Goal: Task Accomplishment & Management: Manage account settings

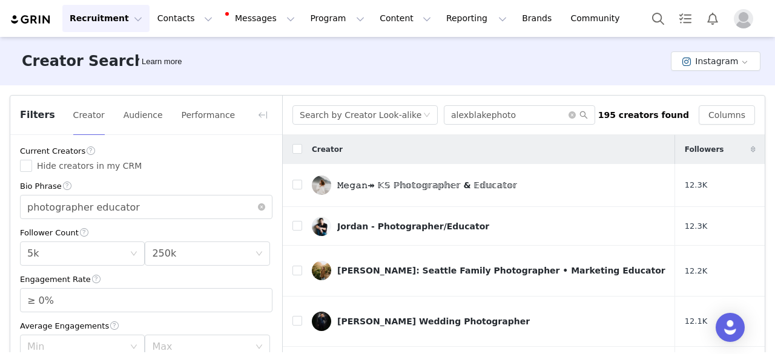
scroll to position [533, 0]
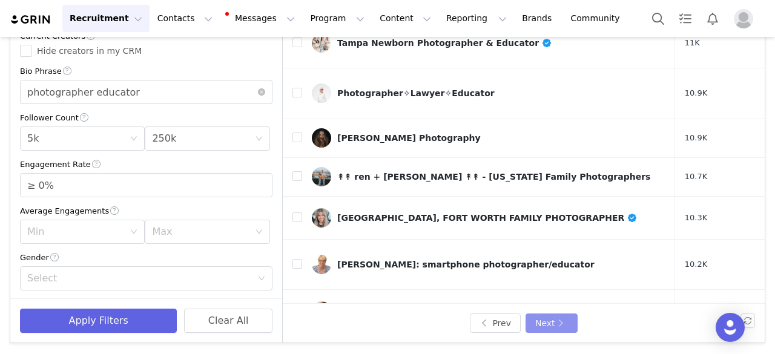
click at [548, 317] on button "Next" at bounding box center [551, 323] width 52 height 19
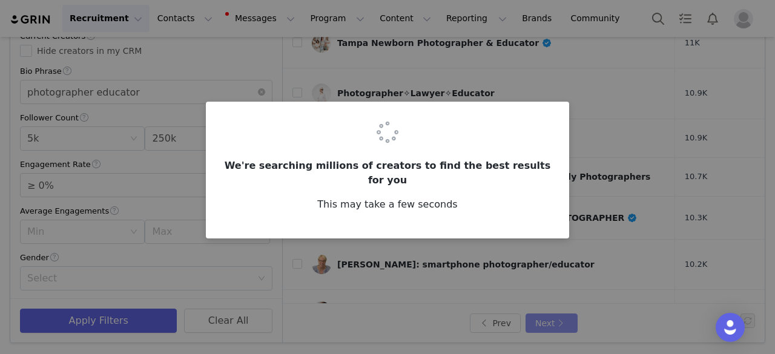
scroll to position [0, 0]
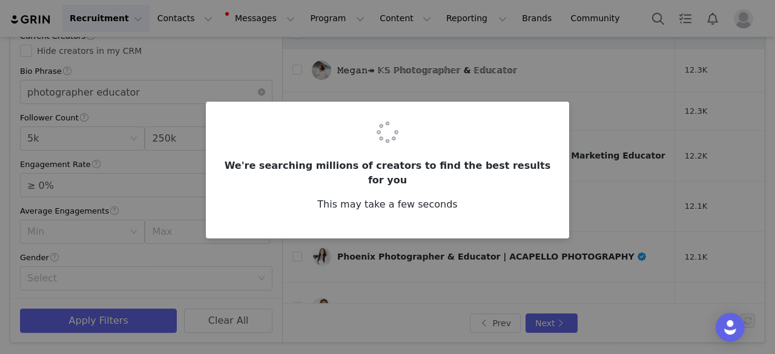
click at [413, 252] on div "We're searching millions of creators to find the best results for you This may …" at bounding box center [387, 177] width 775 height 354
click at [336, 179] on h3 "We're searching millions of creators to find the best results for you" at bounding box center [387, 173] width 334 height 29
drag, startPoint x: 488, startPoint y: 170, endPoint x: 489, endPoint y: 180, distance: 9.8
click at [487, 171] on h3 "We're searching millions of creators to find the best results for you" at bounding box center [387, 173] width 334 height 29
drag, startPoint x: 521, startPoint y: 278, endPoint x: 536, endPoint y: 303, distance: 28.9
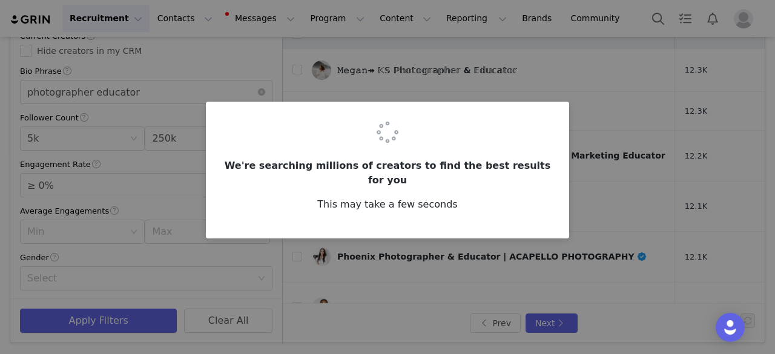
click at [521, 281] on div "We're searching millions of creators to find the best results for you This may …" at bounding box center [387, 177] width 775 height 354
click at [545, 321] on div "We're searching millions of creators to find the best results for you This may …" at bounding box center [387, 177] width 775 height 354
click at [542, 325] on div "We're searching millions of creators to find the best results for you This may …" at bounding box center [387, 177] width 775 height 354
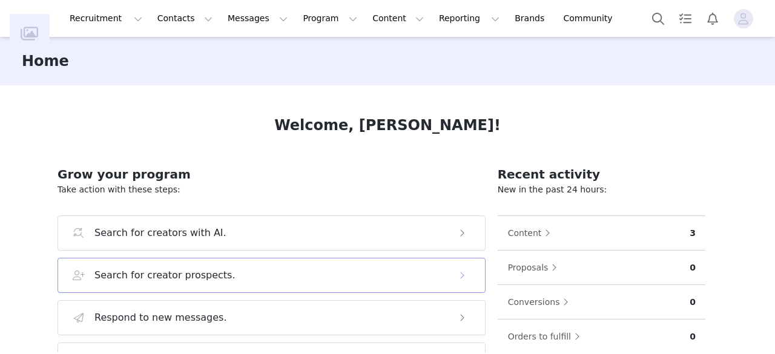
click at [202, 274] on h3 "Search for creator prospects." at bounding box center [164, 275] width 141 height 15
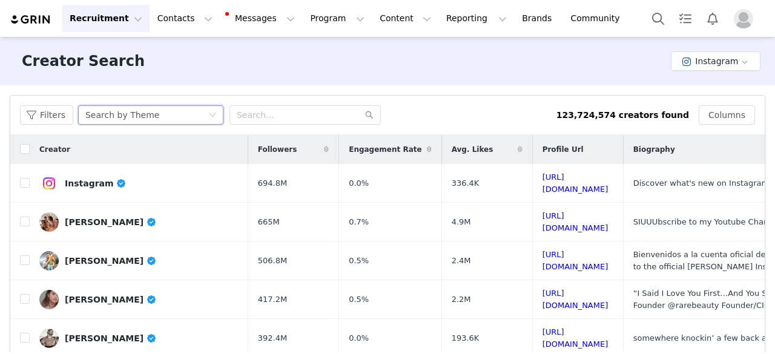
click at [141, 114] on div "Search by Theme" at bounding box center [122, 115] width 74 height 18
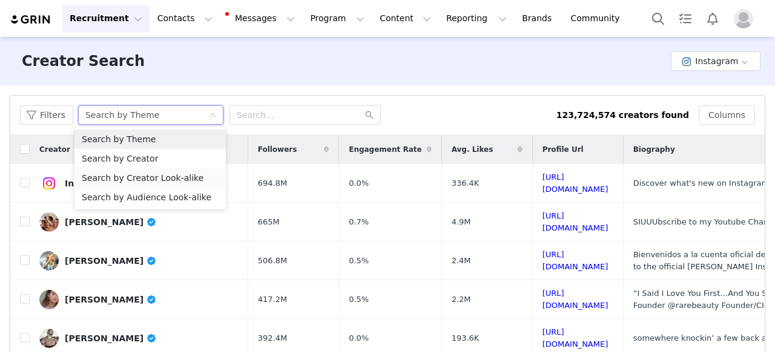
click at [160, 181] on li "Search by Creator Look-alike" at bounding box center [149, 177] width 151 height 19
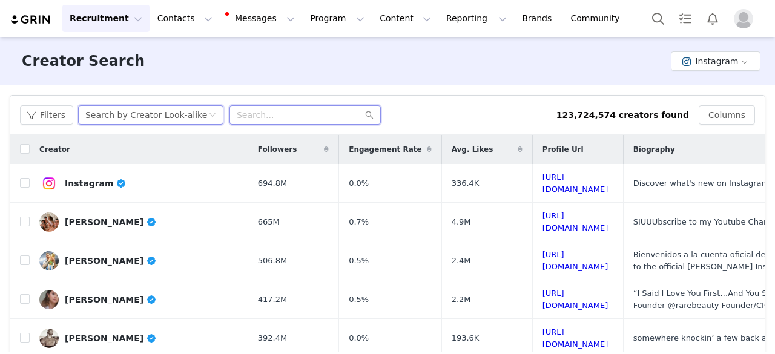
click at [268, 118] on input "text" at bounding box center [304, 114] width 151 height 19
type input "alexblakephoto"
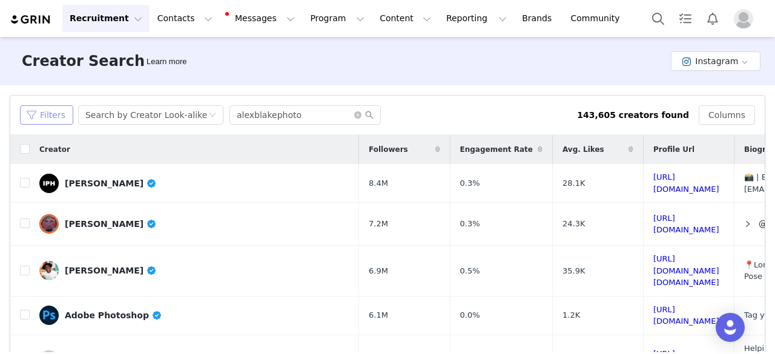
click at [50, 116] on button "Filters" at bounding box center [46, 114] width 53 height 19
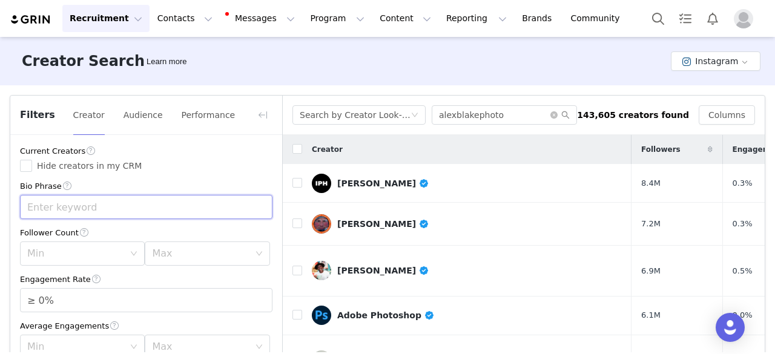
click at [67, 210] on input "text" at bounding box center [146, 207] width 252 height 24
click at [28, 165] on input "Hide creators in my CRM" at bounding box center [26, 166] width 12 height 12
checkbox input "true"
click at [48, 213] on input "text" at bounding box center [146, 207] width 252 height 24
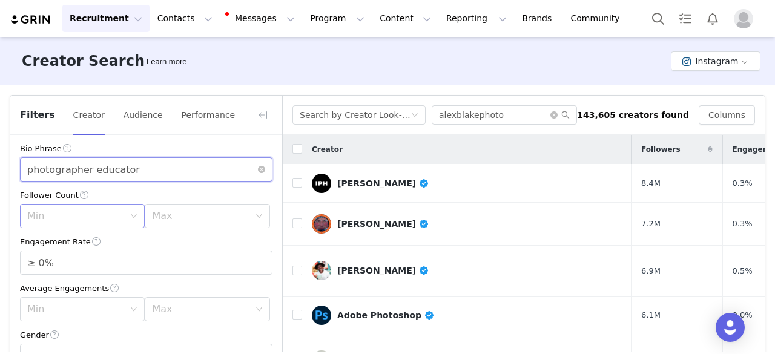
scroll to position [61, 0]
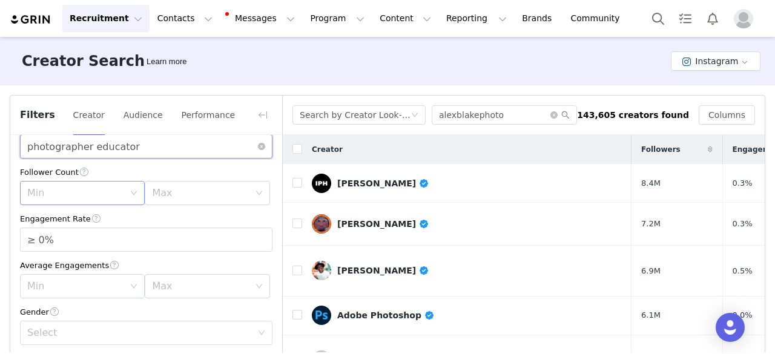
click at [54, 188] on div "Min" at bounding box center [75, 193] width 97 height 12
type input "photographer educator"
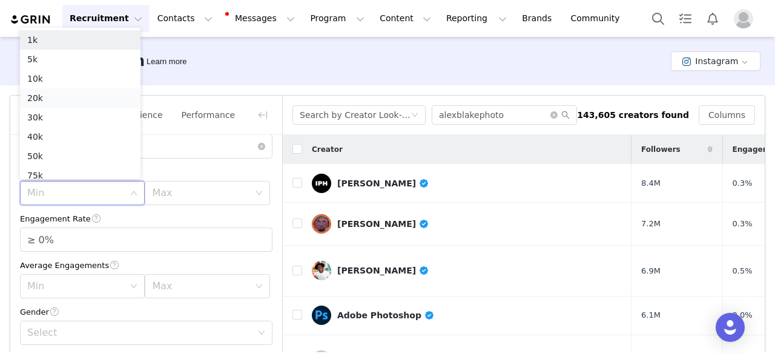
scroll to position [6, 0]
click at [39, 53] on li "5k" at bounding box center [80, 53] width 120 height 19
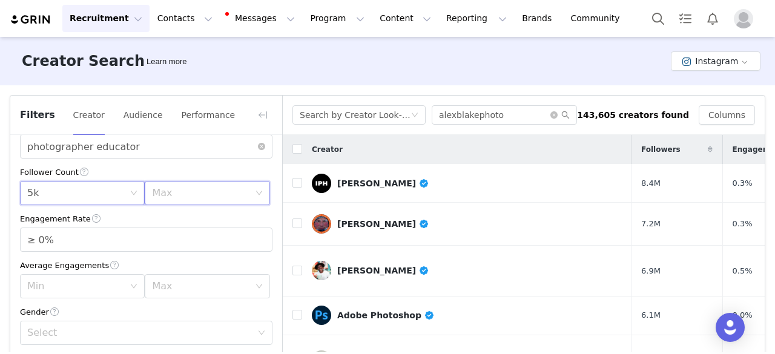
click at [176, 186] on div "Max" at bounding box center [203, 193] width 102 height 23
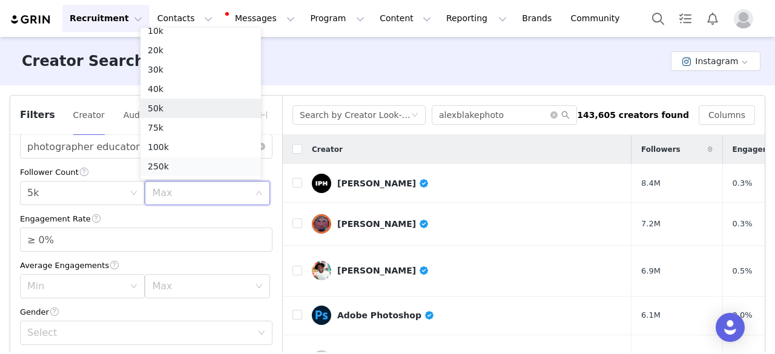
scroll to position [86, 0]
click at [167, 129] on li "250k" at bounding box center [200, 128] width 120 height 19
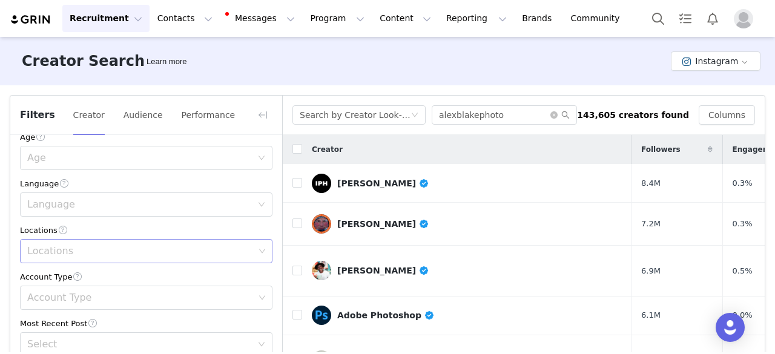
scroll to position [303, 0]
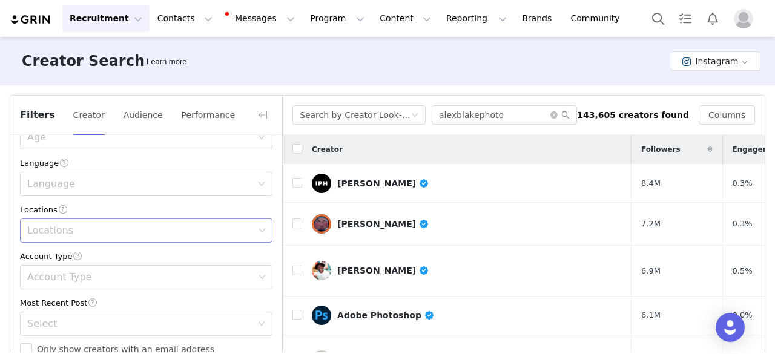
click at [82, 228] on div "Locations" at bounding box center [140, 231] width 227 height 12
type input "united"
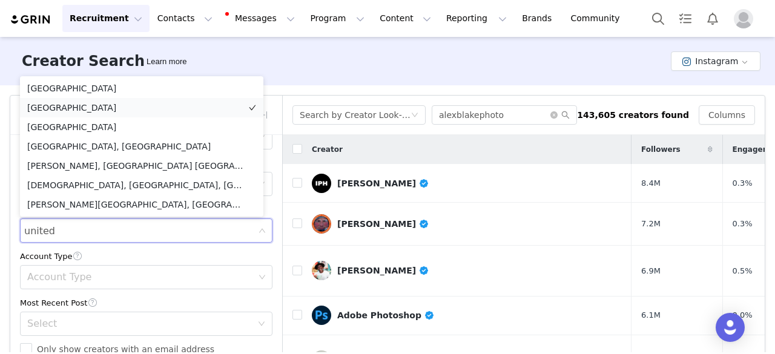
click at [65, 106] on li "[GEOGRAPHIC_DATA]" at bounding box center [141, 107] width 243 height 19
click at [0, 235] on div "Filters Creator Audience Performance Current Creators Hide creators in my CRM B…" at bounding box center [387, 276] width 775 height 383
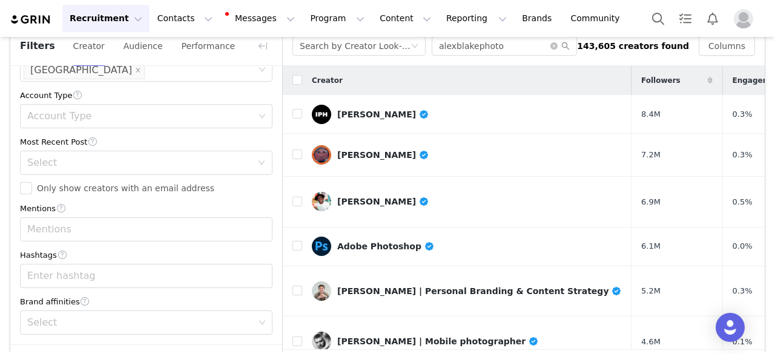
scroll to position [115, 0]
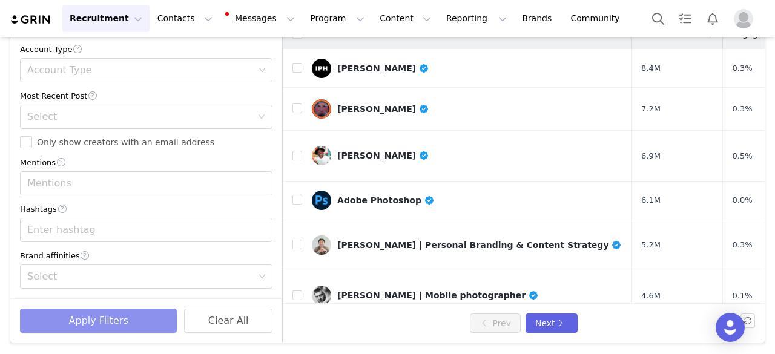
click at [116, 329] on button "Apply Filters" at bounding box center [98, 321] width 157 height 24
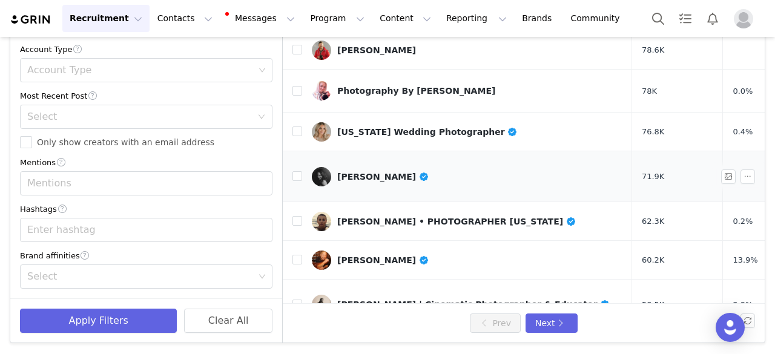
scroll to position [533, 0]
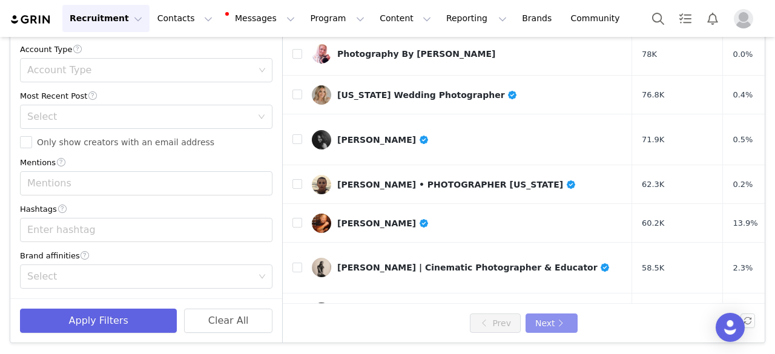
click at [549, 324] on button "Next" at bounding box center [551, 323] width 52 height 19
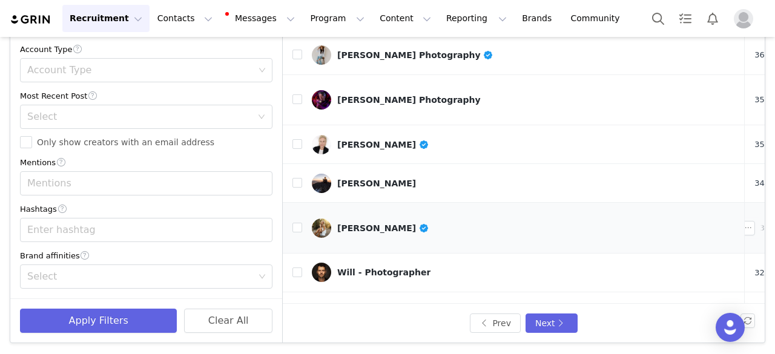
scroll to position [536, 0]
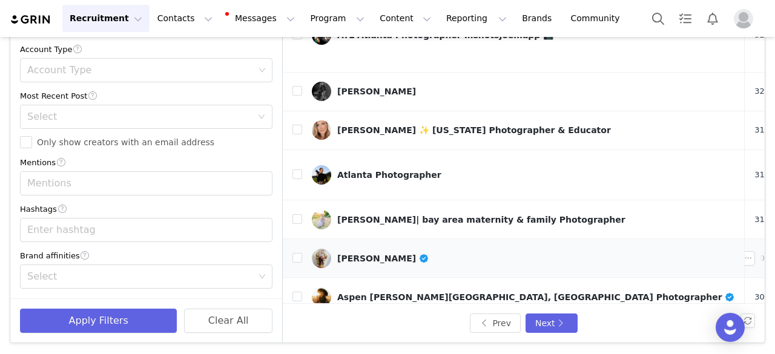
click at [383, 254] on div "SHILOH COLLEEN" at bounding box center [383, 259] width 92 height 10
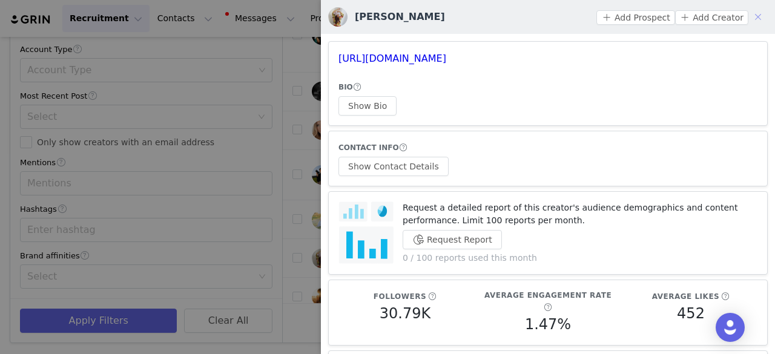
drag, startPoint x: 374, startPoint y: 56, endPoint x: 746, endPoint y: 16, distance: 373.8
click at [748, 16] on button "button" at bounding box center [757, 16] width 19 height 19
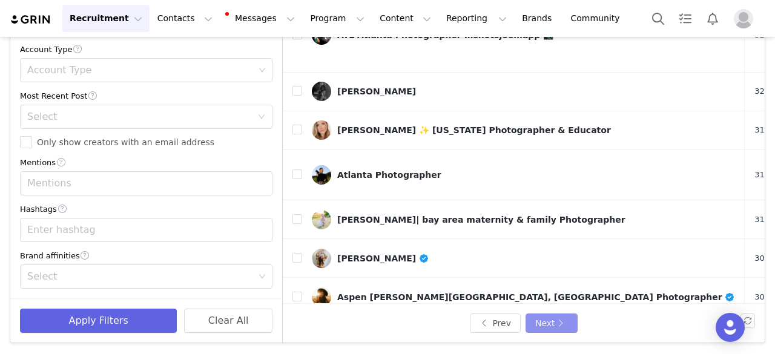
click at [553, 323] on button "Next" at bounding box center [551, 323] width 52 height 19
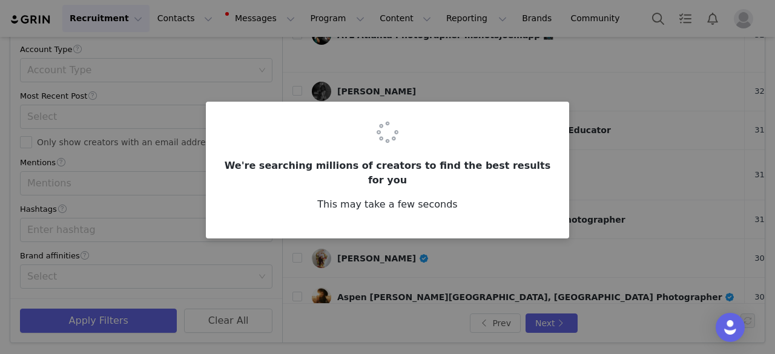
scroll to position [0, 0]
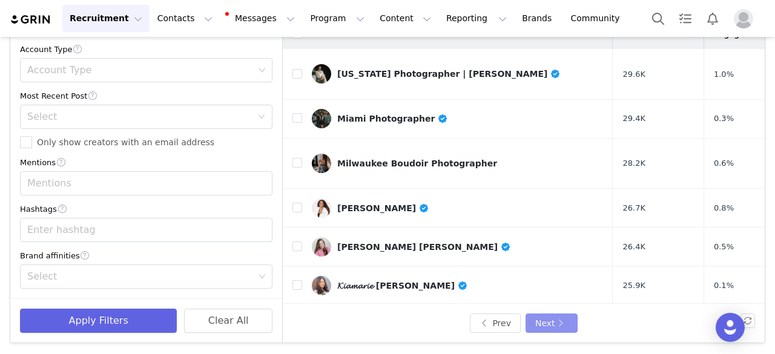
click at [557, 320] on button "Next" at bounding box center [551, 323] width 52 height 19
click at [556, 332] on button "Next" at bounding box center [551, 323] width 52 height 19
click at [537, 323] on button "Next" at bounding box center [551, 323] width 52 height 19
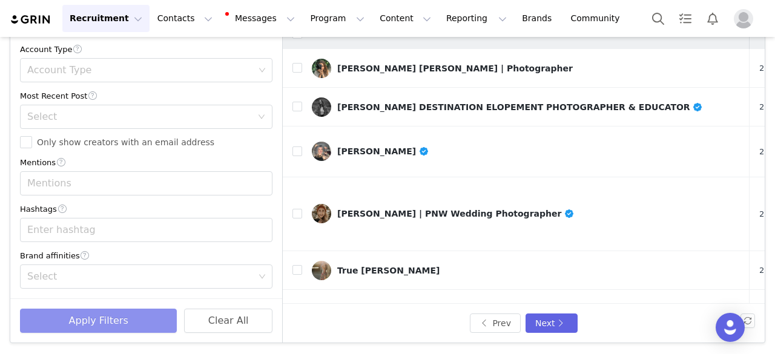
click at [104, 323] on button "Apply Filters" at bounding box center [98, 321] width 157 height 24
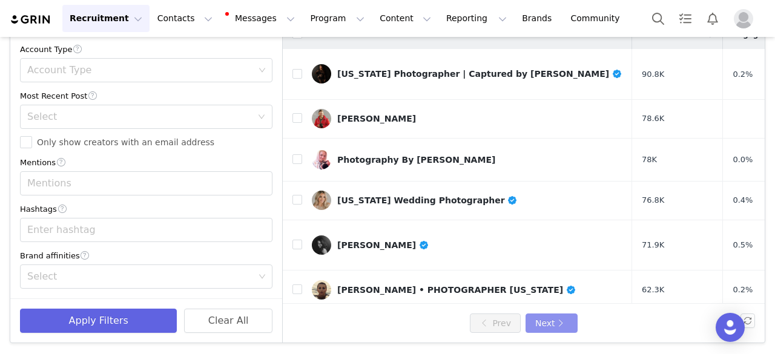
click at [542, 324] on button "Next" at bounding box center [551, 323] width 52 height 19
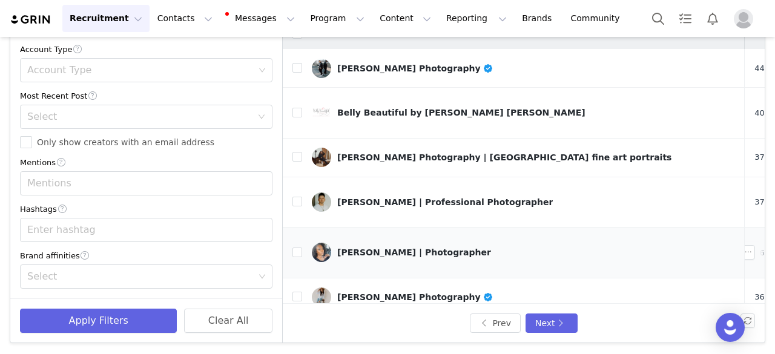
click at [366, 248] on div "Audrey Woulard | Photographer" at bounding box center [414, 253] width 154 height 10
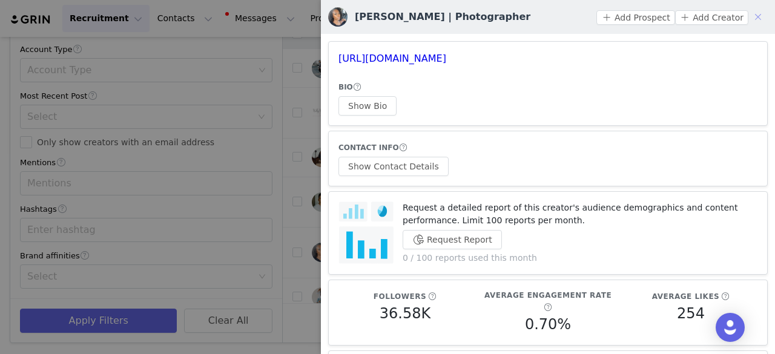
click at [748, 16] on button "button" at bounding box center [757, 16] width 19 height 19
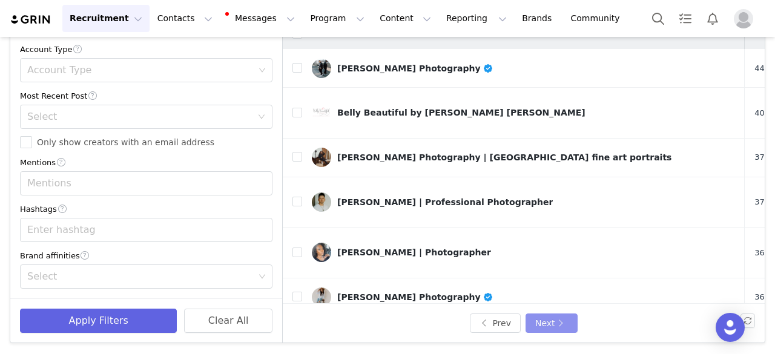
click at [558, 323] on button "Next" at bounding box center [551, 323] width 52 height 19
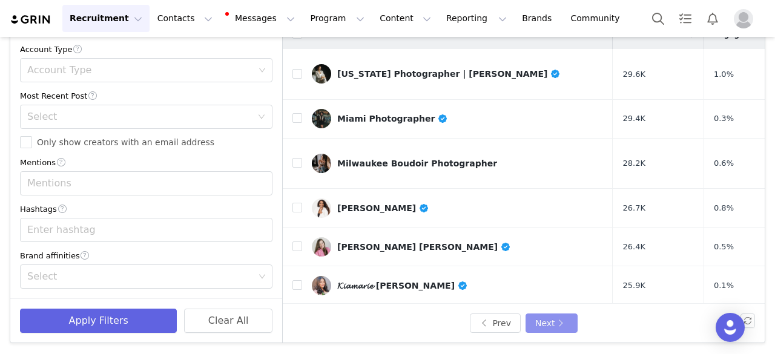
click at [551, 326] on button "Next" at bounding box center [551, 323] width 52 height 19
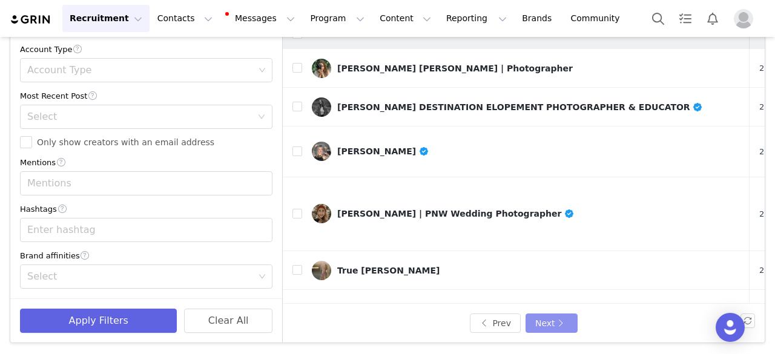
click at [538, 322] on button "Next" at bounding box center [551, 323] width 52 height 19
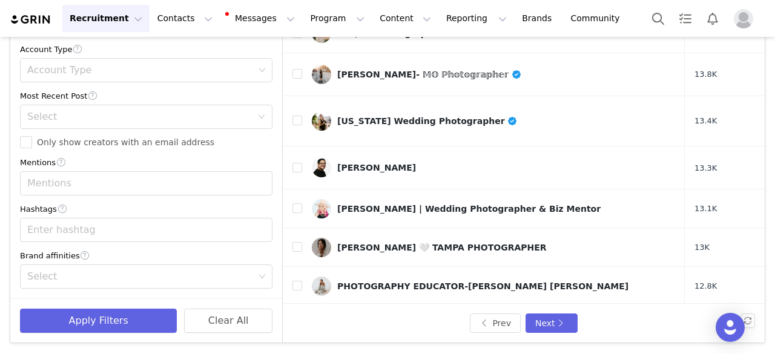
scroll to position [520, 0]
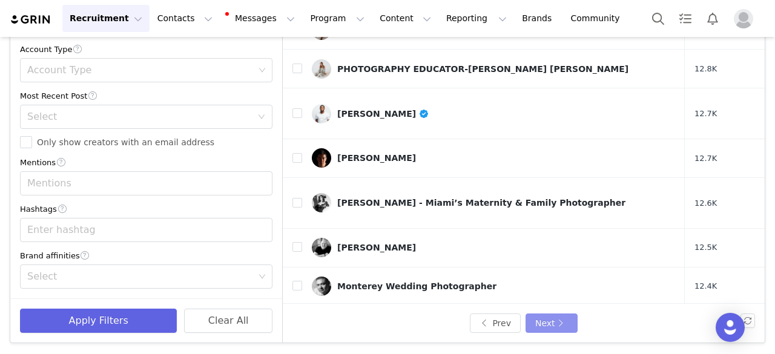
click at [541, 319] on button "Next" at bounding box center [551, 323] width 52 height 19
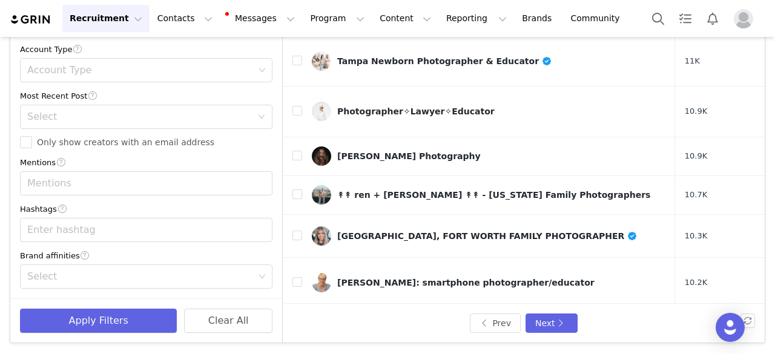
scroll to position [533, 0]
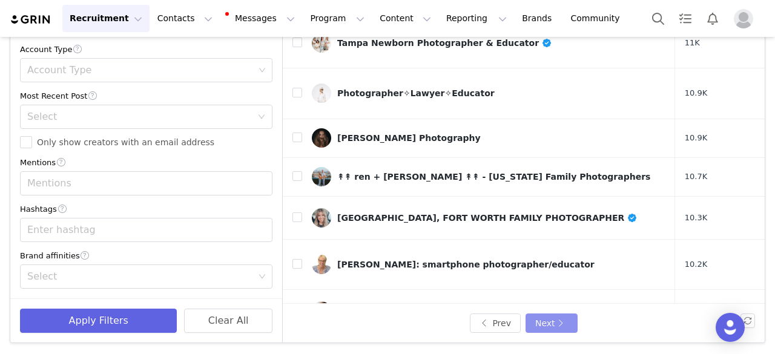
click at [545, 324] on button "Next" at bounding box center [551, 323] width 52 height 19
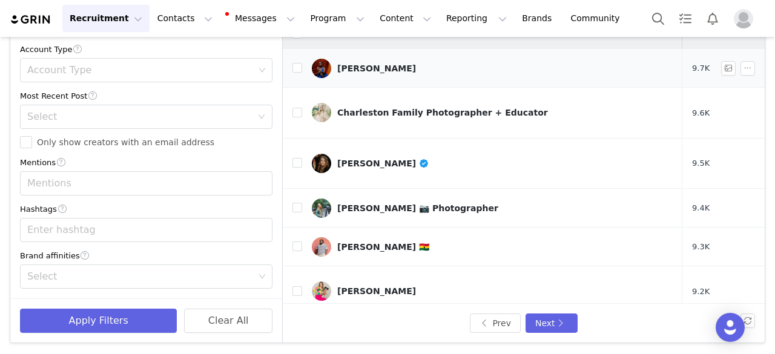
click at [357, 68] on div "Idara Ekpoh" at bounding box center [376, 69] width 79 height 10
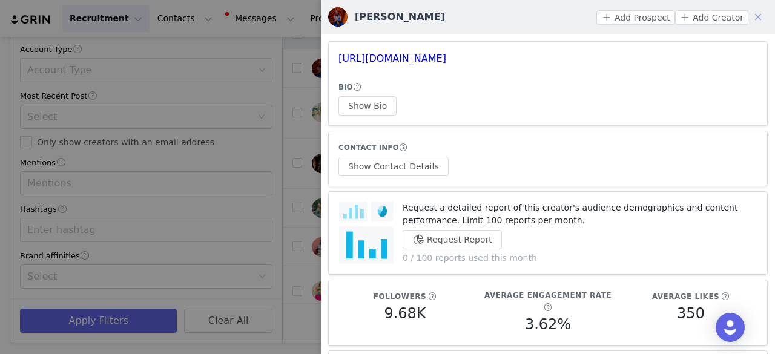
click at [752, 15] on button "button" at bounding box center [757, 16] width 19 height 19
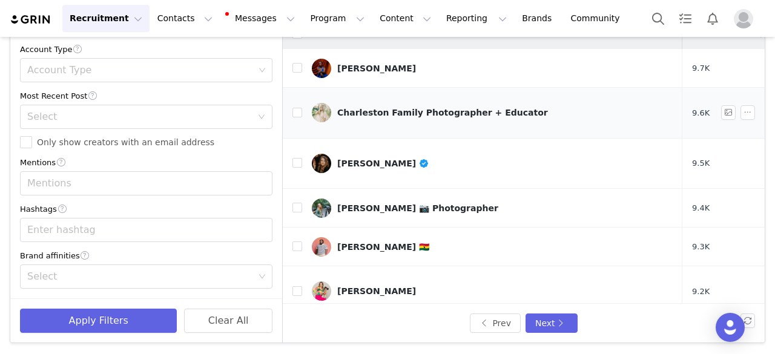
click at [415, 108] on div "Charleston Family Photographer + Educator" at bounding box center [442, 113] width 211 height 10
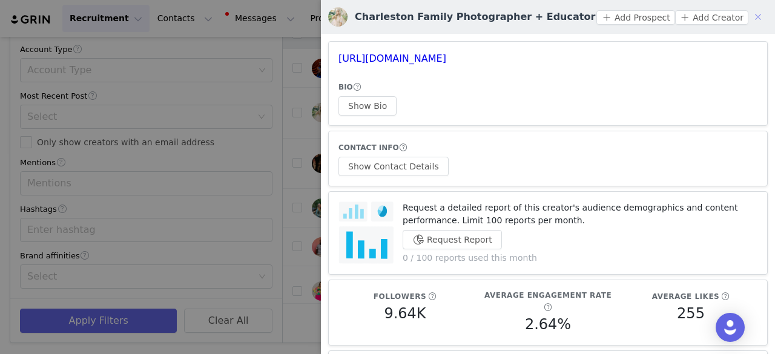
click at [751, 16] on button "button" at bounding box center [757, 16] width 19 height 19
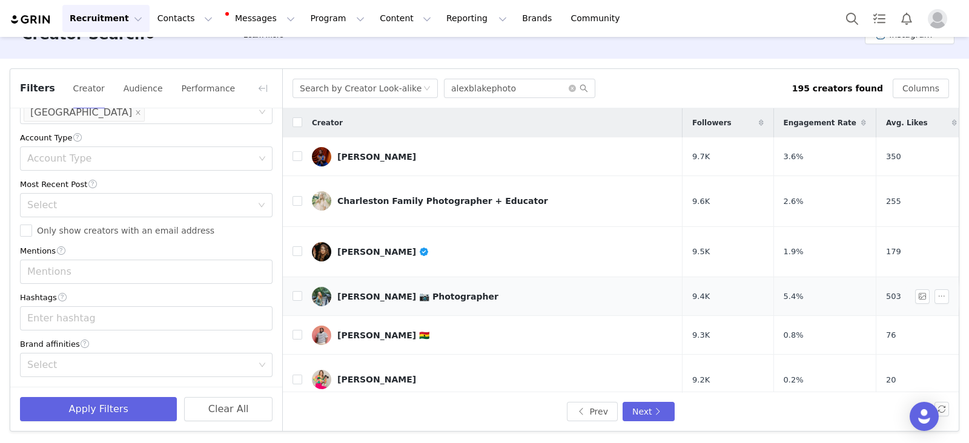
drag, startPoint x: 376, startPoint y: 271, endPoint x: 343, endPoint y: 271, distance: 33.3
click at [343, 292] on div "Charlotte Gibb 📷 Photographer" at bounding box center [417, 297] width 161 height 10
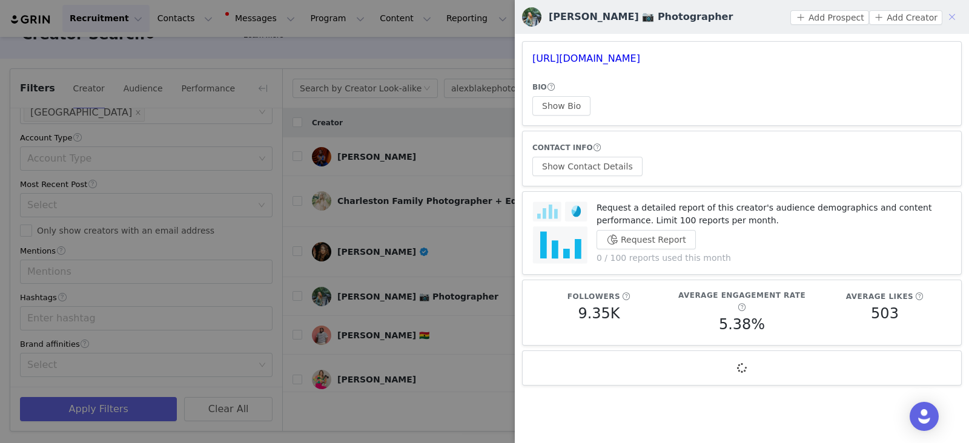
click at [774, 16] on button "button" at bounding box center [951, 16] width 19 height 19
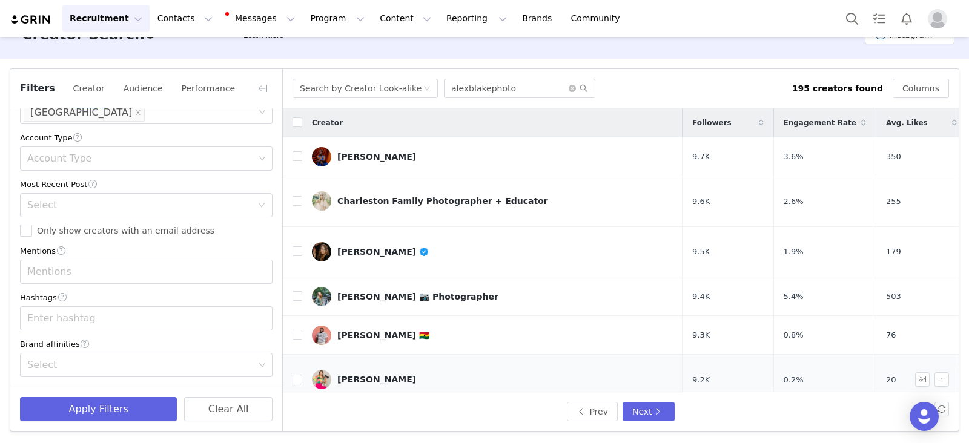
click at [360, 354] on div "Michelle Citrin" at bounding box center [376, 380] width 79 height 10
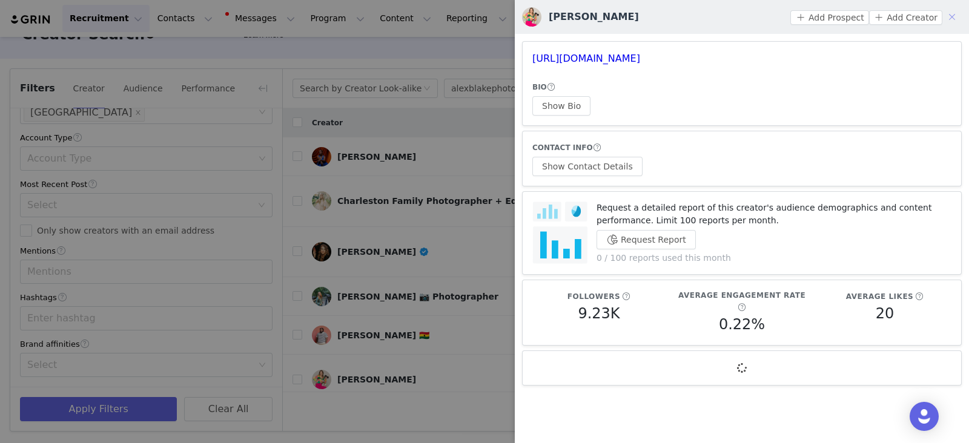
click at [774, 15] on button "button" at bounding box center [951, 16] width 19 height 19
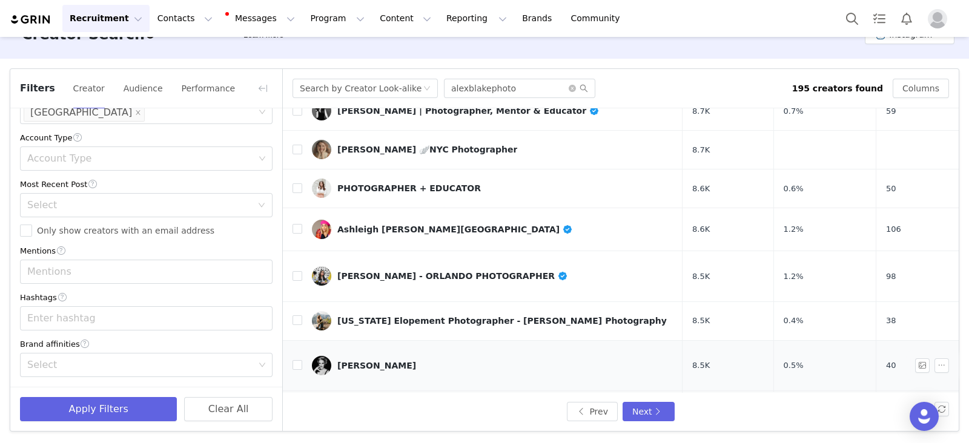
scroll to position [537, 0]
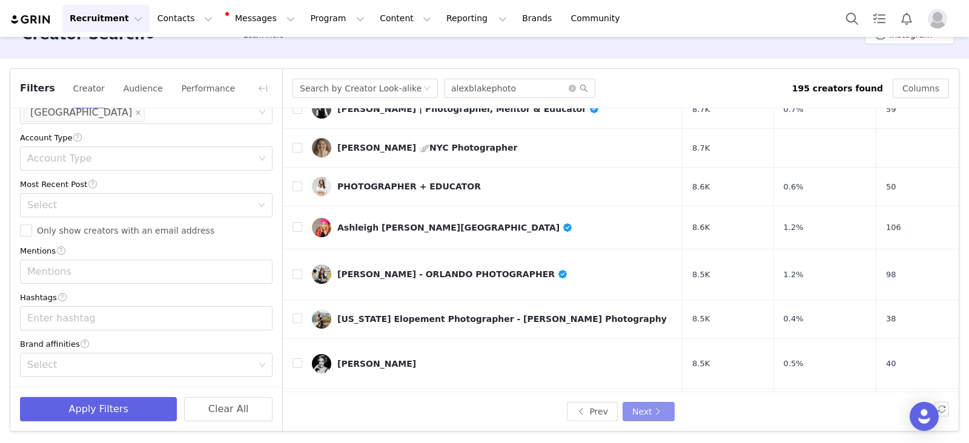
click at [653, 354] on button "Next" at bounding box center [648, 411] width 52 height 19
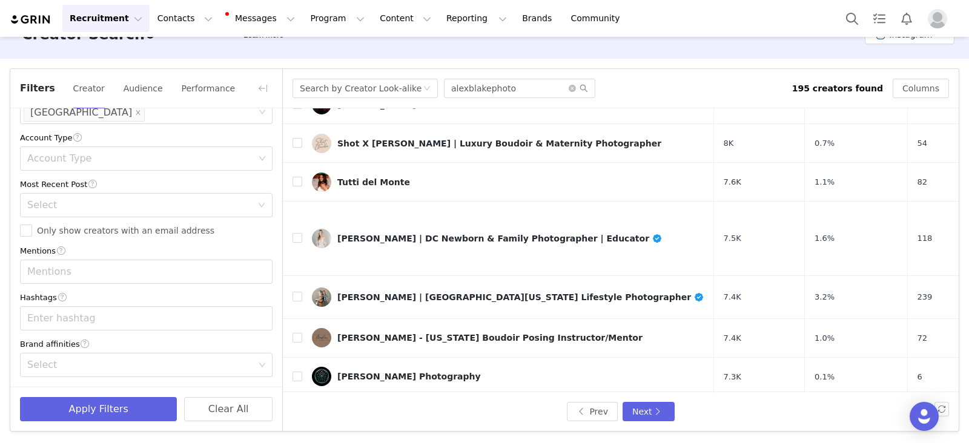
scroll to position [151, 0]
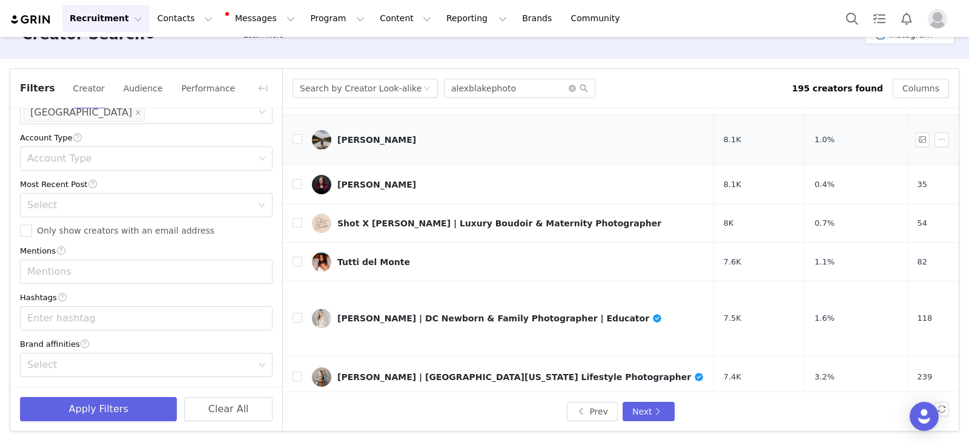
click at [395, 135] on div "Christopher Ramos" at bounding box center [376, 140] width 79 height 10
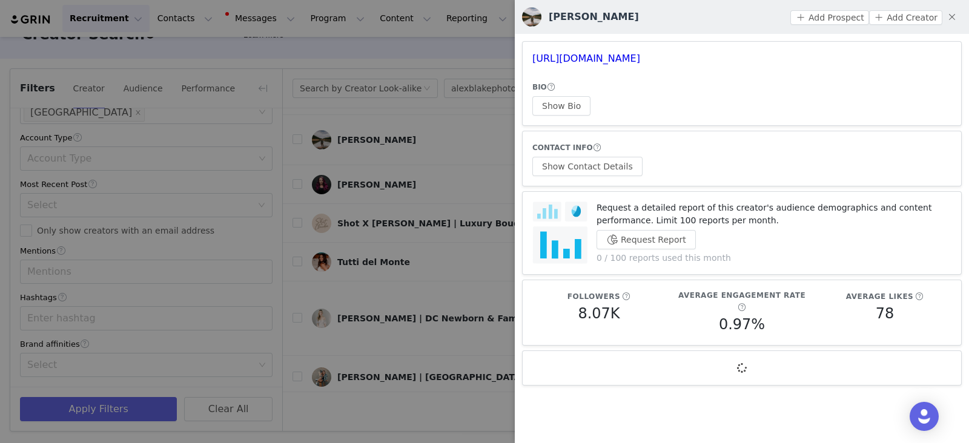
click at [427, 163] on div at bounding box center [484, 221] width 969 height 443
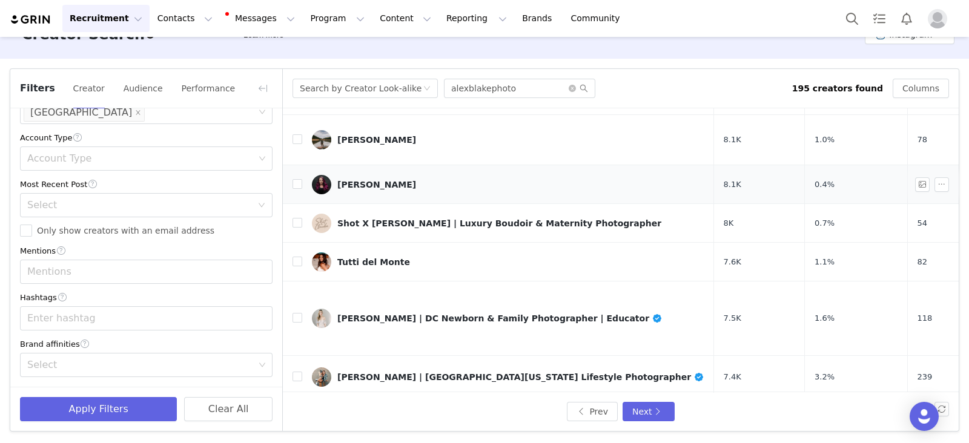
click at [380, 180] on div "Alex Loveland" at bounding box center [376, 185] width 79 height 10
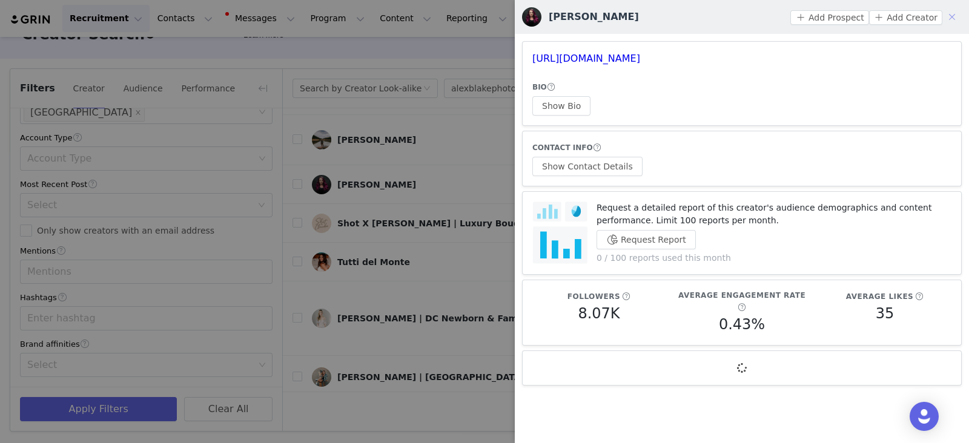
click at [774, 15] on button "button" at bounding box center [951, 16] width 19 height 19
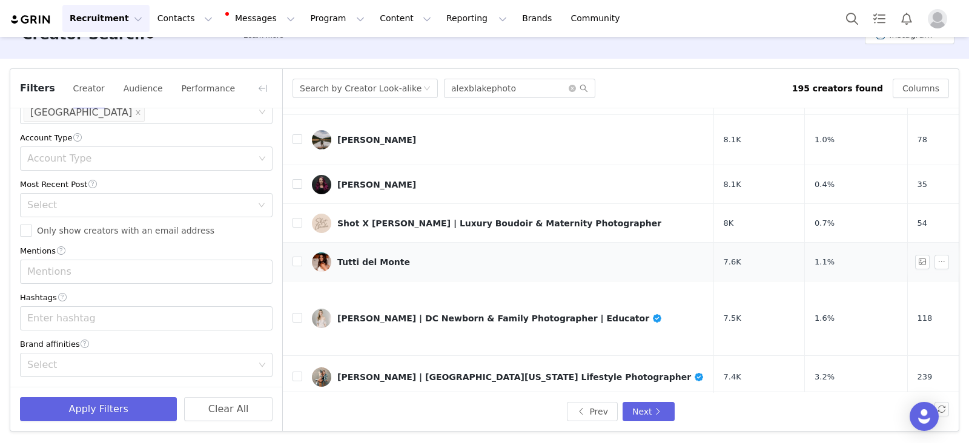
click at [366, 257] on div "Tutti del Monte" at bounding box center [373, 262] width 73 height 10
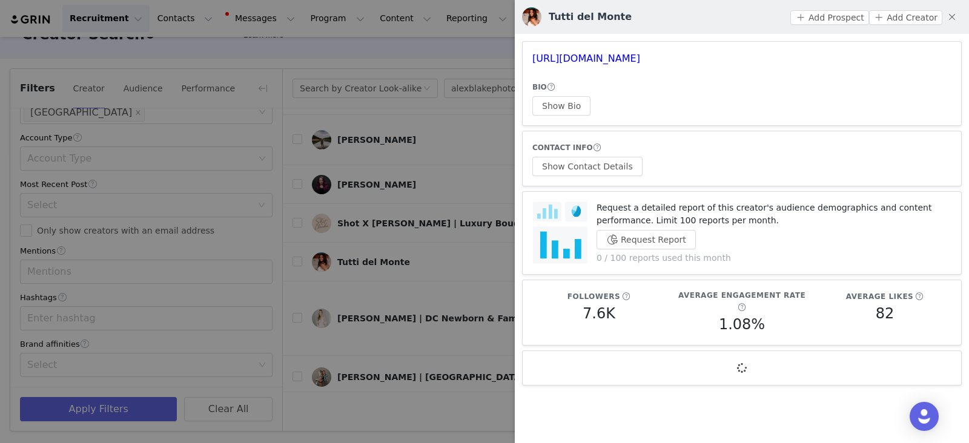
click at [438, 174] on div at bounding box center [484, 221] width 969 height 443
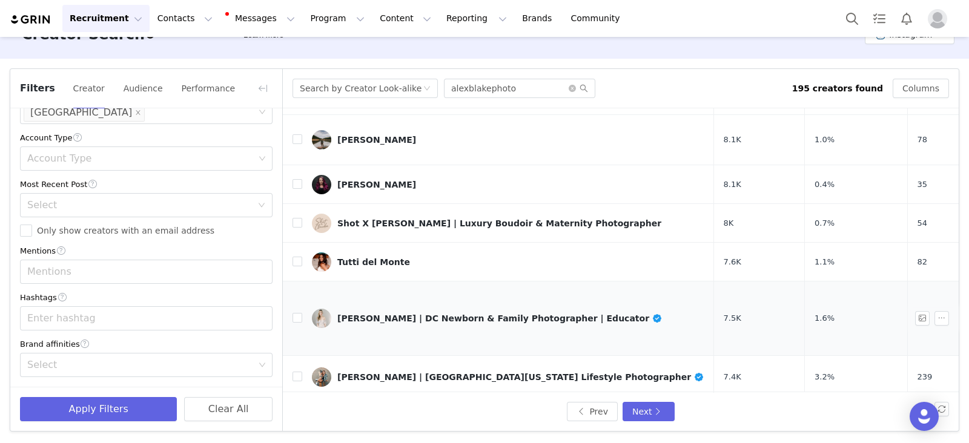
click at [398, 314] on div "Marie Tilkens | DC Newborn & Family Photographer | Educator" at bounding box center [499, 319] width 325 height 10
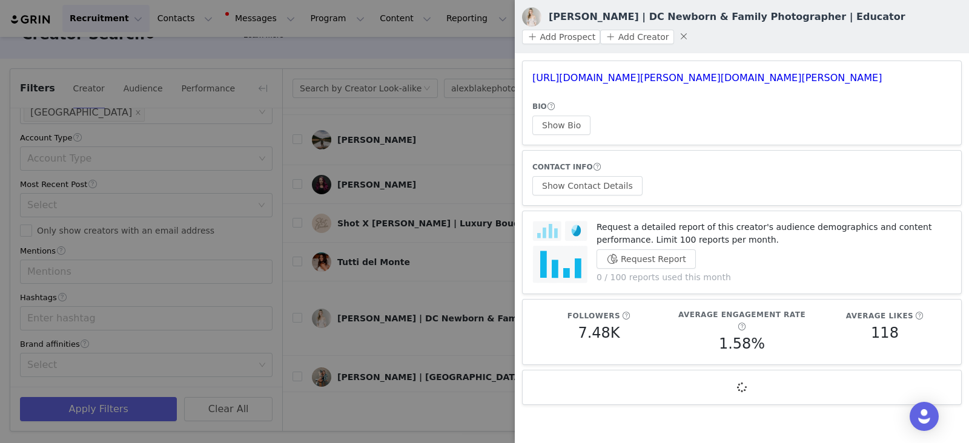
click at [374, 274] on div at bounding box center [484, 221] width 969 height 443
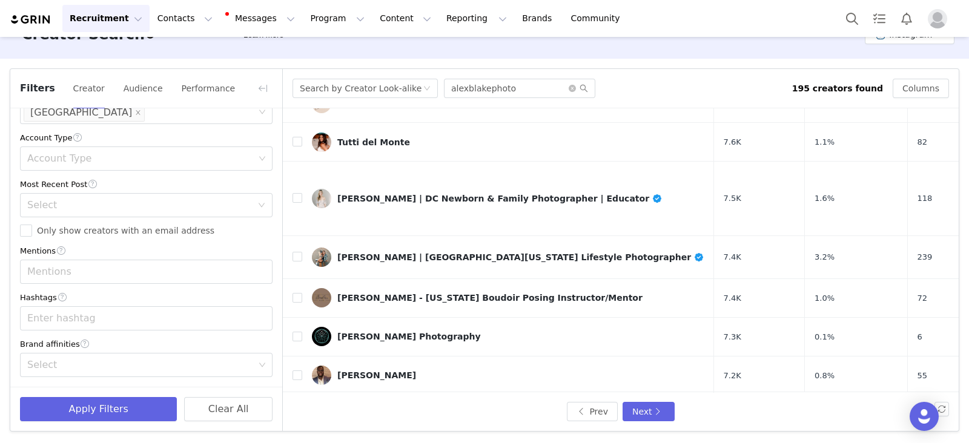
scroll to position [529, 0]
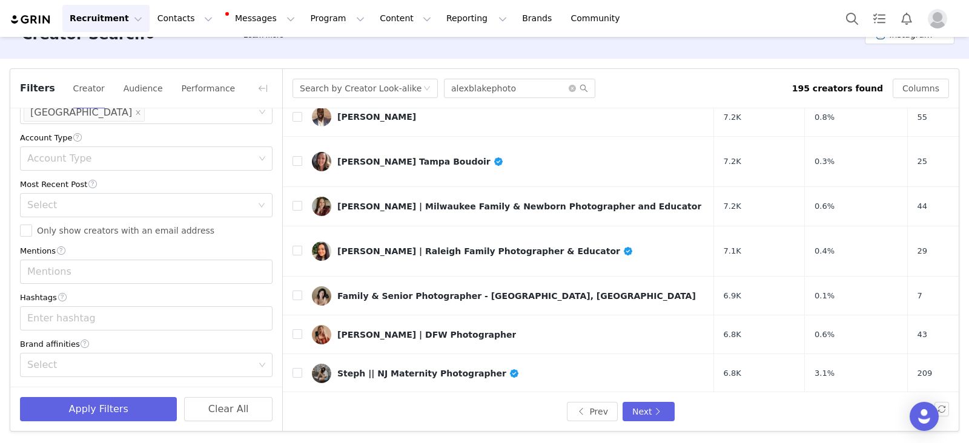
click at [384, 354] on div "Lily Ro Hernandez" at bounding box center [376, 451] width 79 height 10
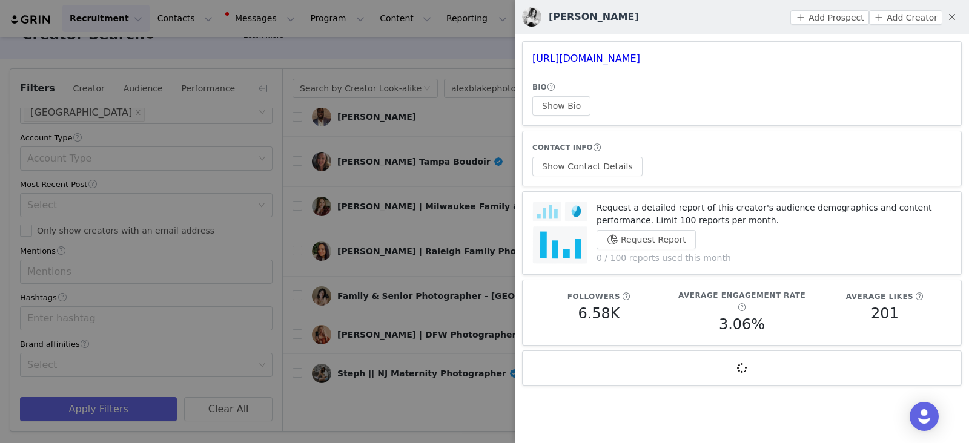
click at [288, 289] on div at bounding box center [484, 221] width 969 height 443
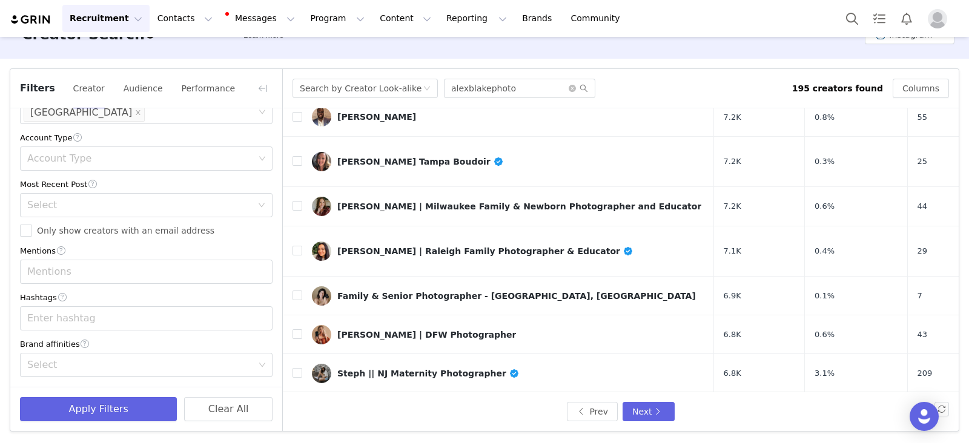
click at [390, 354] on div "Educator -Photographer -Videographer 📍Fort Lauderdale" at bounding box center [486, 412] width 298 height 10
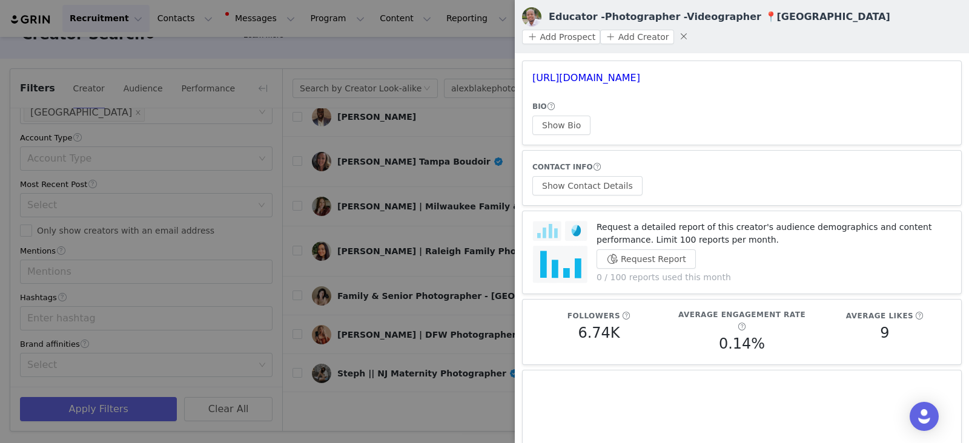
drag, startPoint x: 583, startPoint y: 81, endPoint x: 411, endPoint y: 297, distance: 275.7
click at [411, 297] on div at bounding box center [484, 221] width 969 height 443
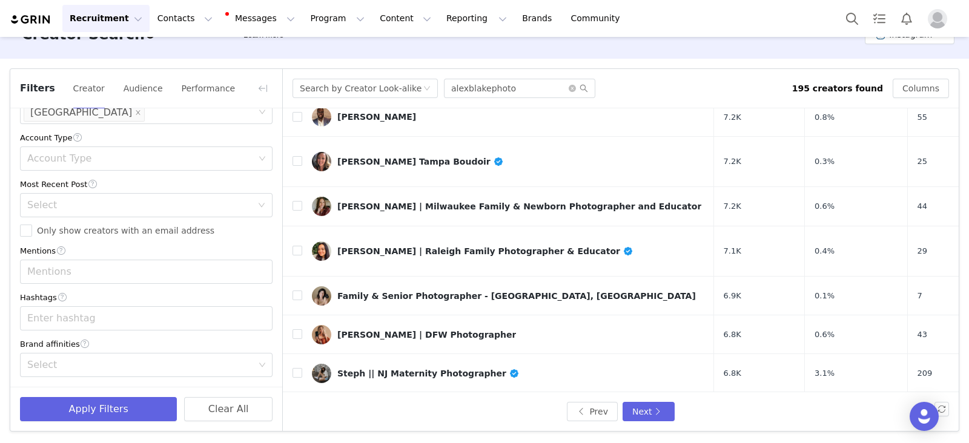
click at [415, 354] on div "Educator -Photographer -Videographer 📍Fort Lauderdale" at bounding box center [486, 412] width 298 height 10
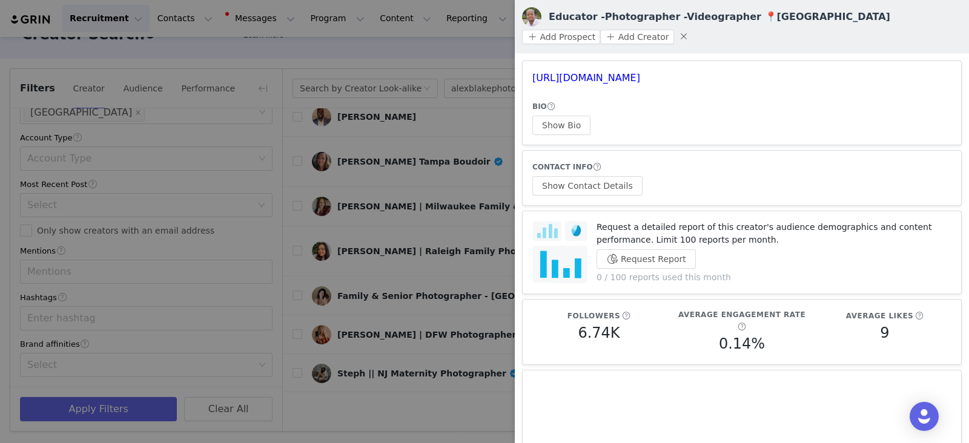
click at [414, 267] on div at bounding box center [484, 221] width 969 height 443
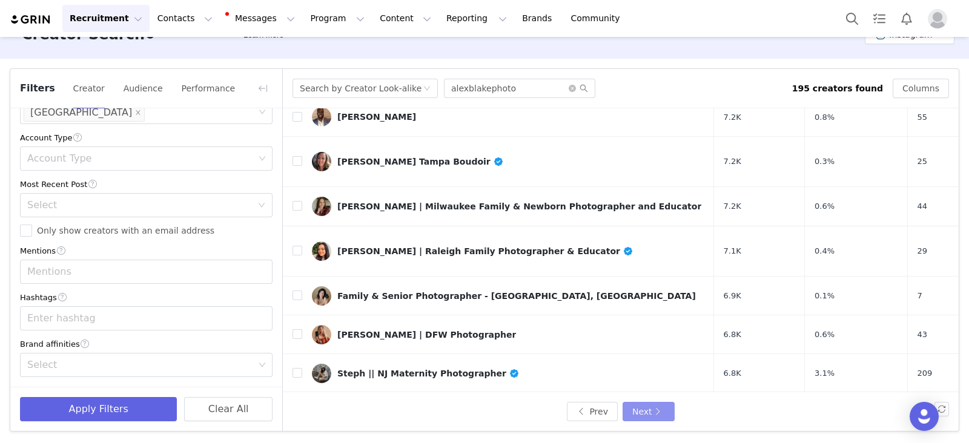
click at [639, 354] on button "Next" at bounding box center [648, 411] width 52 height 19
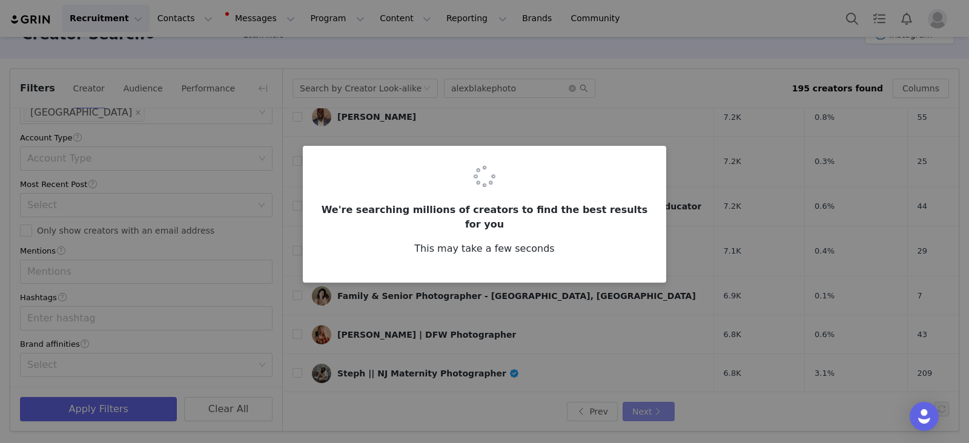
scroll to position [0, 0]
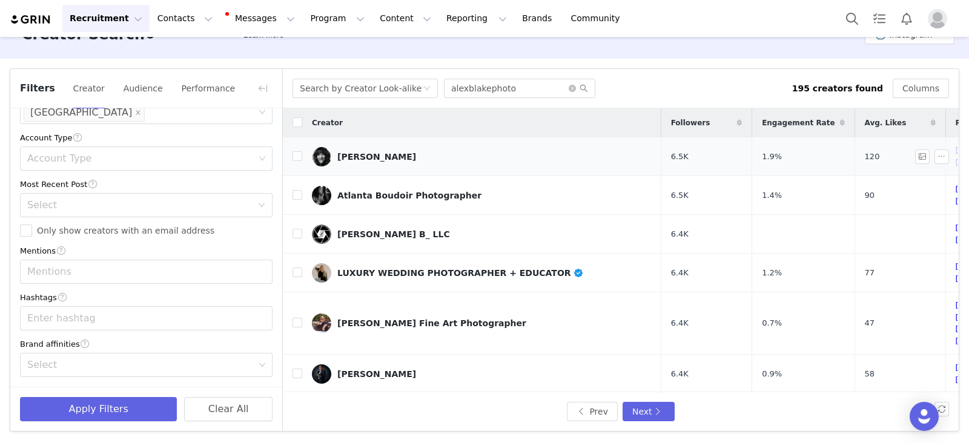
click at [358, 155] on div "RUBY HOKO" at bounding box center [376, 157] width 79 height 10
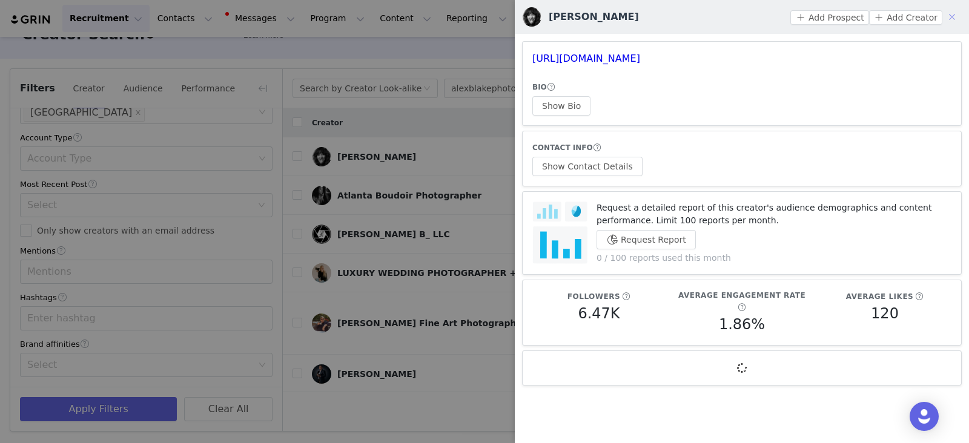
click at [774, 18] on button "button" at bounding box center [951, 16] width 19 height 19
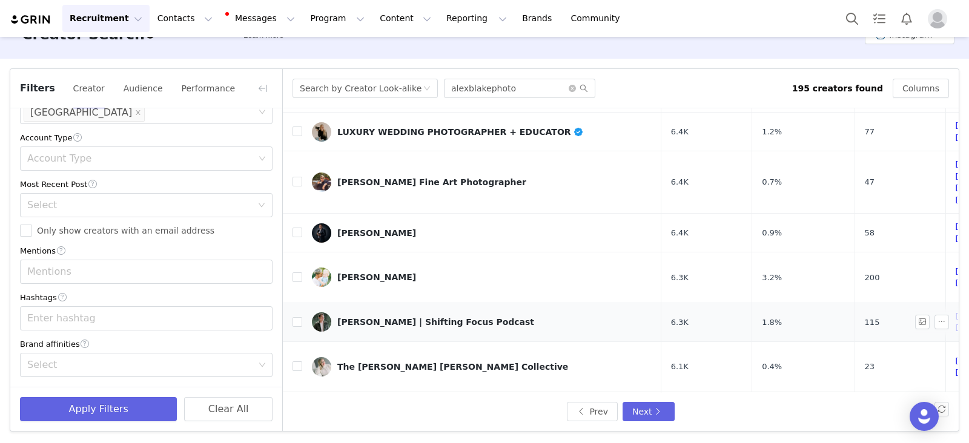
scroll to position [151, 0]
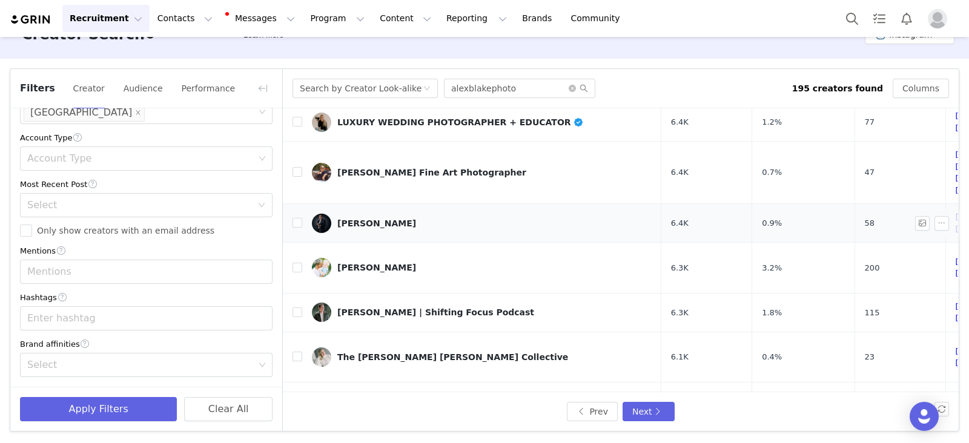
click at [366, 219] on div "P V Subramanian" at bounding box center [376, 224] width 79 height 10
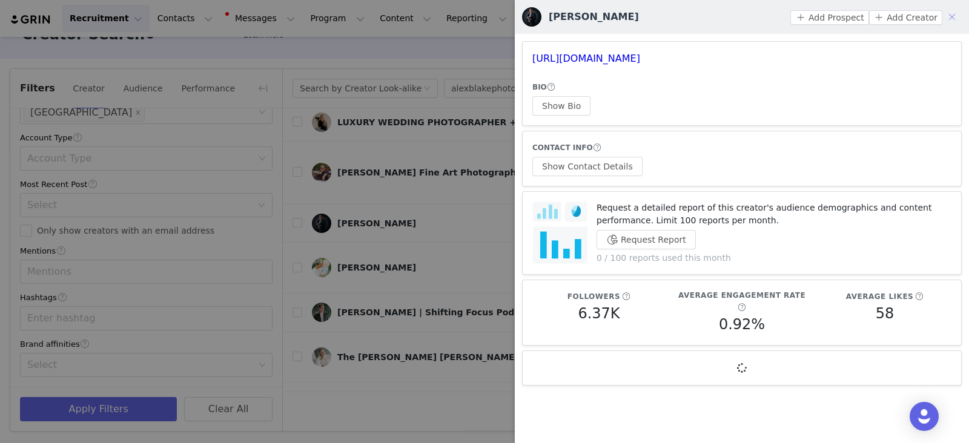
click at [774, 17] on button "button" at bounding box center [951, 16] width 19 height 19
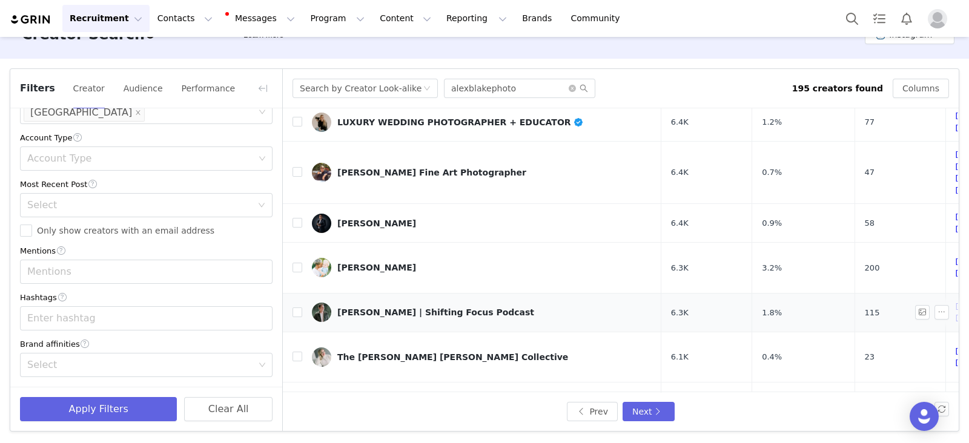
click at [384, 308] on div "John Bunn | Shifting Focus Podcast" at bounding box center [435, 313] width 197 height 10
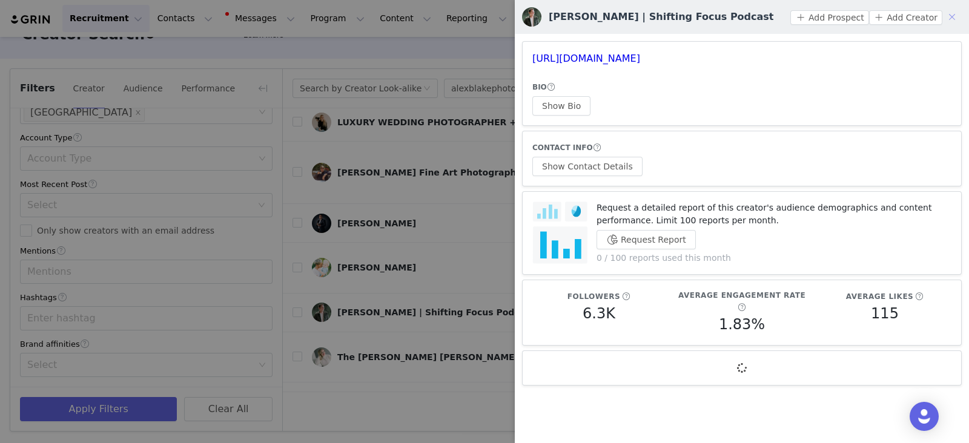
click at [774, 16] on button "button" at bounding box center [951, 16] width 19 height 19
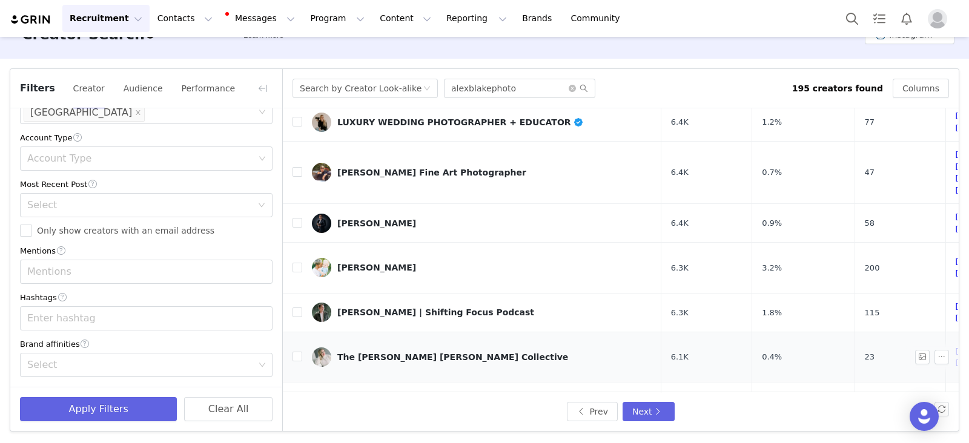
click at [387, 352] on div "The Candice Adelle Collective" at bounding box center [452, 357] width 231 height 10
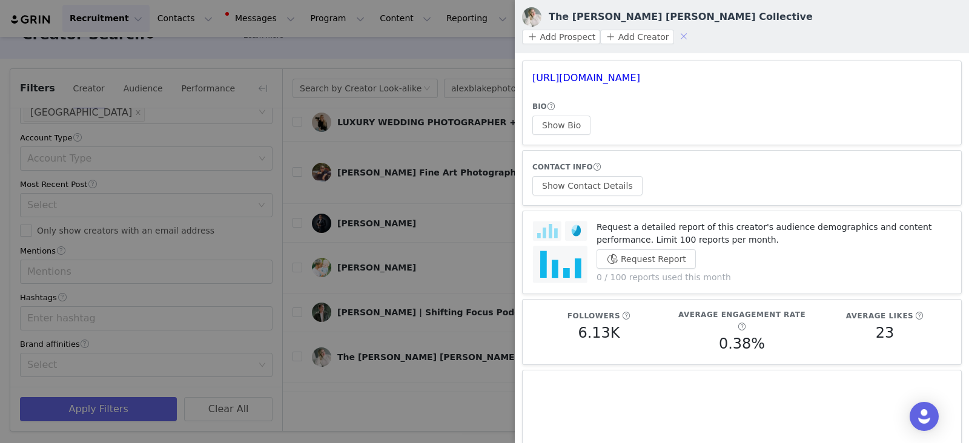
click at [693, 27] on button "button" at bounding box center [683, 36] width 19 height 19
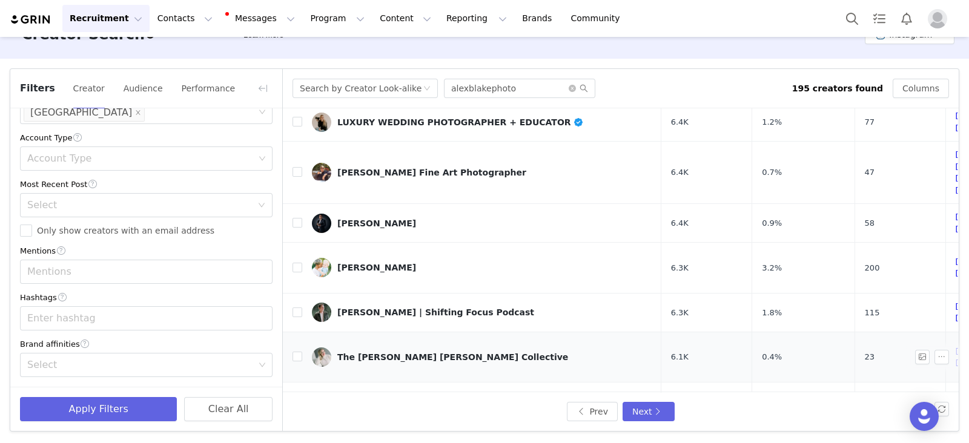
click at [378, 352] on div "The Candice Adelle Collective" at bounding box center [452, 357] width 231 height 10
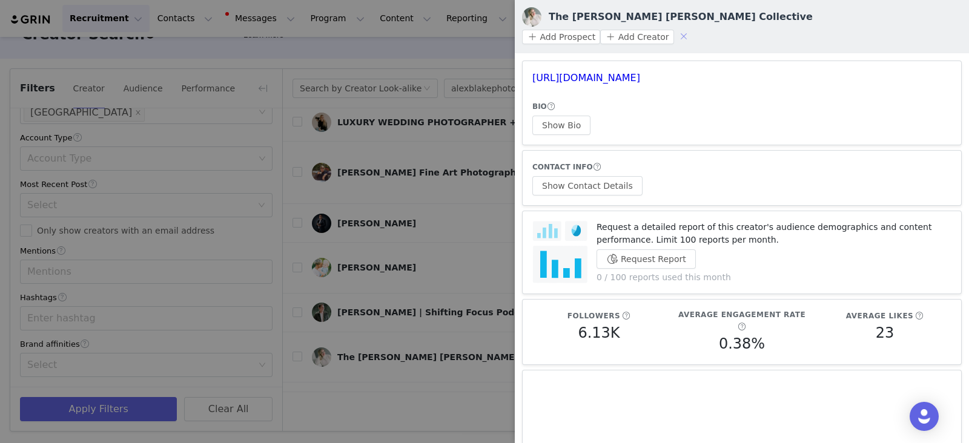
click at [693, 27] on button "button" at bounding box center [683, 36] width 19 height 19
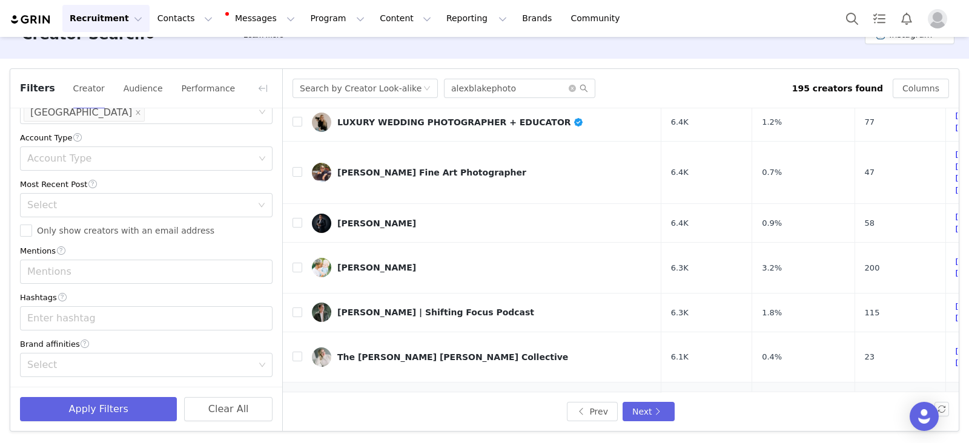
click at [377, 354] on div "David Fraser, Ed.D." at bounding box center [392, 408] width 110 height 10
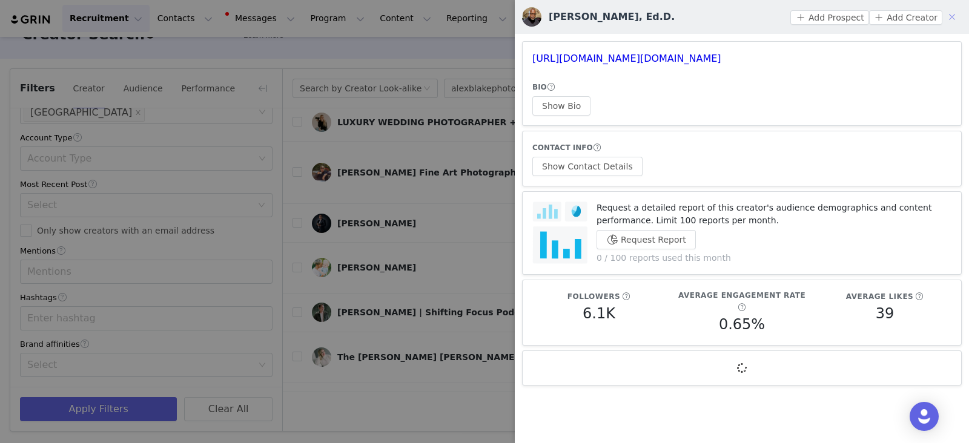
click at [774, 19] on button "button" at bounding box center [951, 16] width 19 height 19
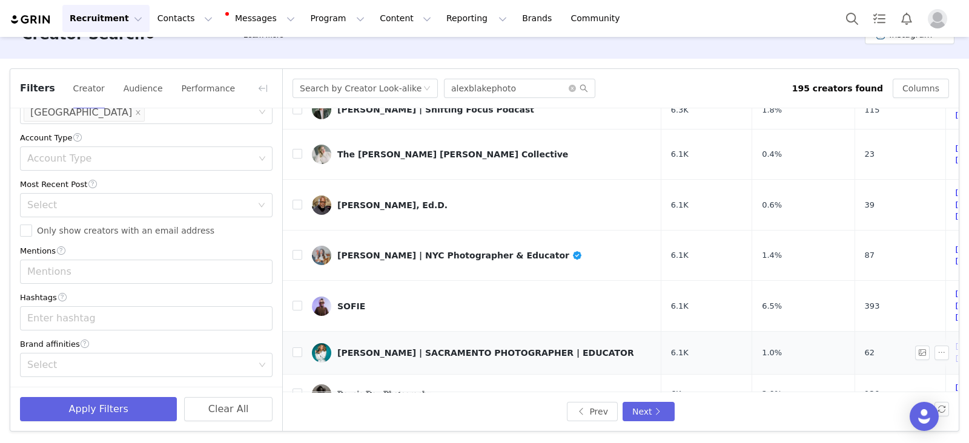
scroll to position [378, 0]
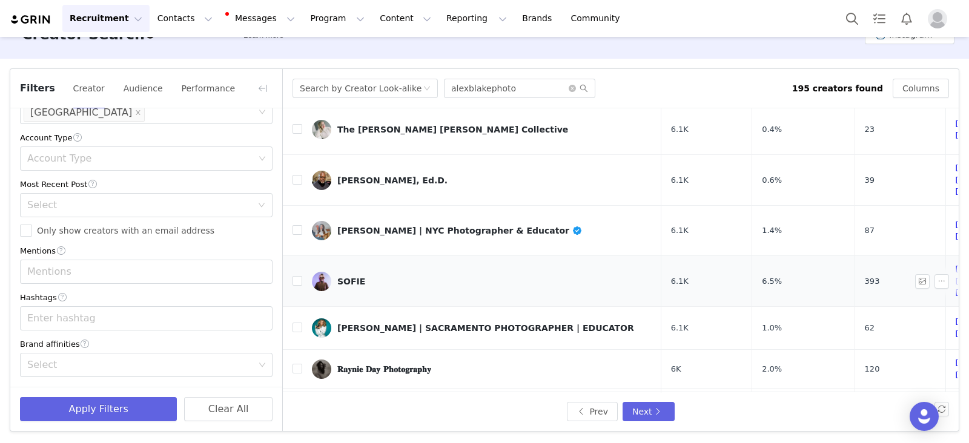
click at [345, 277] on div "SOFIE" at bounding box center [351, 282] width 28 height 10
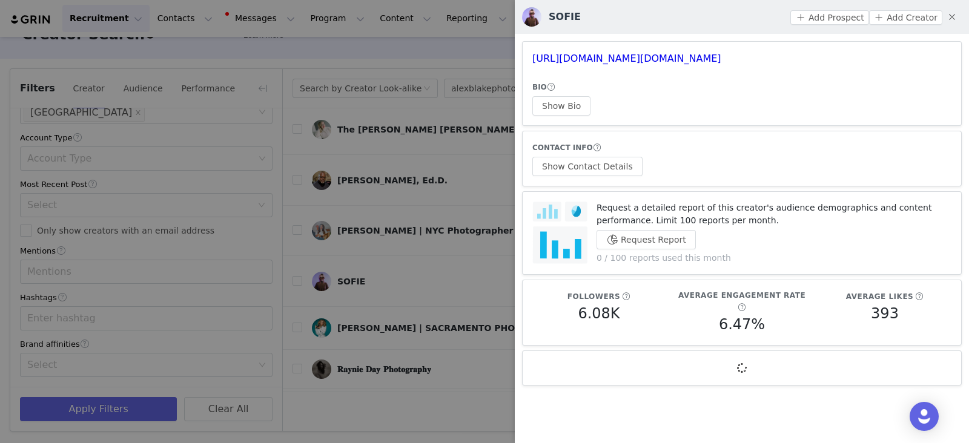
drag, startPoint x: 442, startPoint y: 199, endPoint x: 449, endPoint y: 198, distance: 6.7
click at [444, 199] on div at bounding box center [484, 221] width 969 height 443
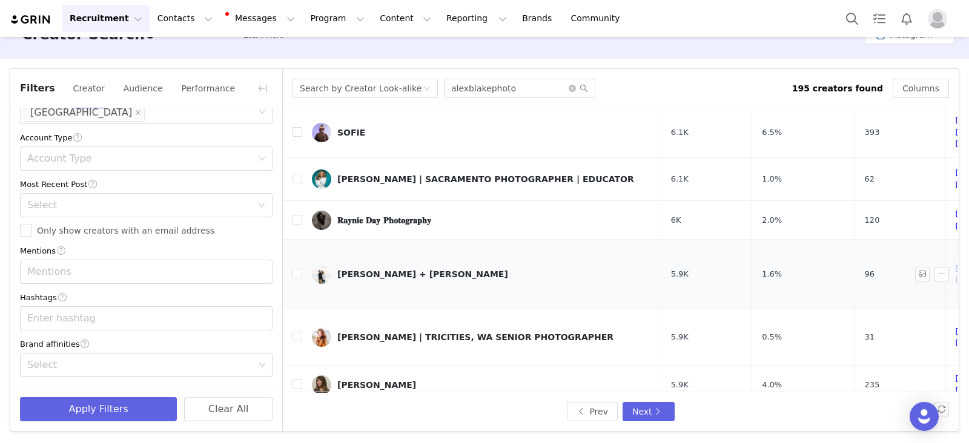
scroll to position [529, 0]
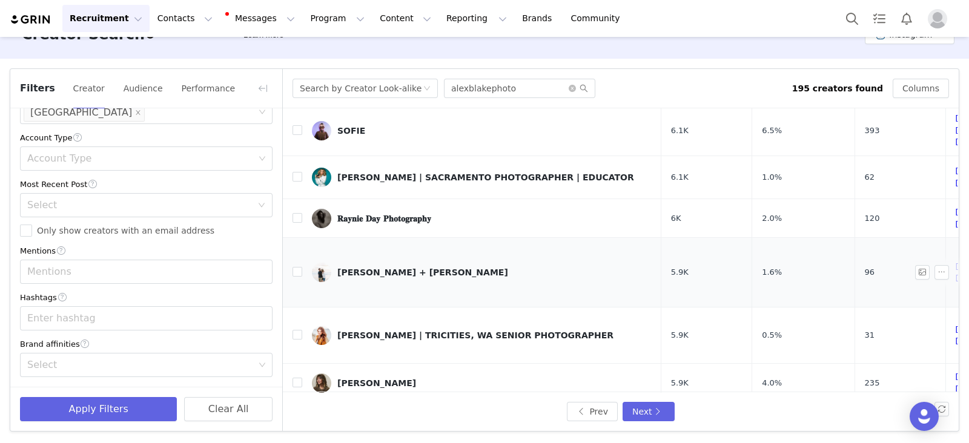
click at [367, 268] on div "anna + mateo" at bounding box center [422, 273] width 171 height 10
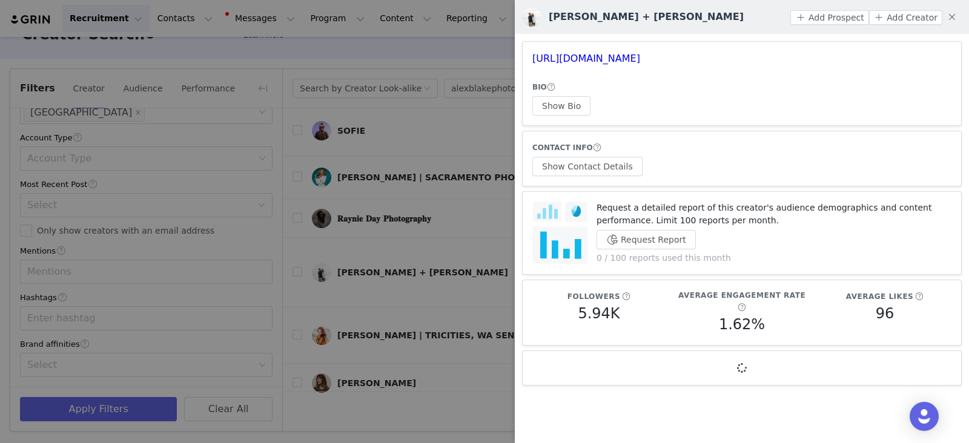
click at [407, 233] on div at bounding box center [484, 221] width 969 height 443
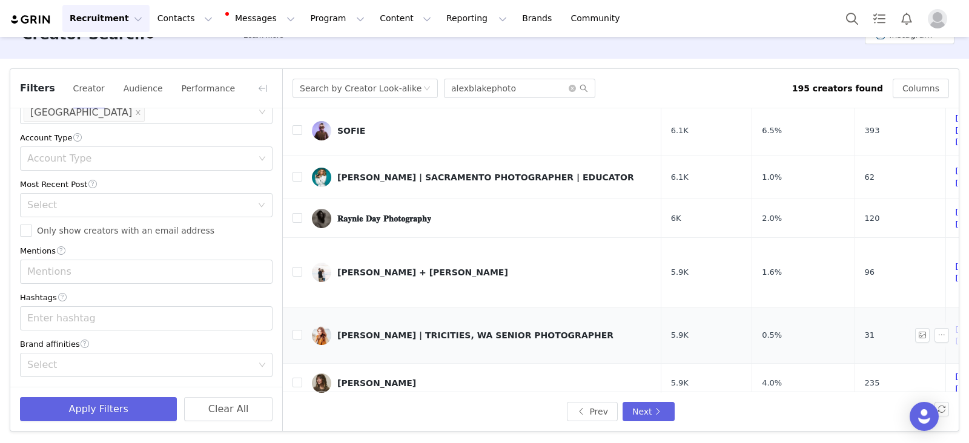
click at [390, 331] on div "MARI KRANZ | TRICITIES, WA SENIOR PHOTOGRAPHER" at bounding box center [475, 336] width 276 height 10
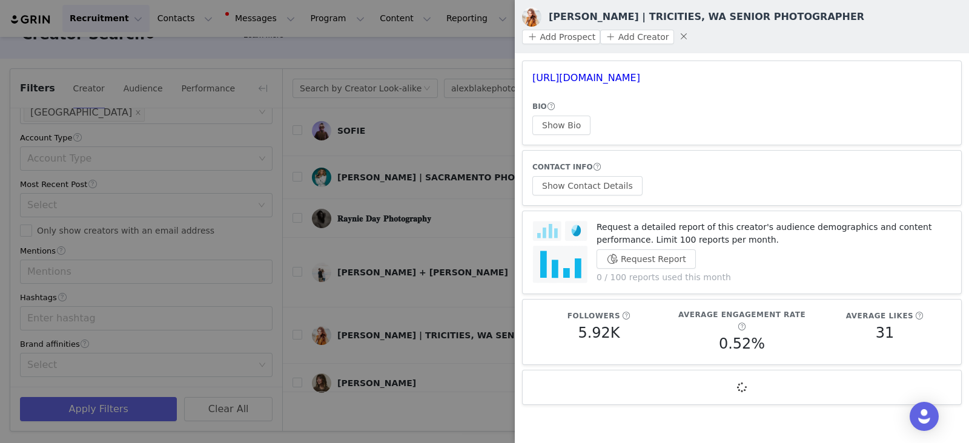
click at [421, 210] on div at bounding box center [484, 221] width 969 height 443
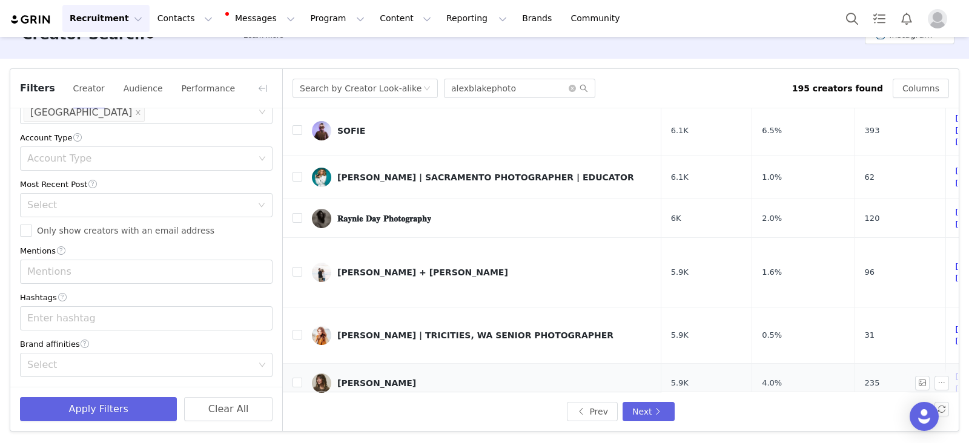
scroll to position [573, 0]
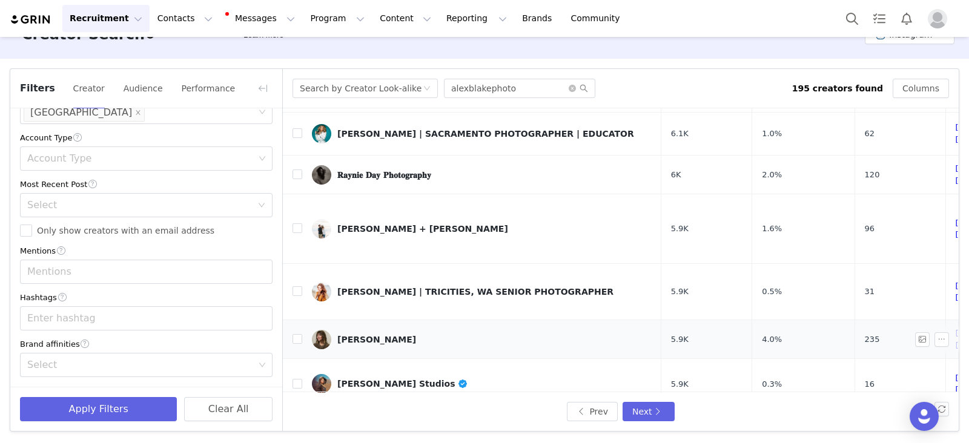
click at [365, 335] on div "Kellie Bieser" at bounding box center [376, 340] width 79 height 10
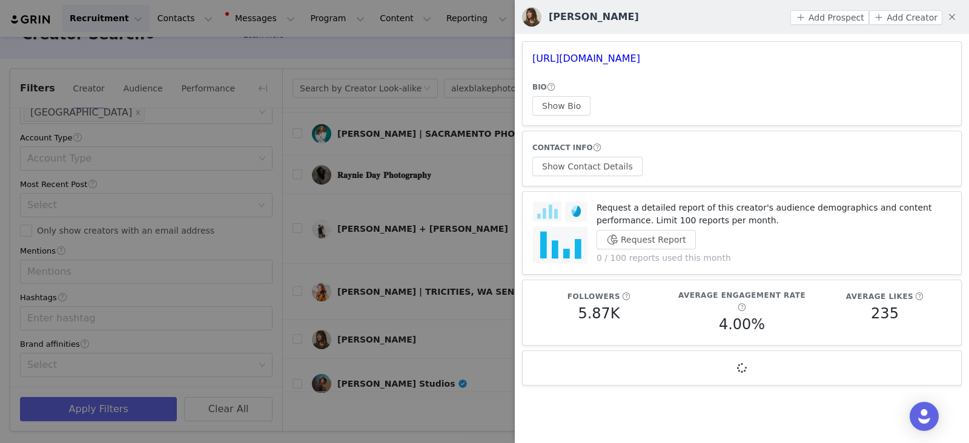
click at [396, 264] on div at bounding box center [484, 221] width 969 height 443
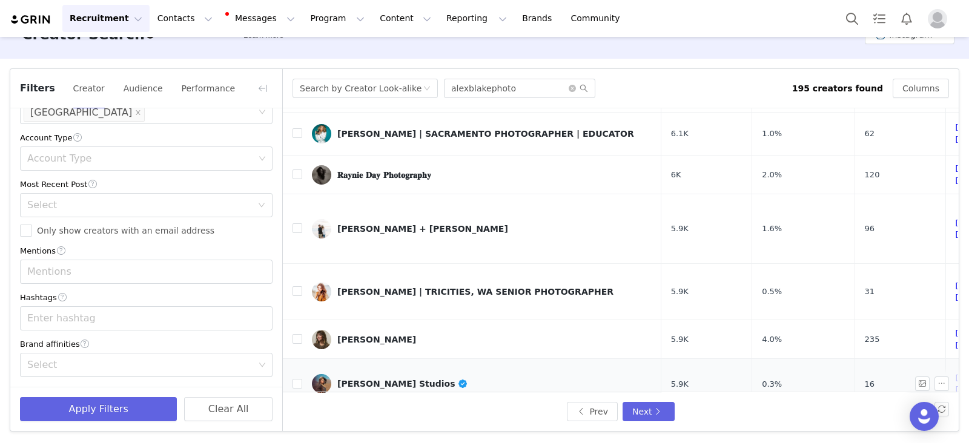
click at [371, 354] on div "Evgenia Ribinik Studios" at bounding box center [402, 384] width 131 height 10
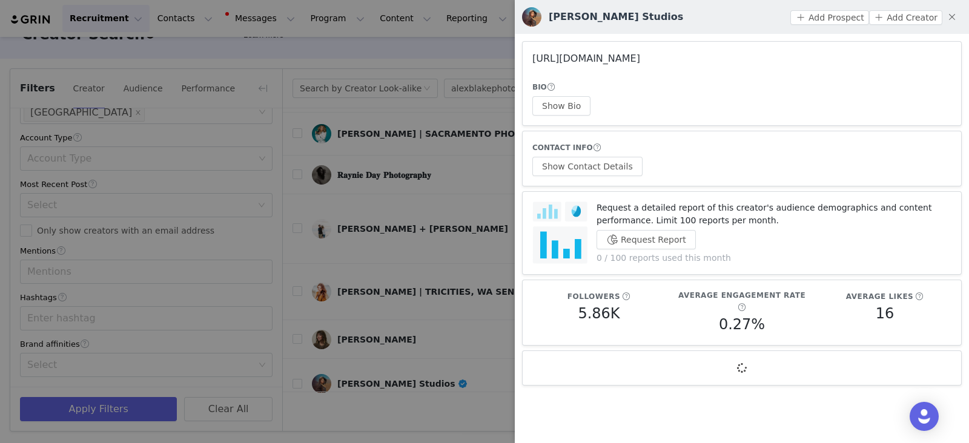
drag, startPoint x: 620, startPoint y: 51, endPoint x: 587, endPoint y: 56, distance: 33.6
click at [409, 220] on div at bounding box center [484, 221] width 969 height 443
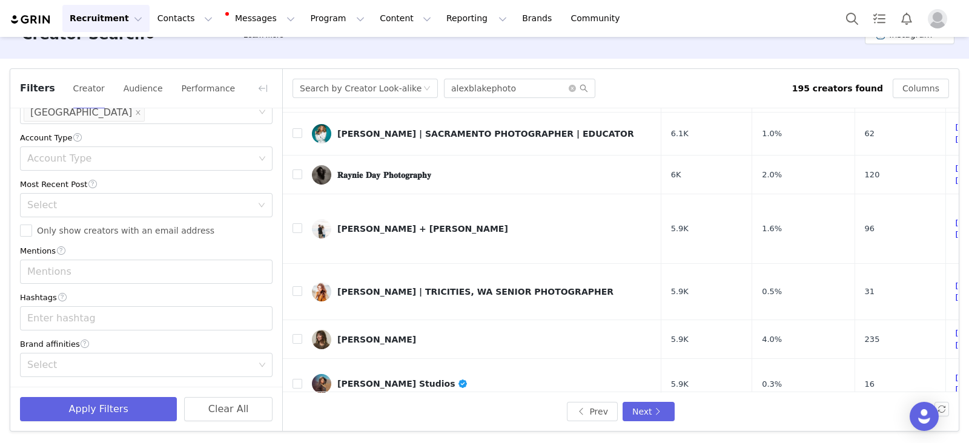
click at [400, 354] on div "Jackie 📷 Knoxville & Smoky Mountain Photographer" at bounding box center [494, 441] width 314 height 10
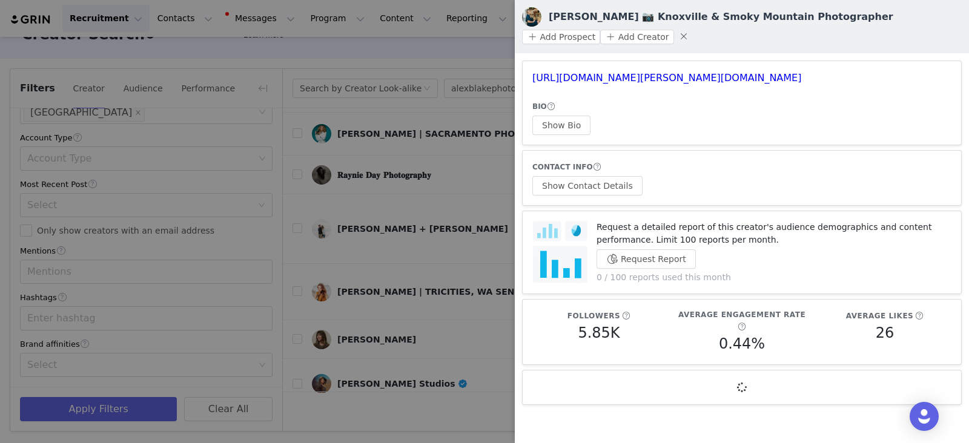
click at [458, 192] on div at bounding box center [484, 221] width 969 height 443
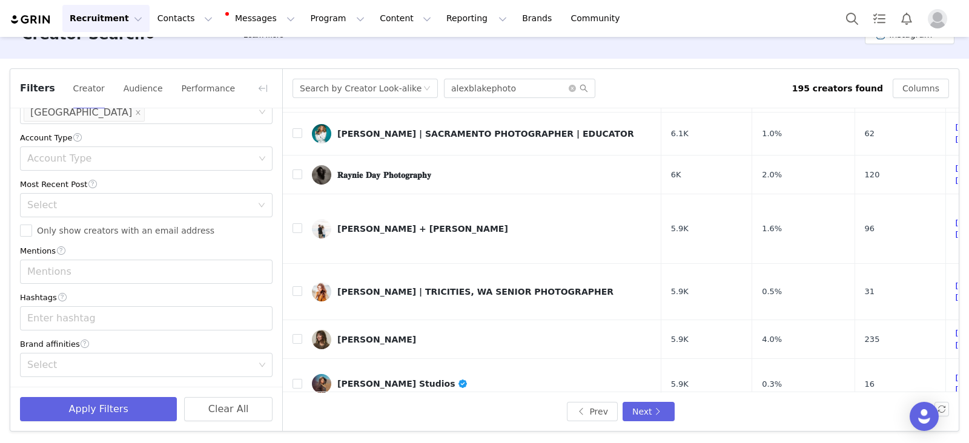
drag, startPoint x: 387, startPoint y: 305, endPoint x: 372, endPoint y: 304, distance: 14.5
click at [372, 354] on div "Jackie 📷 Knoxville & Smoky Mountain Photographer" at bounding box center [494, 441] width 314 height 10
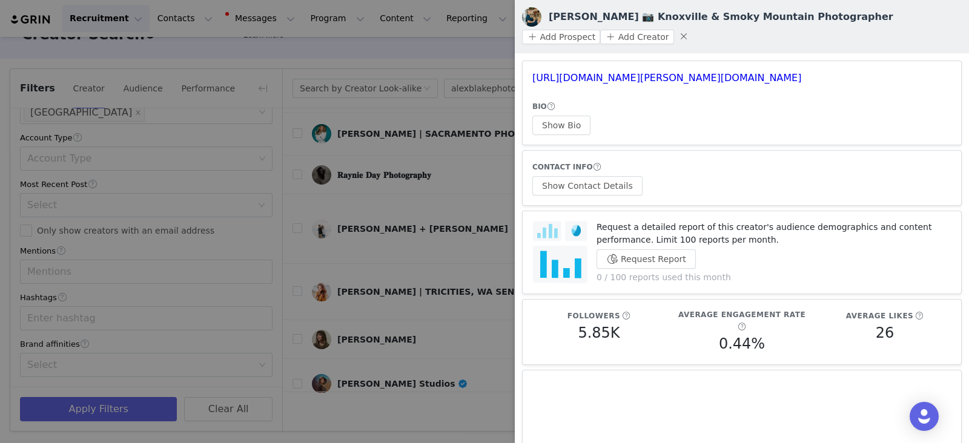
click at [463, 143] on div at bounding box center [484, 221] width 969 height 443
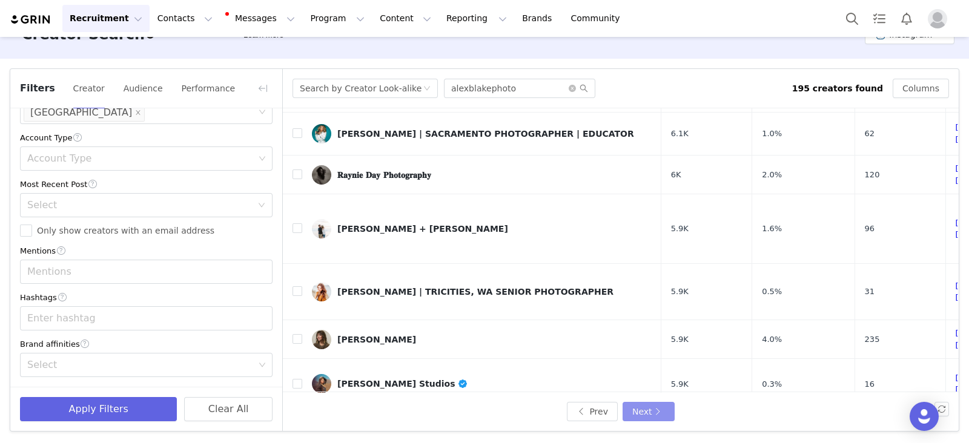
click at [649, 354] on button "Next" at bounding box center [648, 411] width 52 height 19
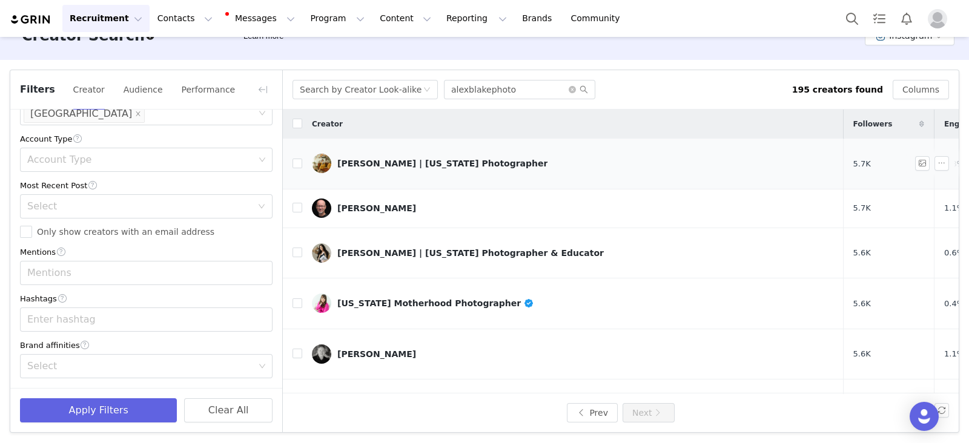
scroll to position [27, 0]
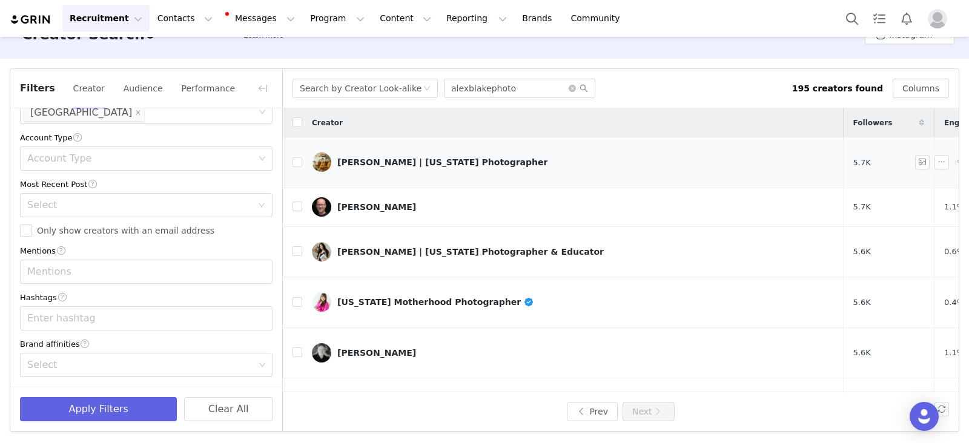
click at [378, 159] on div "Taylor | Colorado Photographer" at bounding box center [442, 162] width 210 height 10
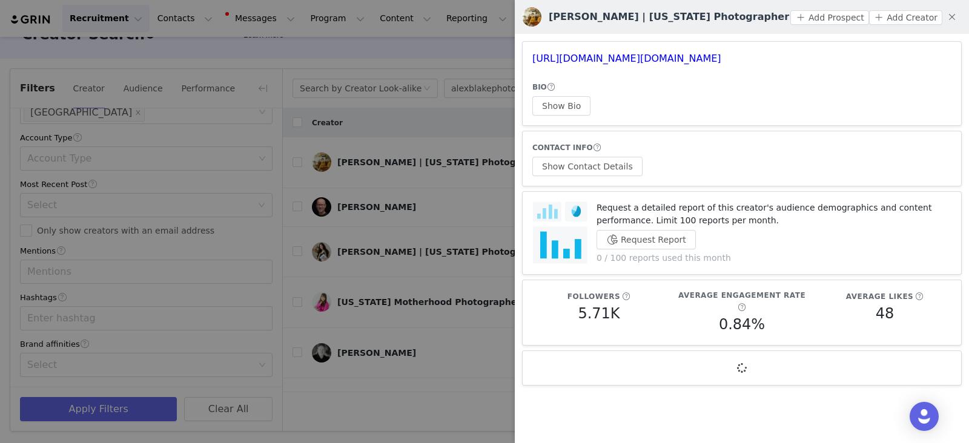
click at [419, 211] on div at bounding box center [484, 221] width 969 height 443
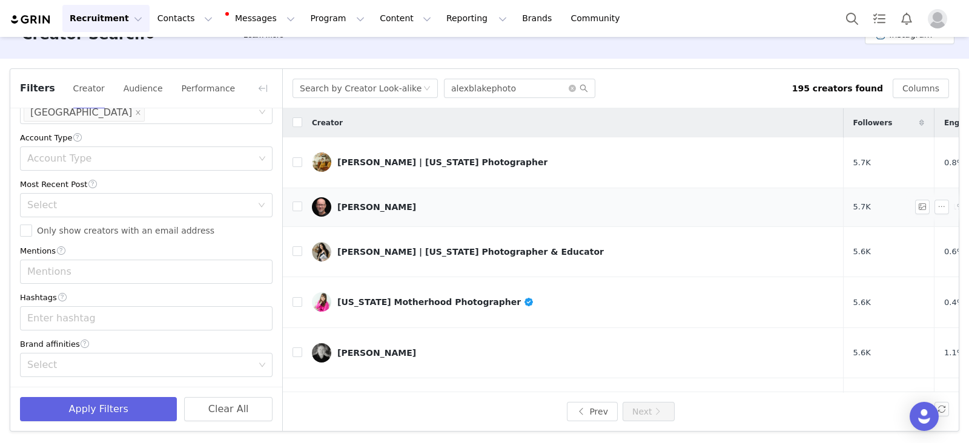
click at [354, 202] on div "Nathan Cool" at bounding box center [376, 207] width 79 height 10
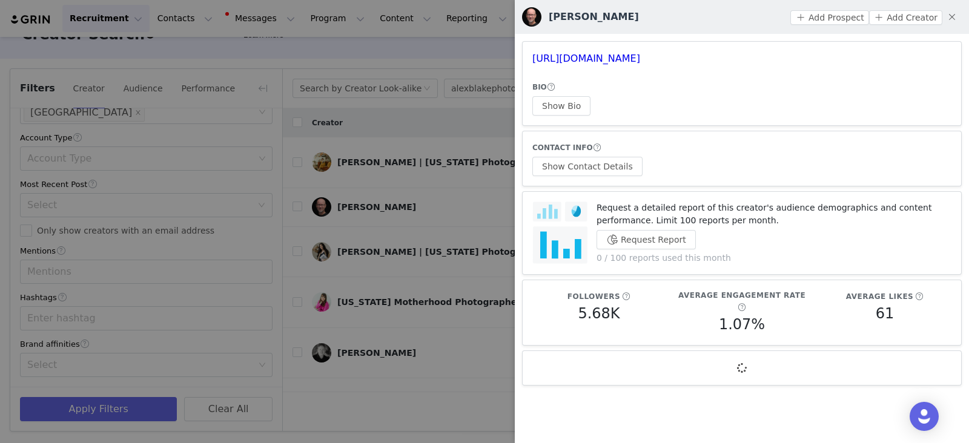
click at [393, 146] on div at bounding box center [484, 221] width 969 height 443
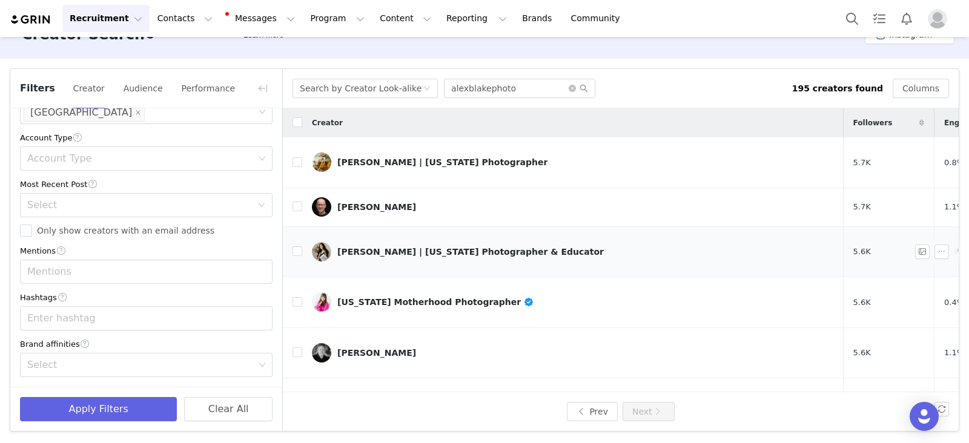
click at [369, 247] on div "Jessica Vickers | Arkansas Photographer & Educator" at bounding box center [470, 252] width 266 height 10
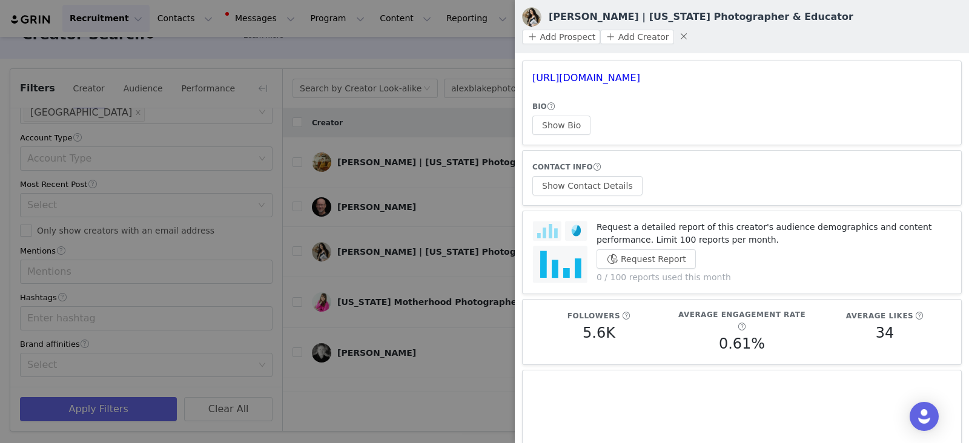
click at [413, 272] on div at bounding box center [484, 221] width 969 height 443
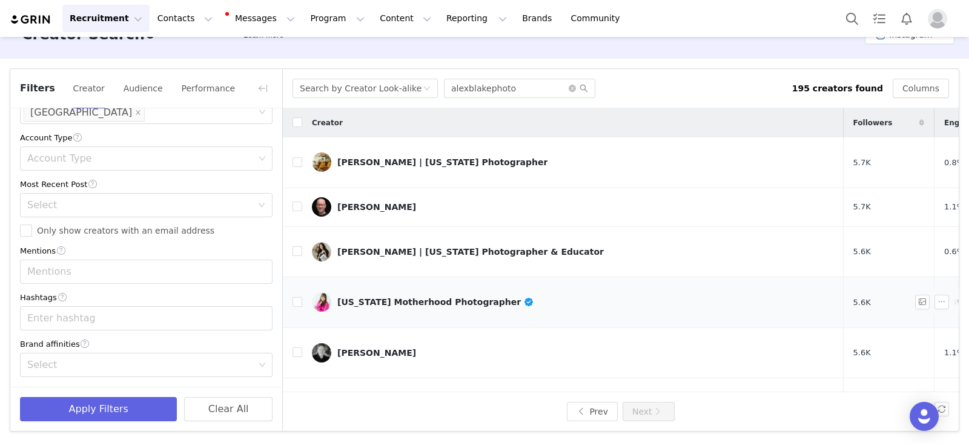
click at [373, 297] on div "Alabama Motherhood Photographer" at bounding box center [435, 302] width 197 height 10
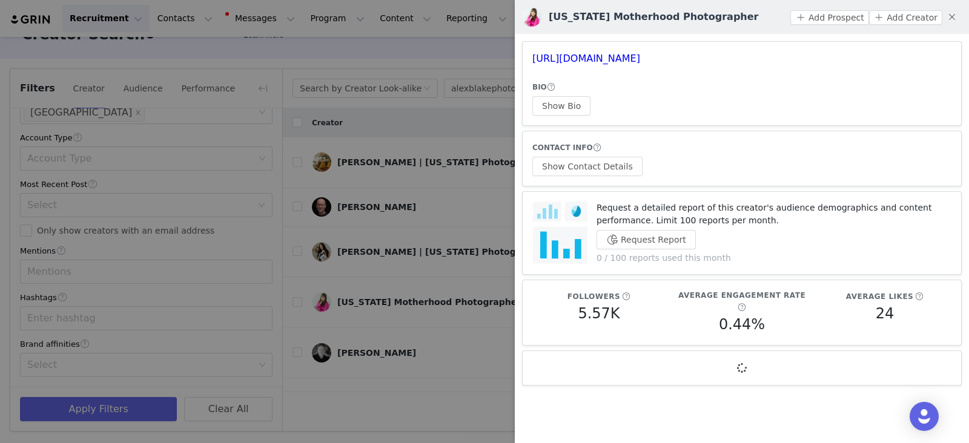
click at [400, 277] on div at bounding box center [484, 221] width 969 height 443
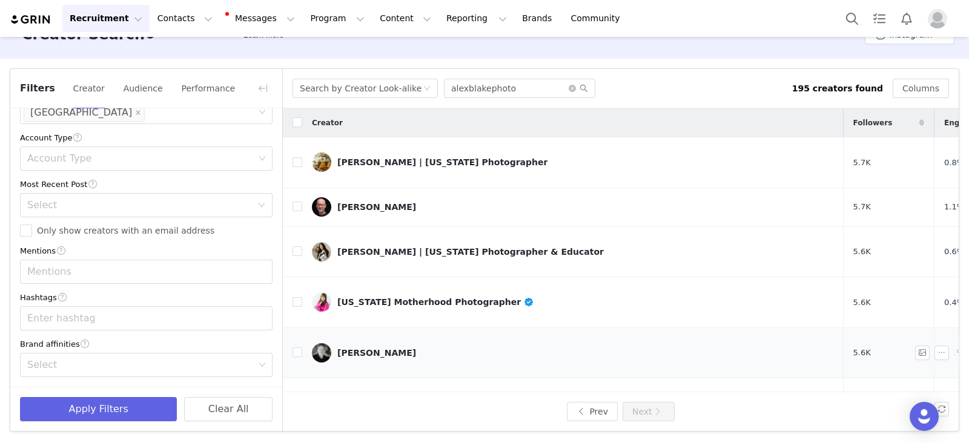
click at [352, 343] on link "Paul Gero" at bounding box center [573, 352] width 522 height 19
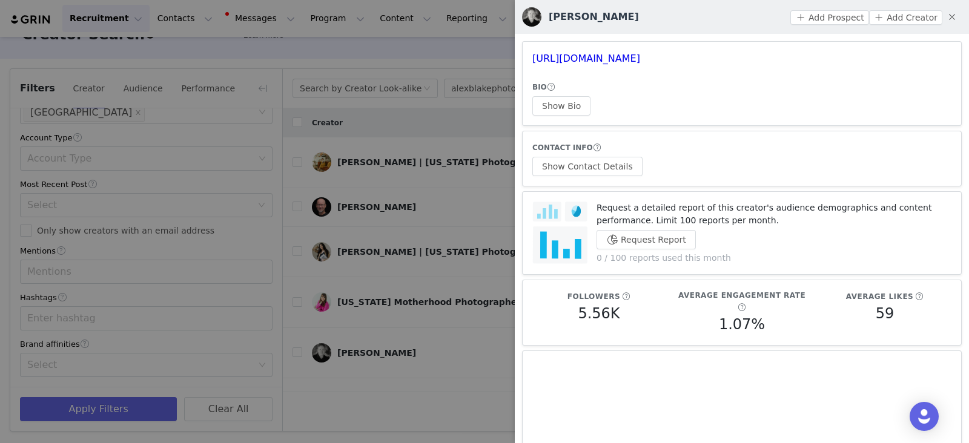
click at [462, 249] on div at bounding box center [484, 221] width 969 height 443
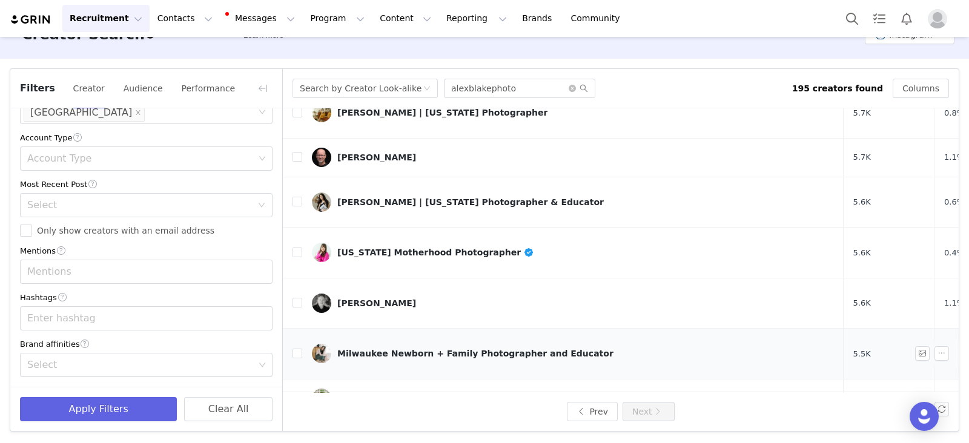
scroll to position [75, 0]
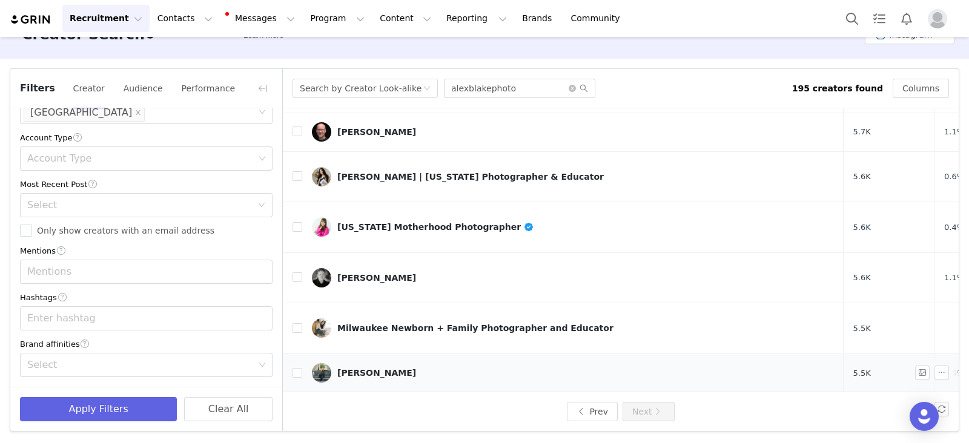
click at [365, 354] on link "Stella Johnson" at bounding box center [573, 372] width 522 height 19
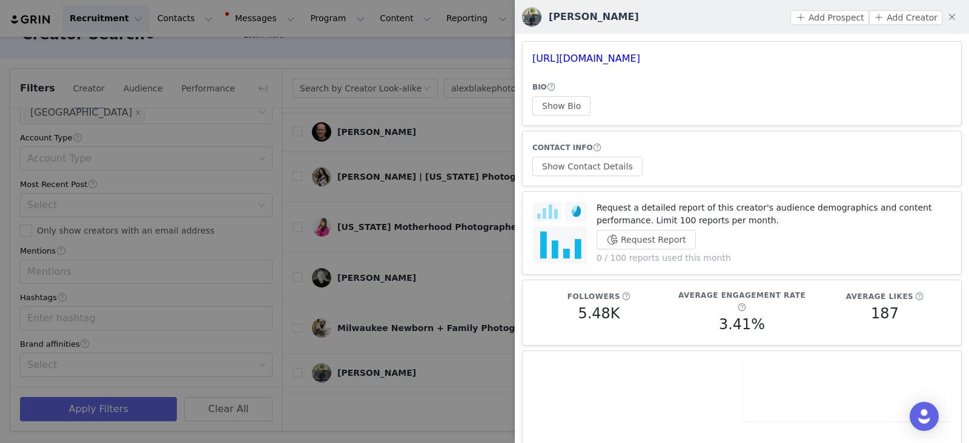
click at [429, 69] on div at bounding box center [484, 221] width 969 height 443
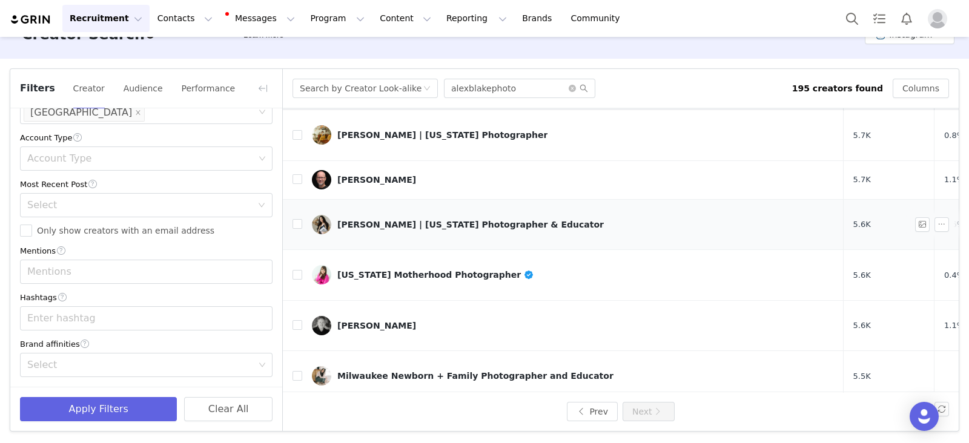
scroll to position [0, 0]
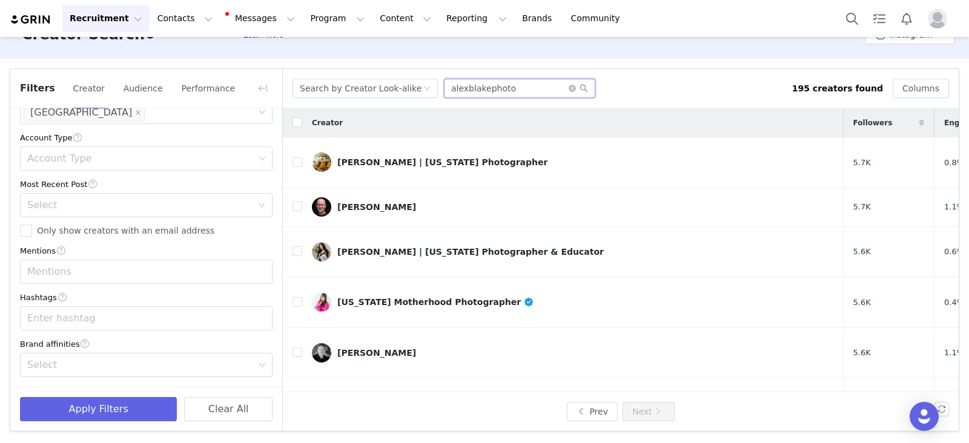
click at [516, 92] on input "alexblakephoto" at bounding box center [519, 88] width 151 height 19
click at [584, 88] on icon "icon: search" at bounding box center [583, 88] width 8 height 8
click at [584, 87] on icon "icon: search" at bounding box center [583, 88] width 8 height 8
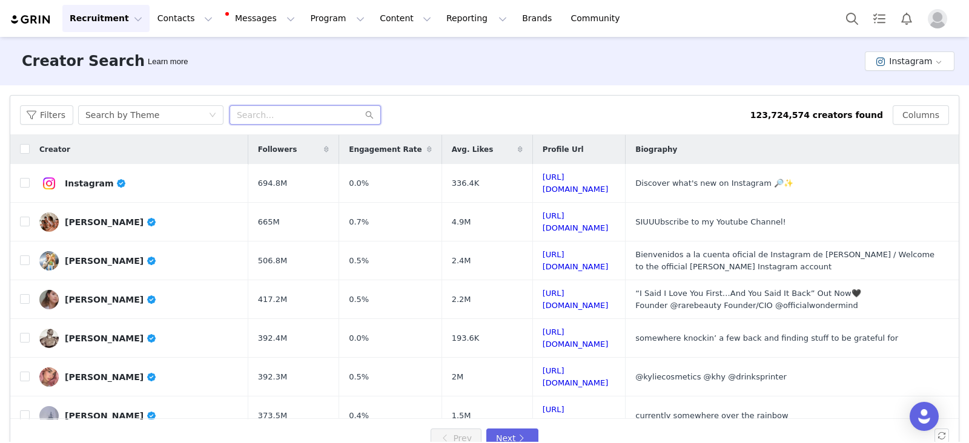
click at [300, 113] on input "text" at bounding box center [304, 114] width 151 height 19
paste input "racheltraxler"
type input "racheltraxler"
click at [136, 118] on div "Search by Theme" at bounding box center [122, 115] width 74 height 18
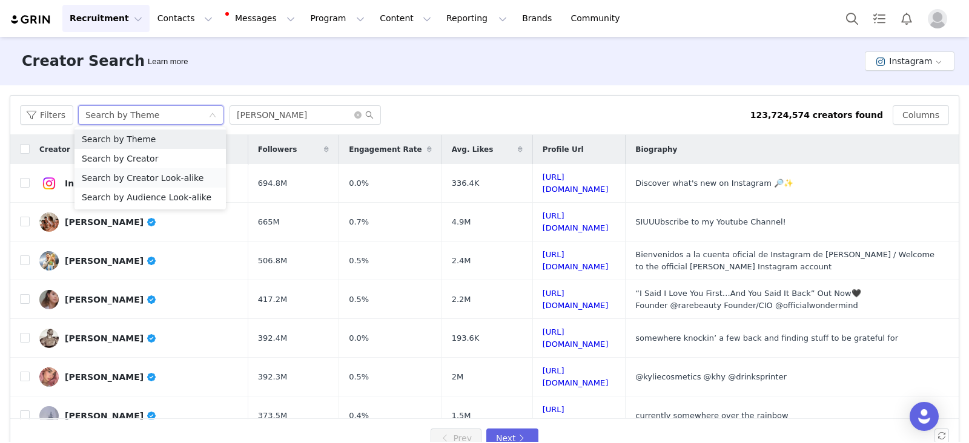
click at [160, 180] on li "Search by Creator Look-alike" at bounding box center [149, 177] width 151 height 19
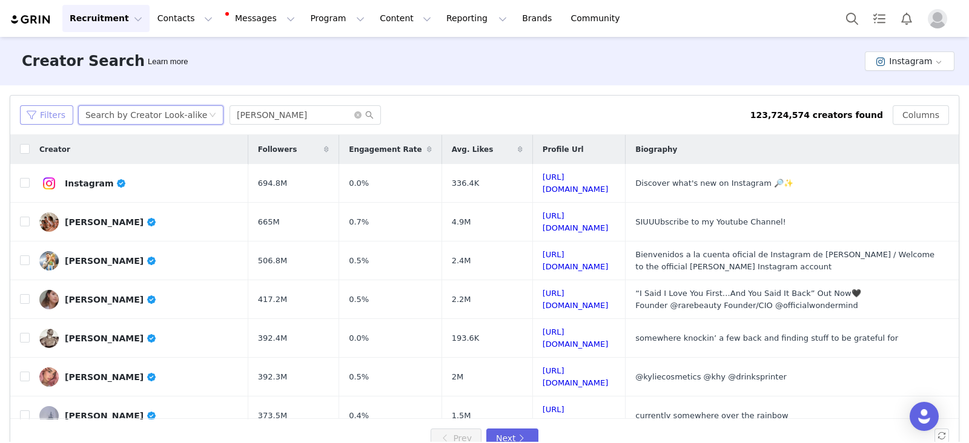
click at [50, 116] on button "Filters" at bounding box center [46, 114] width 53 height 19
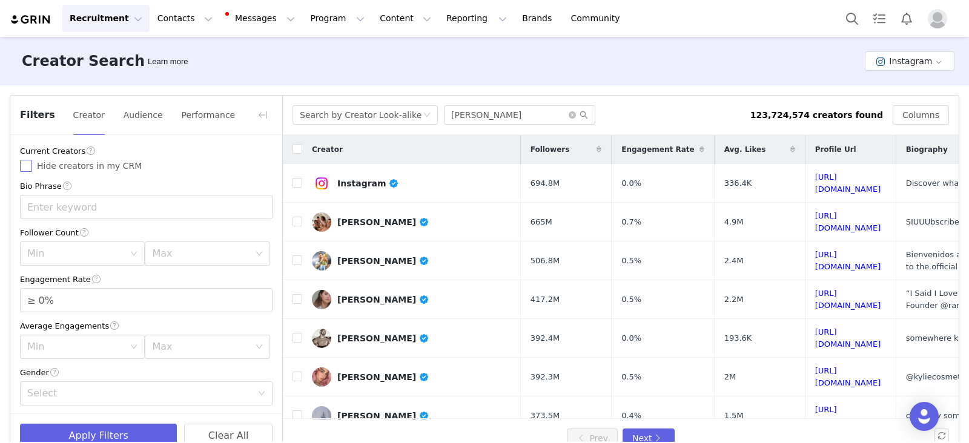
click at [82, 169] on span "Hide creators in my CRM" at bounding box center [89, 166] width 114 height 10
click at [32, 169] on input "Hide creators in my CRM" at bounding box center [26, 166] width 12 height 12
checkbox input "true"
click at [96, 199] on input "text" at bounding box center [146, 207] width 252 height 24
click at [80, 255] on div "Min" at bounding box center [75, 254] width 97 height 12
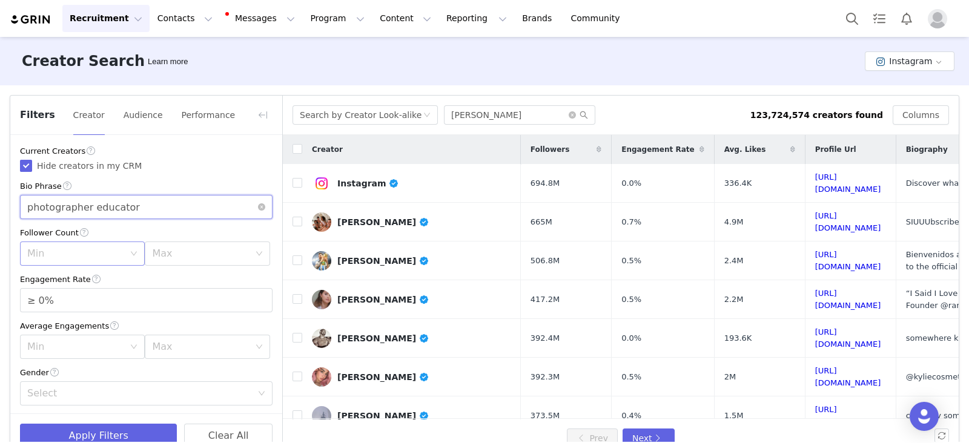
type input "photographer educator"
click at [39, 301] on li "5k" at bounding box center [79, 300] width 119 height 19
click at [196, 255] on div "Max" at bounding box center [200, 254] width 97 height 12
click at [162, 372] on li "250k" at bounding box center [198, 369] width 119 height 19
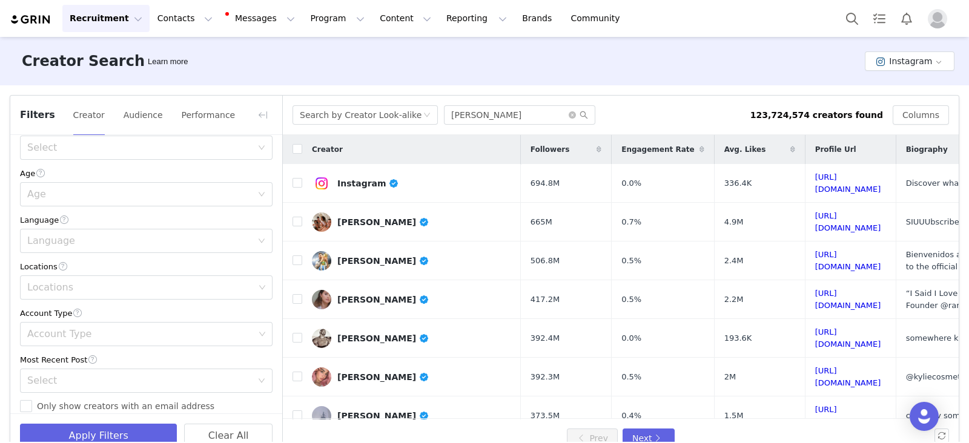
scroll to position [244, 0]
click at [60, 288] on div "Locations" at bounding box center [140, 289] width 227 height 12
type input "united status"
drag, startPoint x: 94, startPoint y: 292, endPoint x: 70, endPoint y: 292, distance: 24.2
click at [70, 292] on div "Locations" at bounding box center [142, 289] width 236 height 23
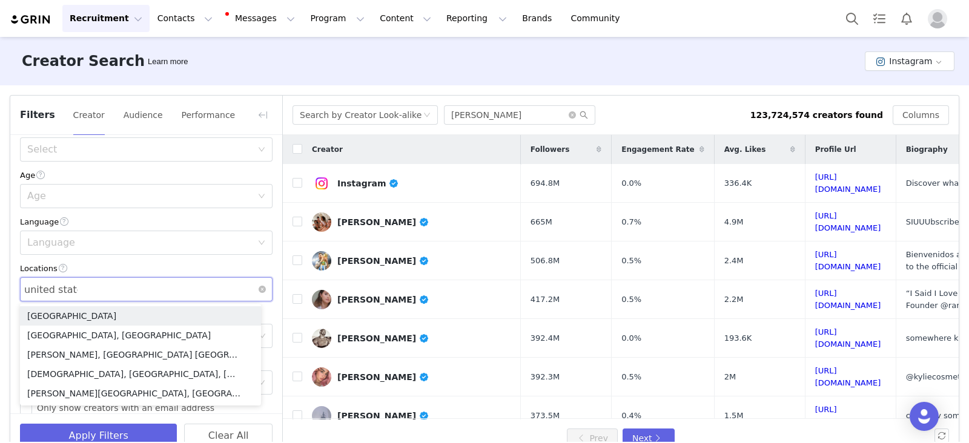
type input "united states"
click at [76, 312] on li "[GEOGRAPHIC_DATA]" at bounding box center [140, 315] width 241 height 19
click at [7, 286] on div "Filters Creator Audience Performance Current Creators Hide creators in my CRM B…" at bounding box center [484, 276] width 969 height 383
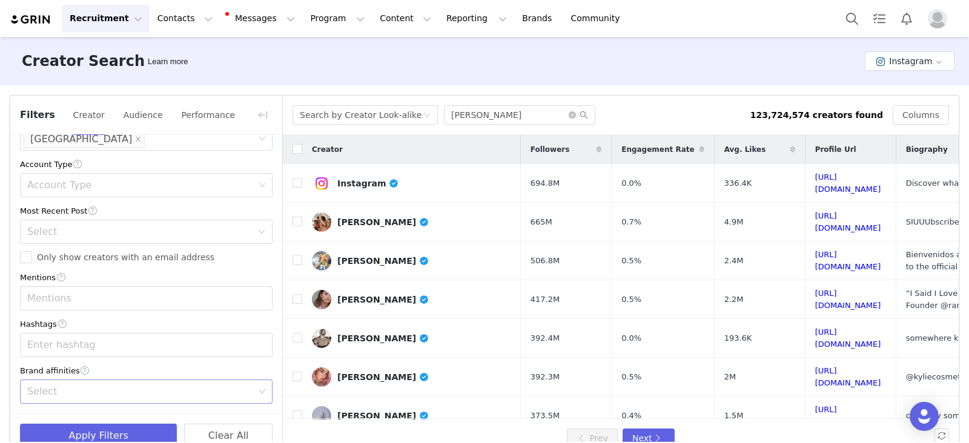
scroll to position [27, 0]
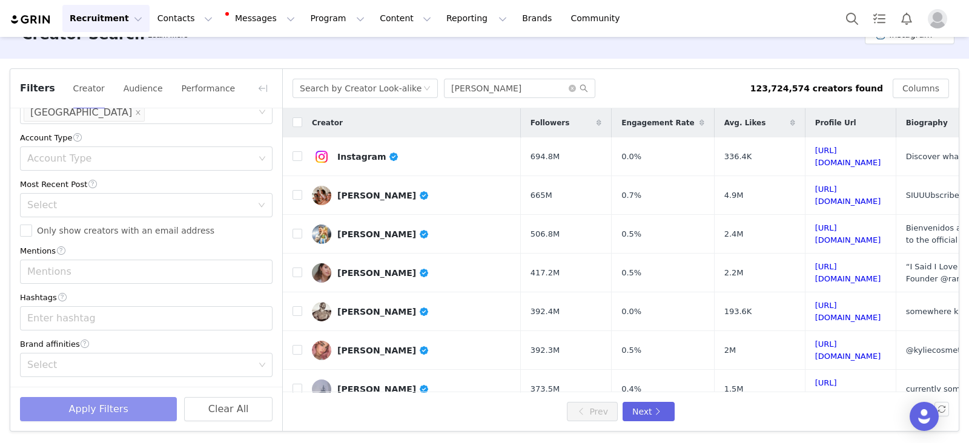
click at [112, 411] on button "Apply Filters" at bounding box center [98, 409] width 157 height 24
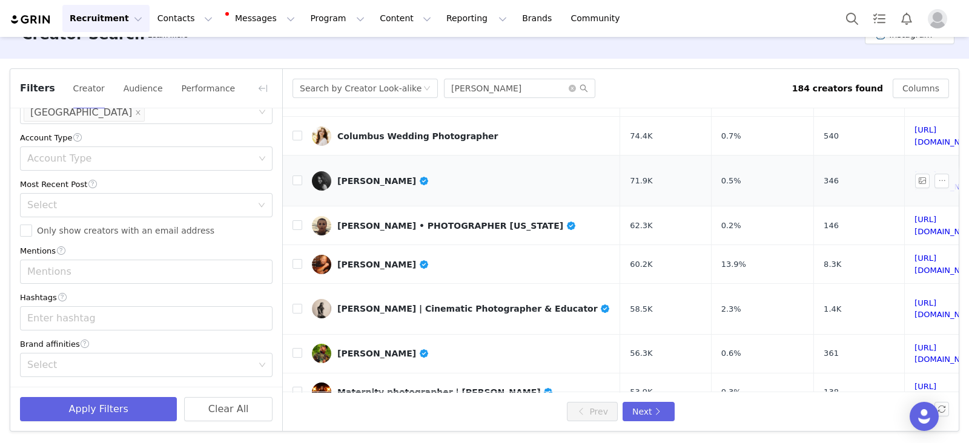
click at [362, 176] on div "Rachel Vanoven" at bounding box center [383, 181] width 92 height 10
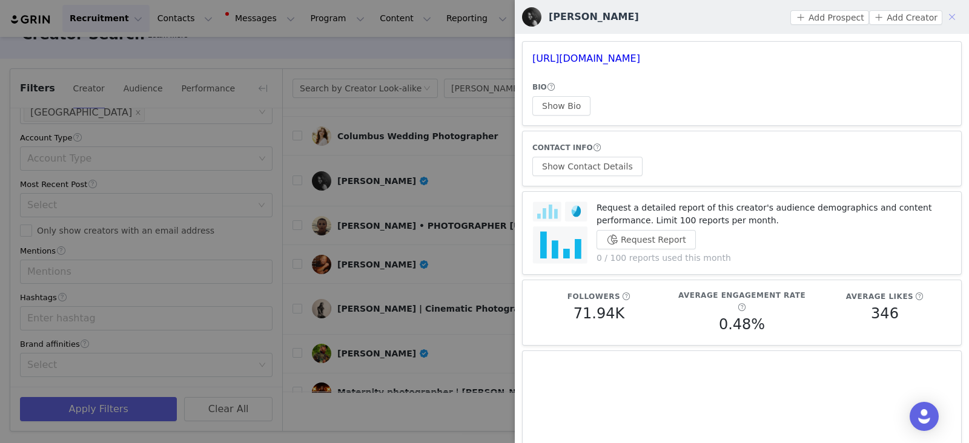
click at [942, 16] on button "button" at bounding box center [951, 16] width 19 height 19
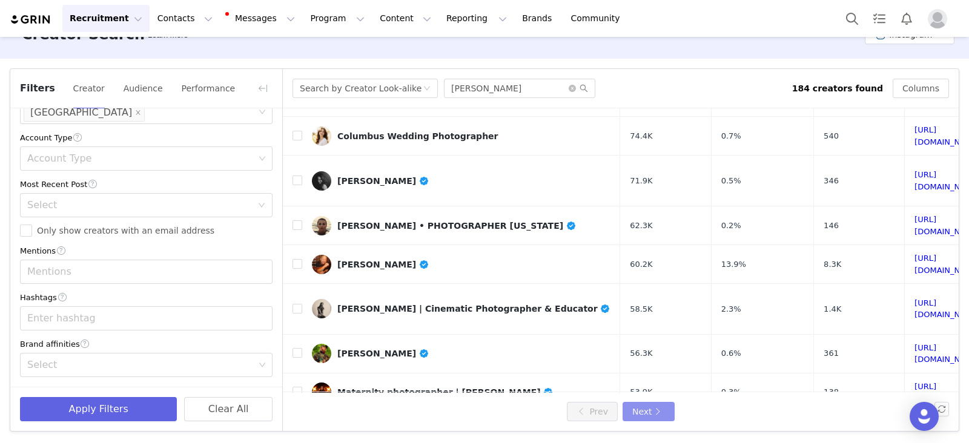
click at [638, 417] on button "Next" at bounding box center [648, 411] width 52 height 19
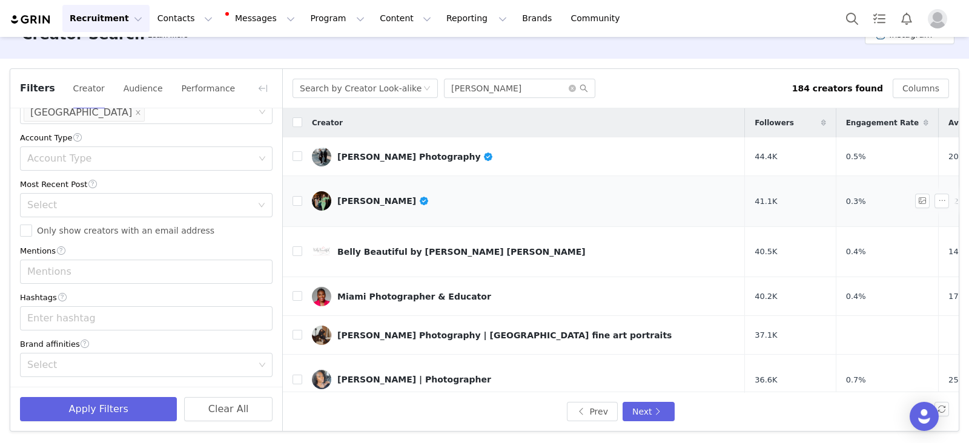
click at [364, 196] on div "Julie Livingston" at bounding box center [383, 201] width 92 height 10
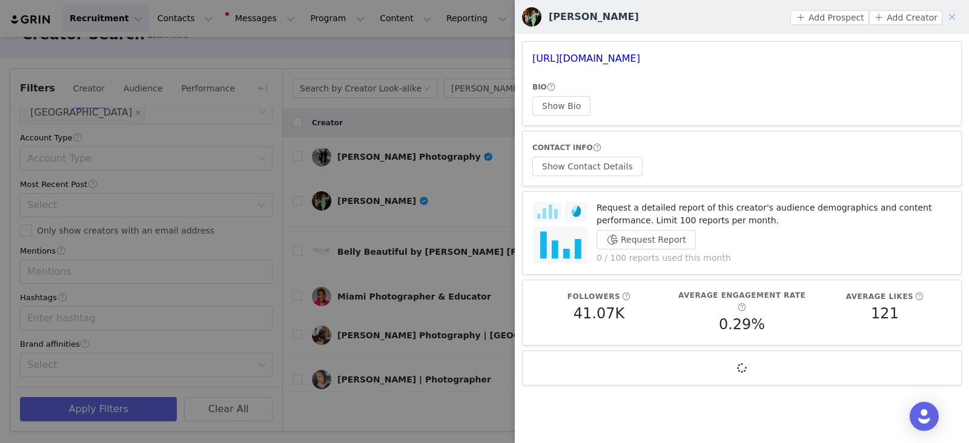
click at [954, 15] on button "button" at bounding box center [951, 16] width 19 height 19
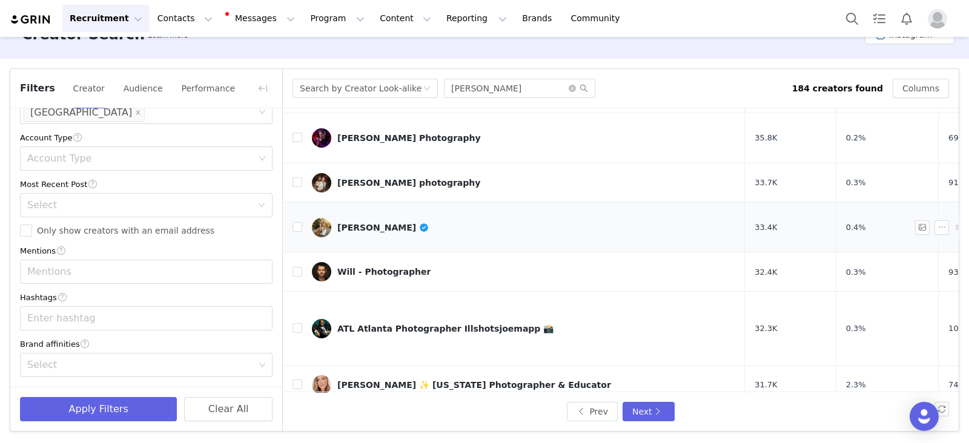
scroll to position [378, 0]
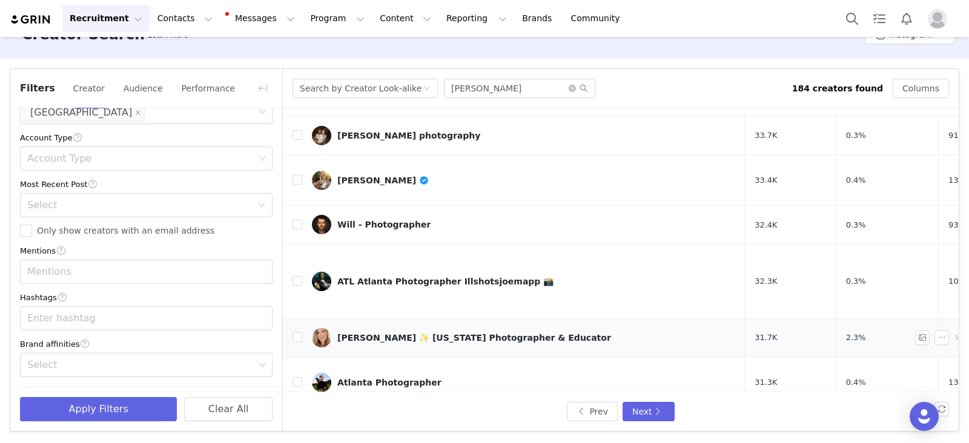
click at [404, 333] on div "Jillian ✨ California Photographer & Educator" at bounding box center [474, 338] width 274 height 10
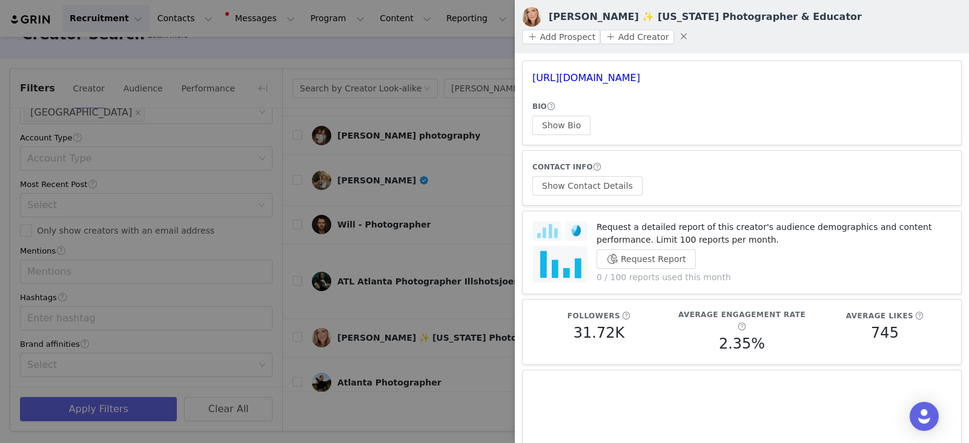
click at [433, 188] on div at bounding box center [484, 221] width 969 height 443
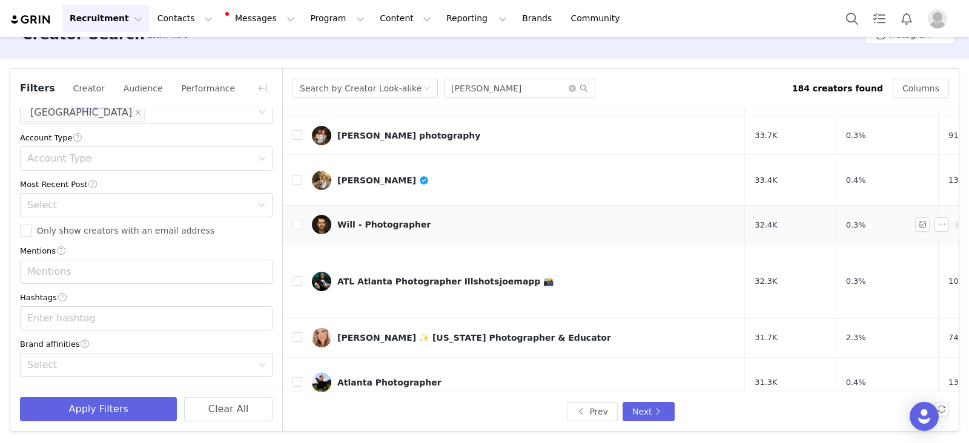
click at [387, 220] on div "Will - Photographer" at bounding box center [383, 225] width 93 height 10
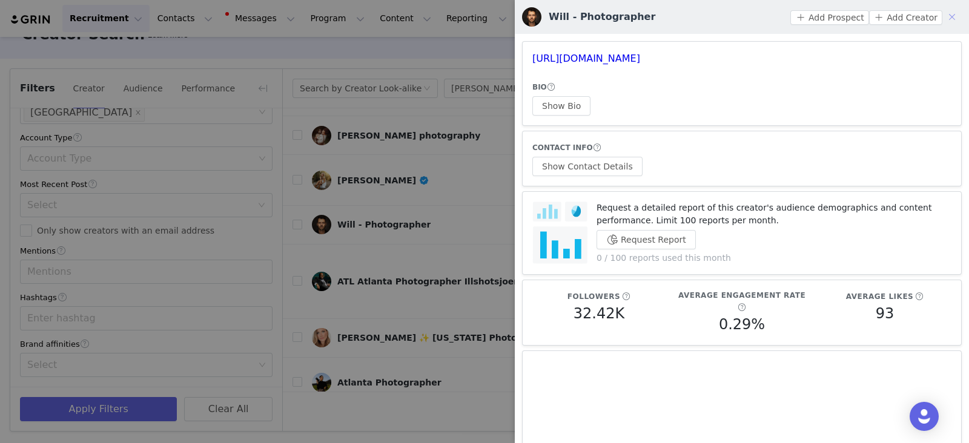
click at [942, 16] on button "button" at bounding box center [951, 16] width 19 height 19
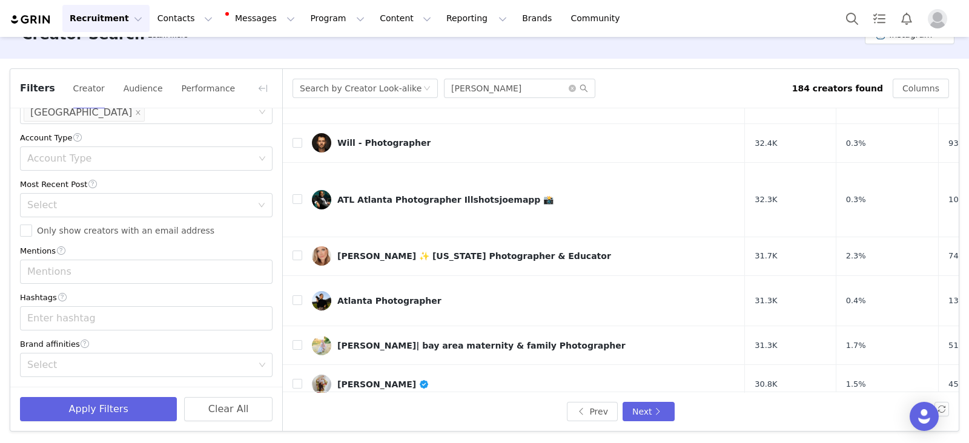
scroll to position [536, 0]
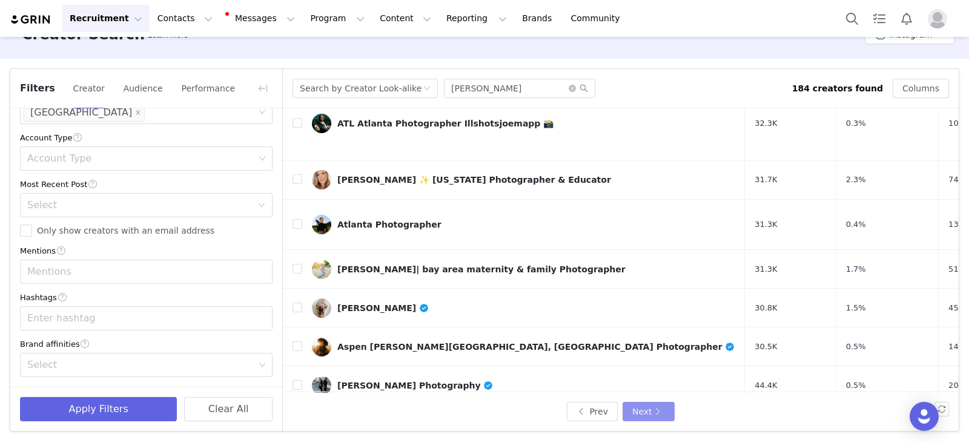
click at [634, 413] on button "Next" at bounding box center [648, 411] width 52 height 19
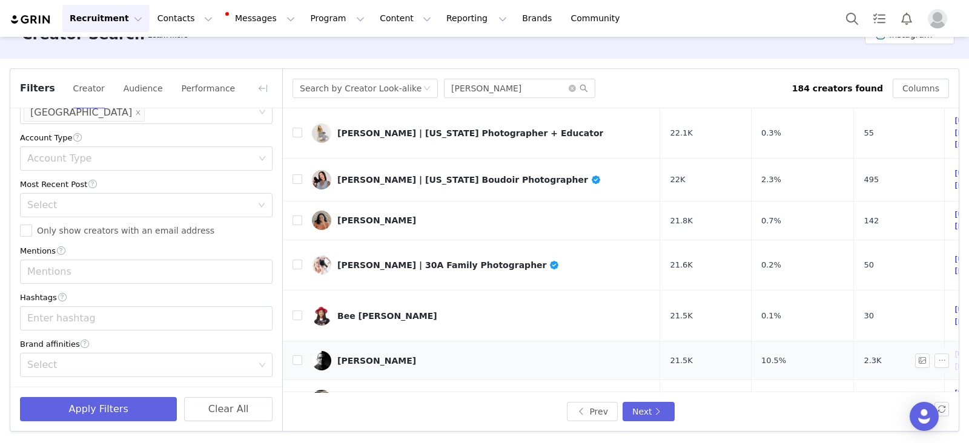
scroll to position [564, 0]
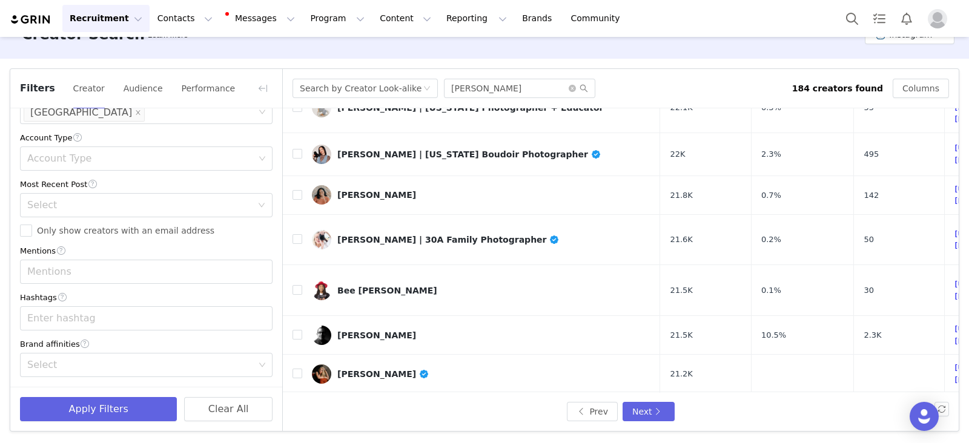
click at [370, 408] on div "Salt + Ivy Photography" at bounding box center [398, 413] width 123 height 10
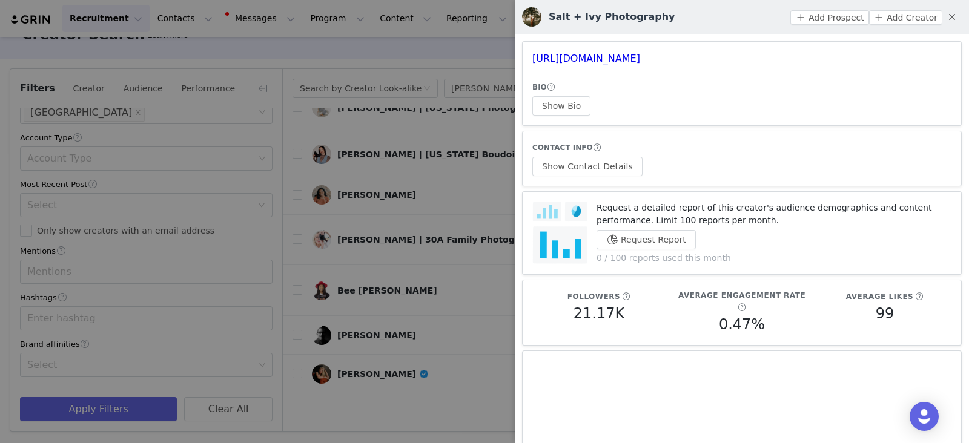
click at [427, 246] on div at bounding box center [484, 221] width 969 height 443
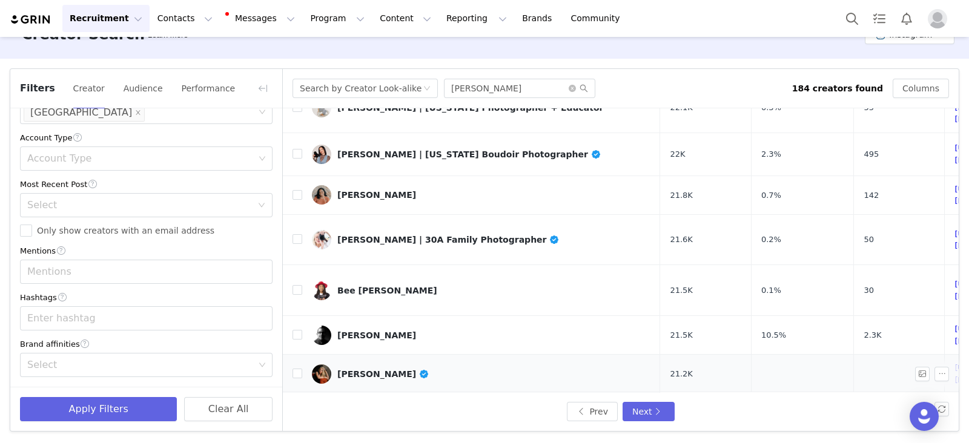
click at [348, 369] on div "Dana Leigh Caffee" at bounding box center [383, 374] width 92 height 10
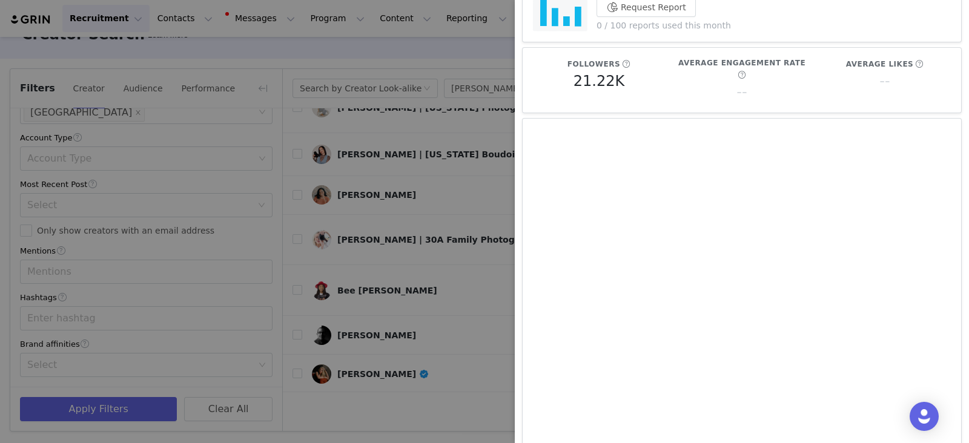
scroll to position [454, 0]
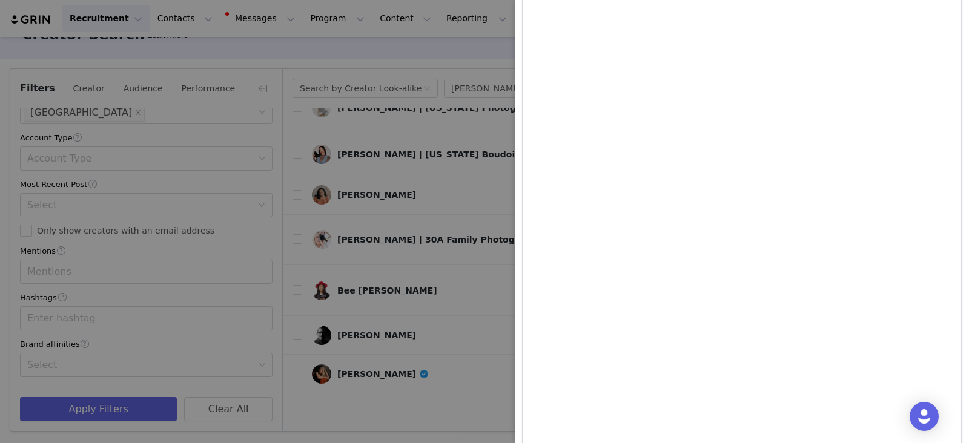
click at [438, 238] on div at bounding box center [484, 221] width 969 height 443
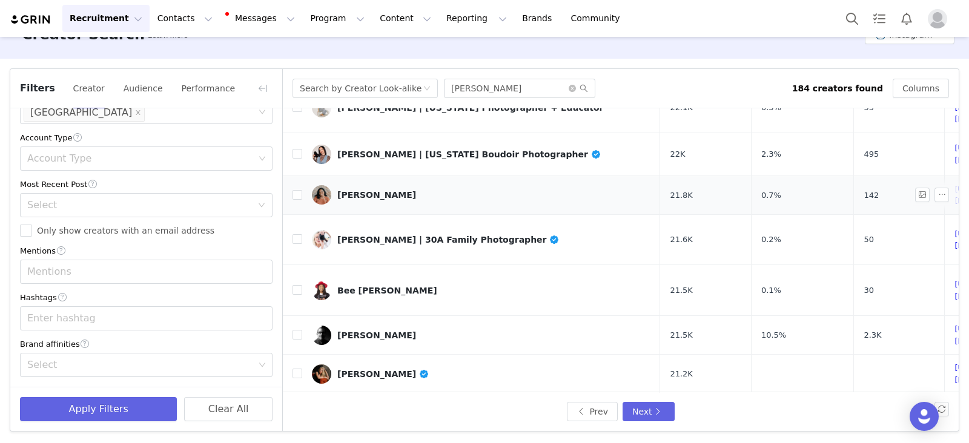
click at [349, 190] on div "Elizabeth Austin" at bounding box center [376, 195] width 79 height 10
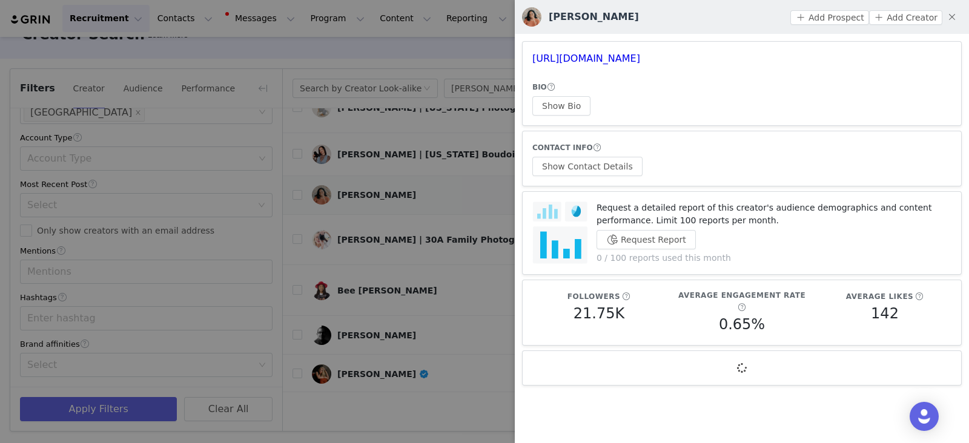
scroll to position [0, 0]
click at [386, 218] on div at bounding box center [484, 221] width 969 height 443
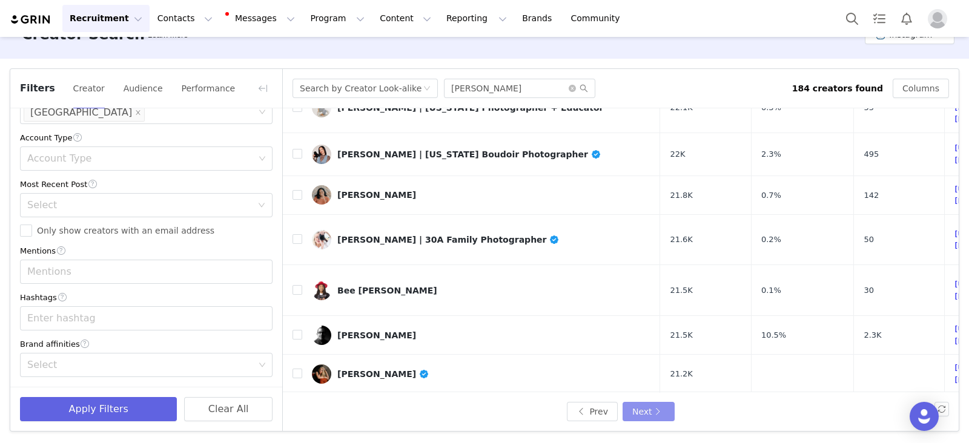
click at [645, 413] on button "Next" at bounding box center [648, 411] width 52 height 19
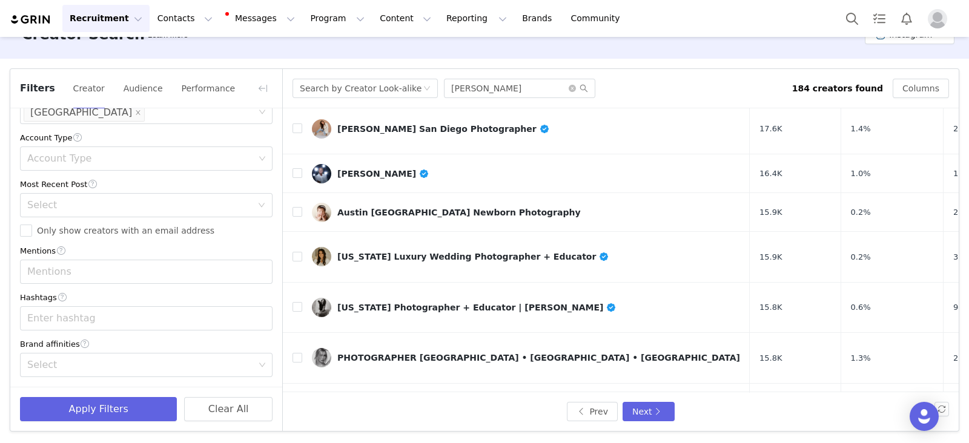
scroll to position [529, 0]
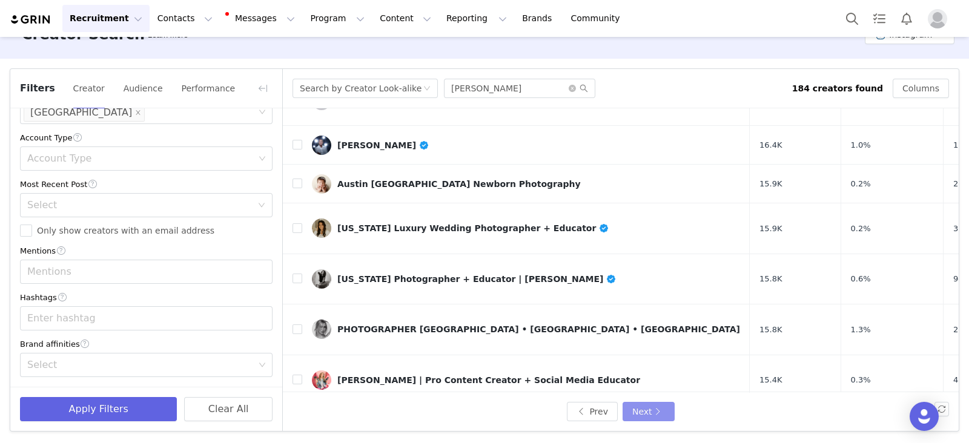
click at [639, 410] on button "Next" at bounding box center [648, 411] width 52 height 19
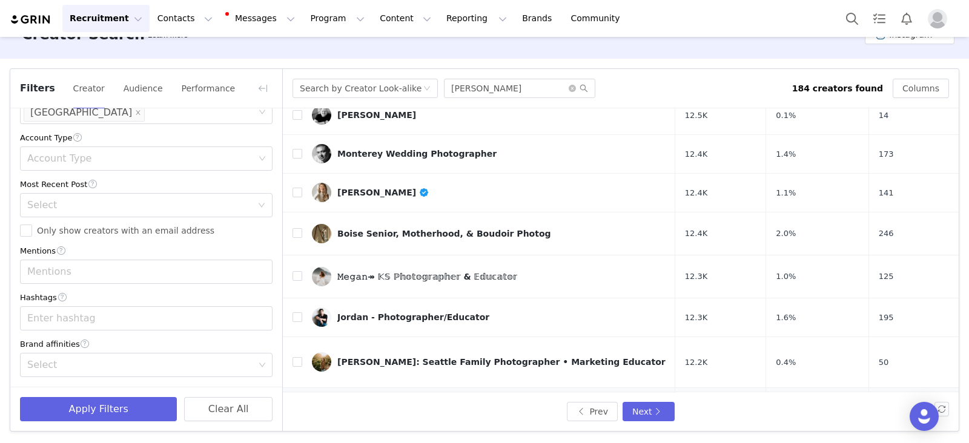
scroll to position [537, 0]
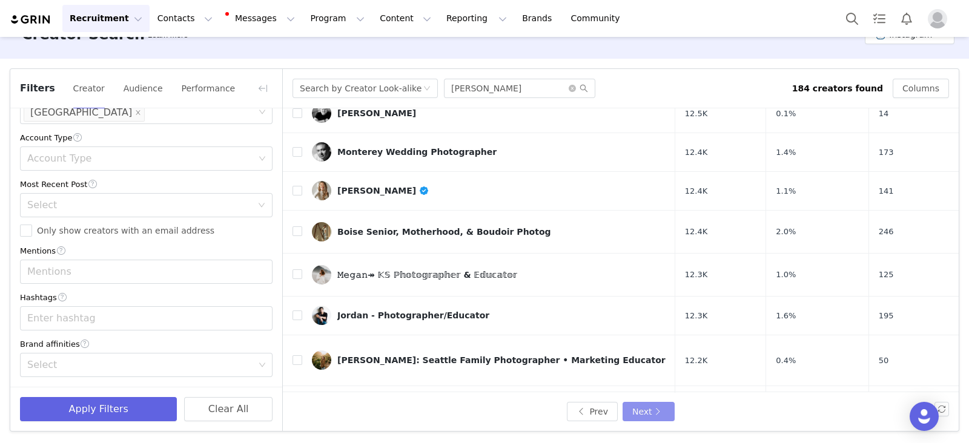
click at [642, 418] on button "Next" at bounding box center [648, 411] width 52 height 19
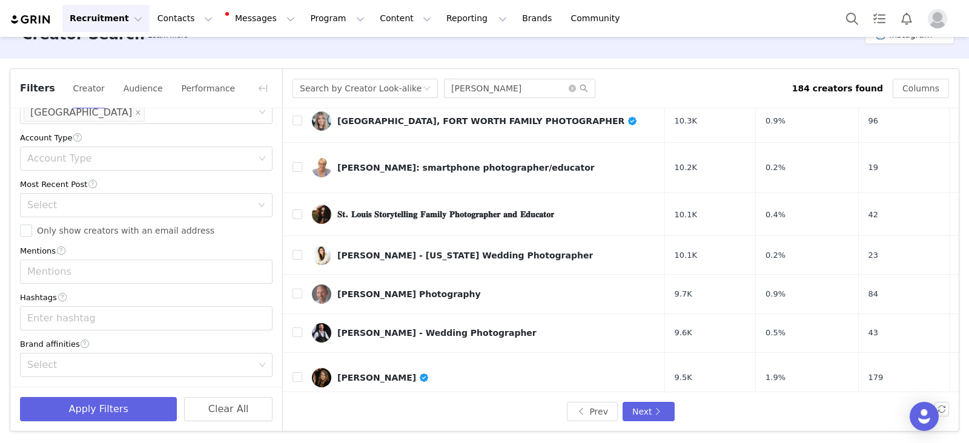
scroll to position [529, 0]
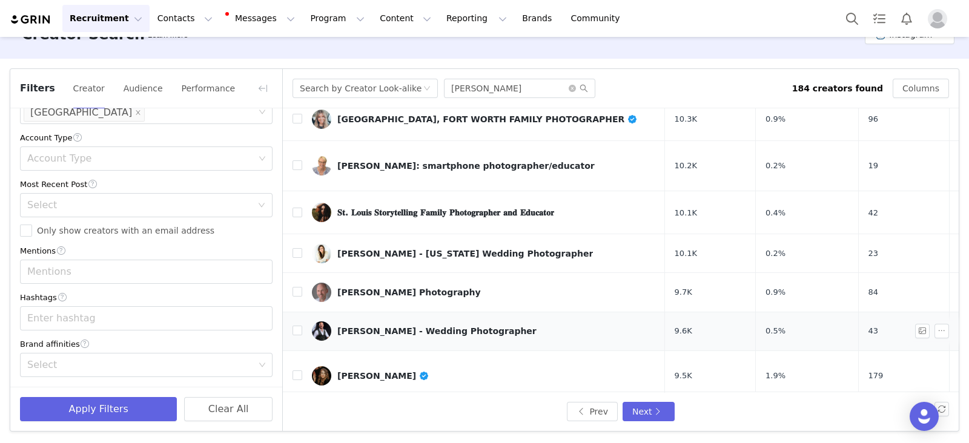
click at [402, 326] on div "Sean Lara - Wedding Photographer" at bounding box center [436, 331] width 199 height 10
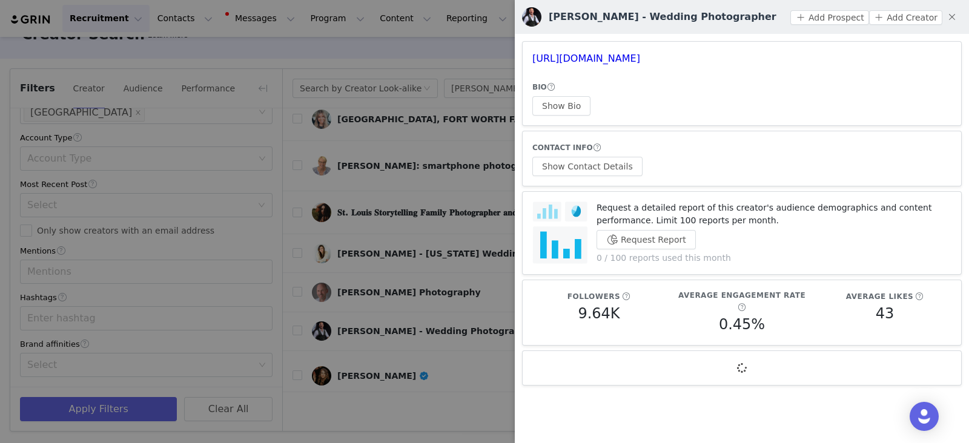
click at [400, 240] on div at bounding box center [484, 221] width 969 height 443
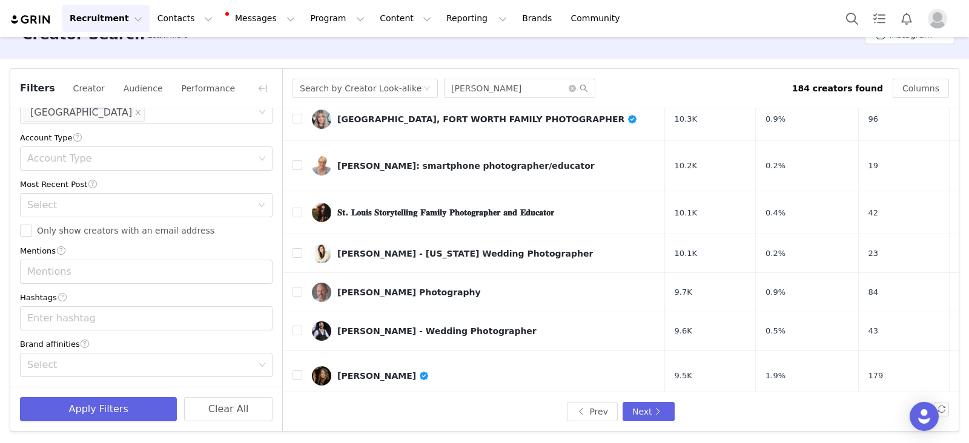
scroll to position [541, 0]
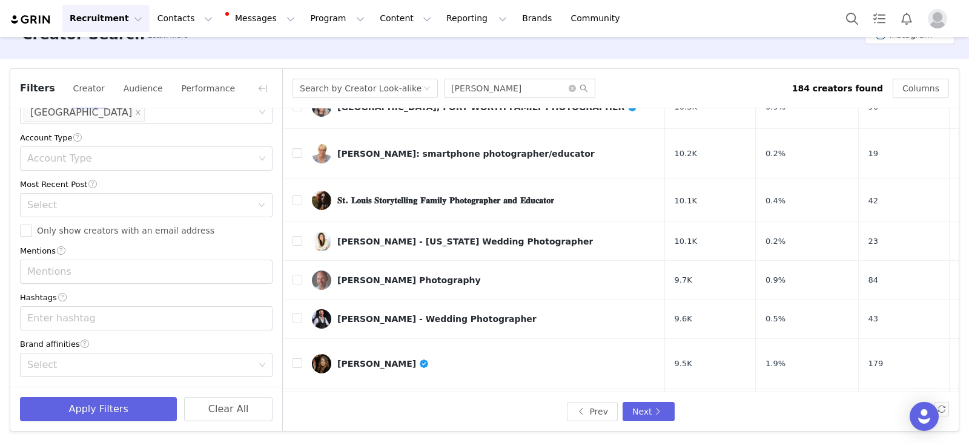
click at [642, 415] on button "Next" at bounding box center [648, 411] width 52 height 19
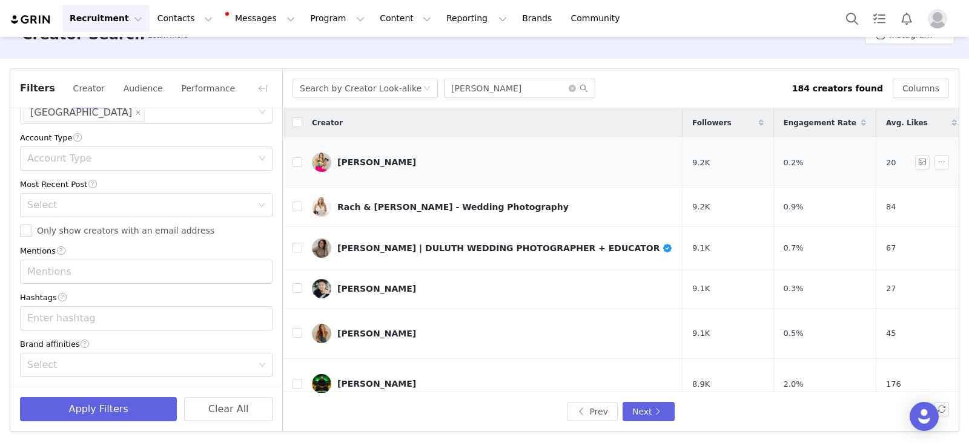
click at [370, 157] on div "Michelle Citrin" at bounding box center [376, 162] width 79 height 10
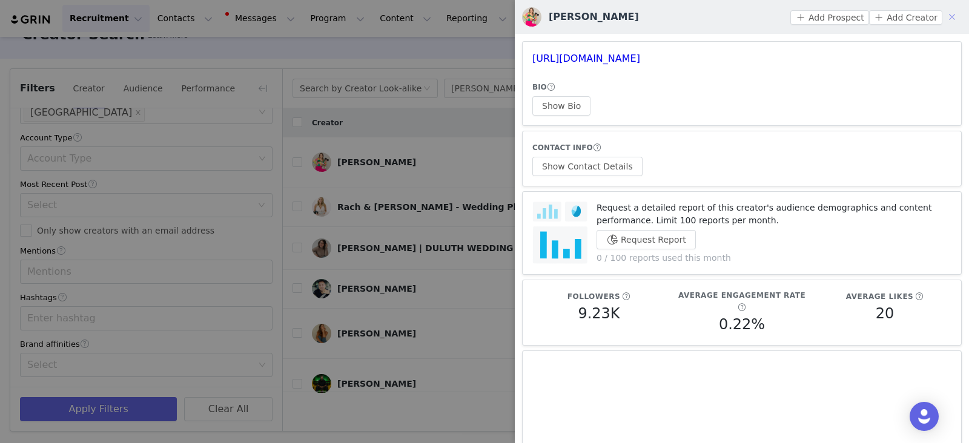
click at [942, 19] on button "button" at bounding box center [951, 16] width 19 height 19
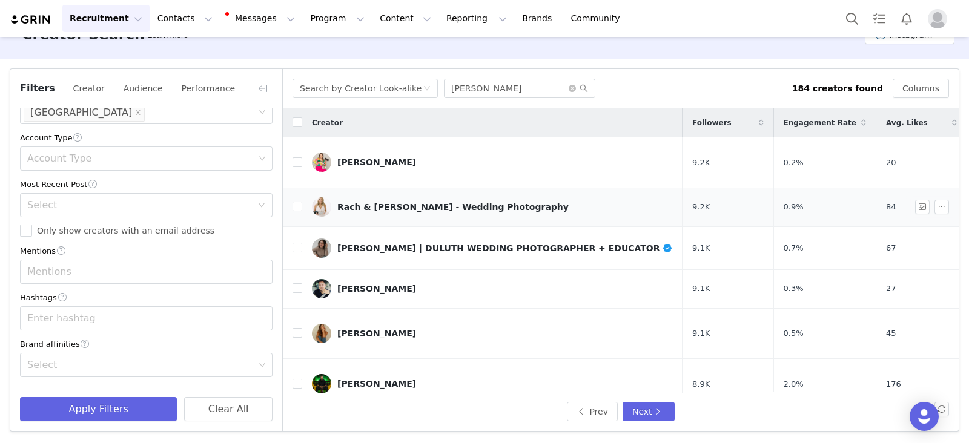
click at [367, 202] on div "Rach & Troy - Wedding Photography" at bounding box center [452, 207] width 231 height 10
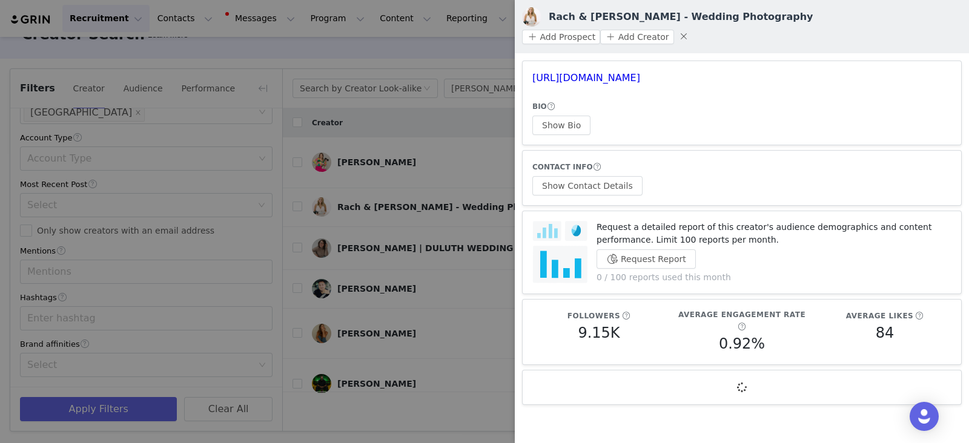
click at [427, 160] on div at bounding box center [484, 221] width 969 height 443
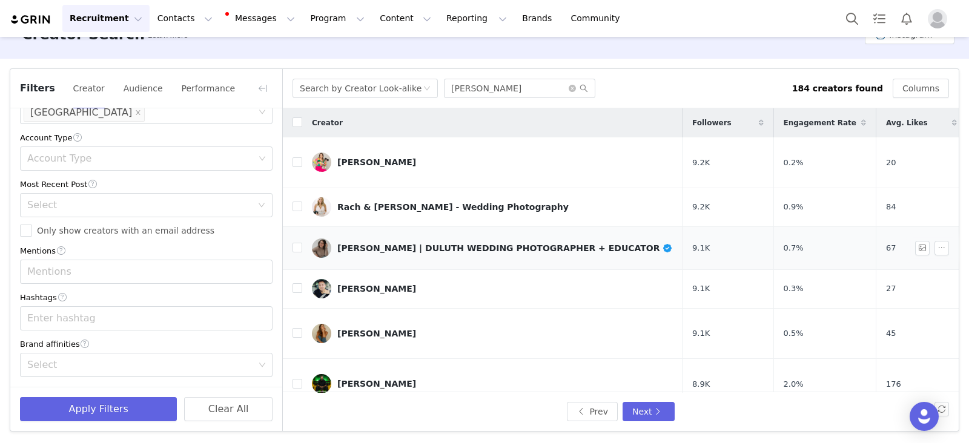
click at [393, 243] on div "Morgan Elizabeth | DULUTH WEDDING PHOTOGRAPHER + EDUCATOR" at bounding box center [504, 248] width 335 height 10
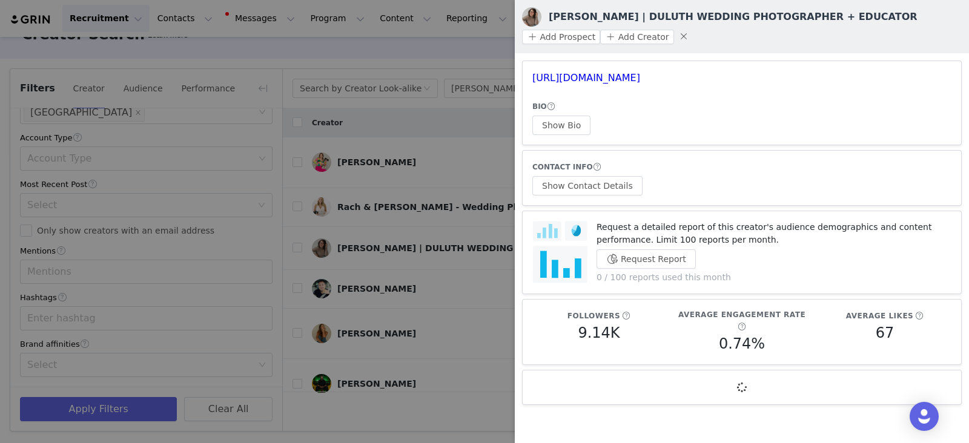
click at [427, 177] on div at bounding box center [484, 221] width 969 height 443
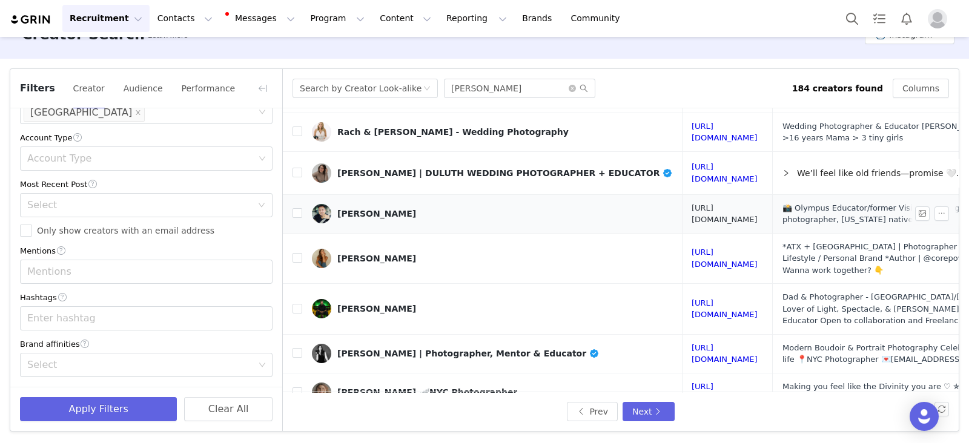
scroll to position [75, 286]
click at [715, 343] on link "https://www.instagram.com/brooklynboudoir/" at bounding box center [723, 353] width 66 height 21
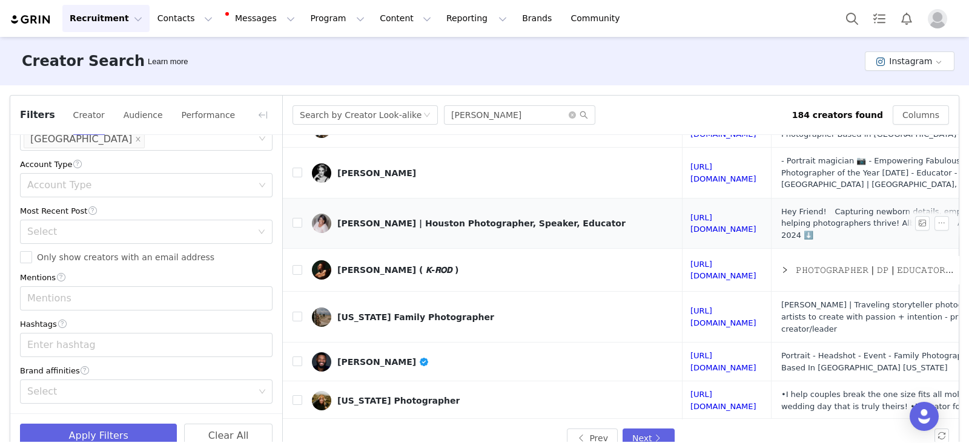
scroll to position [27, 0]
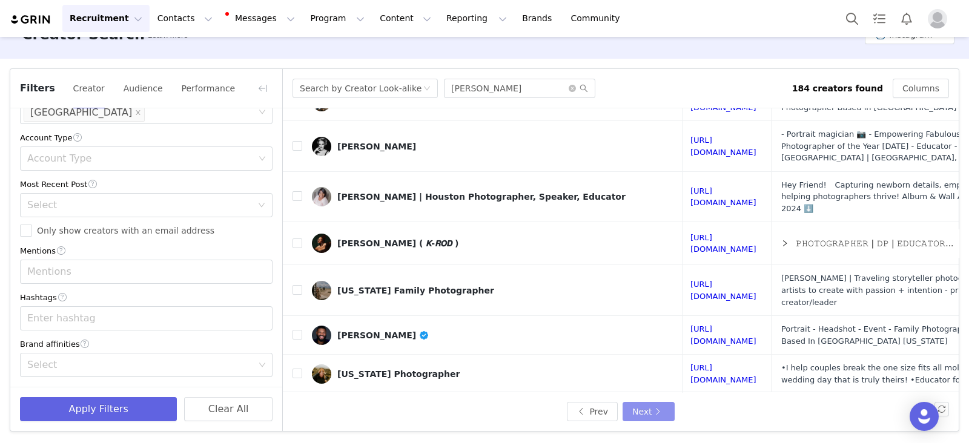
click at [648, 412] on button "Next" at bounding box center [648, 411] width 52 height 19
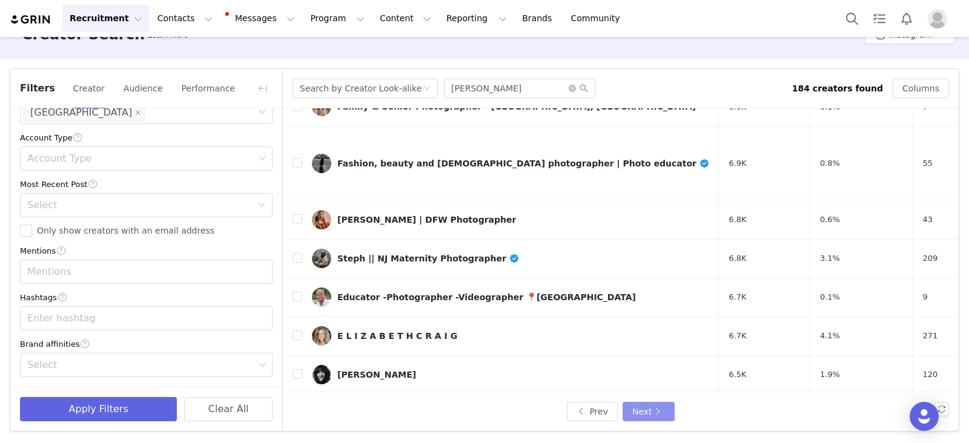
click at [649, 407] on button "Next" at bounding box center [648, 411] width 52 height 19
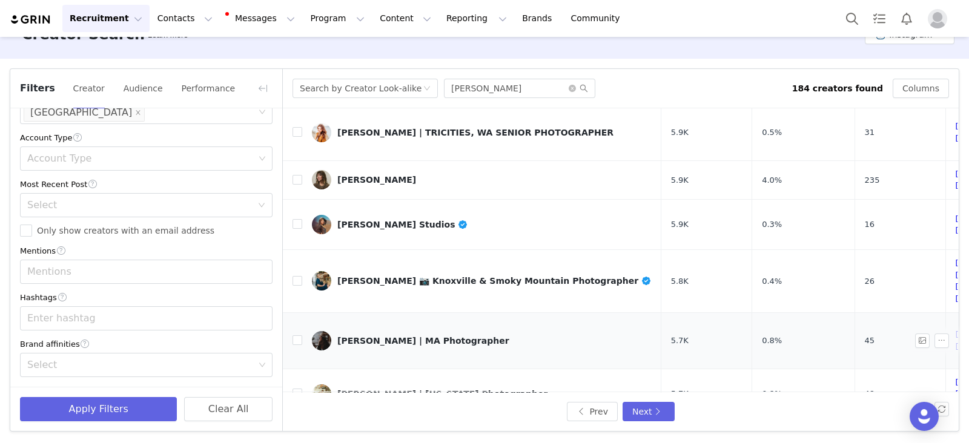
scroll to position [581, 0]
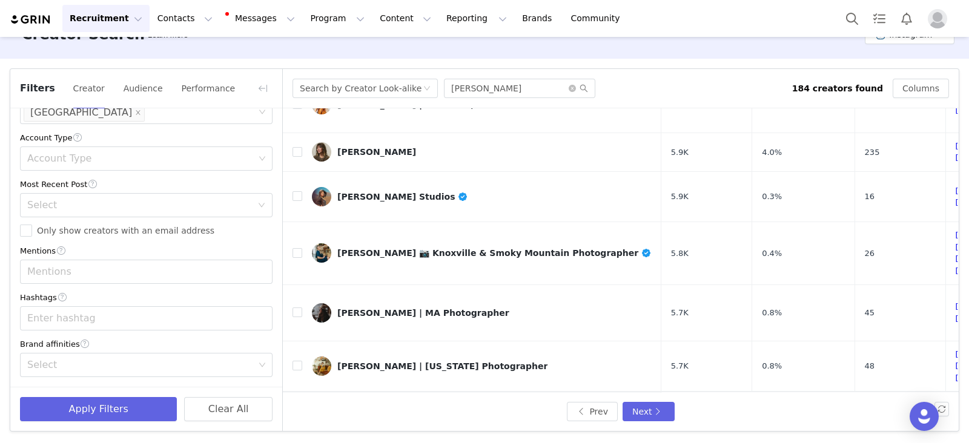
click at [385, 412] on div "Jessica Vickers | Arkansas Photographer & Educator" at bounding box center [470, 417] width 266 height 10
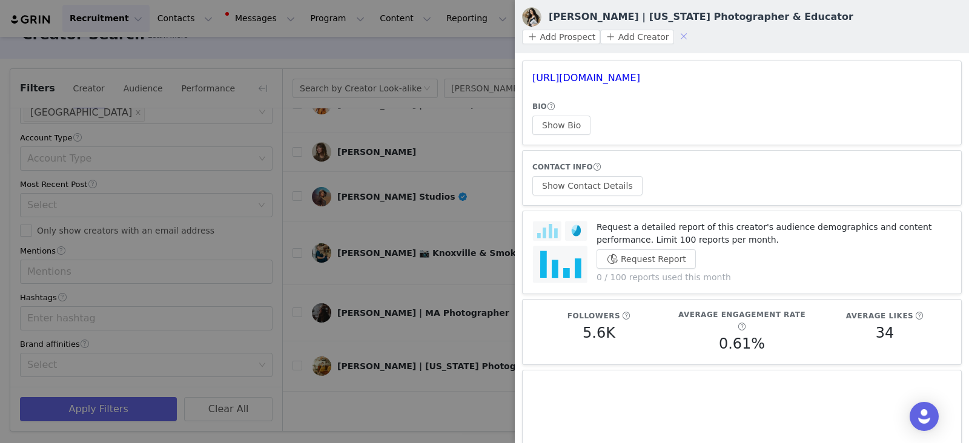
click at [693, 27] on button "button" at bounding box center [683, 36] width 19 height 19
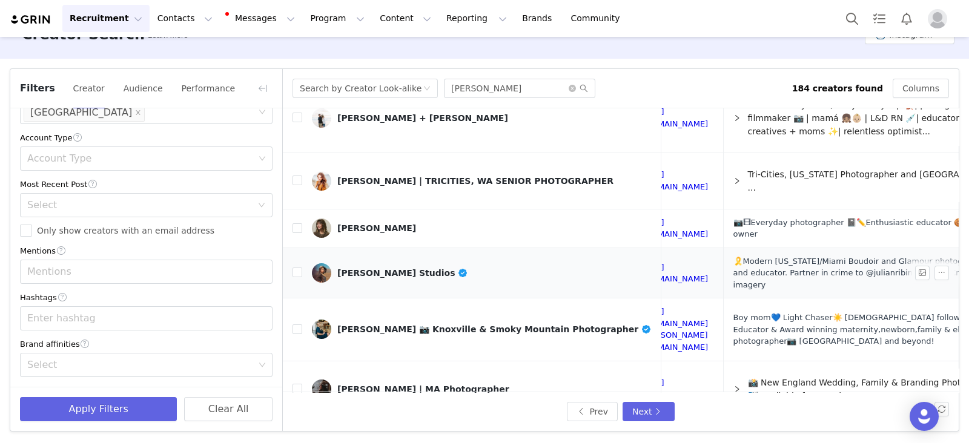
scroll to position [581, 313]
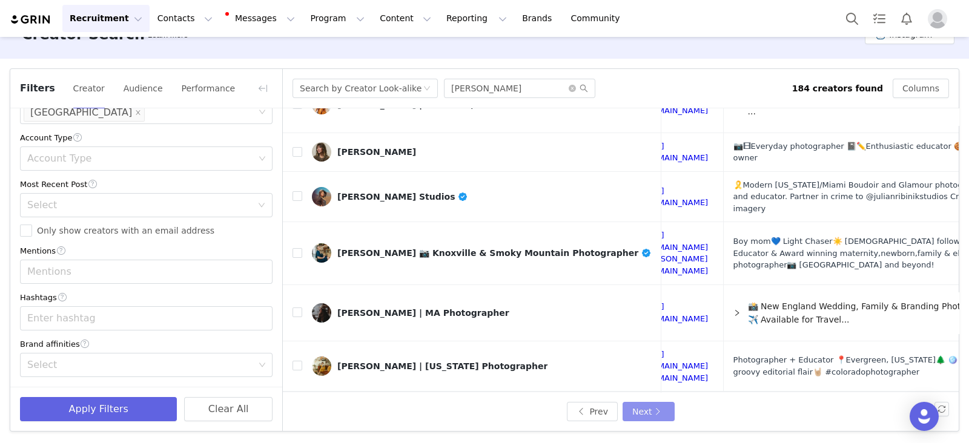
click at [647, 407] on button "Next" at bounding box center [648, 411] width 52 height 19
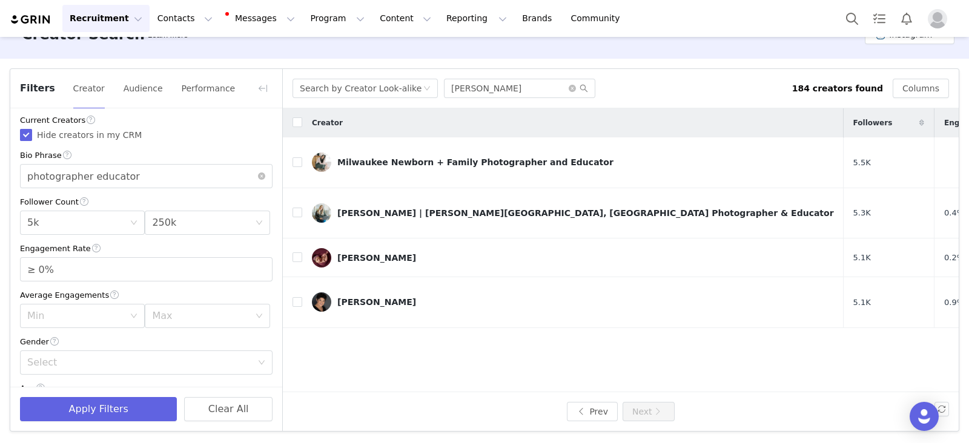
scroll to position [0, 0]
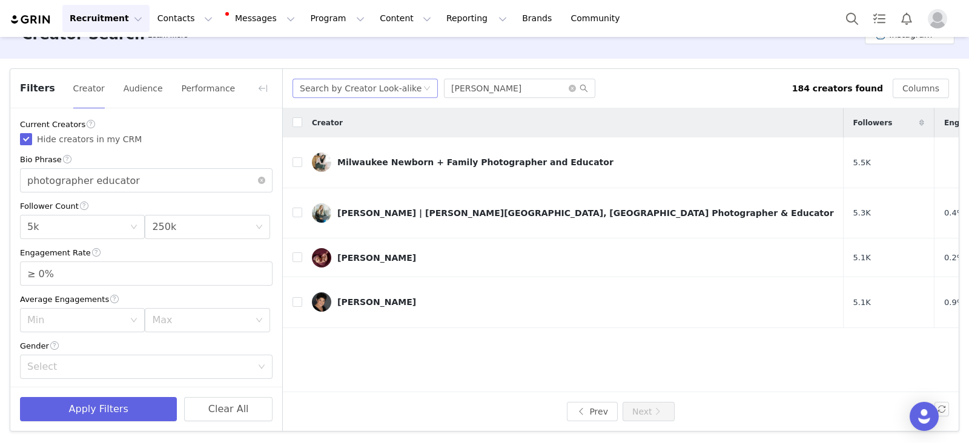
click at [386, 90] on div "Search by Creator Look-alike" at bounding box center [361, 88] width 122 height 18
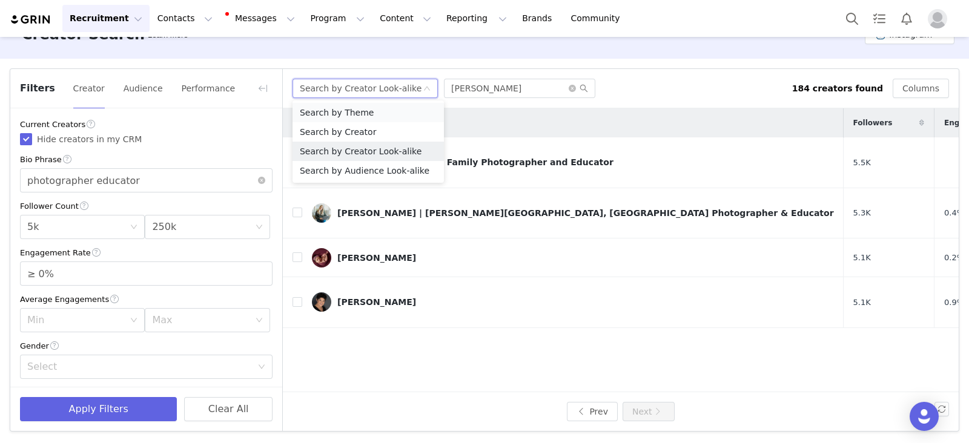
click at [364, 113] on li "Search by Theme" at bounding box center [367, 112] width 151 height 19
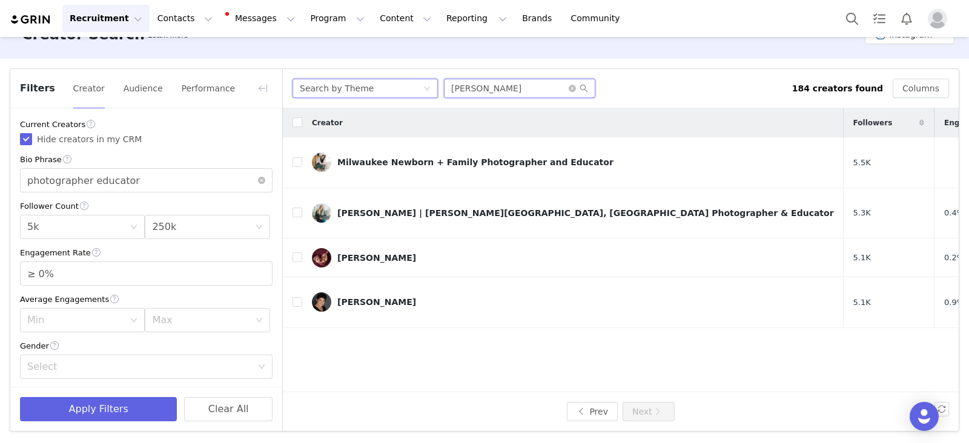
click at [528, 88] on input "racheltraxler" at bounding box center [519, 88] width 151 height 19
type input "photographer educator"
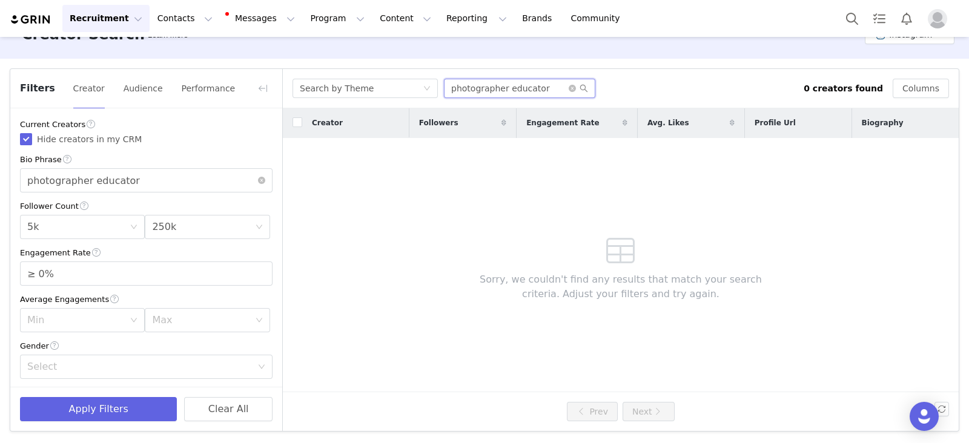
click at [493, 95] on input "photographer educator" at bounding box center [519, 88] width 151 height 19
click at [145, 185] on input "photographer educator" at bounding box center [146, 180] width 252 height 24
click at [584, 86] on icon "icon: search" at bounding box center [584, 89] width 8 height 8
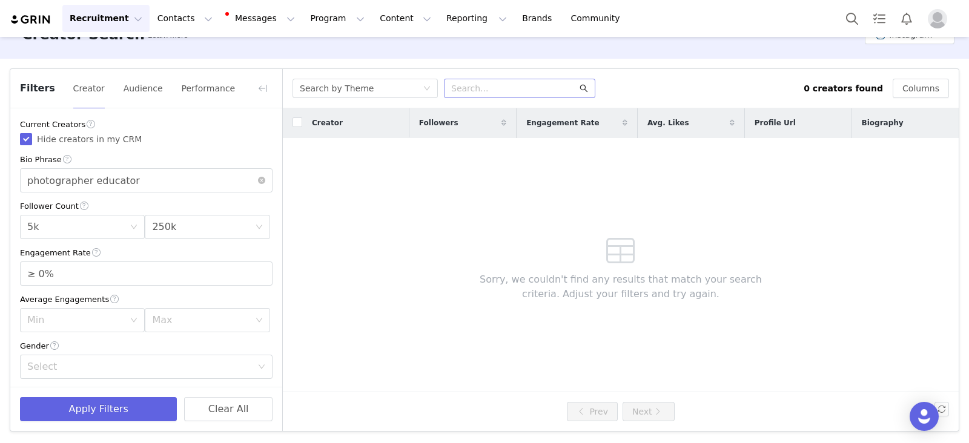
click at [584, 86] on icon "icon: search" at bounding box center [584, 89] width 8 height 8
click at [492, 84] on input "text" at bounding box center [519, 88] width 151 height 19
click at [130, 407] on button "Apply Filters" at bounding box center [98, 409] width 157 height 24
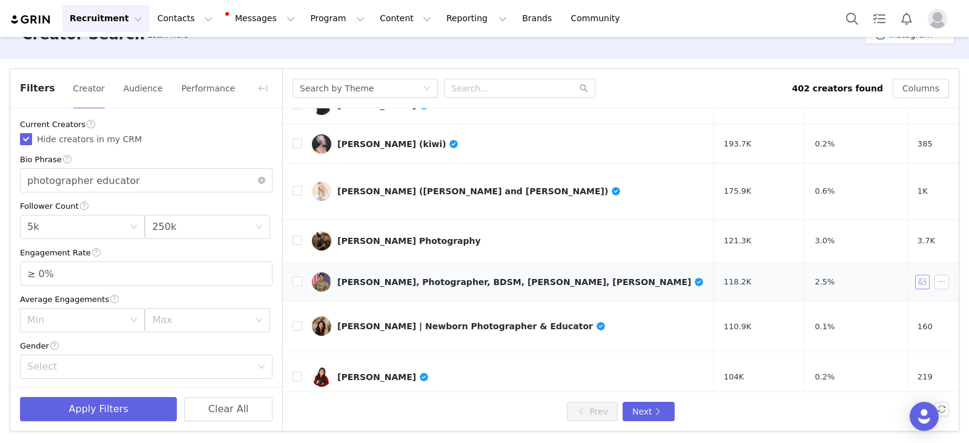
scroll to position [75, 0]
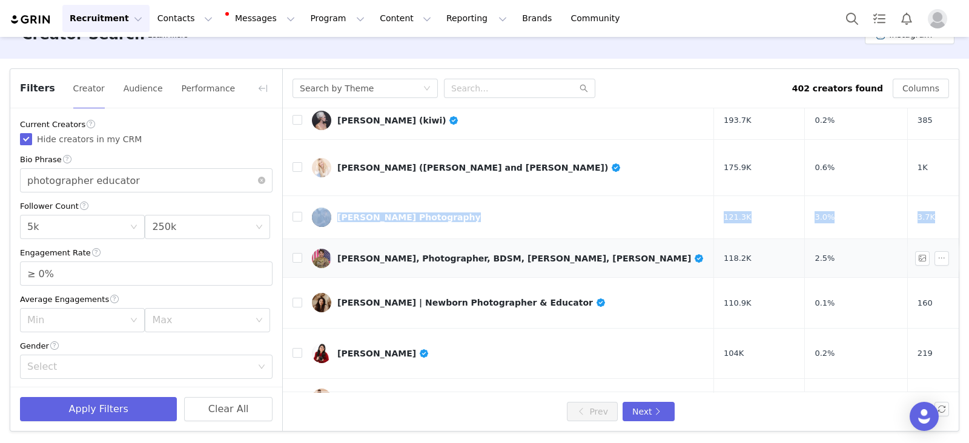
drag, startPoint x: 880, startPoint y: 363, endPoint x: 837, endPoint y: 240, distance: 130.2
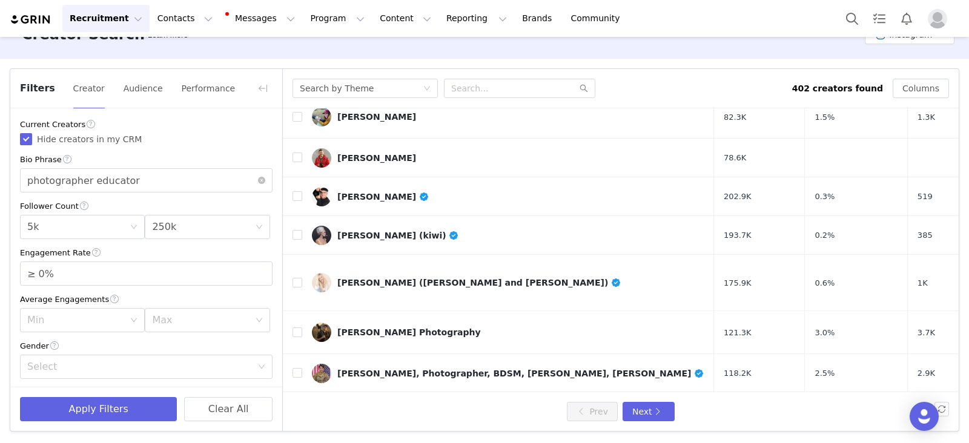
scroll to position [545, 0]
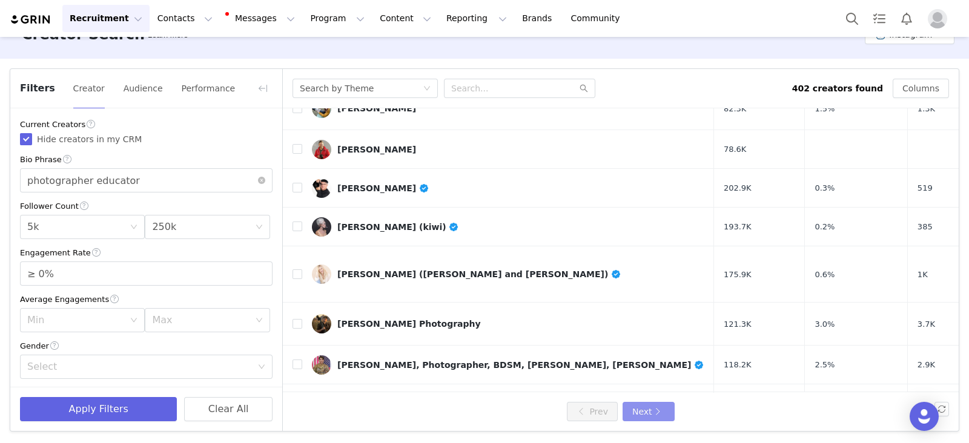
click at [656, 413] on button "Next" at bounding box center [648, 411] width 52 height 19
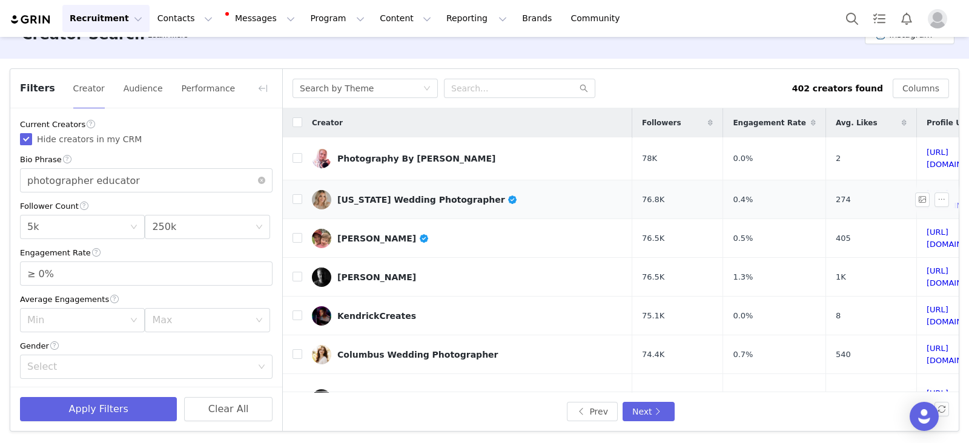
click at [825, 184] on td "274" at bounding box center [870, 199] width 91 height 39
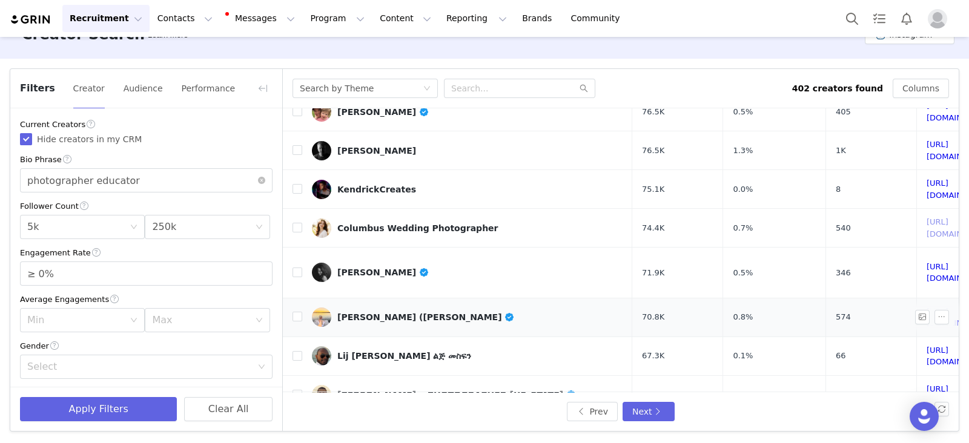
scroll to position [151, 0]
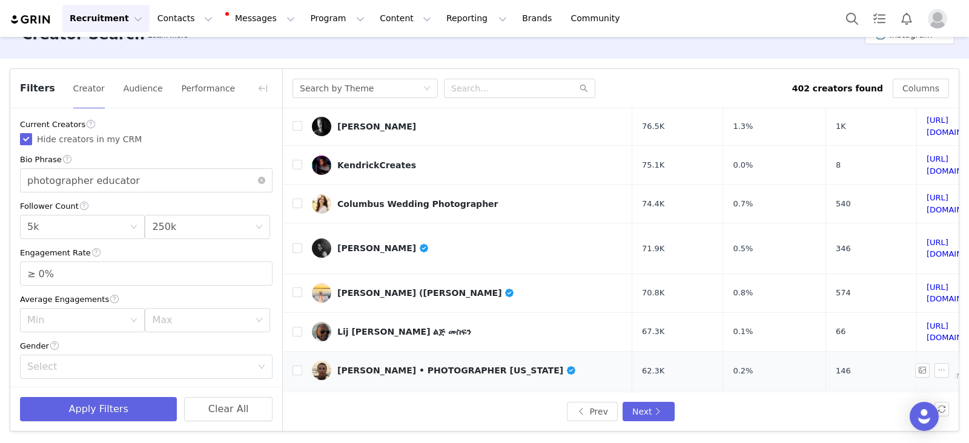
click at [926, 360] on link "https://www.instagram.com/tinasokolovskaya/" at bounding box center [959, 370] width 66 height 21
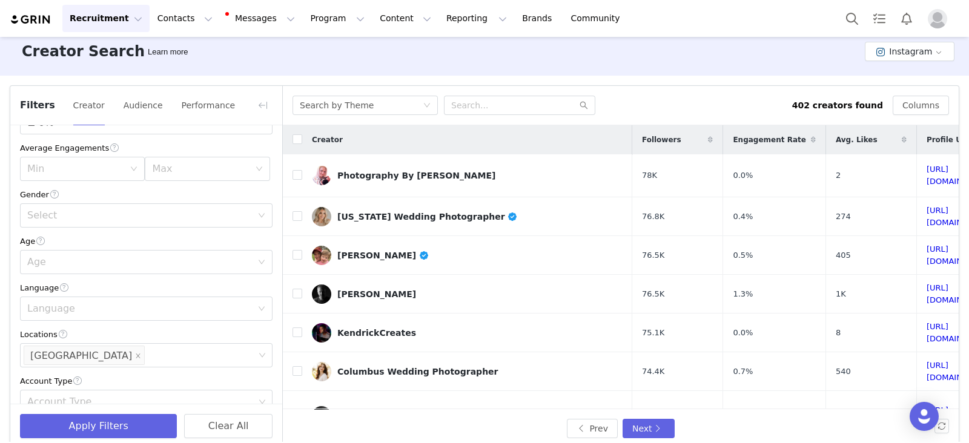
scroll to position [0, 0]
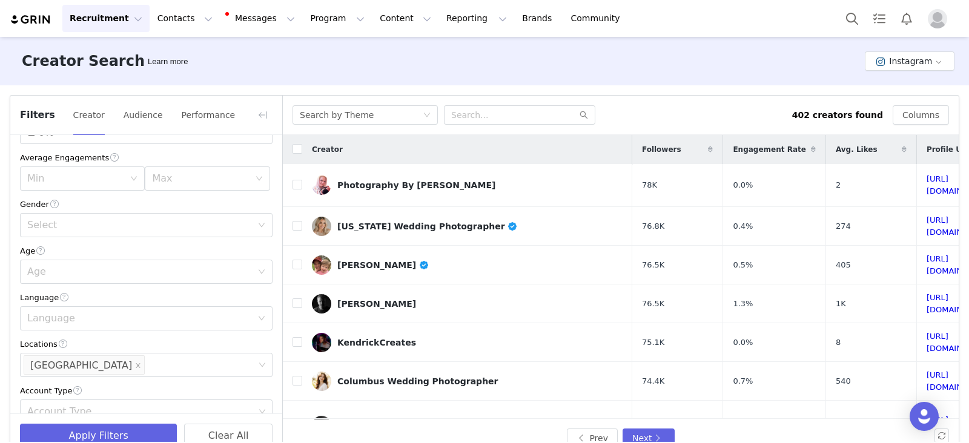
click at [42, 20] on img at bounding box center [31, 20] width 42 height 12
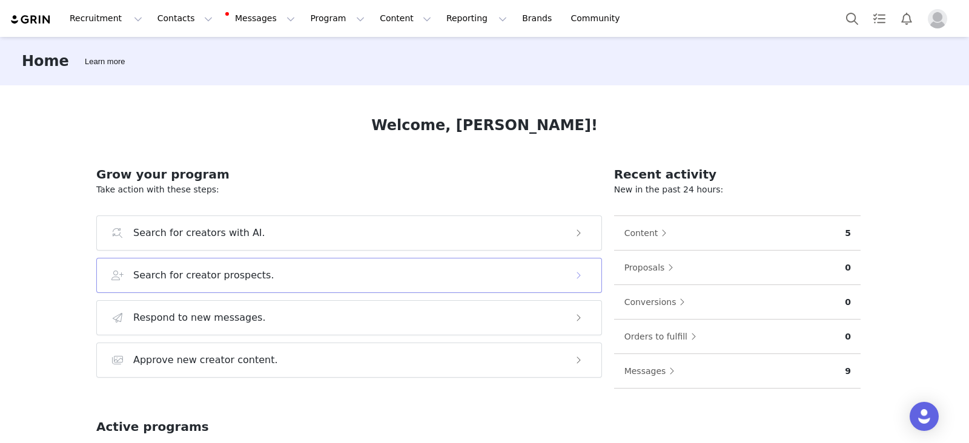
click at [242, 274] on h3 "Search for creator prospects." at bounding box center [203, 275] width 141 height 15
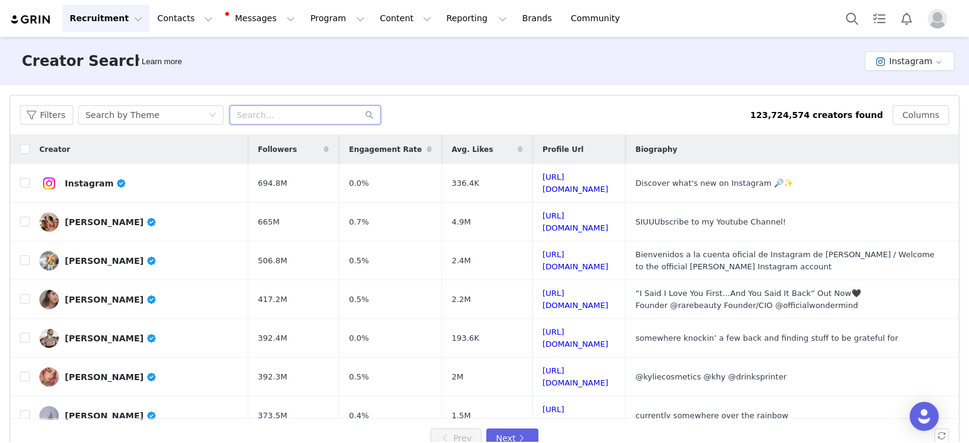
click at [271, 119] on input "text" at bounding box center [304, 114] width 151 height 19
paste input "https://www.instagram.com/yanpalmer/"
click at [367, 118] on icon "icon: search" at bounding box center [369, 115] width 8 height 8
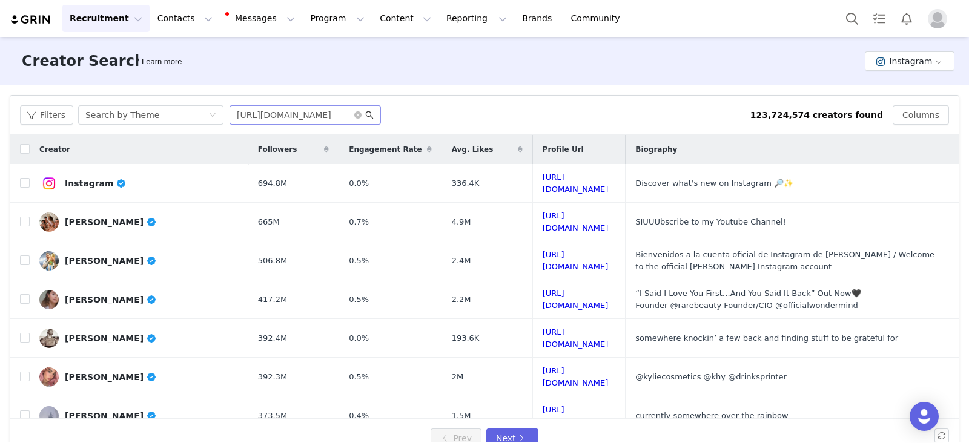
click at [367, 113] on icon "icon: search" at bounding box center [369, 115] width 8 height 8
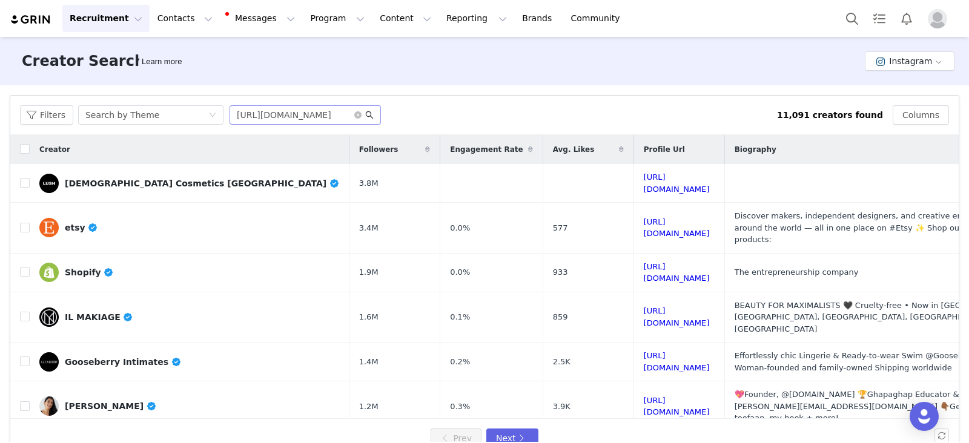
click at [367, 114] on icon "icon: search" at bounding box center [369, 115] width 8 height 8
click at [365, 114] on icon "icon: search" at bounding box center [369, 115] width 8 height 8
drag, startPoint x: 304, startPoint y: 115, endPoint x: 130, endPoint y: 117, distance: 174.3
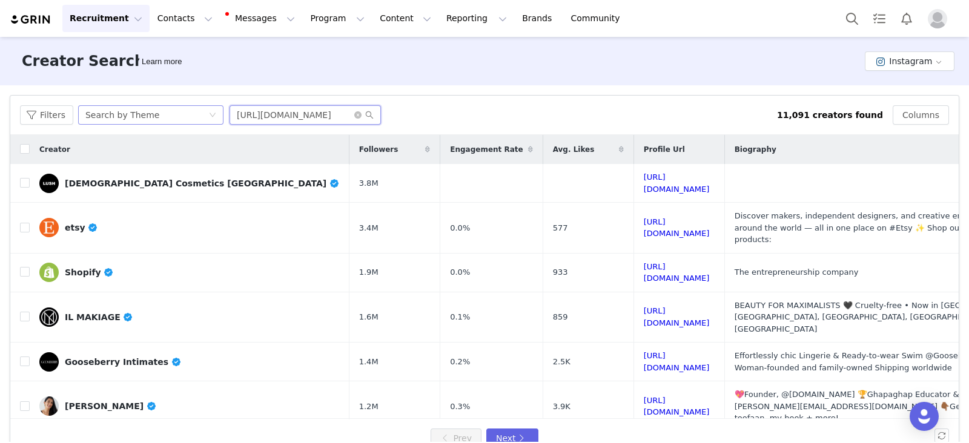
click at [130, 117] on div "Filters Search by Theme https://www.instagram.com/yanpalmer/" at bounding box center [398, 114] width 757 height 19
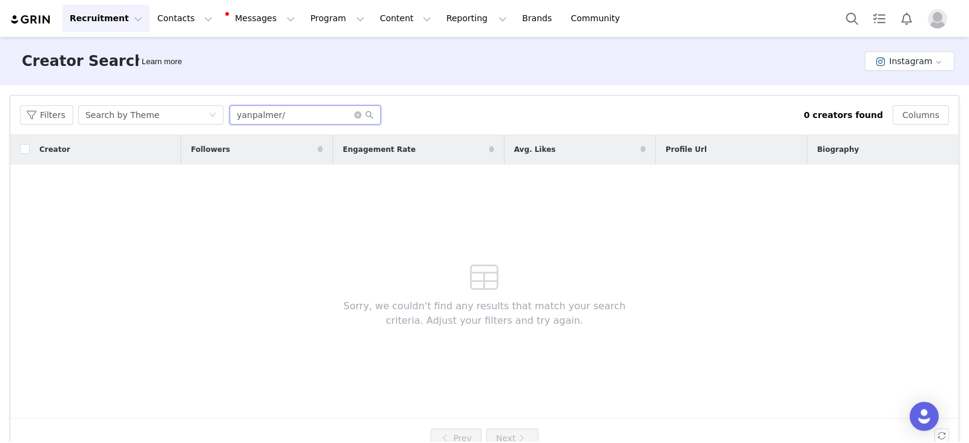
click at [275, 112] on input "yanpalmer/" at bounding box center [304, 114] width 151 height 19
type input "yanpalmer"
click at [175, 110] on div "Search by Theme" at bounding box center [146, 115] width 123 height 18
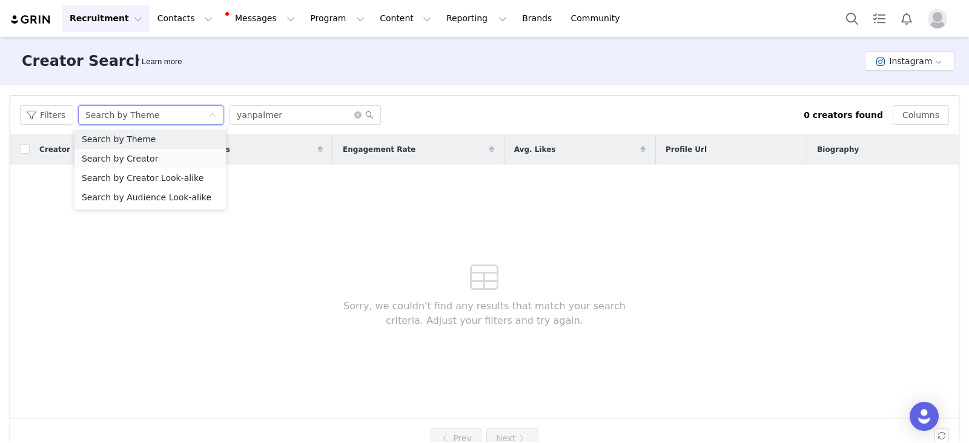
click at [146, 158] on li "Search by Creator" at bounding box center [149, 158] width 151 height 19
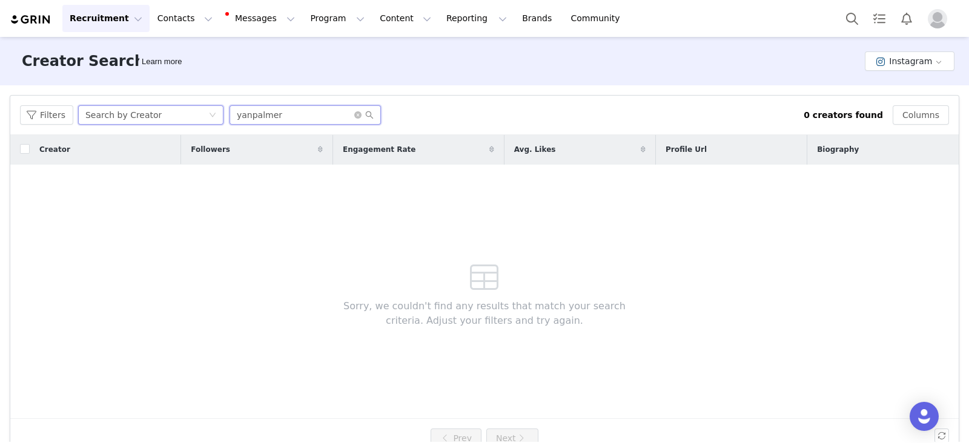
click at [285, 115] on input "yanpalmer" at bounding box center [304, 114] width 151 height 19
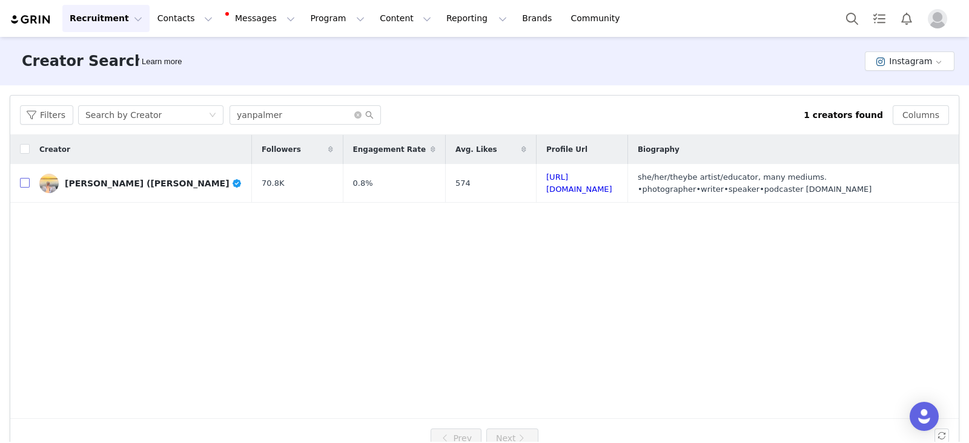
click at [23, 183] on input "checkbox" at bounding box center [25, 183] width 10 height 10
checkbox input "true"
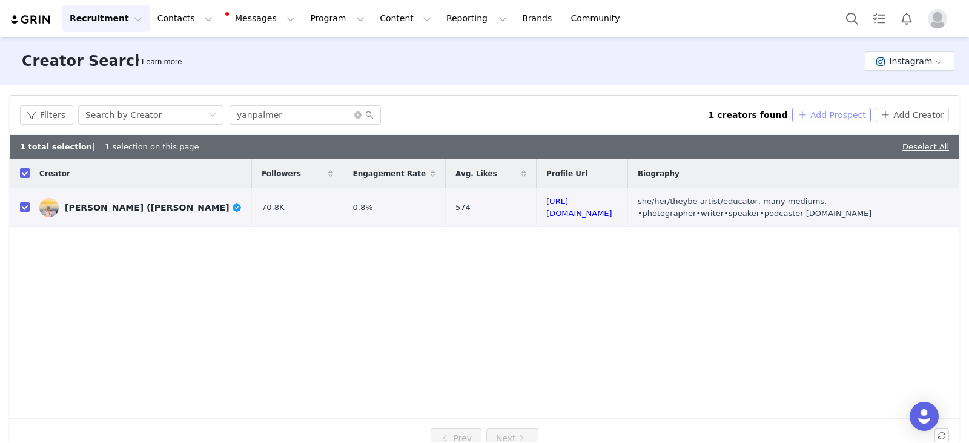
click at [841, 117] on button "Add Prospect" at bounding box center [831, 115] width 78 height 15
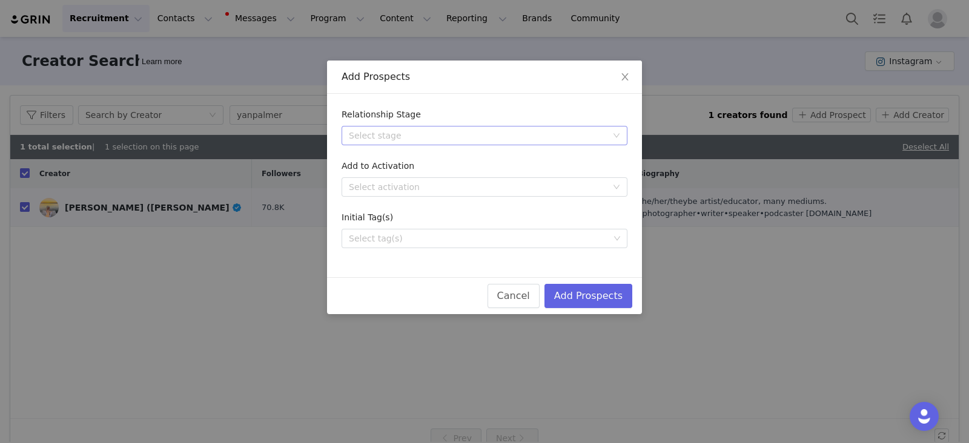
click at [392, 130] on div "Select stage" at bounding box center [478, 136] width 258 height 12
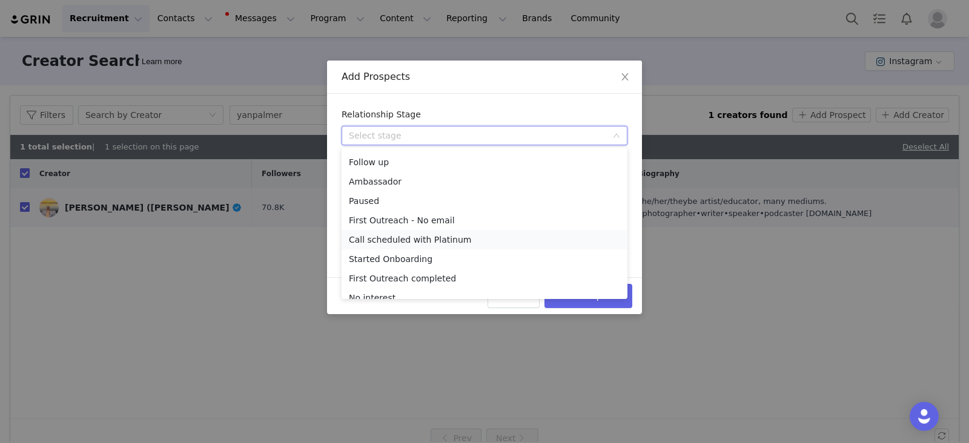
scroll to position [27, 0]
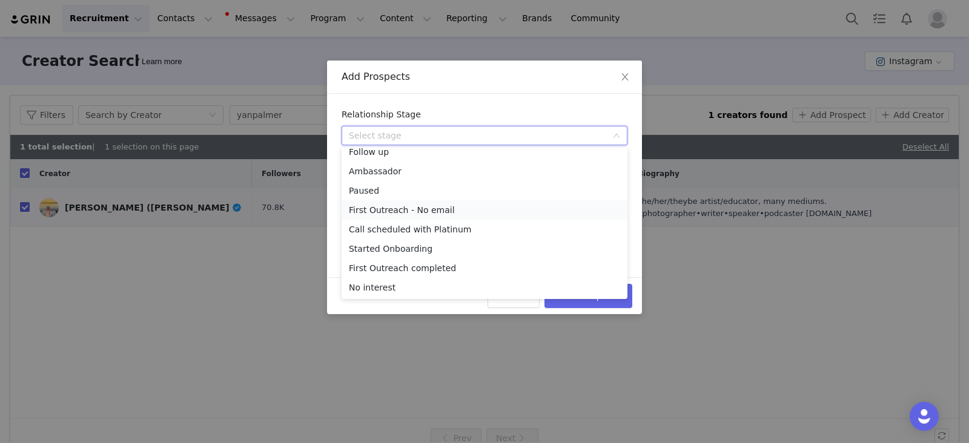
click at [419, 211] on li "First Outreach - No email" at bounding box center [484, 209] width 286 height 19
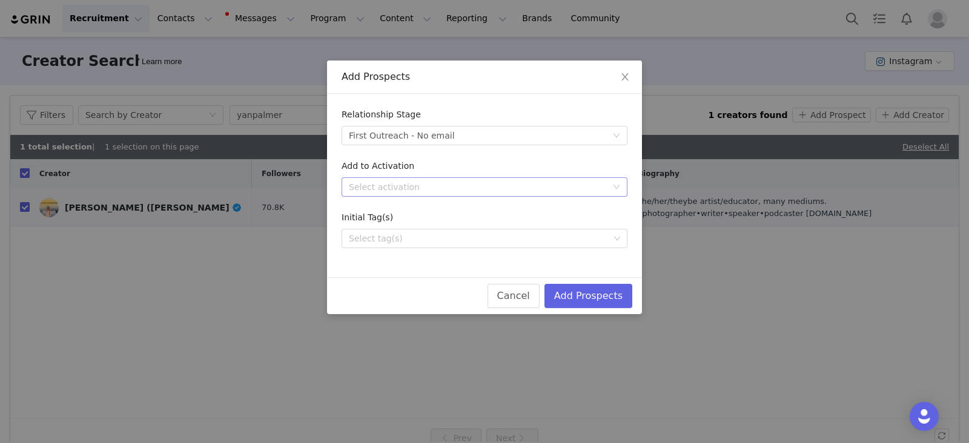
click at [400, 191] on div "Select activation" at bounding box center [478, 187] width 258 height 12
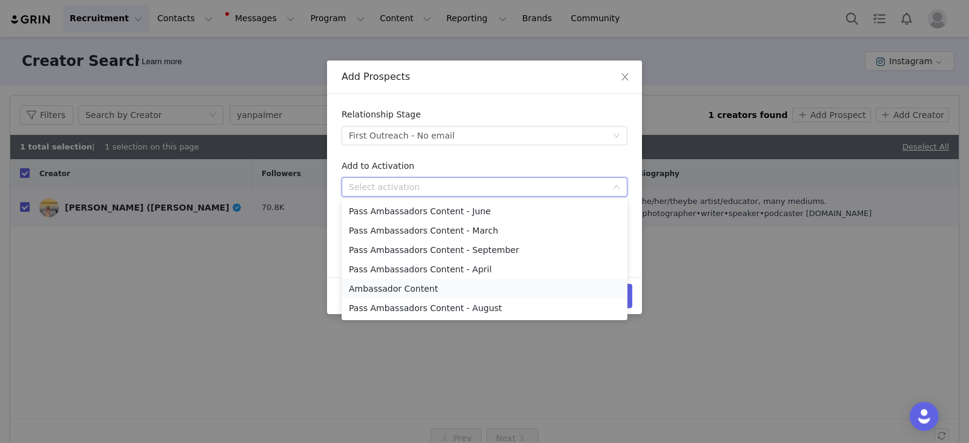
click at [406, 291] on li "Ambassador Content" at bounding box center [484, 288] width 286 height 19
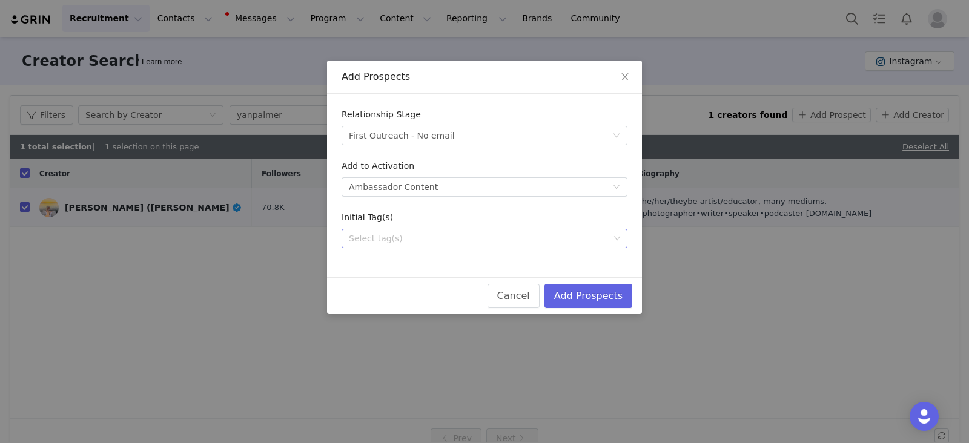
click at [396, 238] on div "Select tag(s)" at bounding box center [479, 238] width 260 height 12
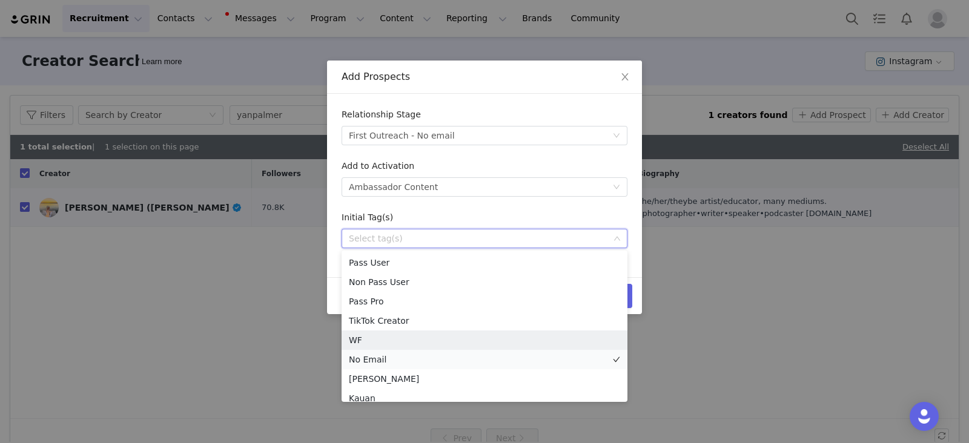
scroll to position [8, 0]
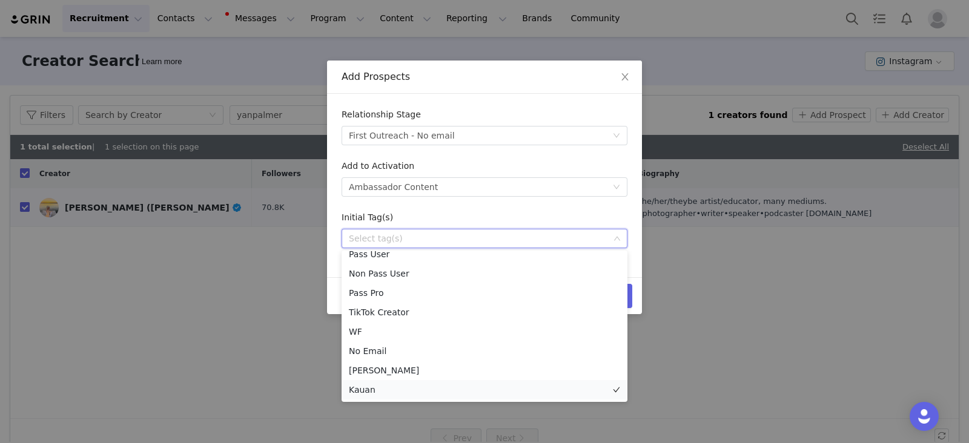
click at [364, 389] on li "Kauan" at bounding box center [484, 389] width 286 height 19
click at [466, 205] on form "Relationship Stage Select stage First Outreach - No email Add to Activation Sel…" at bounding box center [484, 178] width 286 height 140
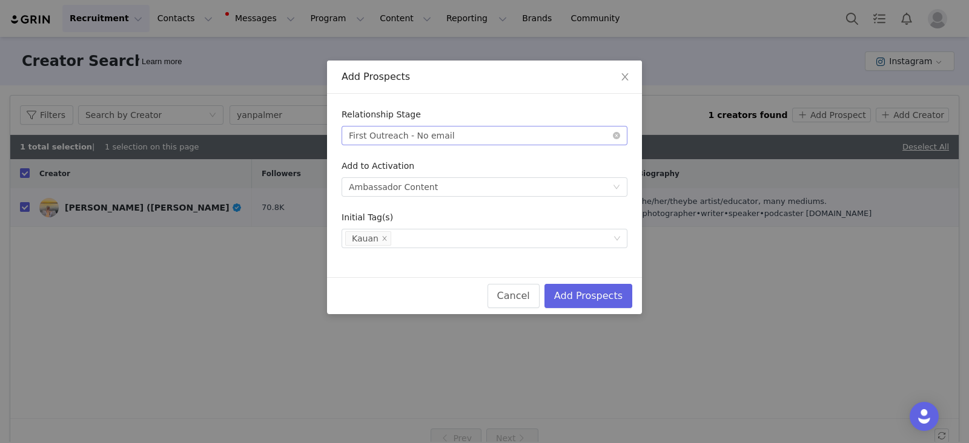
click at [427, 140] on div "First Outreach - No email" at bounding box center [402, 136] width 106 height 18
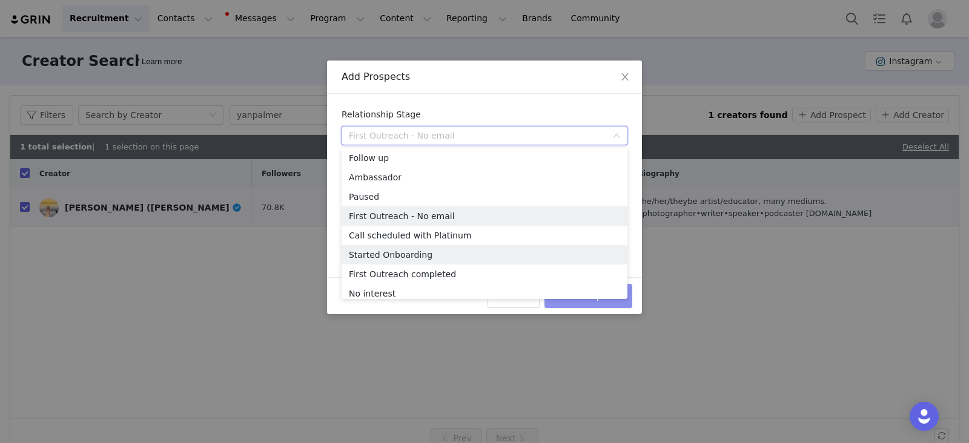
scroll to position [25, 0]
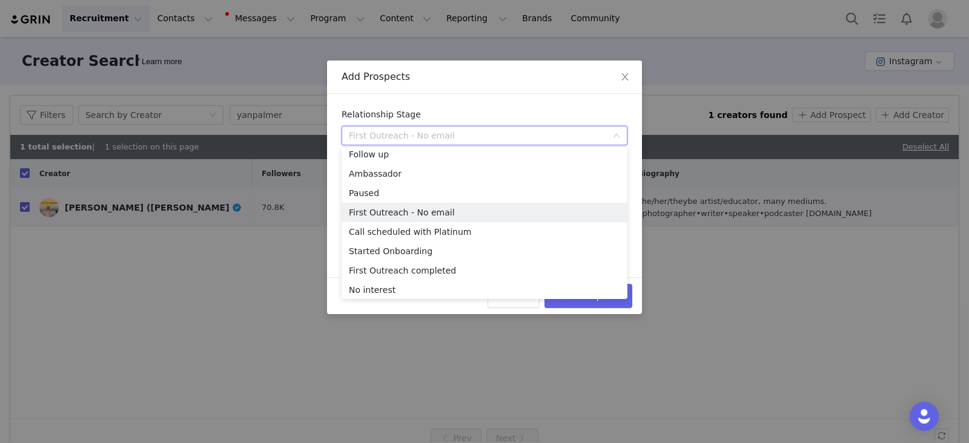
click at [448, 305] on div "Cancel Add Prospects" at bounding box center [484, 295] width 315 height 37
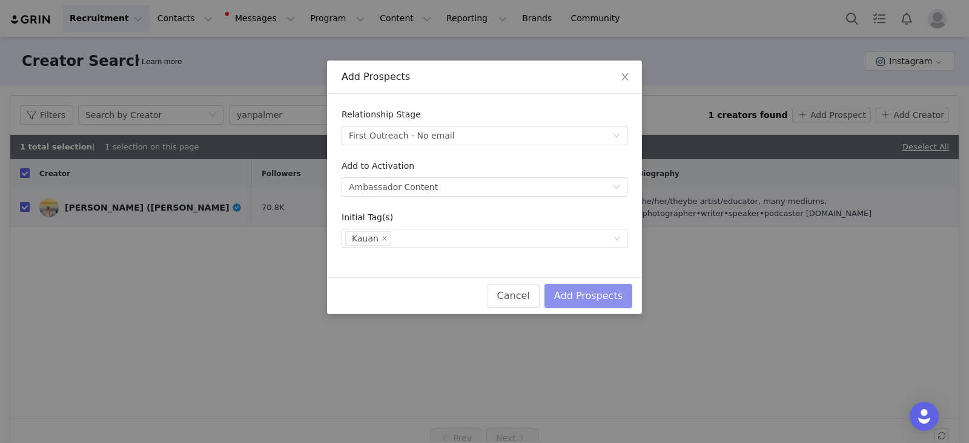
click at [601, 301] on button "Add Prospects" at bounding box center [588, 296] width 88 height 24
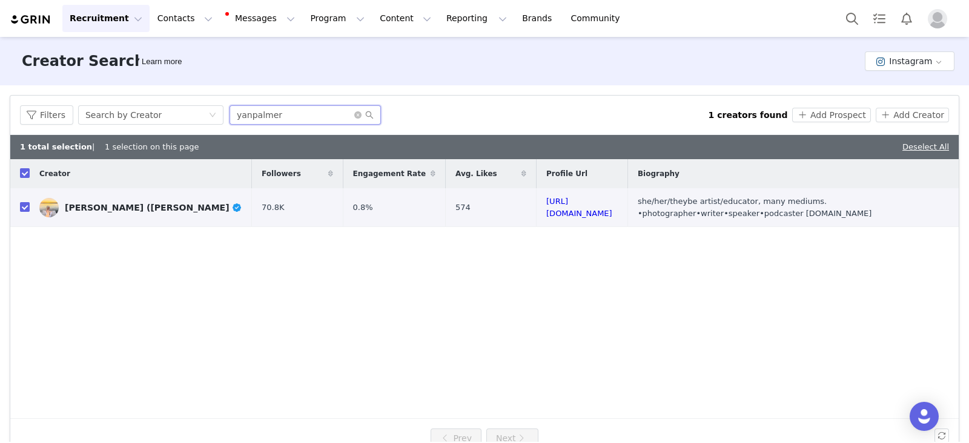
click at [263, 112] on input "yanpalmer" at bounding box center [304, 114] width 151 height 19
paste input "https://www.instagram.com/bellybeautifulportraits/"
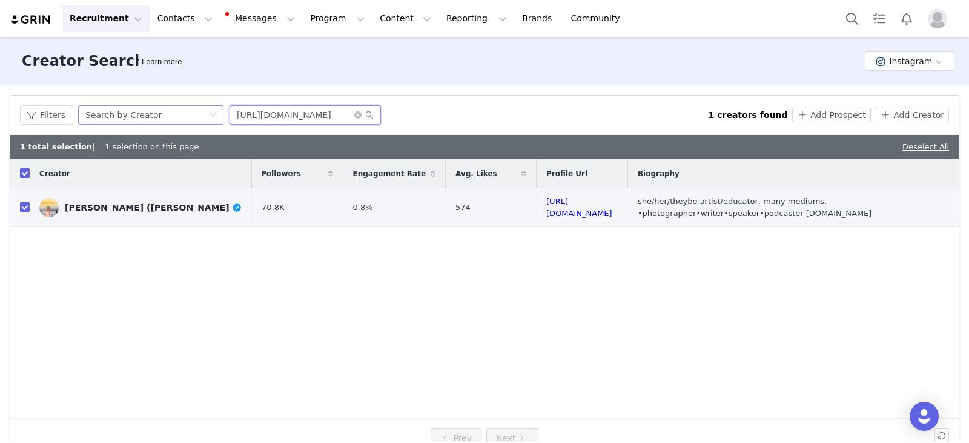
drag, startPoint x: 262, startPoint y: 113, endPoint x: 113, endPoint y: 119, distance: 149.6
click at [113, 119] on div "Filters Search by Creator https://www.instagram.com/bellybeautifulportraits/" at bounding box center [364, 114] width 688 height 19
click at [325, 110] on input "bellybeautifulportraits/" at bounding box center [304, 114] width 151 height 19
type input "bellybeautifulportraits"
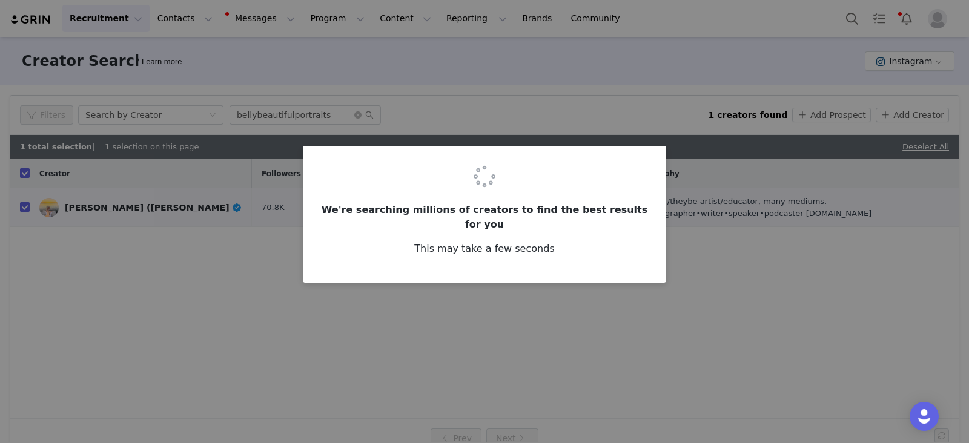
checkbox input "false"
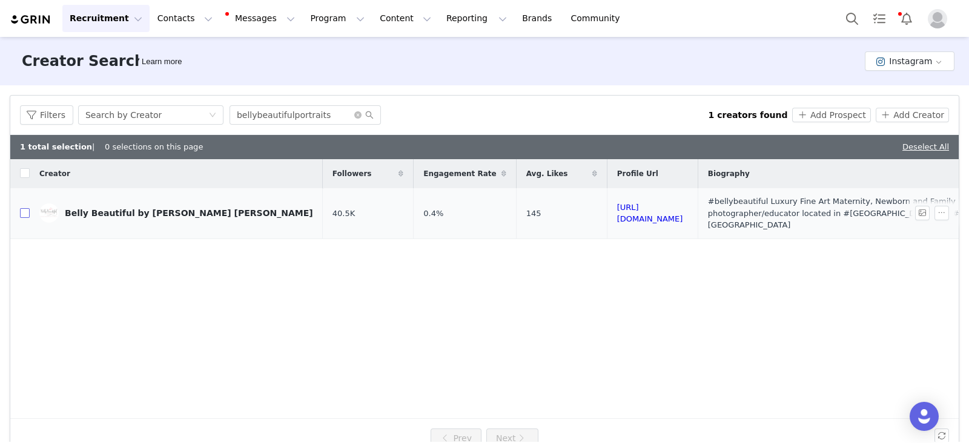
click at [20, 209] on input "checkbox" at bounding box center [25, 213] width 10 height 10
checkbox input "true"
click at [837, 114] on button "Add Prospect" at bounding box center [831, 115] width 78 height 15
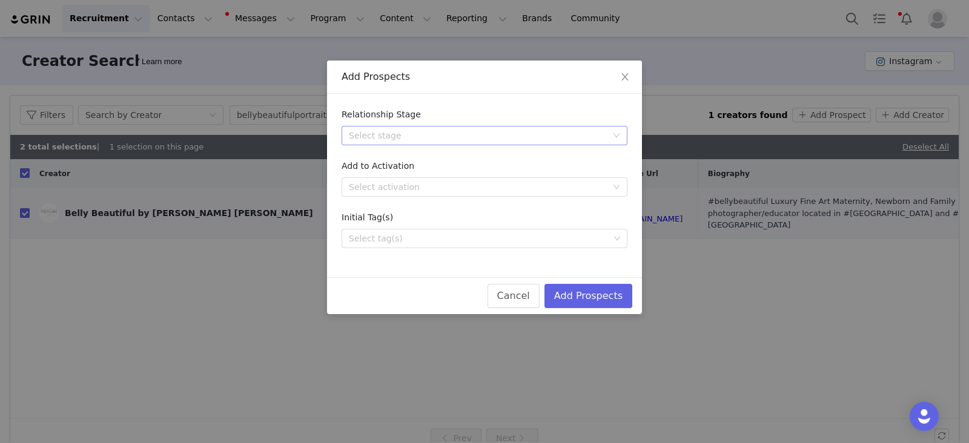
click at [360, 131] on div "Select stage" at bounding box center [478, 136] width 258 height 12
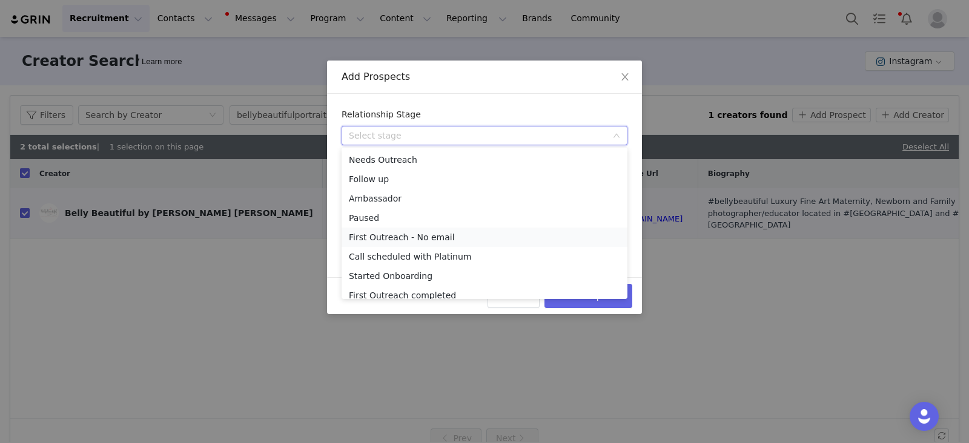
click at [383, 238] on li "First Outreach - No email" at bounding box center [484, 237] width 286 height 19
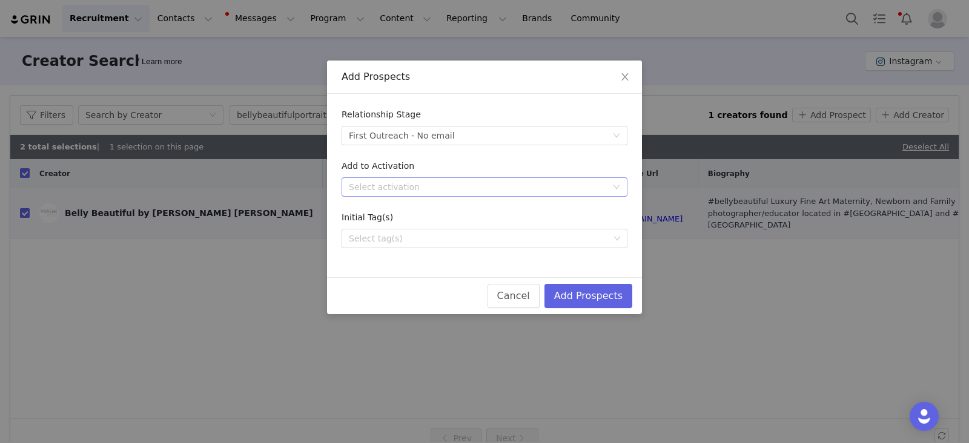
click at [397, 187] on div "Select activation" at bounding box center [478, 187] width 258 height 12
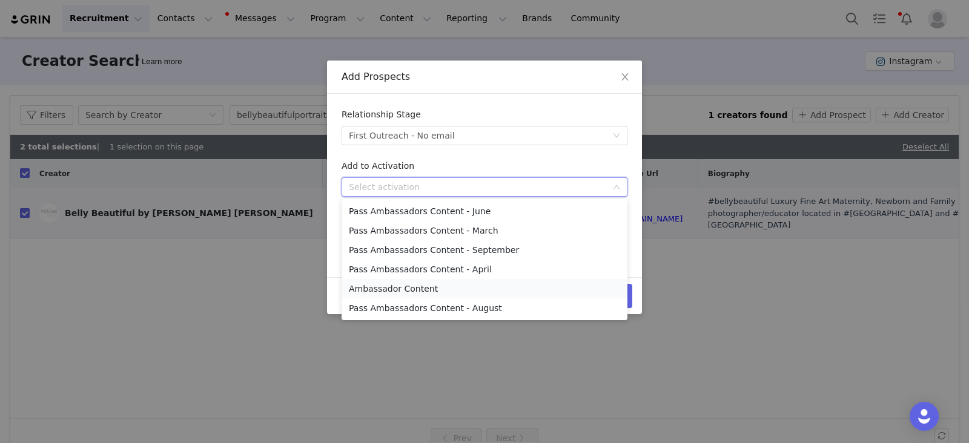
click at [411, 292] on li "Ambassador Content" at bounding box center [484, 288] width 286 height 19
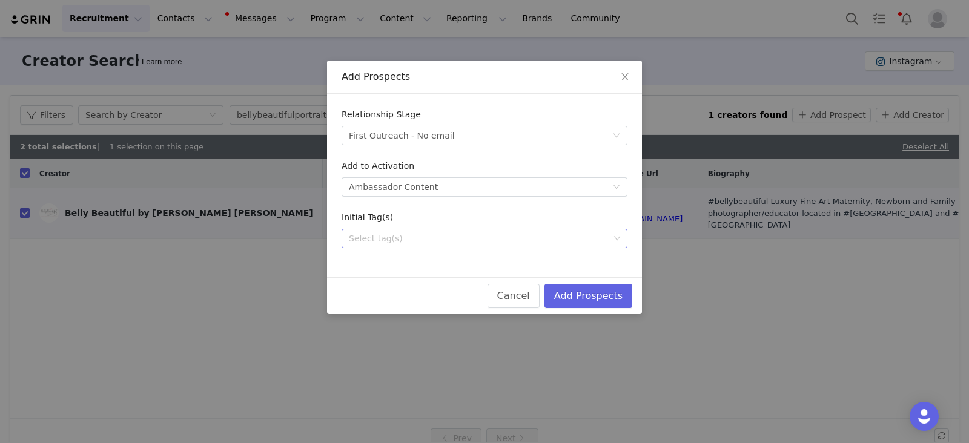
click at [396, 246] on div "Select tag(s)" at bounding box center [479, 238] width 269 height 18
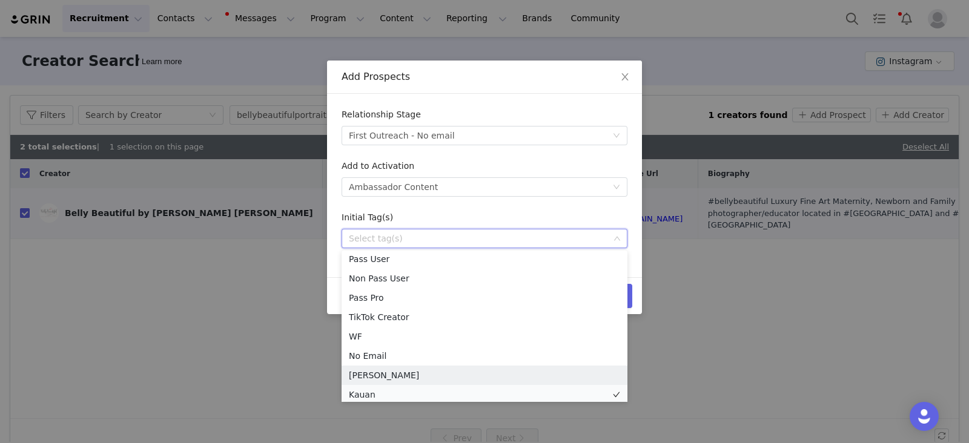
scroll to position [8, 0]
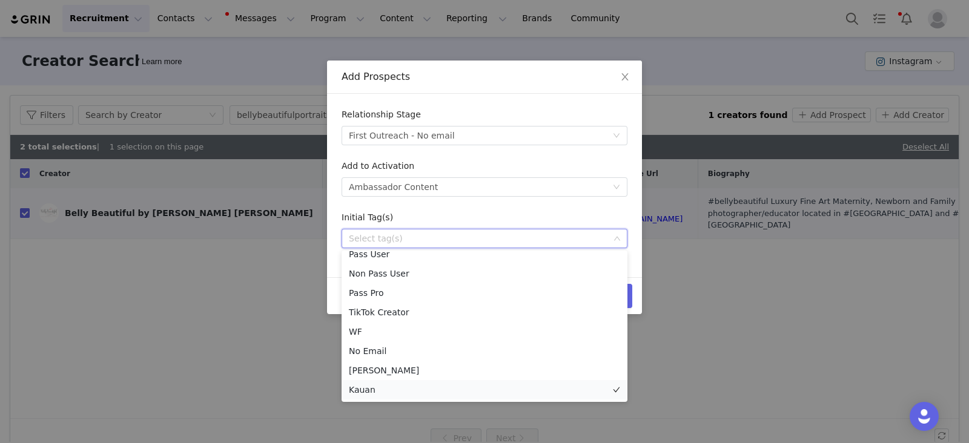
click at [367, 390] on li "Kauan" at bounding box center [484, 389] width 286 height 19
click at [571, 218] on div "Initial Tag(s)" at bounding box center [484, 220] width 286 height 18
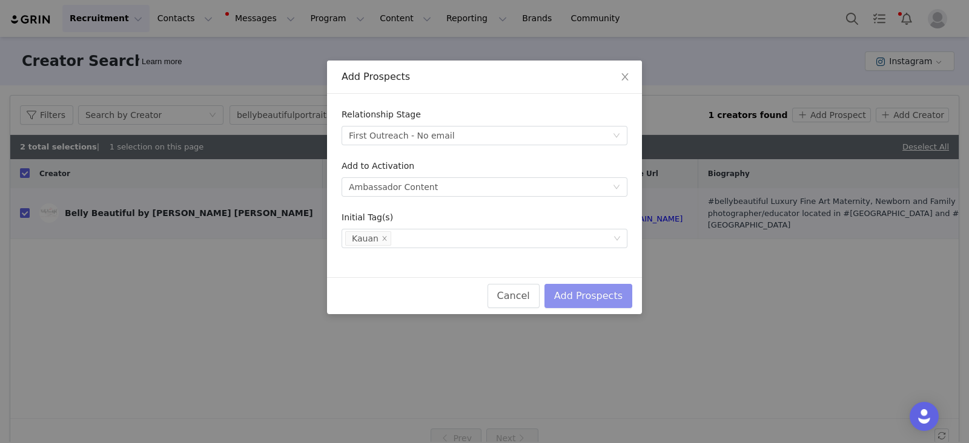
click at [596, 296] on button "Add Prospects" at bounding box center [588, 296] width 88 height 24
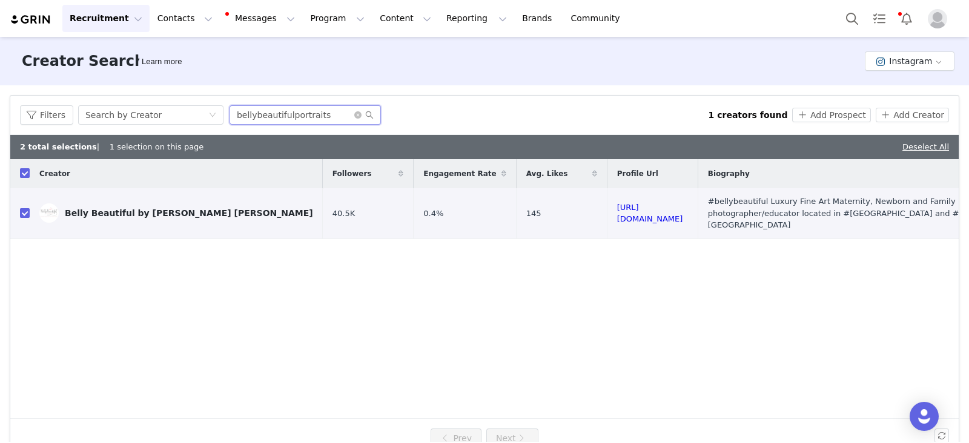
click at [312, 120] on input "bellybeautifulportraits" at bounding box center [304, 114] width 151 height 19
paste input "daveblackphoto"
type input "daveblackphoto"
click at [369, 115] on icon "icon: search" at bounding box center [369, 115] width 8 height 8
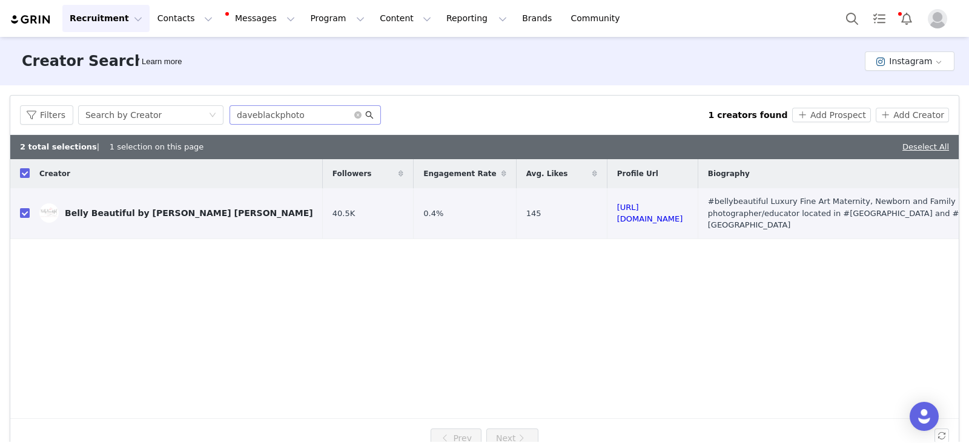
click at [366, 114] on icon "icon: search" at bounding box center [369, 115] width 8 height 8
click at [309, 120] on input "daveblackphoto" at bounding box center [304, 114] width 151 height 19
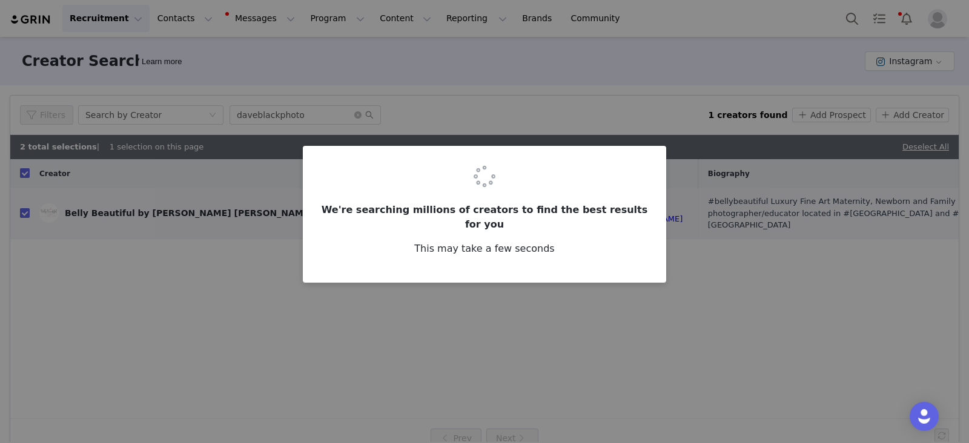
checkbox input "false"
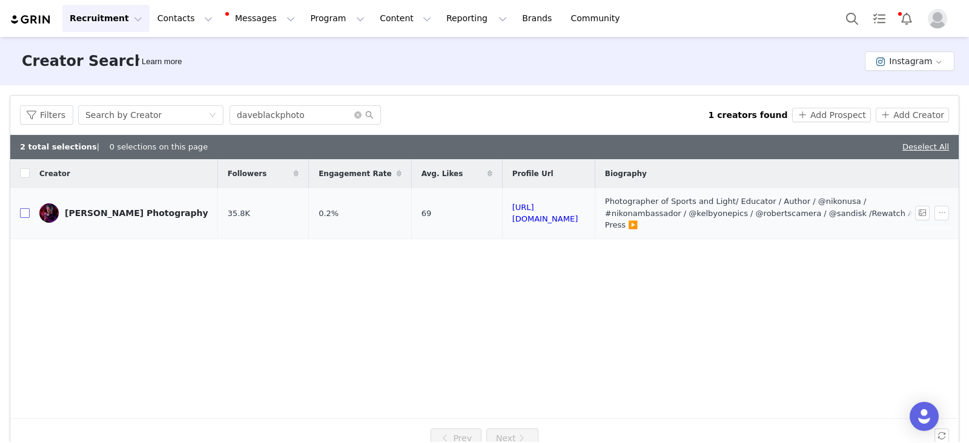
click at [21, 208] on input "checkbox" at bounding box center [25, 213] width 10 height 10
checkbox input "true"
click at [811, 114] on button "Add Prospect" at bounding box center [831, 115] width 78 height 15
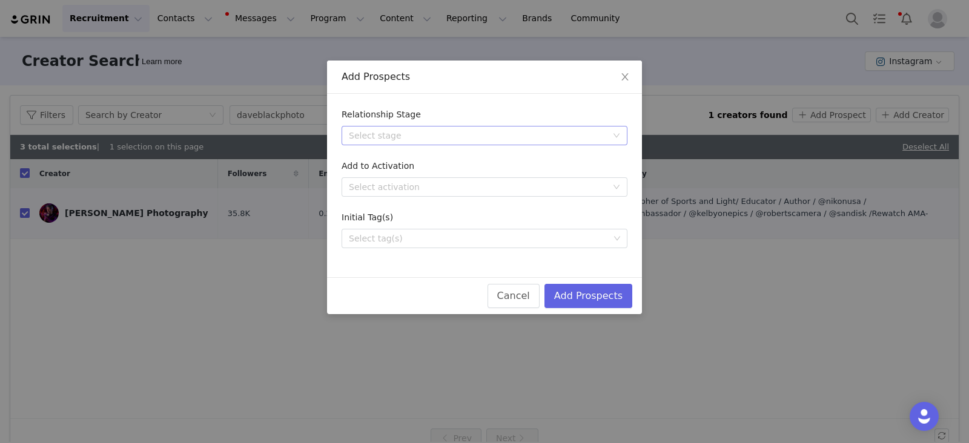
click at [392, 136] on div "Select stage" at bounding box center [478, 136] width 258 height 12
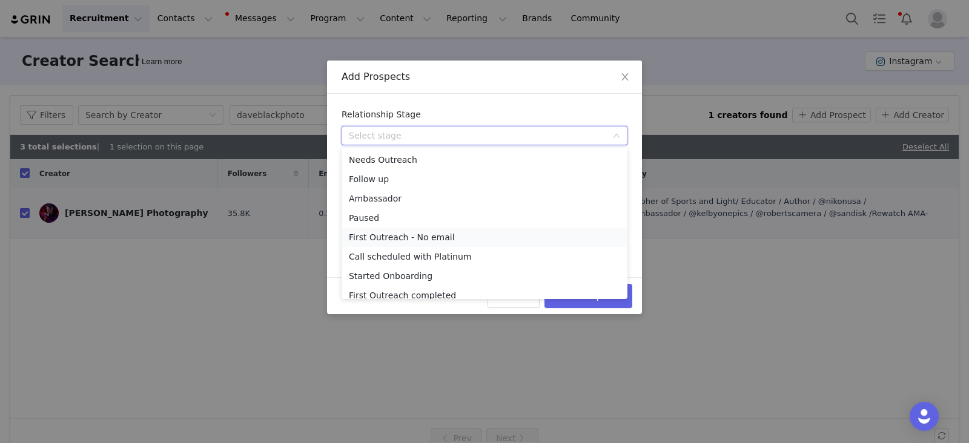
drag, startPoint x: 403, startPoint y: 161, endPoint x: 388, endPoint y: 233, distance: 73.5
click at [388, 233] on ul "Needs Outreach Follow up Ambassador Paused First Outreach - No email Call sched…" at bounding box center [484, 223] width 286 height 151
click at [388, 233] on li "First Outreach - No email" at bounding box center [484, 237] width 286 height 19
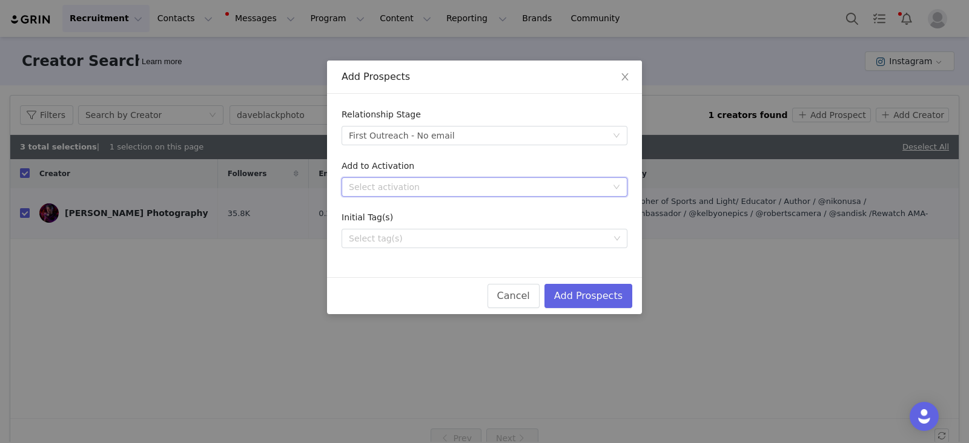
click at [413, 179] on div "Select activation" at bounding box center [480, 187] width 263 height 18
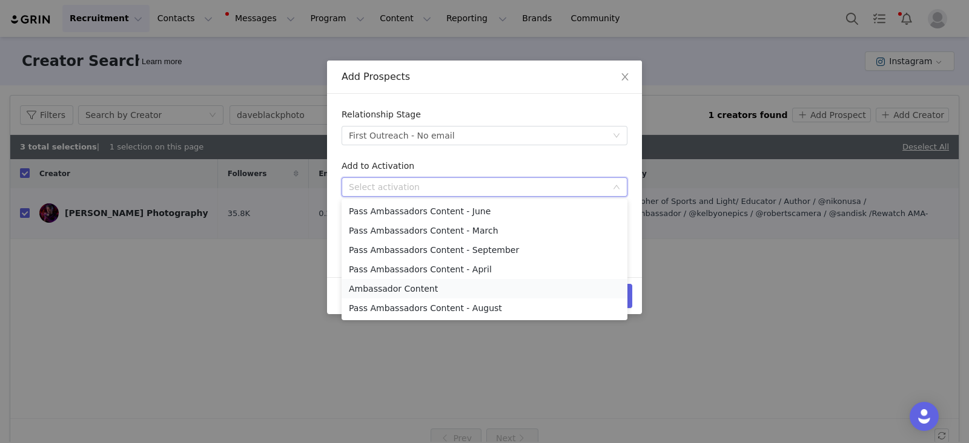
click at [418, 291] on li "Ambassador Content" at bounding box center [484, 288] width 286 height 19
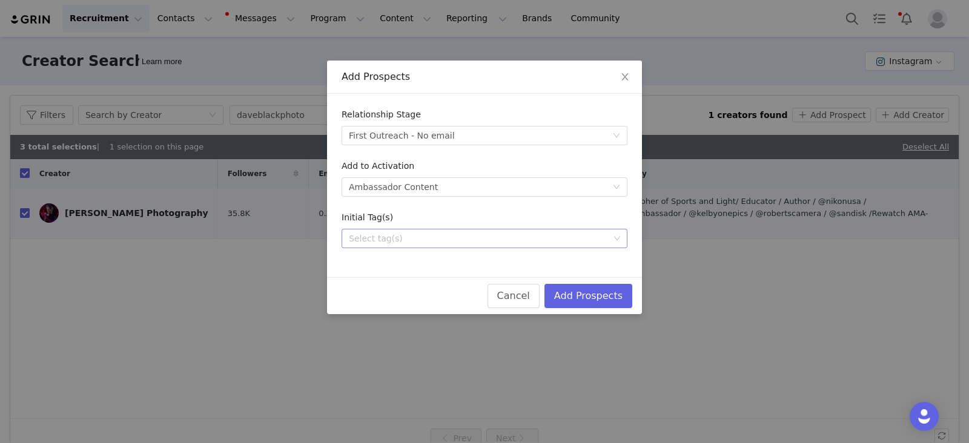
click at [383, 238] on div "Select tag(s)" at bounding box center [479, 238] width 260 height 12
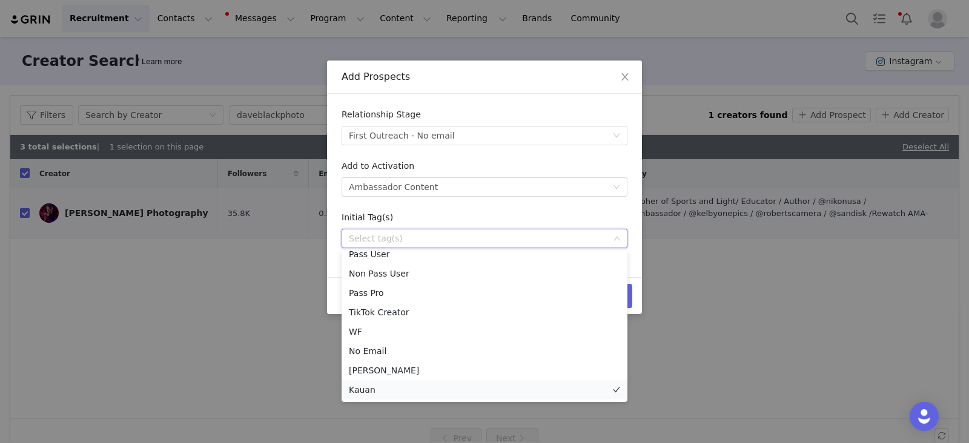
click at [374, 391] on li "Kauan" at bounding box center [484, 389] width 286 height 19
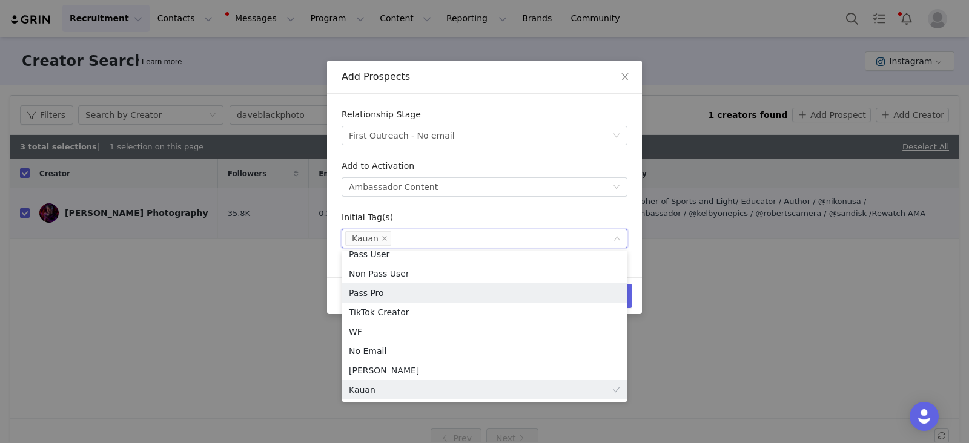
scroll to position [2, 0]
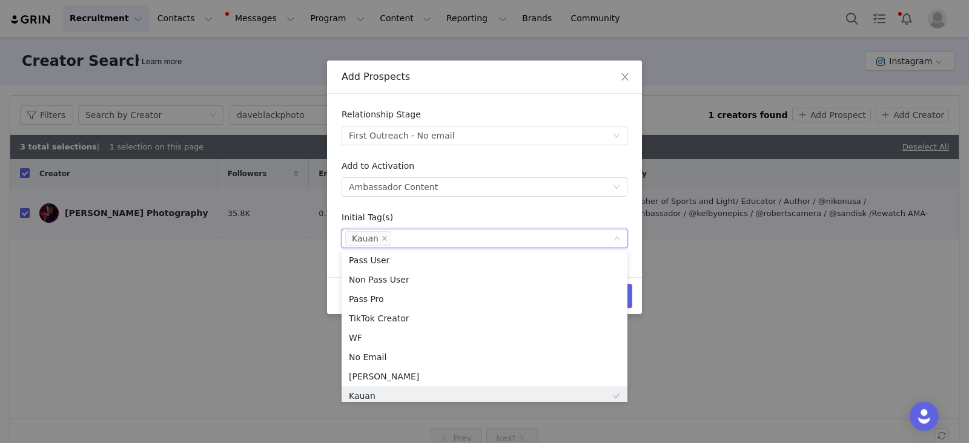
click at [559, 204] on form "Relationship Stage Select stage First Outreach - No email Add to Activation Sel…" at bounding box center [484, 178] width 286 height 140
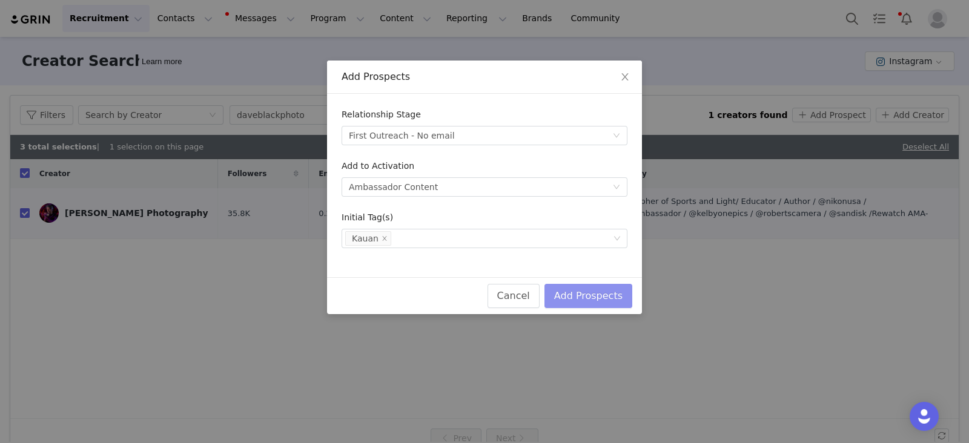
click at [617, 298] on button "Add Prospects" at bounding box center [588, 296] width 88 height 24
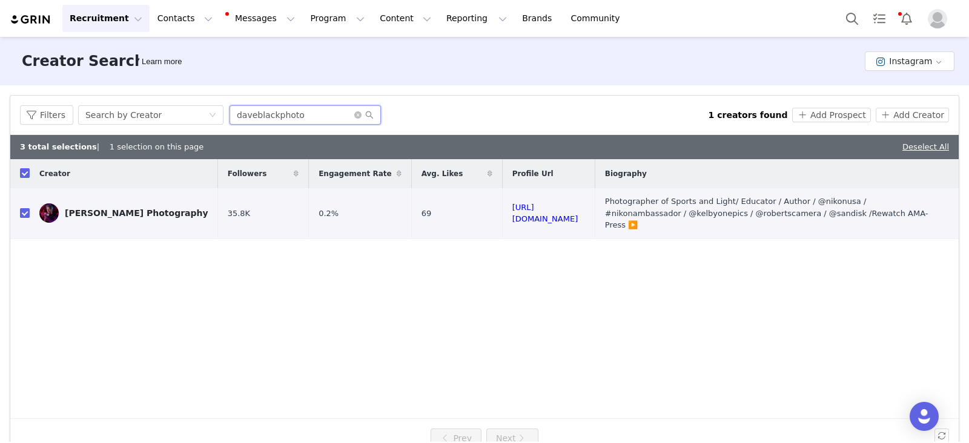
click at [306, 118] on input "daveblackphoto" at bounding box center [304, 114] width 151 height 19
paste input "cigharvey"
type input "cigharvey"
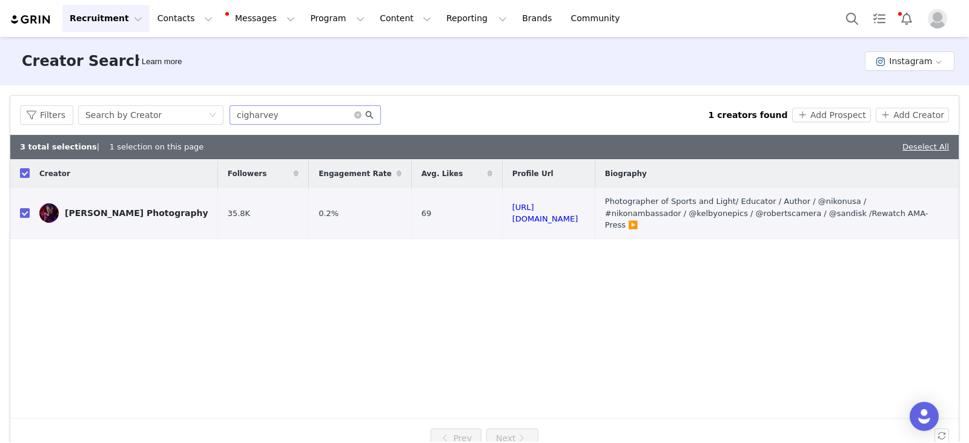
click at [366, 116] on icon "icon: search" at bounding box center [369, 115] width 8 height 8
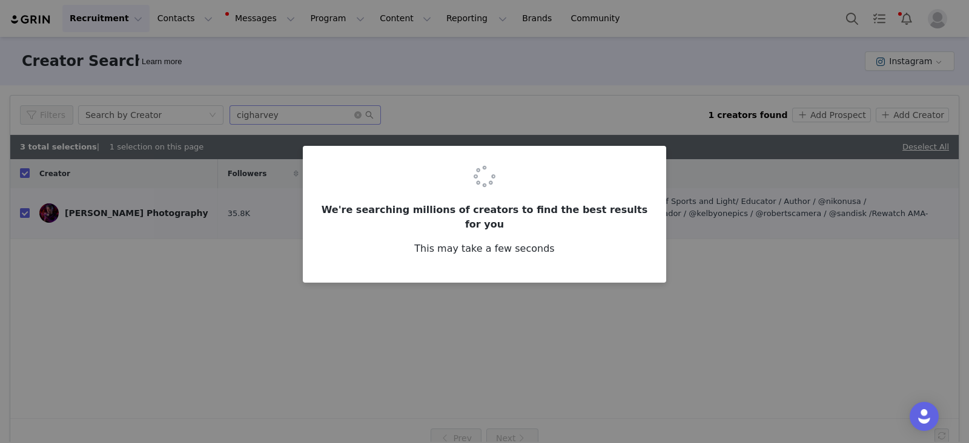
checkbox input "false"
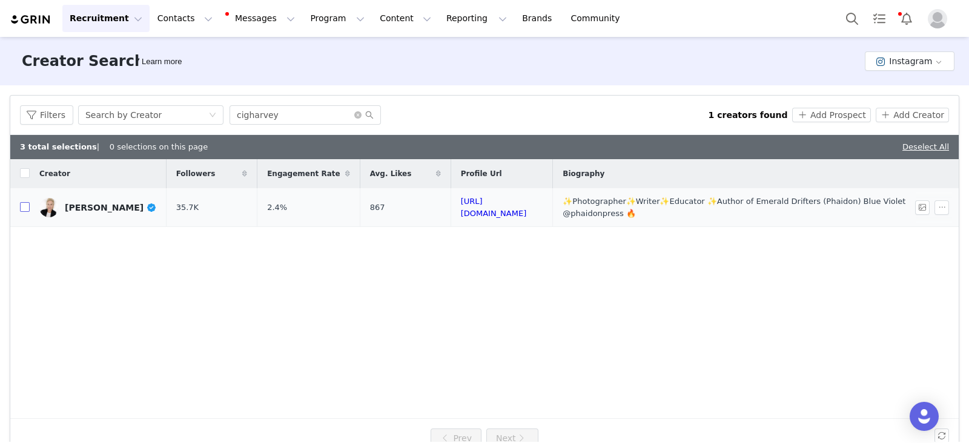
click at [25, 209] on input "checkbox" at bounding box center [25, 207] width 10 height 10
checkbox input "true"
click at [826, 117] on button "Add Prospect" at bounding box center [831, 115] width 78 height 15
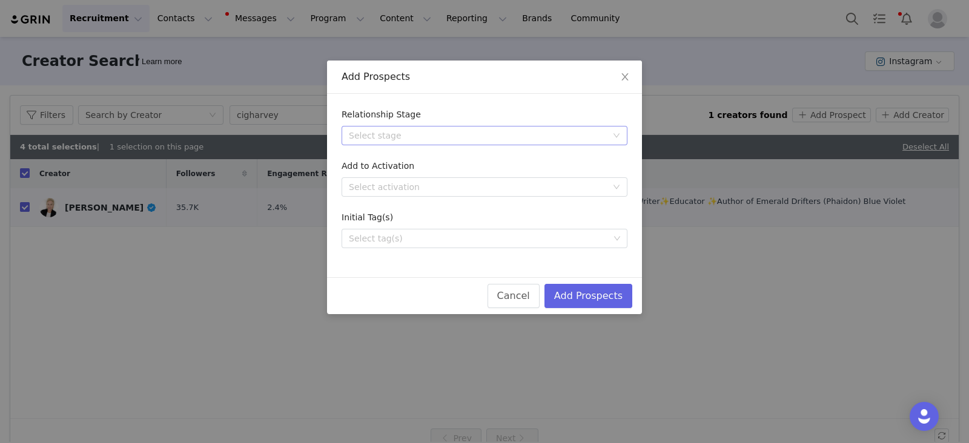
click at [396, 131] on div "Select stage" at bounding box center [478, 136] width 258 height 12
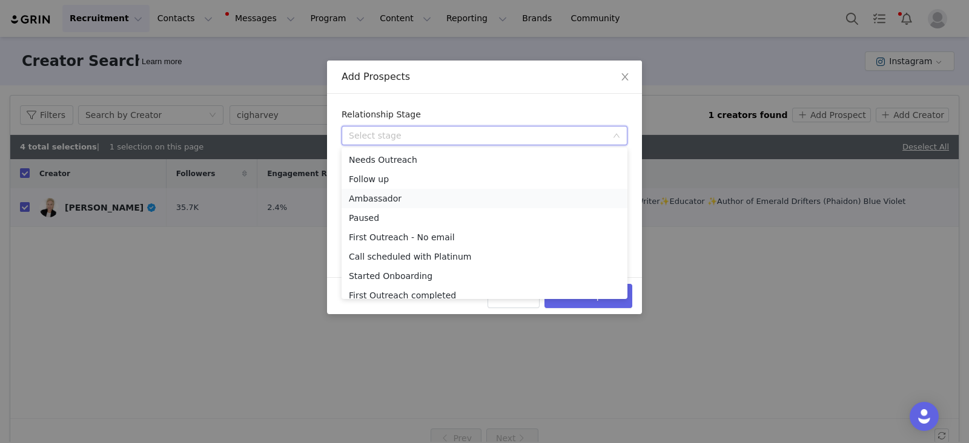
click at [376, 201] on li "Ambassador" at bounding box center [484, 198] width 286 height 19
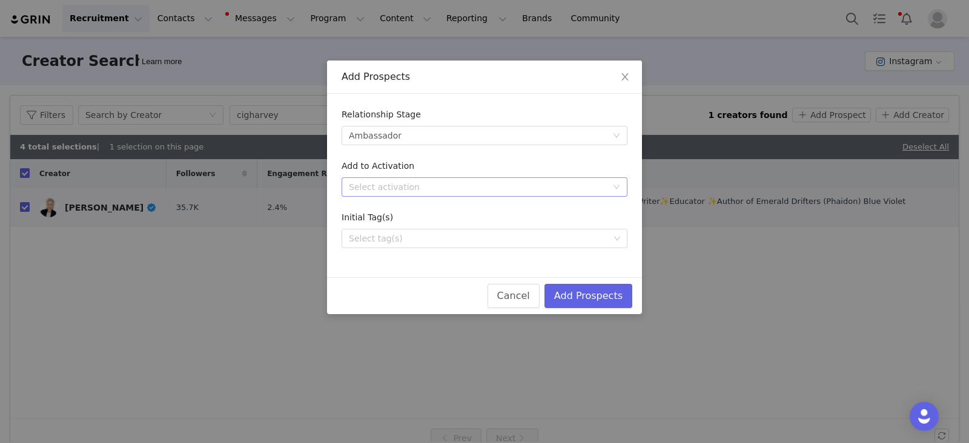
click at [386, 189] on div "Select activation" at bounding box center [478, 187] width 258 height 12
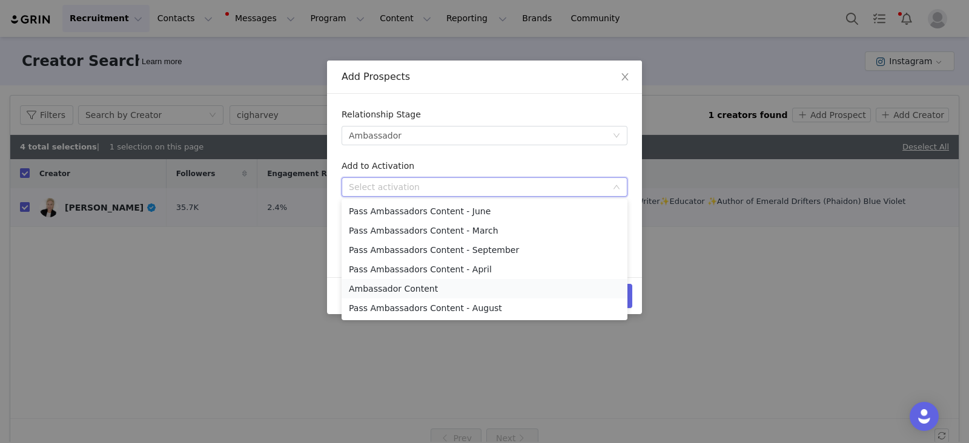
click at [382, 291] on li "Ambassador Content" at bounding box center [484, 288] width 286 height 19
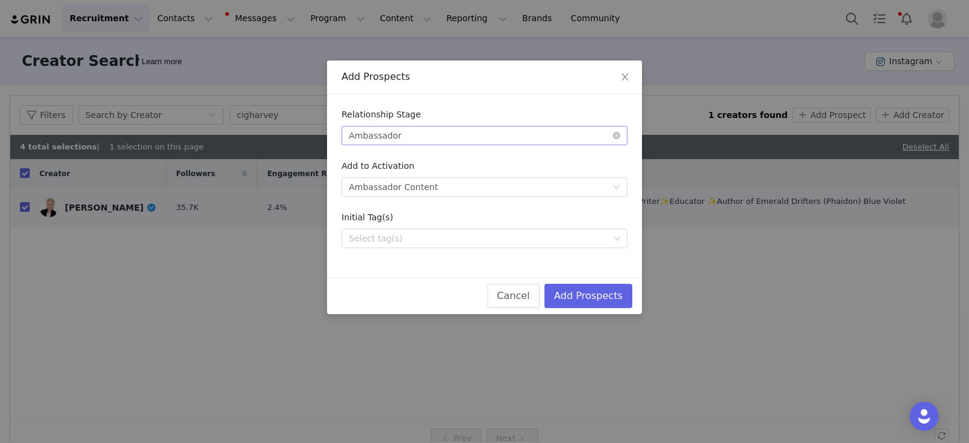
click at [393, 129] on div "Ambassador" at bounding box center [375, 136] width 53 height 18
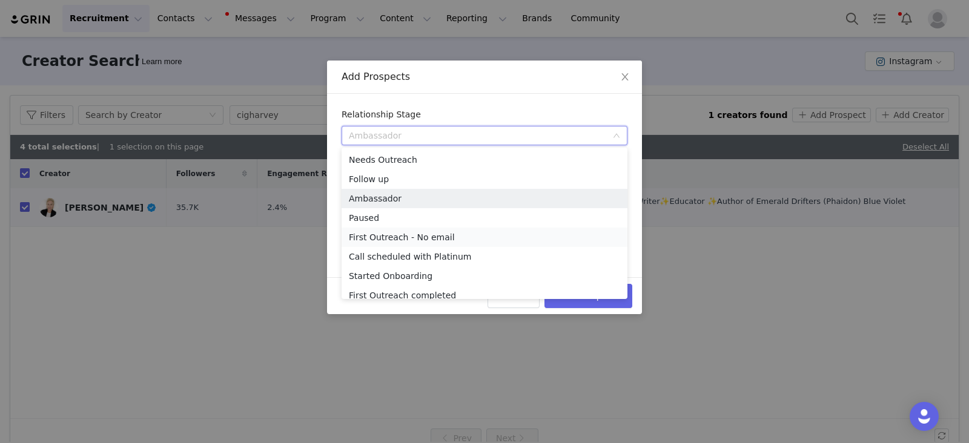
click at [412, 238] on li "First Outreach - No email" at bounding box center [484, 237] width 286 height 19
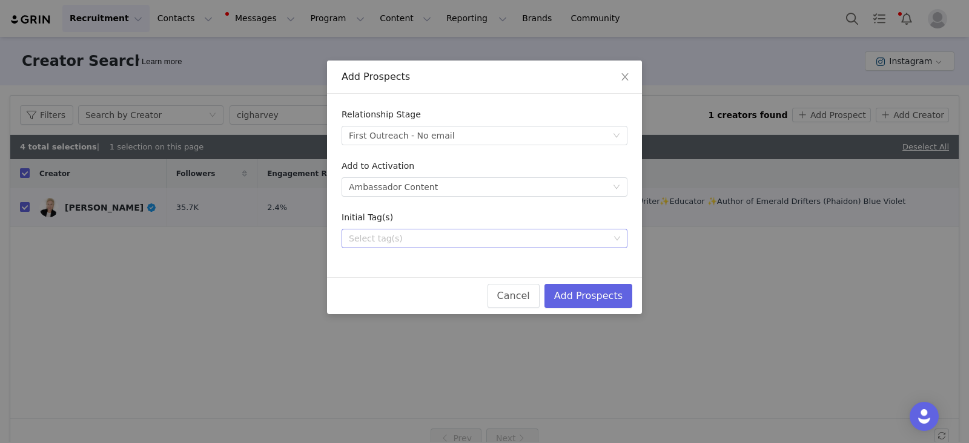
click at [400, 243] on div "Select tag(s)" at bounding box center [479, 238] width 260 height 12
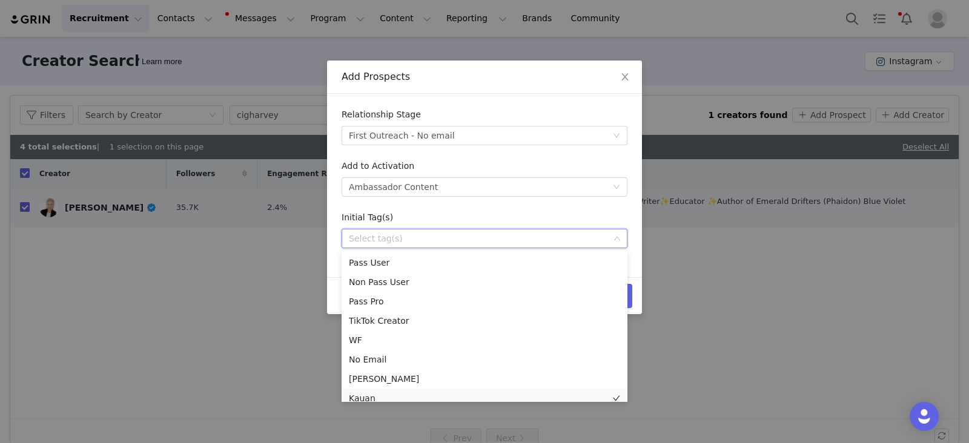
scroll to position [8, 0]
click at [364, 392] on li "Kauan" at bounding box center [484, 389] width 286 height 19
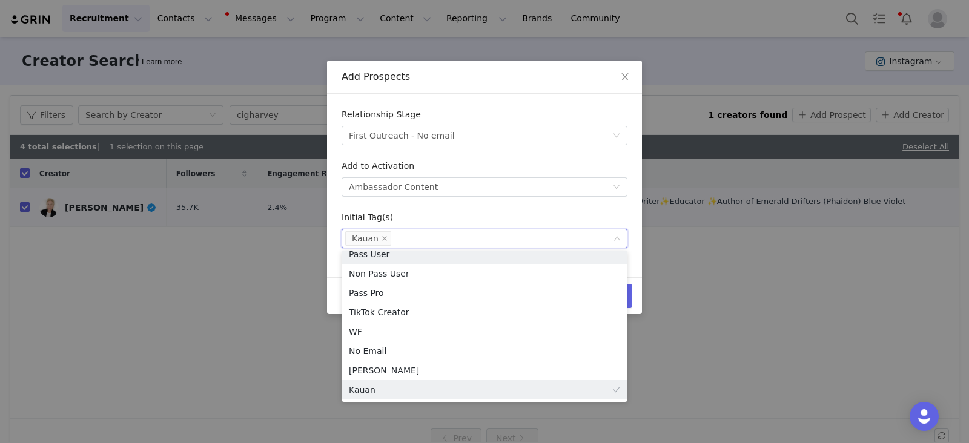
scroll to position [2, 0]
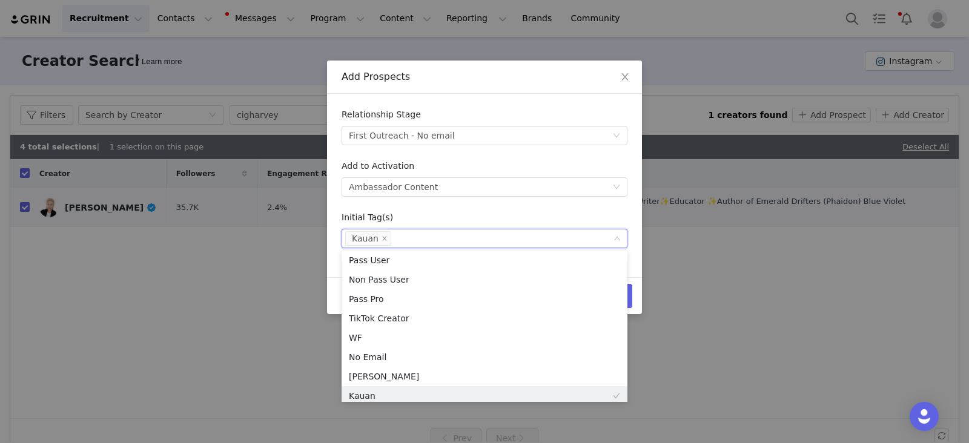
click at [551, 209] on form "Relationship Stage Select stage First Outreach - No email Add to Activation Sel…" at bounding box center [484, 178] width 286 height 140
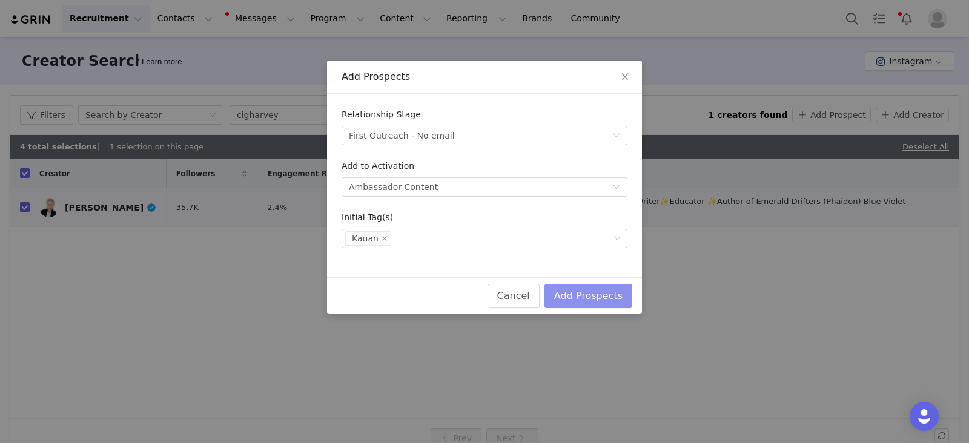
click at [608, 293] on button "Add Prospects" at bounding box center [588, 296] width 88 height 24
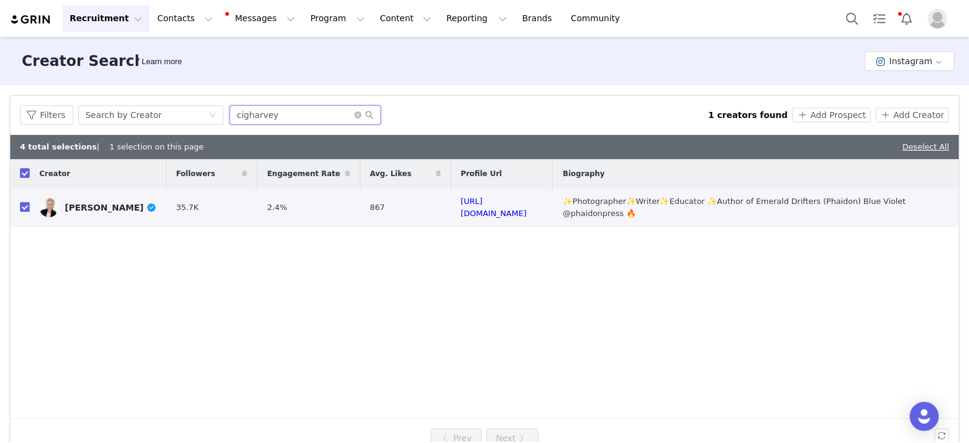
click at [261, 120] on input "cigharvey" at bounding box center [304, 114] width 151 height 19
paste input "aricalipp"
type input "aricalipp"
click at [369, 114] on icon "icon: search" at bounding box center [369, 115] width 8 height 8
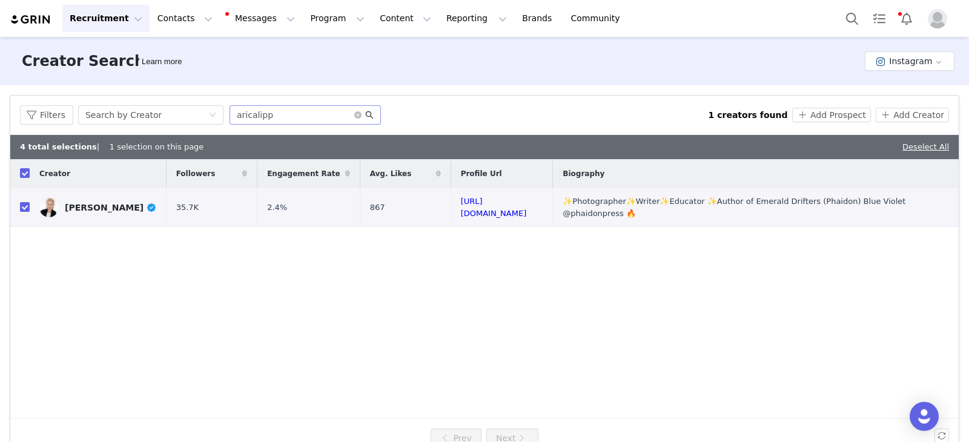
click at [369, 116] on icon "icon: search" at bounding box center [369, 115] width 8 height 8
click at [301, 120] on input "aricalipp" at bounding box center [304, 114] width 151 height 19
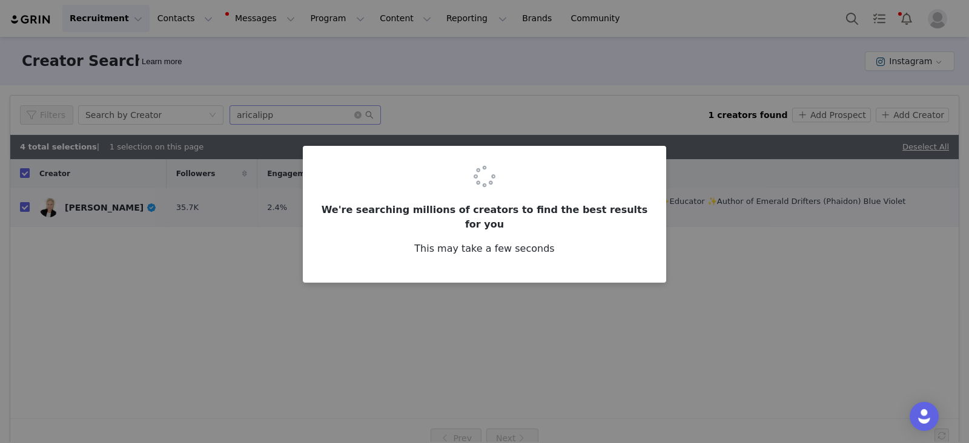
checkbox input "false"
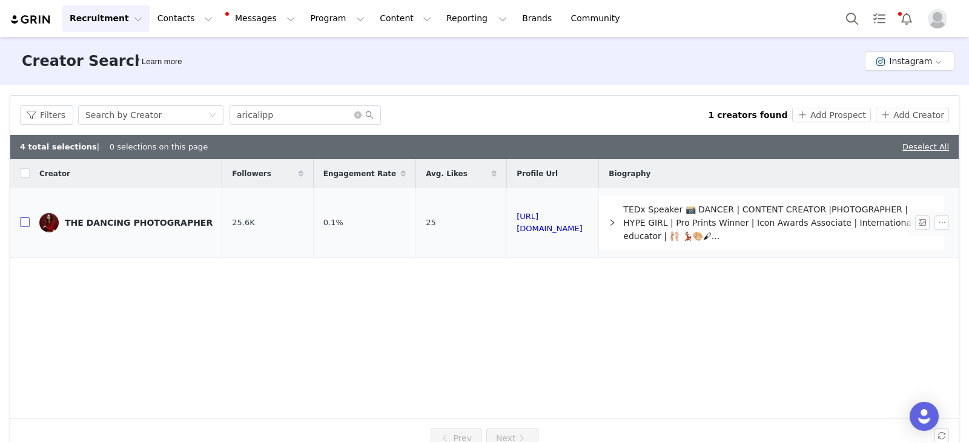
click at [21, 226] on input "checkbox" at bounding box center [25, 222] width 10 height 10
checkbox input "true"
click at [818, 118] on button "Add Prospect" at bounding box center [831, 115] width 78 height 15
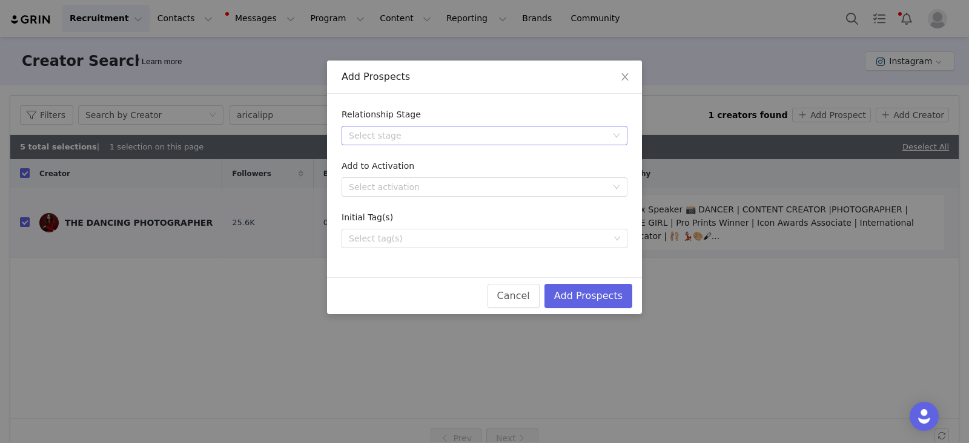
click at [396, 136] on div "Select stage" at bounding box center [478, 136] width 258 height 12
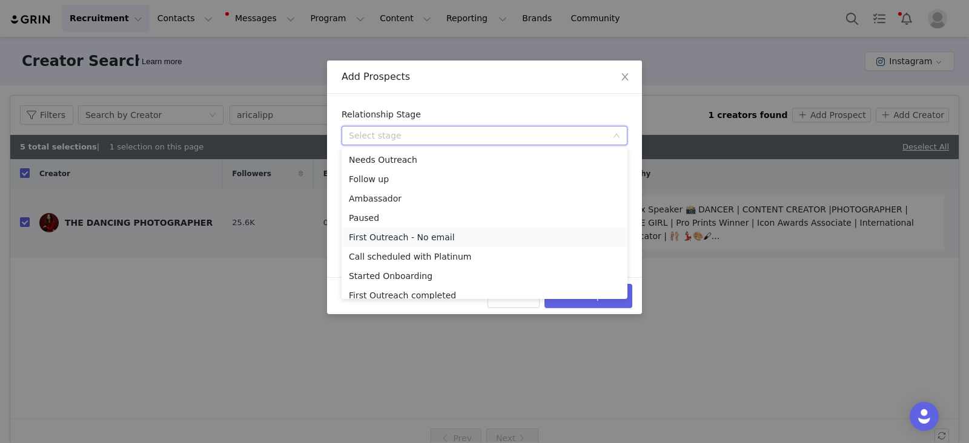
click at [415, 237] on li "First Outreach - No email" at bounding box center [484, 237] width 286 height 19
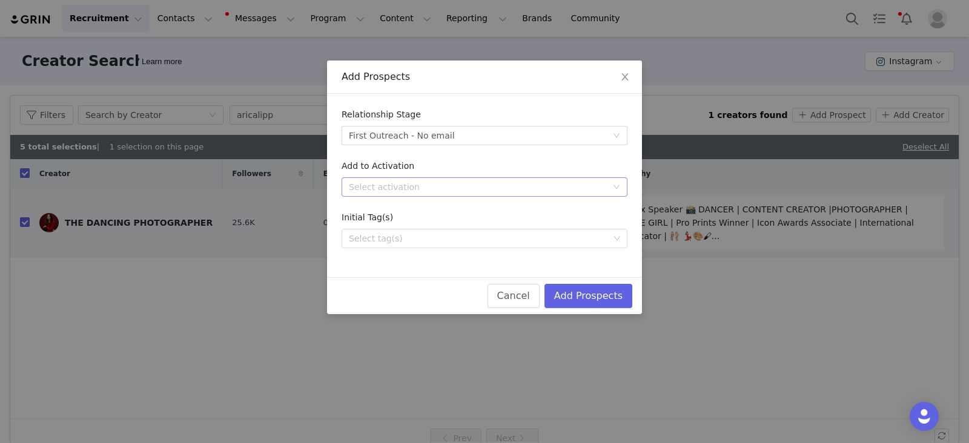
click at [401, 188] on div "Select activation" at bounding box center [478, 187] width 258 height 12
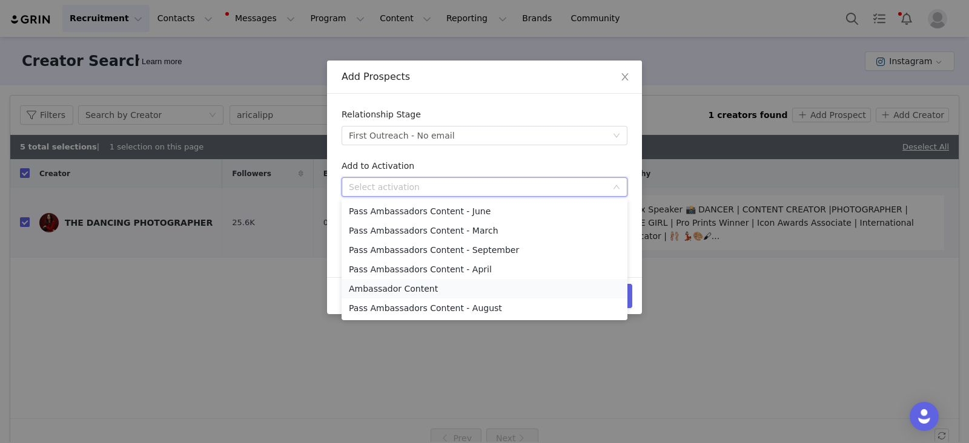
click at [391, 289] on li "Ambassador Content" at bounding box center [484, 288] width 286 height 19
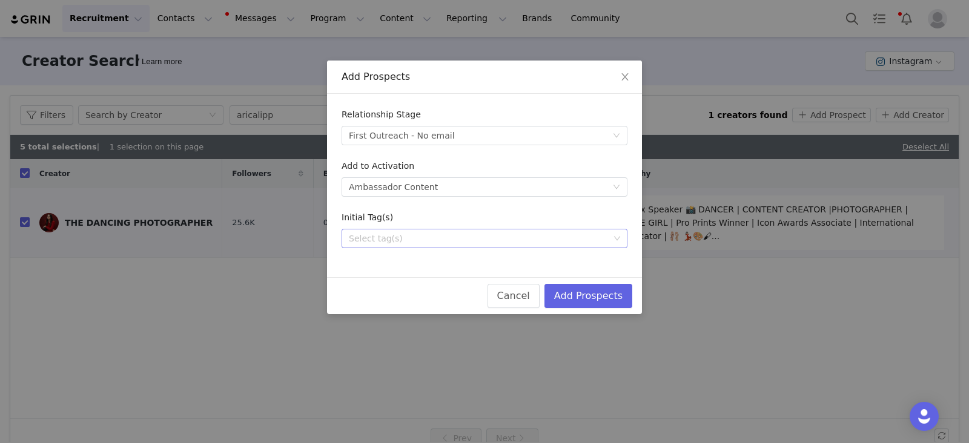
click at [383, 243] on div "Select tag(s)" at bounding box center [479, 238] width 260 height 12
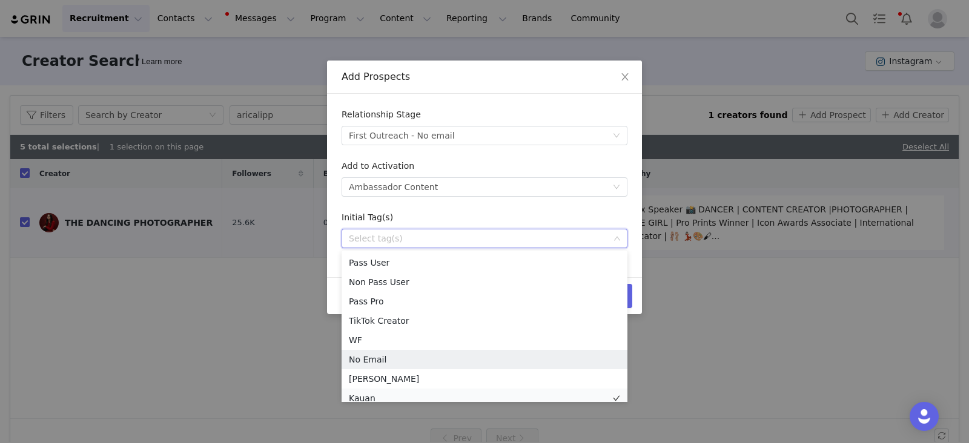
scroll to position [8, 0]
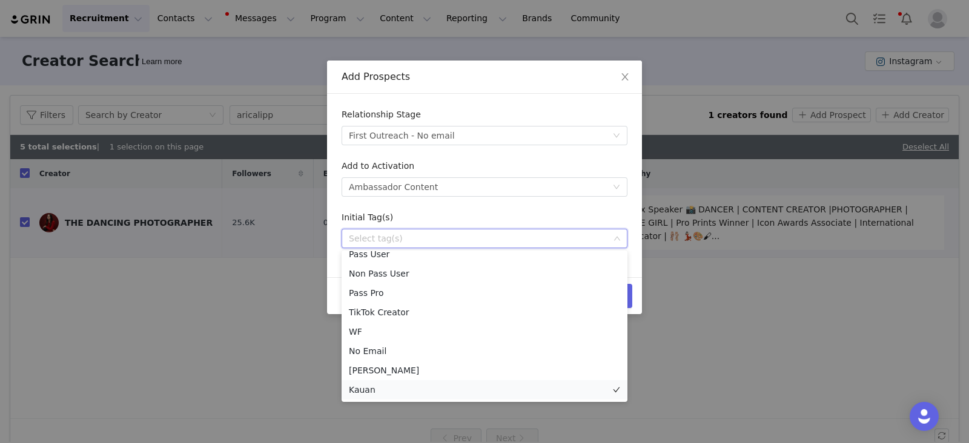
click at [364, 392] on li "Kauan" at bounding box center [484, 389] width 286 height 19
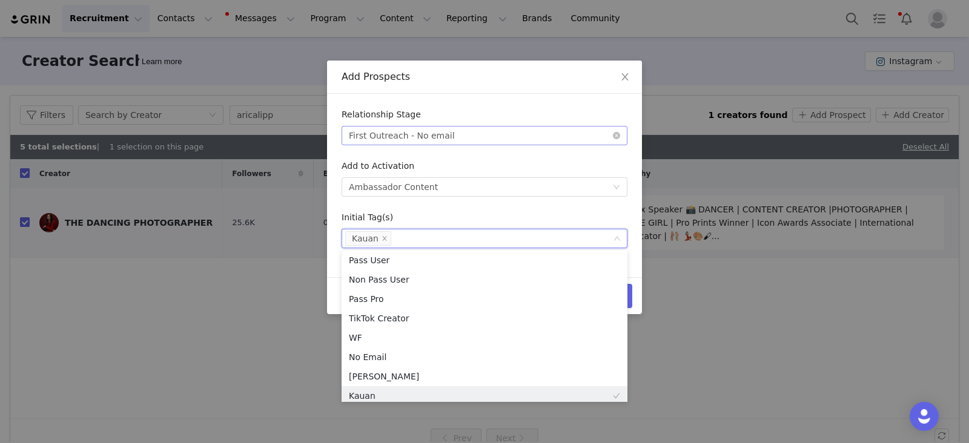
click at [424, 139] on div "First Outreach - No email" at bounding box center [402, 136] width 106 height 18
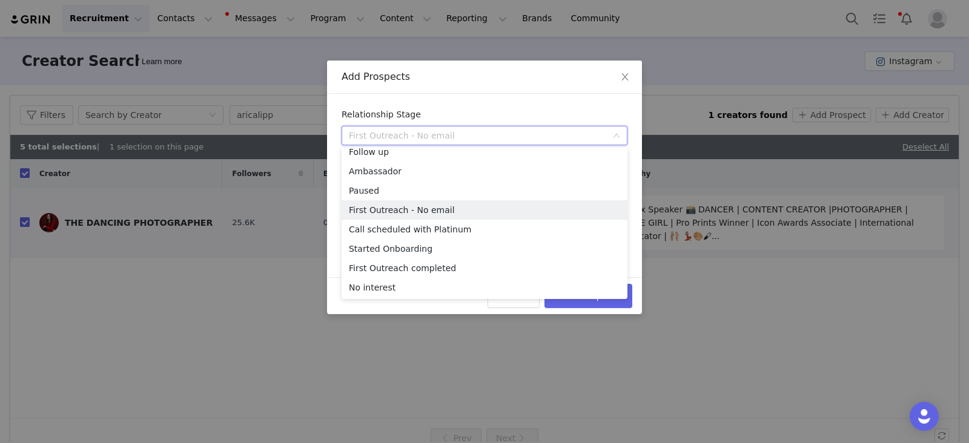
scroll to position [21, 0]
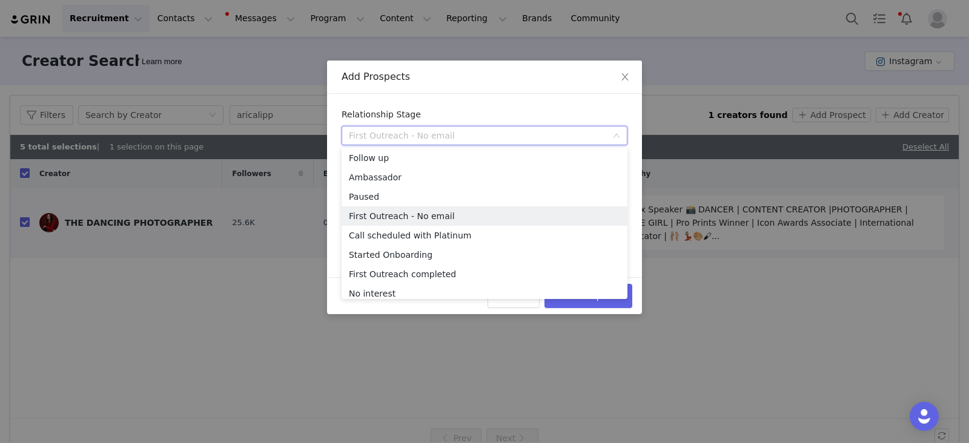
click at [460, 95] on div "Relationship Stage Select stage First Outreach - No email Add to Activation Sel…" at bounding box center [484, 185] width 315 height 183
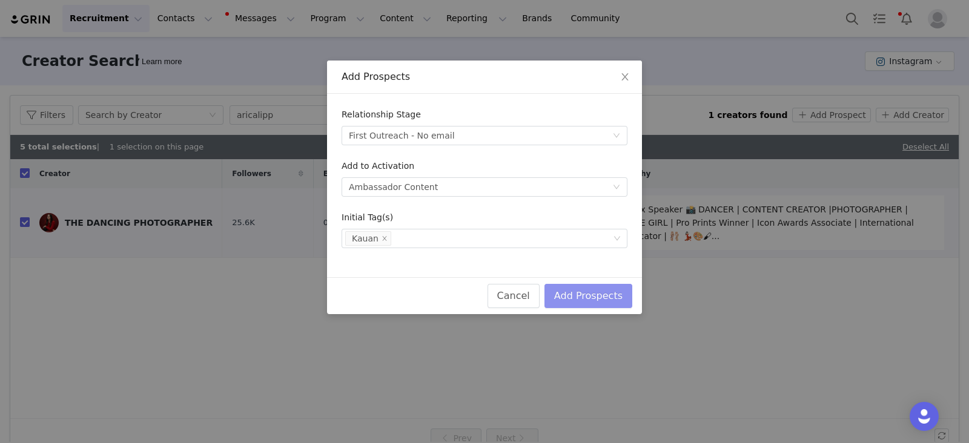
click at [576, 295] on button "Add Prospects" at bounding box center [588, 296] width 88 height 24
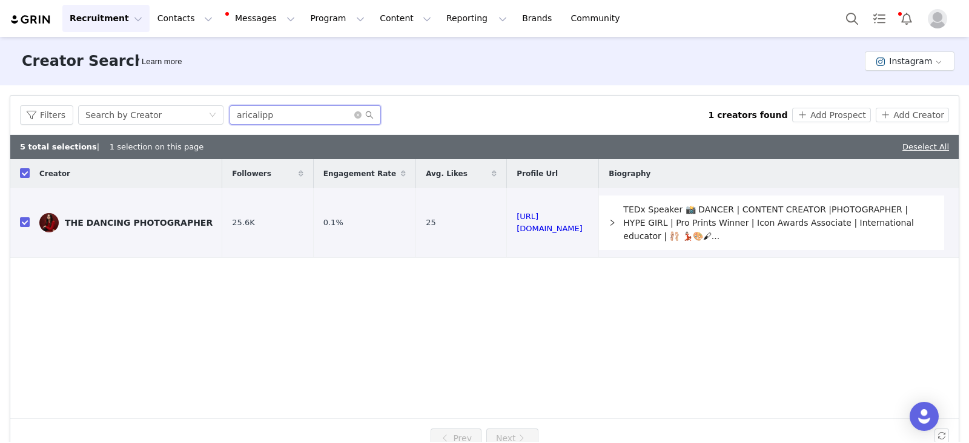
click at [289, 105] on input "aricalipp" at bounding box center [304, 114] width 151 height 19
paste input "ubreywestlund"
click at [371, 115] on input "aubreywestlund" at bounding box center [304, 114] width 151 height 19
type input "aubreywestlund"
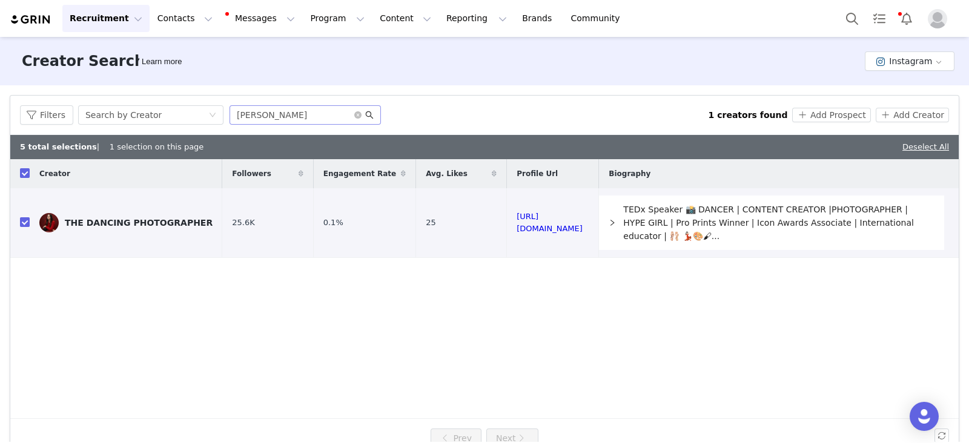
click at [366, 113] on icon "icon: search" at bounding box center [370, 115] width 8 height 8
click at [366, 118] on icon "icon: search" at bounding box center [369, 115] width 8 height 8
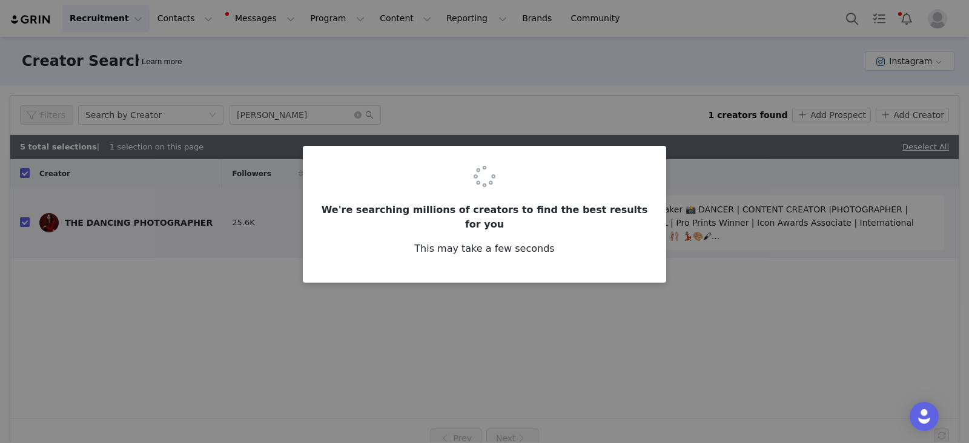
checkbox input "false"
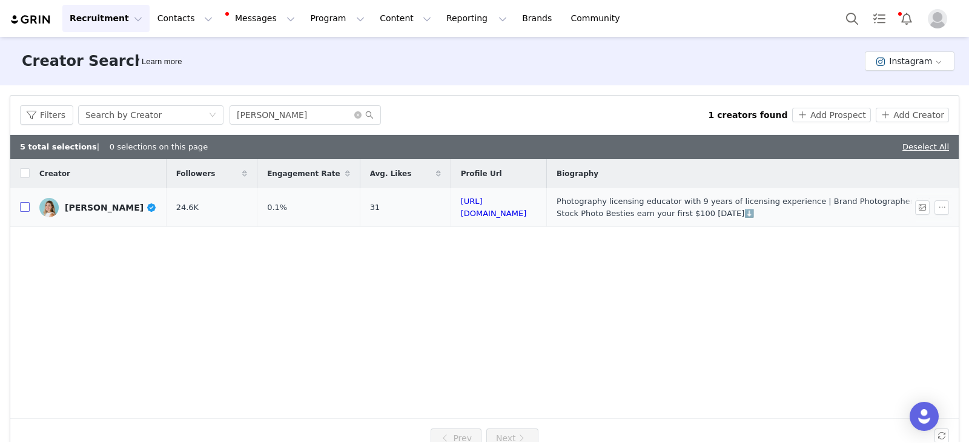
click at [24, 208] on input "checkbox" at bounding box center [25, 207] width 10 height 10
checkbox input "true"
click at [832, 114] on button "Add Prospect" at bounding box center [831, 115] width 78 height 15
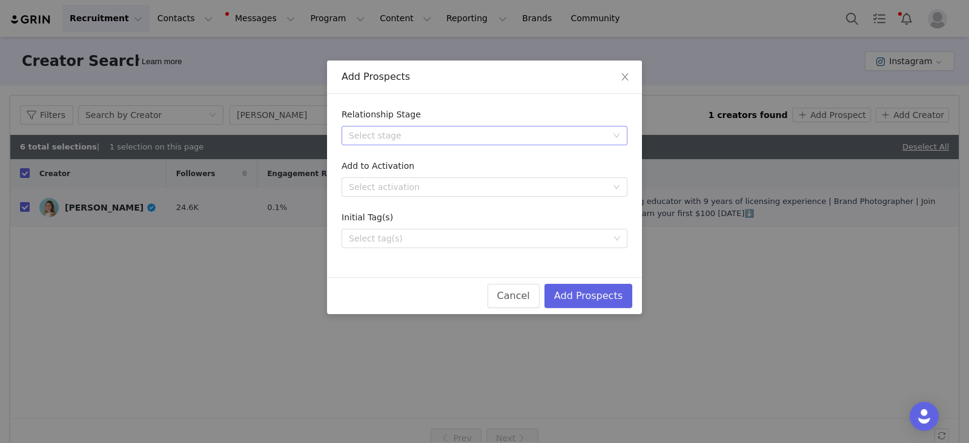
click at [400, 130] on div "Select stage" at bounding box center [478, 136] width 258 height 12
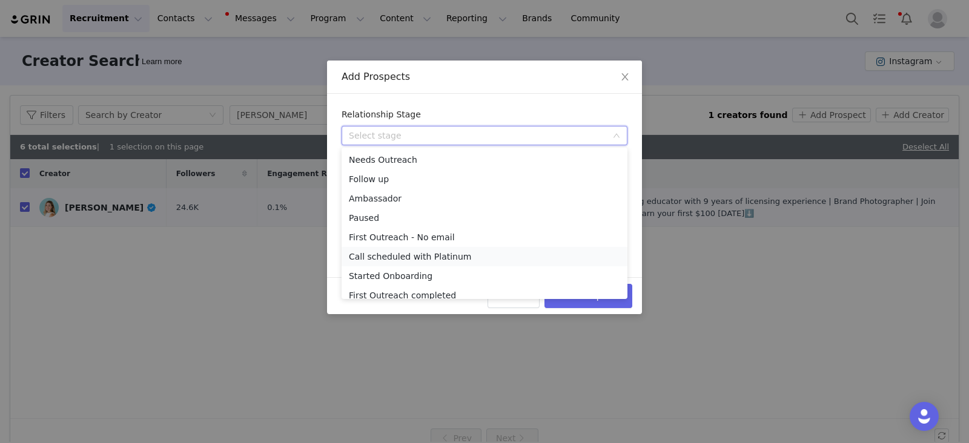
scroll to position [27, 0]
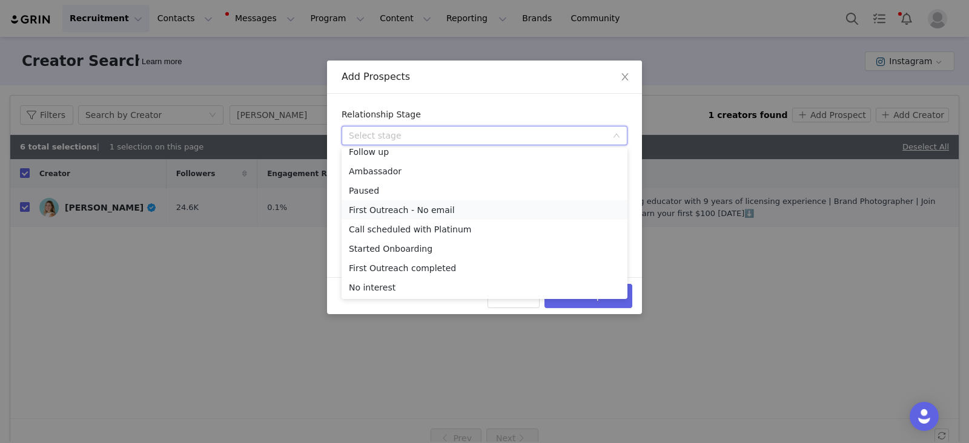
click at [392, 211] on li "First Outreach - No email" at bounding box center [484, 209] width 286 height 19
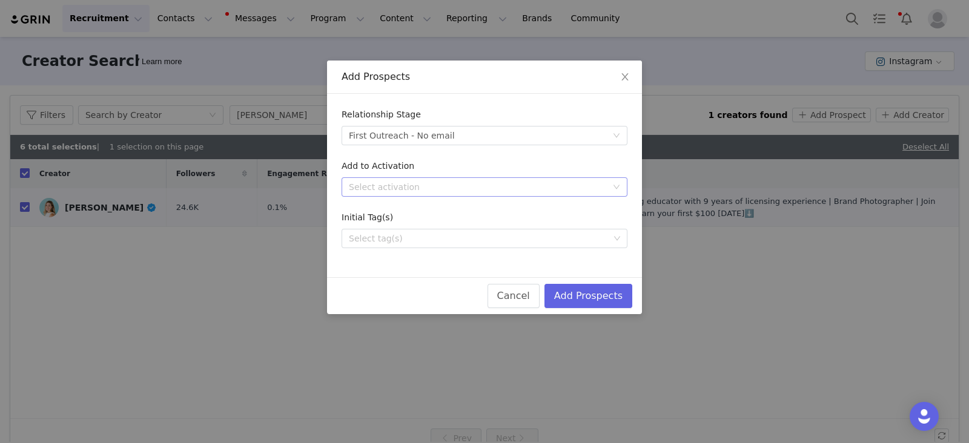
click at [396, 184] on div "Select activation" at bounding box center [478, 187] width 258 height 12
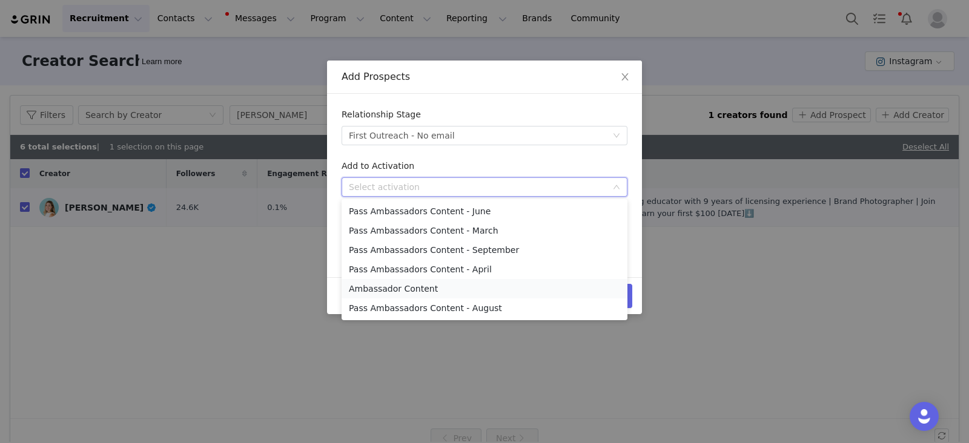
click at [396, 288] on li "Ambassador Content" at bounding box center [484, 288] width 286 height 19
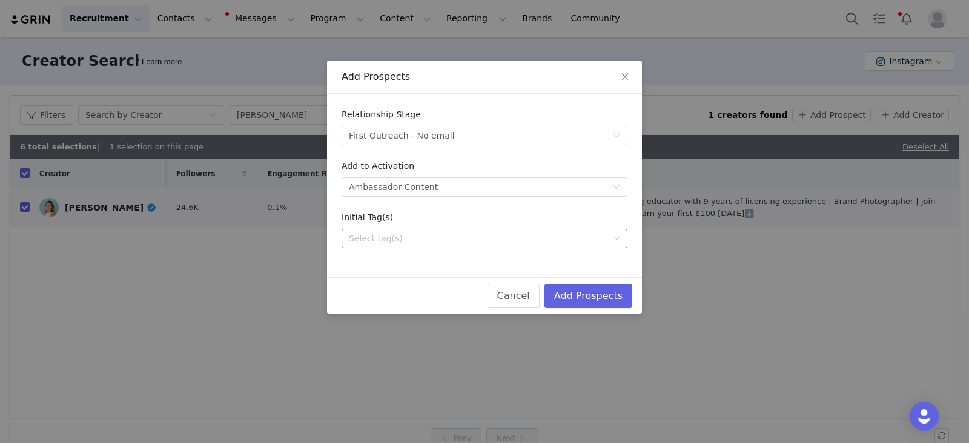
click at [369, 240] on div "Select tag(s)" at bounding box center [479, 238] width 260 height 12
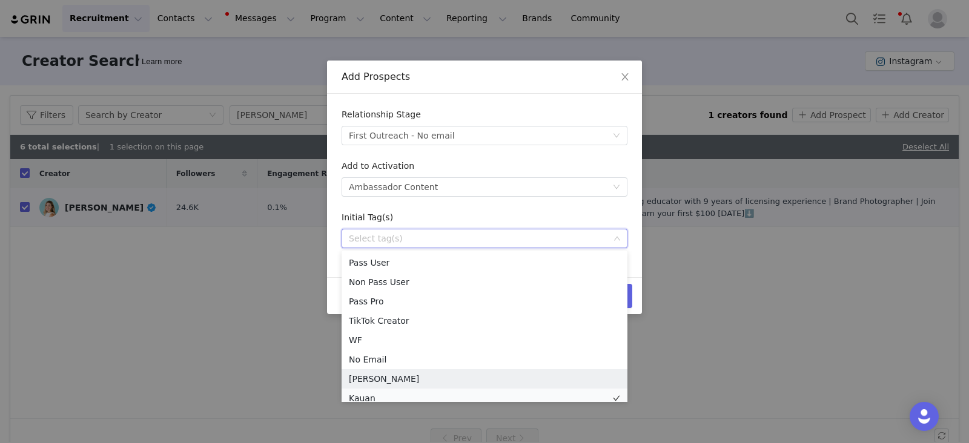
scroll to position [8, 0]
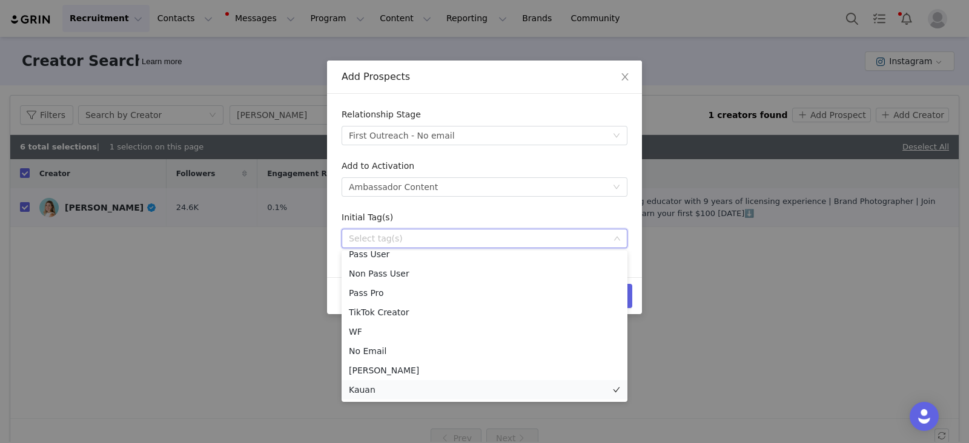
click at [358, 387] on li "Kauan" at bounding box center [484, 389] width 286 height 19
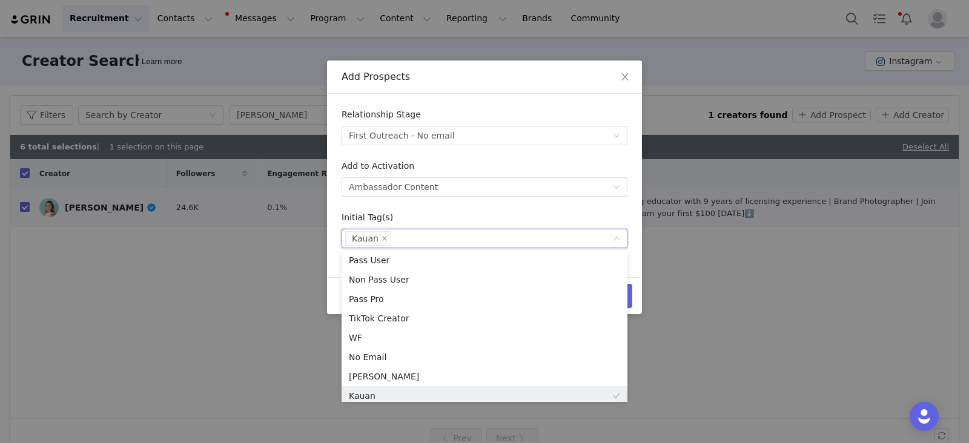
click at [584, 205] on form "Relationship Stage Select stage First Outreach - No email Add to Activation Sel…" at bounding box center [484, 178] width 286 height 140
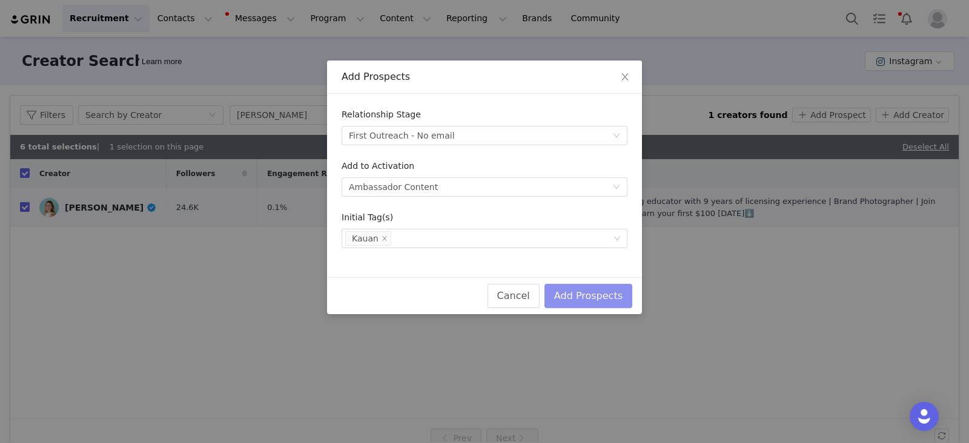
click at [611, 298] on button "Add Prospects" at bounding box center [588, 296] width 88 height 24
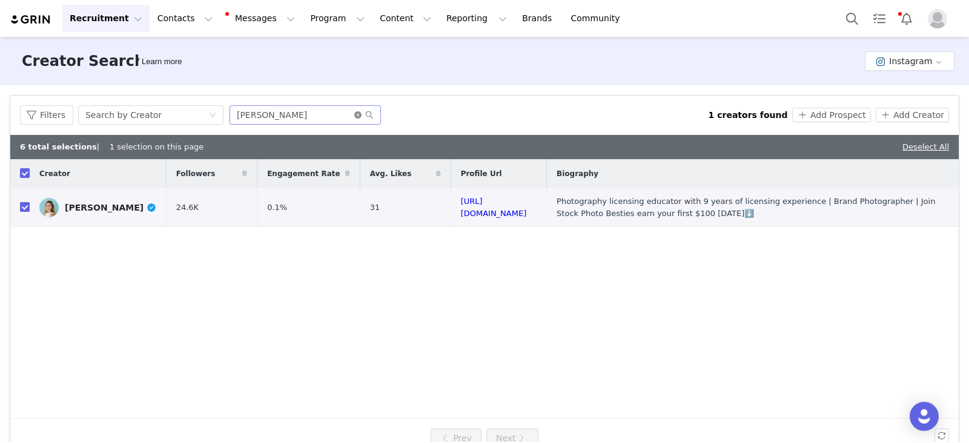
click at [357, 114] on icon "icon: close-circle" at bounding box center [357, 114] width 7 height 7
click at [315, 114] on input "text" at bounding box center [304, 114] width 151 height 19
paste input "cslphotography_hd"
drag, startPoint x: 374, startPoint y: 116, endPoint x: 366, endPoint y: 116, distance: 7.9
click at [373, 116] on input "cslphotography_hd" at bounding box center [304, 114] width 151 height 19
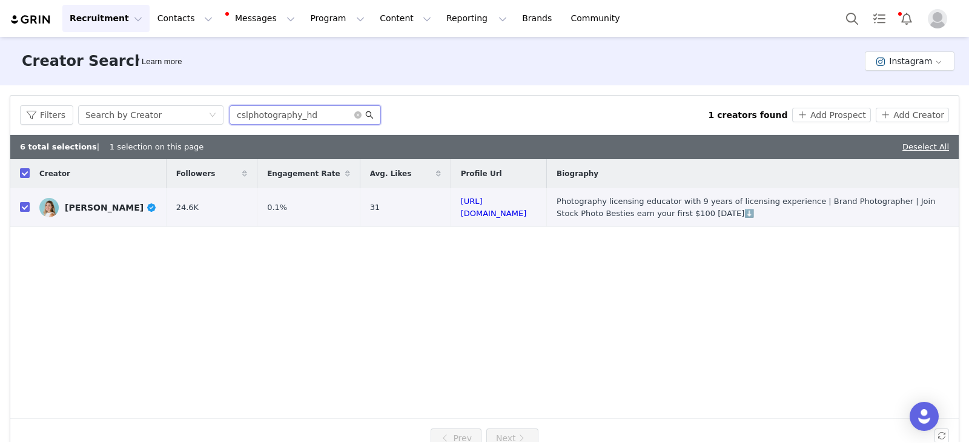
type input "cslphotography_hd"
click at [365, 116] on icon "icon: search" at bounding box center [369, 115] width 8 height 8
click at [322, 121] on input "cslphotography_hd" at bounding box center [304, 114] width 151 height 19
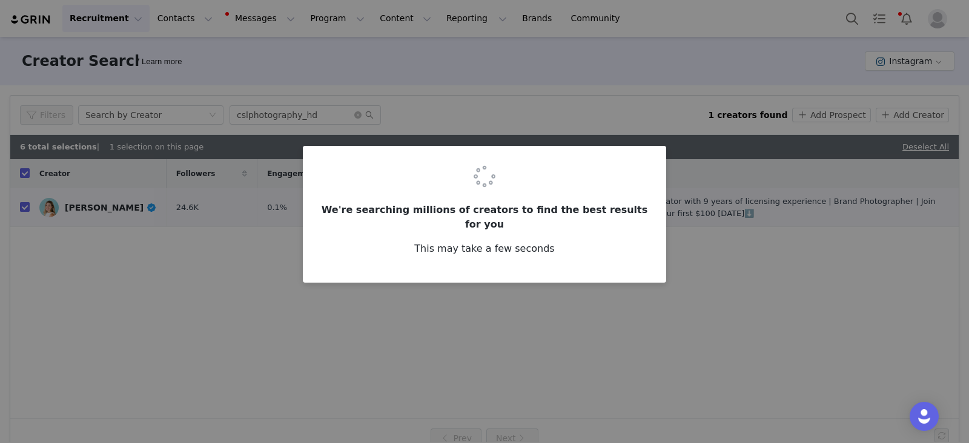
checkbox input "false"
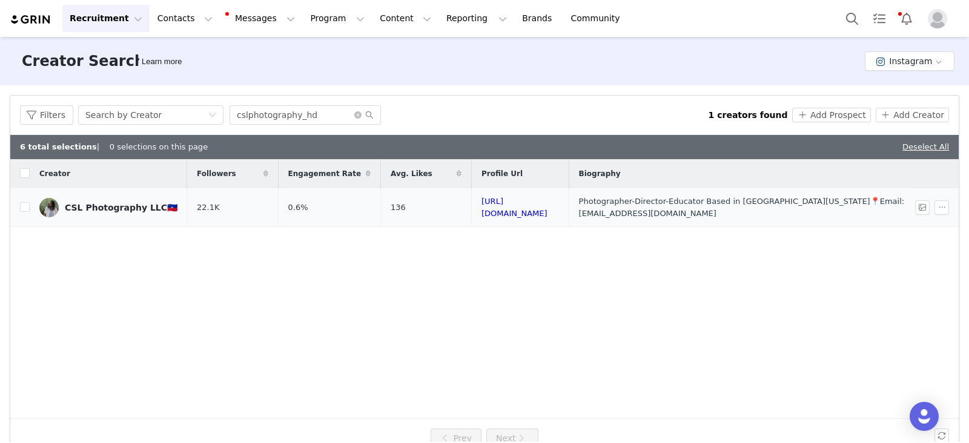
click at [30, 205] on td "CSL Photography LLC🇭🇹" at bounding box center [108, 207] width 157 height 39
click at [27, 205] on input "checkbox" at bounding box center [25, 207] width 10 height 10
checkbox input "true"
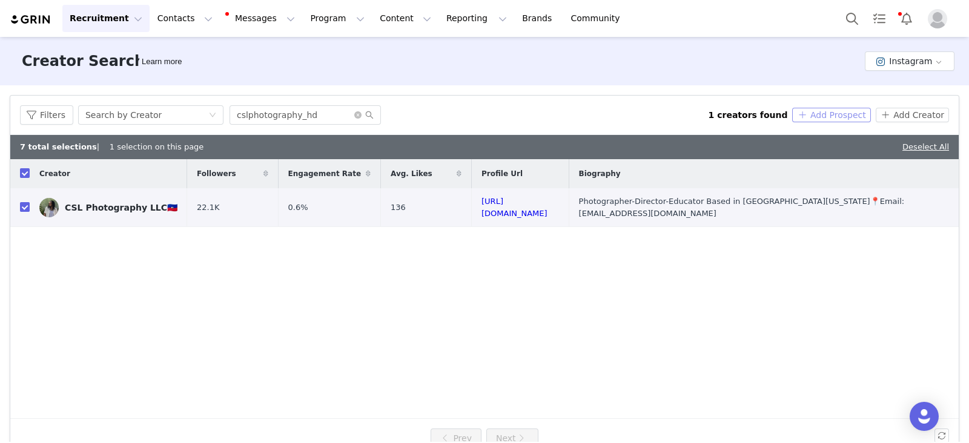
click at [835, 111] on button "Add Prospect" at bounding box center [831, 115] width 78 height 15
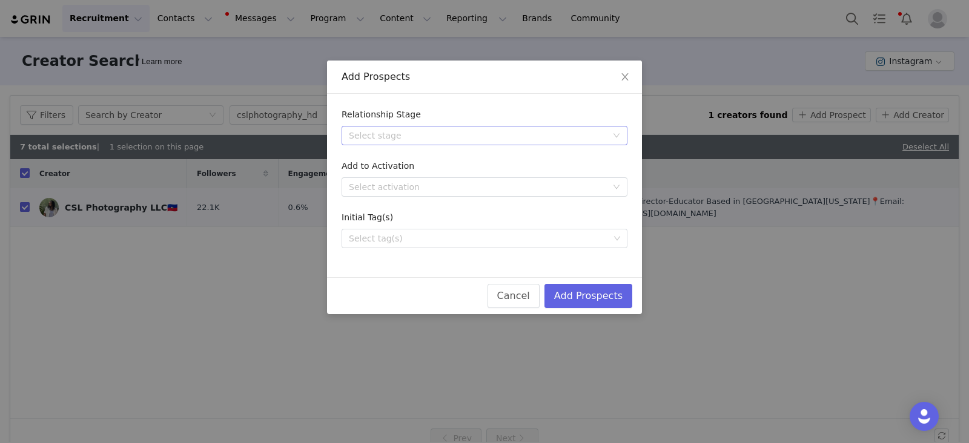
click at [377, 133] on div "Select stage" at bounding box center [478, 136] width 258 height 12
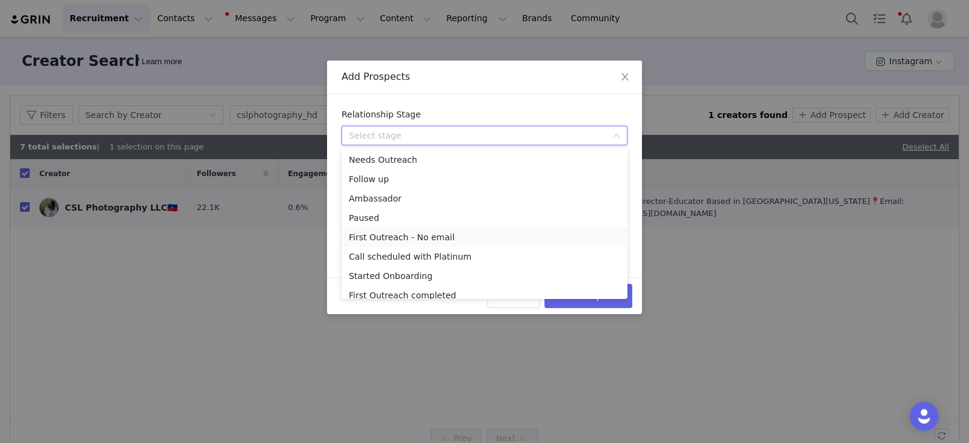
click at [391, 234] on li "First Outreach - No email" at bounding box center [484, 237] width 286 height 19
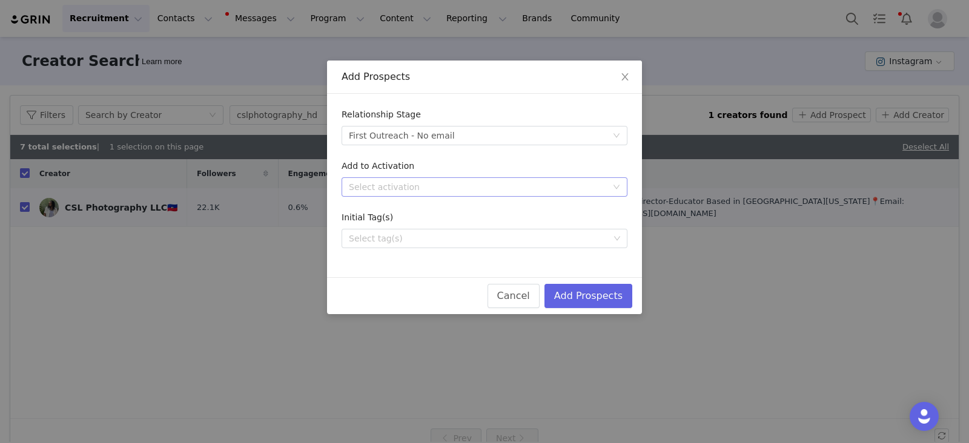
click at [389, 179] on div "Select activation" at bounding box center [480, 187] width 263 height 18
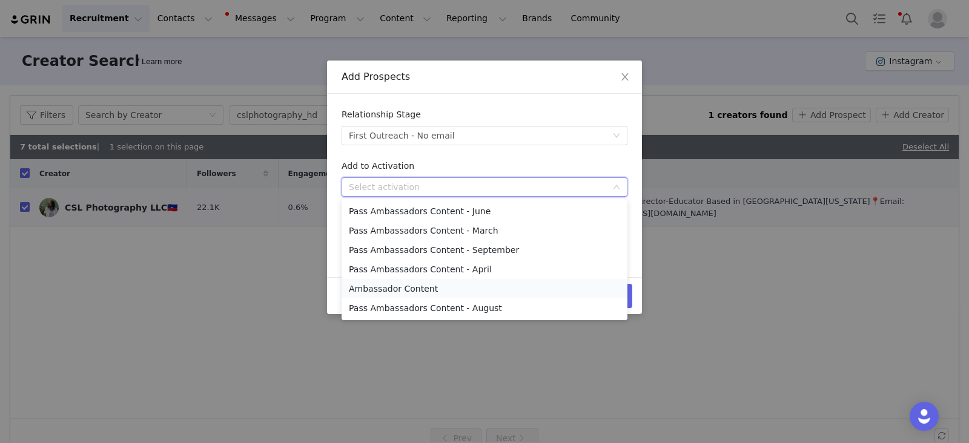
click at [380, 289] on li "Ambassador Content" at bounding box center [484, 288] width 286 height 19
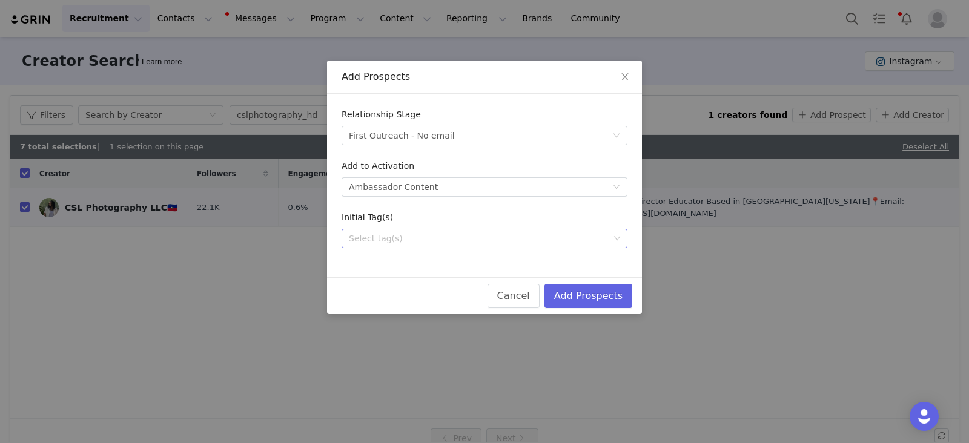
click at [373, 234] on div "Select tag(s)" at bounding box center [479, 238] width 260 height 12
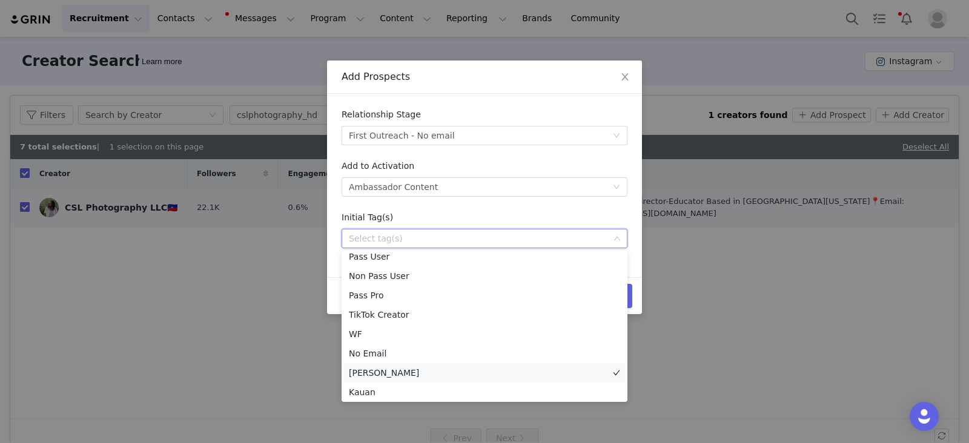
scroll to position [8, 0]
click at [363, 388] on li "Kauan" at bounding box center [484, 389] width 286 height 19
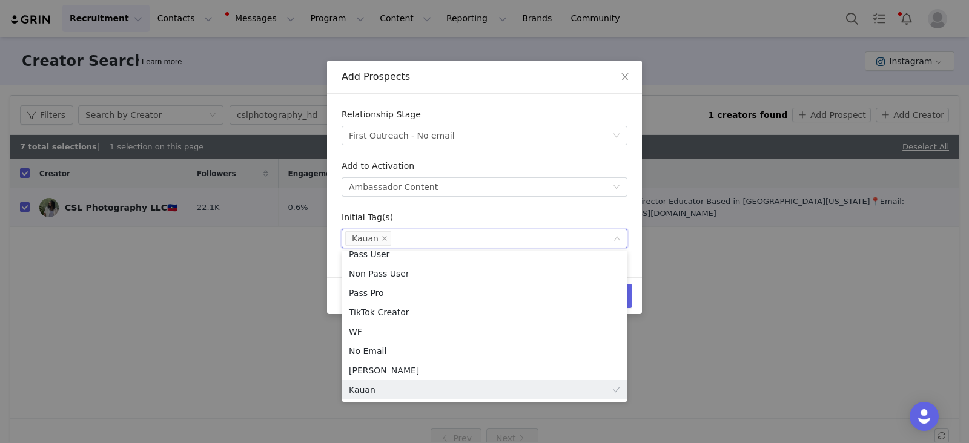
click at [633, 291] on div "Cancel Add Prospects" at bounding box center [484, 295] width 315 height 37
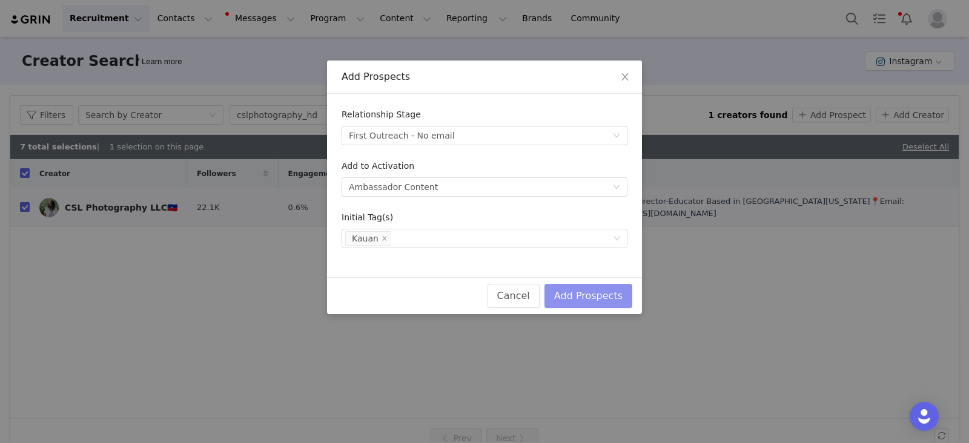
click at [623, 295] on button "Add Prospects" at bounding box center [588, 296] width 88 height 24
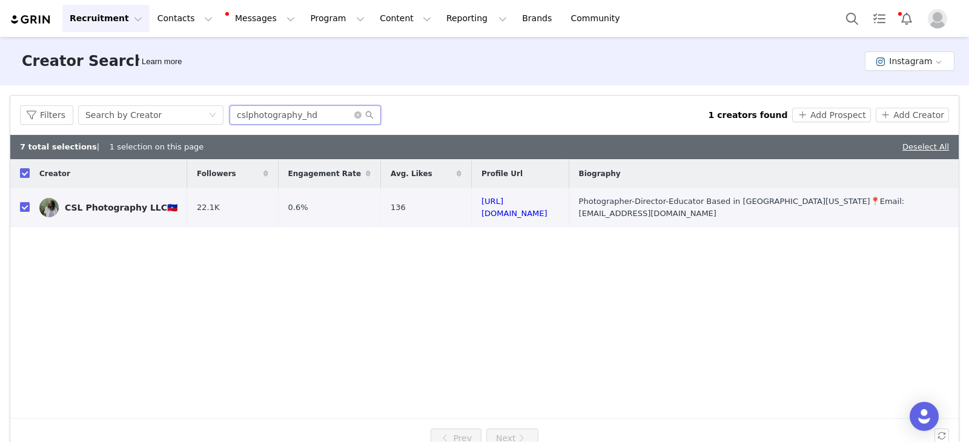
click at [268, 114] on input "cslphotography_hd" at bounding box center [304, 114] width 151 height 19
paste input "elizabethaustinco"
type input "elizabethaustinco"
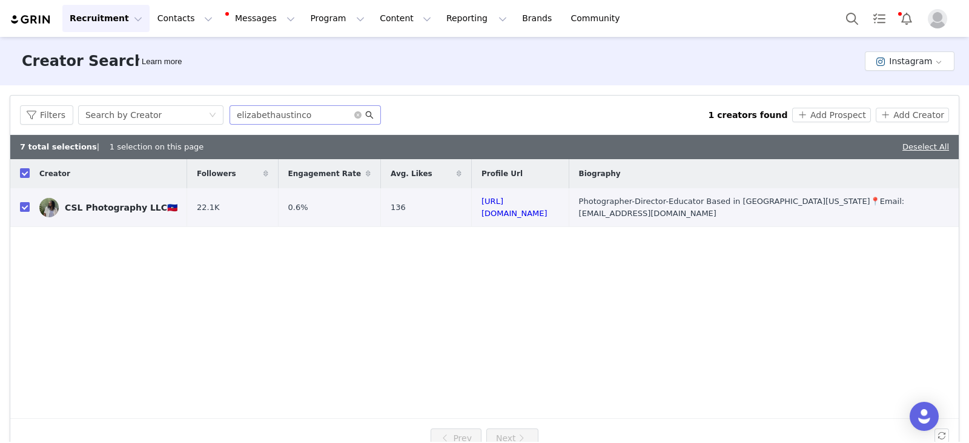
click at [365, 113] on icon "icon: search" at bounding box center [369, 115] width 8 height 8
click at [369, 114] on icon "icon: search" at bounding box center [369, 115] width 8 height 8
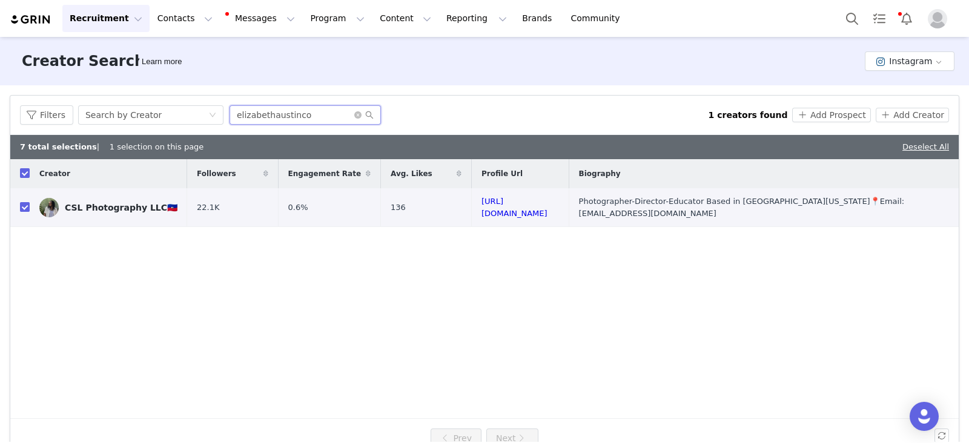
click at [331, 114] on input "elizabethaustinco" at bounding box center [304, 114] width 151 height 19
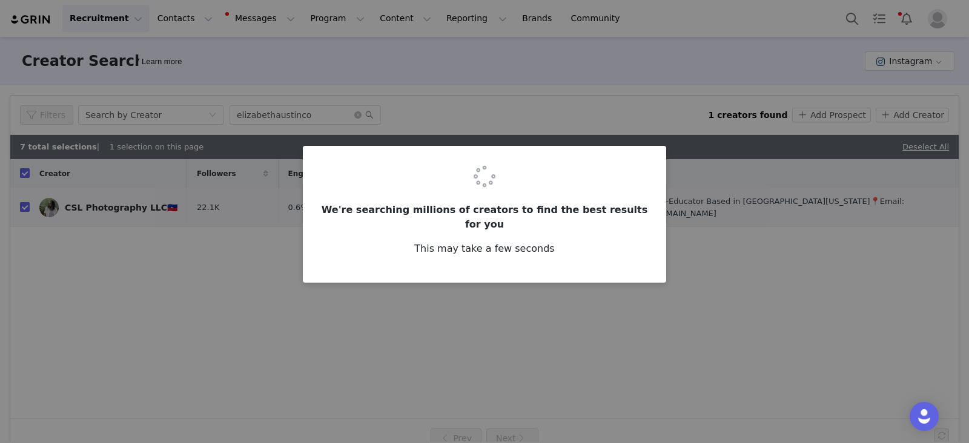
checkbox input "false"
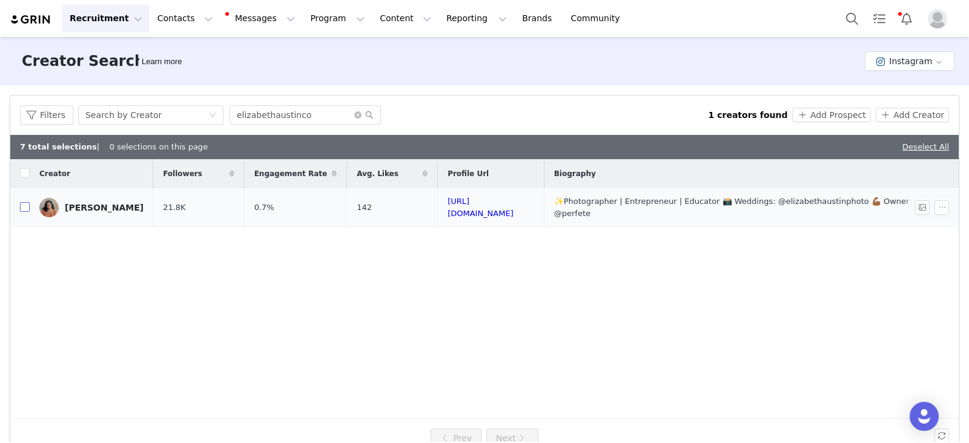
click at [27, 207] on input "checkbox" at bounding box center [25, 207] width 10 height 10
checkbox input "true"
click at [835, 113] on button "Add Prospect" at bounding box center [831, 115] width 78 height 15
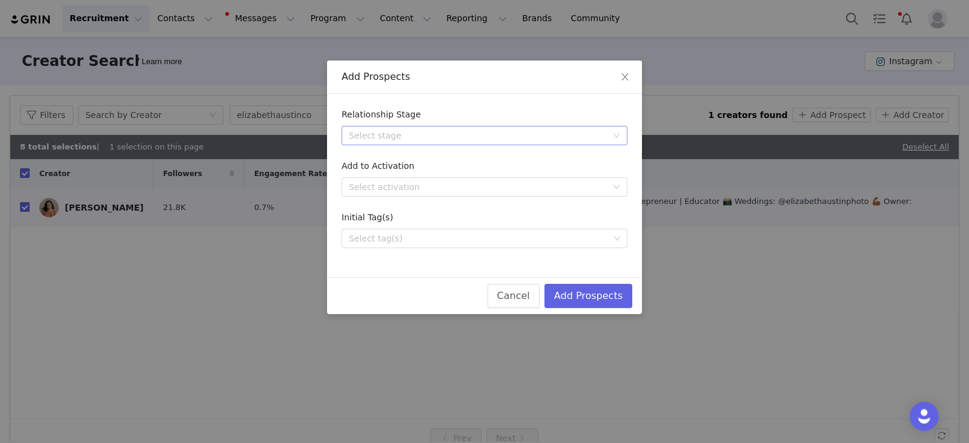
click at [415, 130] on div "Select stage" at bounding box center [478, 136] width 258 height 12
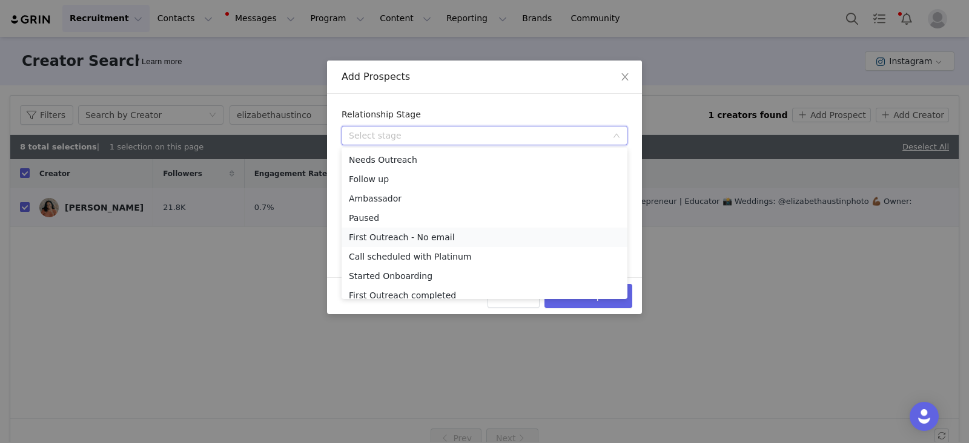
click at [400, 235] on li "First Outreach - No email" at bounding box center [484, 237] width 286 height 19
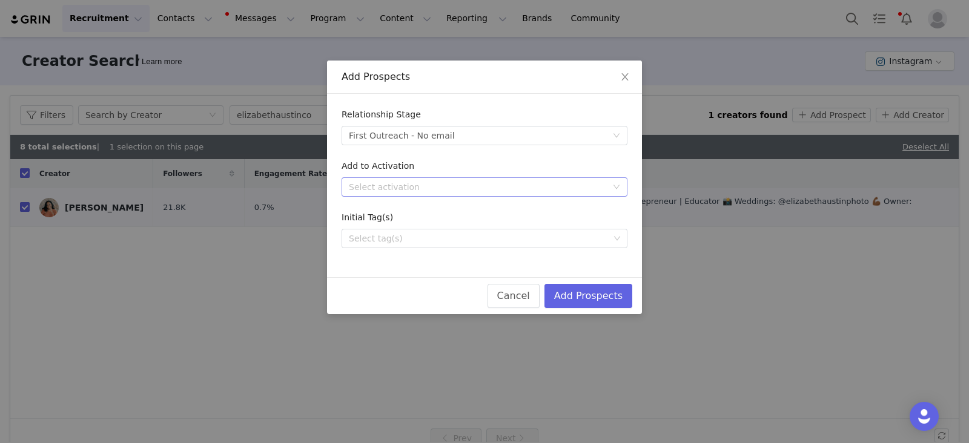
click at [375, 183] on div "Select activation" at bounding box center [478, 187] width 258 height 12
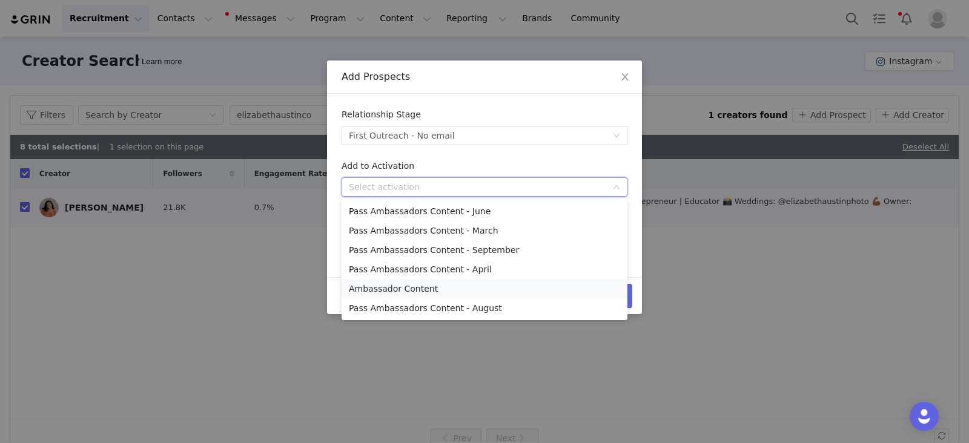
click at [448, 289] on li "Ambassador Content" at bounding box center [484, 288] width 286 height 19
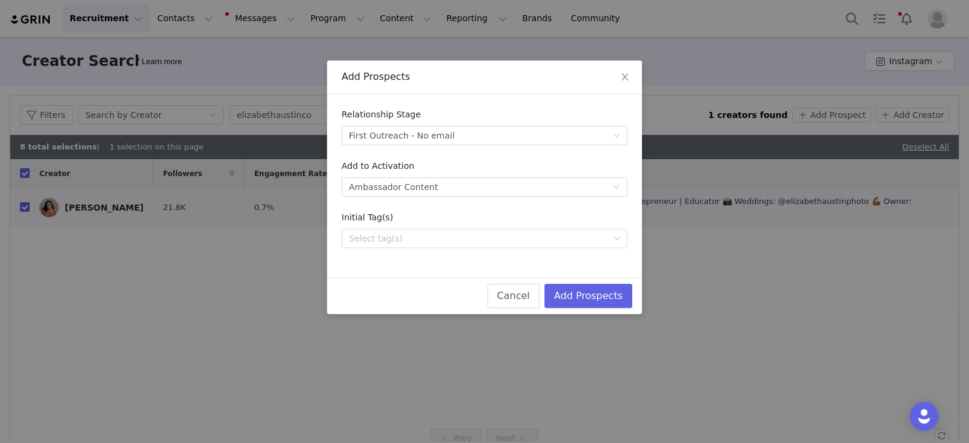
click at [460, 254] on div "Relationship Stage Select stage First Outreach - No email Add to Activation Sel…" at bounding box center [484, 185] width 315 height 183
click at [451, 246] on div "Select tag(s)" at bounding box center [479, 238] width 269 height 18
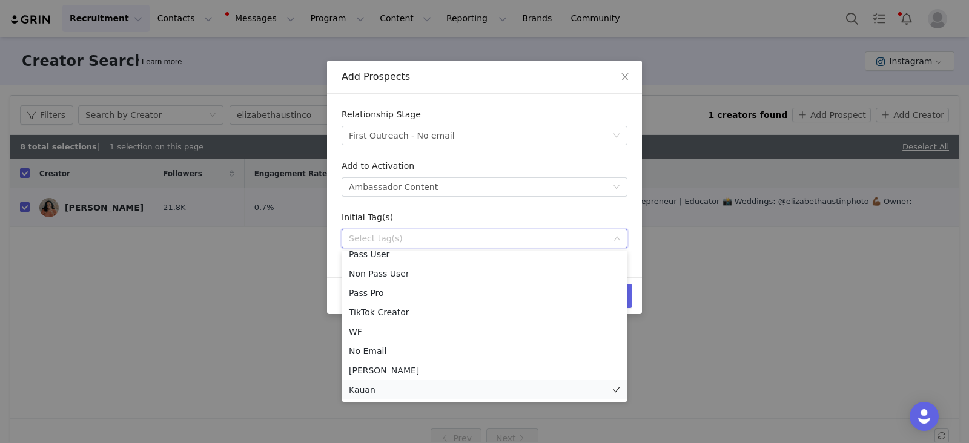
click at [373, 384] on li "Kauan" at bounding box center [484, 389] width 286 height 19
click at [572, 212] on div "Initial Tag(s)" at bounding box center [484, 220] width 286 height 18
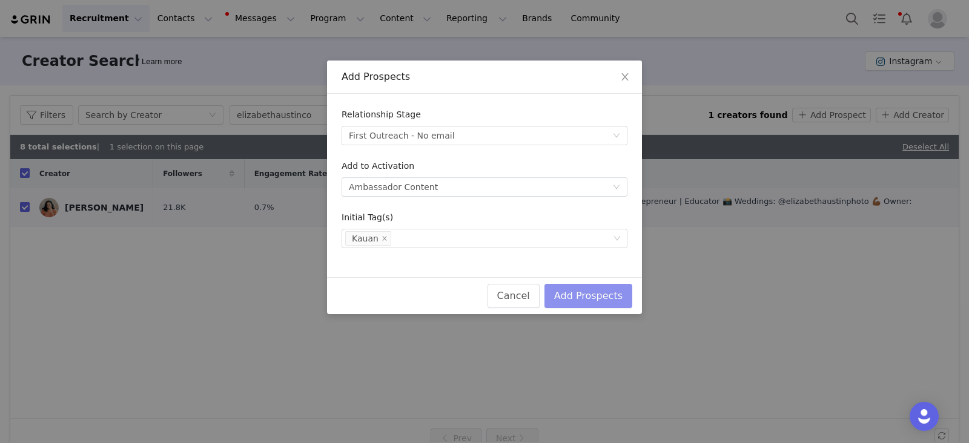
click at [599, 288] on button "Add Prospects" at bounding box center [588, 296] width 88 height 24
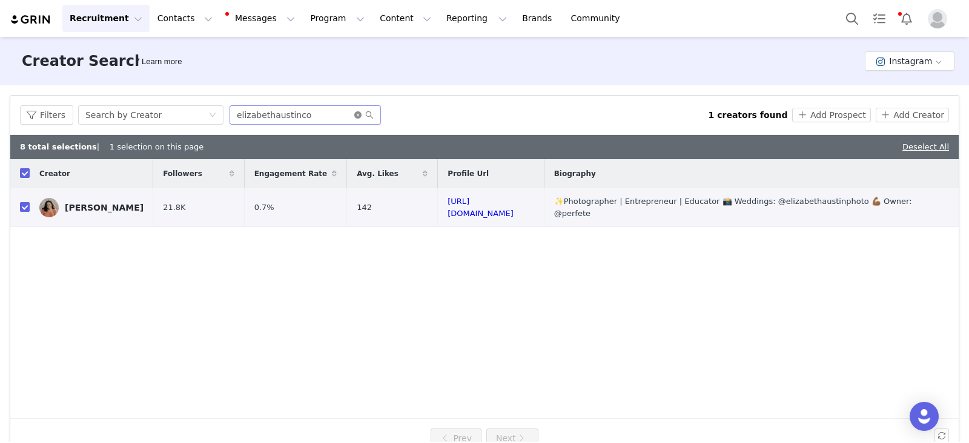
click at [354, 115] on icon "icon: close-circle" at bounding box center [357, 114] width 7 height 7
paste input "bee_alyssatrofort"
type input "bee_alyssatrofort"
click at [367, 116] on icon "icon: search" at bounding box center [370, 115] width 8 height 8
click at [318, 116] on input "bee_alyssatrofort" at bounding box center [304, 114] width 151 height 19
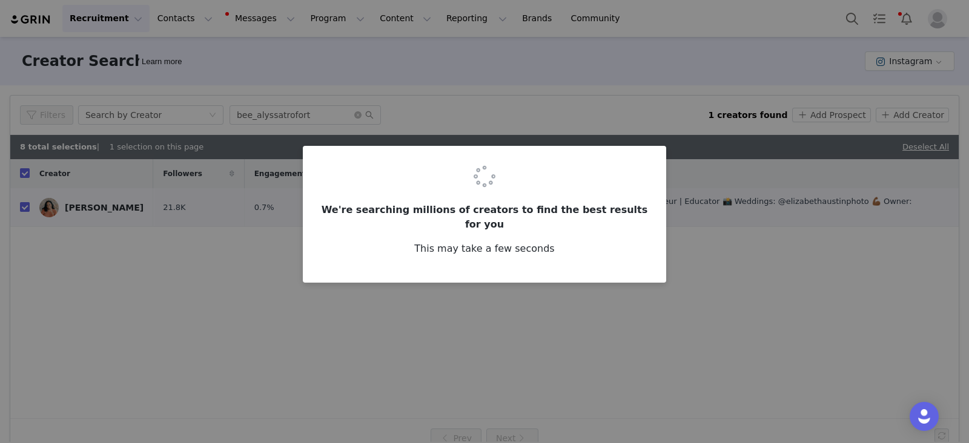
checkbox input "false"
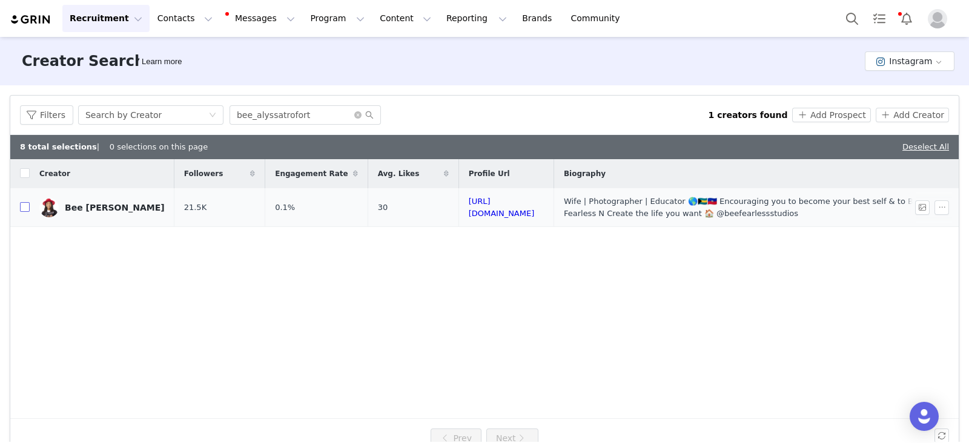
click at [21, 206] on input "checkbox" at bounding box center [25, 207] width 10 height 10
checkbox input "true"
click at [811, 111] on button "Add Prospect" at bounding box center [831, 115] width 78 height 15
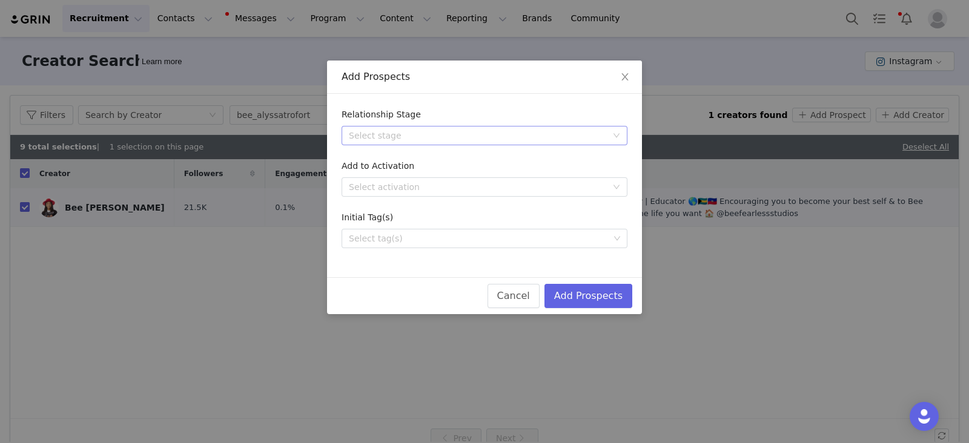
click at [393, 134] on div "Select stage" at bounding box center [478, 136] width 258 height 12
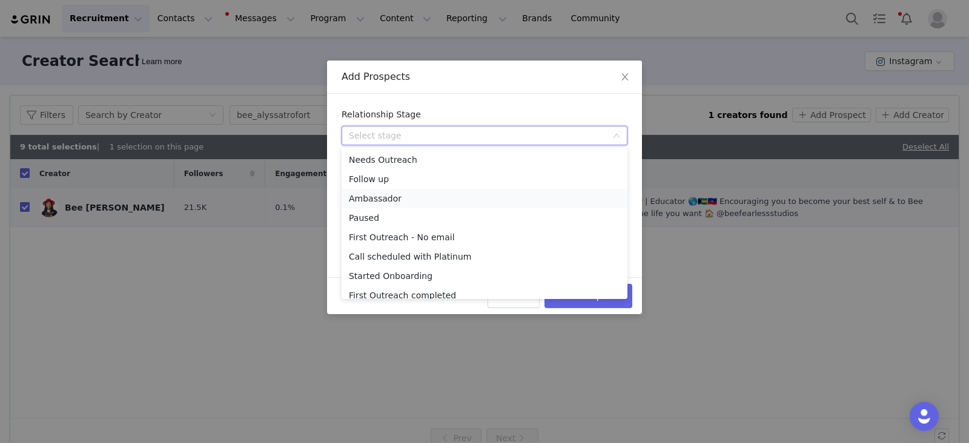
click at [375, 201] on li "Ambassador" at bounding box center [484, 198] width 286 height 19
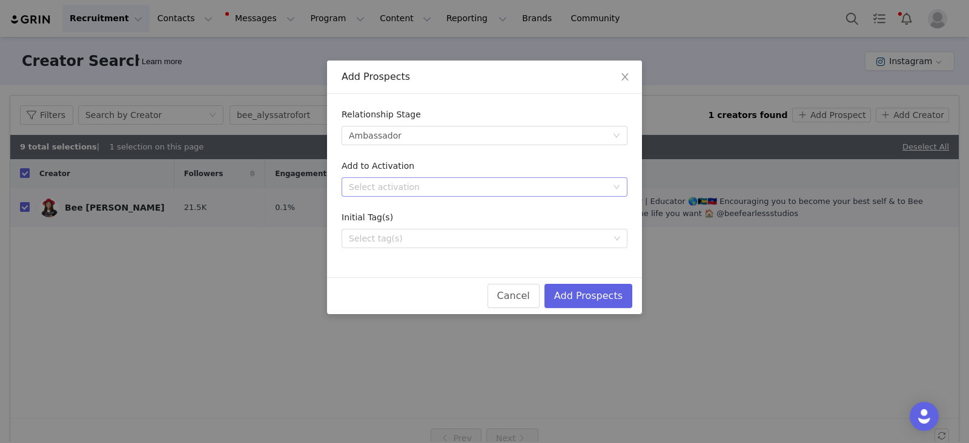
click at [384, 183] on div "Select activation" at bounding box center [478, 187] width 258 height 12
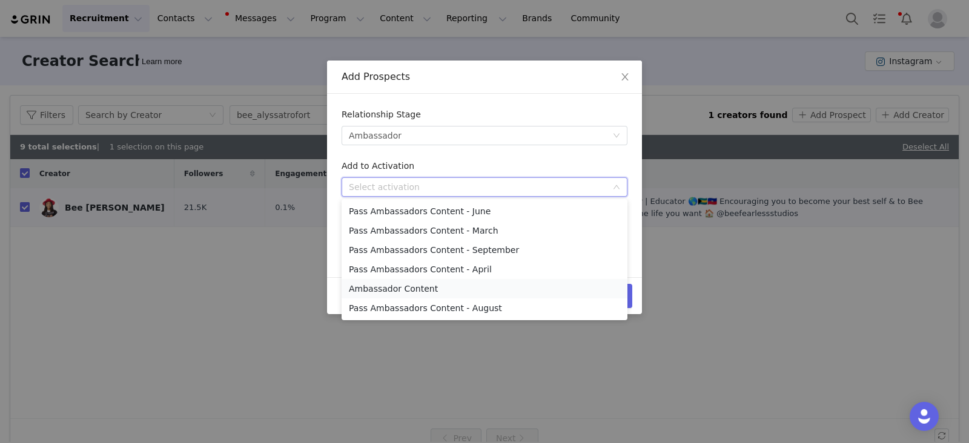
click at [383, 288] on li "Ambassador Content" at bounding box center [484, 288] width 286 height 19
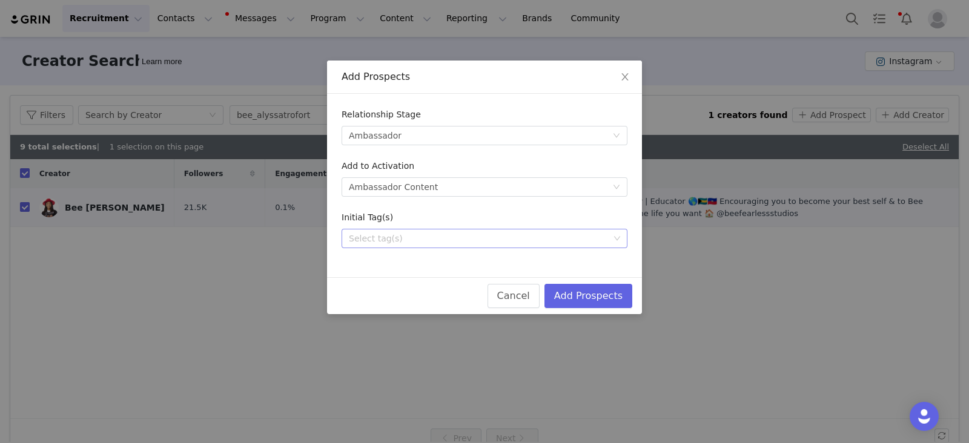
click at [393, 245] on div "Select tag(s)" at bounding box center [479, 238] width 269 height 18
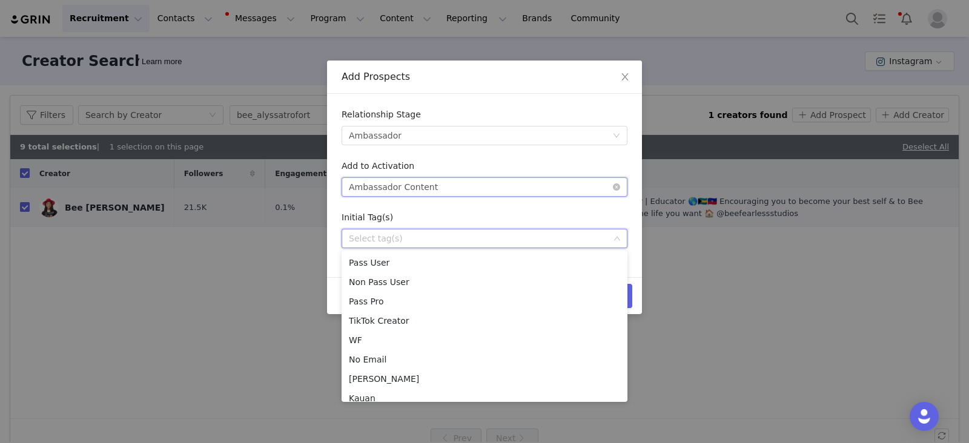
click at [387, 180] on div "Ambassador Content" at bounding box center [393, 187] width 89 height 18
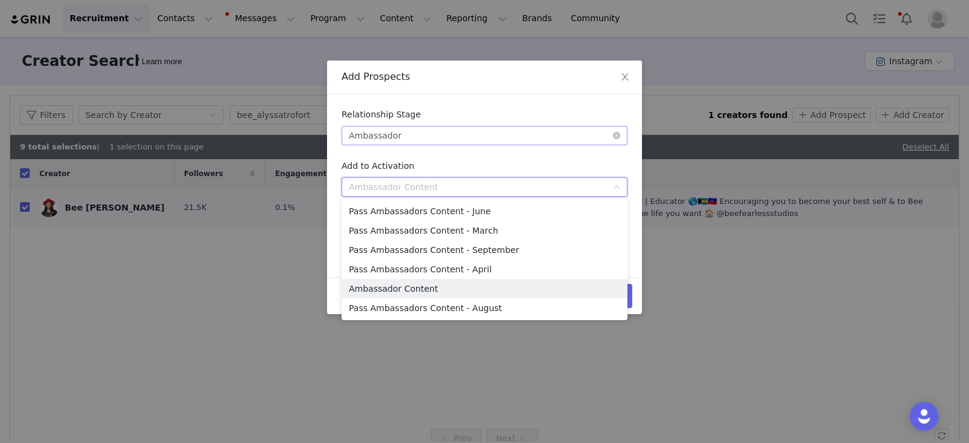
click at [402, 129] on div "Select stage Ambassador" at bounding box center [480, 136] width 263 height 18
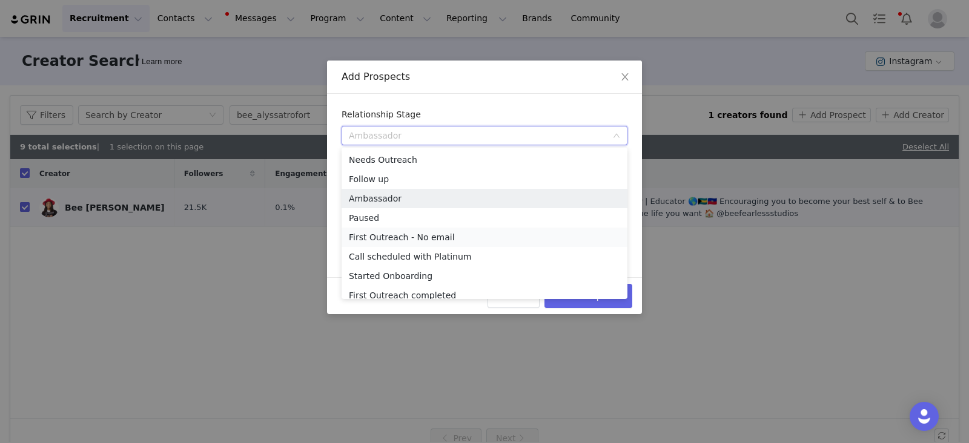
click at [403, 238] on li "First Outreach - No email" at bounding box center [484, 237] width 286 height 19
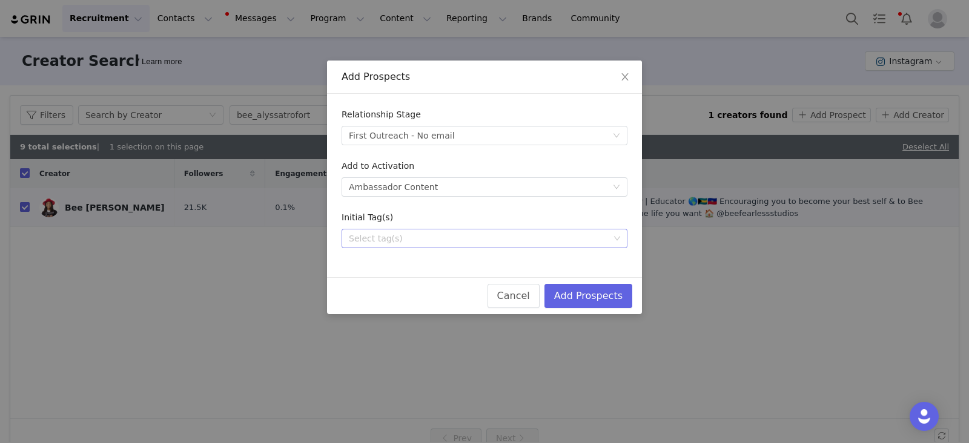
click at [398, 234] on div "Select tag(s)" at bounding box center [479, 238] width 260 height 12
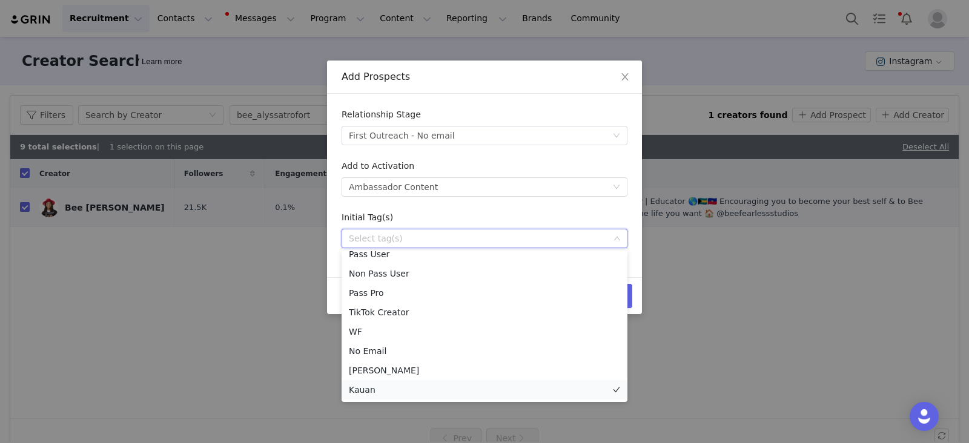
click at [363, 389] on li "Kauan" at bounding box center [484, 389] width 286 height 19
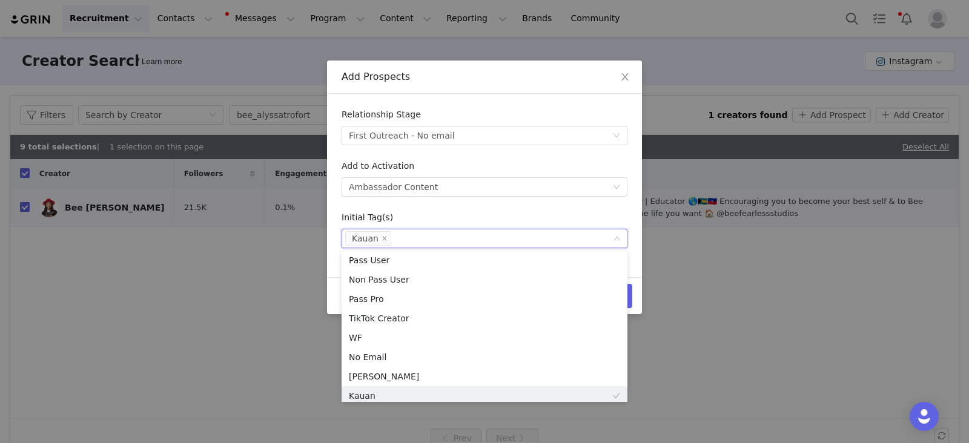
click at [541, 216] on div "Initial Tag(s)" at bounding box center [484, 220] width 286 height 18
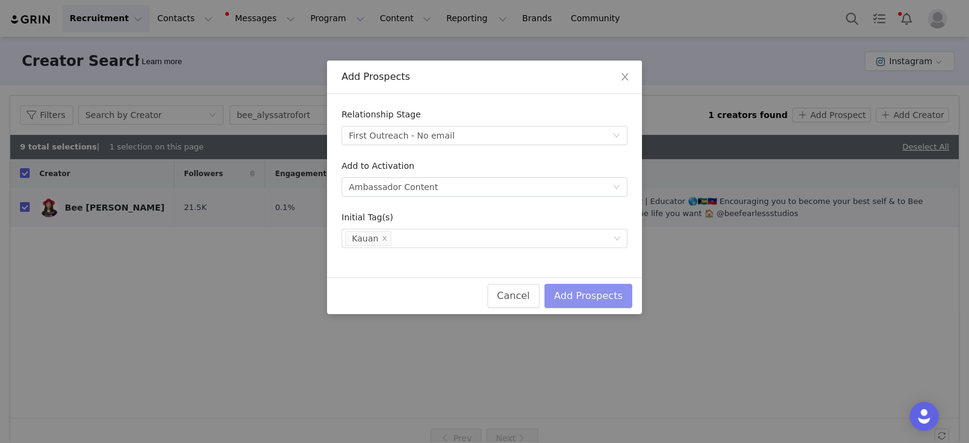
click at [594, 288] on button "Add Prospects" at bounding box center [588, 296] width 88 height 24
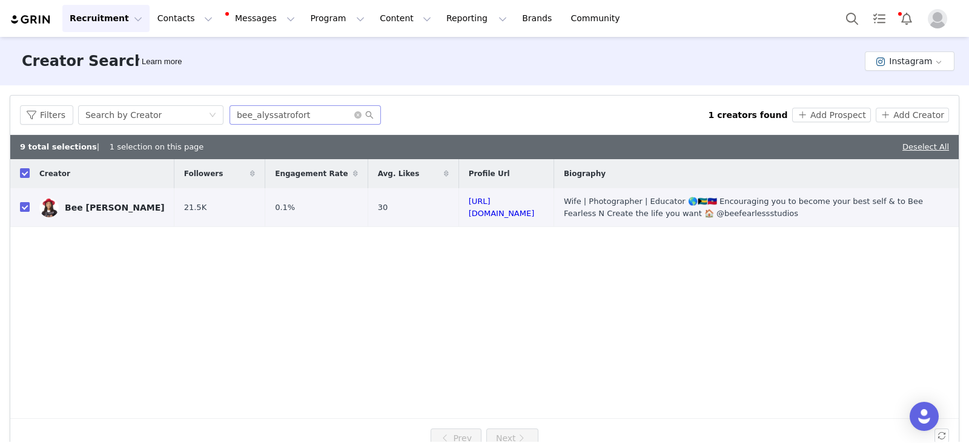
click at [354, 119] on span at bounding box center [363, 115] width 19 height 8
click at [354, 115] on icon "icon: close-circle" at bounding box center [357, 114] width 7 height 7
paste input "therealdanaleigh"
type input "therealdanaleigh"
click at [366, 113] on icon "icon: search" at bounding box center [369, 115] width 8 height 8
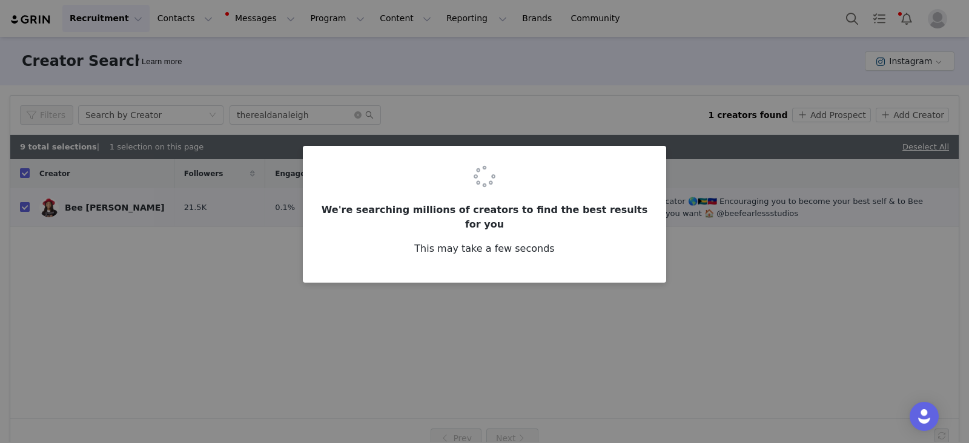
checkbox input "false"
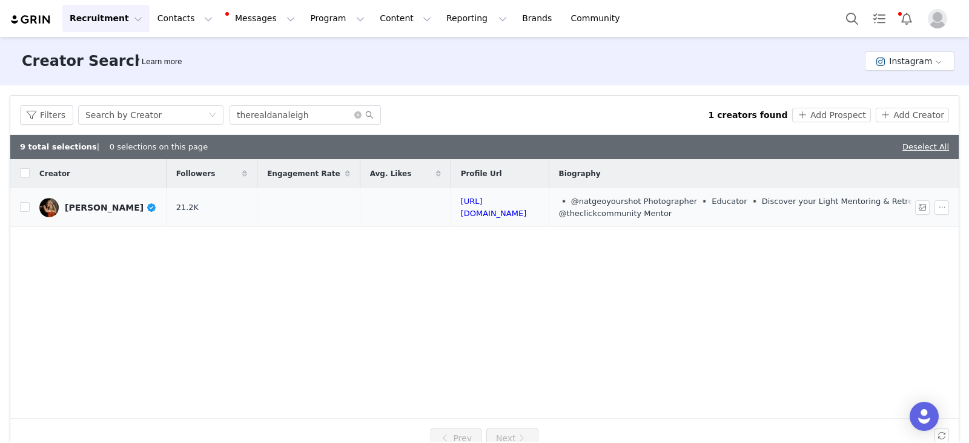
click at [16, 208] on td at bounding box center [19, 207] width 19 height 39
click at [21, 208] on input "checkbox" at bounding box center [25, 207] width 10 height 10
checkbox input "true"
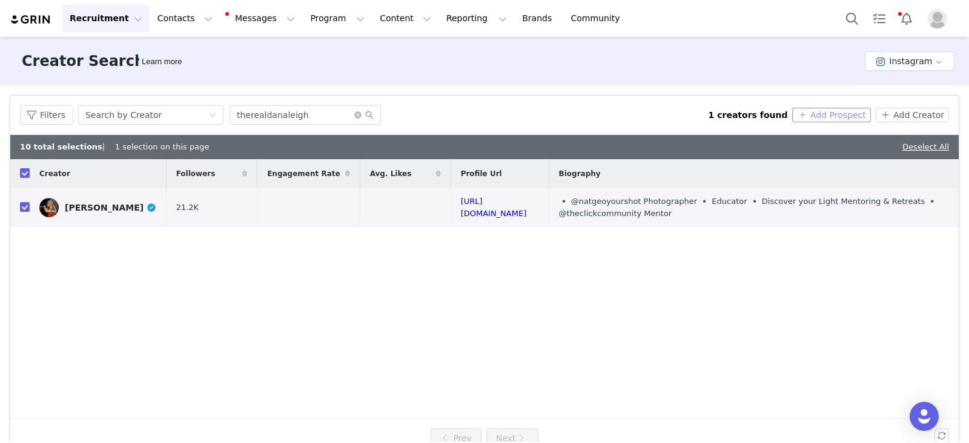
click at [819, 113] on button "Add Prospect" at bounding box center [831, 115] width 78 height 15
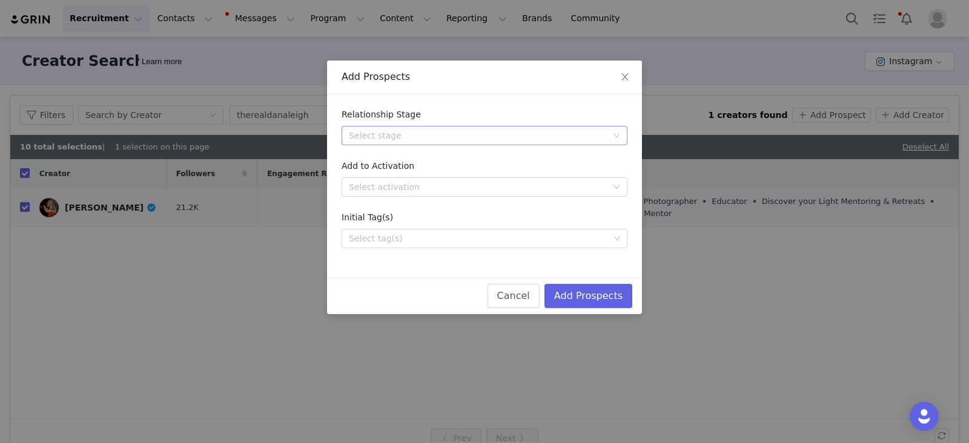
click at [391, 139] on div "Select stage" at bounding box center [478, 136] width 258 height 12
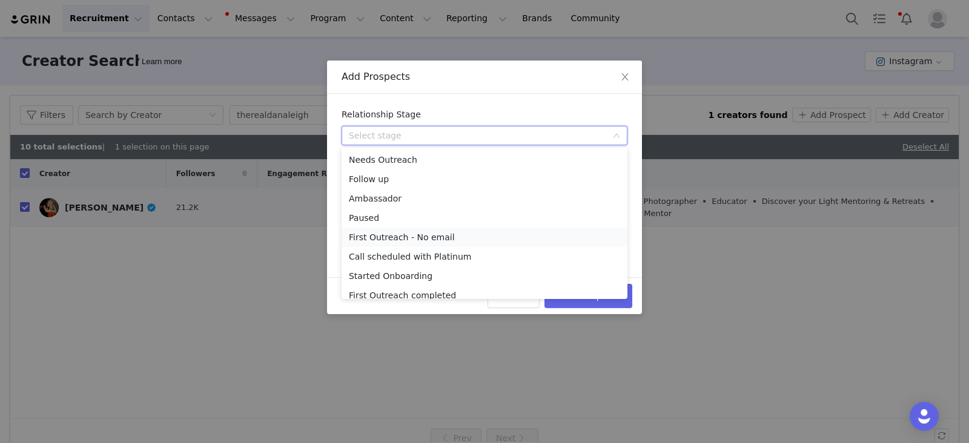
click at [393, 237] on li "First Outreach - No email" at bounding box center [484, 237] width 286 height 19
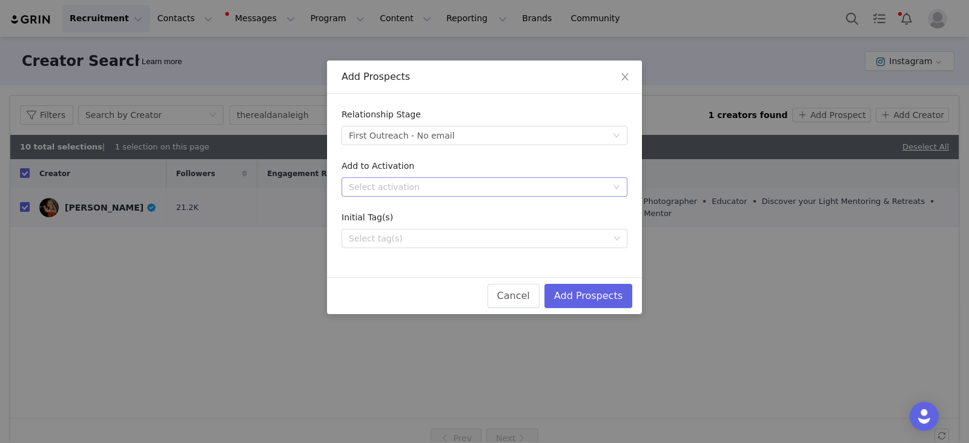
click at [403, 177] on div "Select activation" at bounding box center [484, 186] width 286 height 19
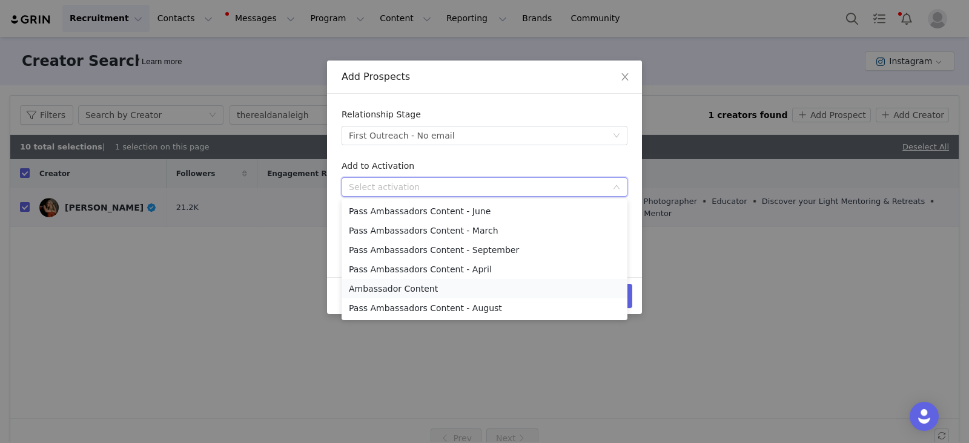
click at [424, 292] on li "Ambassador Content" at bounding box center [484, 288] width 286 height 19
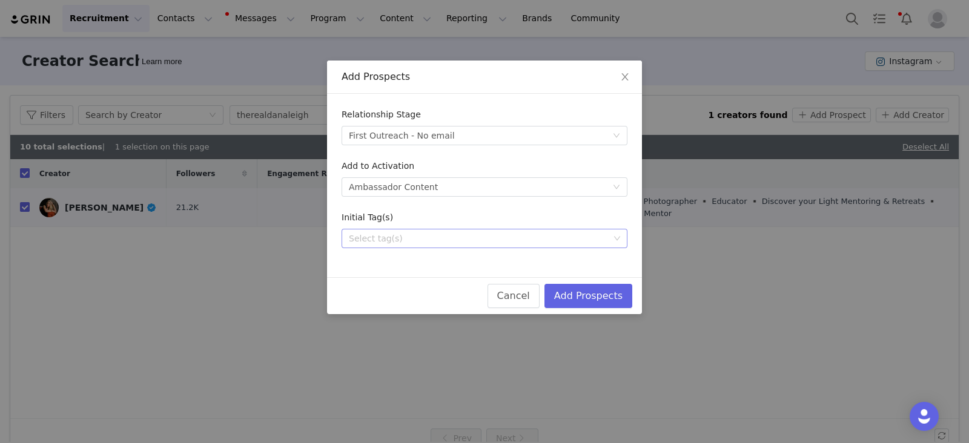
click at [405, 241] on div "Select tag(s)" at bounding box center [479, 238] width 260 height 12
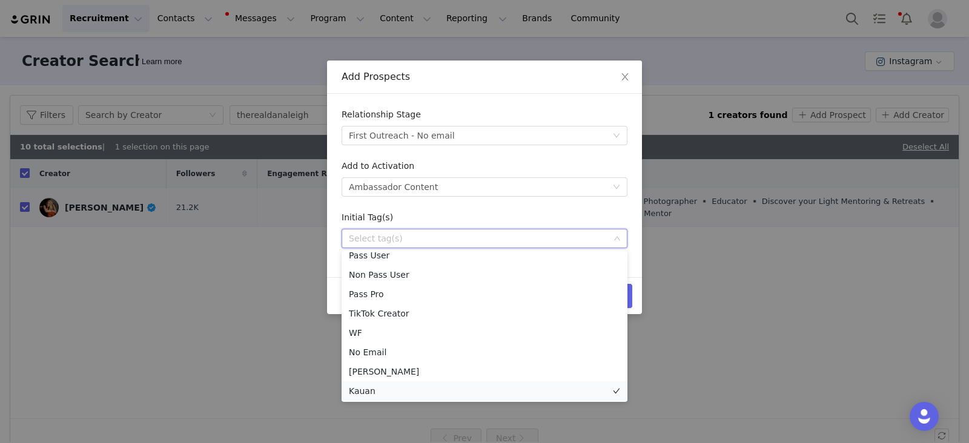
scroll to position [8, 0]
click at [373, 394] on li "Kauan" at bounding box center [484, 389] width 286 height 19
click at [563, 207] on form "Relationship Stage Select stage First Outreach - No email Add to Activation Sel…" at bounding box center [484, 178] width 286 height 140
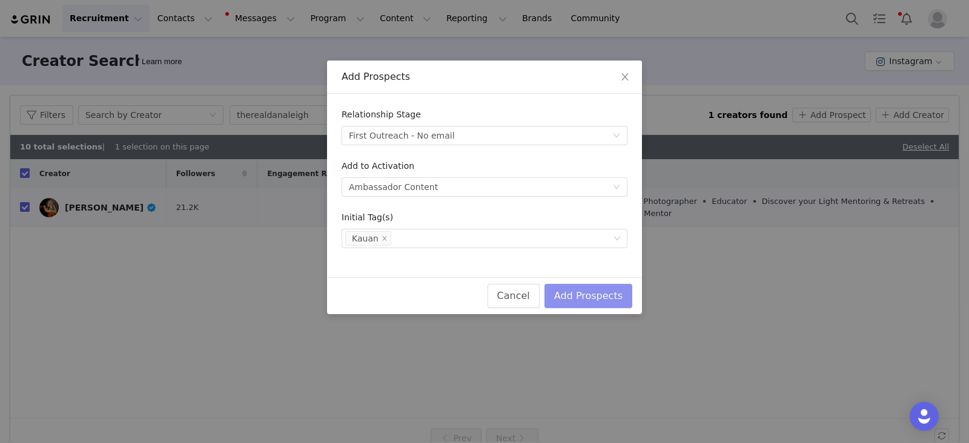
click at [607, 298] on button "Add Prospects" at bounding box center [588, 296] width 88 height 24
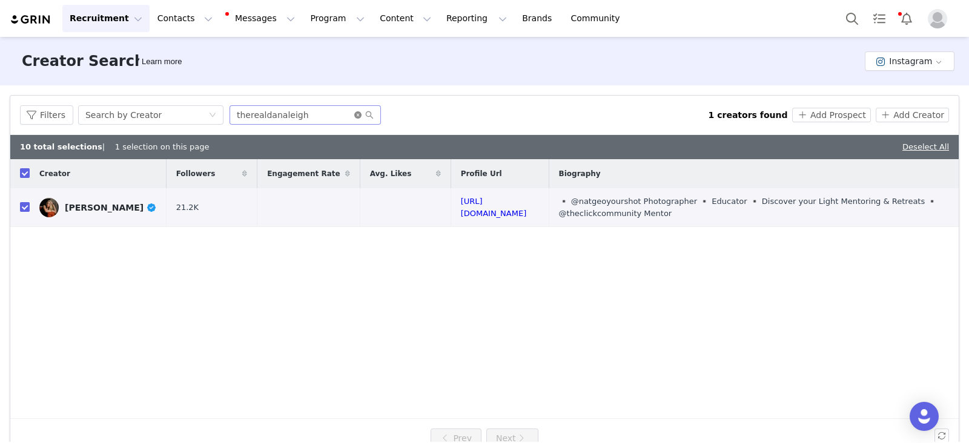
click at [354, 114] on icon "icon: close-circle" at bounding box center [357, 114] width 7 height 7
paste input "truemouaphotography"
type input "truemouaphotography"
click at [368, 116] on icon "icon: search" at bounding box center [369, 115] width 8 height 8
click at [365, 116] on icon "icon: search" at bounding box center [369, 115] width 8 height 8
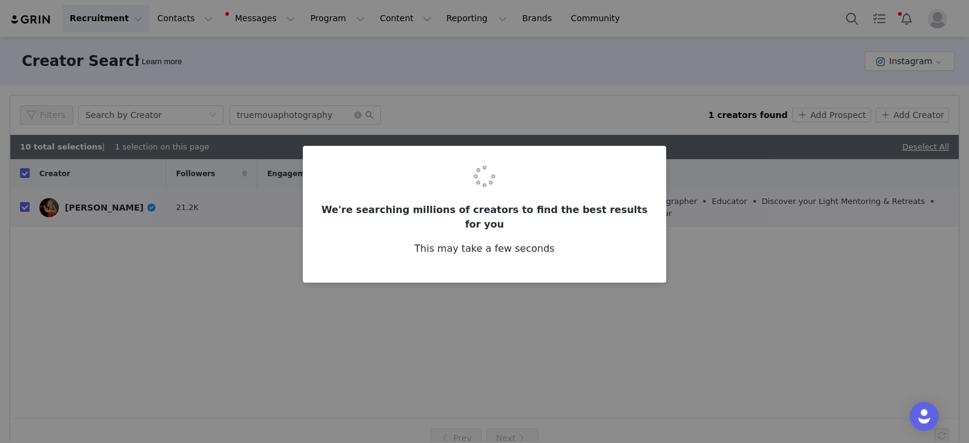
checkbox input "false"
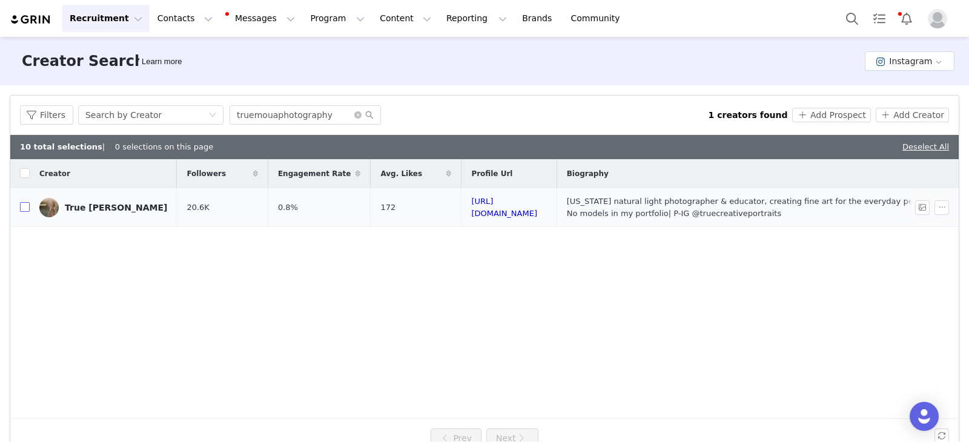
click at [26, 204] on input "checkbox" at bounding box center [25, 207] width 10 height 10
checkbox input "true"
click at [831, 113] on button "Add Prospect" at bounding box center [831, 115] width 78 height 15
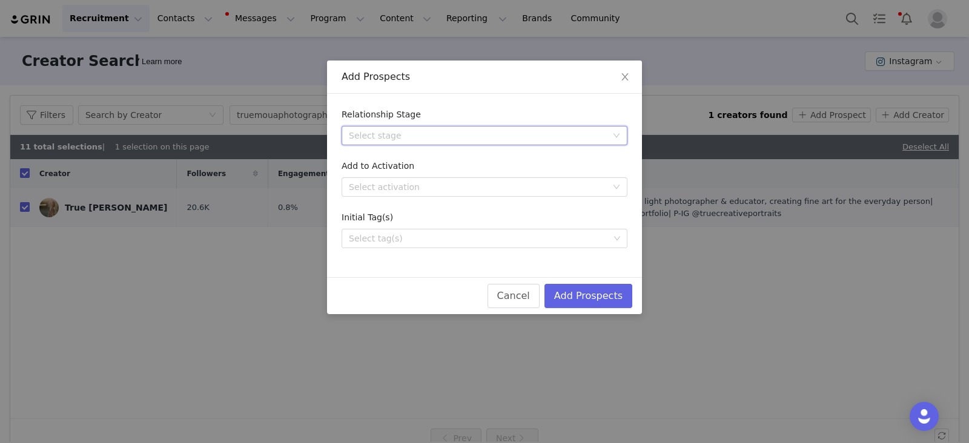
click at [426, 126] on div "Select stage" at bounding box center [484, 135] width 286 height 19
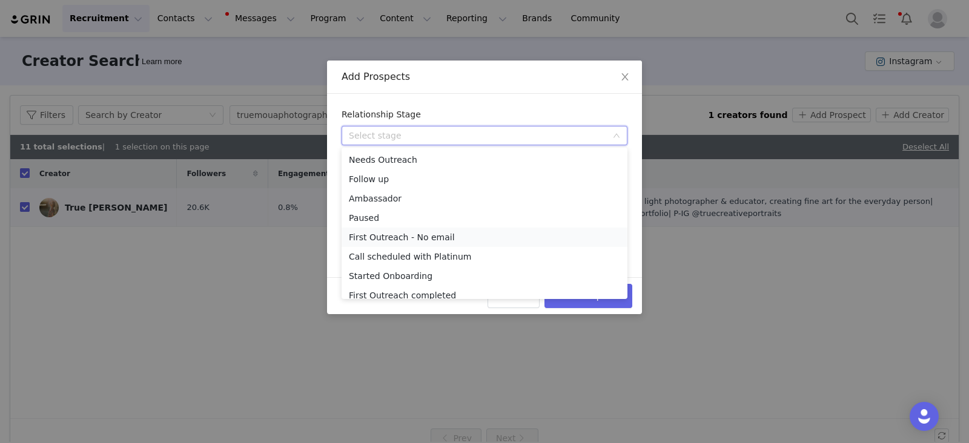
click at [421, 240] on li "First Outreach - No email" at bounding box center [484, 237] width 286 height 19
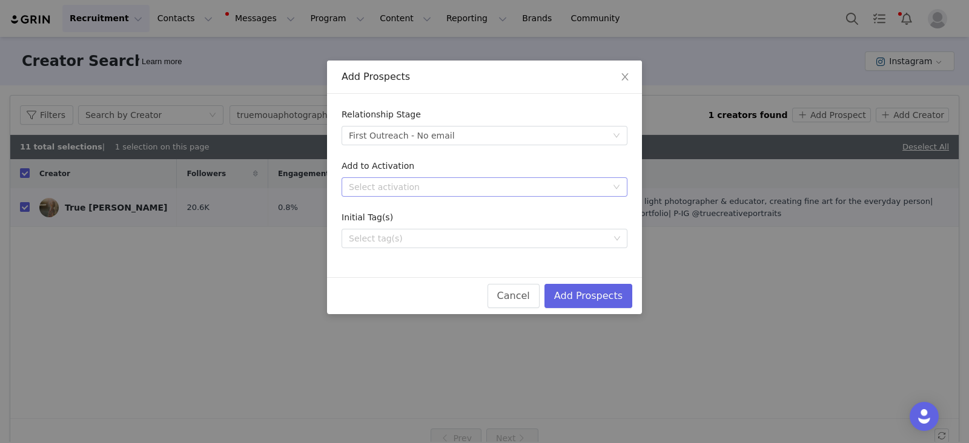
click at [396, 185] on div "Select activation" at bounding box center [478, 187] width 258 height 12
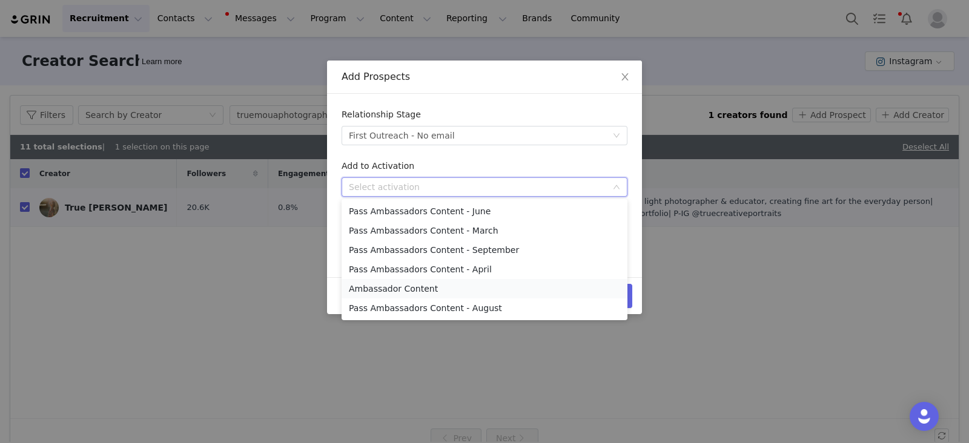
click at [411, 289] on li "Ambassador Content" at bounding box center [484, 288] width 286 height 19
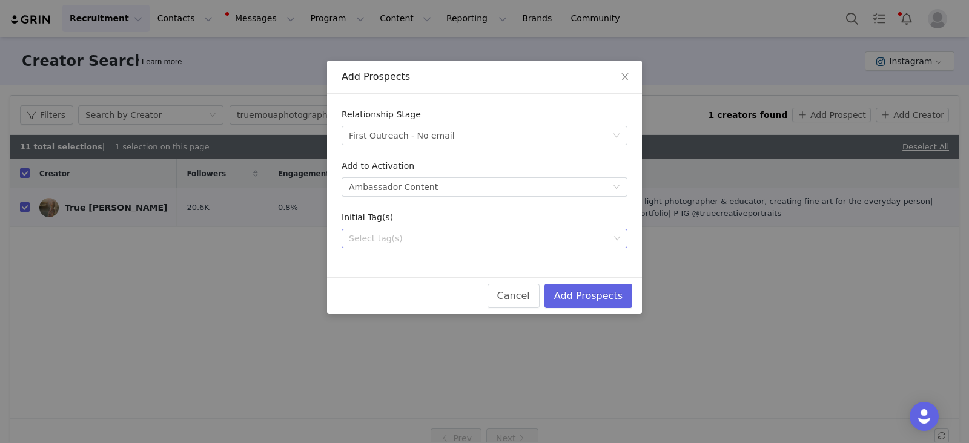
click at [393, 237] on div "Select tag(s)" at bounding box center [479, 238] width 260 height 12
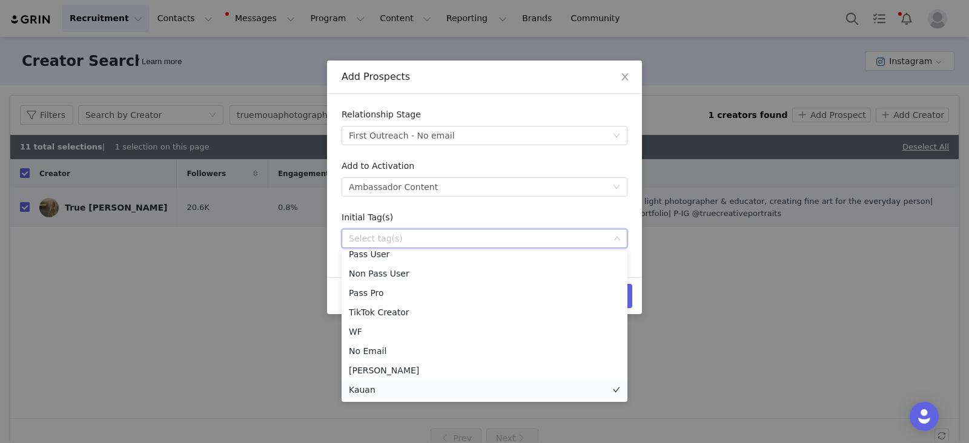
click at [378, 390] on li "Kauan" at bounding box center [484, 389] width 286 height 19
click at [604, 213] on div "Initial Tag(s)" at bounding box center [484, 220] width 286 height 18
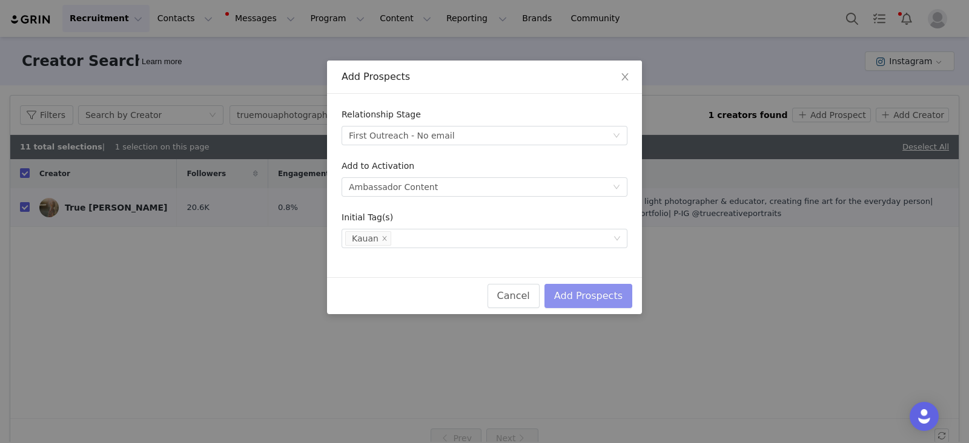
click at [611, 302] on button "Add Prospects" at bounding box center [588, 296] width 88 height 24
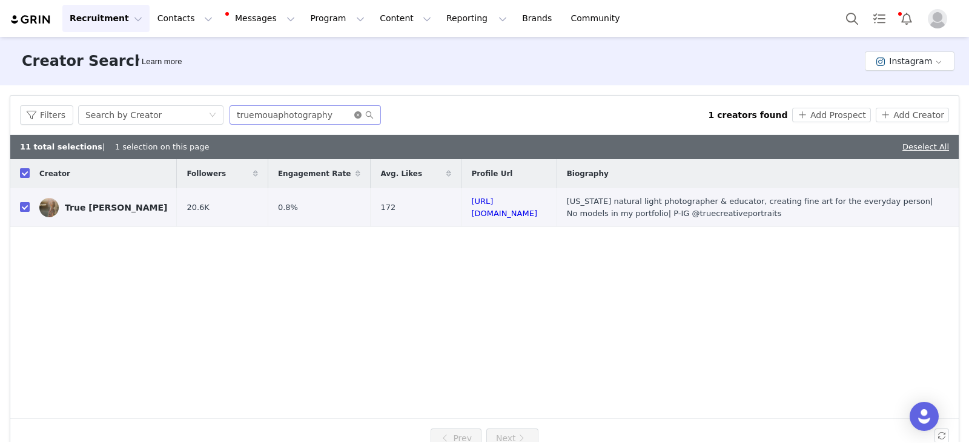
click at [356, 115] on icon "icon: close-circle" at bounding box center [357, 114] width 7 height 7
paste input "barbaramacferrin"
type input "barbaramacferrin"
click at [367, 112] on icon "icon: search" at bounding box center [369, 115] width 8 height 8
click at [367, 113] on icon "icon: search" at bounding box center [369, 115] width 8 height 8
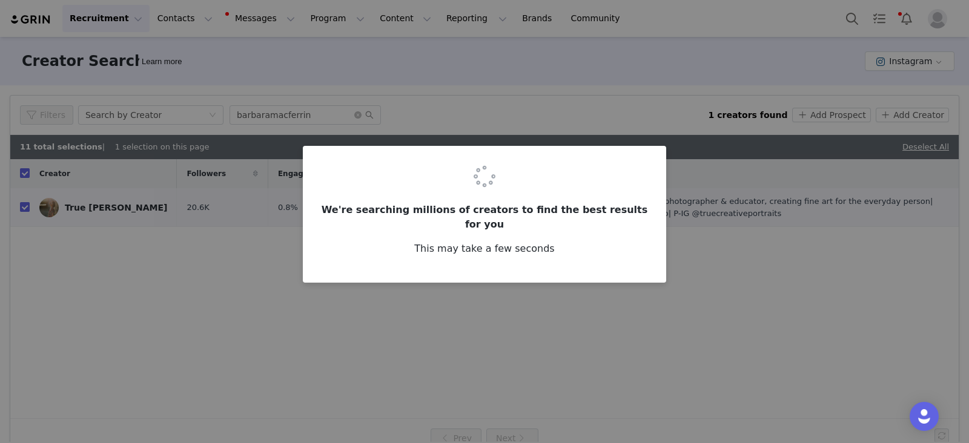
checkbox input "false"
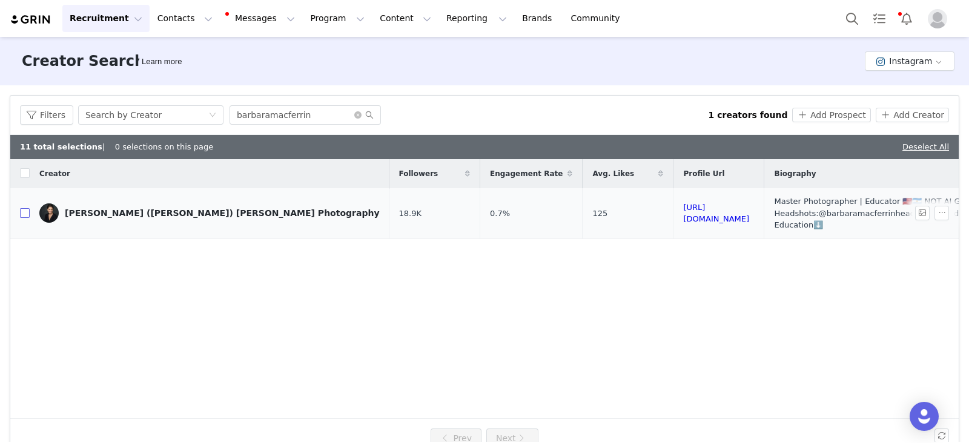
click at [27, 208] on input "checkbox" at bounding box center [25, 213] width 10 height 10
checkbox input "true"
click at [827, 119] on button "Add Prospect" at bounding box center [831, 115] width 78 height 15
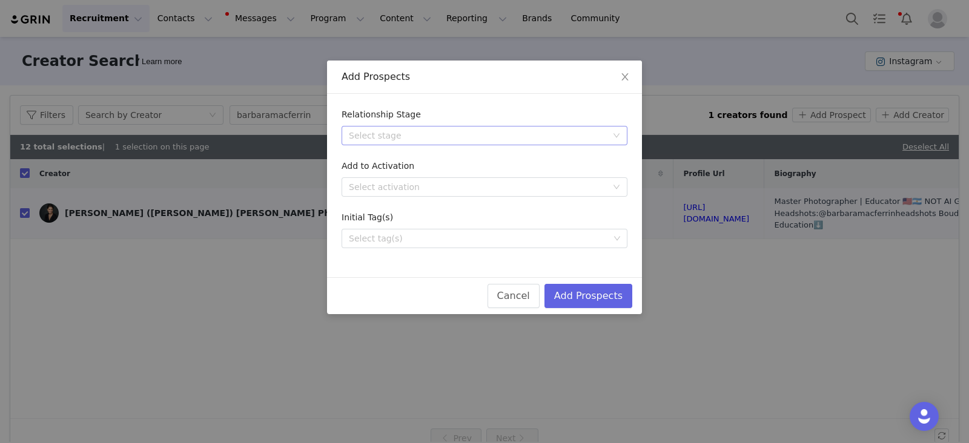
click at [416, 138] on div "Select stage" at bounding box center [478, 136] width 258 height 12
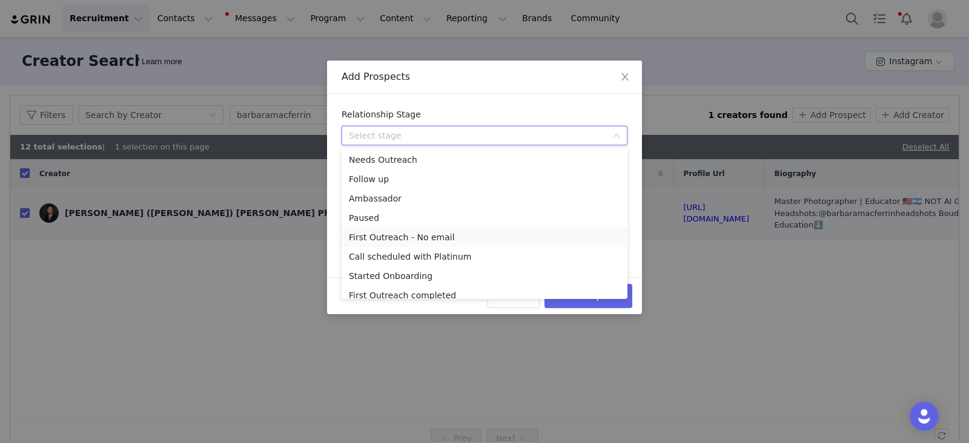
click at [380, 238] on li "First Outreach - No email" at bounding box center [484, 237] width 286 height 19
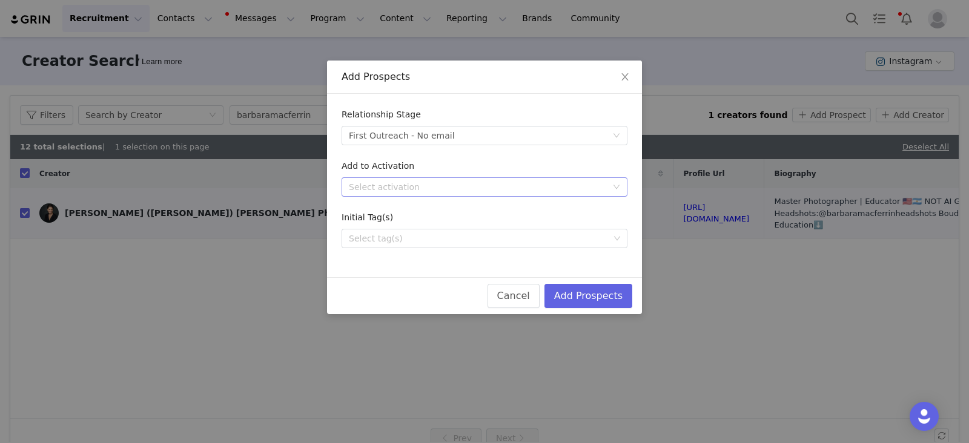
click at [406, 191] on div "Select activation" at bounding box center [478, 187] width 258 height 12
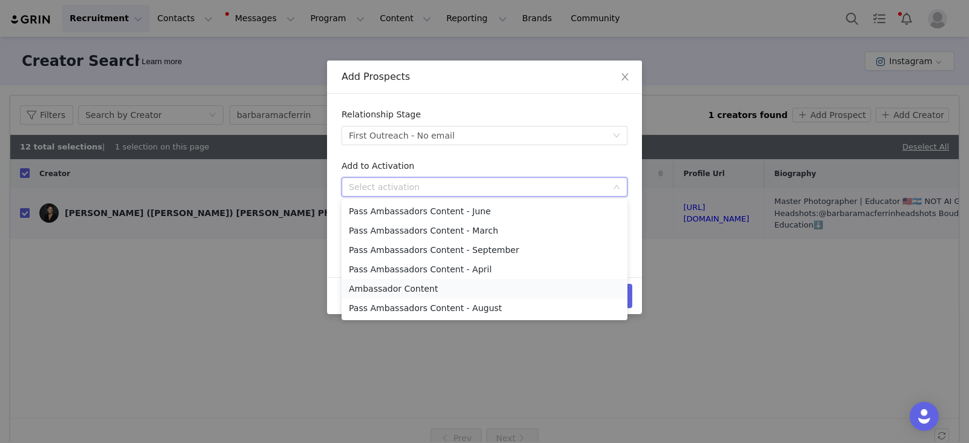
click at [387, 289] on li "Ambassador Content" at bounding box center [484, 288] width 286 height 19
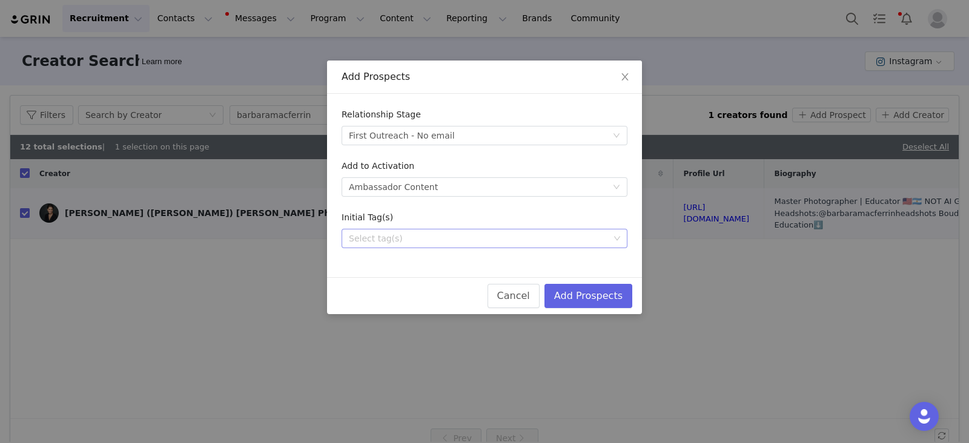
click at [388, 240] on div "Select tag(s)" at bounding box center [479, 238] width 260 height 12
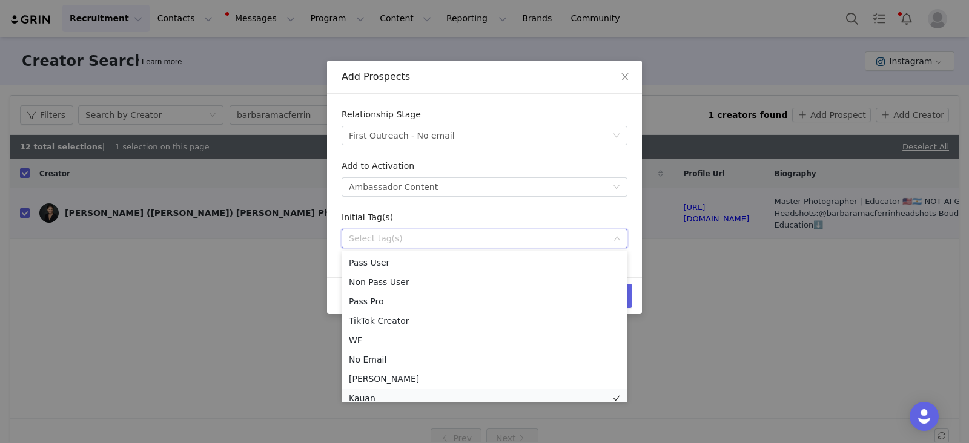
scroll to position [6, 0]
click at [366, 393] on li "Kauan" at bounding box center [484, 392] width 286 height 19
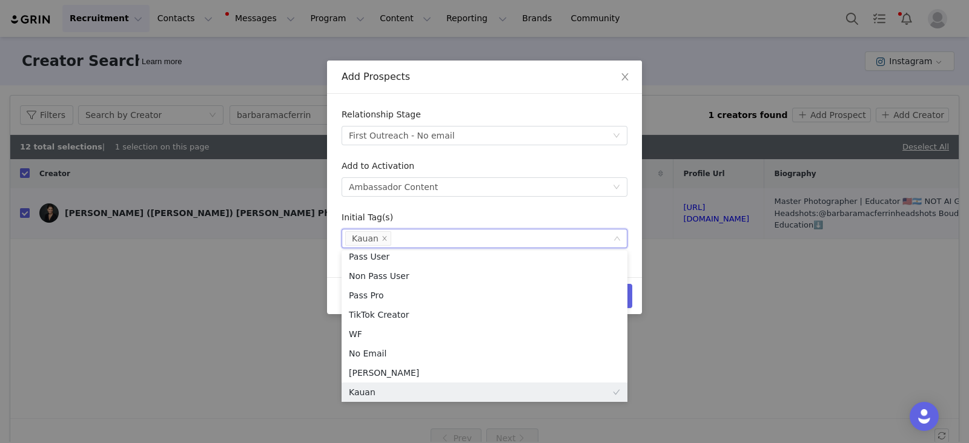
click at [593, 216] on div "Initial Tag(s)" at bounding box center [484, 220] width 286 height 18
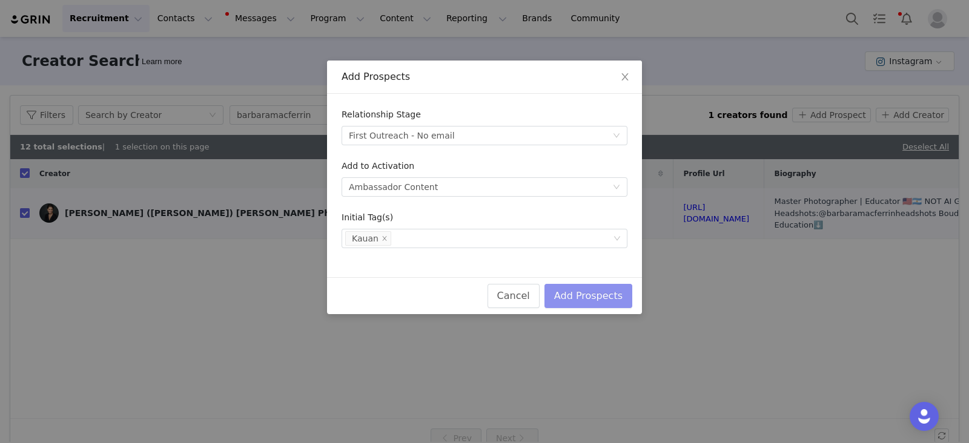
click at [608, 294] on button "Add Prospects" at bounding box center [588, 296] width 88 height 24
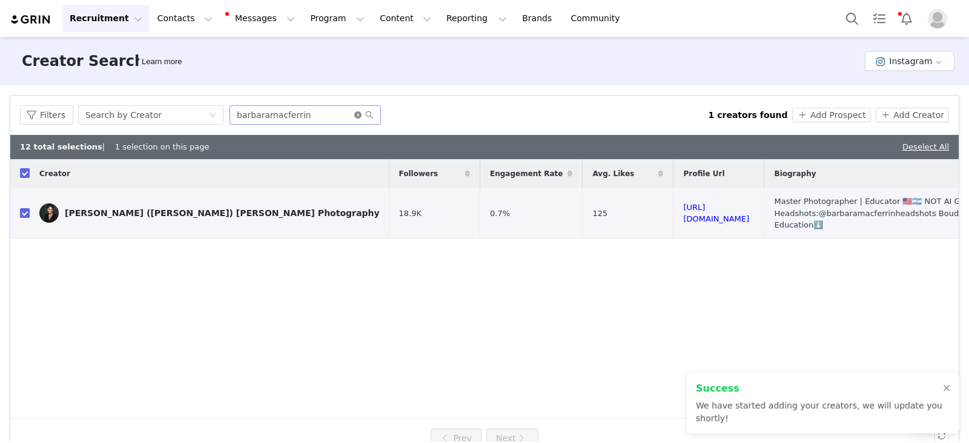
click at [354, 115] on icon "icon: close-circle" at bounding box center [357, 114] width 7 height 7
click at [249, 111] on input "text" at bounding box center [304, 114] width 151 height 19
paste input "mrscourtneymitchell"
click at [370, 116] on input "mrscourtneymitchell" at bounding box center [304, 114] width 151 height 19
type input "mrscourtneymitchell"
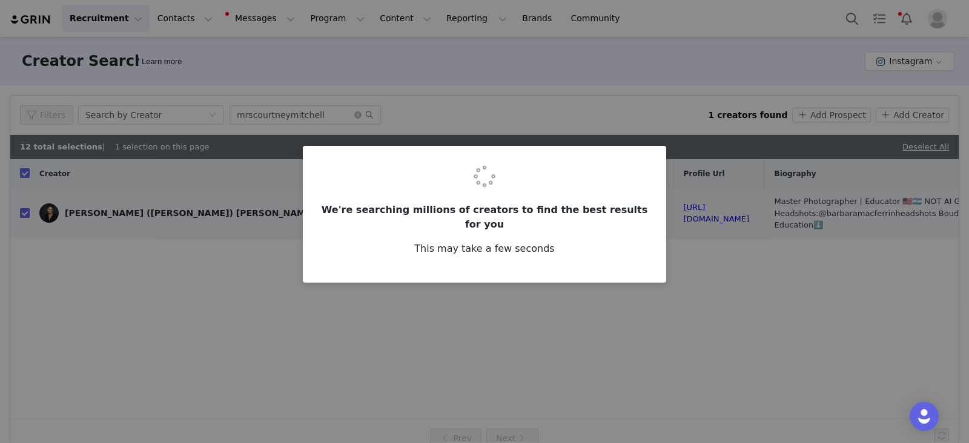
checkbox input "false"
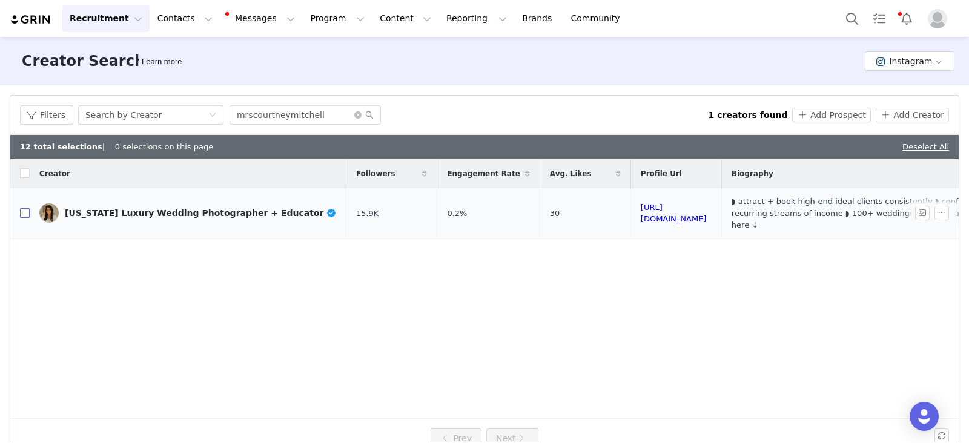
click at [22, 208] on input "checkbox" at bounding box center [25, 213] width 10 height 10
checkbox input "true"
click at [826, 114] on button "Add Prospect" at bounding box center [831, 115] width 78 height 15
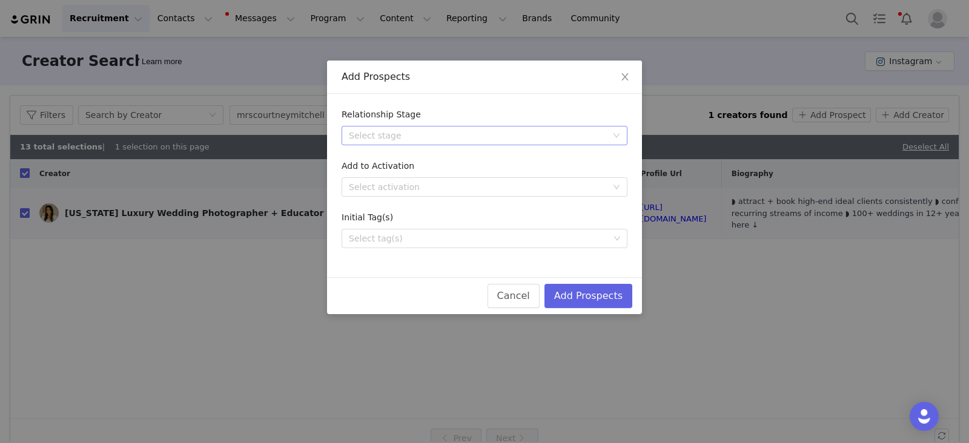
click at [416, 137] on div "Select stage" at bounding box center [478, 136] width 258 height 12
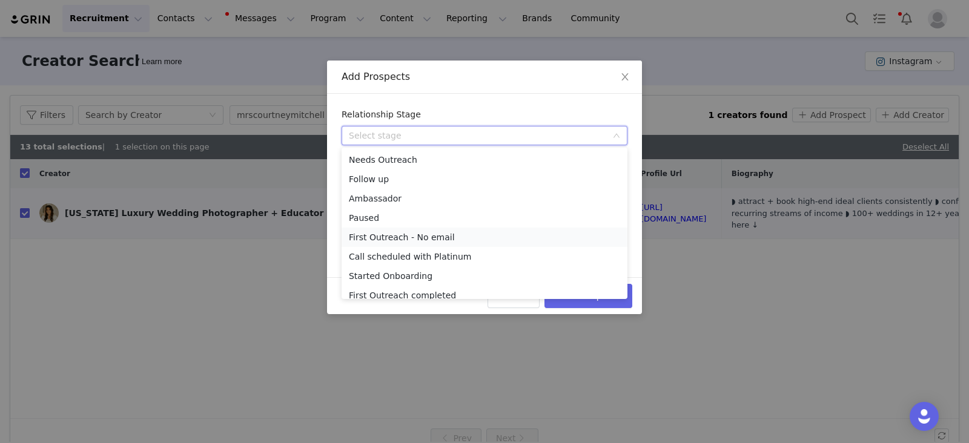
click at [394, 239] on li "First Outreach - No email" at bounding box center [484, 237] width 286 height 19
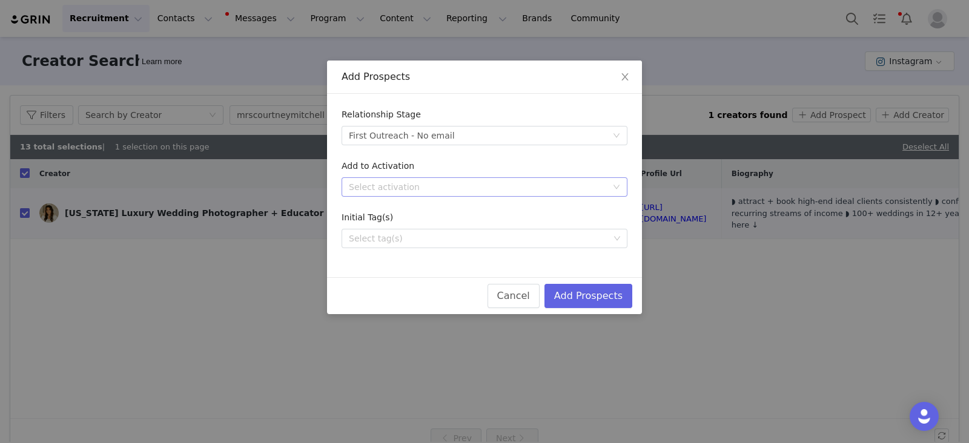
click at [415, 181] on div "Select activation" at bounding box center [478, 187] width 258 height 12
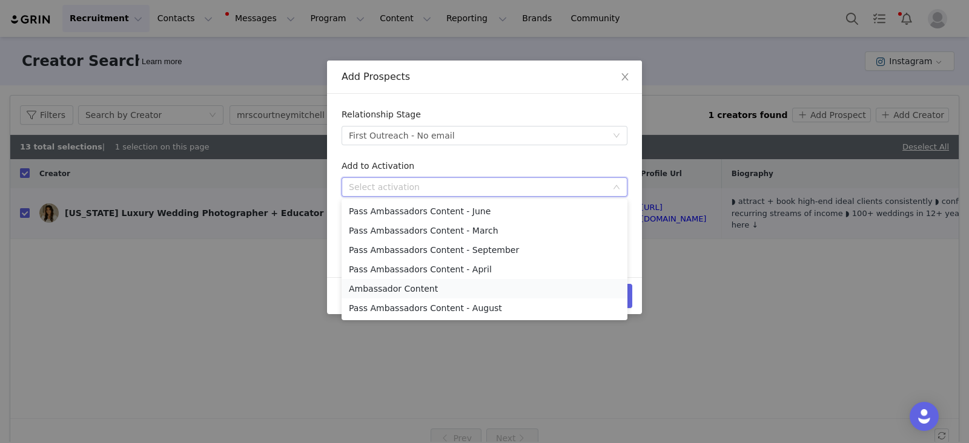
click at [408, 289] on li "Ambassador Content" at bounding box center [484, 288] width 286 height 19
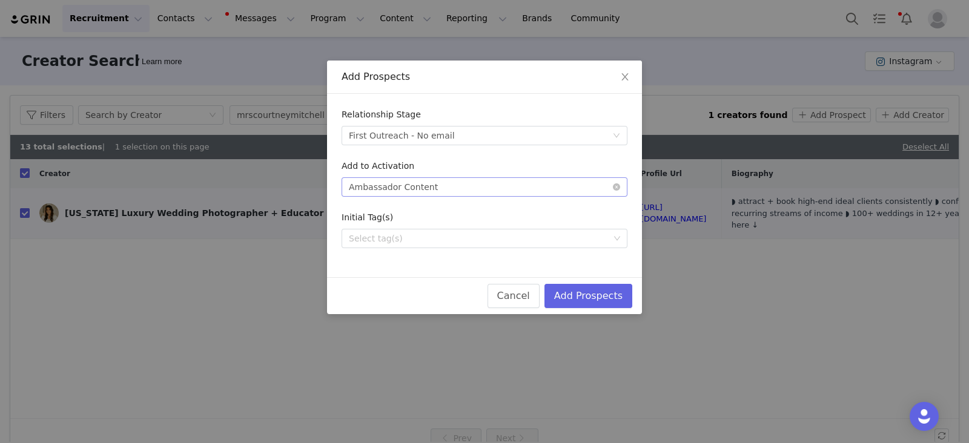
click at [413, 191] on div "Ambassador Content" at bounding box center [393, 187] width 89 height 18
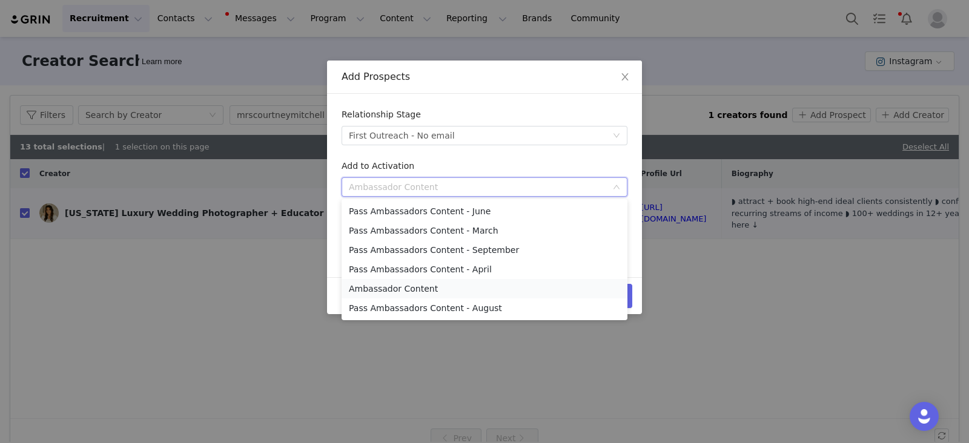
click at [419, 288] on li "Ambassador Content" at bounding box center [484, 288] width 286 height 19
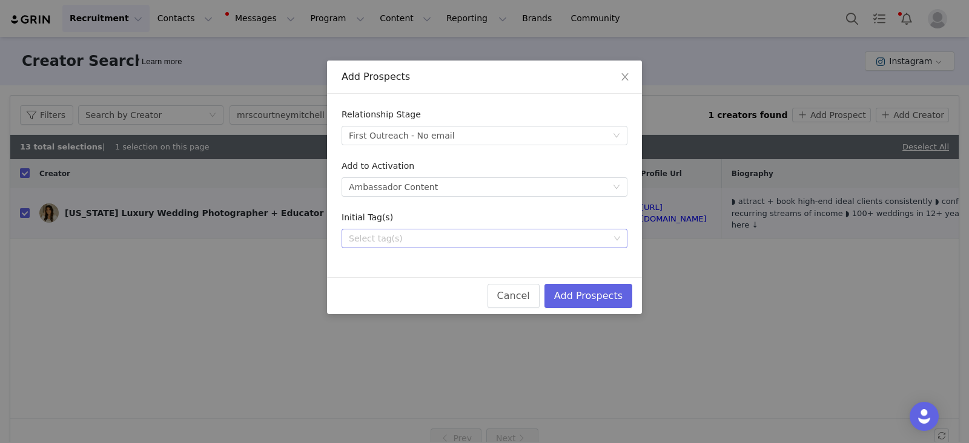
click at [403, 235] on div "Select tag(s)" at bounding box center [479, 238] width 260 height 12
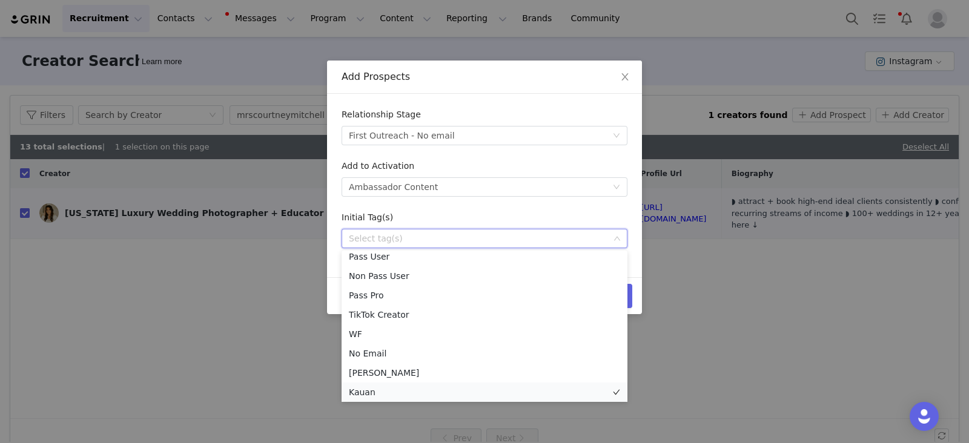
click at [366, 394] on li "Kauan" at bounding box center [484, 392] width 286 height 19
click at [561, 217] on div "Initial Tag(s)" at bounding box center [484, 220] width 286 height 18
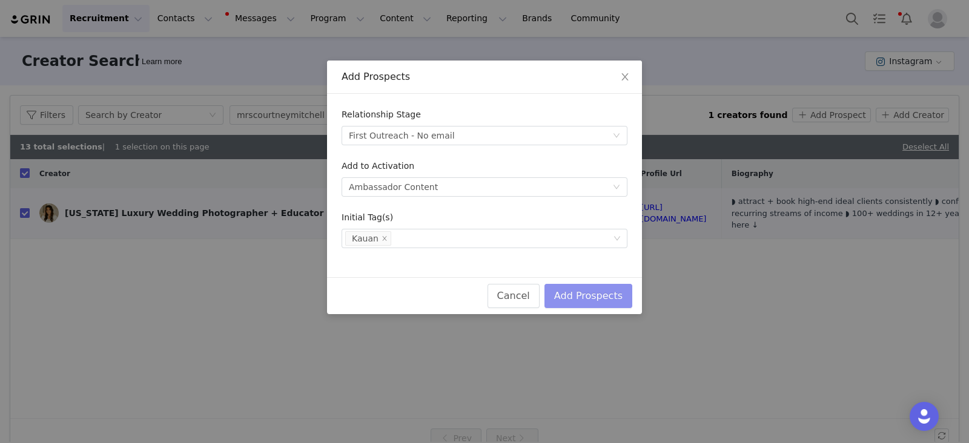
click at [617, 293] on button "Add Prospects" at bounding box center [588, 296] width 88 height 24
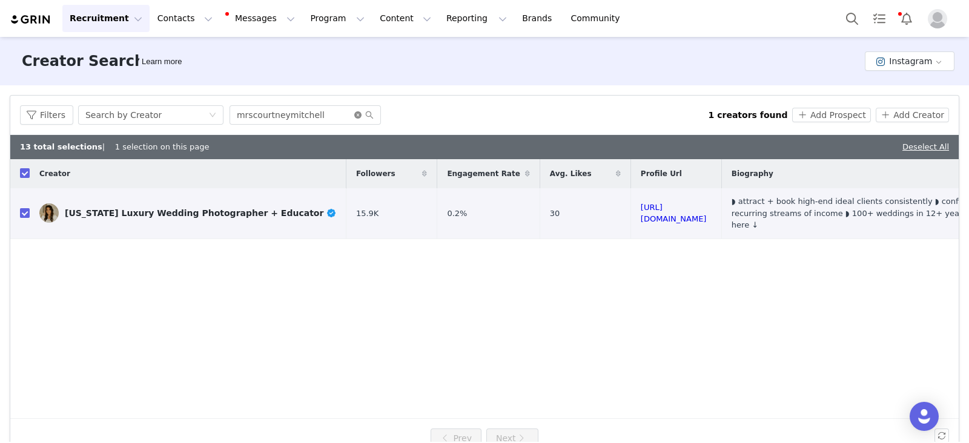
click at [354, 111] on icon "icon: close-circle" at bounding box center [357, 114] width 7 height 7
paste input "kateklipatskaya"
type input "kateklipatskaya"
click at [366, 113] on icon "icon: search" at bounding box center [370, 115] width 8 height 8
click at [365, 115] on icon "icon: search" at bounding box center [369, 115] width 8 height 8
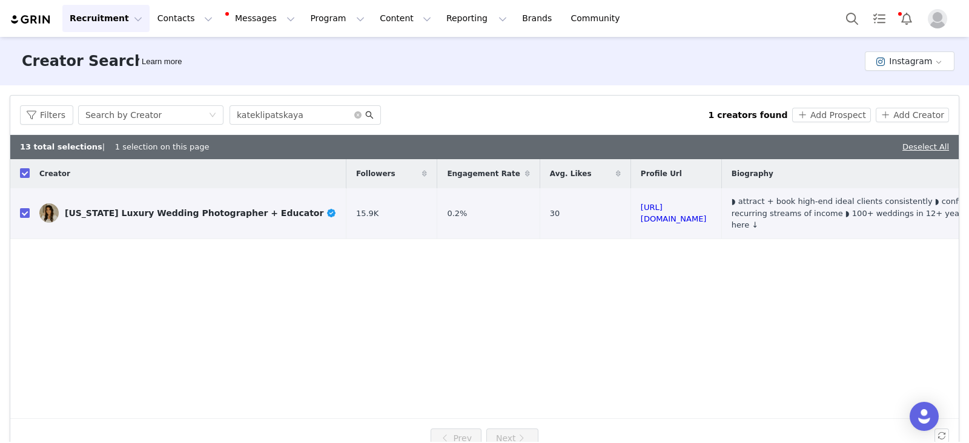
click at [365, 115] on icon "icon: search" at bounding box center [369, 115] width 8 height 8
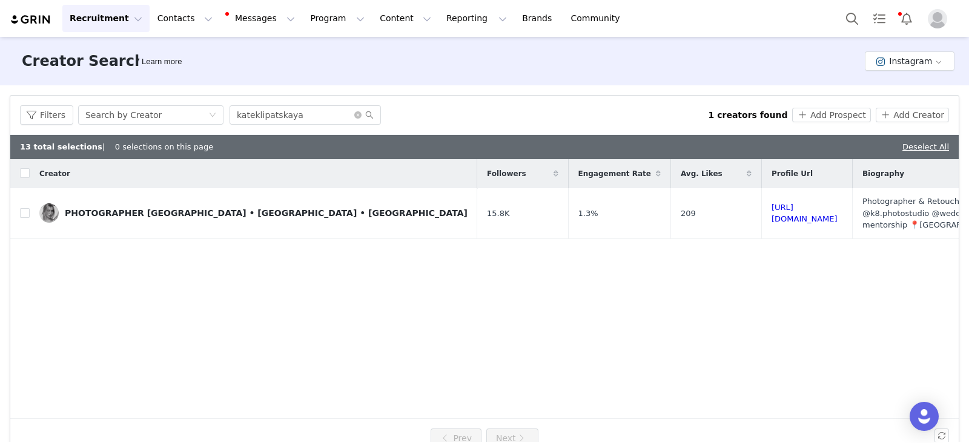
checkbox input "false"
click at [27, 208] on input "checkbox" at bounding box center [25, 213] width 10 height 10
checkbox input "true"
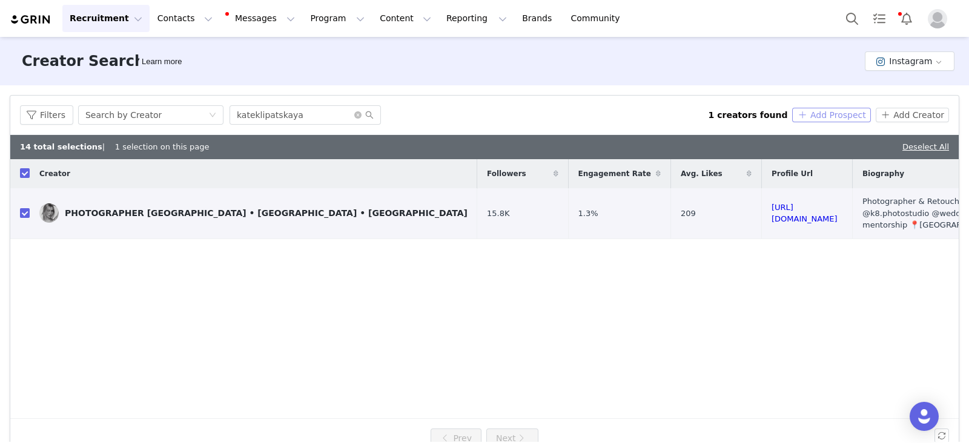
click at [824, 114] on button "Add Prospect" at bounding box center [831, 115] width 78 height 15
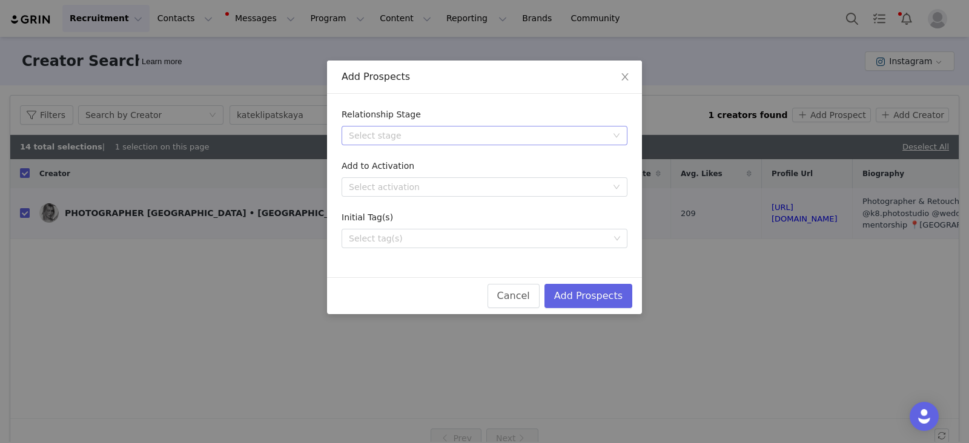
click at [392, 133] on div "Select stage" at bounding box center [478, 136] width 258 height 12
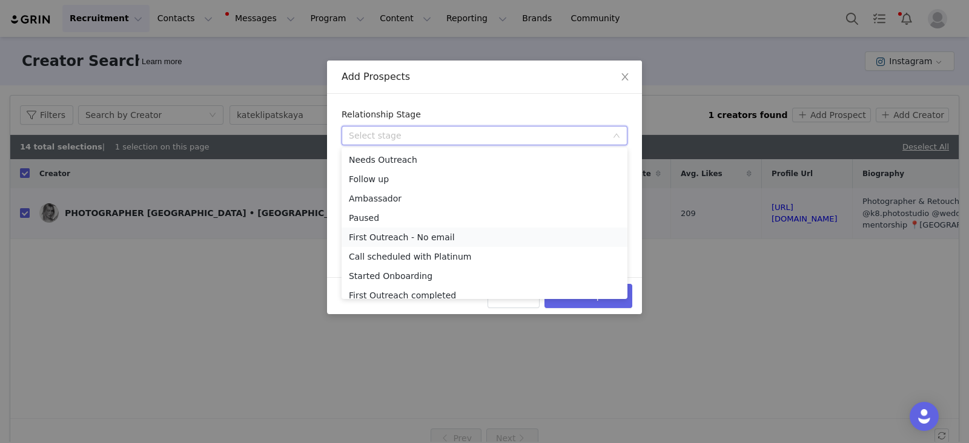
click at [406, 243] on li "First Outreach - No email" at bounding box center [484, 237] width 286 height 19
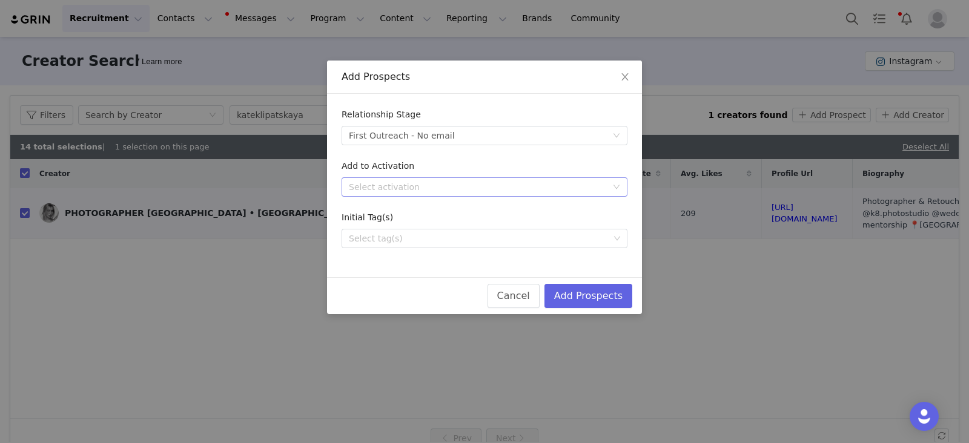
click at [391, 188] on div "Select activation" at bounding box center [478, 187] width 258 height 12
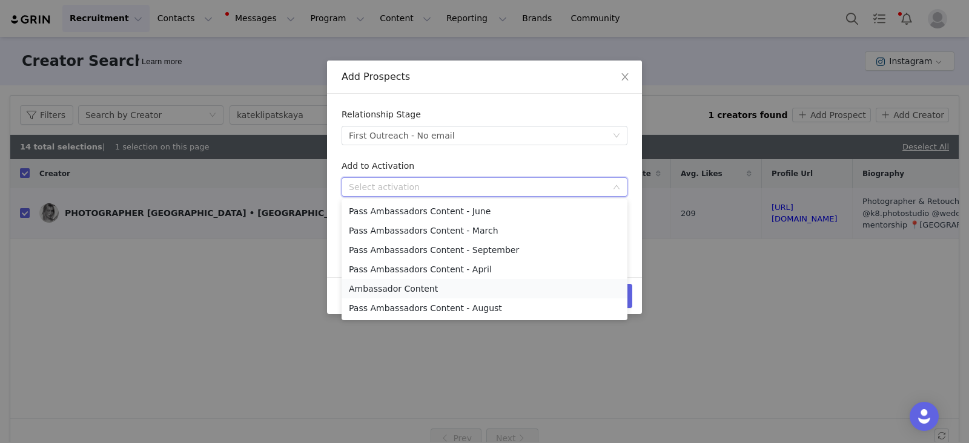
click at [374, 292] on li "Ambassador Content" at bounding box center [484, 288] width 286 height 19
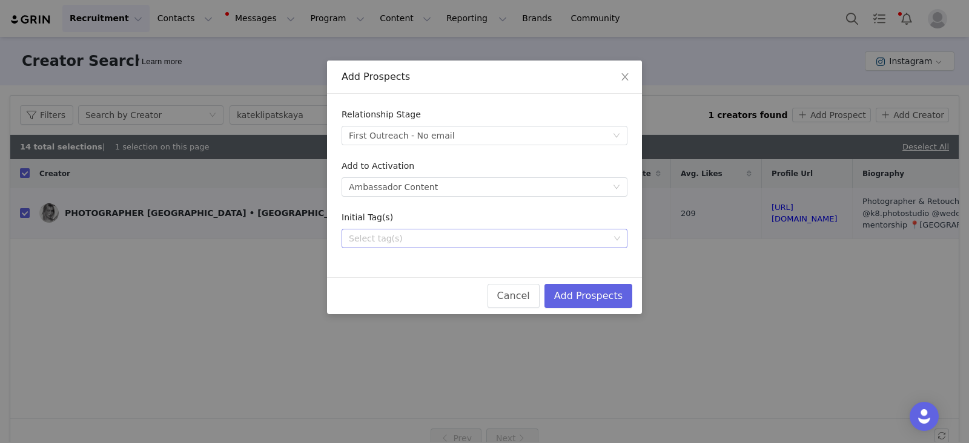
click at [394, 240] on div "Select tag(s)" at bounding box center [479, 238] width 260 height 12
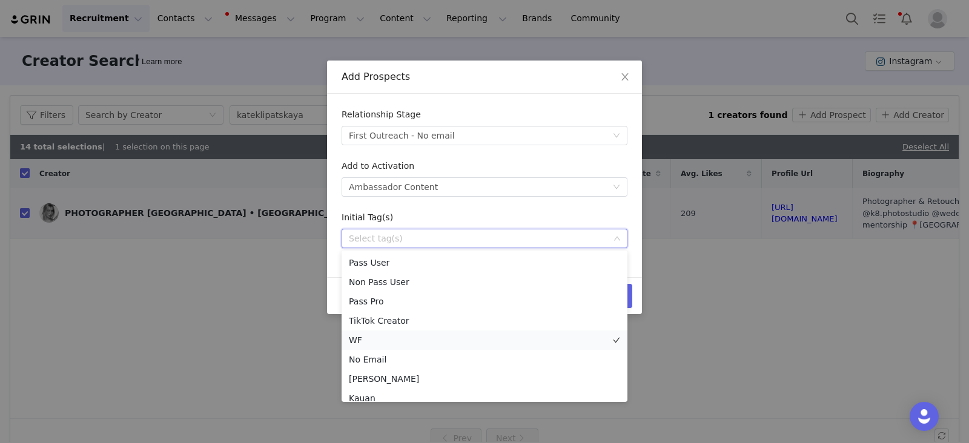
scroll to position [8, 0]
click at [363, 390] on li "Kauan" at bounding box center [484, 389] width 286 height 19
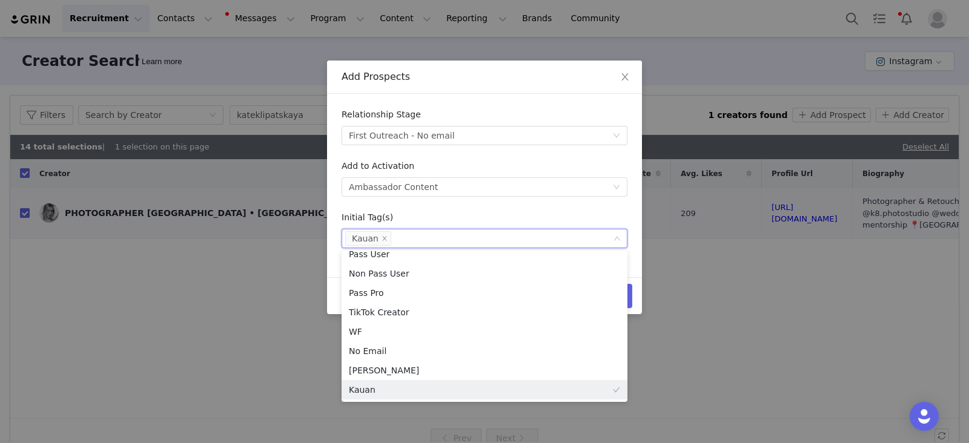
scroll to position [2, 0]
click at [584, 215] on div "Initial Tag(s)" at bounding box center [484, 220] width 286 height 18
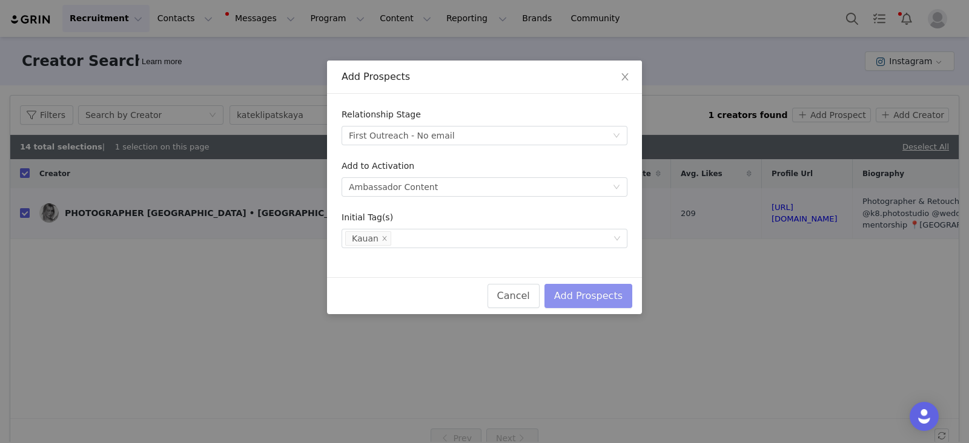
click at [622, 292] on button "Add Prospects" at bounding box center [588, 296] width 88 height 24
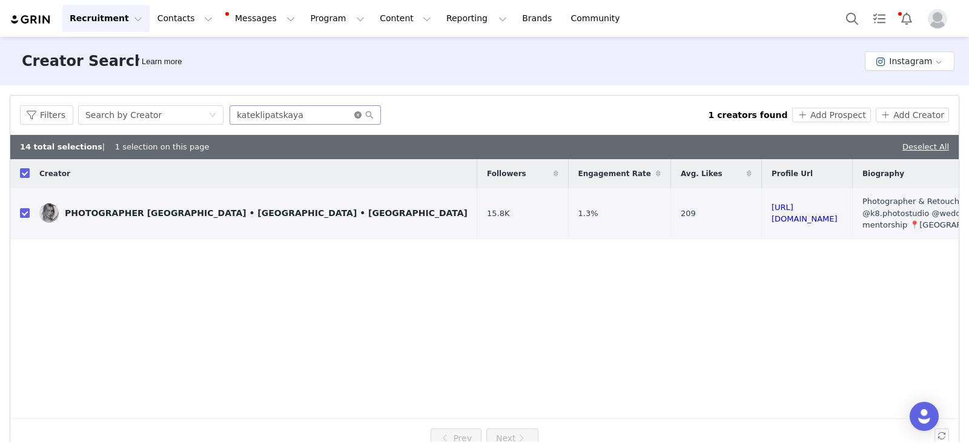
click at [354, 113] on icon "icon: close-circle" at bounding box center [357, 114] width 7 height 7
paste input "chloeramirezphoto"
type input "chloeramirezphoto"
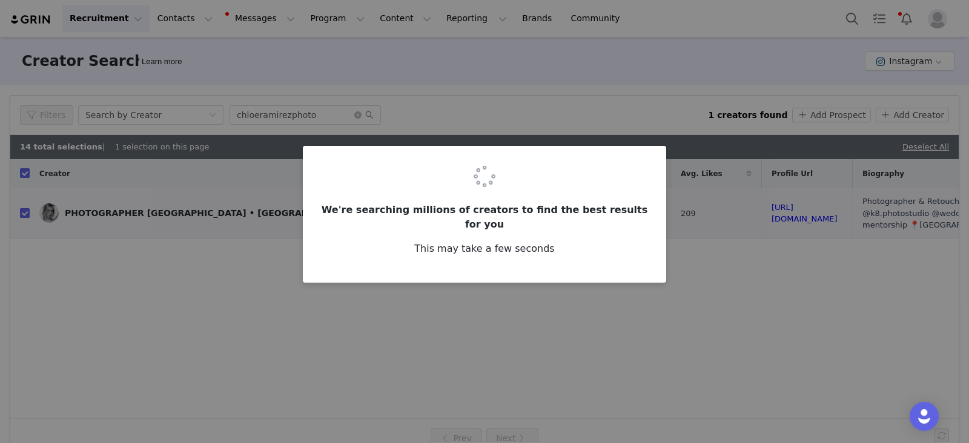
checkbox input "false"
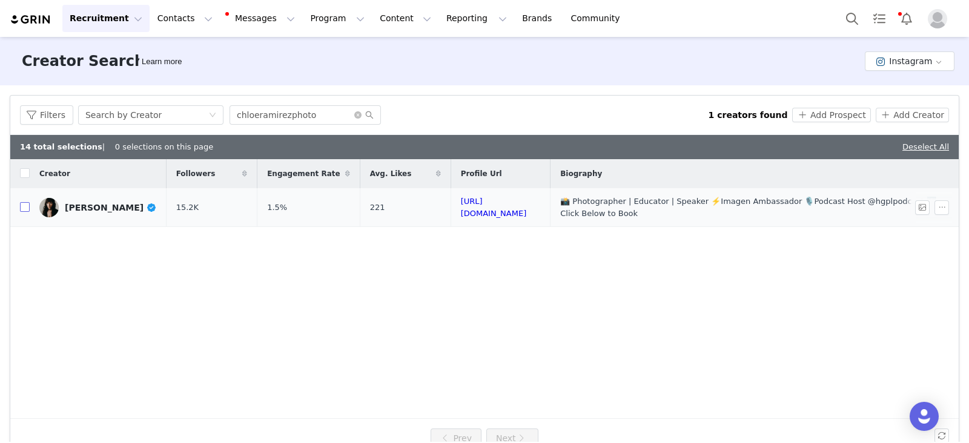
click at [27, 213] on label at bounding box center [25, 207] width 10 height 13
click at [27, 212] on input "checkbox" at bounding box center [25, 207] width 10 height 10
checkbox input "true"
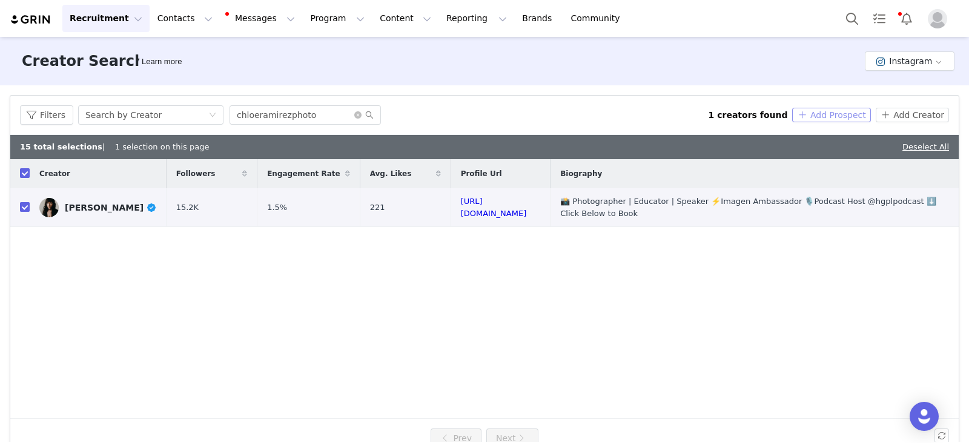
click at [819, 110] on button "Add Prospect" at bounding box center [831, 115] width 78 height 15
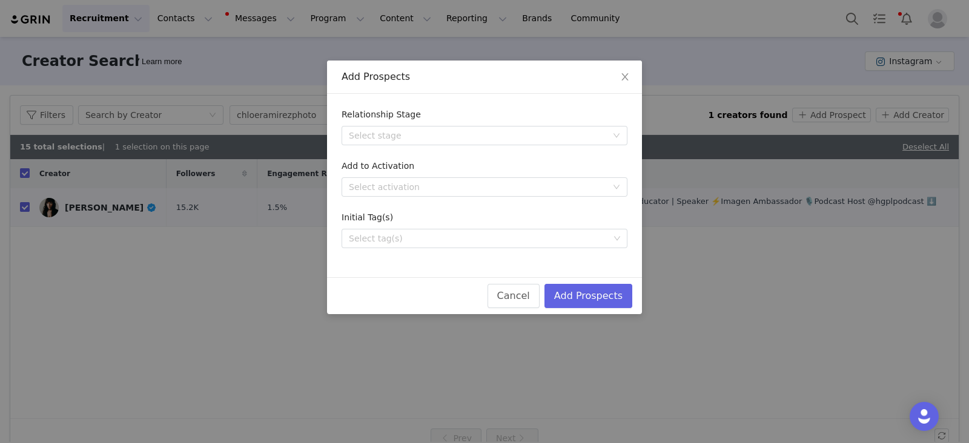
click at [412, 121] on div "Relationship Stage" at bounding box center [484, 117] width 286 height 18
click at [411, 130] on div "Select stage" at bounding box center [478, 136] width 258 height 12
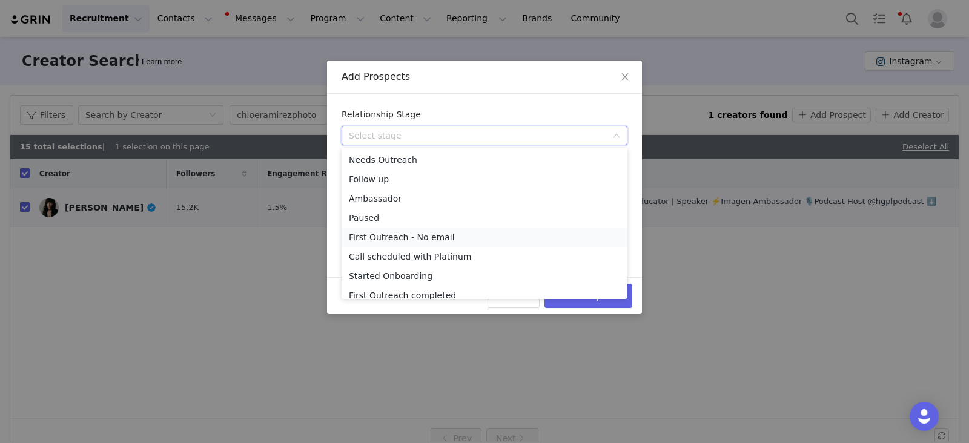
click at [393, 243] on li "First Outreach - No email" at bounding box center [484, 237] width 286 height 19
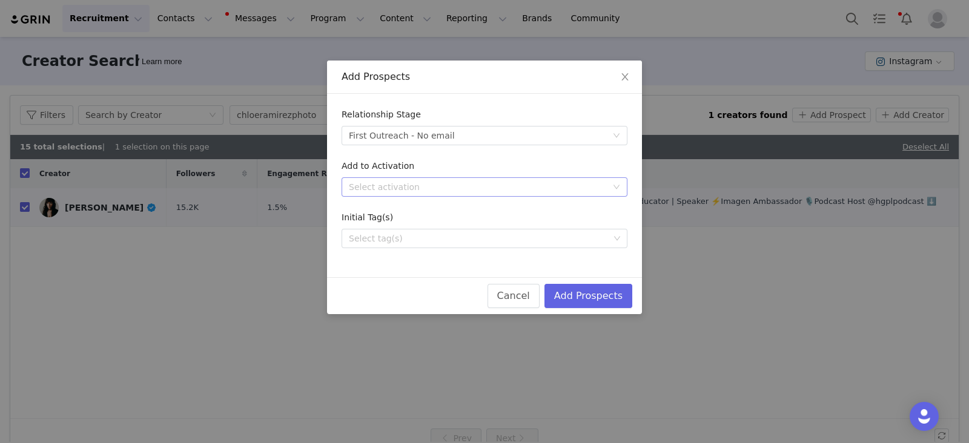
click at [401, 185] on div "Select activation" at bounding box center [478, 187] width 258 height 12
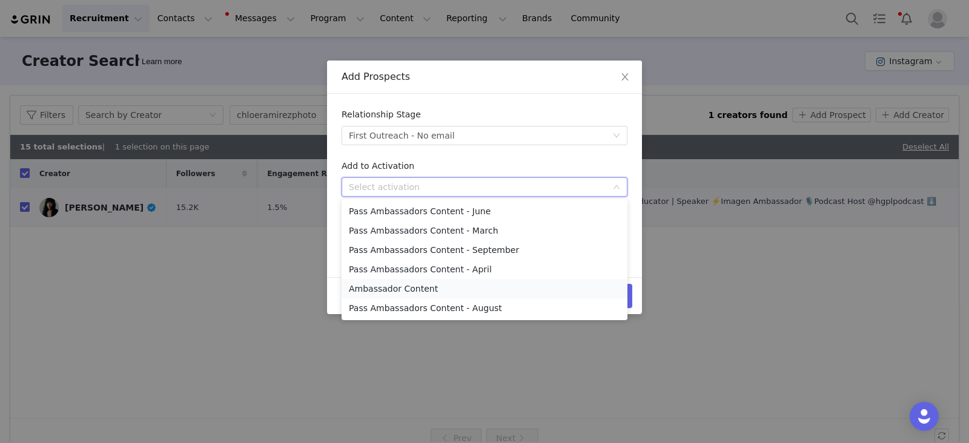
click at [388, 293] on li "Ambassador Content" at bounding box center [484, 288] width 286 height 19
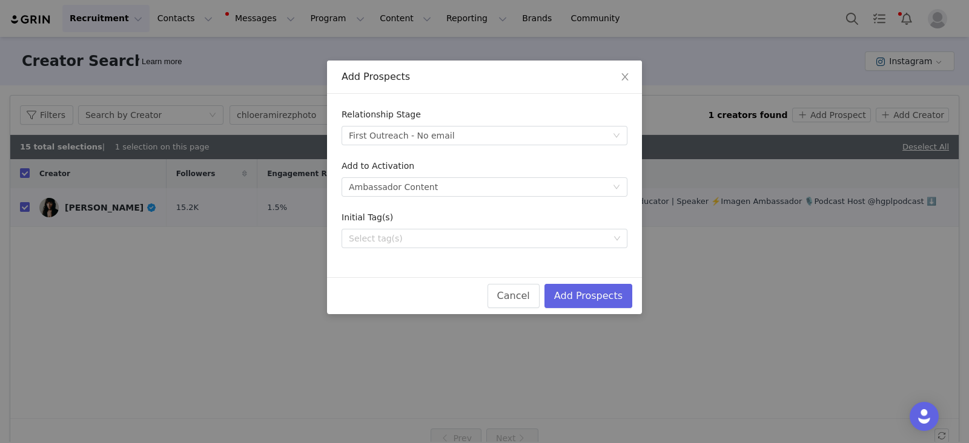
click at [385, 256] on div "Relationship Stage Select stage First Outreach - No email Add to Activation Sel…" at bounding box center [484, 185] width 315 height 183
click at [387, 240] on div "Select tag(s)" at bounding box center [479, 238] width 260 height 12
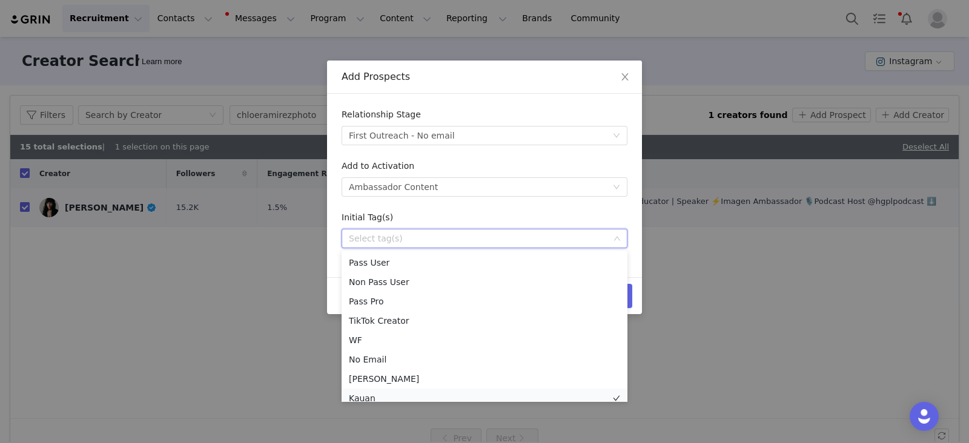
scroll to position [6, 0]
click at [367, 395] on li "Kauan" at bounding box center [484, 392] width 286 height 19
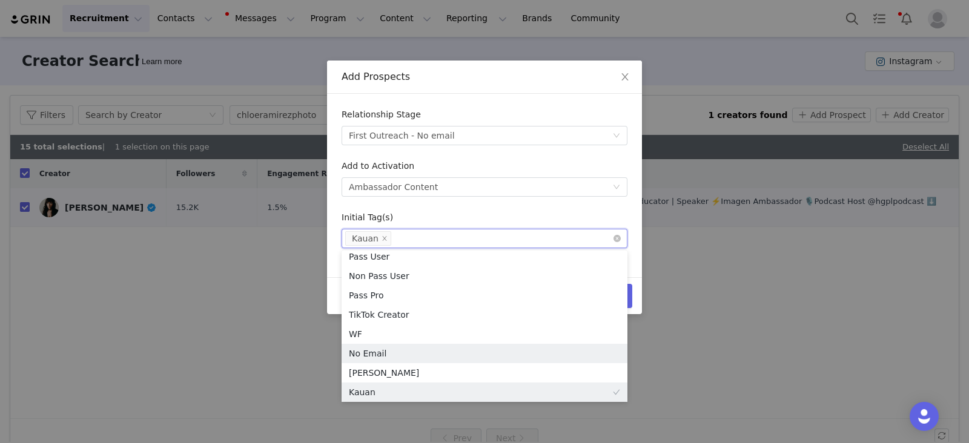
scroll to position [2, 0]
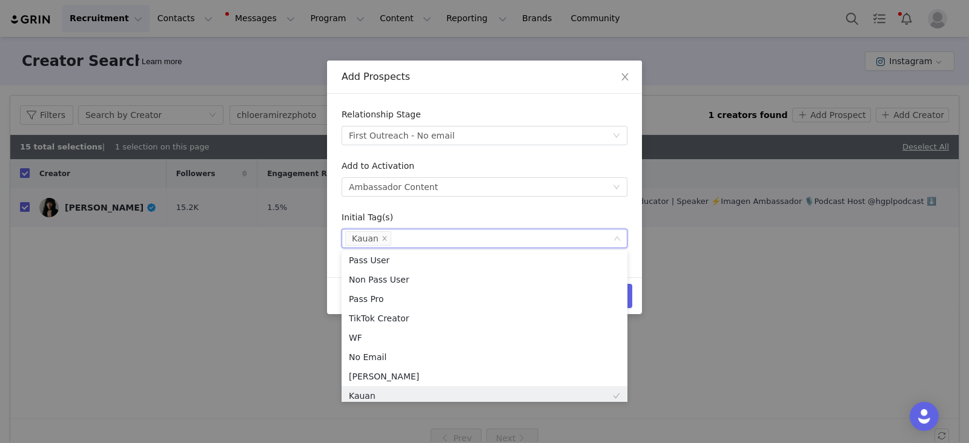
click at [527, 210] on form "Relationship Stage Select stage First Outreach - No email Add to Activation Sel…" at bounding box center [484, 178] width 286 height 140
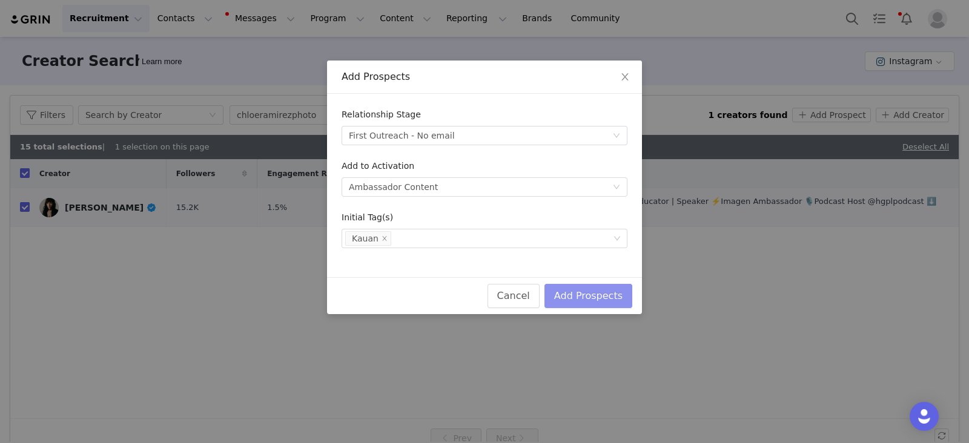
click at [609, 297] on button "Add Prospects" at bounding box center [588, 296] width 88 height 24
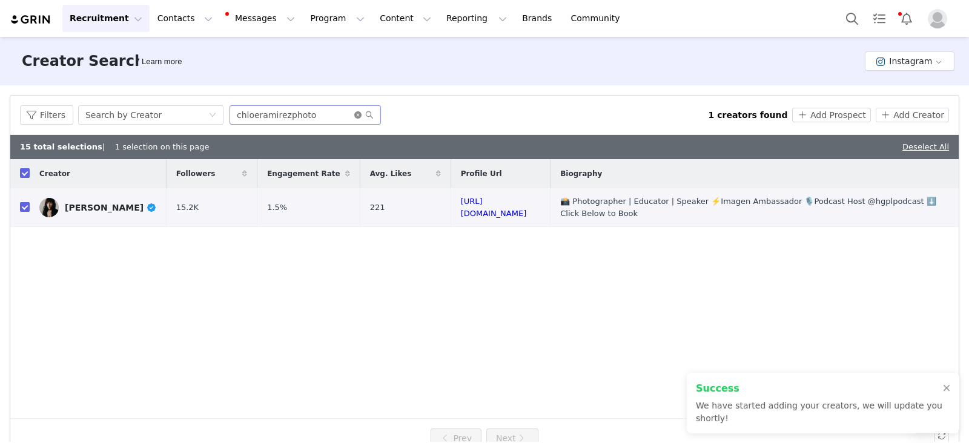
click at [354, 111] on icon "icon: close-circle" at bounding box center [357, 114] width 7 height 7
click at [329, 117] on input "text" at bounding box center [304, 114] width 151 height 19
paste input "carlyandersonphotography"
type input "carlyandersonphotography"
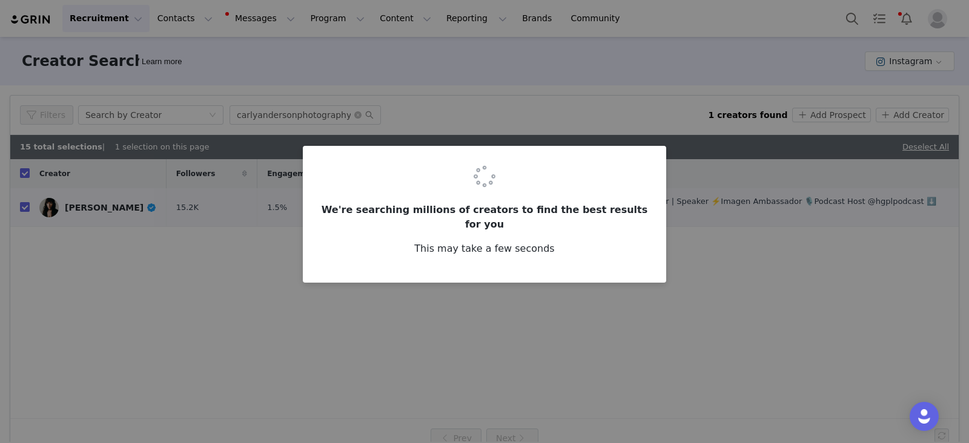
checkbox input "false"
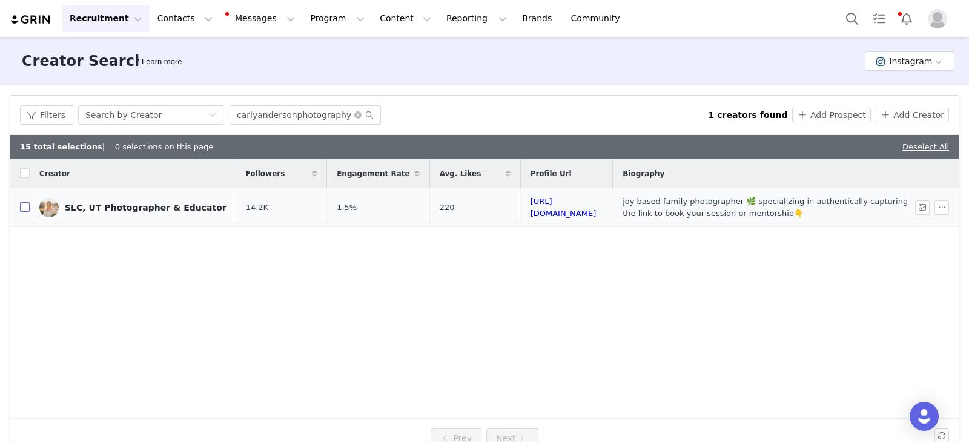
click at [24, 206] on input "checkbox" at bounding box center [25, 207] width 10 height 10
checkbox input "true"
click at [814, 115] on button "Add Prospect" at bounding box center [831, 115] width 78 height 15
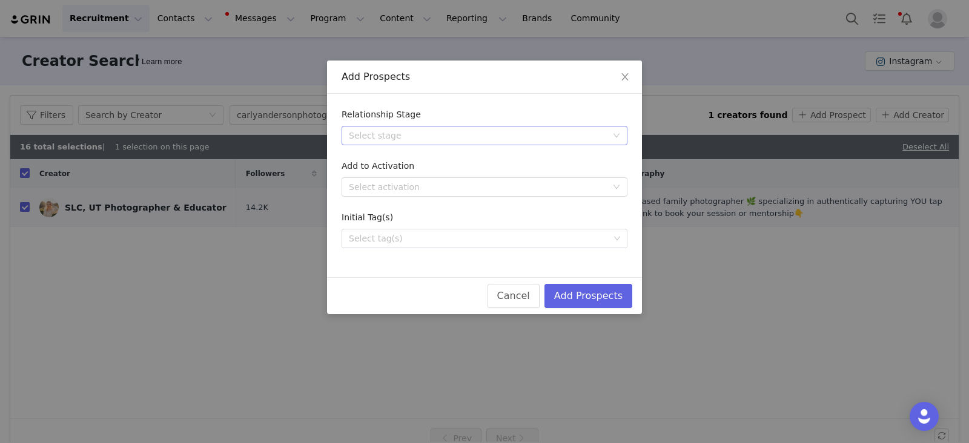
click at [393, 135] on div "Select stage" at bounding box center [478, 136] width 258 height 12
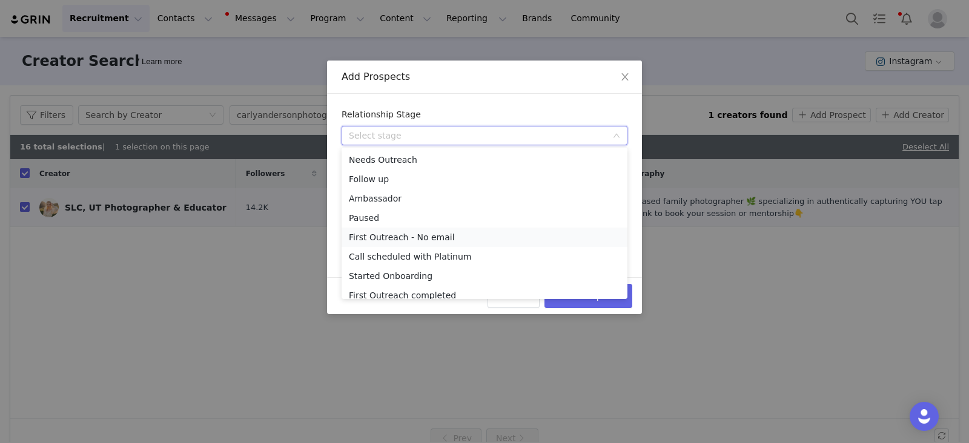
click at [381, 239] on li "First Outreach - No email" at bounding box center [484, 237] width 286 height 19
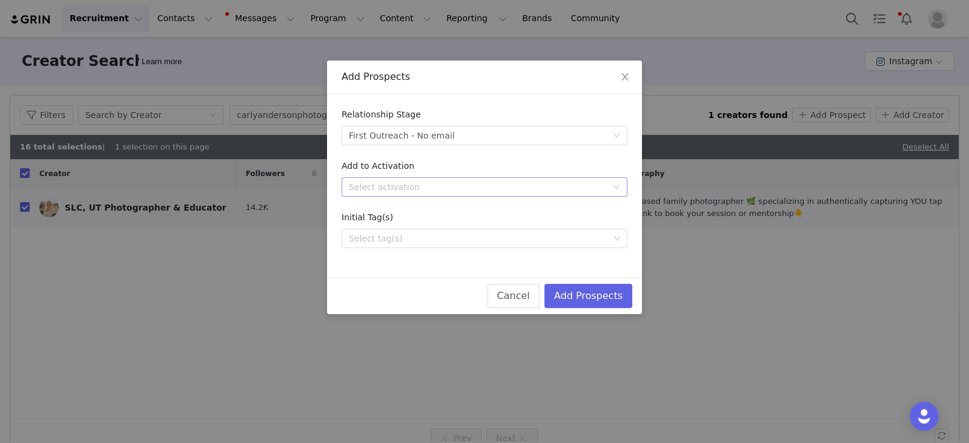
click at [407, 184] on div "Select activation" at bounding box center [478, 187] width 258 height 12
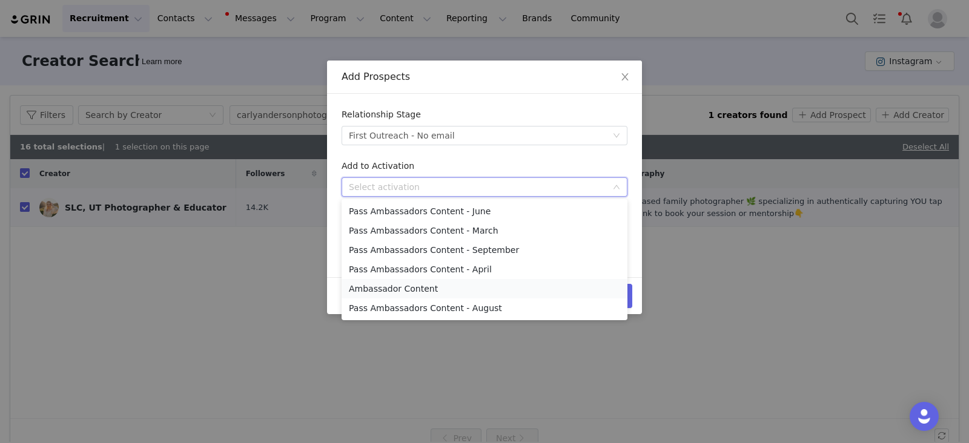
click at [371, 285] on li "Ambassador Content" at bounding box center [484, 288] width 286 height 19
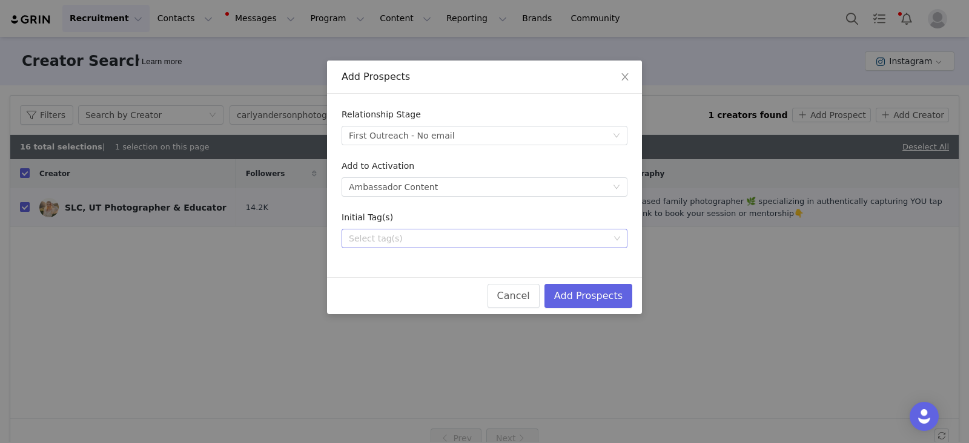
click at [372, 243] on div "Select tag(s)" at bounding box center [479, 238] width 260 height 12
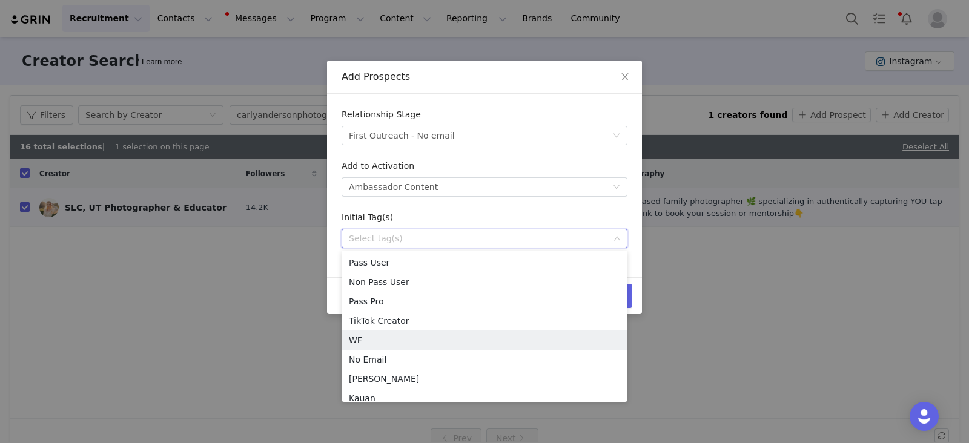
scroll to position [6, 0]
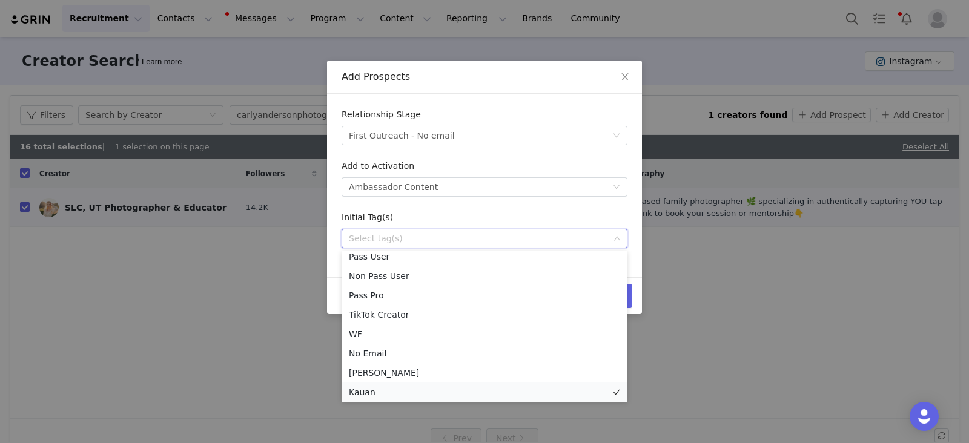
click at [358, 389] on li "Kauan" at bounding box center [484, 392] width 286 height 19
drag, startPoint x: 460, startPoint y: 215, endPoint x: 524, endPoint y: 232, distance: 65.9
click at [461, 214] on div "Initial Tag(s)" at bounding box center [484, 220] width 286 height 18
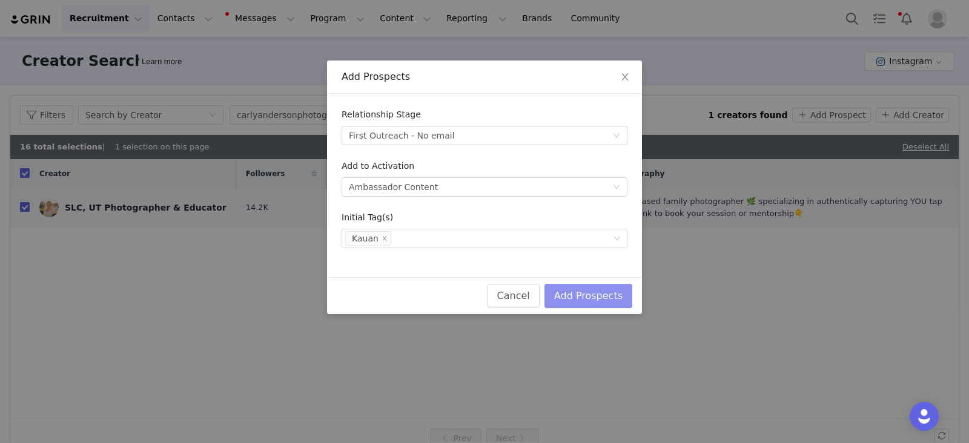
click at [617, 296] on button "Add Prospects" at bounding box center [588, 296] width 88 height 24
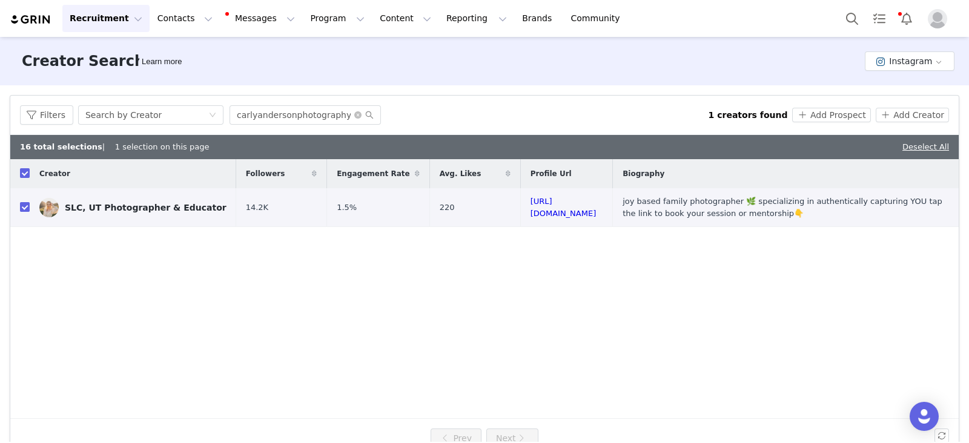
click at [358, 116] on span at bounding box center [363, 115] width 19 height 8
click at [354, 116] on icon "icon: close-circle" at bounding box center [357, 114] width 7 height 7
paste input "tuttidelmonte"
type input "tuttidelmonte"
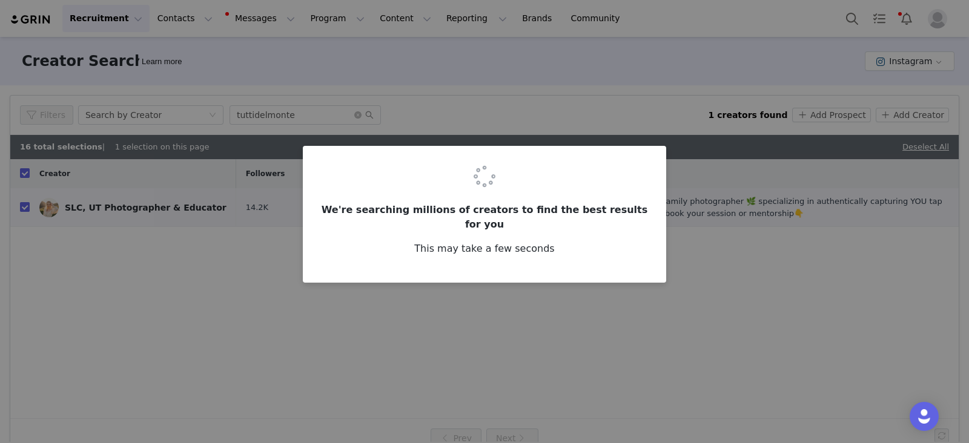
checkbox input "false"
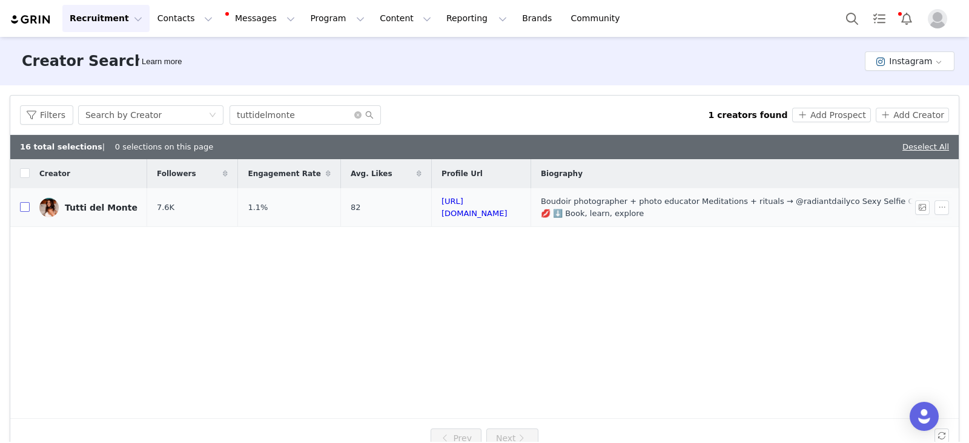
click at [25, 210] on input "checkbox" at bounding box center [25, 207] width 10 height 10
checkbox input "true"
click at [817, 113] on button "Add Prospect" at bounding box center [831, 115] width 78 height 15
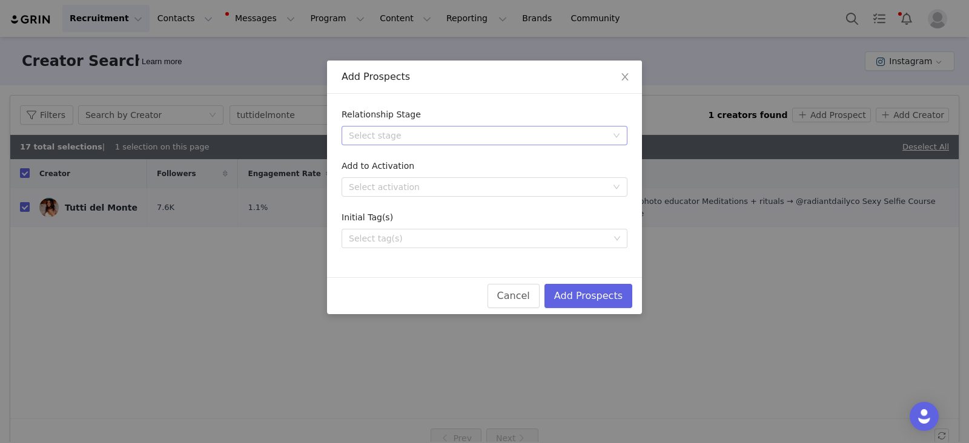
click at [412, 140] on div "Select stage" at bounding box center [478, 136] width 258 height 12
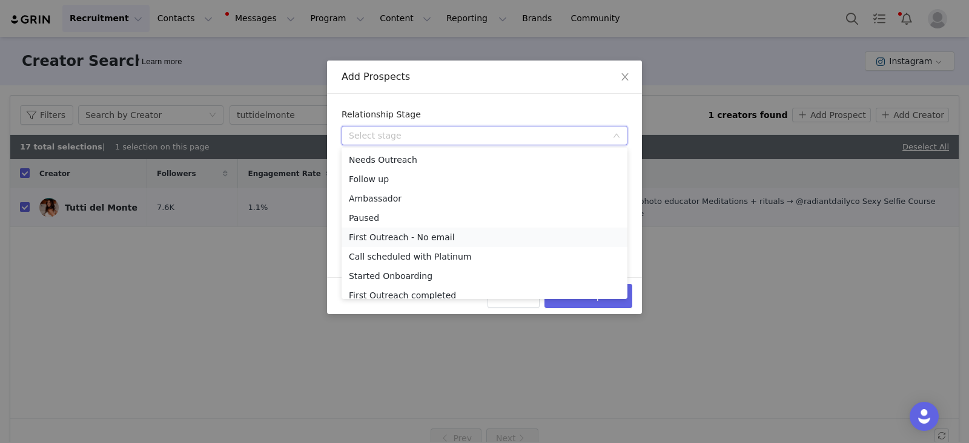
click at [389, 238] on li "First Outreach - No email" at bounding box center [484, 237] width 286 height 19
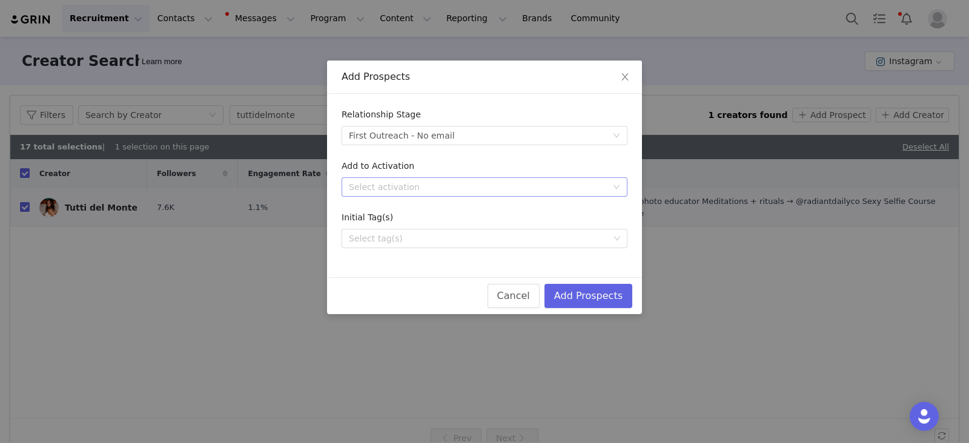
click at [384, 185] on div "Select activation" at bounding box center [478, 187] width 258 height 12
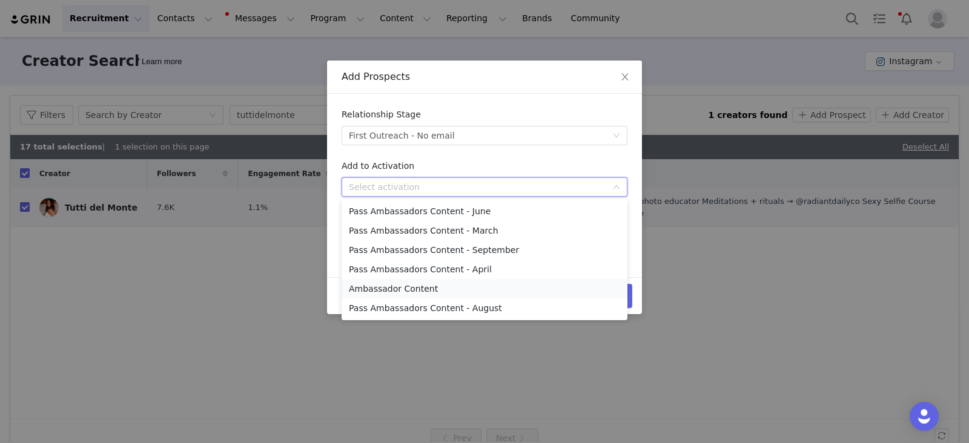
click at [392, 289] on li "Ambassador Content" at bounding box center [484, 288] width 286 height 19
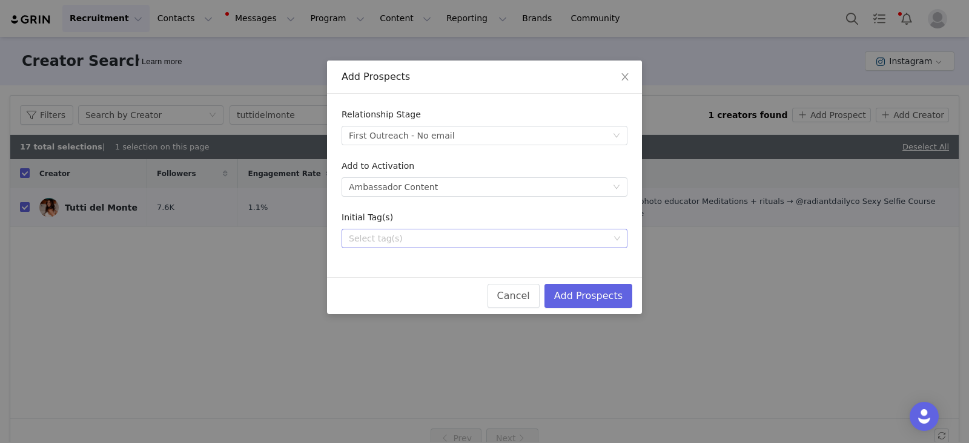
click at [387, 234] on div "Select tag(s)" at bounding box center [479, 238] width 260 height 12
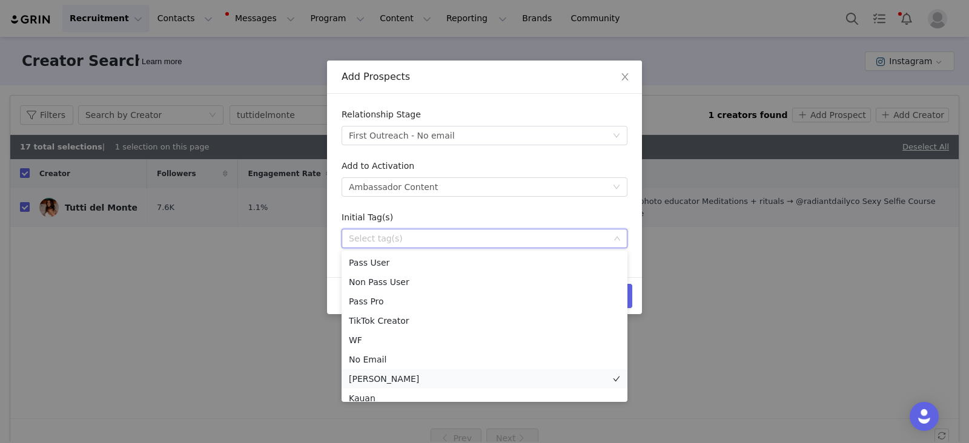
scroll to position [8, 0]
click at [362, 392] on li "Kauan" at bounding box center [484, 389] width 286 height 19
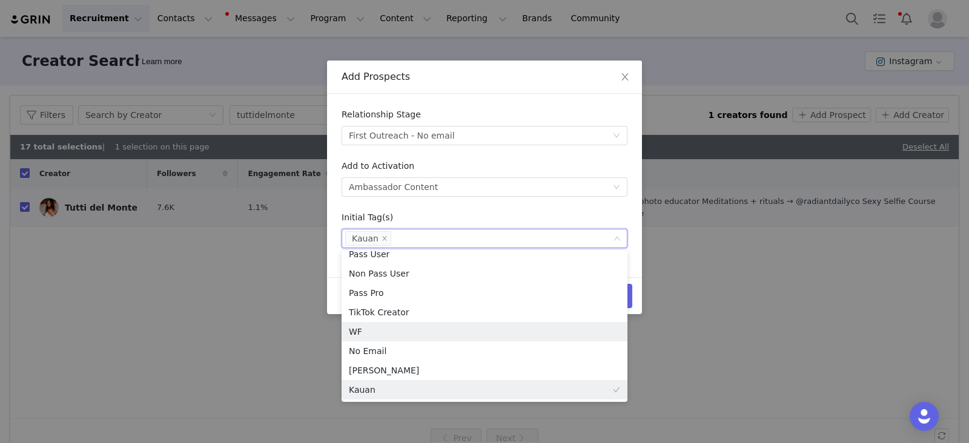
scroll to position [2, 0]
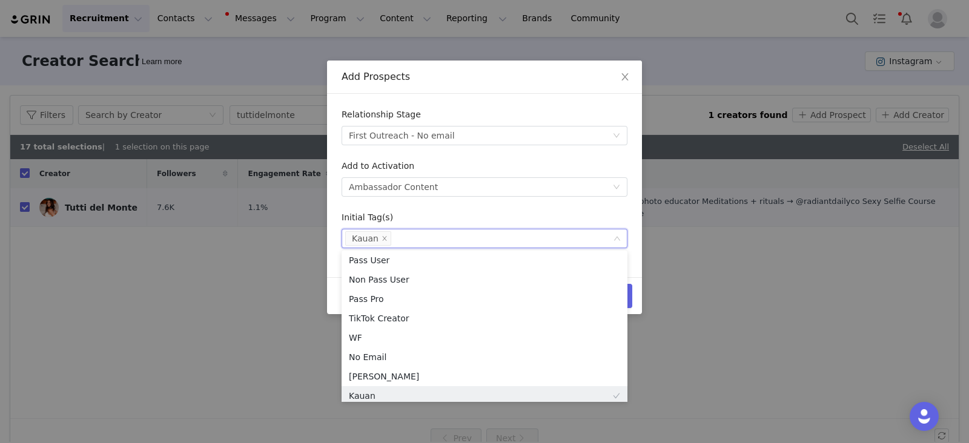
click at [566, 214] on div "Initial Tag(s)" at bounding box center [484, 220] width 286 height 18
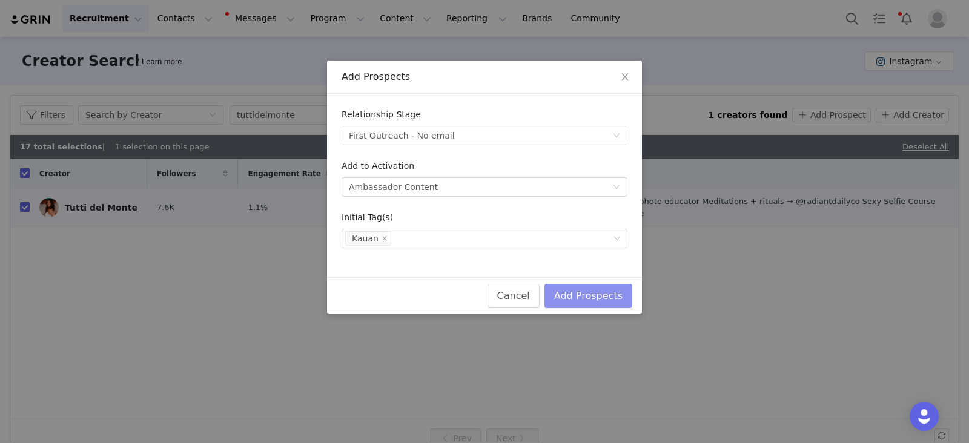
click at [623, 295] on button "Add Prospects" at bounding box center [588, 296] width 88 height 24
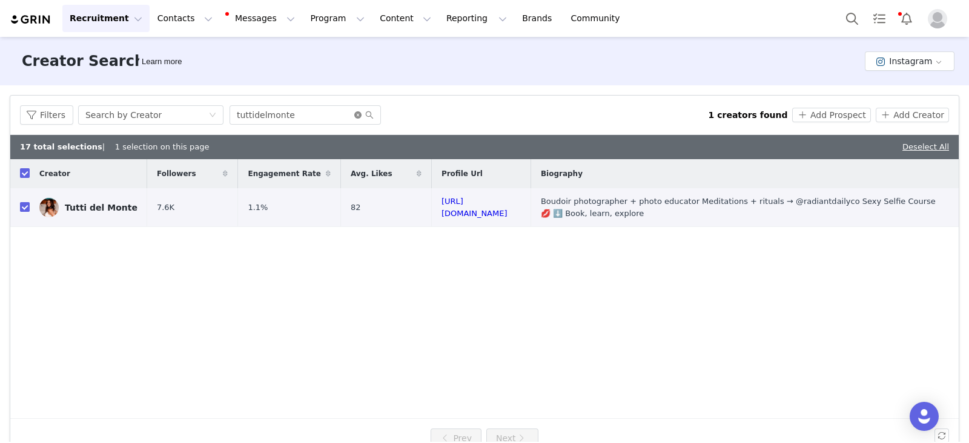
click at [354, 113] on icon "icon: close-circle" at bounding box center [357, 114] width 7 height 7
paste input "ruby__vision"
type input "ruby__vision"
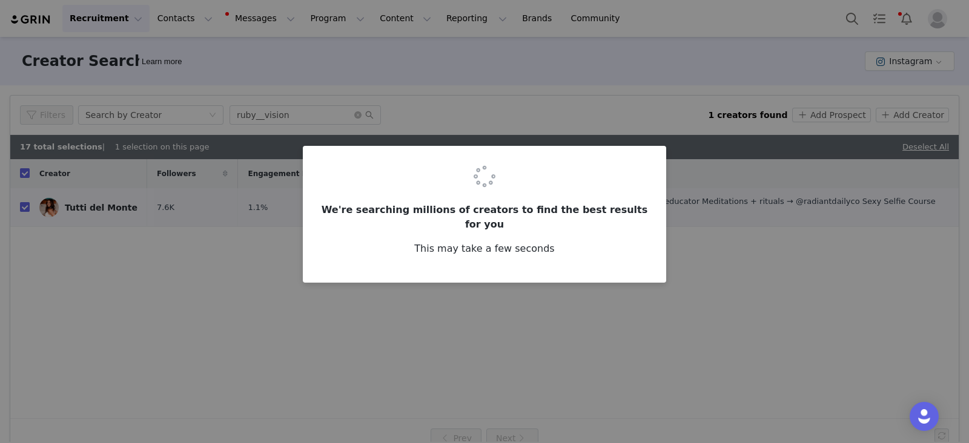
checkbox input "false"
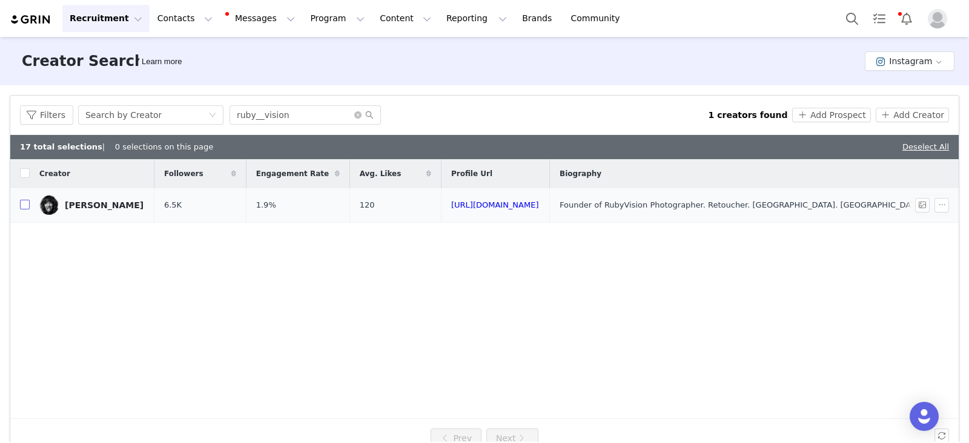
click at [25, 205] on input "checkbox" at bounding box center [25, 205] width 10 height 10
checkbox input "true"
click at [837, 116] on button "Add Prospect" at bounding box center [831, 115] width 78 height 15
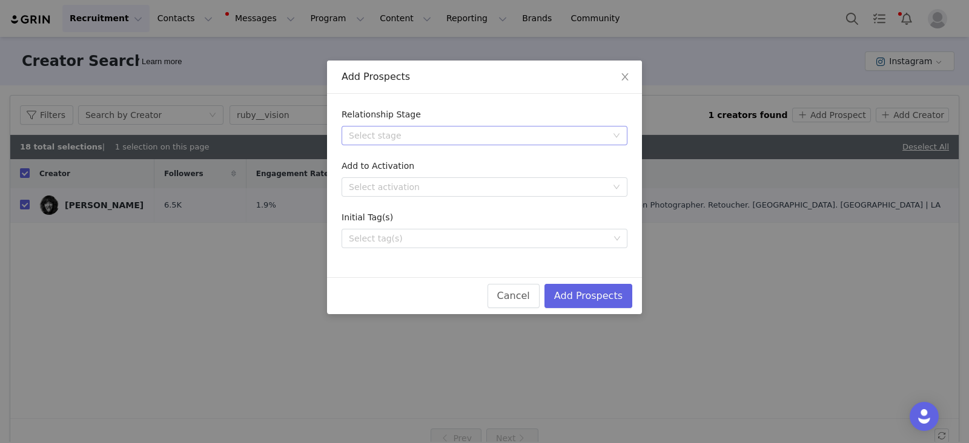
click at [385, 132] on div "Select stage" at bounding box center [478, 136] width 258 height 12
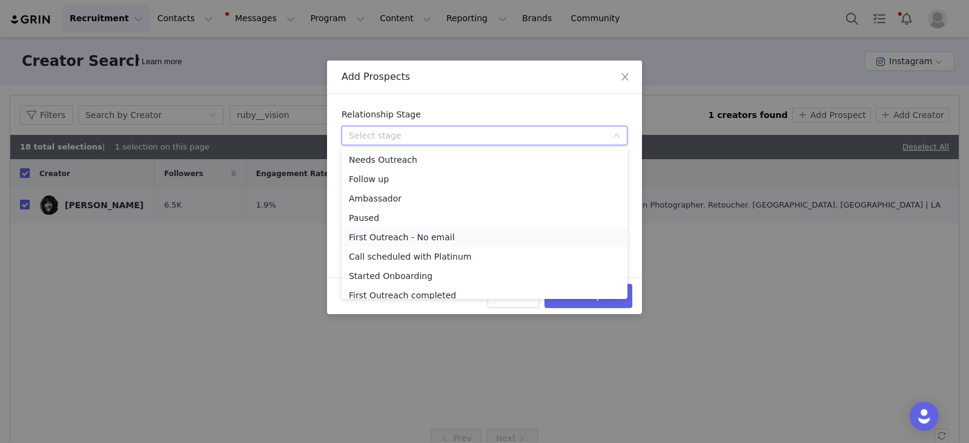
click at [408, 237] on li "First Outreach - No email" at bounding box center [484, 237] width 286 height 19
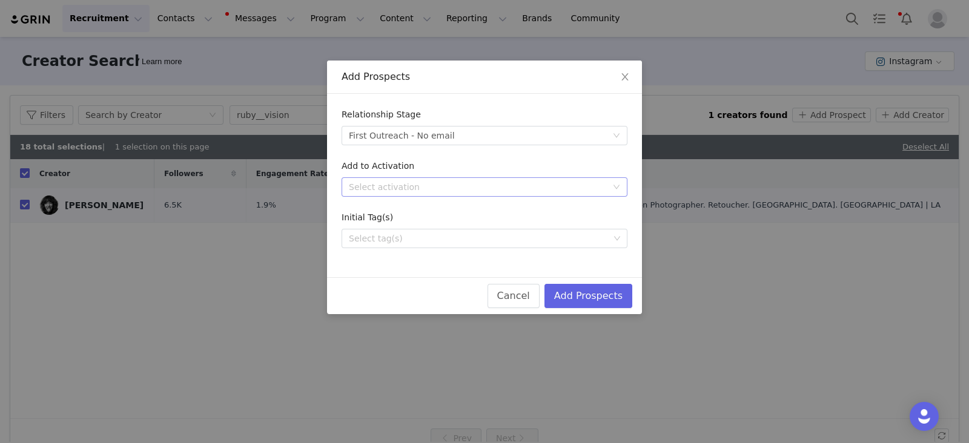
click at [393, 189] on div "Select activation" at bounding box center [478, 187] width 258 height 12
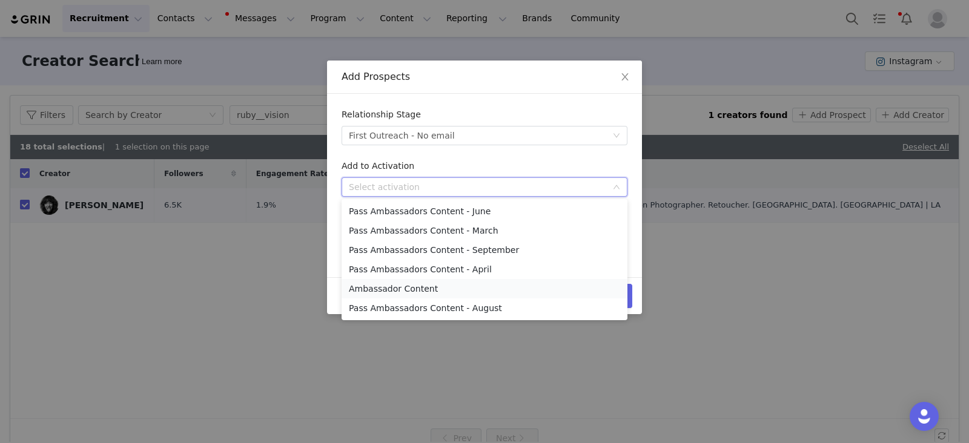
click at [400, 292] on li "Ambassador Content" at bounding box center [484, 288] width 286 height 19
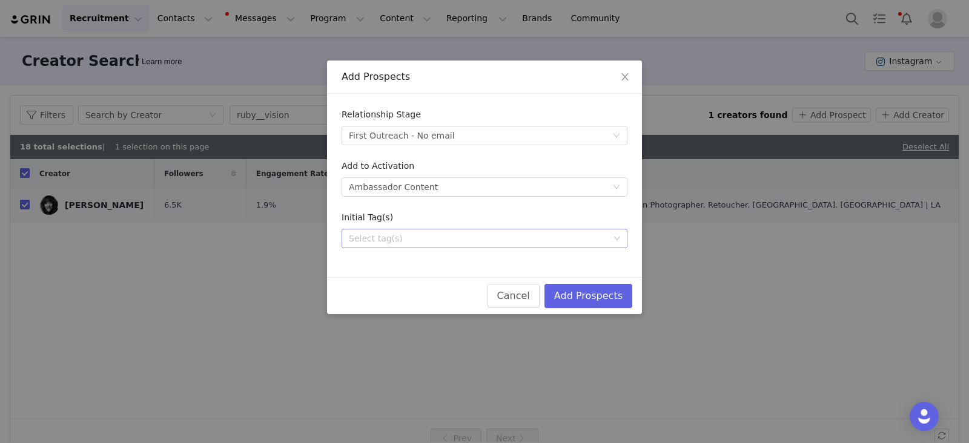
click at [370, 238] on div "Select tag(s)" at bounding box center [479, 238] width 260 height 12
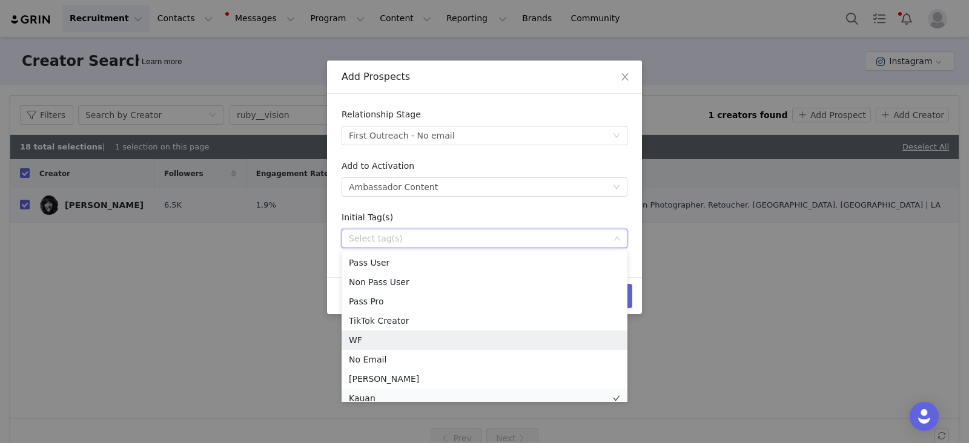
scroll to position [6, 0]
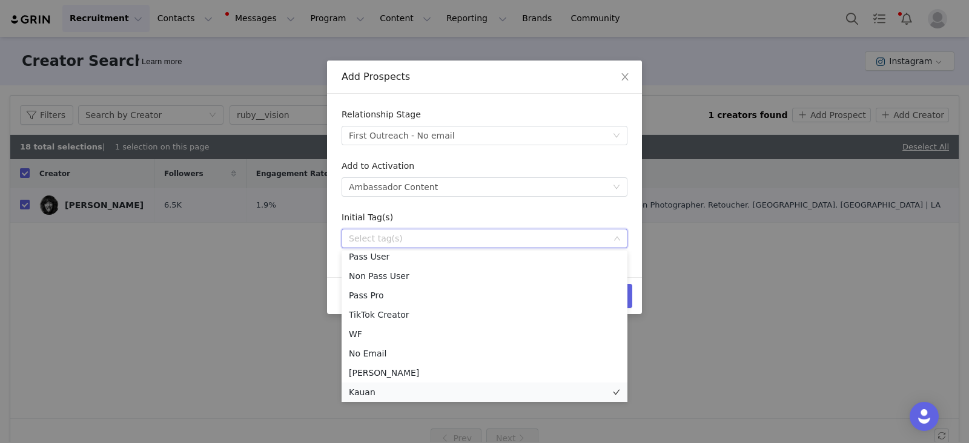
click at [361, 392] on li "Kauan" at bounding box center [484, 392] width 286 height 19
click at [593, 205] on form "Relationship Stage Select stage First Outreach - No email Add to Activation Sel…" at bounding box center [484, 178] width 286 height 140
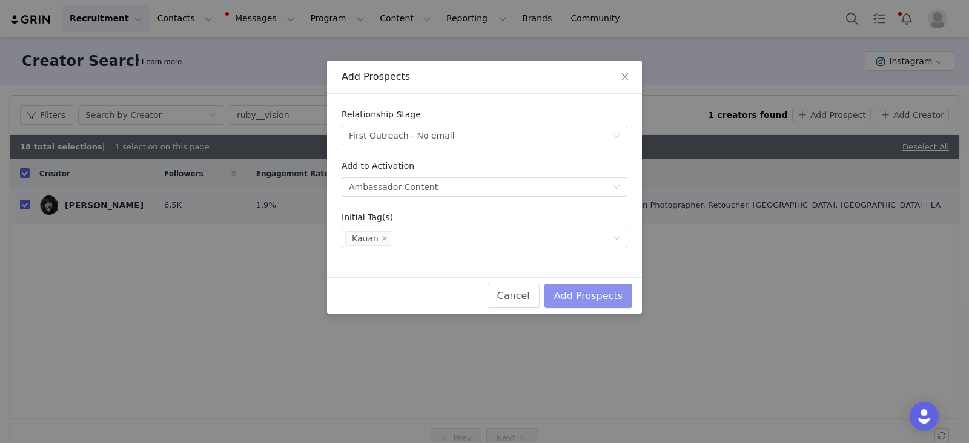
click at [608, 293] on button "Add Prospects" at bounding box center [588, 296] width 88 height 24
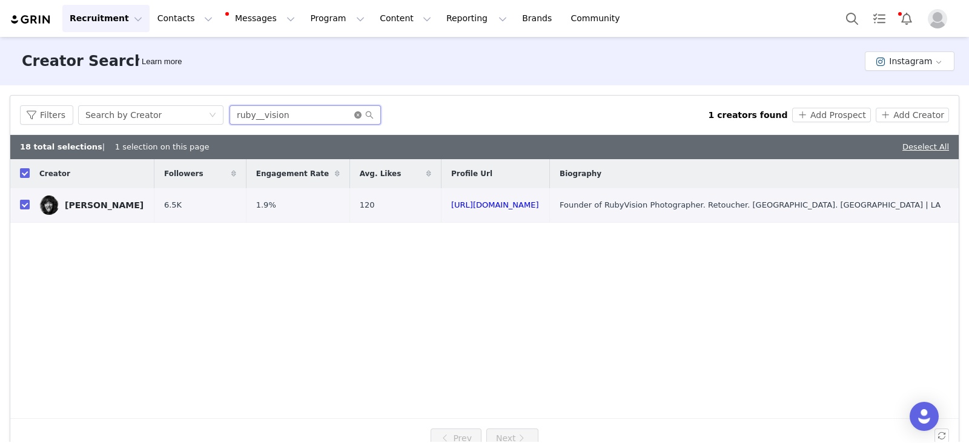
click at [348, 116] on input "ruby__vision" at bounding box center [304, 114] width 151 height 19
click at [357, 116] on icon "icon: close-circle" at bounding box center [357, 114] width 7 height 7
paste input "taylord.photo"
type input "taylord.photo"
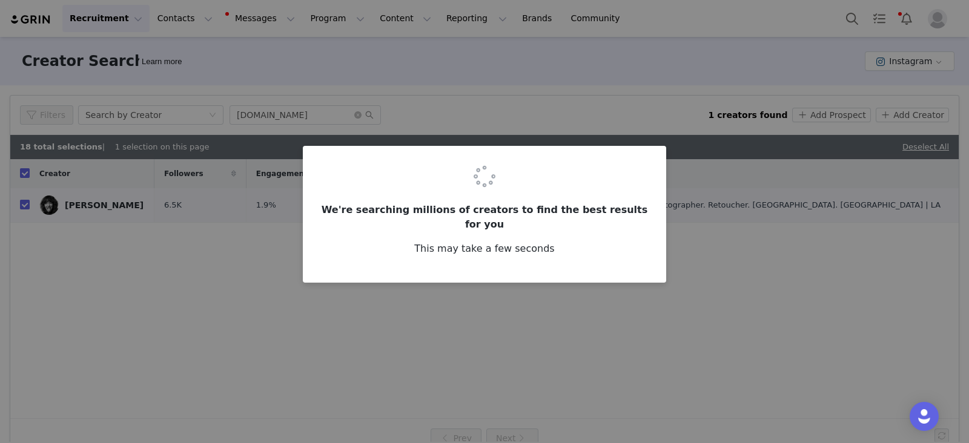
checkbox input "false"
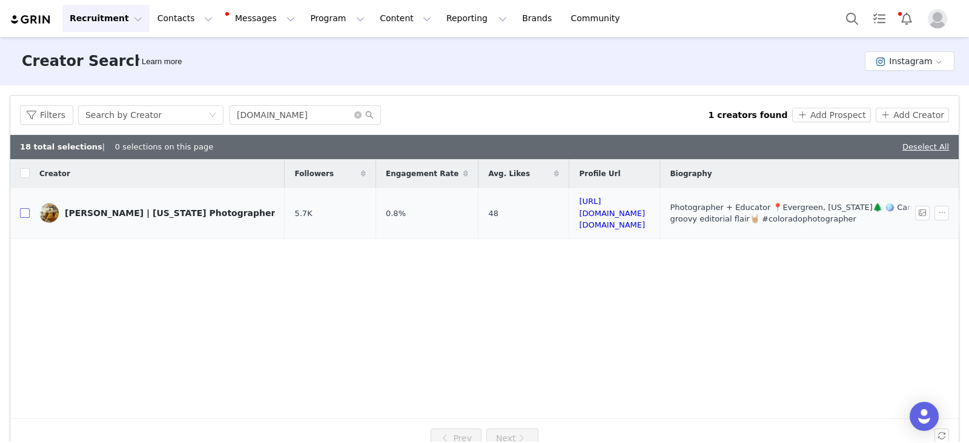
click at [28, 208] on input "checkbox" at bounding box center [25, 213] width 10 height 10
checkbox input "true"
click at [824, 114] on button "Add Prospect" at bounding box center [831, 115] width 78 height 15
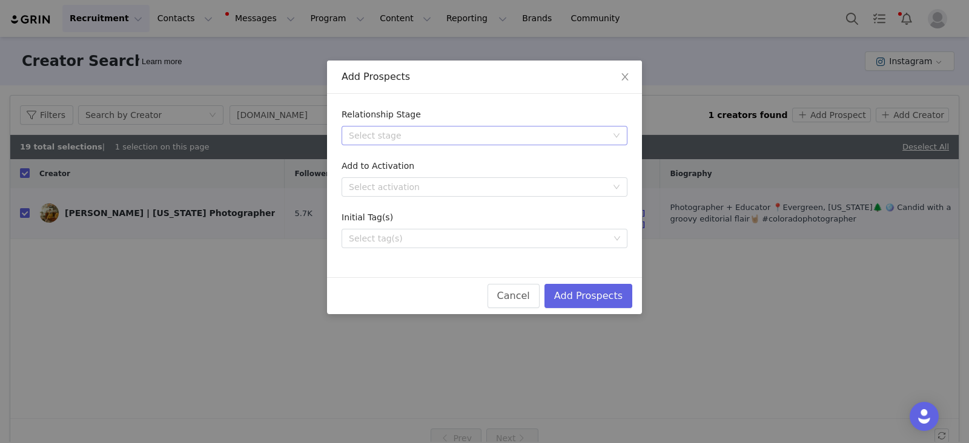
click at [384, 132] on div "Select stage" at bounding box center [478, 136] width 258 height 12
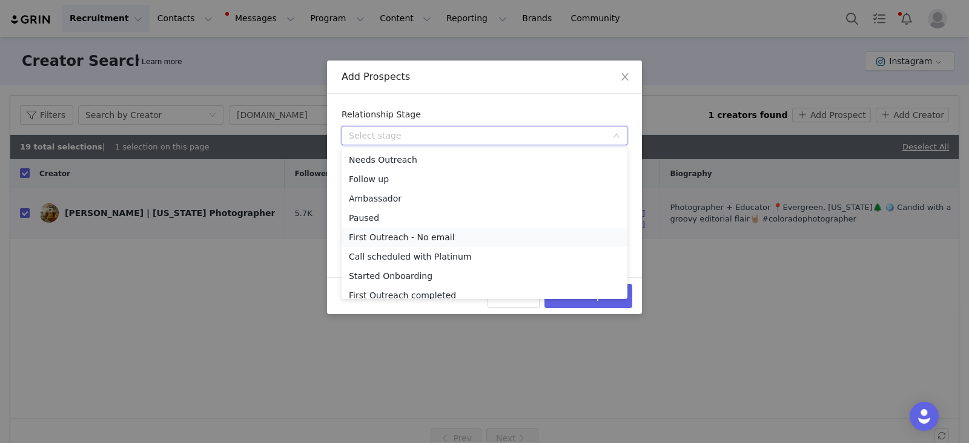
click at [386, 240] on li "First Outreach - No email" at bounding box center [484, 237] width 286 height 19
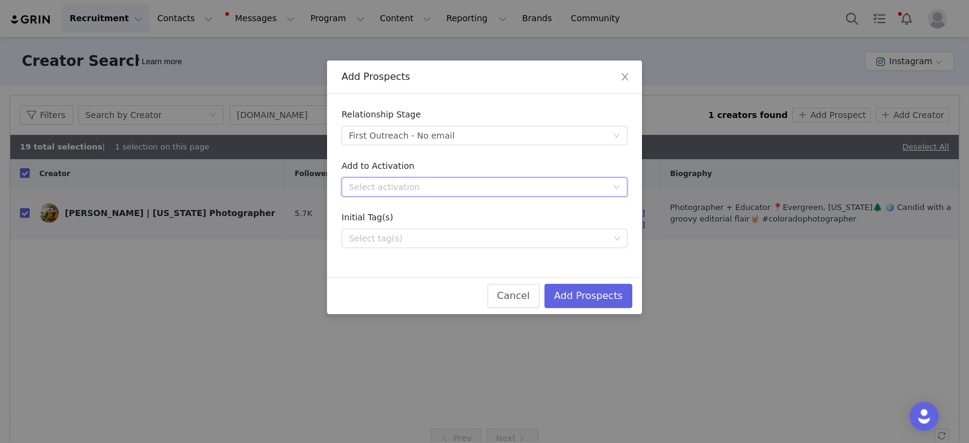
click at [409, 194] on div "Select activation" at bounding box center [480, 187] width 263 height 18
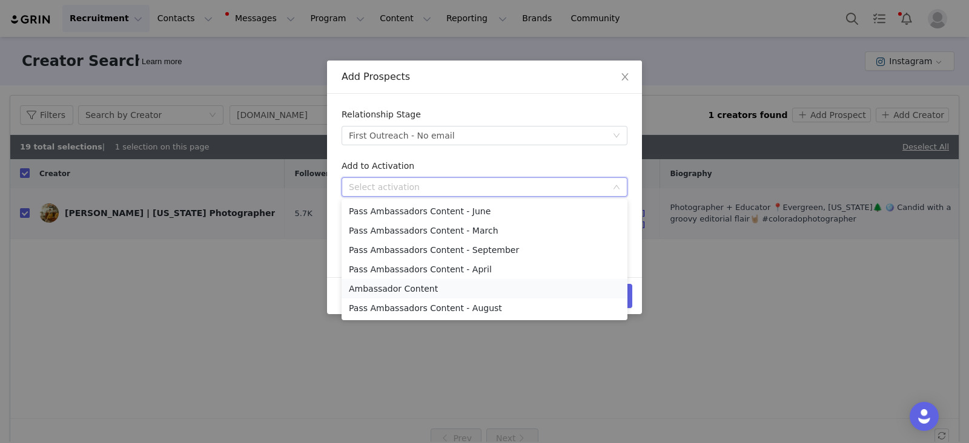
click at [395, 292] on li "Ambassador Content" at bounding box center [484, 288] width 286 height 19
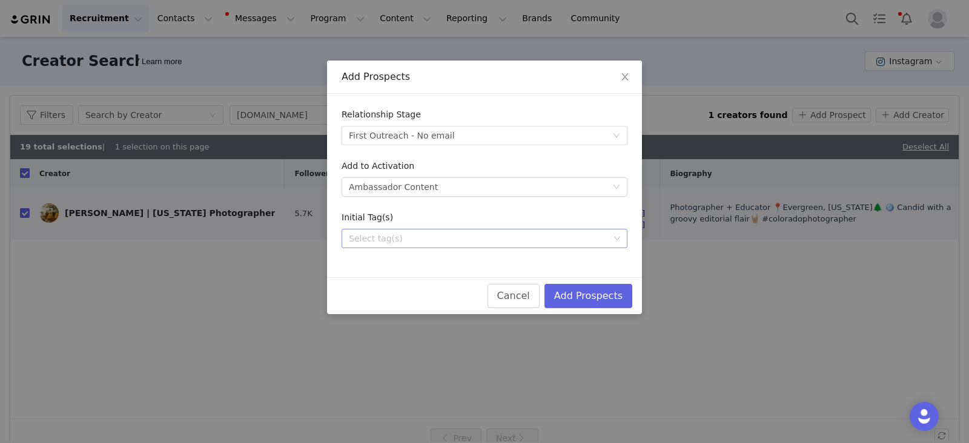
click at [397, 243] on div "Select tag(s)" at bounding box center [479, 238] width 260 height 12
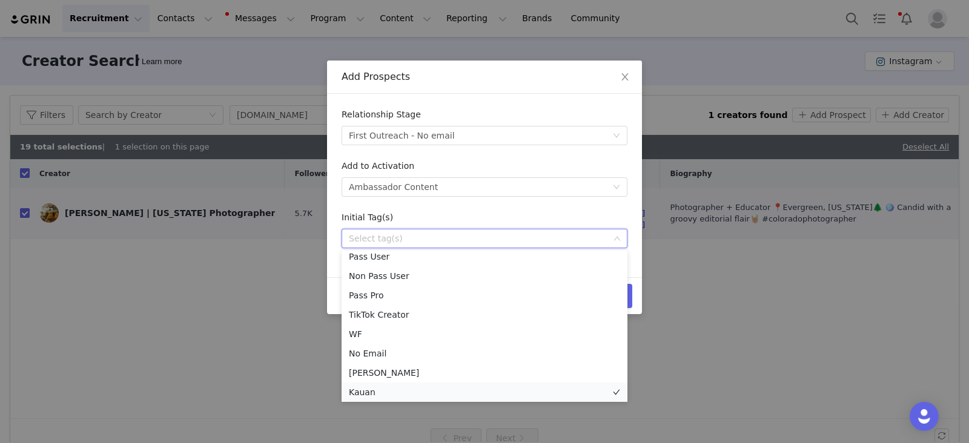
click at [371, 390] on li "Kauan" at bounding box center [484, 392] width 286 height 19
click at [636, 295] on div "Cancel Add Prospects" at bounding box center [484, 295] width 315 height 37
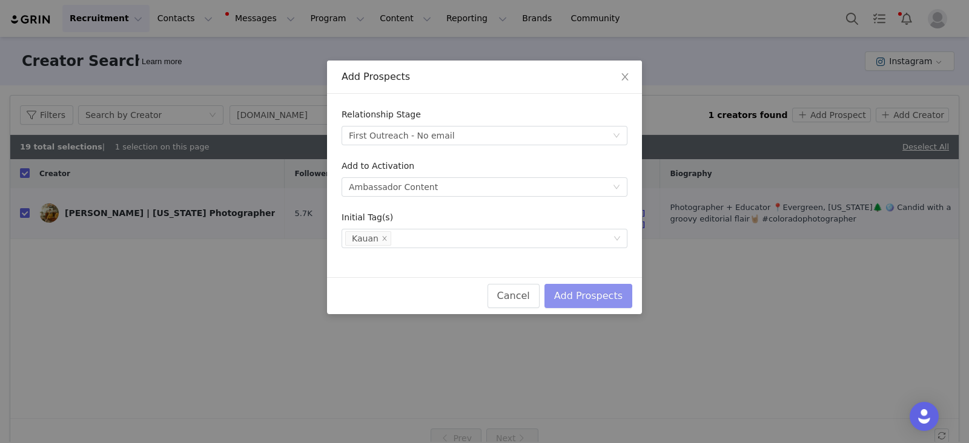
click at [611, 300] on button "Add Prospects" at bounding box center [588, 296] width 88 height 24
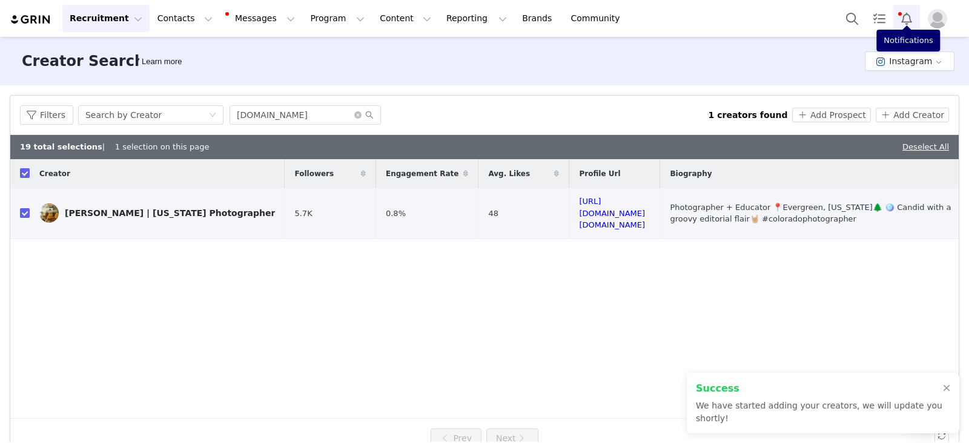
click at [906, 16] on button "Notifications" at bounding box center [906, 18] width 27 height 27
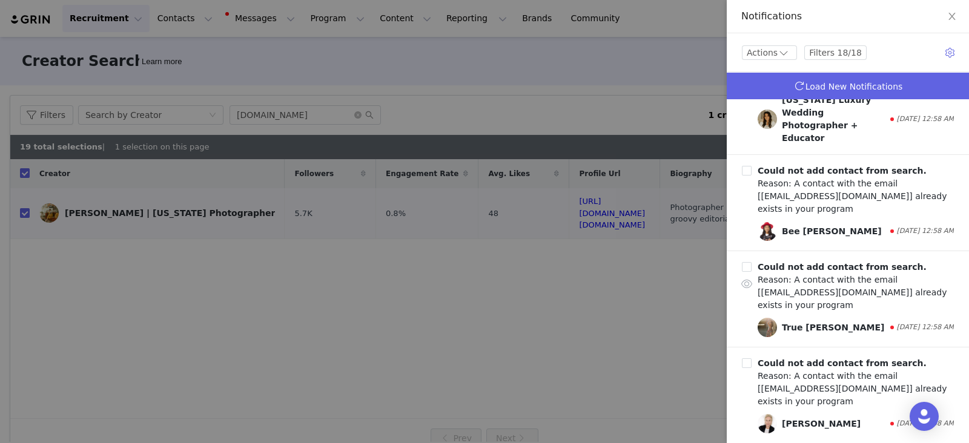
scroll to position [0, 0]
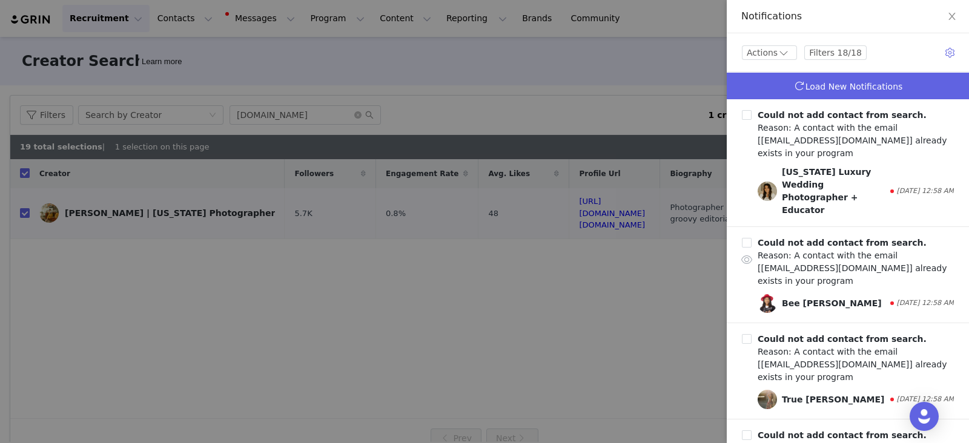
click at [804, 304] on div "Bee Trofort-Wilson" at bounding box center [831, 303] width 100 height 13
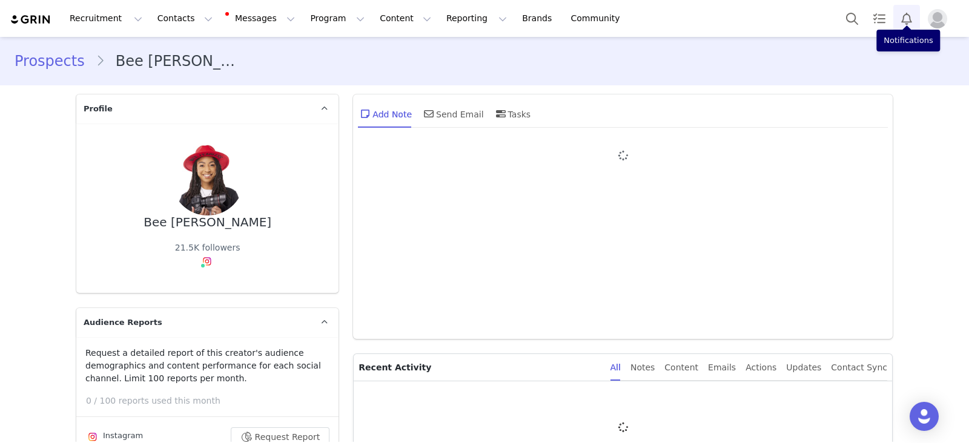
type input "+1 ([GEOGRAPHIC_DATA])"
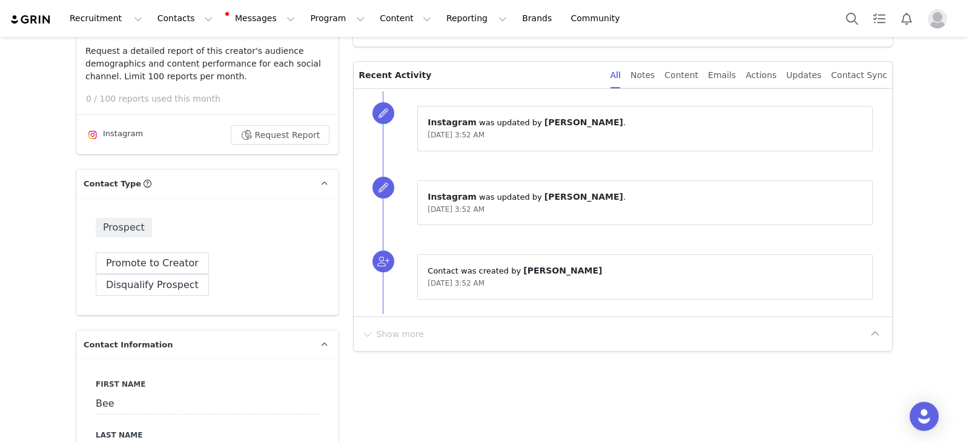
click at [116, 122] on div "Request a detailed report of this creator's audience demographics and content p…" at bounding box center [207, 95] width 262 height 100
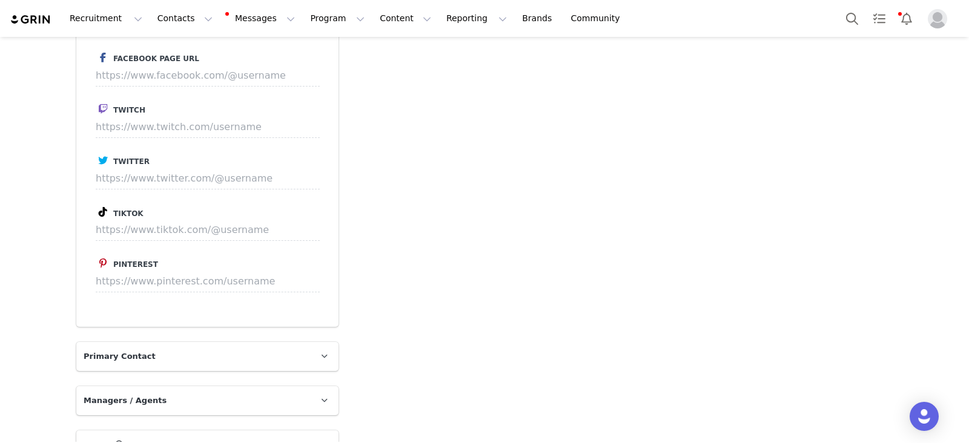
scroll to position [1286, 0]
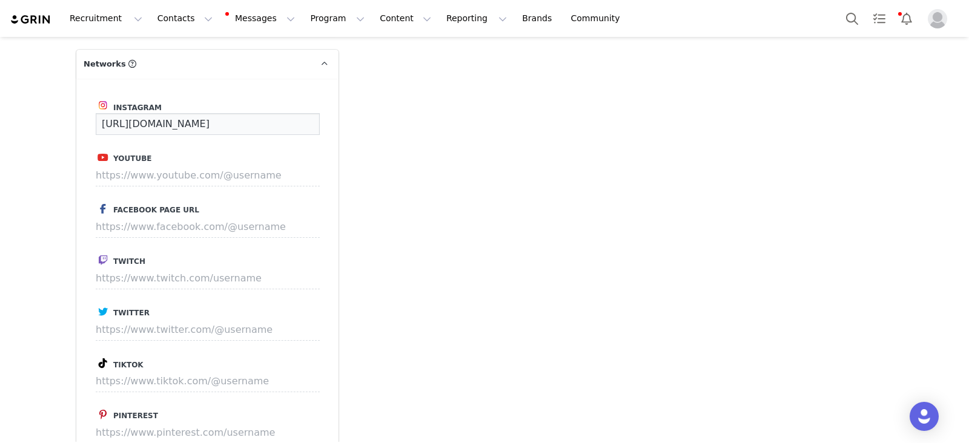
click at [152, 113] on input "https://www.instagram.com/bee_alyssatrofort" at bounding box center [208, 124] width 224 height 22
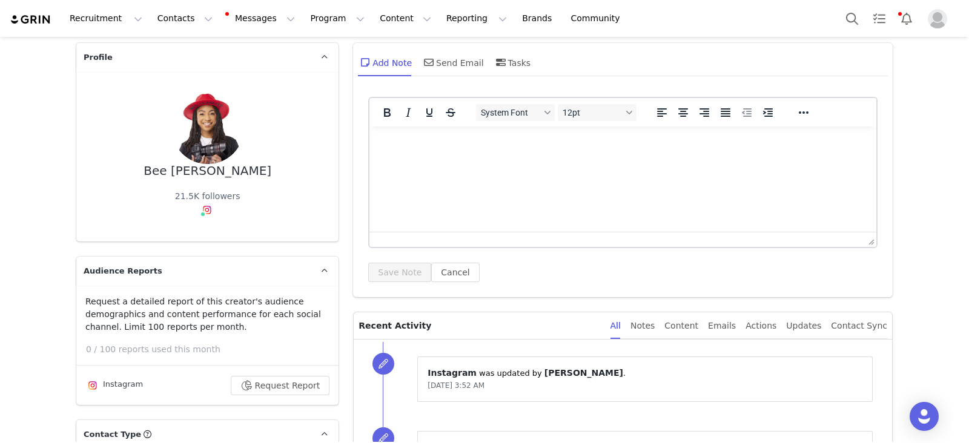
scroll to position [0, 0]
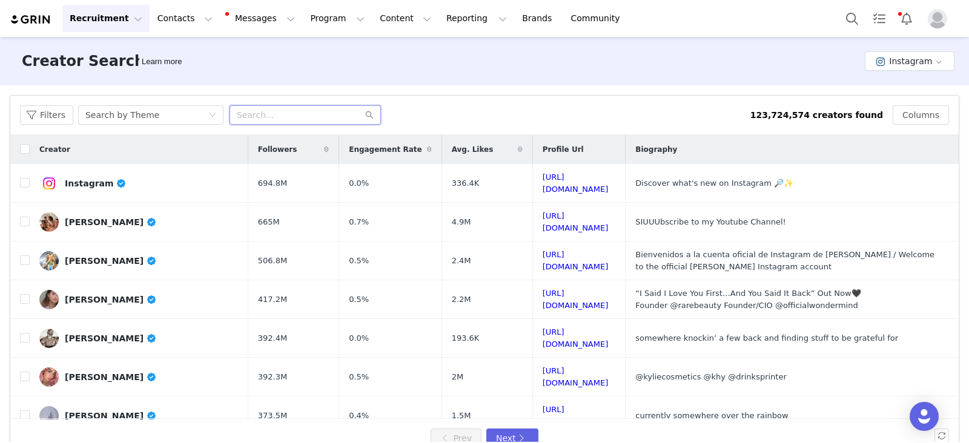
paste input "ohyeahitsidy"
type input "ohyeahitsidy"
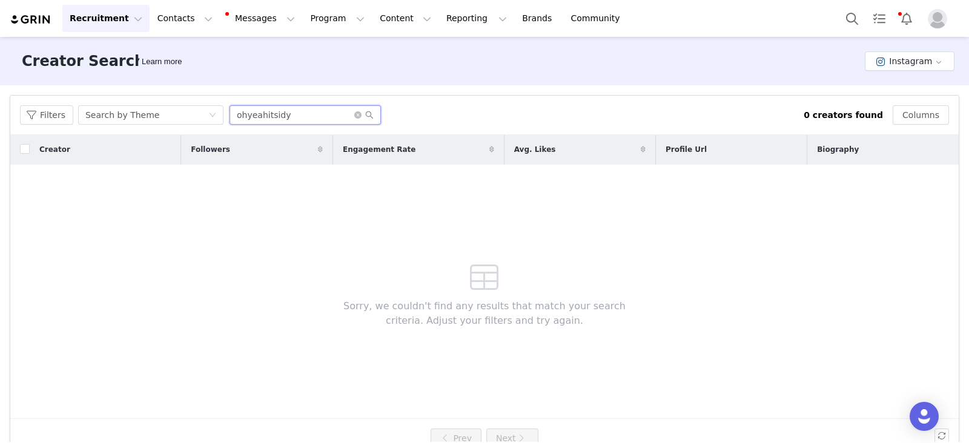
click at [286, 110] on input "ohyeahitsidy" at bounding box center [304, 114] width 151 height 19
click at [306, 116] on input "ohyeahitsidy" at bounding box center [304, 114] width 151 height 19
click at [104, 116] on div "Search by Theme" at bounding box center [122, 115] width 74 height 18
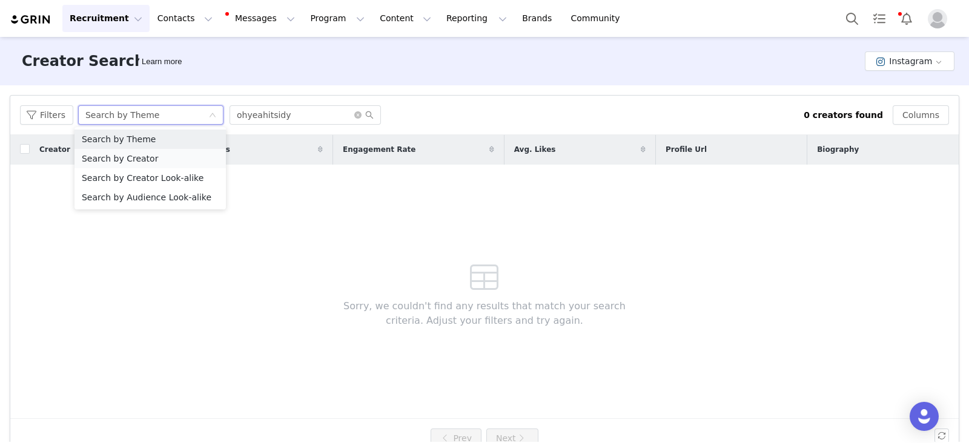
click at [139, 159] on li "Search by Creator" at bounding box center [149, 158] width 151 height 19
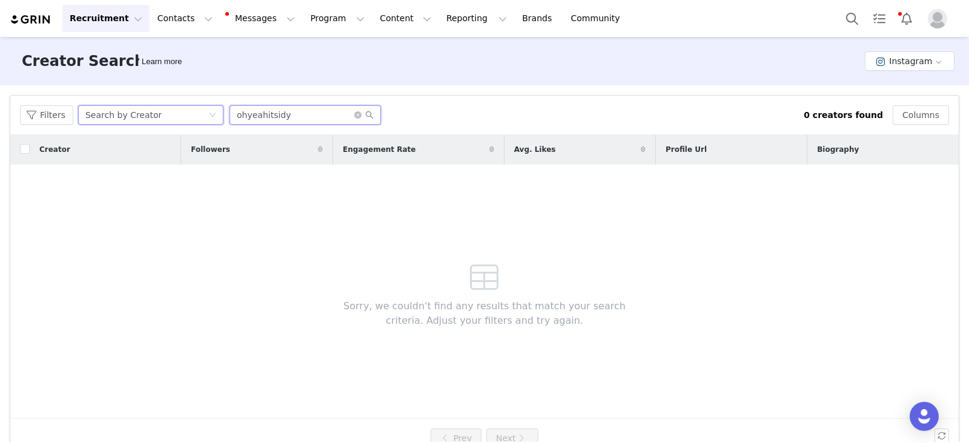
click at [295, 119] on input "ohyeahitsidy" at bounding box center [304, 114] width 151 height 19
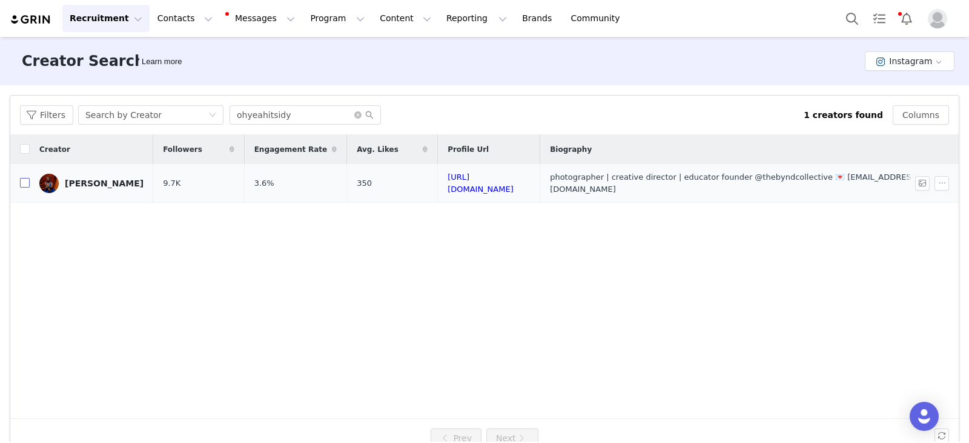
click at [27, 182] on input "checkbox" at bounding box center [25, 183] width 10 height 10
checkbox input "true"
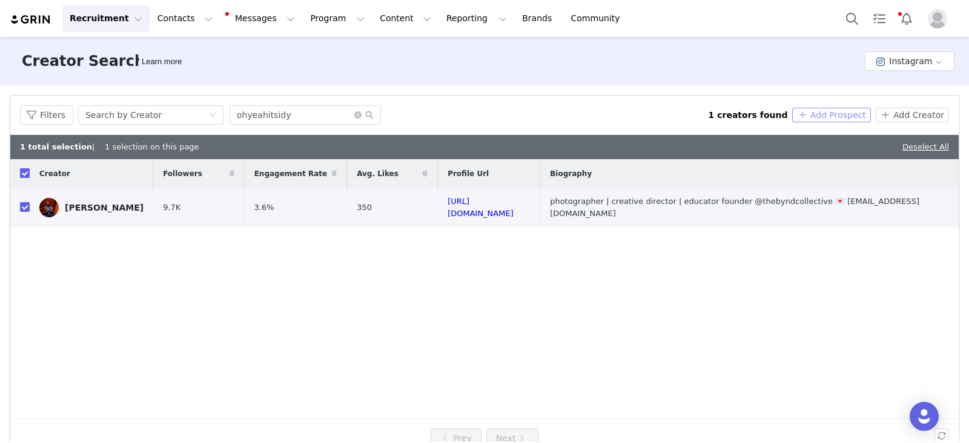
click at [815, 113] on button "Add Prospect" at bounding box center [831, 115] width 78 height 15
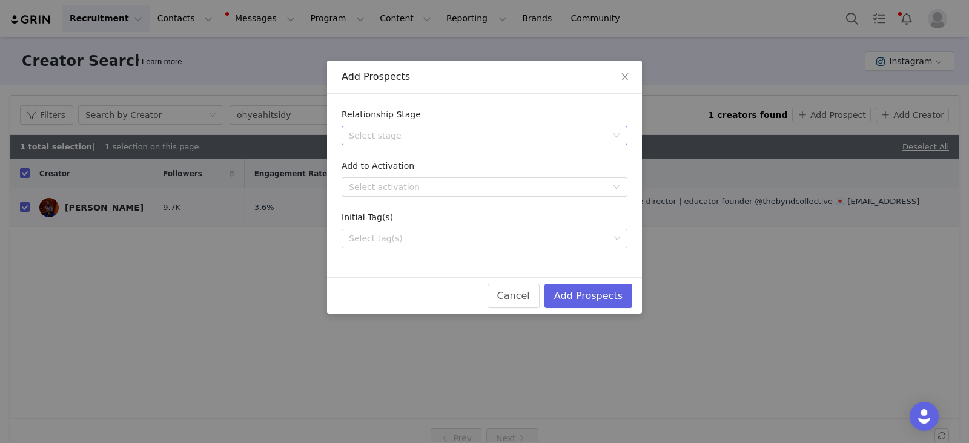
click at [400, 127] on div "Select stage" at bounding box center [480, 136] width 263 height 18
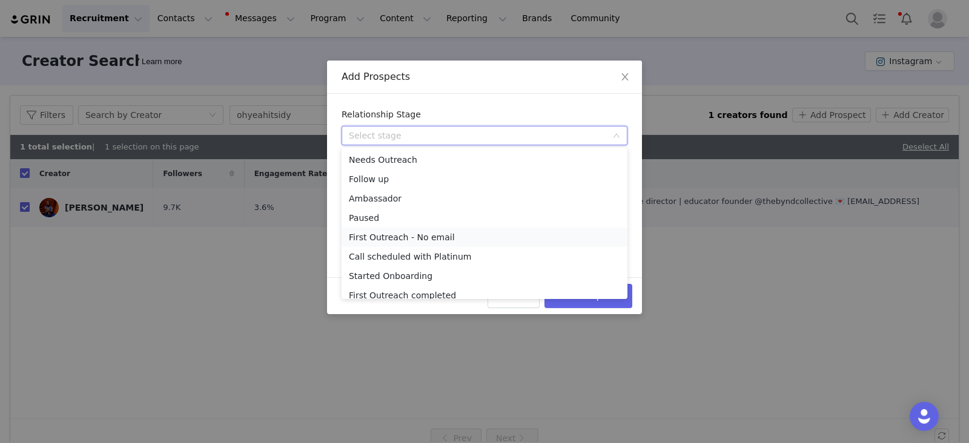
click at [389, 238] on li "First Outreach - No email" at bounding box center [484, 237] width 286 height 19
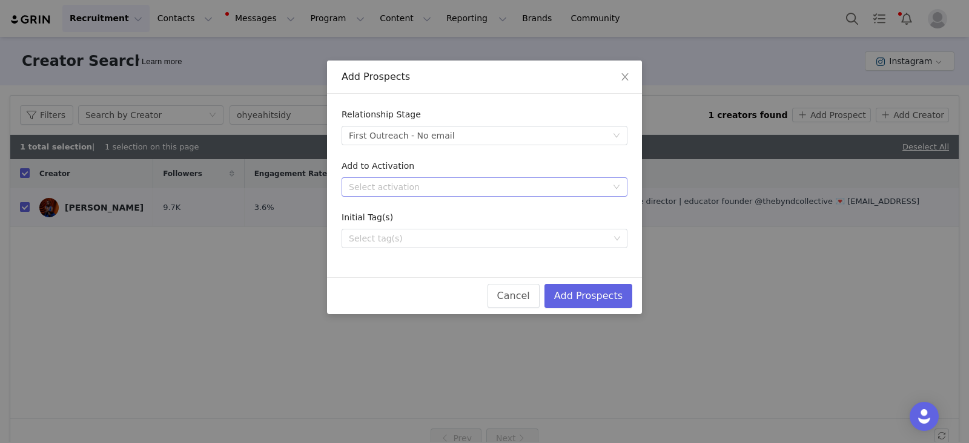
click at [385, 186] on div "Select activation" at bounding box center [478, 187] width 258 height 12
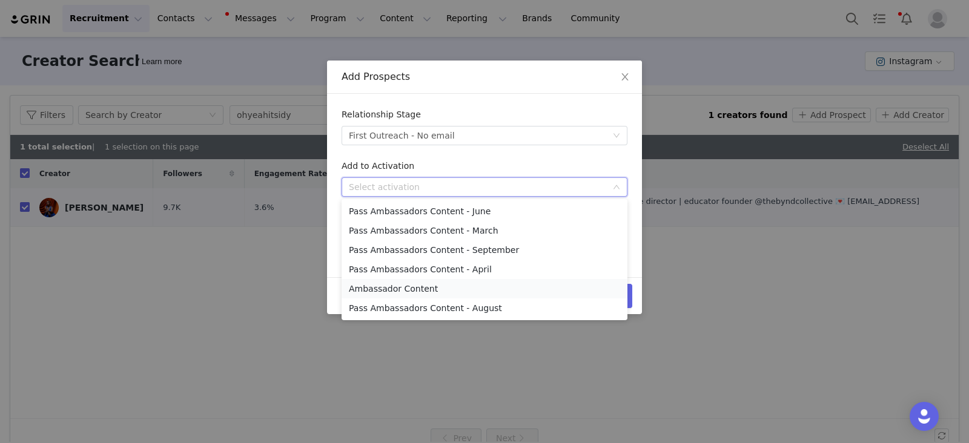
click at [381, 288] on li "Ambassador Content" at bounding box center [484, 288] width 286 height 19
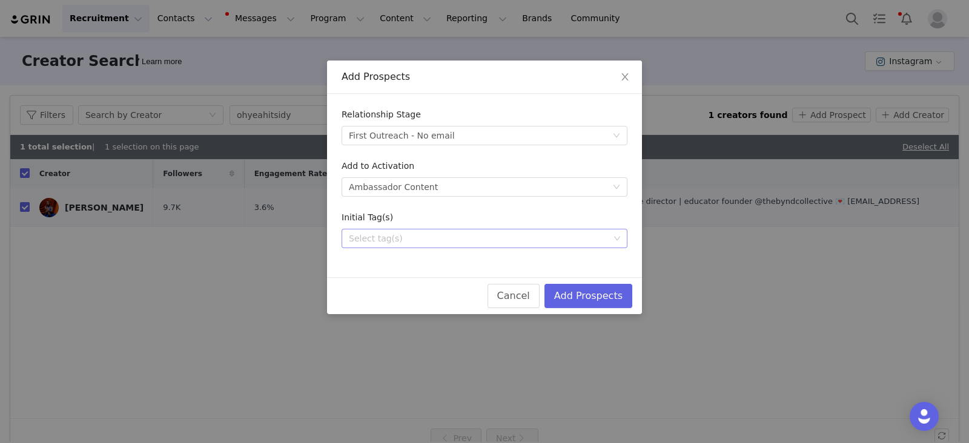
click at [376, 240] on div "Select tag(s)" at bounding box center [479, 238] width 260 height 12
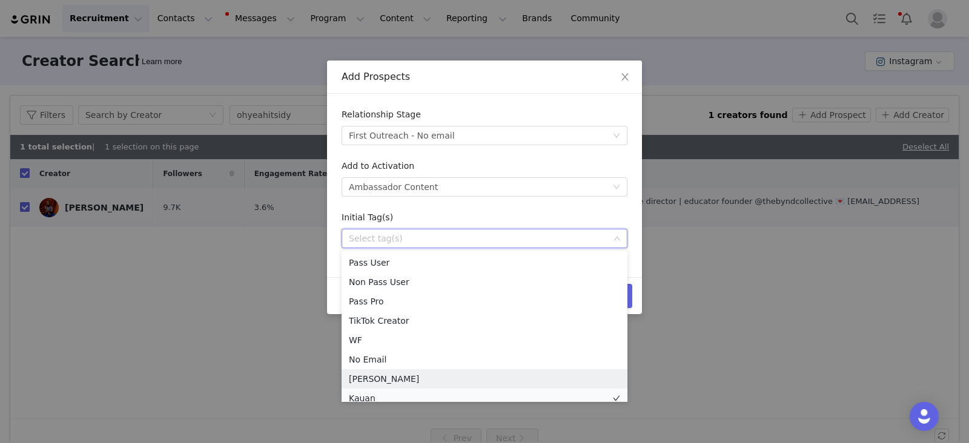
scroll to position [6, 0]
click at [363, 395] on li "Kauan" at bounding box center [484, 392] width 286 height 19
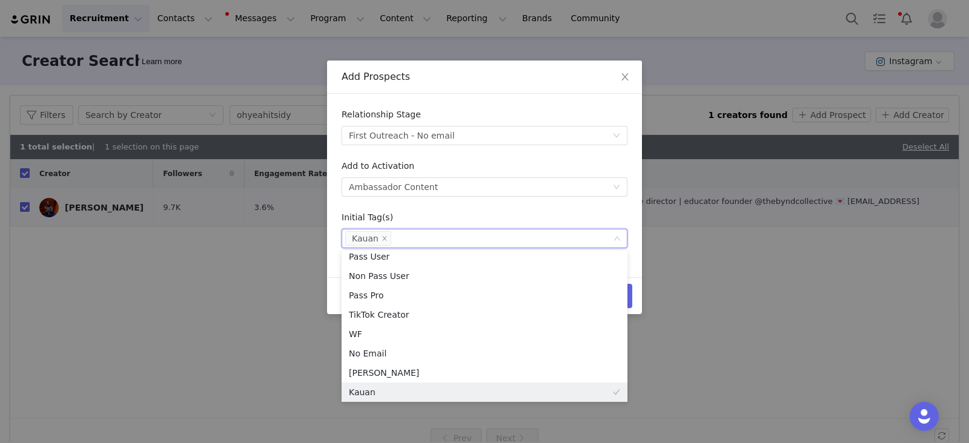
click at [602, 200] on form "Relationship Stage Select stage First Outreach - No email Add to Activation Sel…" at bounding box center [484, 178] width 286 height 140
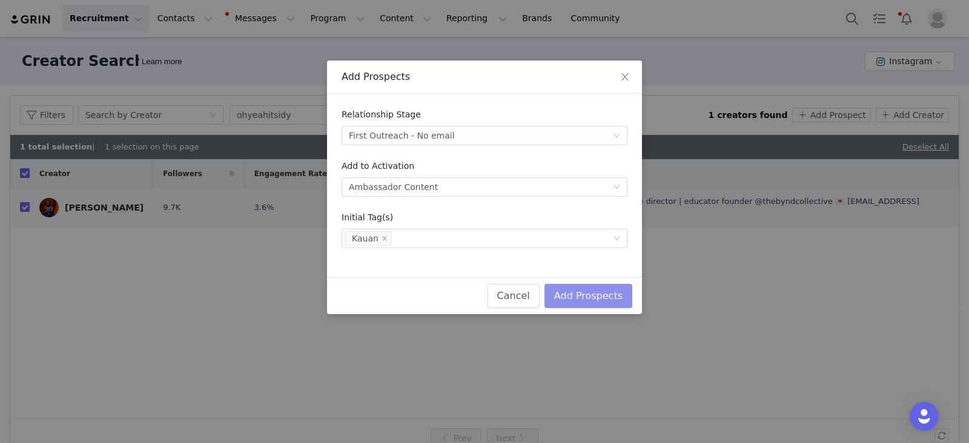
click at [611, 298] on button "Add Prospects" at bounding box center [588, 296] width 88 height 24
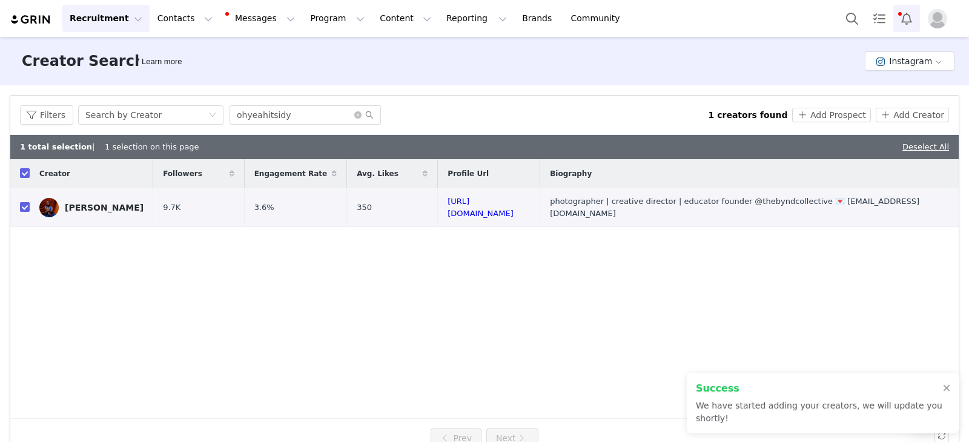
click at [903, 19] on button "Notifications" at bounding box center [906, 18] width 27 height 27
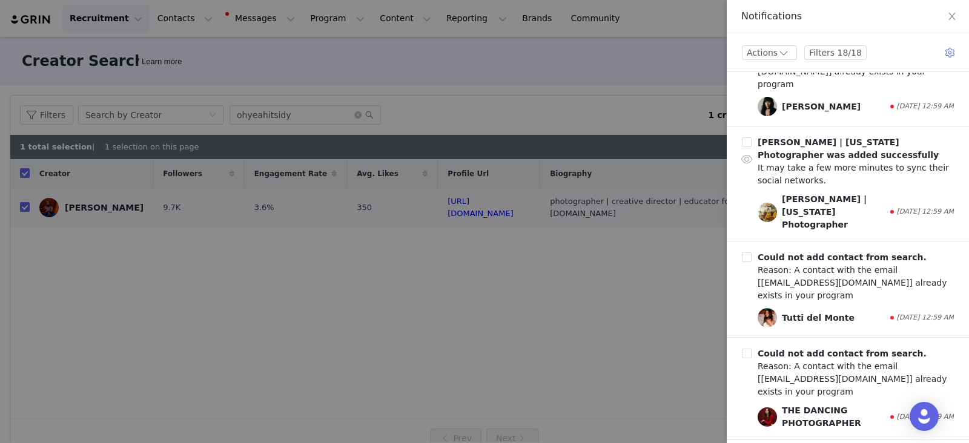
scroll to position [191, 0]
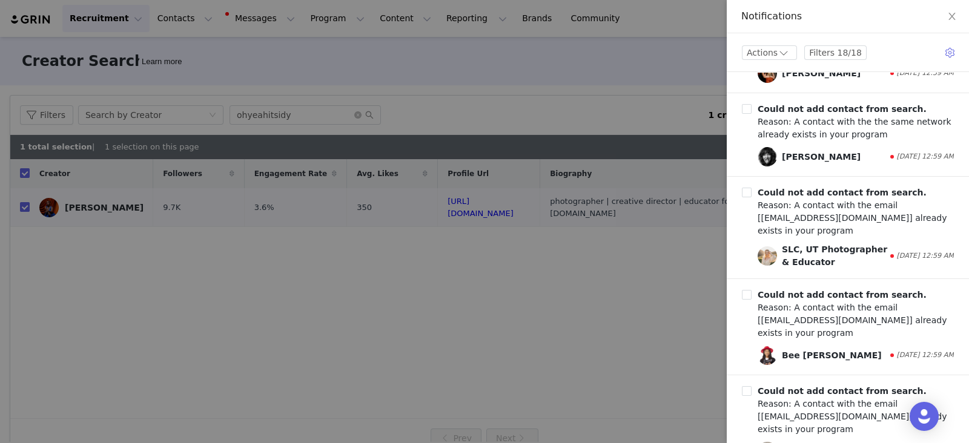
click at [505, 310] on div at bounding box center [484, 221] width 969 height 443
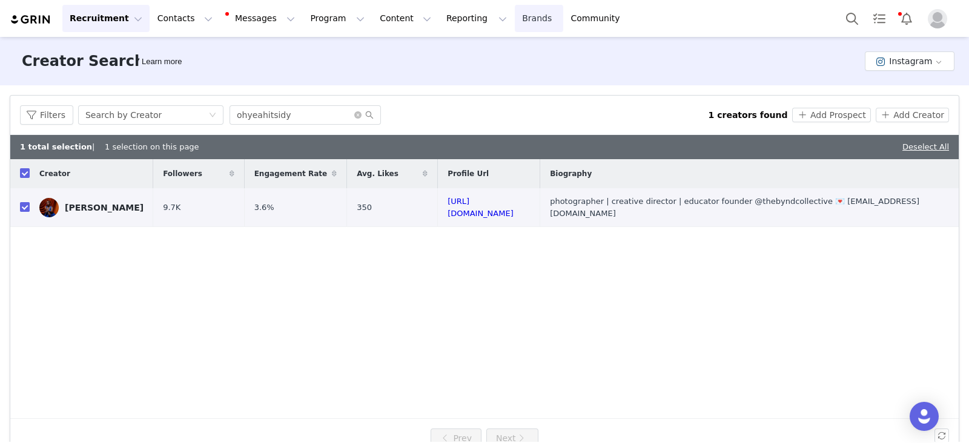
click at [515, 16] on link "Brands Brands" at bounding box center [539, 18] width 48 height 27
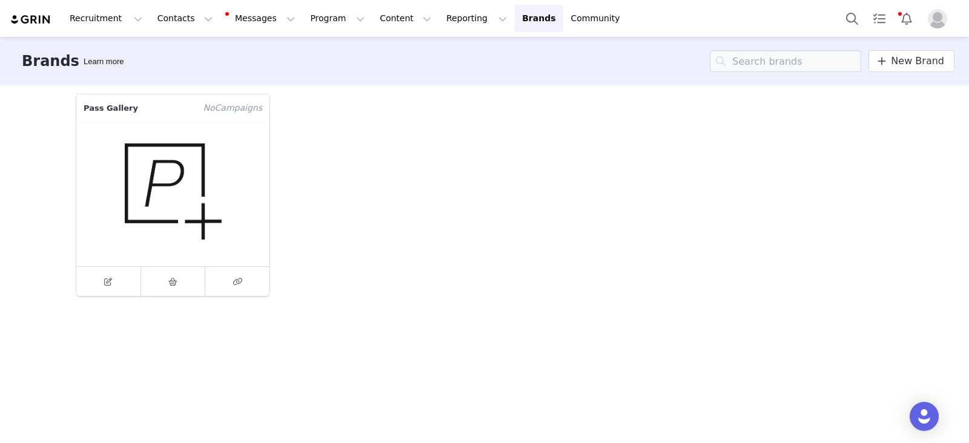
click at [185, 196] on figure at bounding box center [172, 194] width 193 height 145
click at [163, 18] on button "Contacts Contacts" at bounding box center [185, 18] width 70 height 27
click at [179, 81] on p "Prospects" at bounding box center [168, 76] width 41 height 13
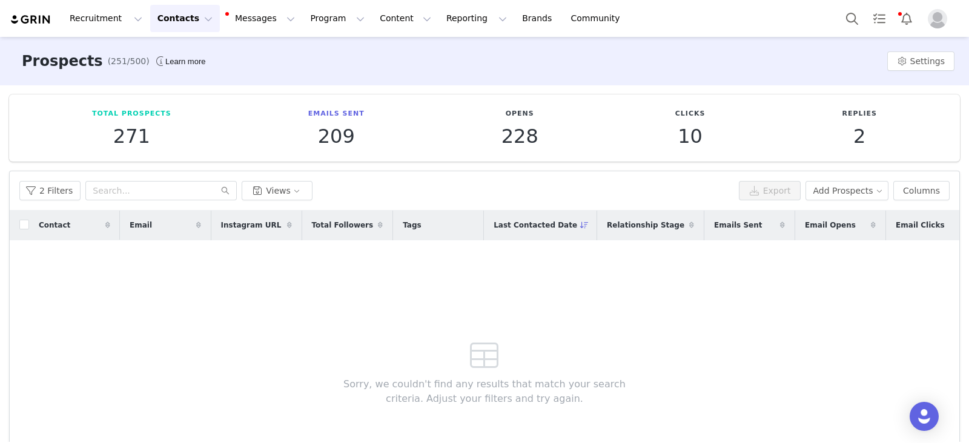
click at [333, 111] on p "Emails Sent" at bounding box center [336, 114] width 56 height 10
click at [129, 130] on p "271" at bounding box center [131, 136] width 79 height 22
click at [127, 106] on div "Total Prospects 271 Emails Sent 209 Opens 228 Clicks 10 Replies 2" at bounding box center [484, 127] width 950 height 67
click at [101, 27] on button "Recruitment Recruitment" at bounding box center [105, 18] width 87 height 27
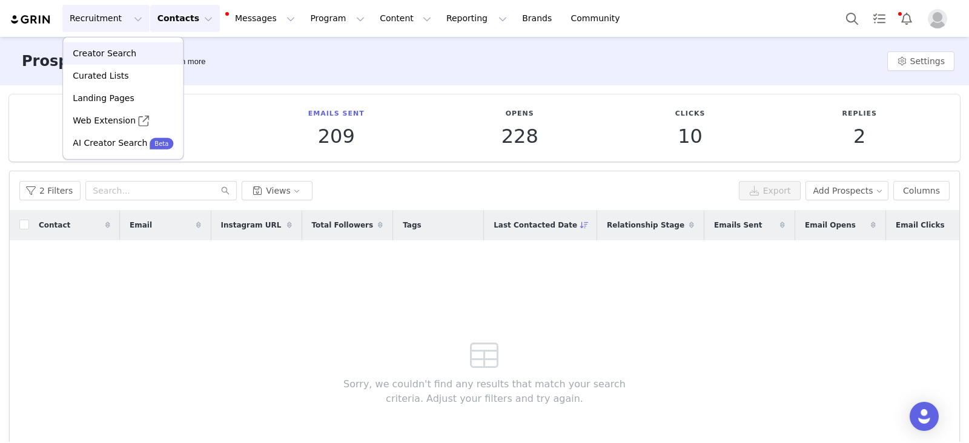
click at [134, 48] on div "Creator Search" at bounding box center [122, 53] width 105 height 13
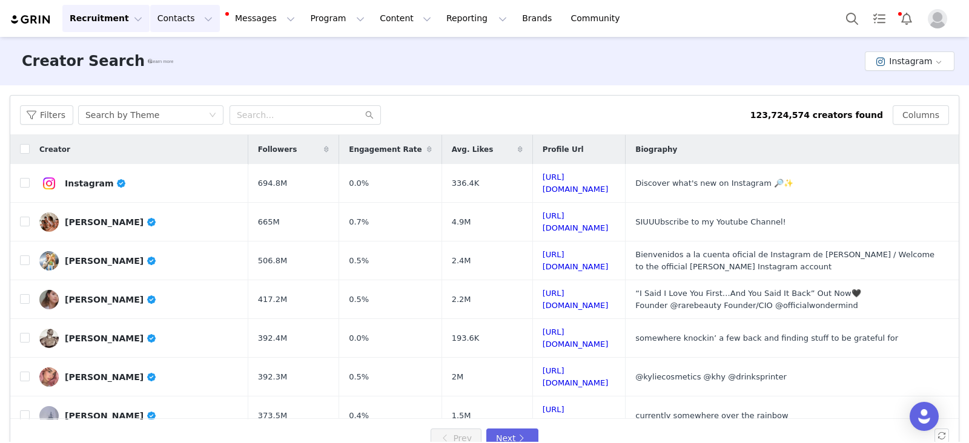
click at [174, 18] on button "Contacts Contacts" at bounding box center [185, 18] width 70 height 27
click at [373, 15] on button "Content Content" at bounding box center [405, 18] width 66 height 27
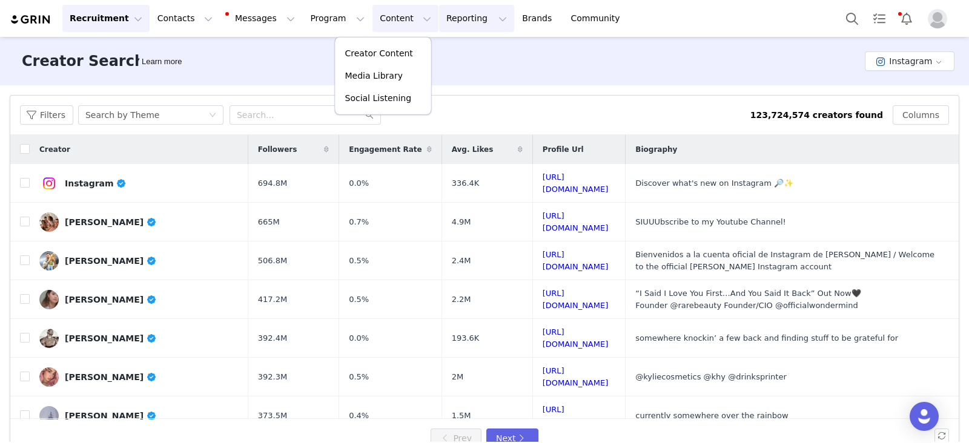
click at [439, 19] on button "Reporting Reporting" at bounding box center [476, 18] width 75 height 27
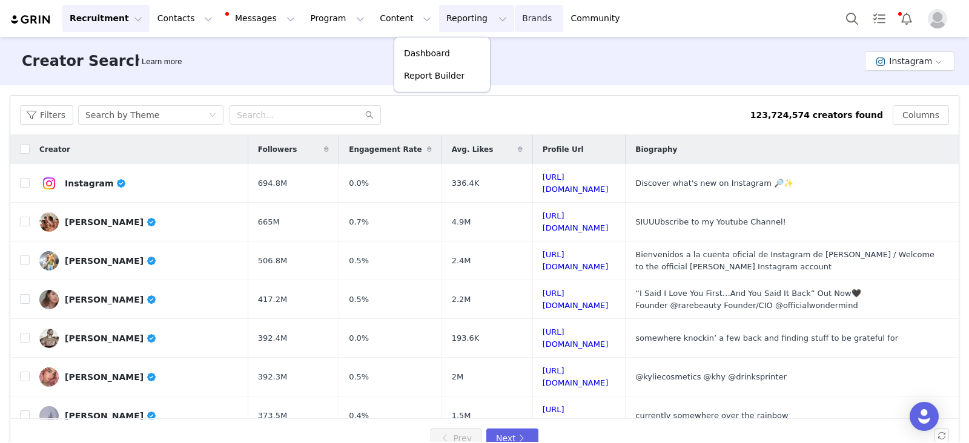
click at [515, 22] on link "Brands Brands" at bounding box center [539, 18] width 48 height 27
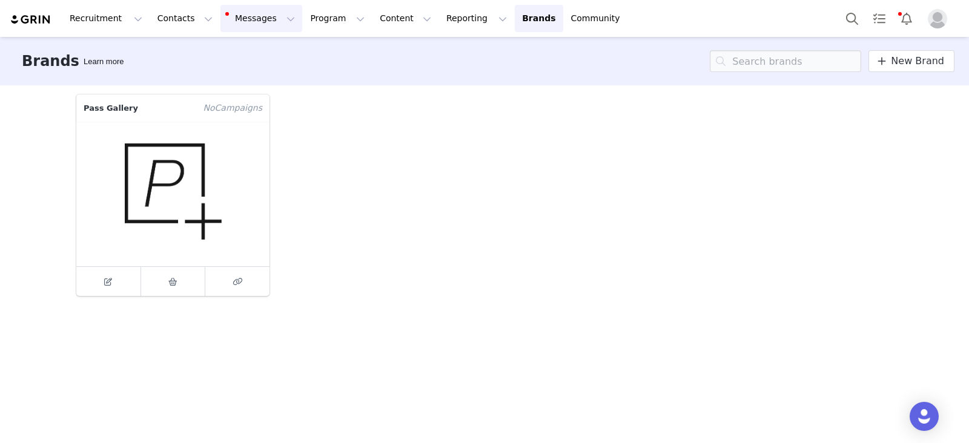
click at [228, 23] on button "Messages Messages" at bounding box center [261, 18] width 82 height 27
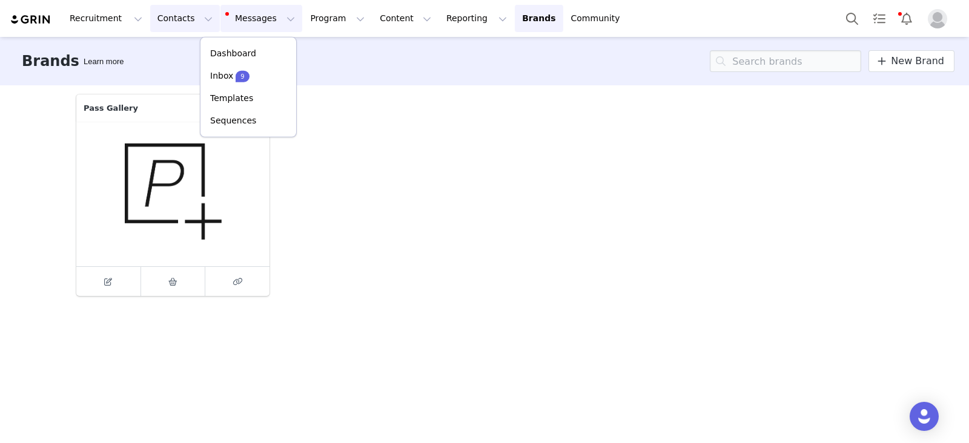
click at [179, 21] on button "Contacts Contacts" at bounding box center [185, 18] width 70 height 27
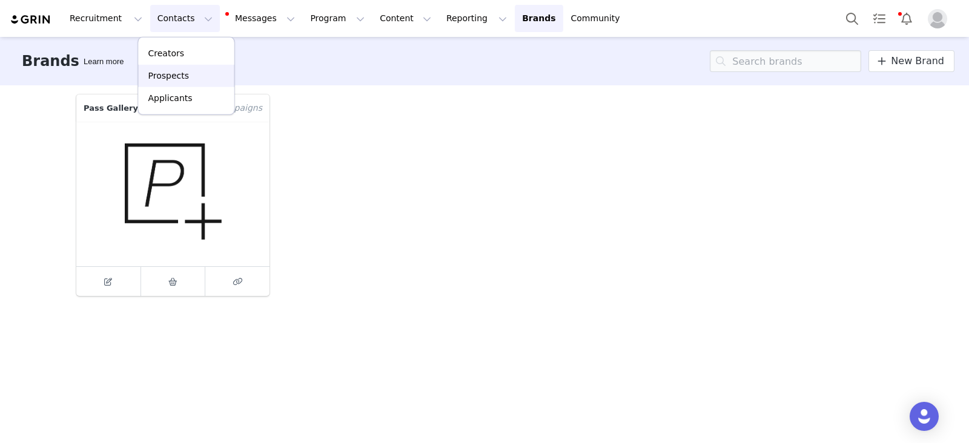
click at [180, 79] on p "Prospects" at bounding box center [168, 76] width 41 height 13
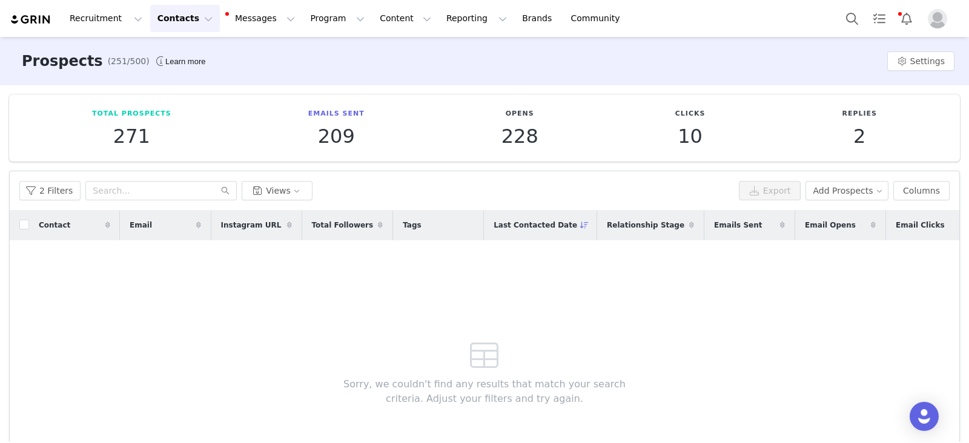
click at [172, 19] on button "Contacts Contacts" at bounding box center [185, 18] width 70 height 27
click at [169, 98] on p "Applicants" at bounding box center [170, 98] width 44 height 13
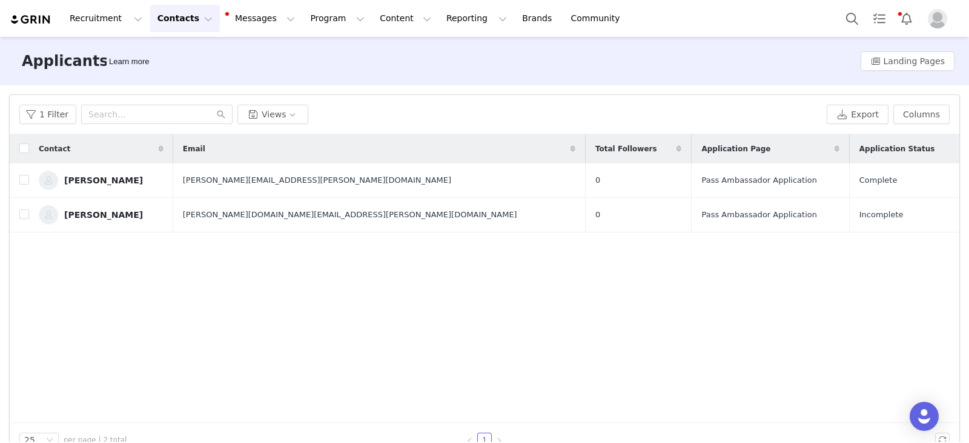
click at [185, 22] on button "Contacts Contacts" at bounding box center [185, 18] width 70 height 27
click at [172, 59] on p "Creators" at bounding box center [166, 53] width 36 height 13
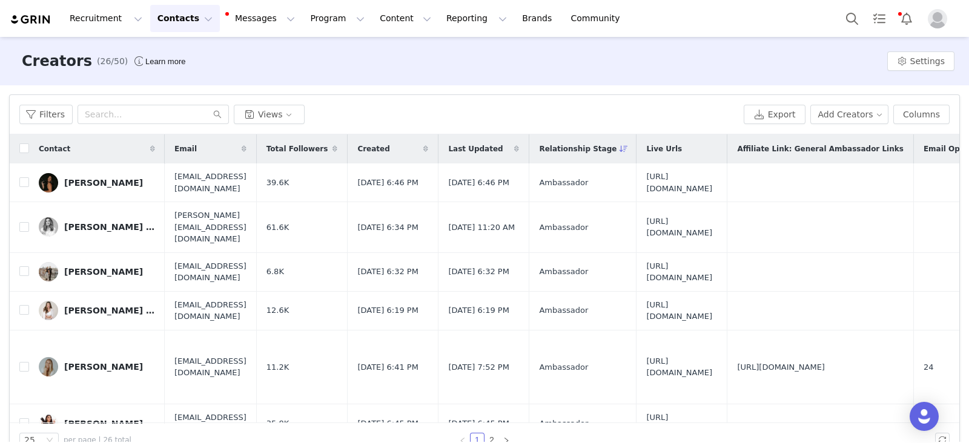
click at [167, 21] on button "Contacts Contacts" at bounding box center [185, 18] width 70 height 27
click at [185, 81] on div "Prospects" at bounding box center [186, 76] width 81 height 13
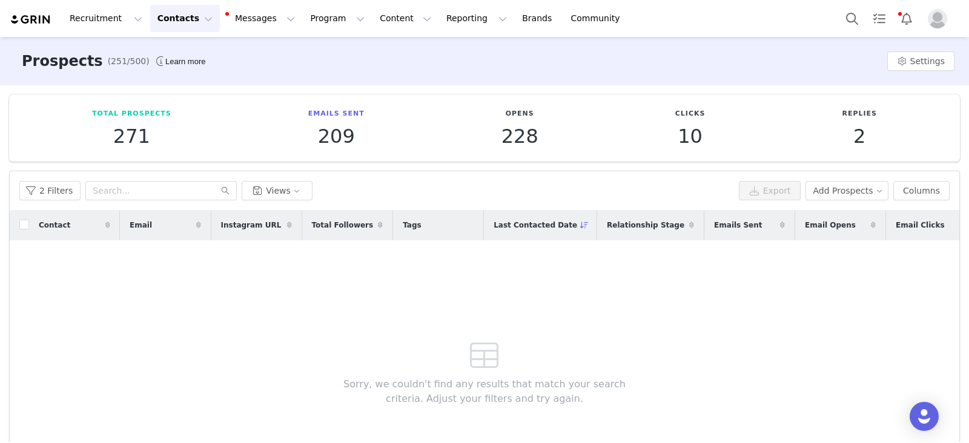
click at [120, 140] on p "271" at bounding box center [131, 136] width 79 height 22
click at [121, 116] on p "Total Prospects" at bounding box center [131, 114] width 79 height 10
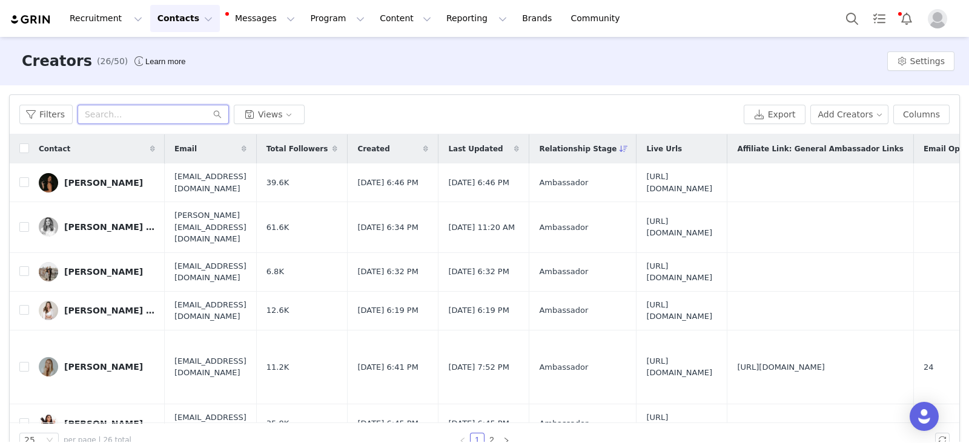
click at [175, 122] on input "text" at bounding box center [152, 114] width 151 height 19
paste input "emilyfarthingart"
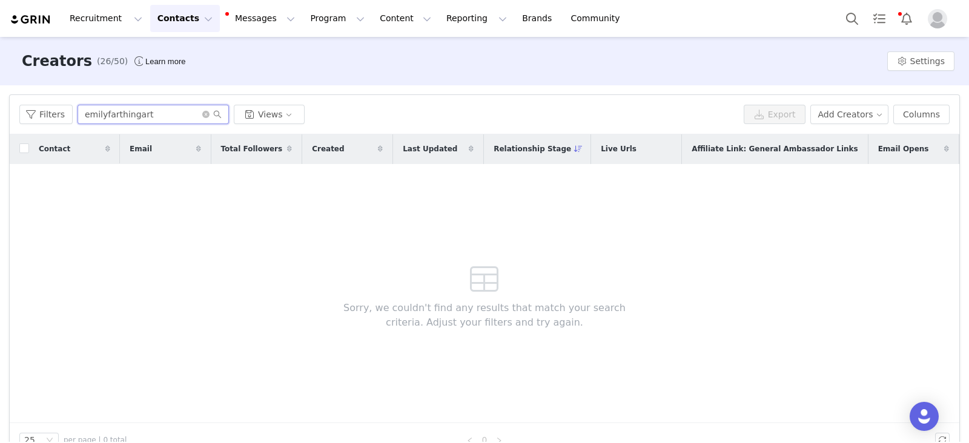
type input "emilyfarthingart"
click at [36, 18] on img at bounding box center [31, 20] width 42 height 12
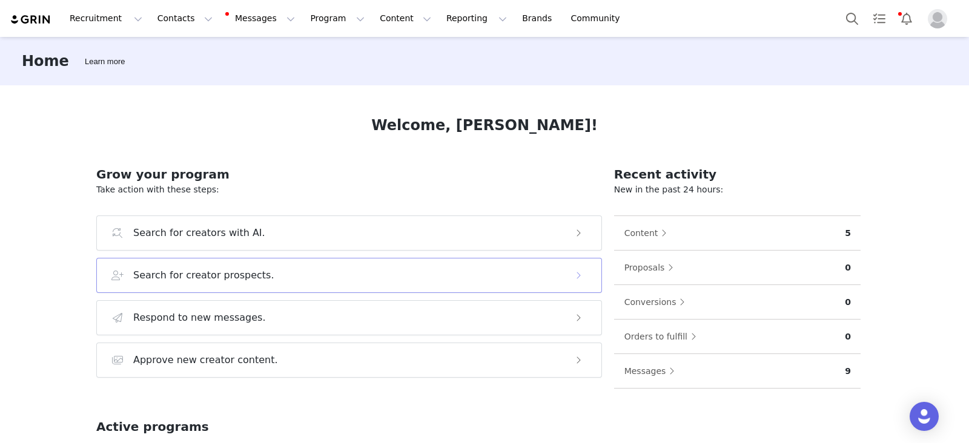
click at [237, 279] on h3 "Search for creator prospects." at bounding box center [203, 275] width 141 height 15
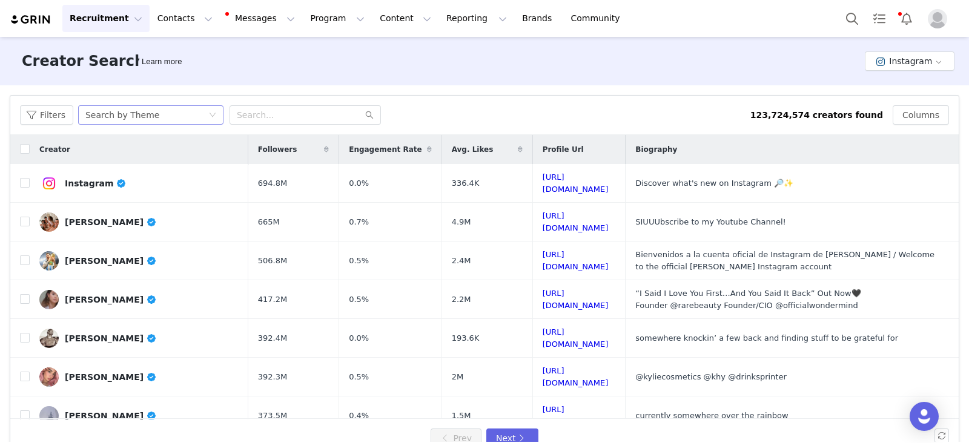
click at [163, 114] on div "Search by Theme" at bounding box center [146, 115] width 123 height 18
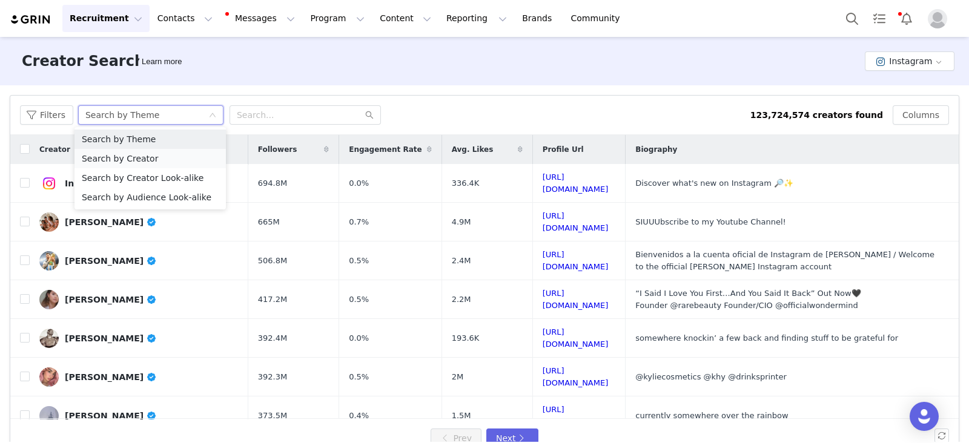
click at [139, 159] on li "Search by Creator" at bounding box center [149, 158] width 151 height 19
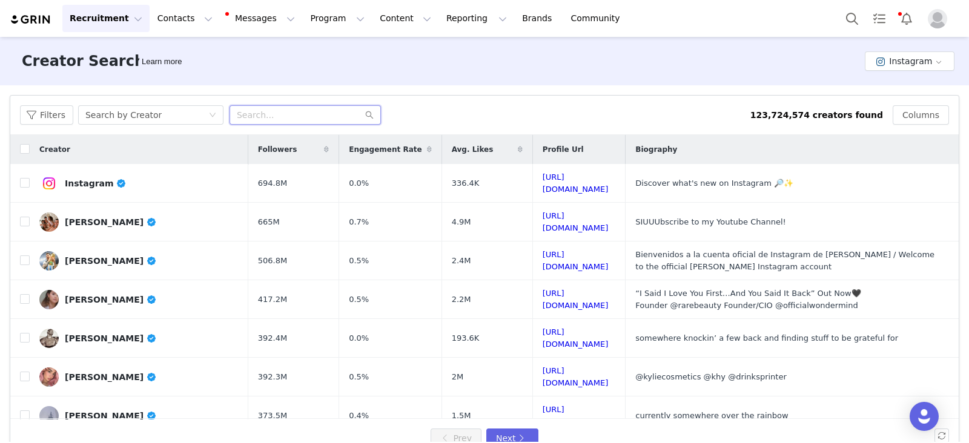
paste input "emilyfarthingart"
type input "emilyfarthingart"
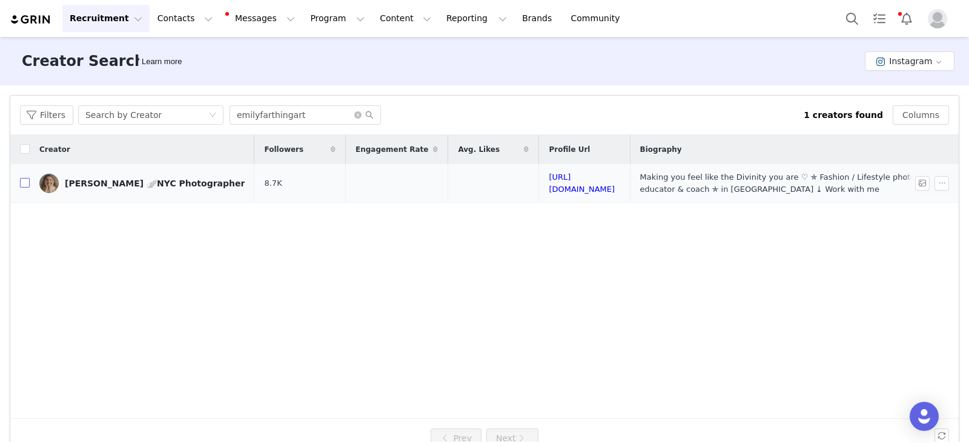
click at [25, 184] on input "checkbox" at bounding box center [25, 183] width 10 height 10
checkbox input "true"
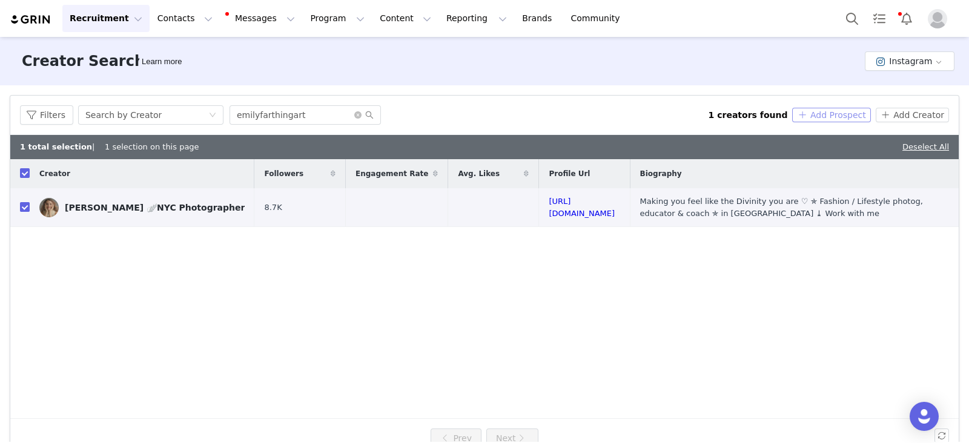
click at [811, 110] on button "Add Prospect" at bounding box center [831, 115] width 78 height 15
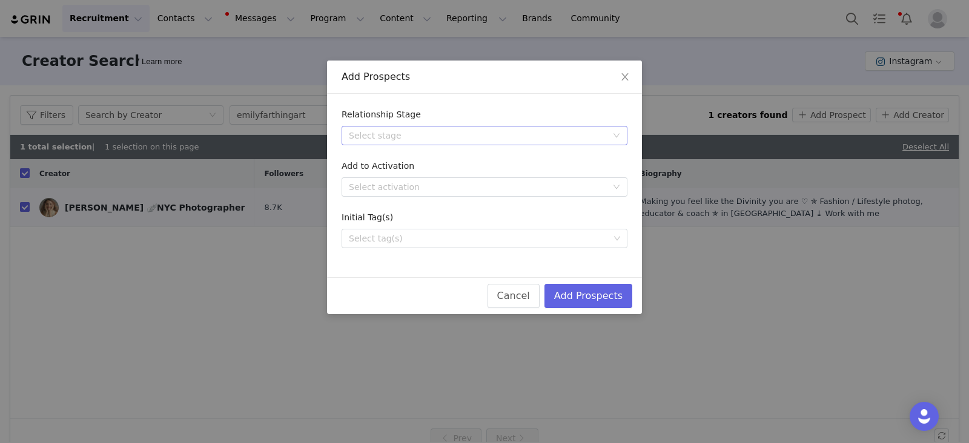
click at [377, 138] on div "Select stage" at bounding box center [478, 136] width 258 height 12
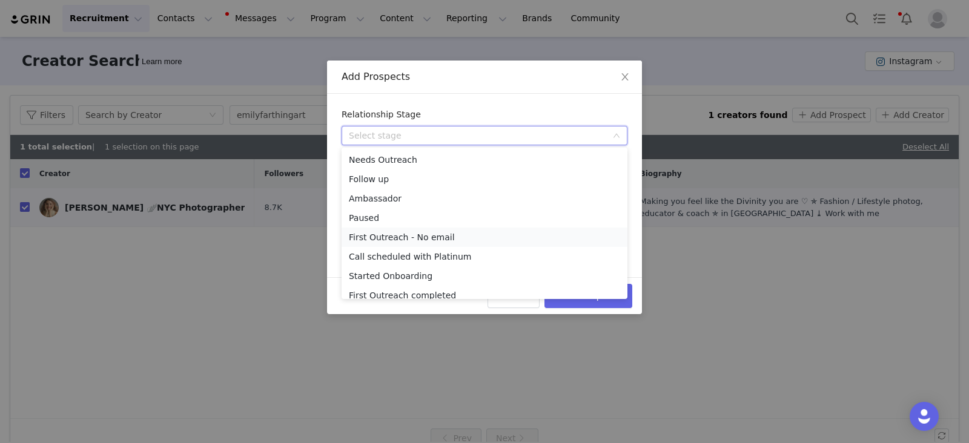
click at [407, 237] on li "First Outreach - No email" at bounding box center [484, 237] width 286 height 19
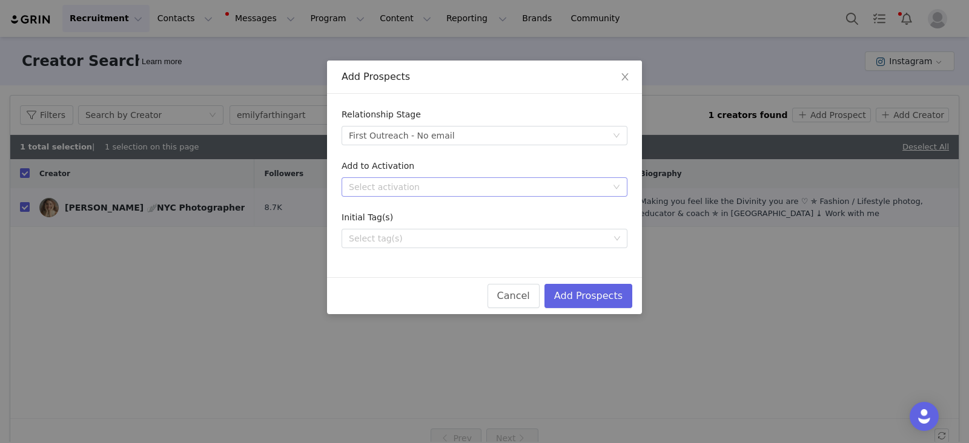
click at [383, 188] on div "Select activation" at bounding box center [478, 187] width 258 height 12
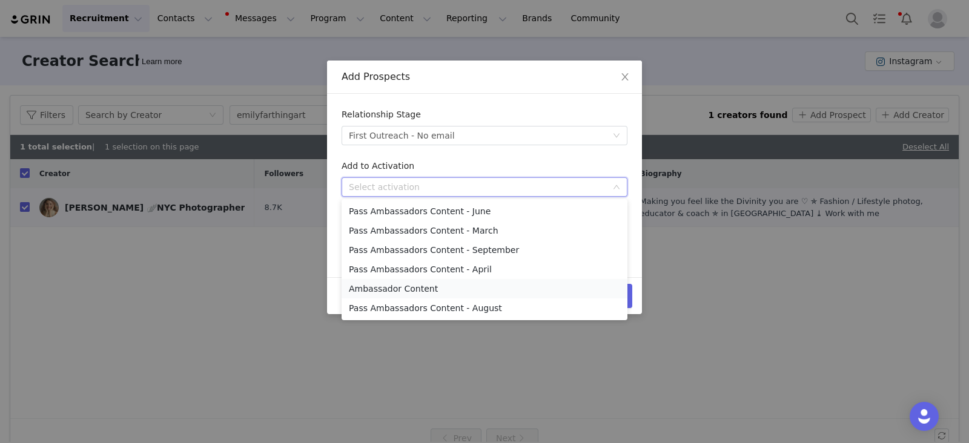
click at [378, 293] on li "Ambassador Content" at bounding box center [484, 288] width 286 height 19
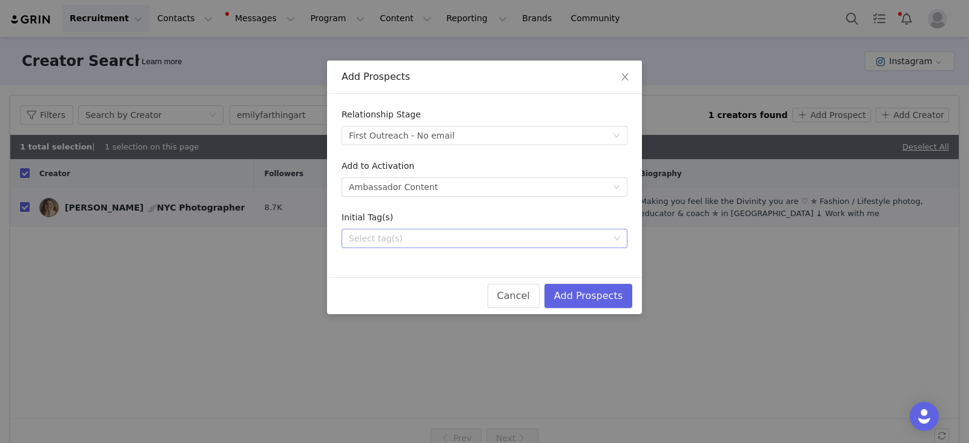
click at [377, 242] on div "Select tag(s)" at bounding box center [479, 238] width 260 height 12
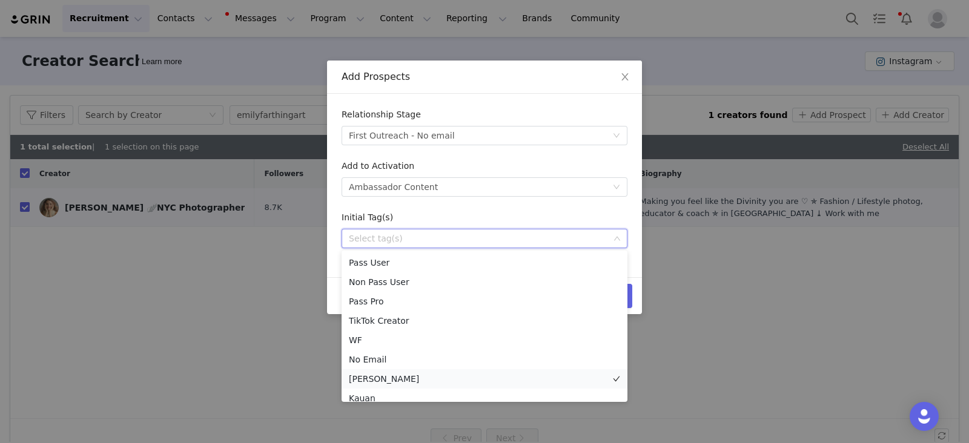
scroll to position [8, 0]
click at [361, 389] on li "Kauan" at bounding box center [484, 389] width 286 height 19
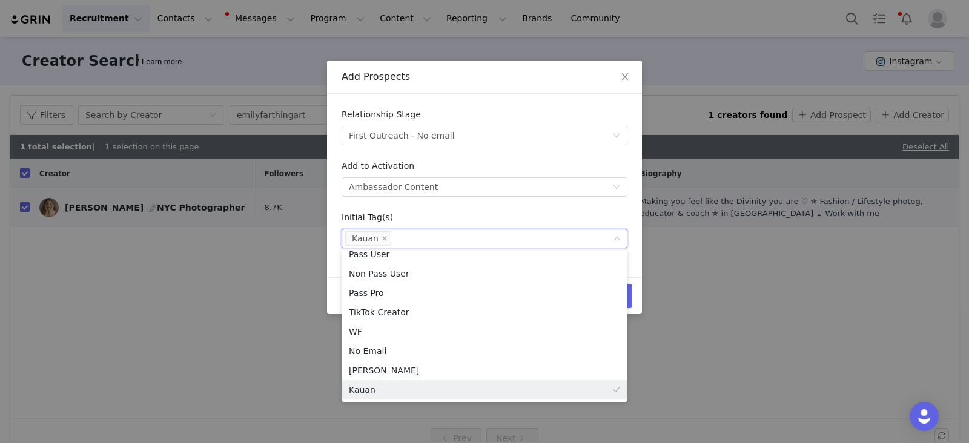
click at [553, 220] on div "Initial Tag(s)" at bounding box center [484, 220] width 286 height 18
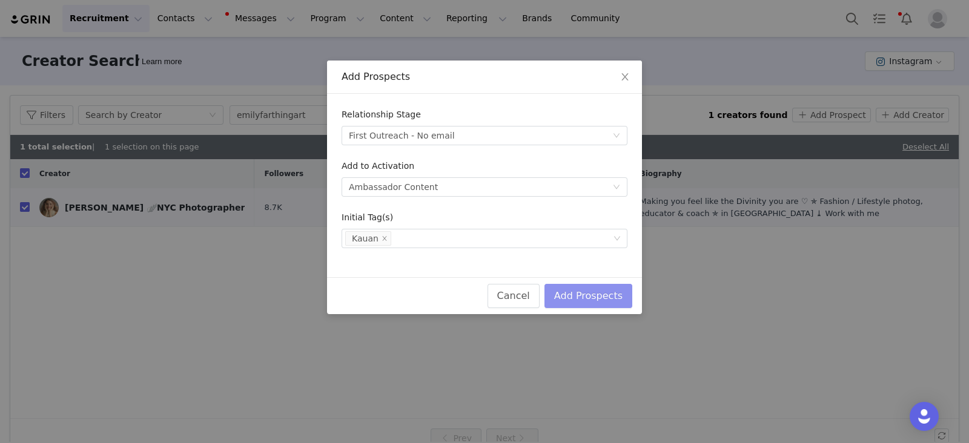
scroll to position [2, 0]
click at [619, 298] on button "Add Prospects" at bounding box center [588, 296] width 88 height 24
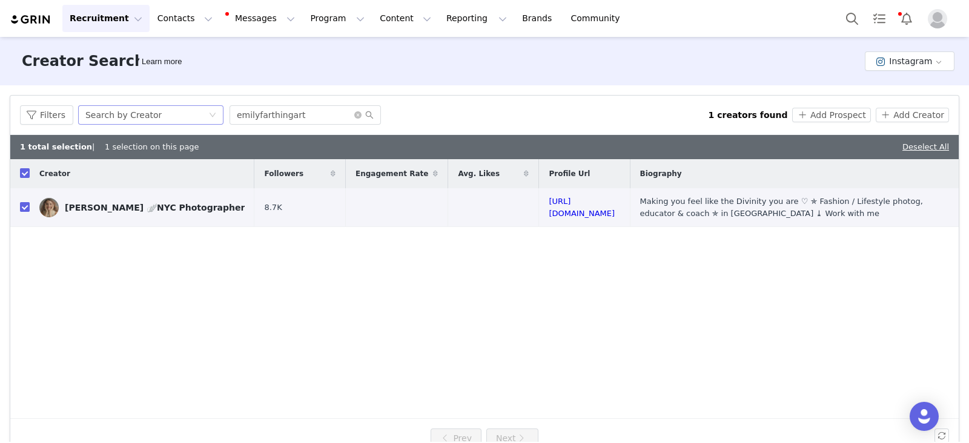
click at [173, 116] on div "Search by Creator" at bounding box center [146, 115] width 123 height 18
click at [272, 118] on input "emilyfarthingart" at bounding box center [304, 114] width 151 height 19
paste input "roza_sampolinska_photography"
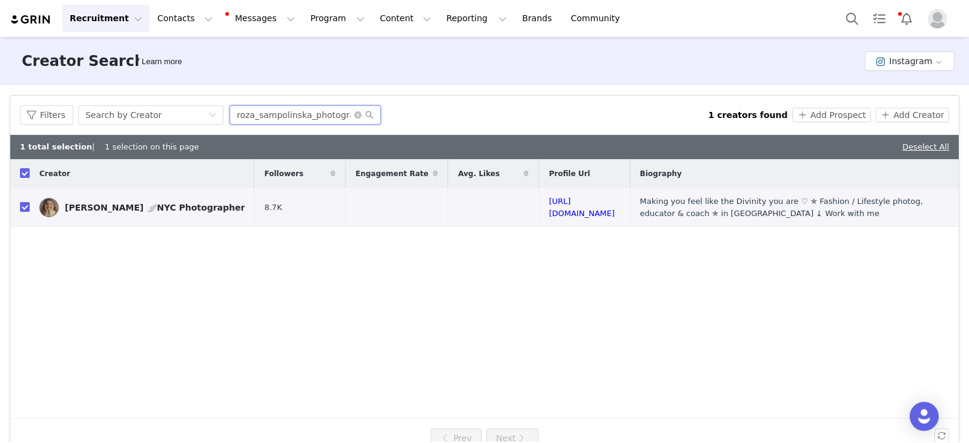
scroll to position [0, 4]
type input "roza_sampolinska_photography"
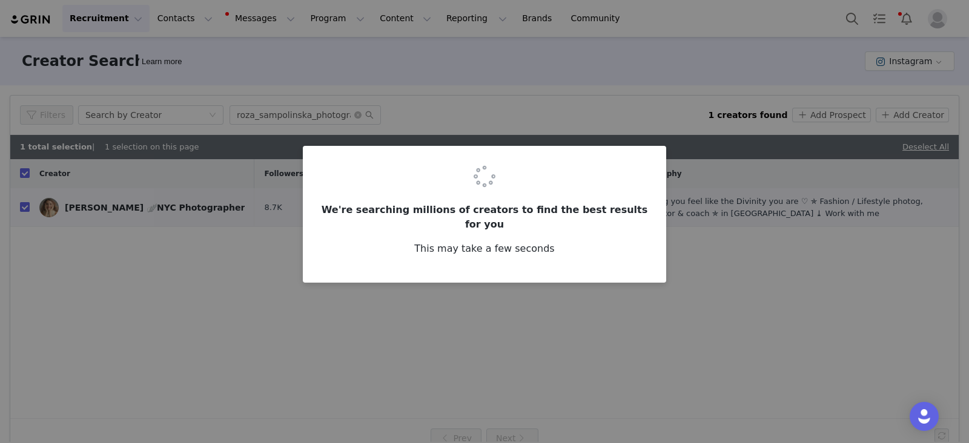
checkbox input "false"
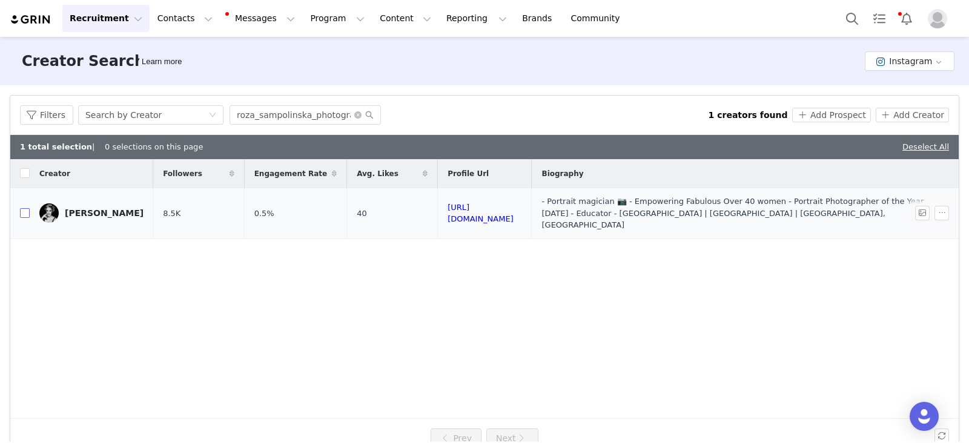
click at [25, 210] on input "checkbox" at bounding box center [25, 213] width 10 height 10
checkbox input "true"
click at [808, 112] on button "Add Prospect" at bounding box center [831, 115] width 78 height 15
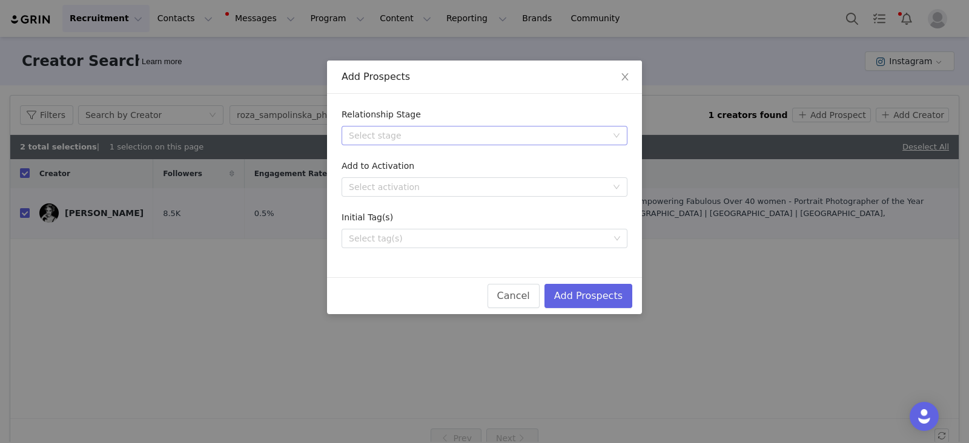
click at [390, 132] on div "Select stage" at bounding box center [478, 136] width 258 height 12
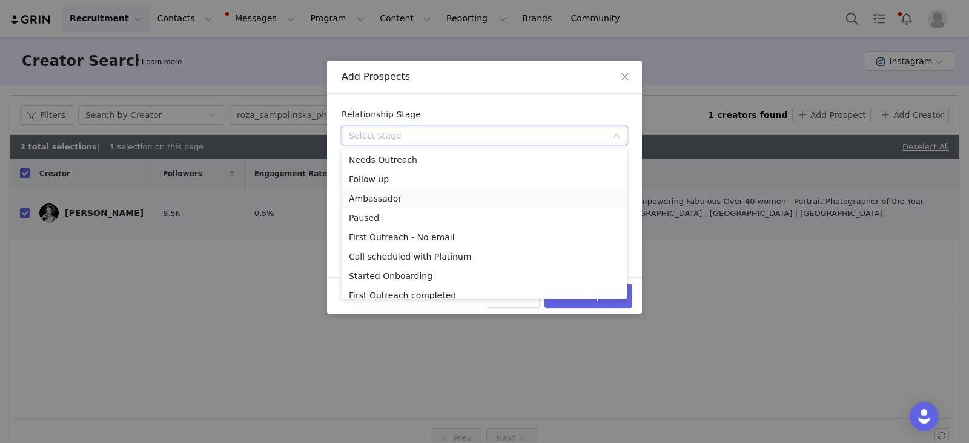
click at [400, 199] on li "Ambassador" at bounding box center [484, 198] width 286 height 19
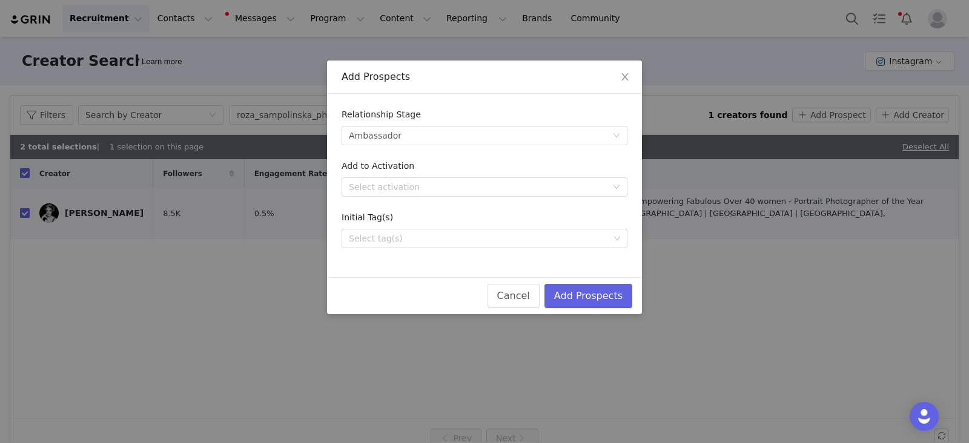
click at [392, 149] on form "Relationship Stage Select stage Ambassador Add to Activation Select activation …" at bounding box center [484, 178] width 286 height 140
click at [391, 140] on div "Ambassador" at bounding box center [375, 136] width 53 height 18
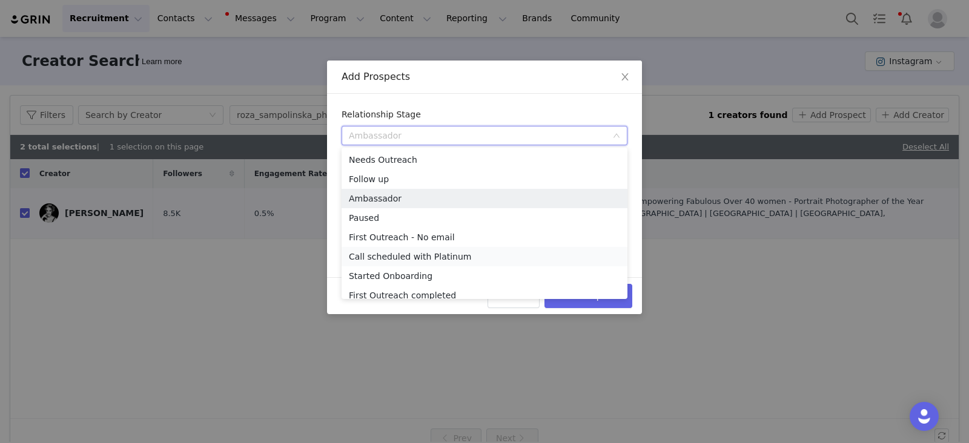
scroll to position [27, 0]
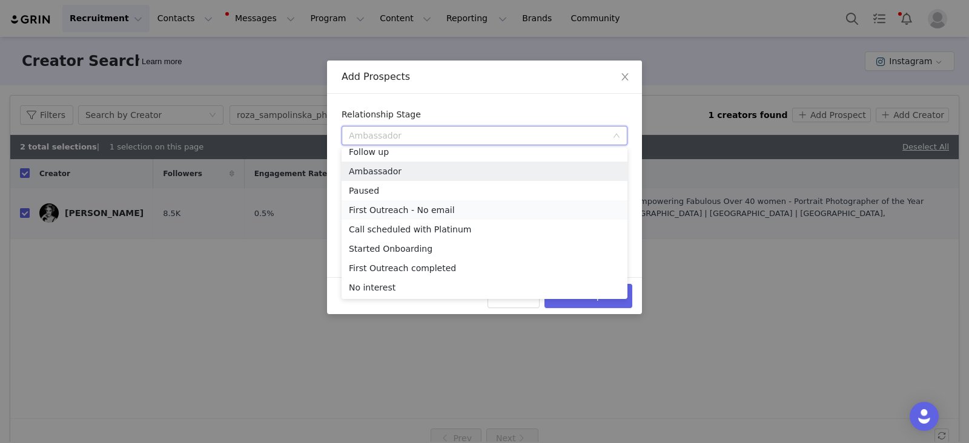
click at [395, 212] on li "First Outreach - No email" at bounding box center [484, 209] width 286 height 19
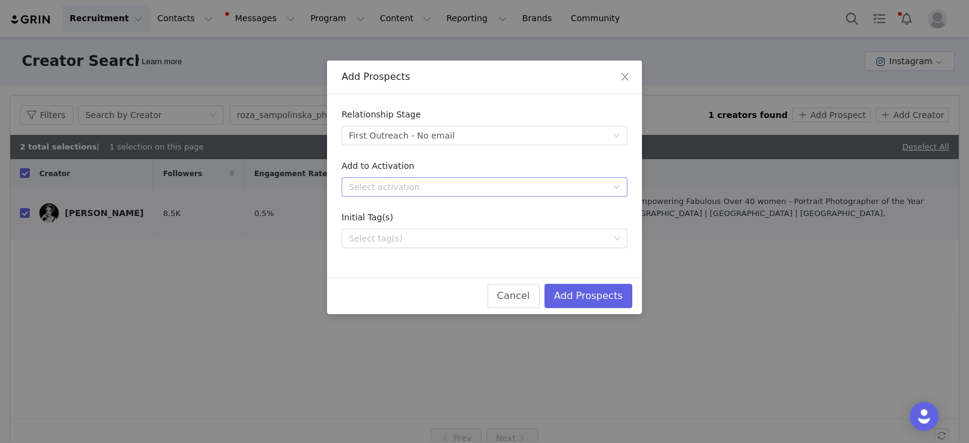
click at [387, 184] on div "Select activation" at bounding box center [478, 187] width 258 height 12
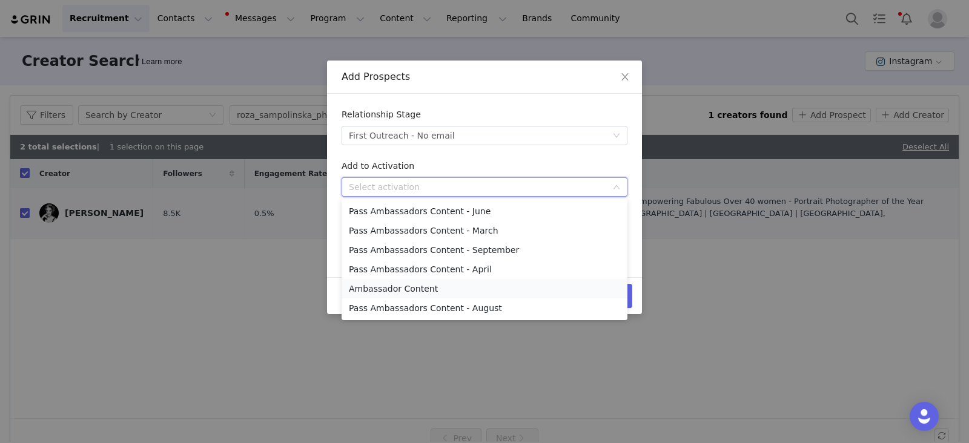
click at [384, 288] on li "Ambassador Content" at bounding box center [484, 288] width 286 height 19
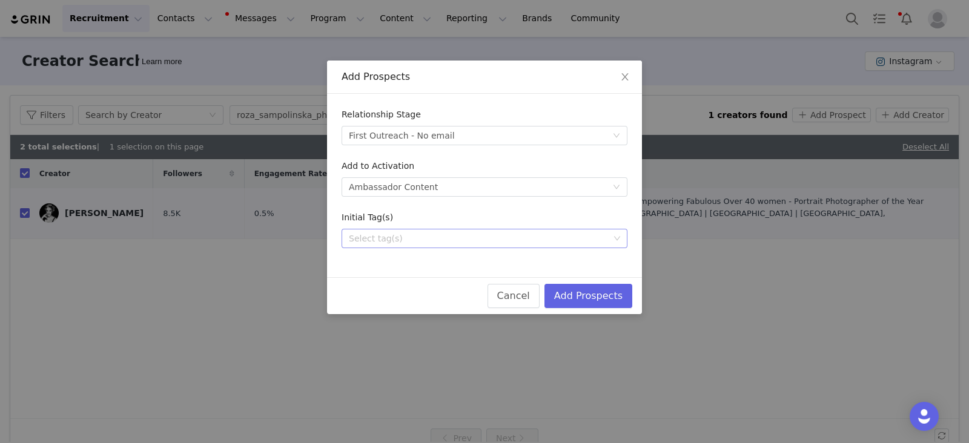
click at [375, 239] on div "Select tag(s)" at bounding box center [479, 238] width 260 height 12
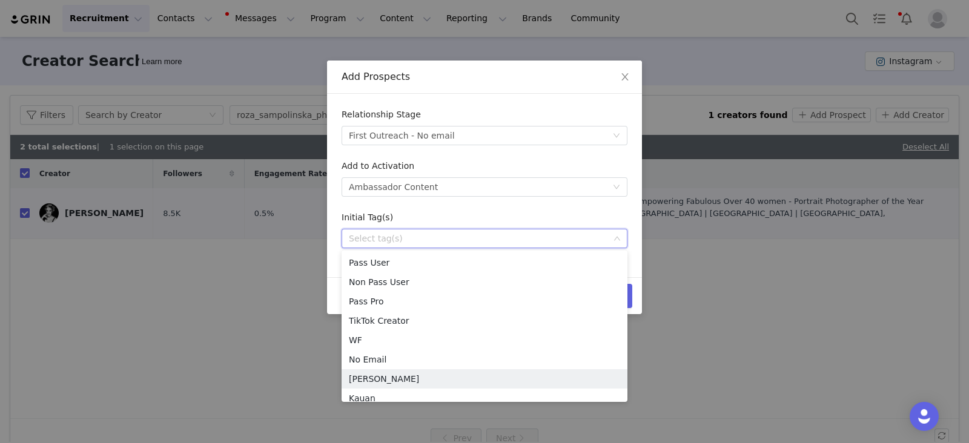
scroll to position [6, 0]
click at [370, 395] on li "Kauan" at bounding box center [484, 392] width 286 height 19
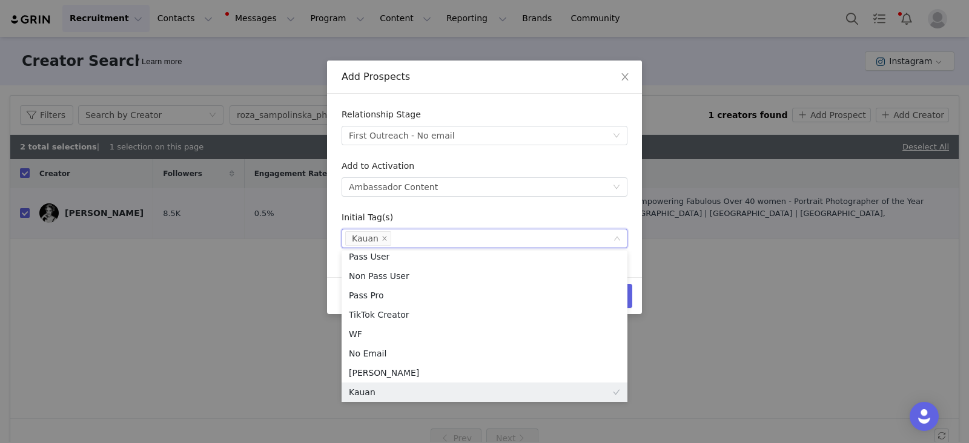
click at [581, 215] on div "Initial Tag(s)" at bounding box center [484, 220] width 286 height 18
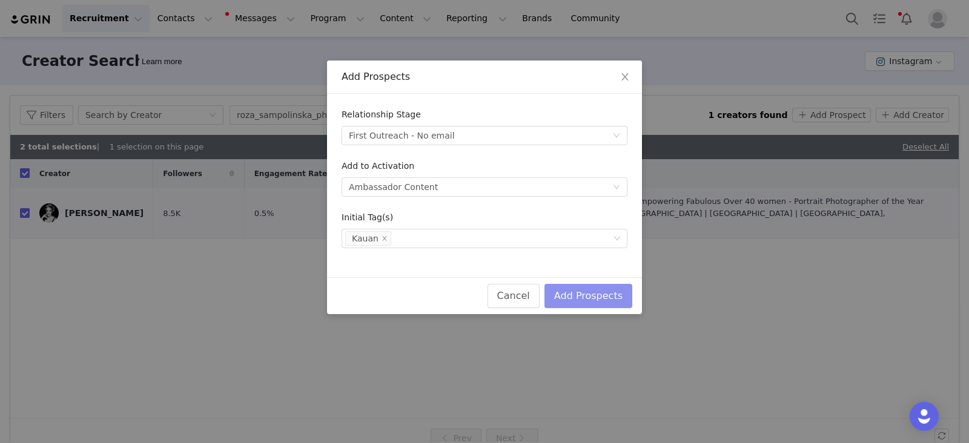
click at [614, 292] on button "Add Prospects" at bounding box center [588, 296] width 88 height 24
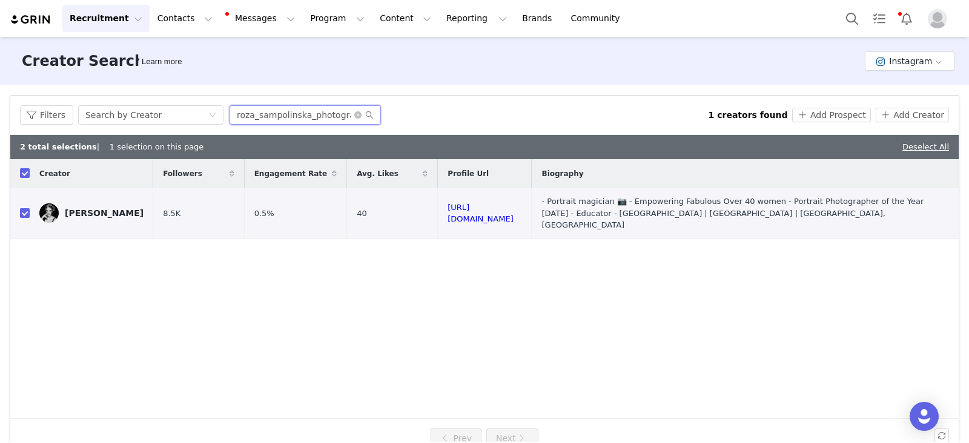
click at [278, 112] on input "roza_sampolinska_photography" at bounding box center [304, 114] width 151 height 19
paste input "krod_visuals"
type input "krod_visuals"
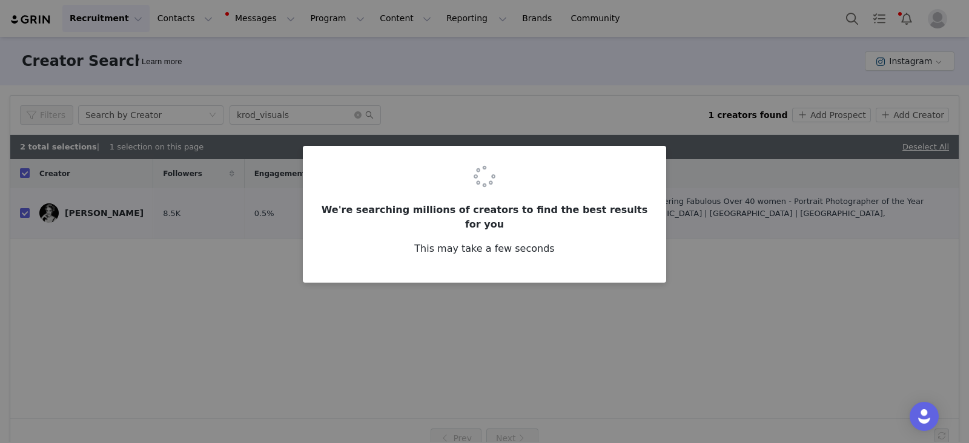
checkbox input "false"
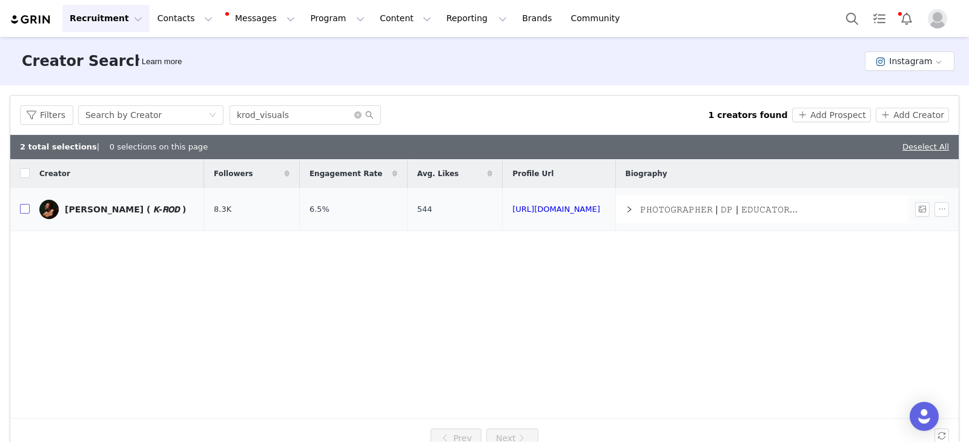
click at [25, 206] on input "checkbox" at bounding box center [25, 209] width 10 height 10
checkbox input "true"
click at [812, 116] on button "Add Prospect" at bounding box center [831, 115] width 78 height 15
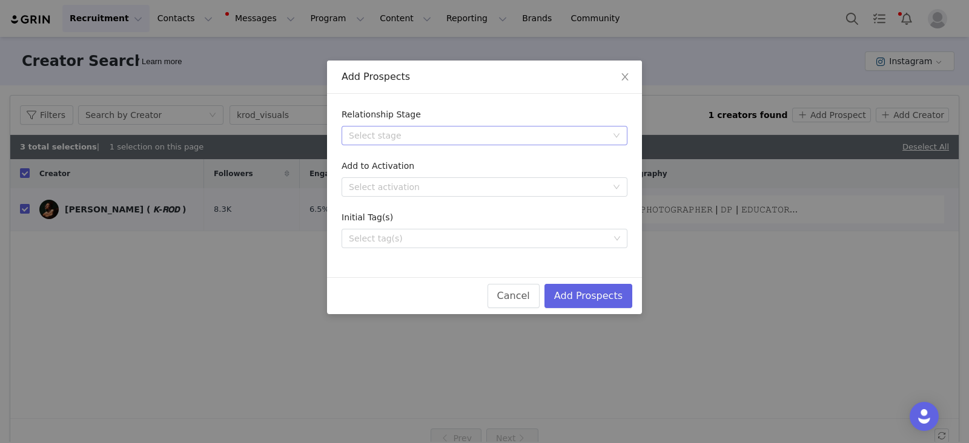
click at [393, 136] on div "Select stage" at bounding box center [478, 136] width 258 height 12
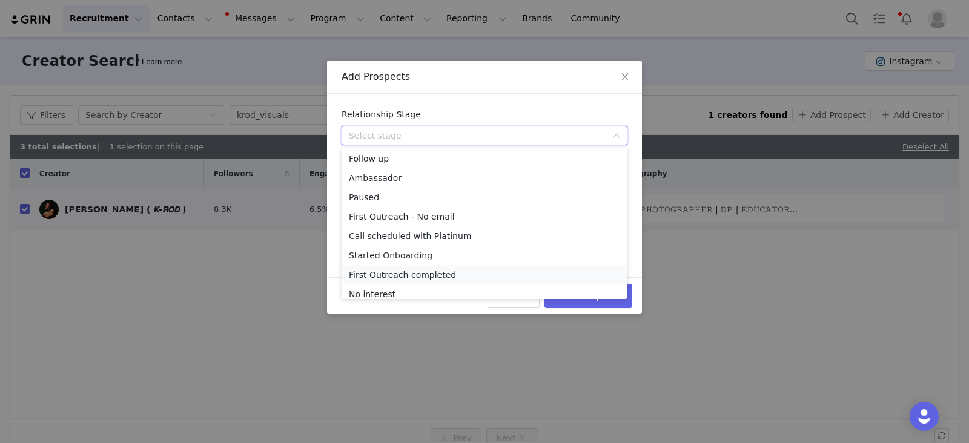
scroll to position [27, 0]
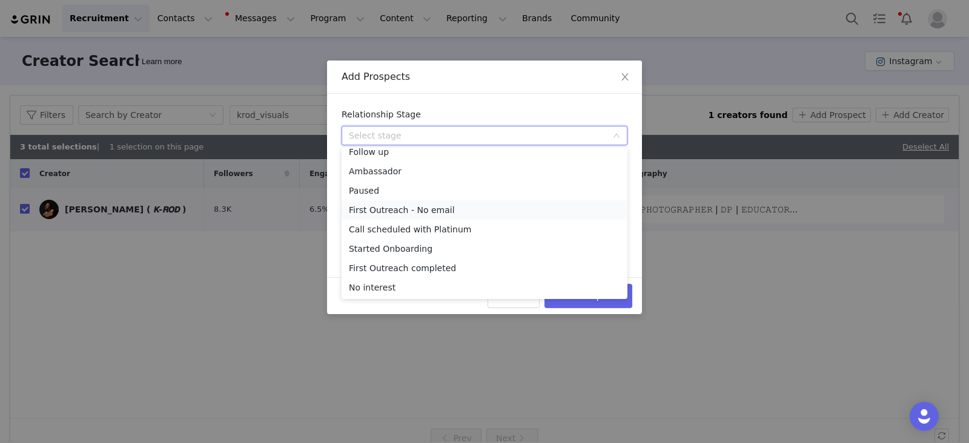
click at [392, 209] on li "First Outreach - No email" at bounding box center [484, 209] width 286 height 19
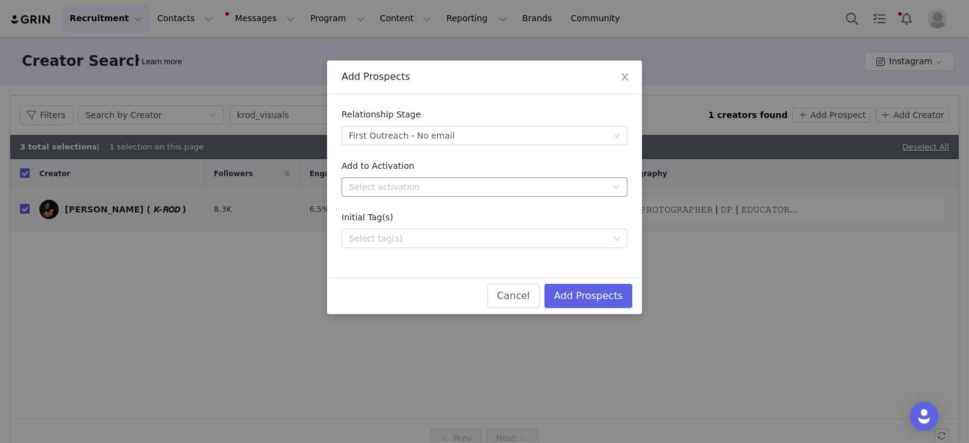
click at [394, 181] on div "Select activation" at bounding box center [478, 187] width 258 height 12
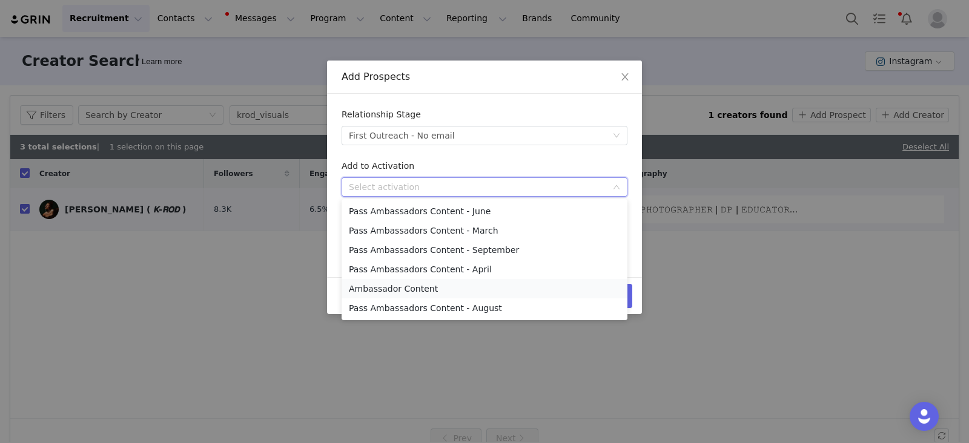
click at [378, 292] on li "Ambassador Content" at bounding box center [484, 288] width 286 height 19
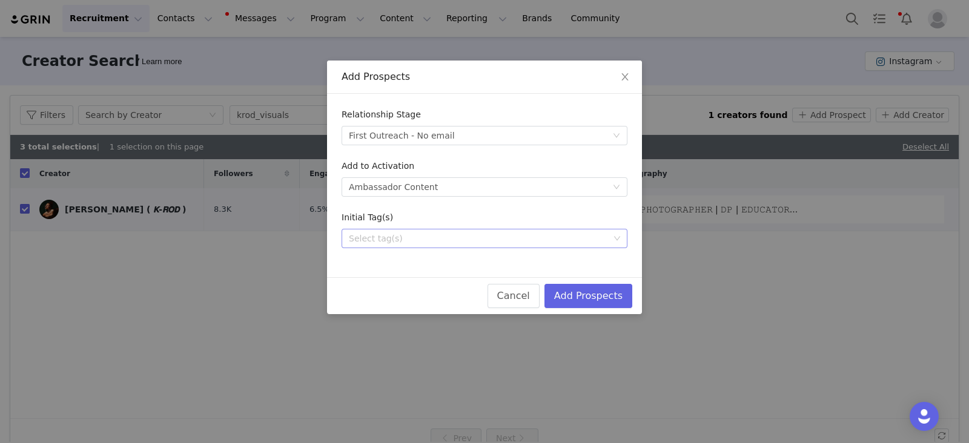
click at [383, 237] on div "Select tag(s)" at bounding box center [479, 238] width 260 height 12
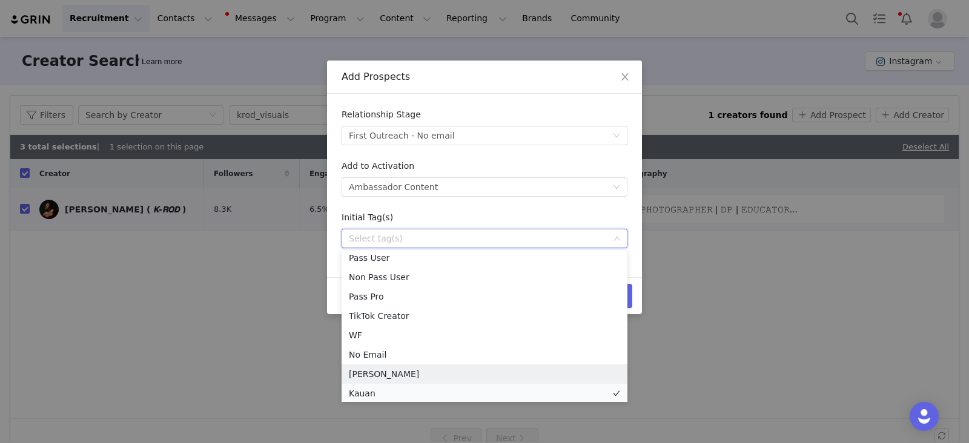
scroll to position [8, 0]
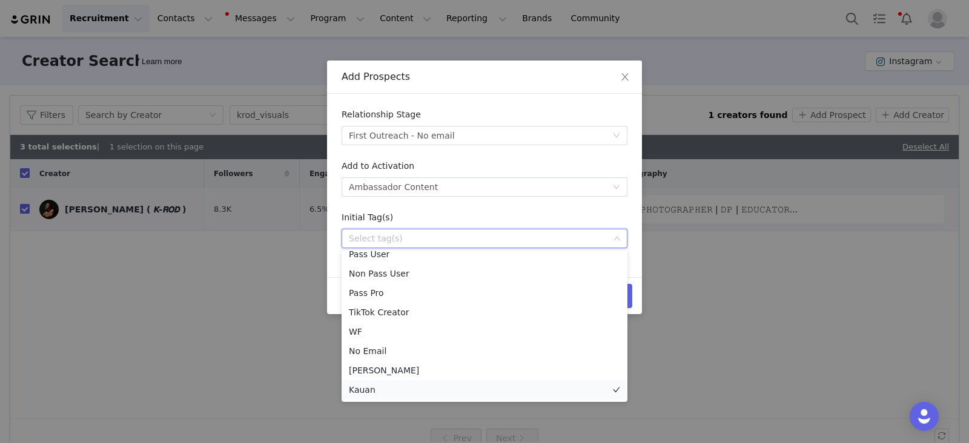
click at [361, 391] on li "Kauan" at bounding box center [484, 389] width 286 height 19
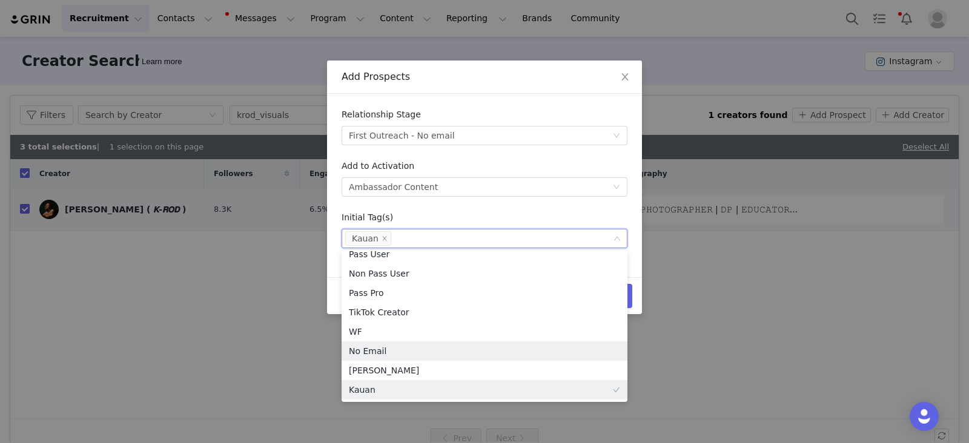
scroll to position [2, 0]
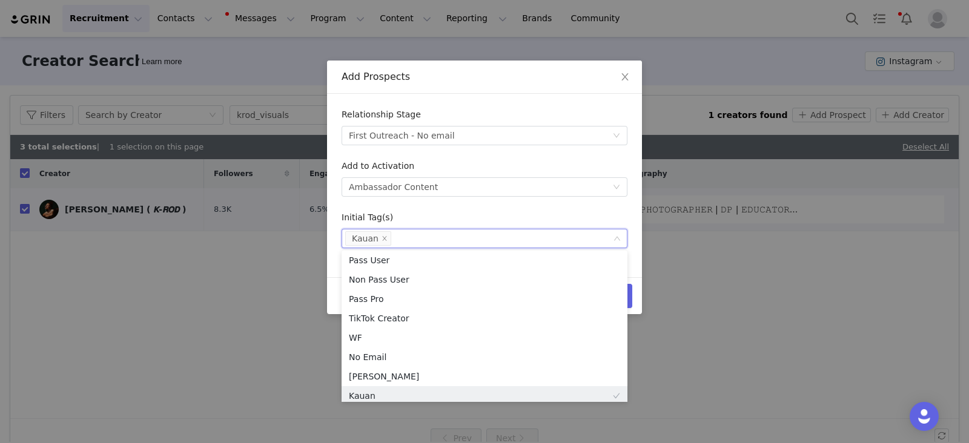
click at [443, 208] on form "Relationship Stage Select stage First Outreach - No email Add to Activation Sel…" at bounding box center [484, 178] width 286 height 140
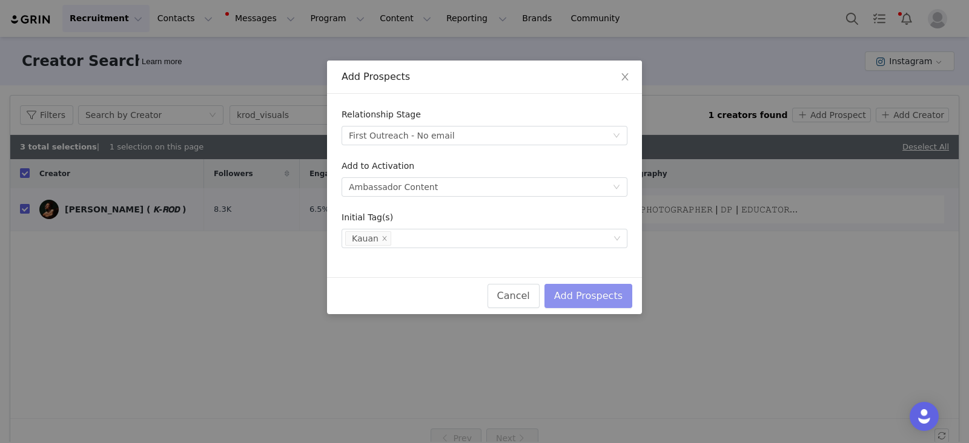
click at [602, 298] on button "Add Prospects" at bounding box center [588, 296] width 88 height 24
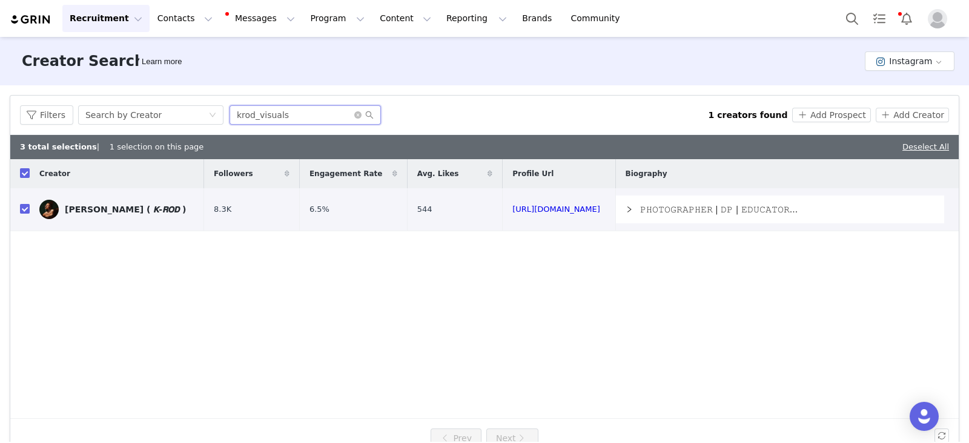
click at [300, 117] on input "krod_visuals" at bounding box center [304, 114] width 151 height 19
paste input "rachlovestroy"
type input "rachlovestroy"
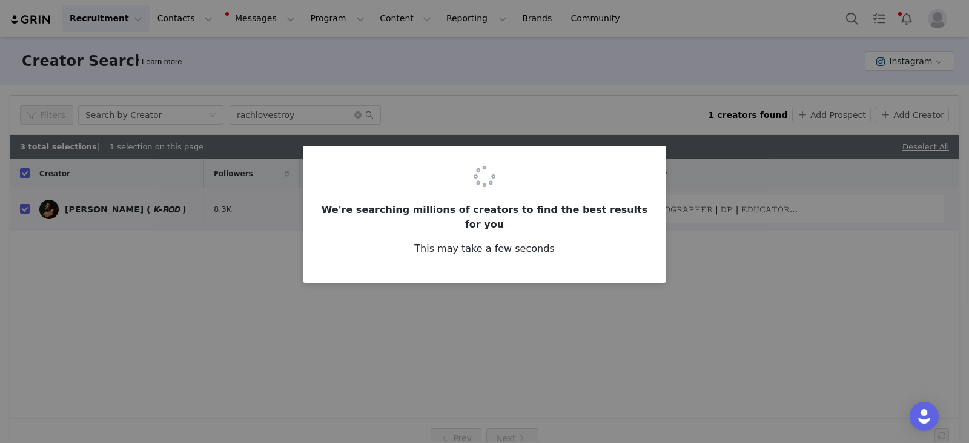
checkbox input "false"
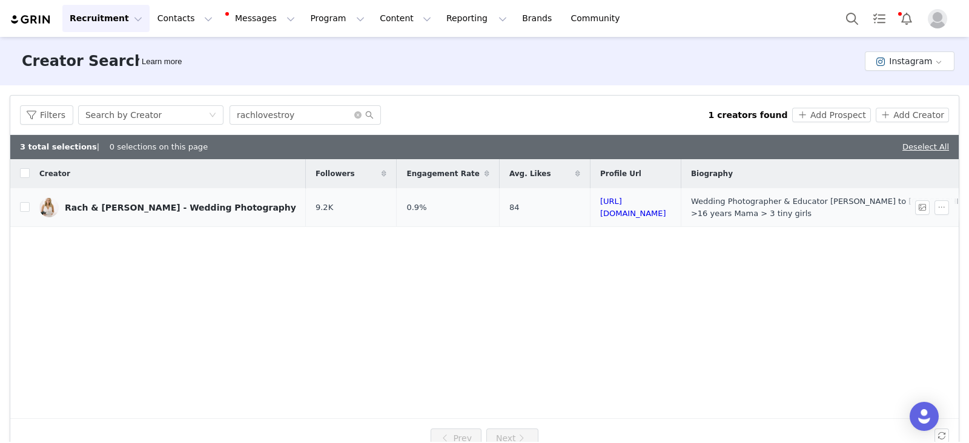
click at [31, 209] on td "Rach & Troy - Wedding Photography" at bounding box center [168, 207] width 276 height 39
click at [25, 205] on input "checkbox" at bounding box center [25, 207] width 10 height 10
checkbox input "true"
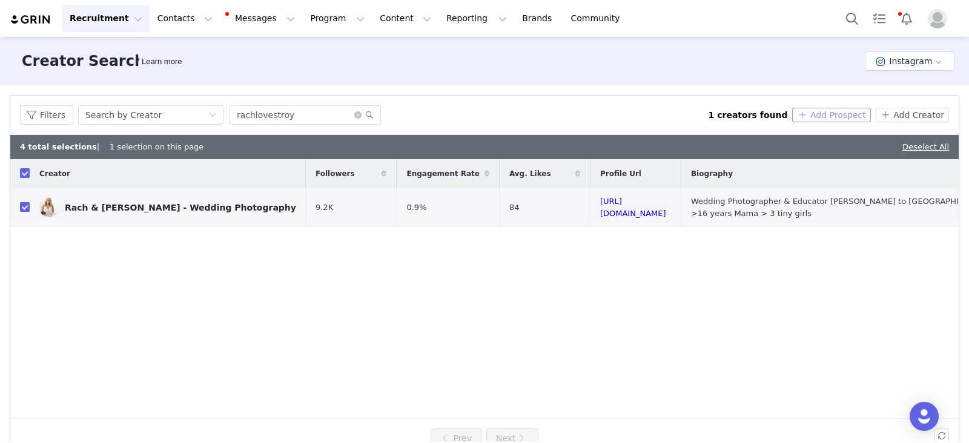
click at [814, 111] on button "Add Prospect" at bounding box center [831, 115] width 78 height 15
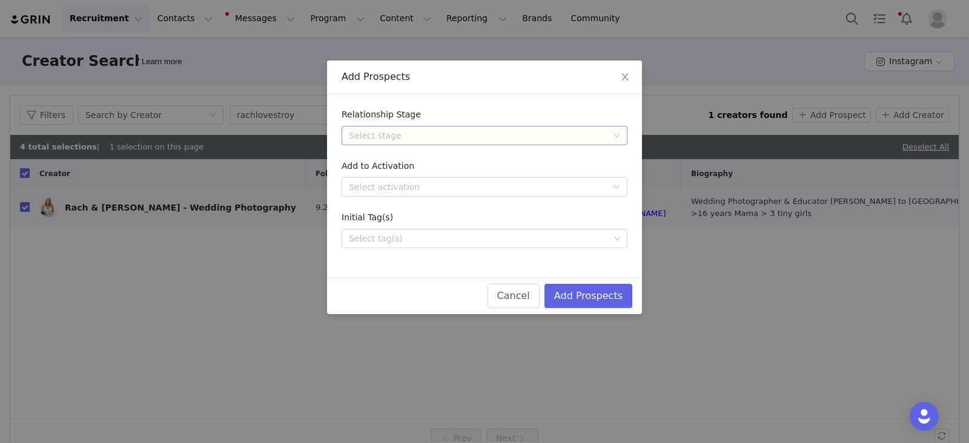
click at [378, 137] on div "Select stage" at bounding box center [478, 136] width 258 height 12
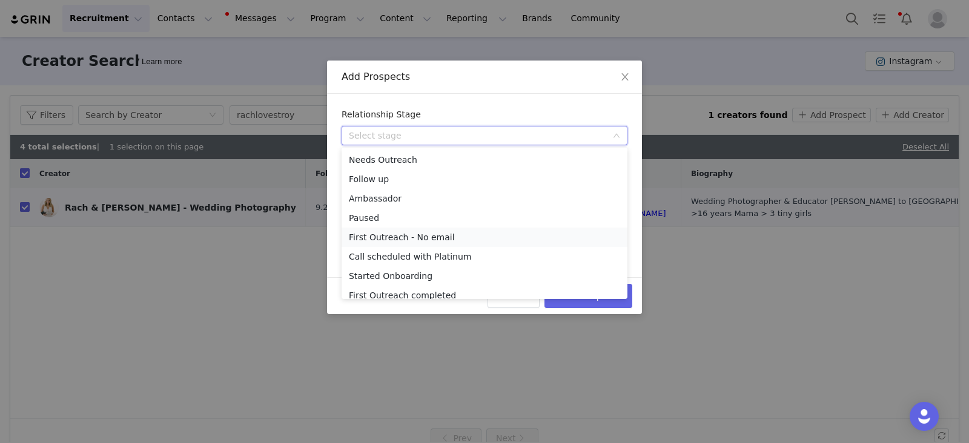
click at [388, 240] on li "First Outreach - No email" at bounding box center [484, 237] width 286 height 19
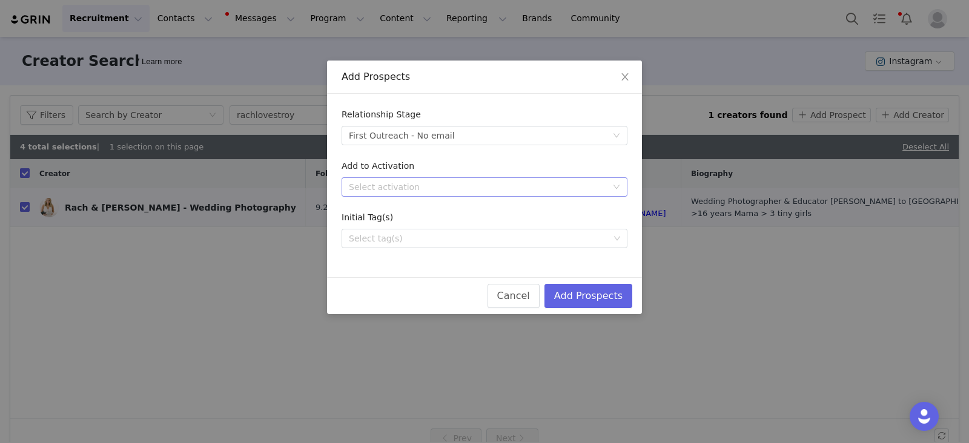
click at [403, 188] on div "Select activation" at bounding box center [478, 187] width 258 height 12
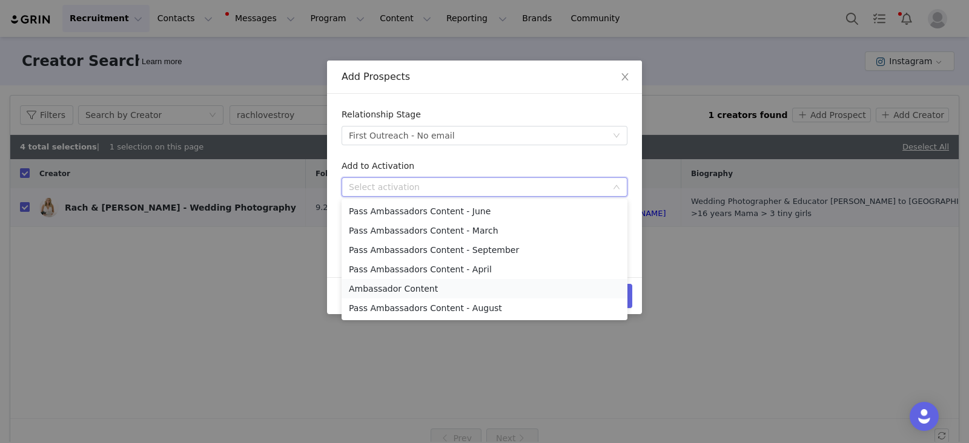
click at [375, 292] on li "Ambassador Content" at bounding box center [484, 288] width 286 height 19
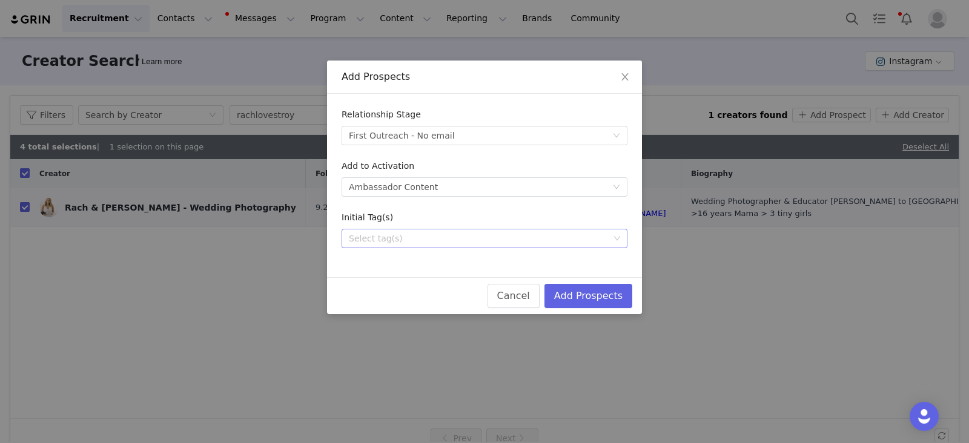
click at [378, 246] on div "Select tag(s)" at bounding box center [479, 238] width 269 height 18
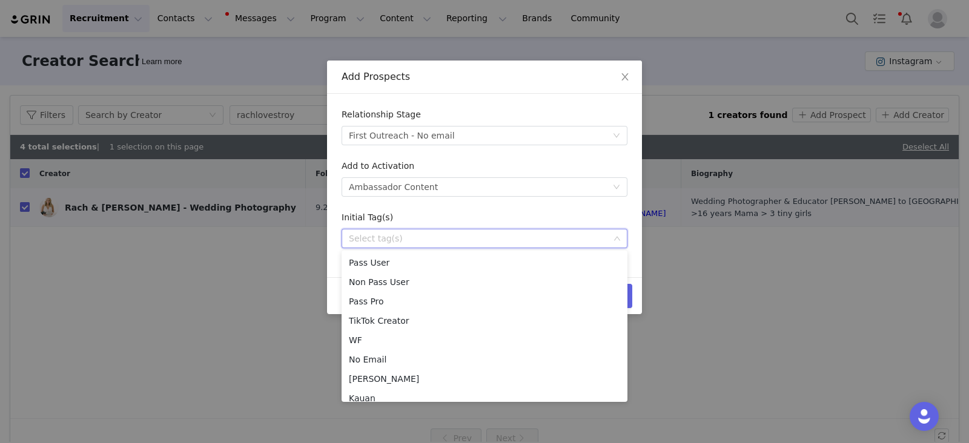
scroll to position [6, 0]
click at [367, 387] on li "Kauan" at bounding box center [484, 392] width 286 height 19
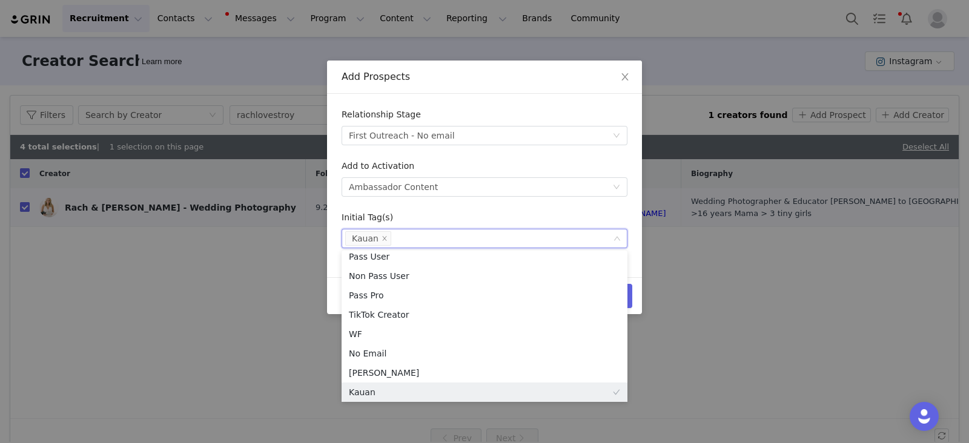
scroll to position [2, 0]
click at [568, 222] on div "Initial Tag(s)" at bounding box center [484, 220] width 286 height 18
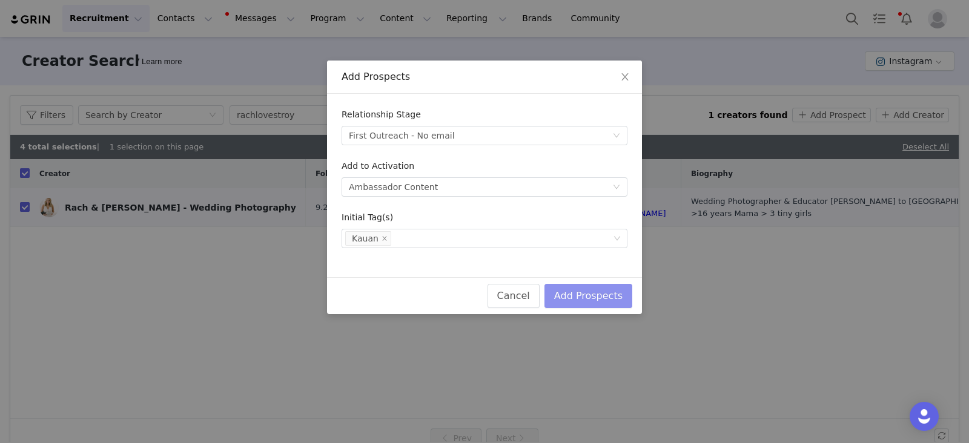
click at [616, 298] on button "Add Prospects" at bounding box center [588, 296] width 88 height 24
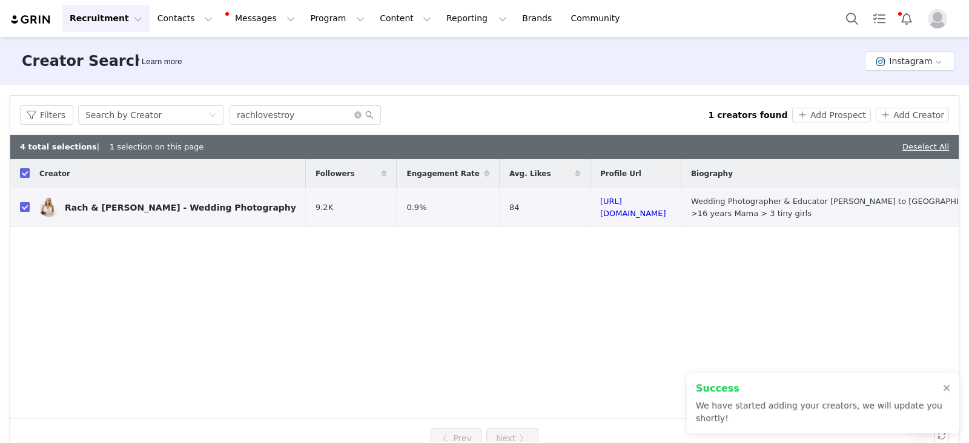
click at [740, 422] on p "We have started adding your creators, we will update you shortly!" at bounding box center [819, 412] width 246 height 25
click at [165, 116] on div "Search by Creator" at bounding box center [146, 115] width 123 height 18
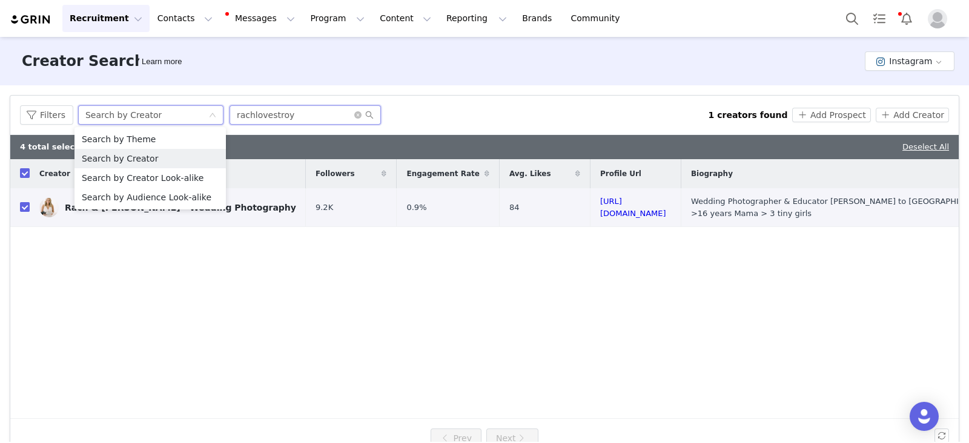
click at [263, 111] on input "rachlovestroy" at bounding box center [304, 114] width 151 height 19
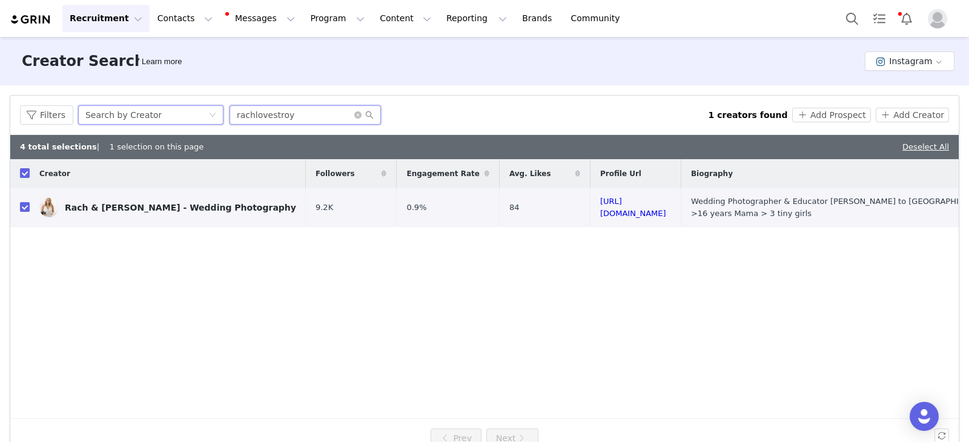
click at [263, 111] on input "rachlovestroy" at bounding box center [304, 114] width 151 height 19
paste input "katharrisphoto"
type input "katharrisphoto"
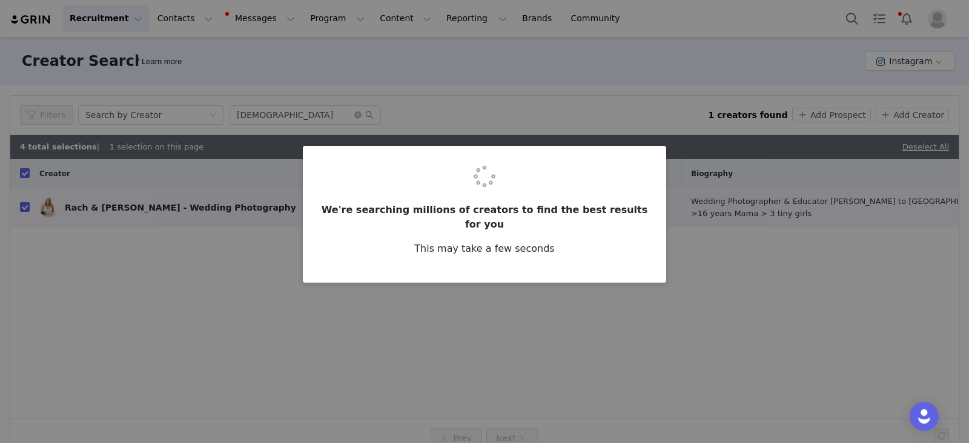
checkbox input "false"
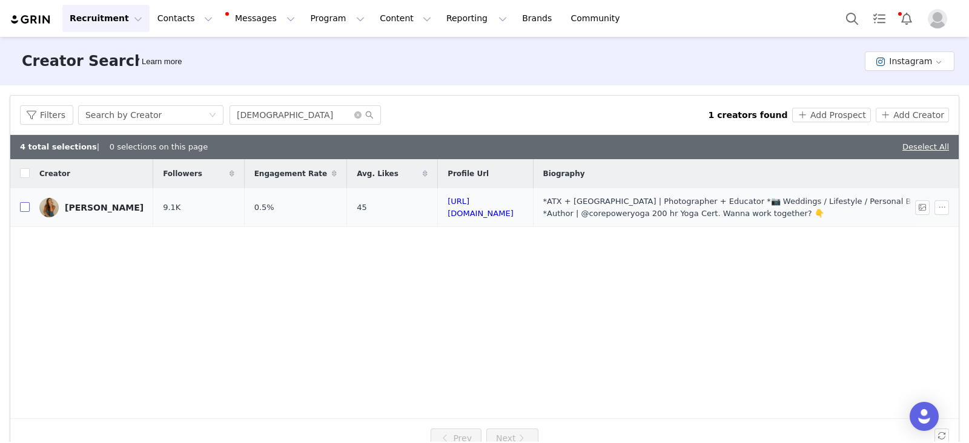
click at [22, 208] on input "checkbox" at bounding box center [25, 207] width 10 height 10
checkbox input "true"
click at [834, 115] on button "Add Prospect" at bounding box center [831, 115] width 78 height 15
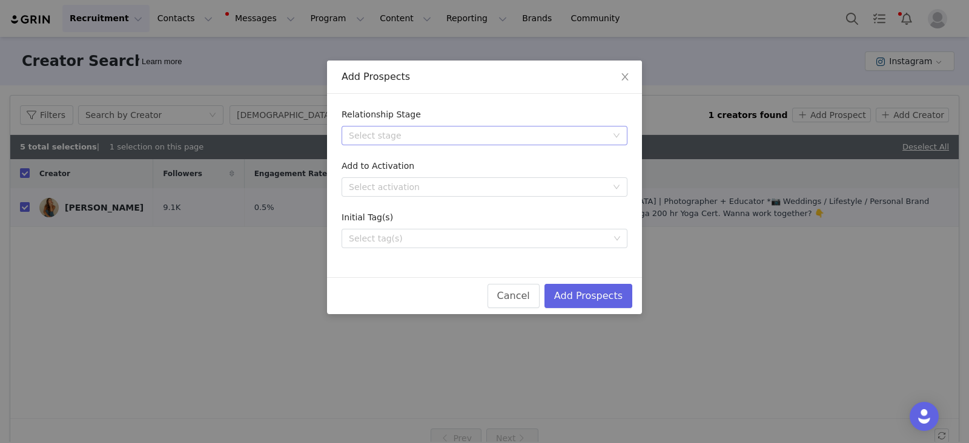
click at [413, 139] on div "Select stage" at bounding box center [478, 136] width 258 height 12
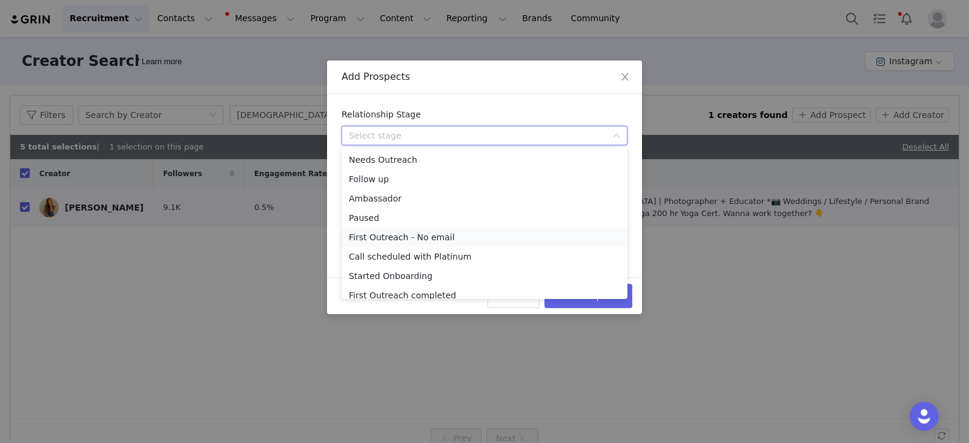
click at [378, 237] on li "First Outreach - No email" at bounding box center [484, 237] width 286 height 19
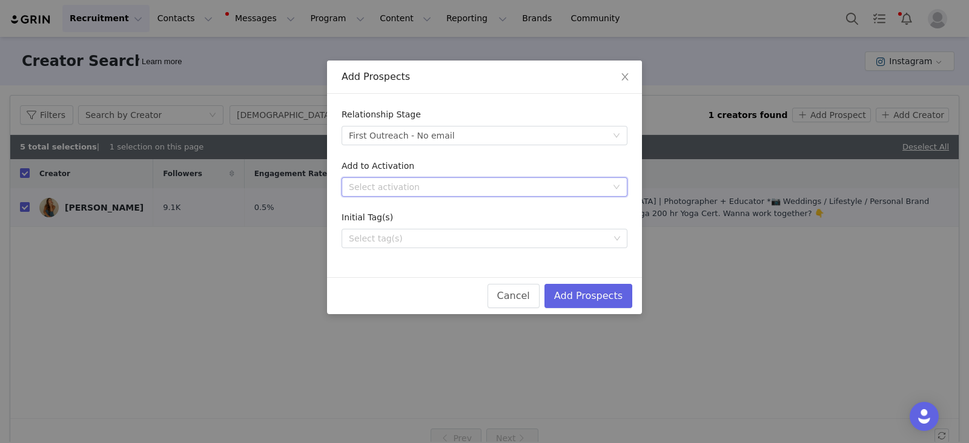
click at [377, 193] on div "Select activation" at bounding box center [480, 187] width 263 height 18
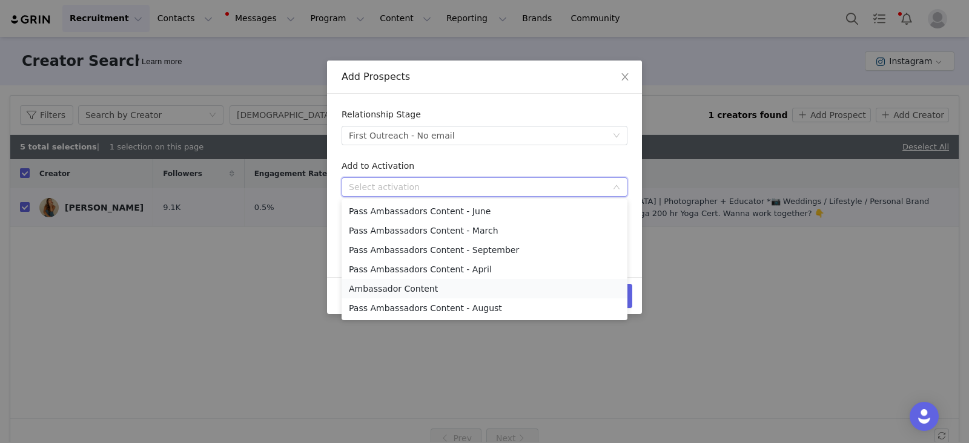
click at [370, 285] on li "Ambassador Content" at bounding box center [484, 288] width 286 height 19
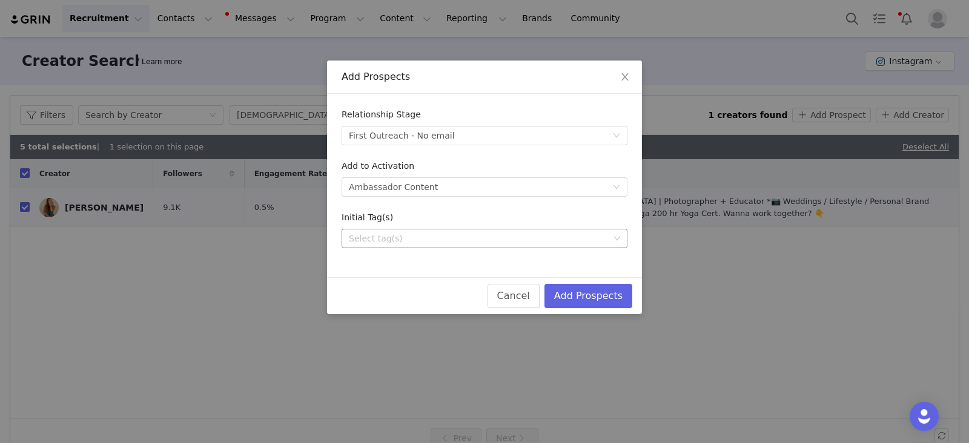
click at [379, 247] on div "Select tag(s)" at bounding box center [484, 238] width 286 height 19
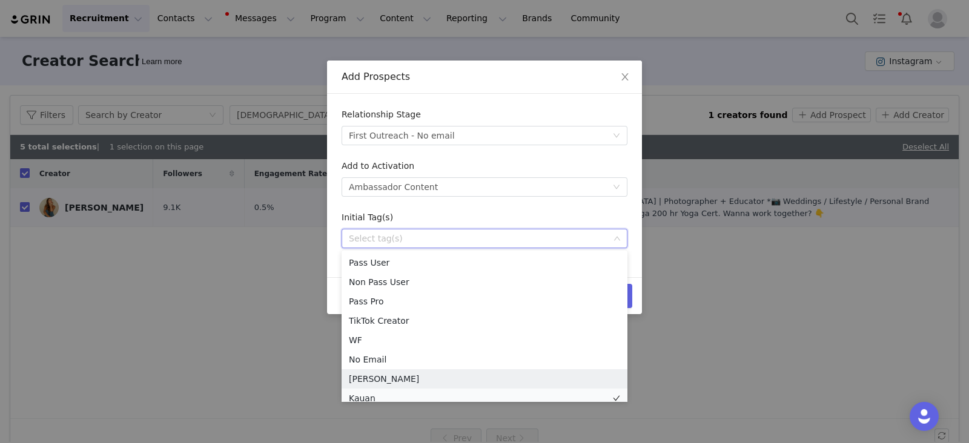
scroll to position [6, 0]
click at [365, 392] on li "Kauan" at bounding box center [484, 392] width 286 height 19
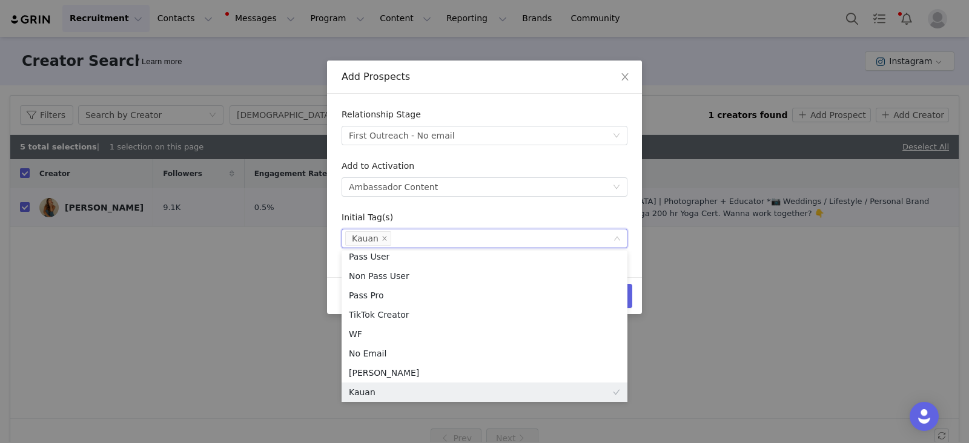
click at [635, 296] on div "Cancel Add Prospects" at bounding box center [484, 295] width 315 height 37
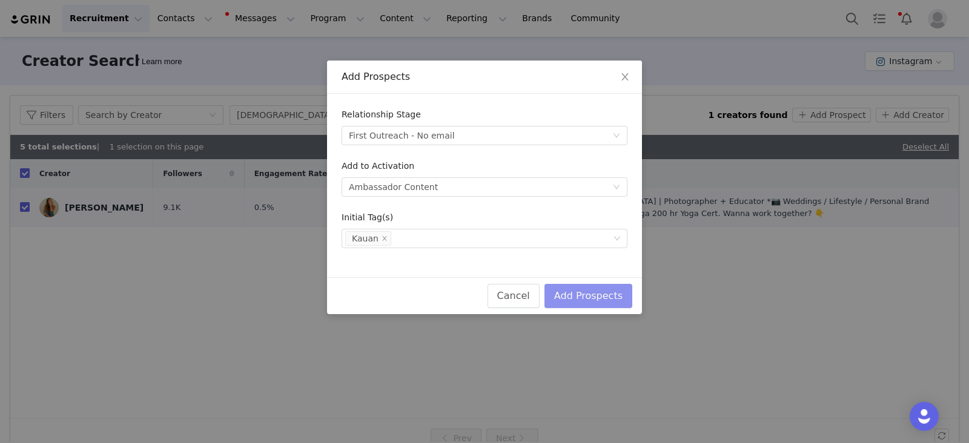
click at [623, 297] on button "Add Prospects" at bounding box center [588, 296] width 88 height 24
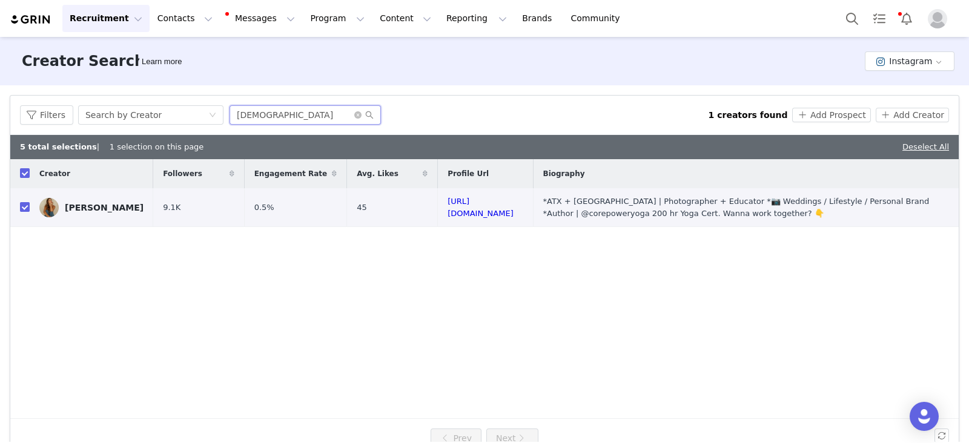
click at [260, 111] on input "katharrisphoto" at bounding box center [304, 114] width 151 height 19
paste input "jcphotomedia"
type input "jcphotomedia"
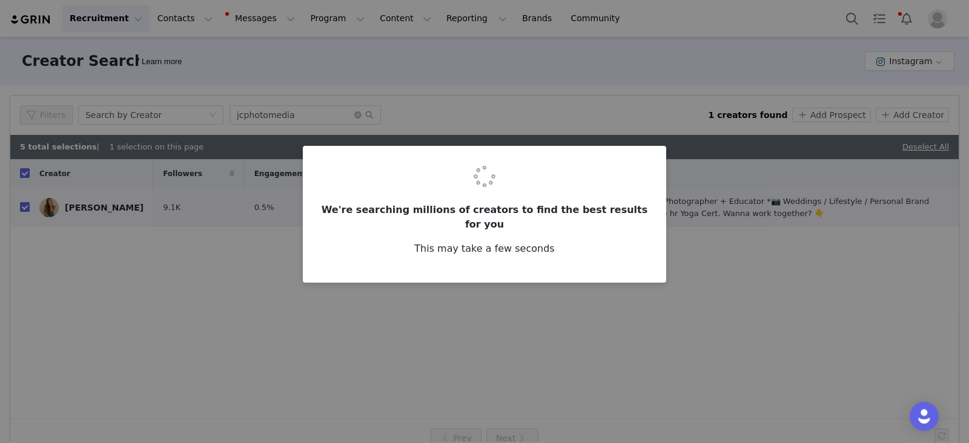
checkbox input "false"
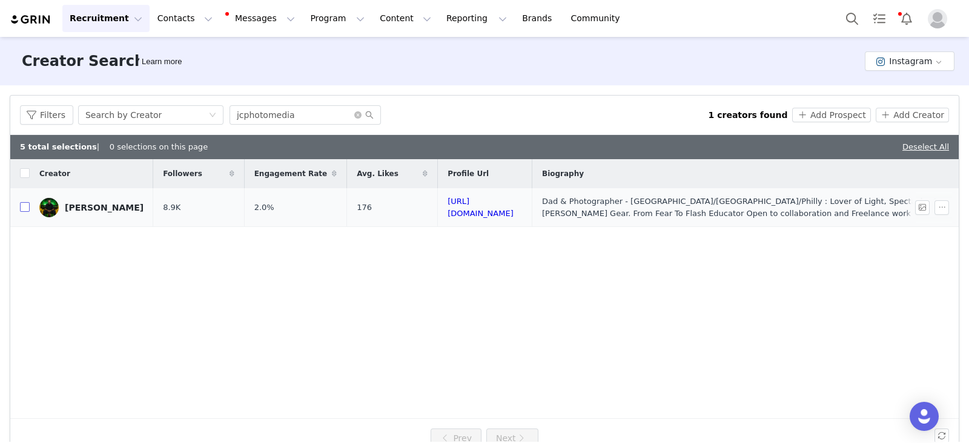
click at [27, 210] on input "checkbox" at bounding box center [25, 207] width 10 height 10
checkbox input "true"
click at [812, 110] on button "Add Prospect" at bounding box center [831, 115] width 78 height 15
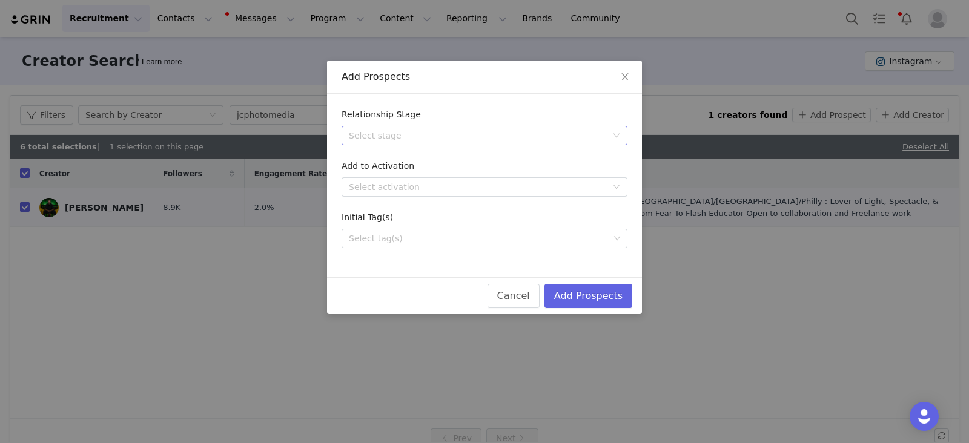
click at [409, 133] on div "Select stage" at bounding box center [478, 136] width 258 height 12
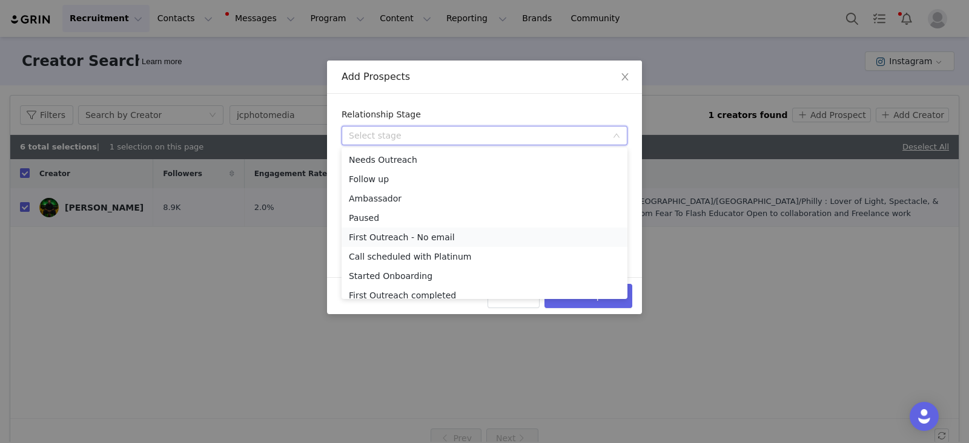
click at [375, 234] on li "First Outreach - No email" at bounding box center [484, 237] width 286 height 19
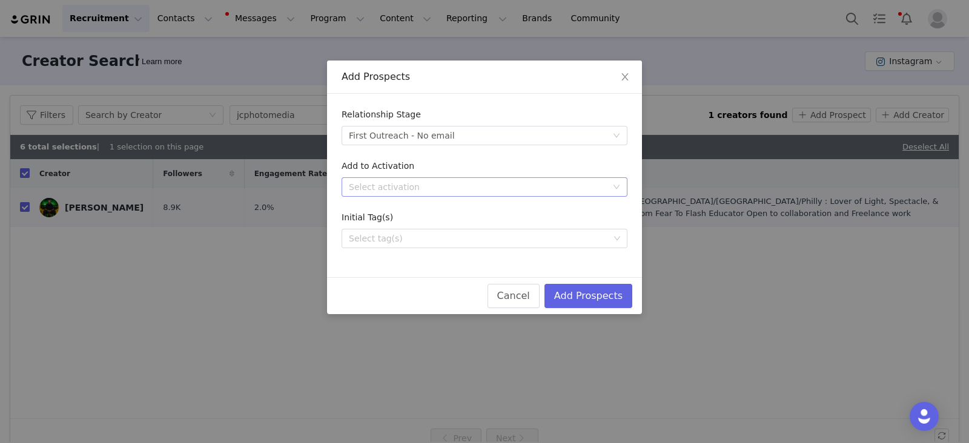
click at [389, 196] on div "Select activation" at bounding box center [484, 186] width 286 height 19
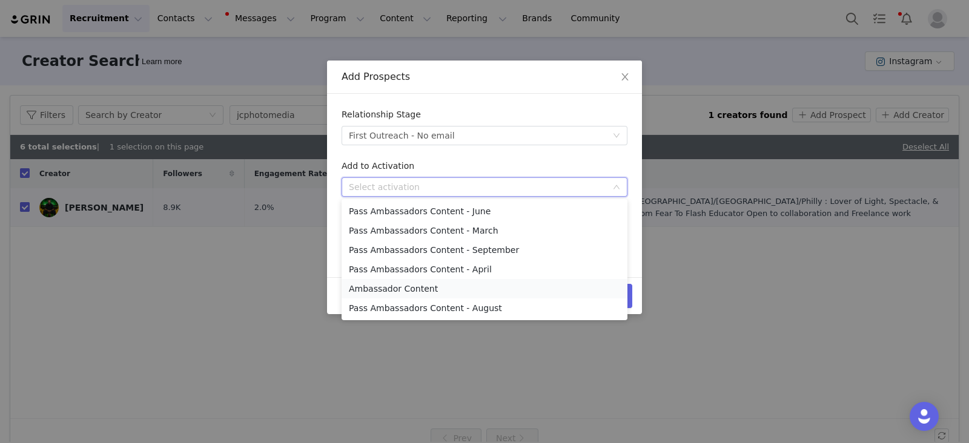
click at [396, 292] on li "Ambassador Content" at bounding box center [484, 288] width 286 height 19
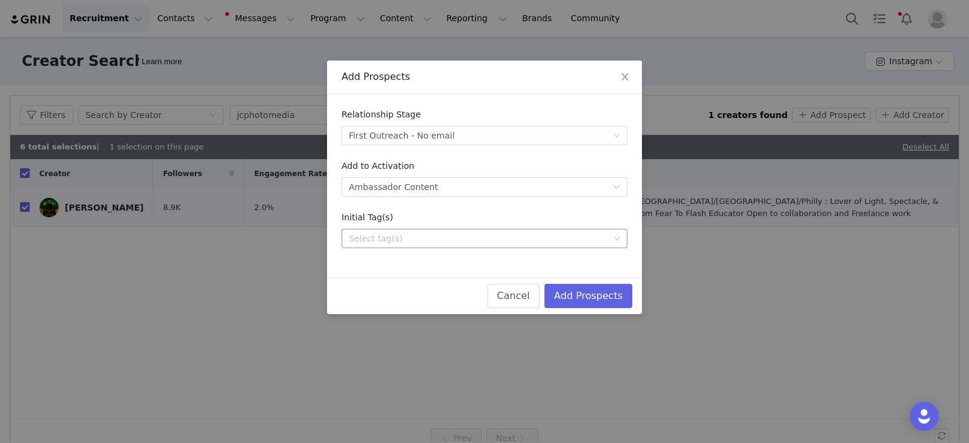
click at [393, 243] on div "Select tag(s)" at bounding box center [479, 238] width 260 height 12
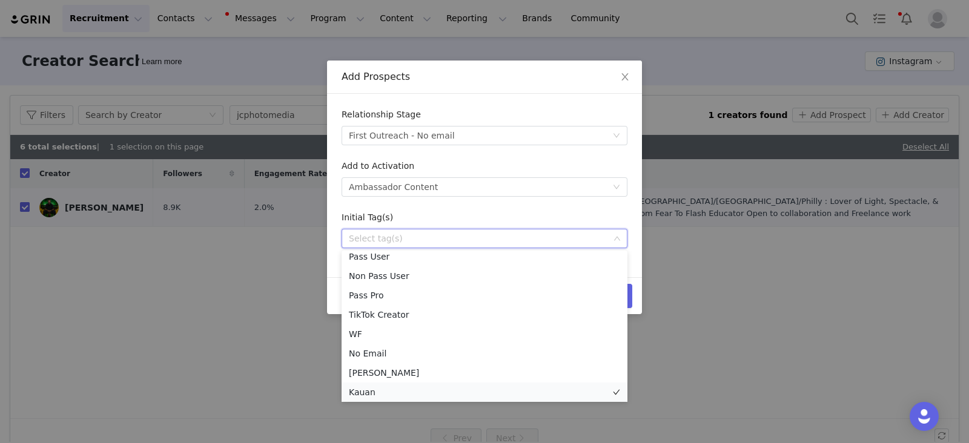
click at [384, 392] on li "Kauan" at bounding box center [484, 392] width 286 height 19
click at [588, 213] on div "Initial Tag(s)" at bounding box center [484, 220] width 286 height 18
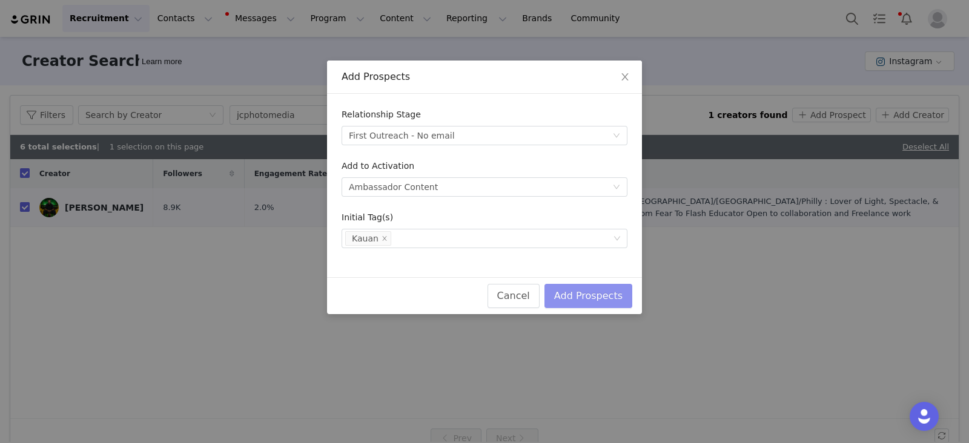
click at [612, 296] on button "Add Prospects" at bounding box center [588, 296] width 88 height 24
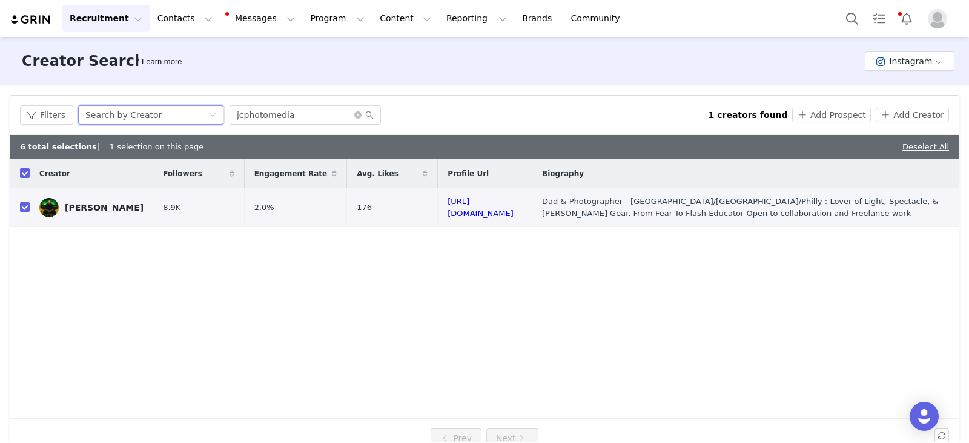
click at [160, 114] on div "Search by Creator" at bounding box center [146, 115] width 123 height 18
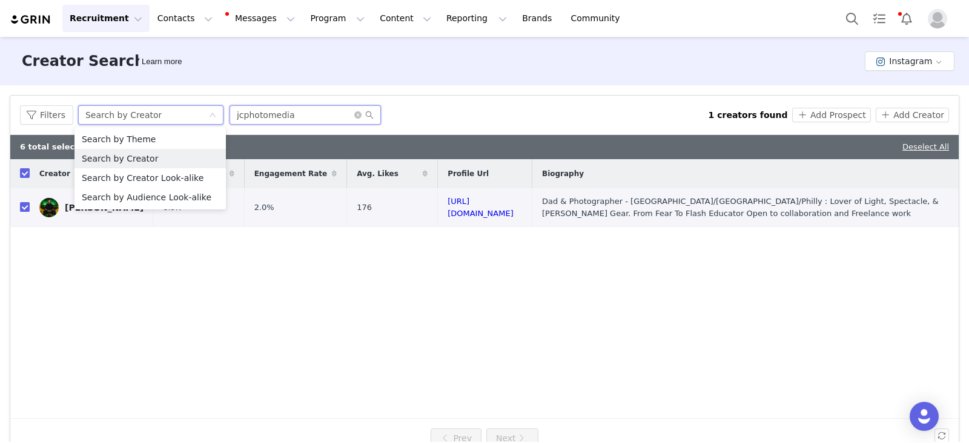
click at [254, 123] on input "jcphotomedia" at bounding box center [304, 114] width 151 height 19
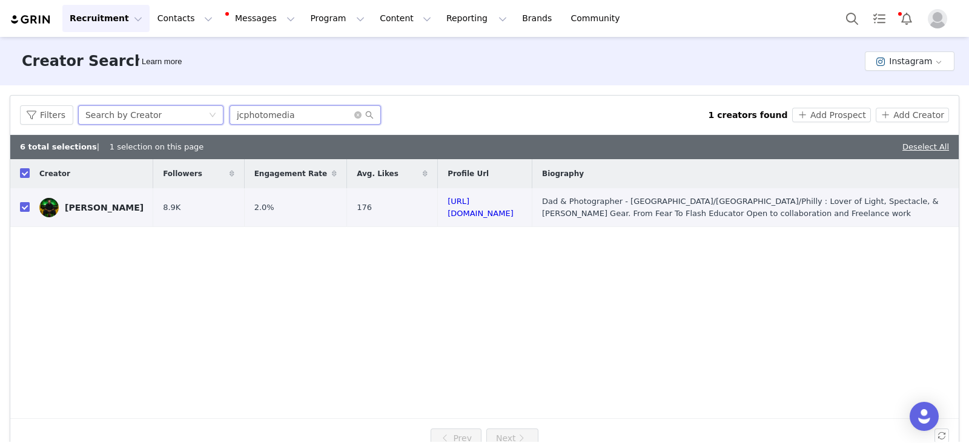
click at [254, 123] on input "jcphotomedia" at bounding box center [304, 114] width 151 height 19
paste input "oe_che"
type input "joe_chea"
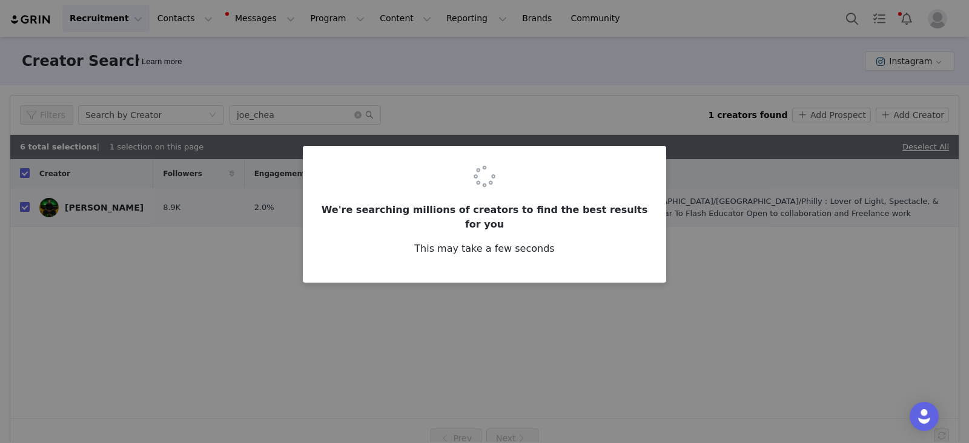
checkbox input "false"
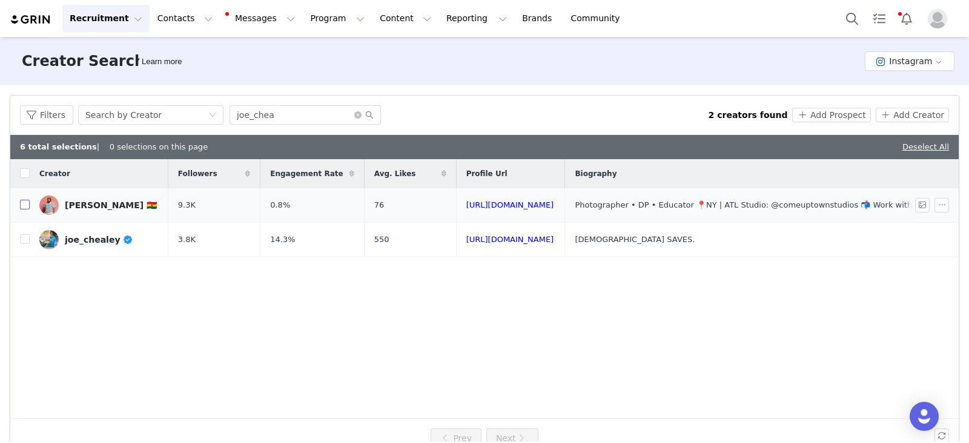
click at [26, 206] on input "checkbox" at bounding box center [25, 205] width 10 height 10
checkbox input "true"
click at [818, 117] on button "Add Prospect" at bounding box center [831, 115] width 78 height 15
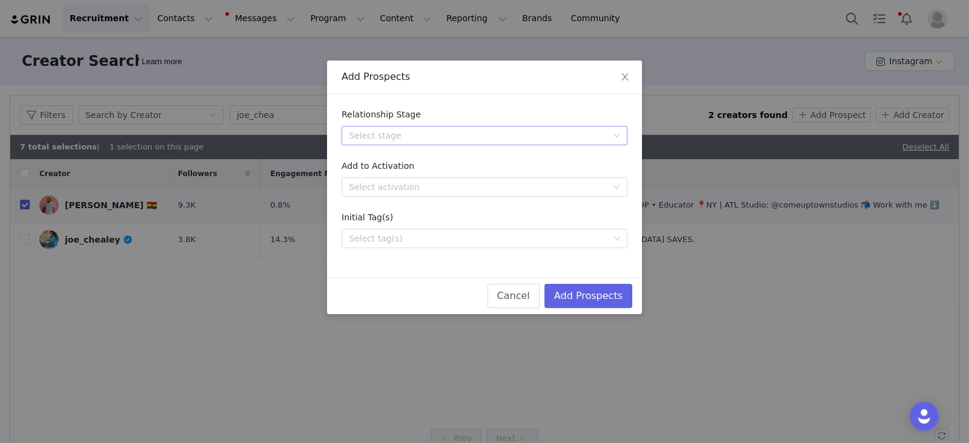
click at [349, 132] on div "Select stage" at bounding box center [478, 136] width 258 height 12
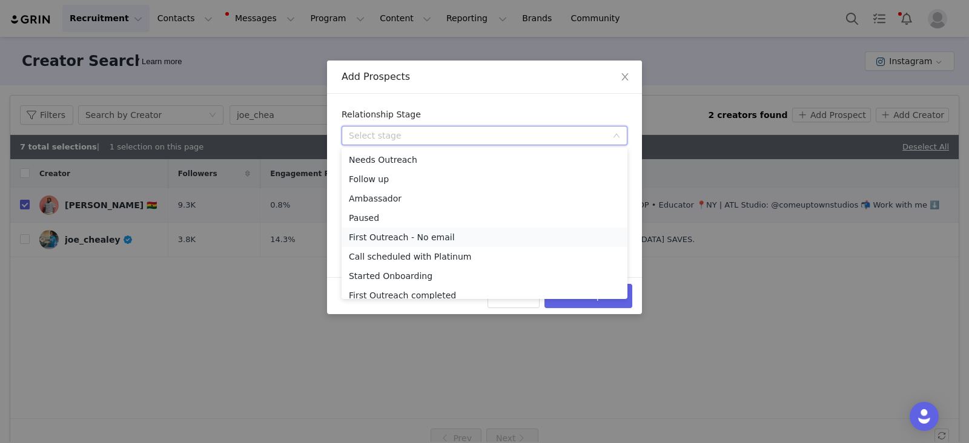
click at [388, 241] on li "First Outreach - No email" at bounding box center [484, 237] width 286 height 19
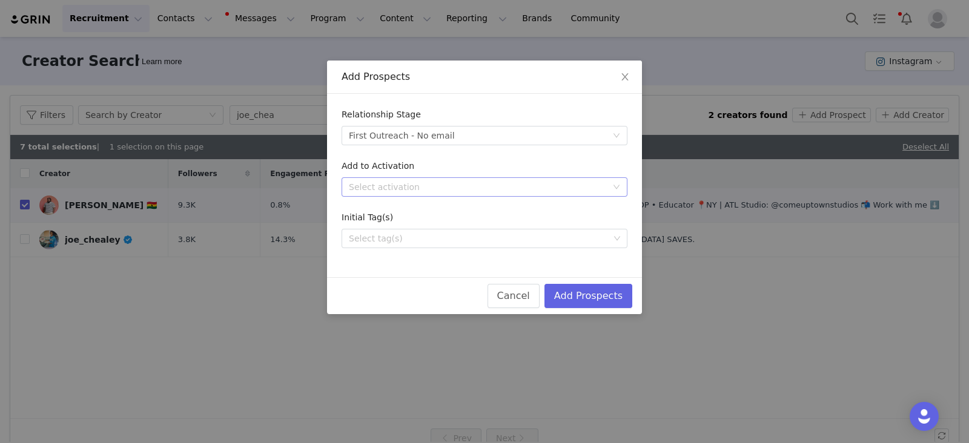
click at [415, 186] on div "Select activation" at bounding box center [478, 187] width 258 height 12
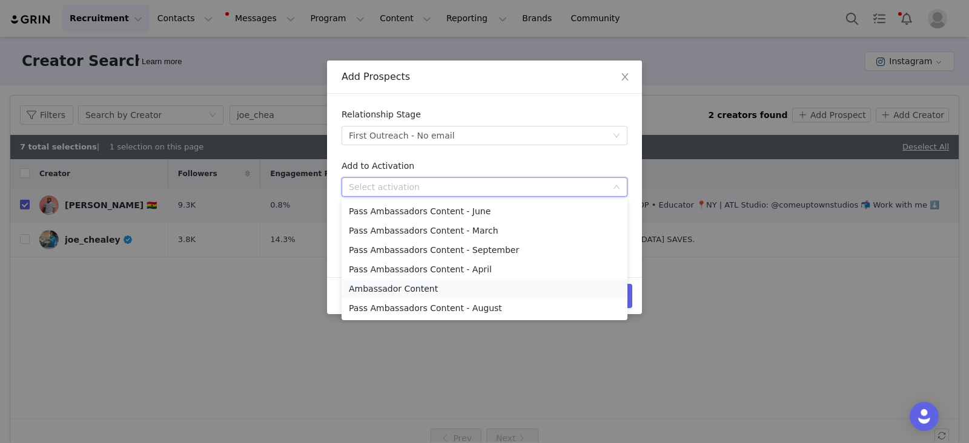
click at [384, 288] on li "Ambassador Content" at bounding box center [484, 288] width 286 height 19
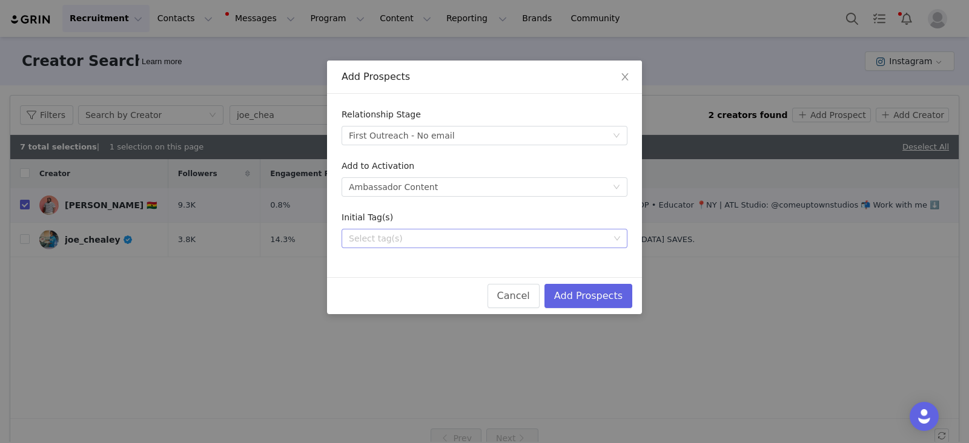
click at [392, 245] on div "Select tag(s)" at bounding box center [479, 238] width 269 height 18
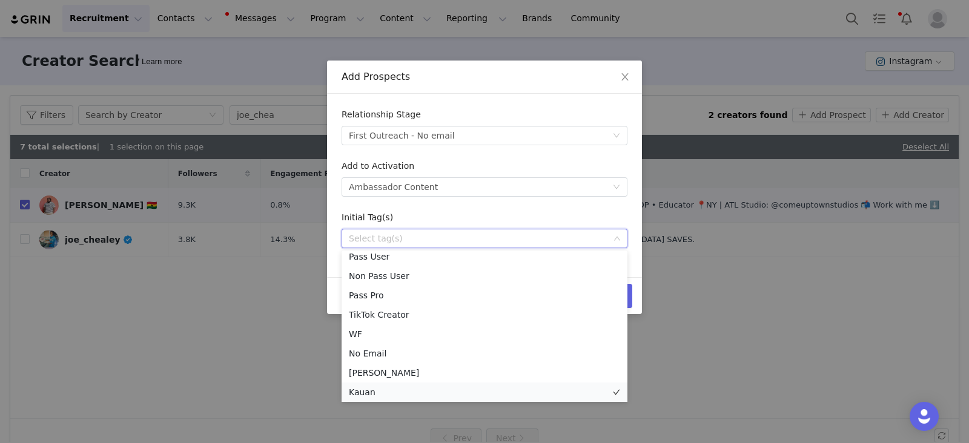
click at [363, 392] on li "Kauan" at bounding box center [484, 392] width 286 height 19
click at [632, 295] on div "Cancel Add Prospects" at bounding box center [484, 295] width 315 height 37
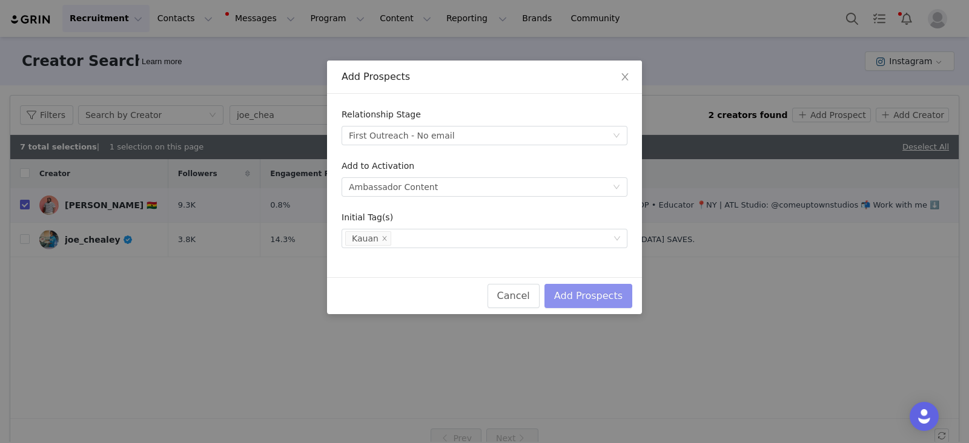
click at [627, 297] on button "Add Prospects" at bounding box center [588, 296] width 88 height 24
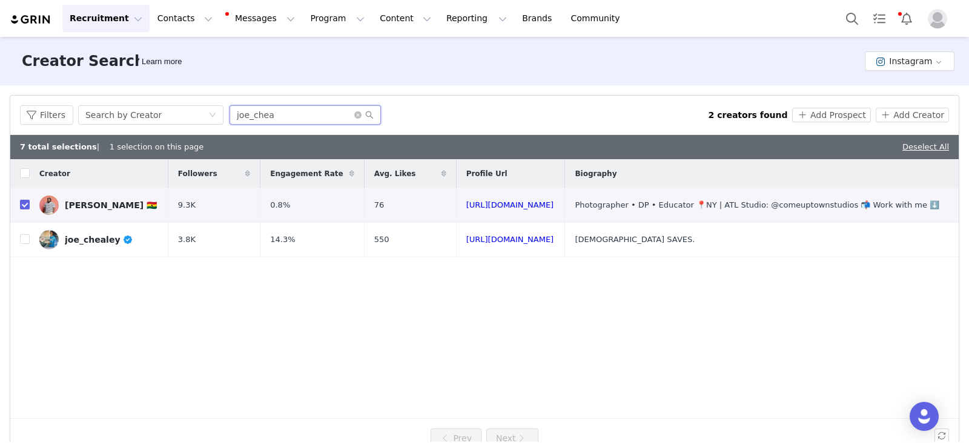
click at [263, 118] on input "joe_chea" at bounding box center [304, 114] width 151 height 19
drag, startPoint x: 263, startPoint y: 118, endPoint x: 257, endPoint y: 119, distance: 6.2
click at [260, 119] on input "joe_chea" at bounding box center [304, 114] width 151 height 19
paste input "imagerybycariss"
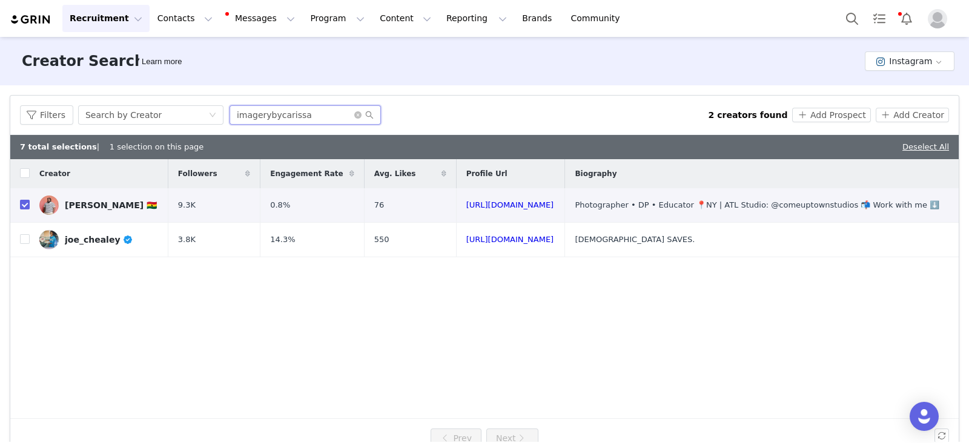
type input "imagerybycarissa"
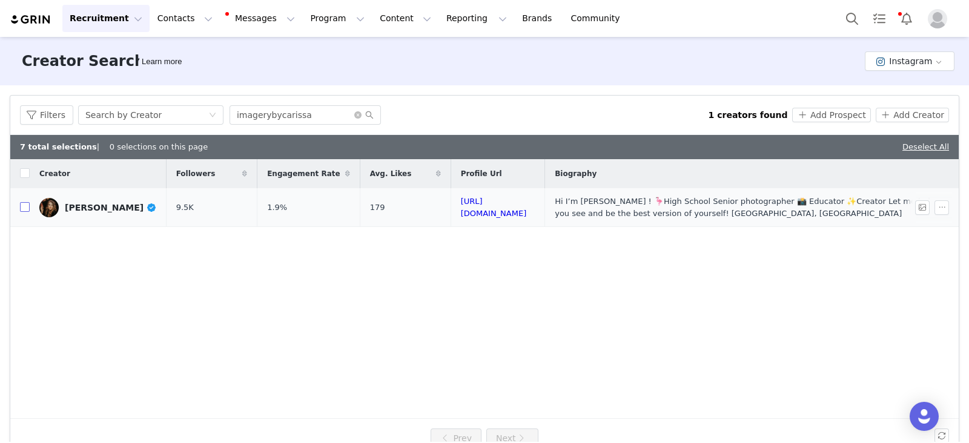
click at [24, 211] on input "checkbox" at bounding box center [25, 207] width 10 height 10
checkbox input "true"
click at [831, 118] on button "Add Prospect" at bounding box center [831, 115] width 78 height 15
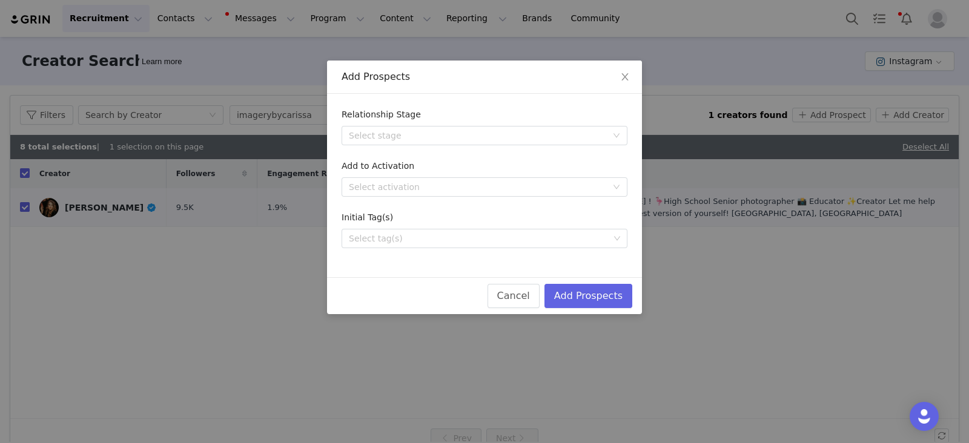
click at [390, 122] on div "Relationship Stage" at bounding box center [484, 117] width 286 height 18
click at [389, 131] on div "Select stage" at bounding box center [478, 136] width 258 height 12
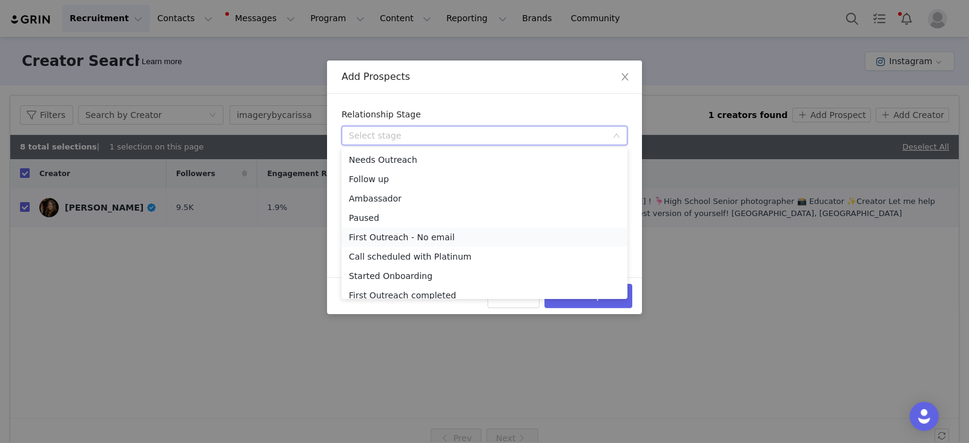
click at [396, 238] on li "First Outreach - No email" at bounding box center [484, 237] width 286 height 19
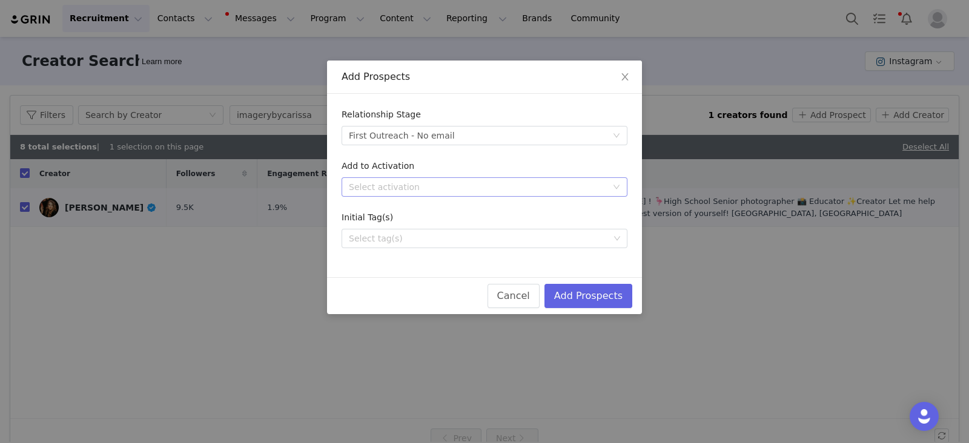
click at [392, 189] on div "Select activation" at bounding box center [478, 187] width 258 height 12
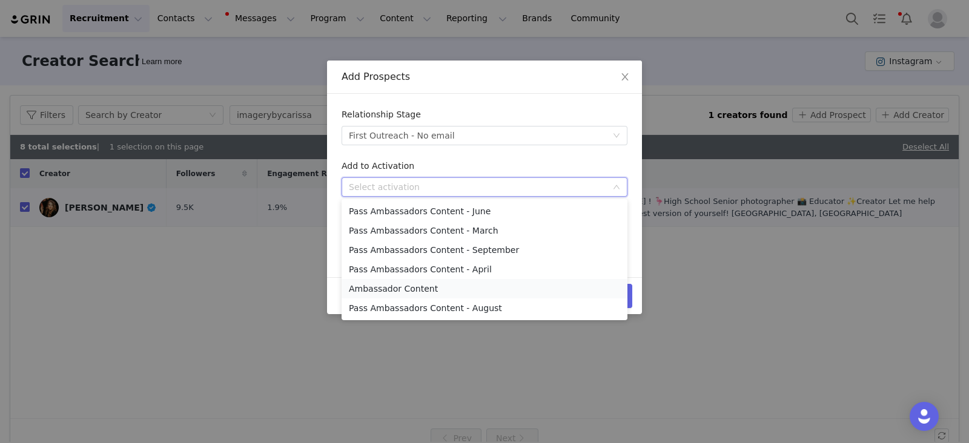
click at [396, 286] on li "Ambassador Content" at bounding box center [484, 288] width 286 height 19
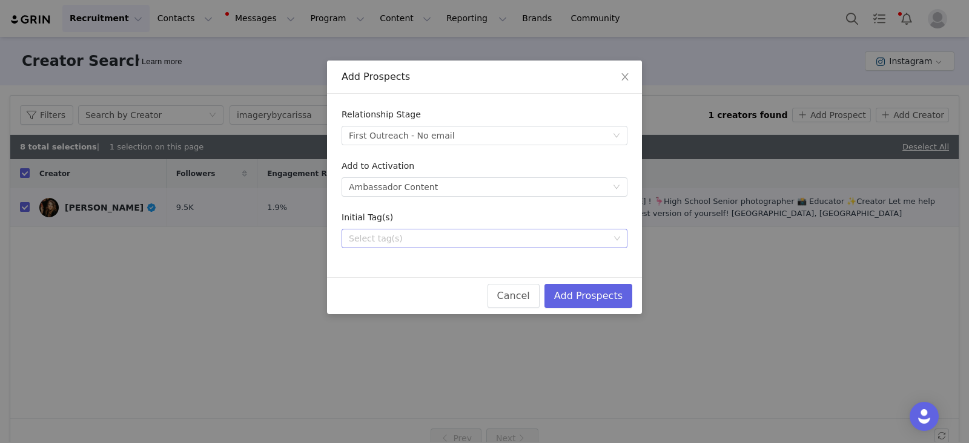
click at [376, 246] on div "Select tag(s)" at bounding box center [479, 238] width 269 height 18
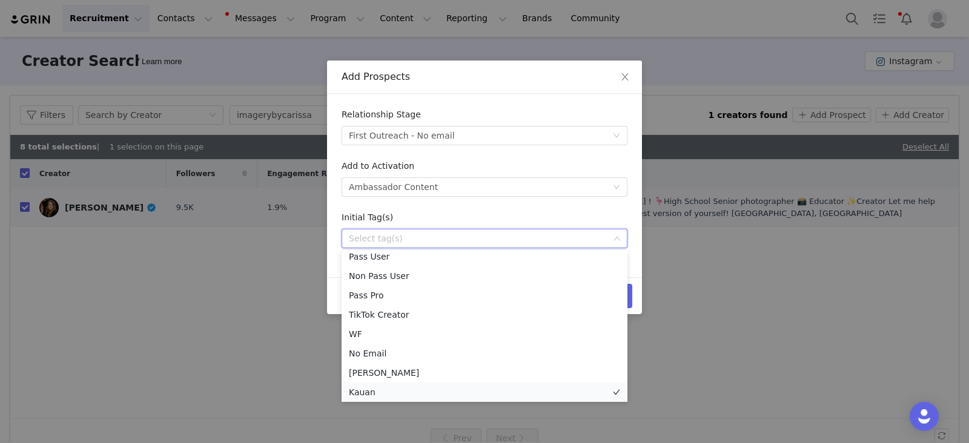
click at [366, 398] on li "Kauan" at bounding box center [484, 392] width 286 height 19
click at [364, 396] on li "Kauan" at bounding box center [484, 392] width 286 height 19
click at [350, 395] on li "Kauan" at bounding box center [484, 392] width 286 height 19
click at [610, 211] on div "Initial Tag(s)" at bounding box center [484, 220] width 286 height 18
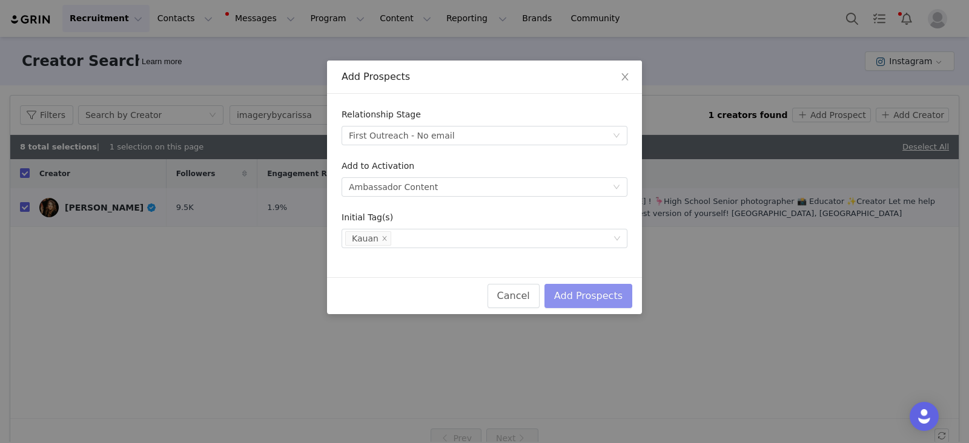
click at [620, 294] on button "Add Prospects" at bounding box center [588, 296] width 88 height 24
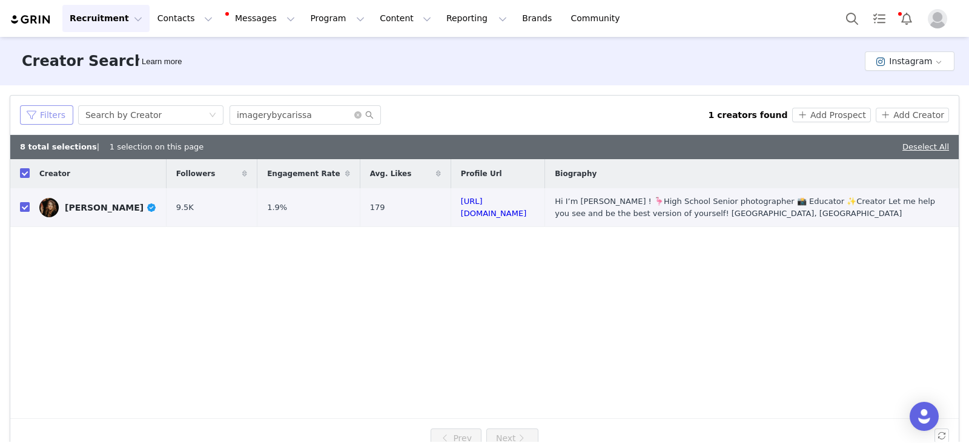
click at [45, 117] on button "Filters" at bounding box center [46, 114] width 53 height 19
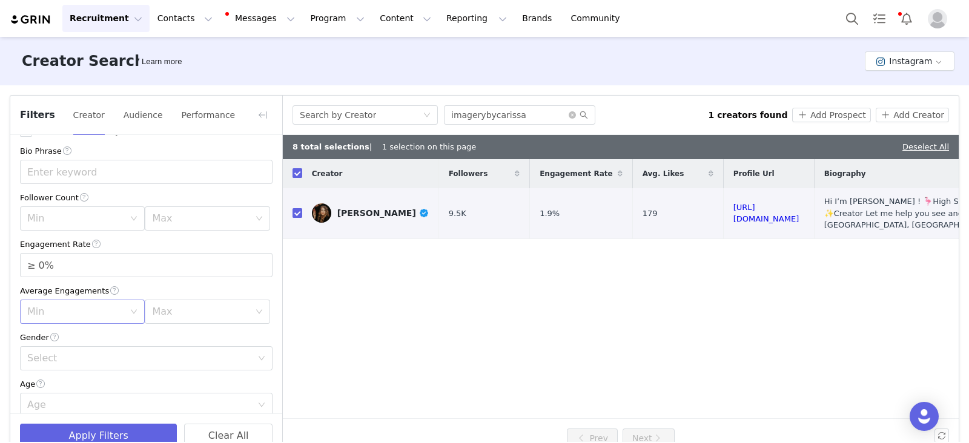
scroll to position [0, 0]
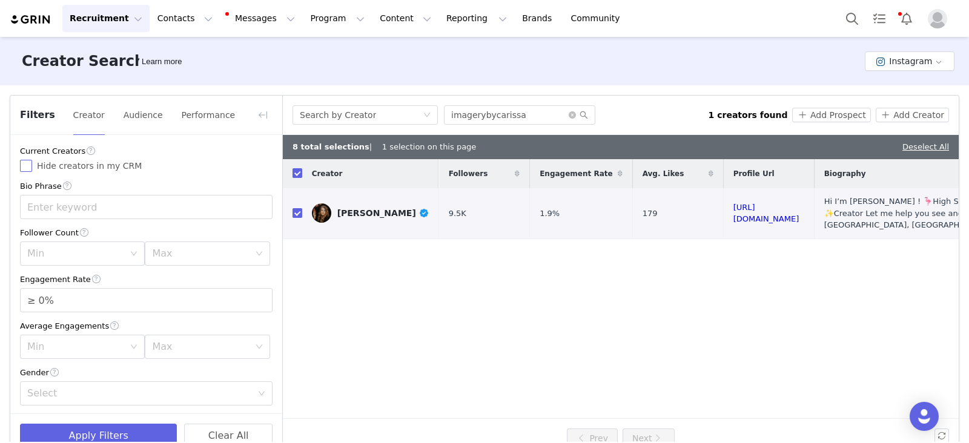
click at [30, 165] on input "Hide creators in my CRM" at bounding box center [26, 166] width 12 height 12
click at [390, 266] on div "Creator Followers Engagement Rate Avg. Likes Profile Url Biography Carissa Davi…" at bounding box center [621, 289] width 676 height 260
click at [909, 20] on button "Notifications" at bounding box center [906, 18] width 27 height 27
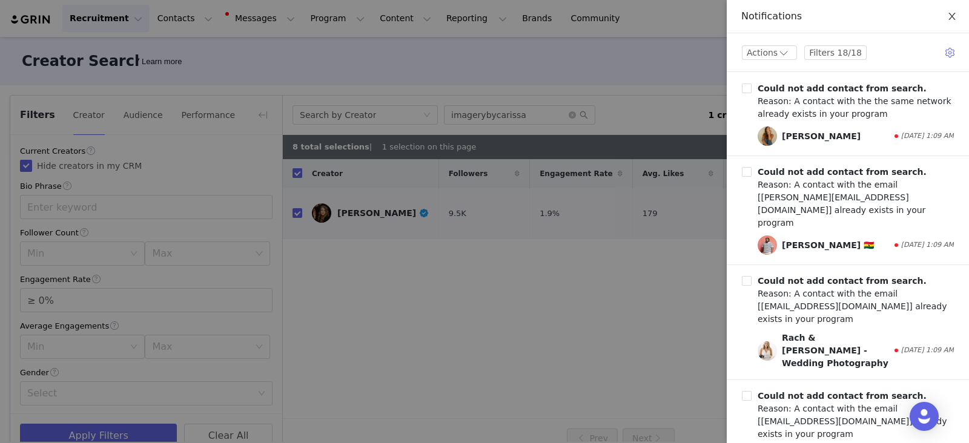
click at [947, 19] on icon "icon: close" at bounding box center [952, 17] width 10 height 10
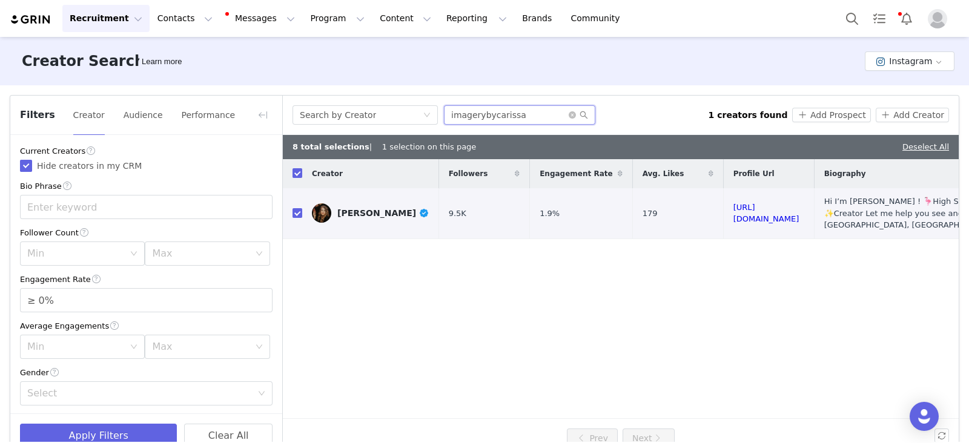
click at [519, 123] on input "imagerybycarissa" at bounding box center [519, 114] width 151 height 19
paste input "olivebranchphotographybysteph"
checkbox input "false"
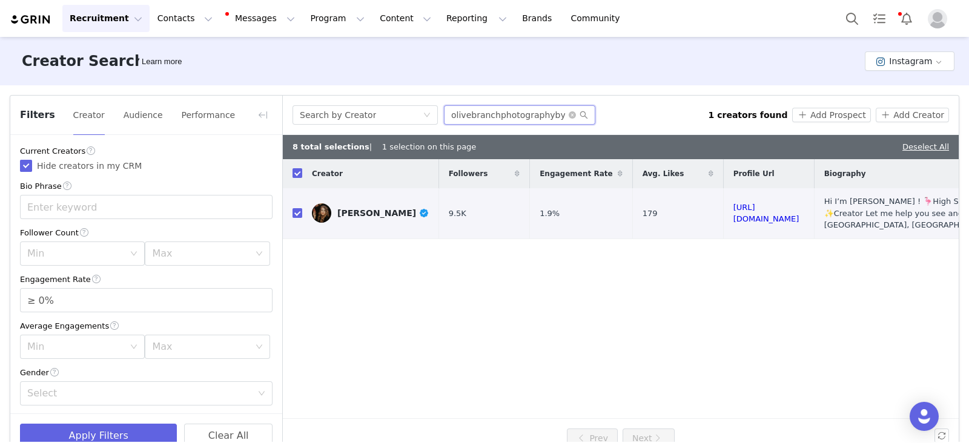
scroll to position [0, 7]
click at [587, 109] on input "olivebranchphotographybysteph" at bounding box center [519, 114] width 151 height 19
type input "olivebranchphotographybysteph"
click at [584, 114] on icon "icon: search" at bounding box center [584, 115] width 8 height 8
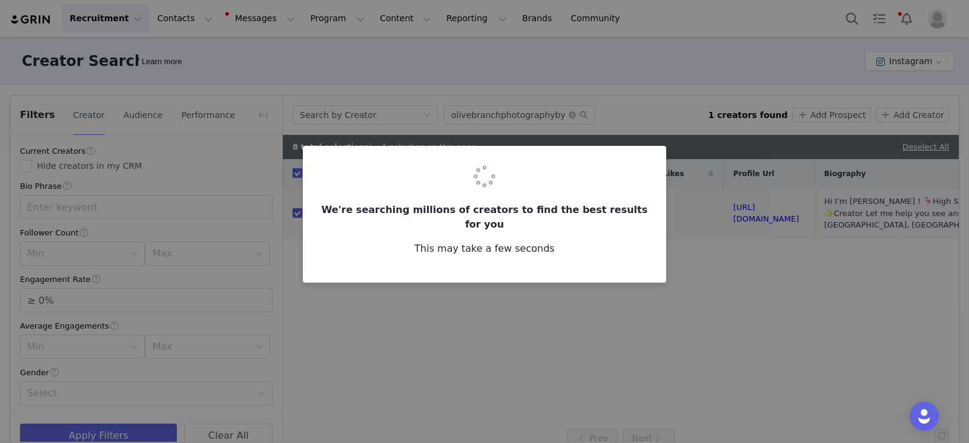
checkbox input "false"
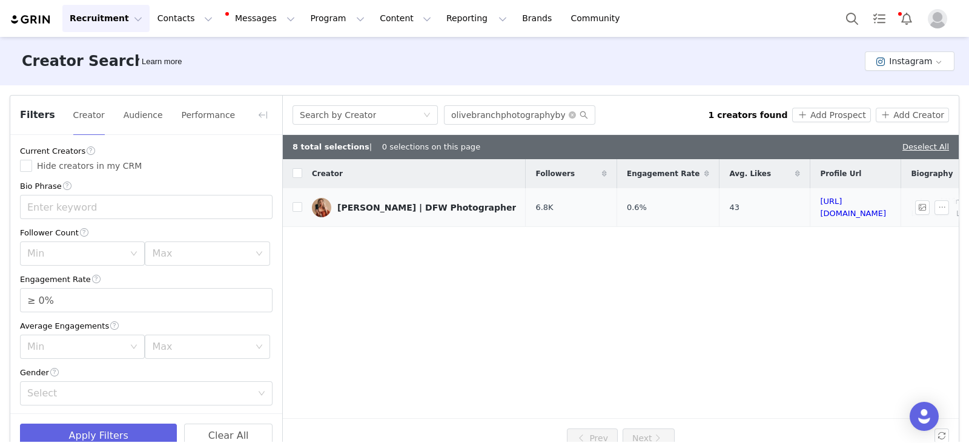
click at [303, 209] on td "Stephanie | DFW Photographer" at bounding box center [413, 207] width 223 height 39
click at [300, 210] on input "checkbox" at bounding box center [297, 207] width 10 height 10
checkbox input "true"
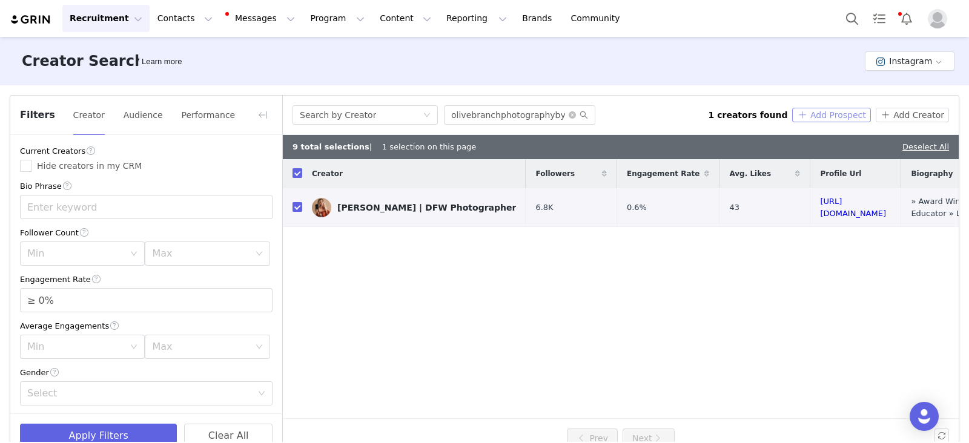
click at [820, 111] on button "Add Prospect" at bounding box center [831, 115] width 78 height 15
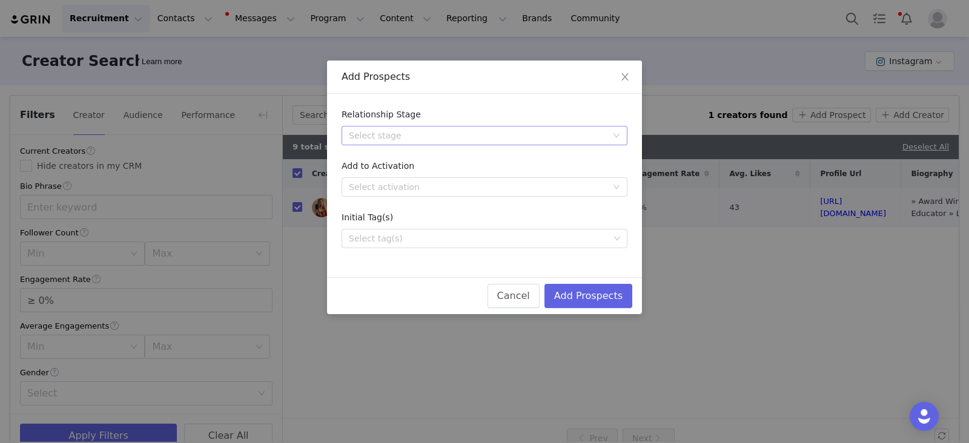
click at [408, 130] on div "Select stage" at bounding box center [478, 136] width 258 height 12
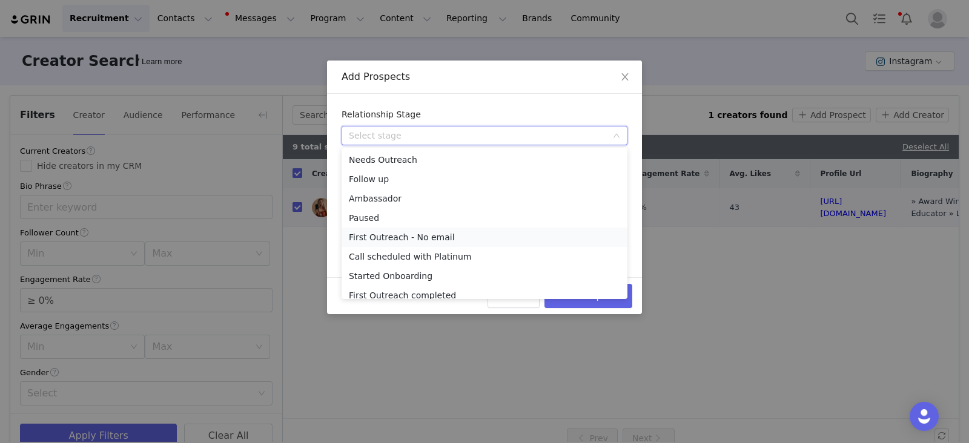
click at [381, 234] on li "First Outreach - No email" at bounding box center [484, 237] width 286 height 19
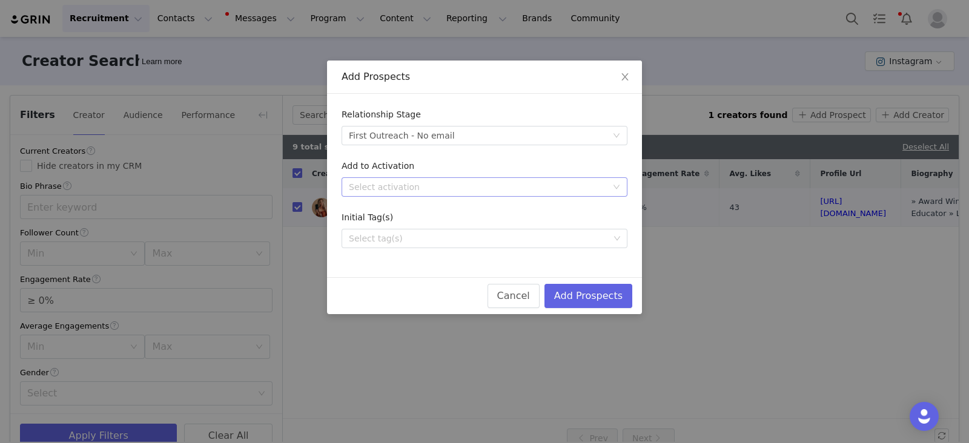
click at [423, 187] on div "Select activation" at bounding box center [478, 187] width 258 height 12
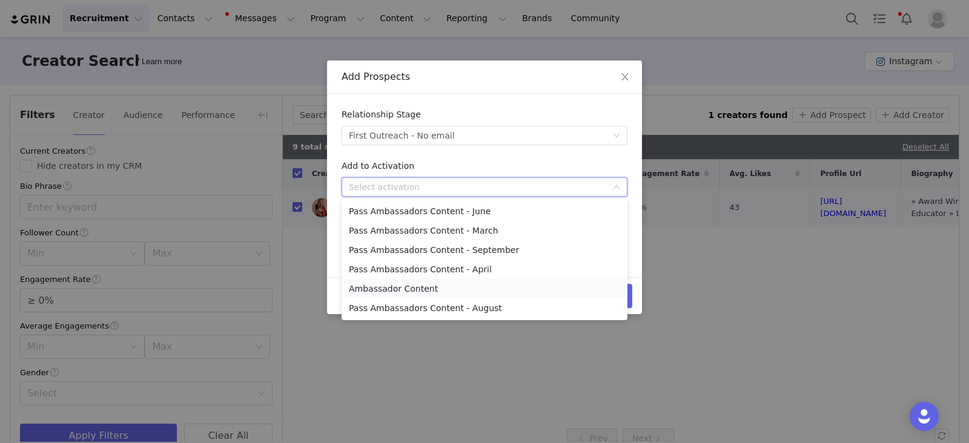
click at [383, 289] on li "Ambassador Content" at bounding box center [484, 288] width 286 height 19
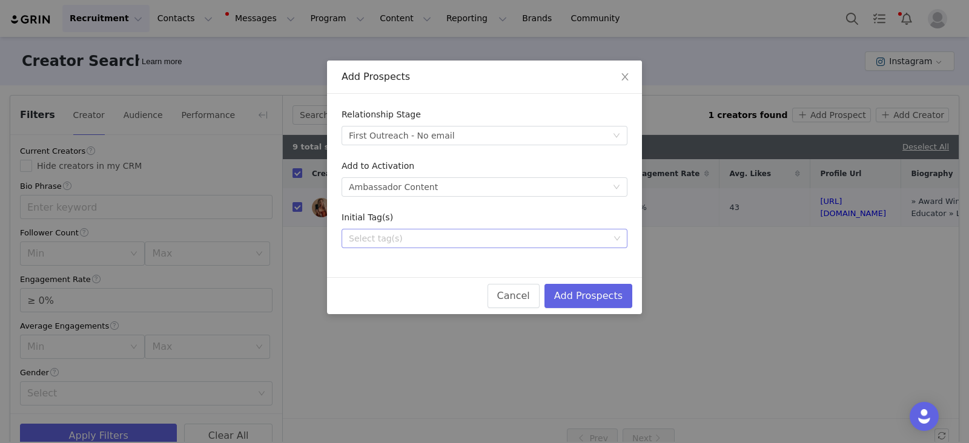
click at [377, 243] on div "Select tag(s)" at bounding box center [479, 238] width 260 height 12
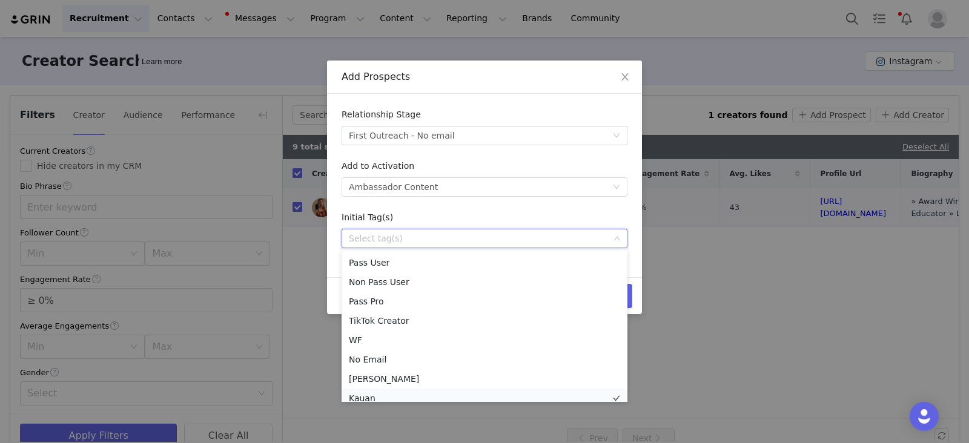
scroll to position [6, 0]
click at [362, 395] on li "Kauan" at bounding box center [484, 392] width 286 height 19
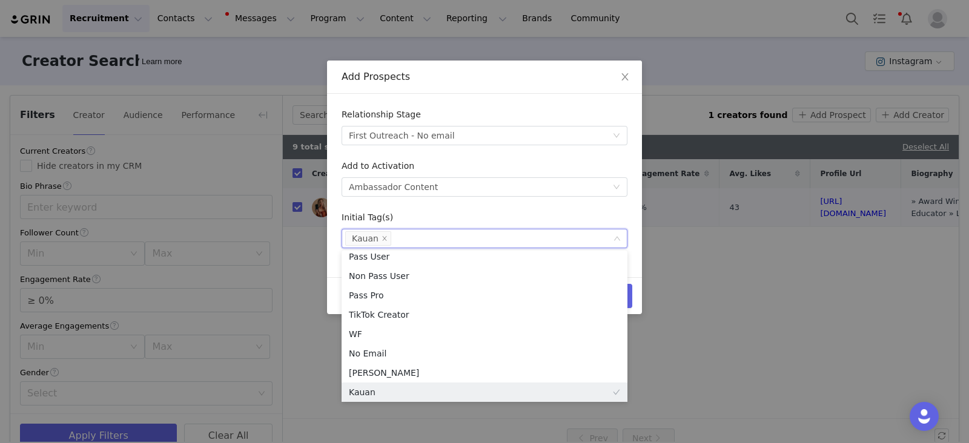
click at [608, 209] on form "Relationship Stage Select stage First Outreach - No email Add to Activation Sel…" at bounding box center [484, 178] width 286 height 140
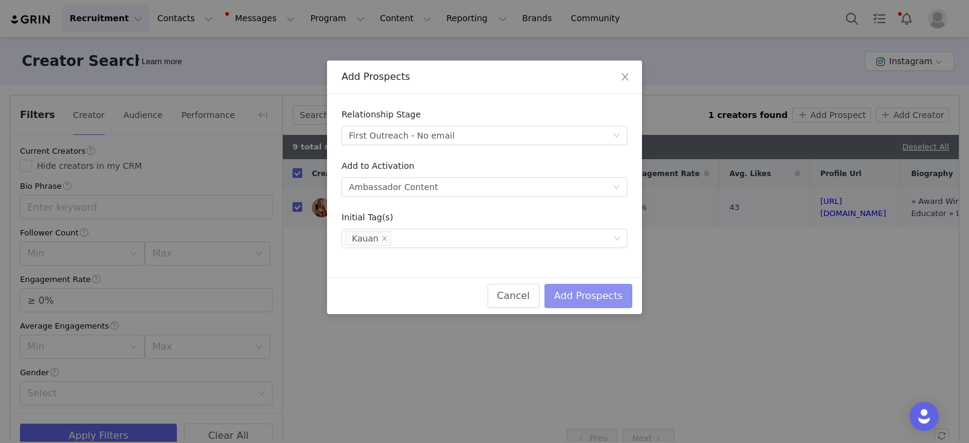
click at [616, 294] on button "Add Prospects" at bounding box center [588, 296] width 88 height 24
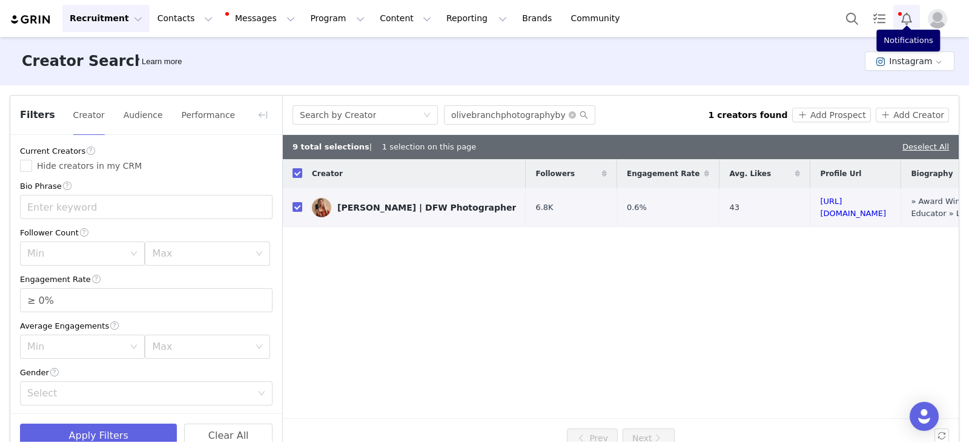
click at [907, 20] on button "Notifications" at bounding box center [906, 18] width 27 height 27
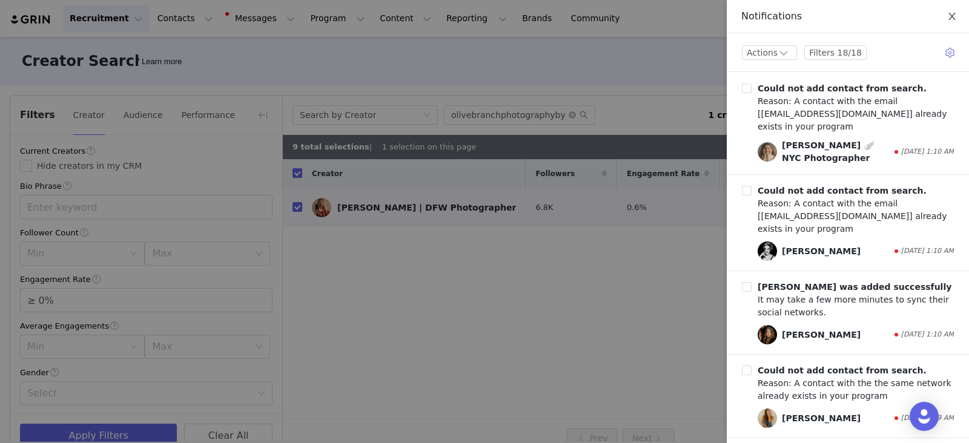
click at [956, 14] on icon "icon: close" at bounding box center [952, 17] width 10 height 10
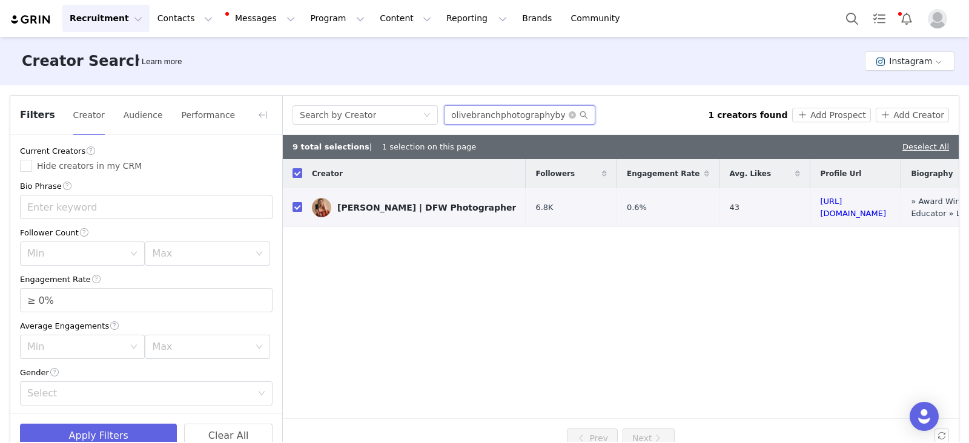
click at [485, 118] on input "olivebranchphotographybysteph" at bounding box center [519, 114] width 151 height 19
paste input "lukecollins.thebirthlens"
type input "lukecollins.thebirthlens"
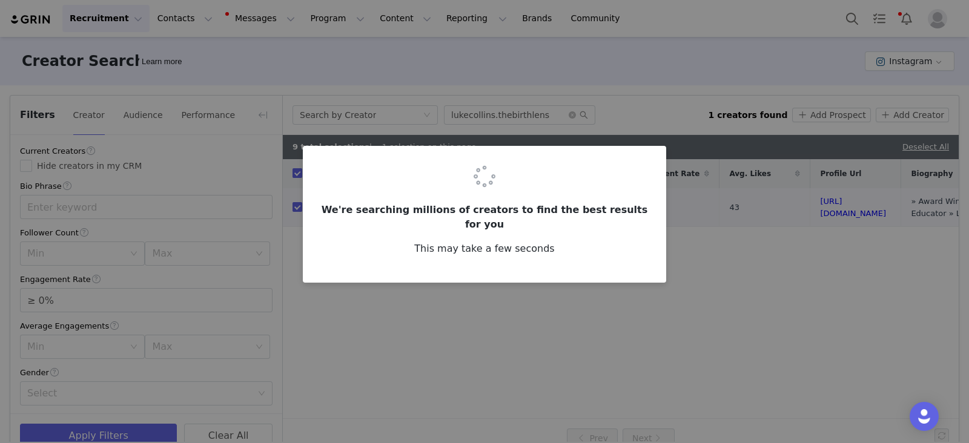
checkbox input "false"
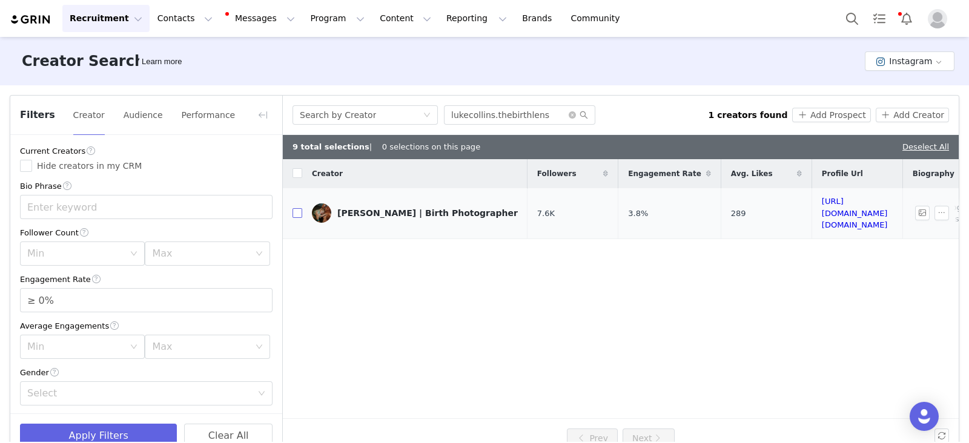
click at [297, 208] on input "checkbox" at bounding box center [297, 213] width 10 height 10
checkbox input "true"
click at [831, 113] on button "Add Prospect" at bounding box center [831, 115] width 78 height 15
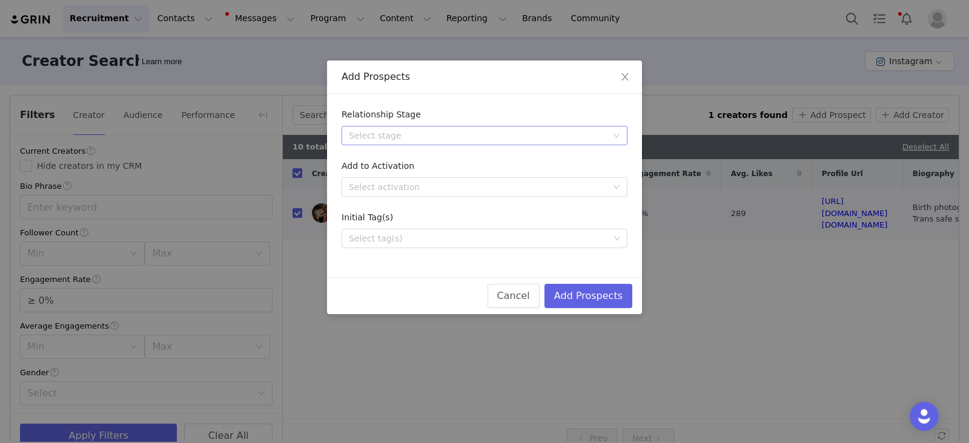
click at [386, 139] on div "Select stage" at bounding box center [478, 136] width 258 height 12
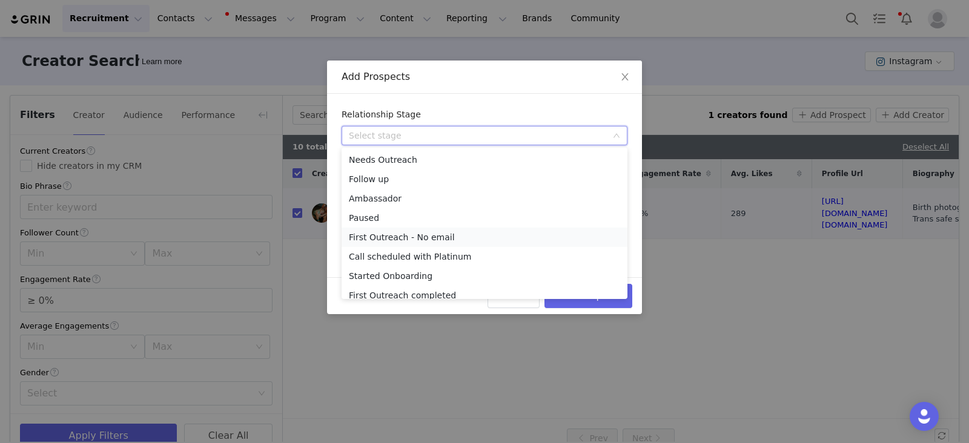
drag, startPoint x: 393, startPoint y: 258, endPoint x: 382, endPoint y: 238, distance: 23.0
click at [382, 238] on ul "Needs Outreach Follow up Ambassador Paused First Outreach - No email Call sched…" at bounding box center [484, 223] width 286 height 151
click at [381, 240] on li "First Outreach - No email" at bounding box center [484, 237] width 286 height 19
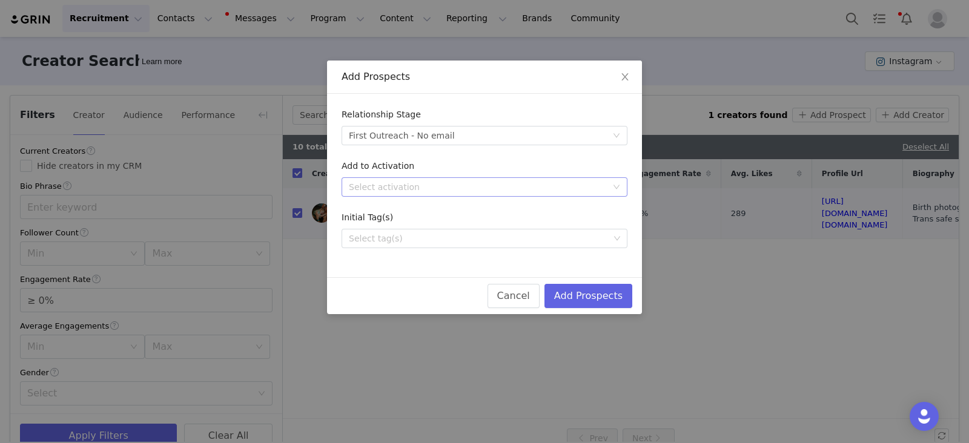
click at [412, 181] on div "Select activation" at bounding box center [478, 187] width 258 height 12
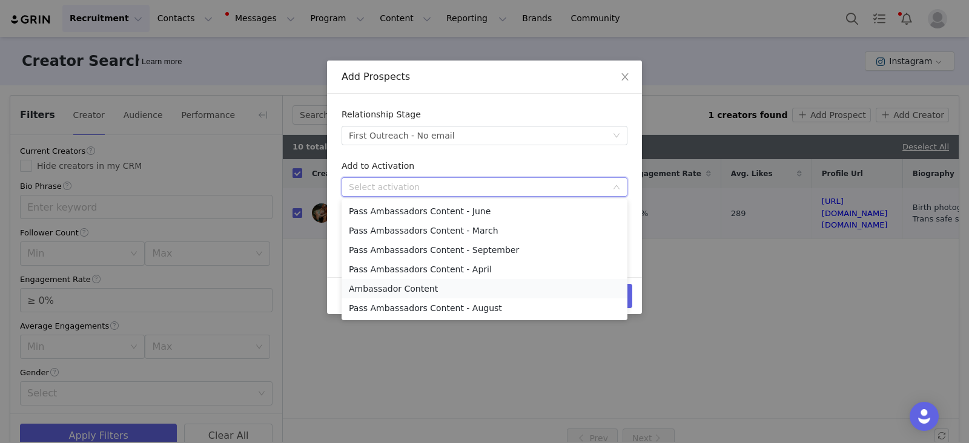
click at [406, 290] on li "Ambassador Content" at bounding box center [484, 288] width 286 height 19
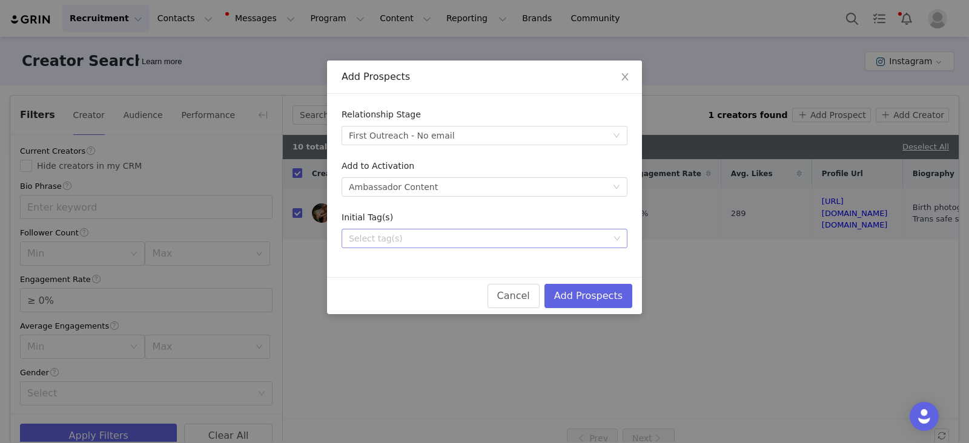
click at [409, 248] on div "Select tag(s)" at bounding box center [484, 238] width 286 height 19
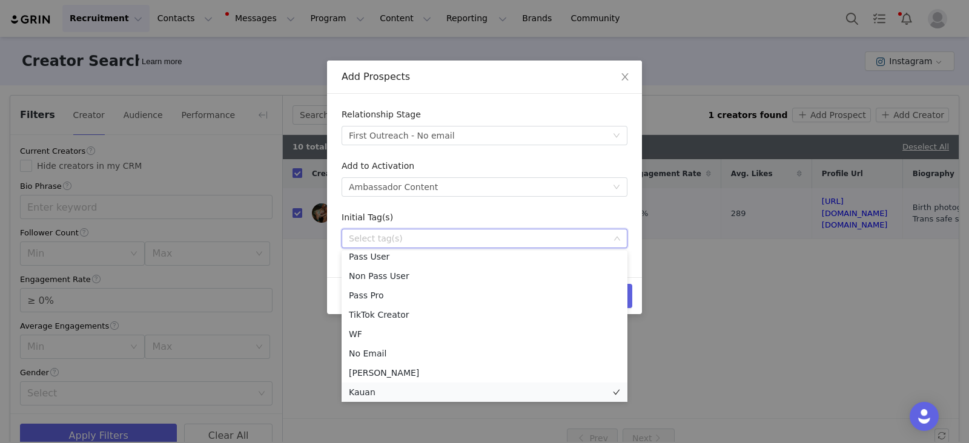
click at [369, 390] on li "Kauan" at bounding box center [484, 392] width 286 height 19
click at [606, 216] on div "Initial Tag(s)" at bounding box center [484, 220] width 286 height 18
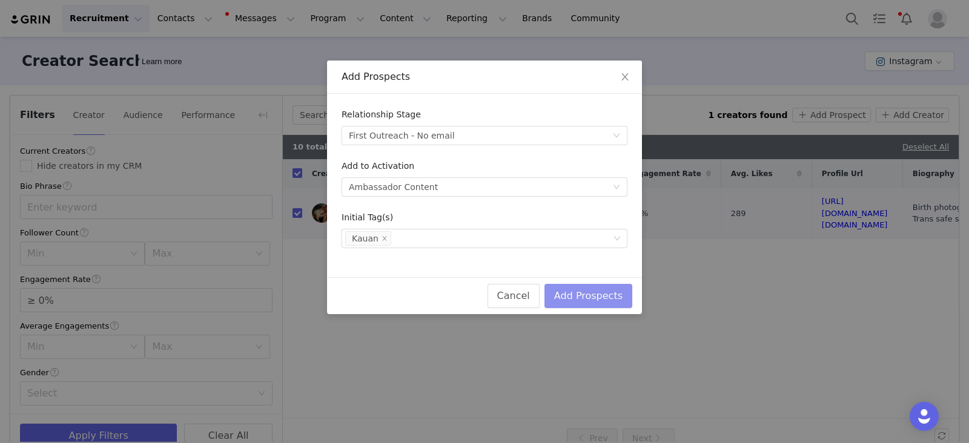
click at [612, 300] on button "Add Prospects" at bounding box center [588, 296] width 88 height 24
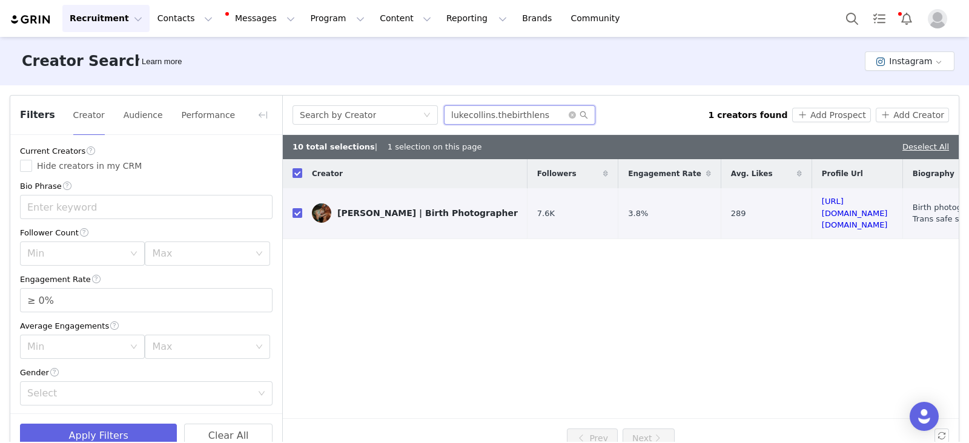
click at [494, 123] on input "lukecollins.thebirthlens" at bounding box center [519, 114] width 151 height 19
paste input "insleyschneiderphotography"
type input "linsleyschneiderphotography"
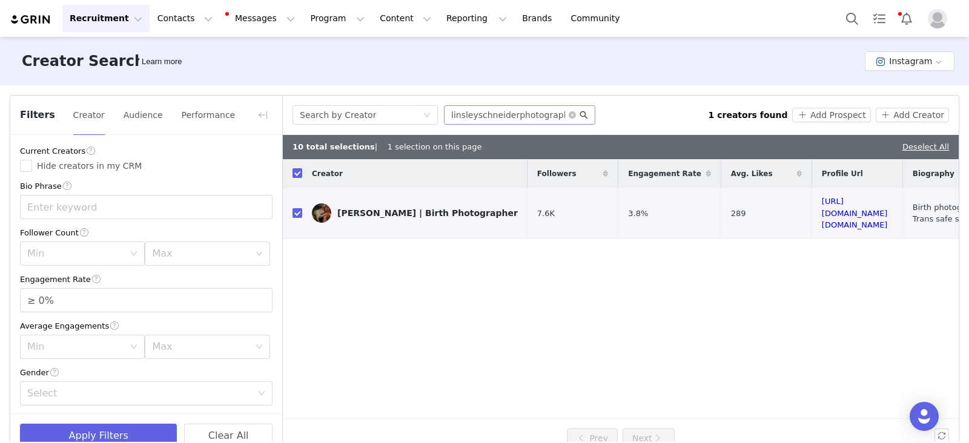
click at [584, 116] on icon "icon: search" at bounding box center [584, 115] width 8 height 8
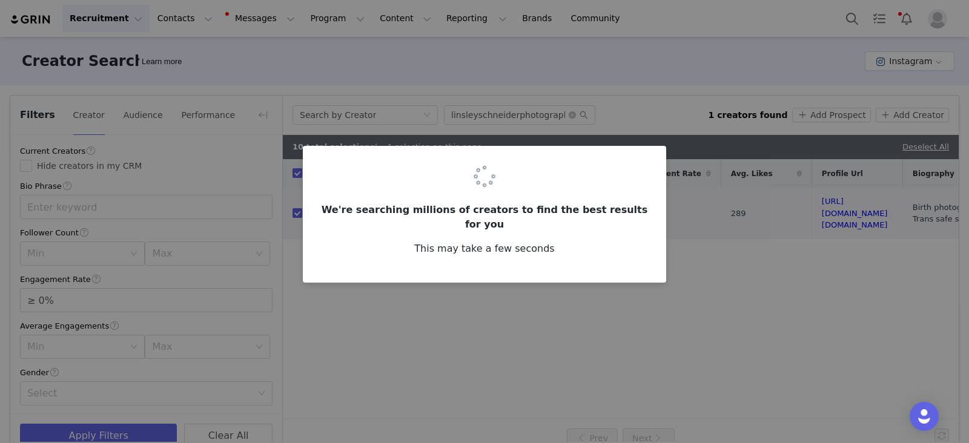
checkbox input "false"
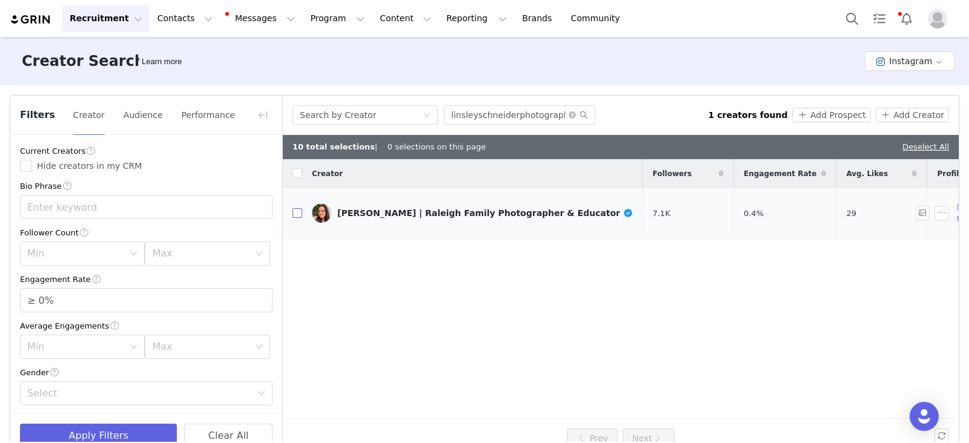
click at [299, 210] on input "checkbox" at bounding box center [297, 213] width 10 height 10
checkbox input "true"
click at [835, 116] on button "Add Prospect" at bounding box center [831, 115] width 78 height 15
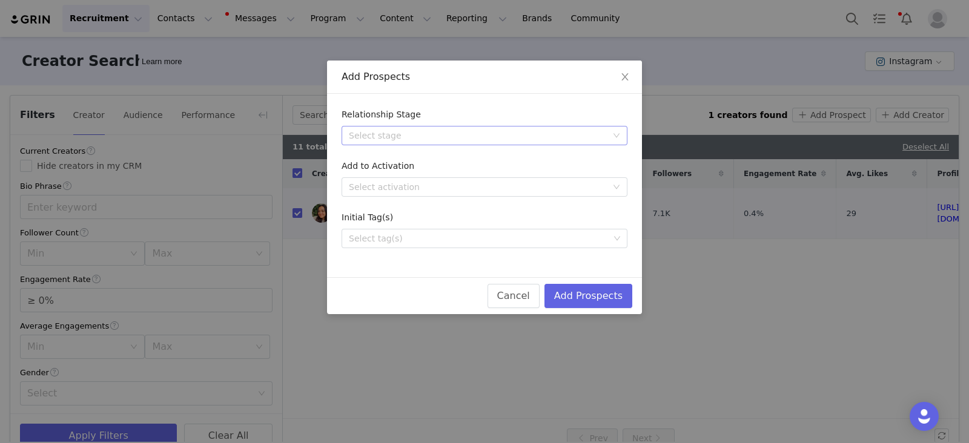
click at [384, 133] on div "Select stage" at bounding box center [478, 136] width 258 height 12
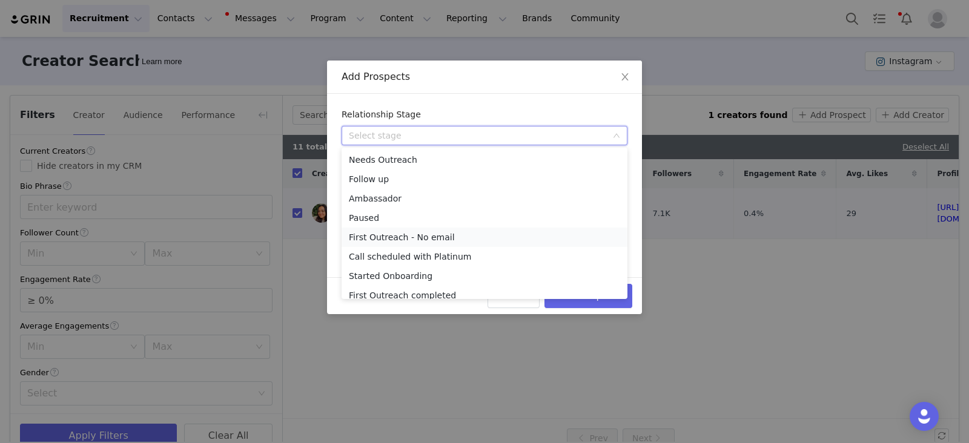
click at [392, 234] on li "First Outreach - No email" at bounding box center [484, 237] width 286 height 19
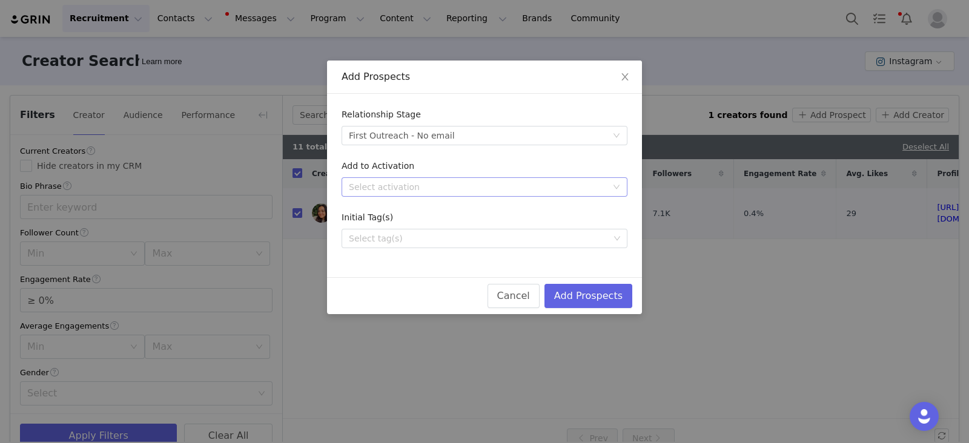
click at [411, 183] on div "Select activation" at bounding box center [478, 187] width 258 height 12
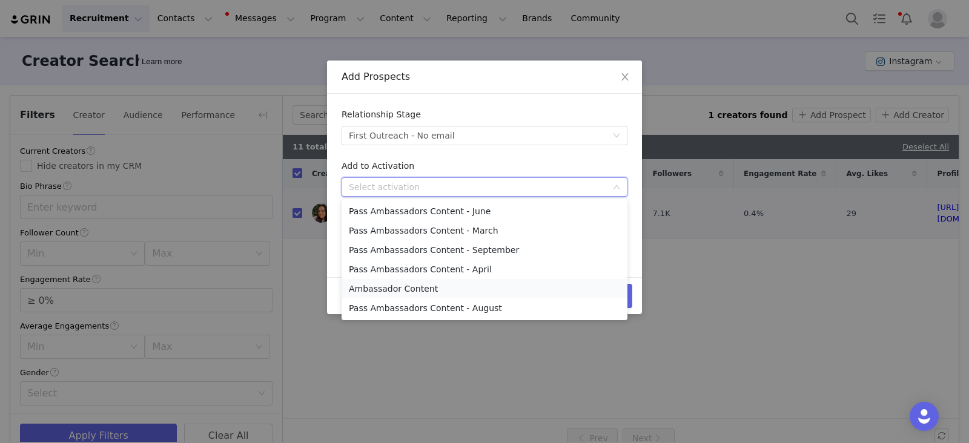
click at [393, 291] on li "Ambassador Content" at bounding box center [484, 288] width 286 height 19
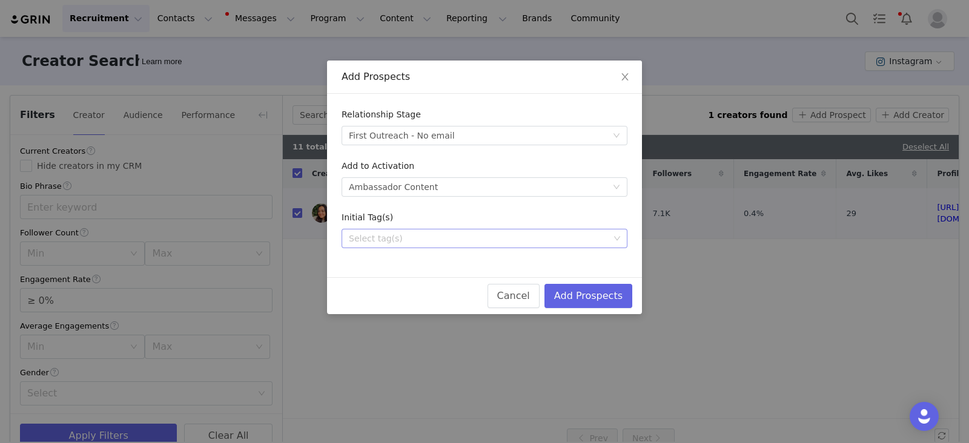
click at [395, 241] on div "Select tag(s)" at bounding box center [479, 238] width 260 height 12
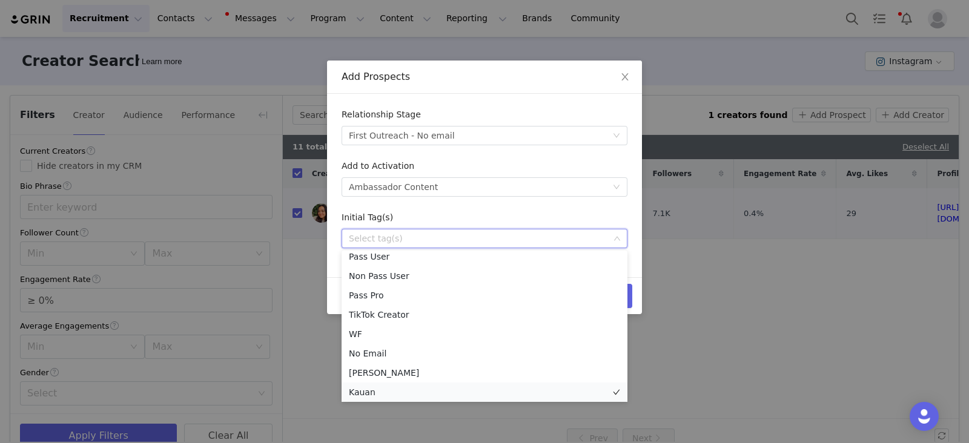
click at [372, 390] on li "Kauan" at bounding box center [484, 392] width 286 height 19
click at [605, 221] on div "Initial Tag(s)" at bounding box center [484, 220] width 286 height 18
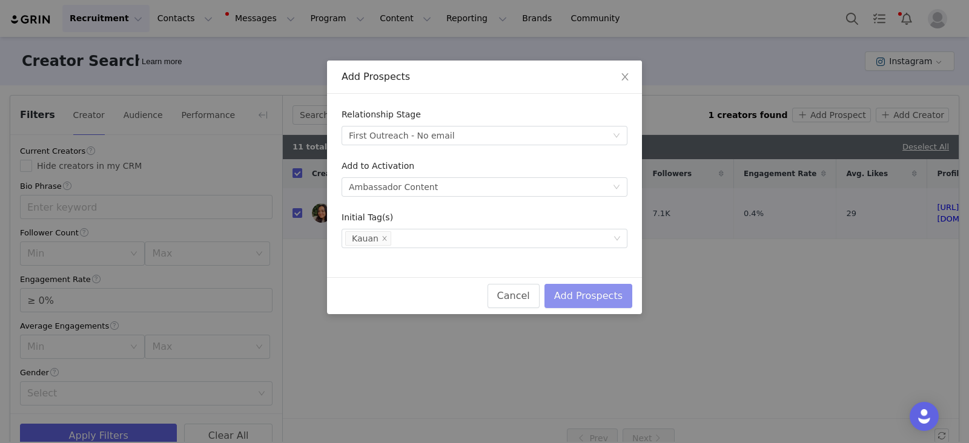
click at [620, 298] on button "Add Prospects" at bounding box center [588, 296] width 88 height 24
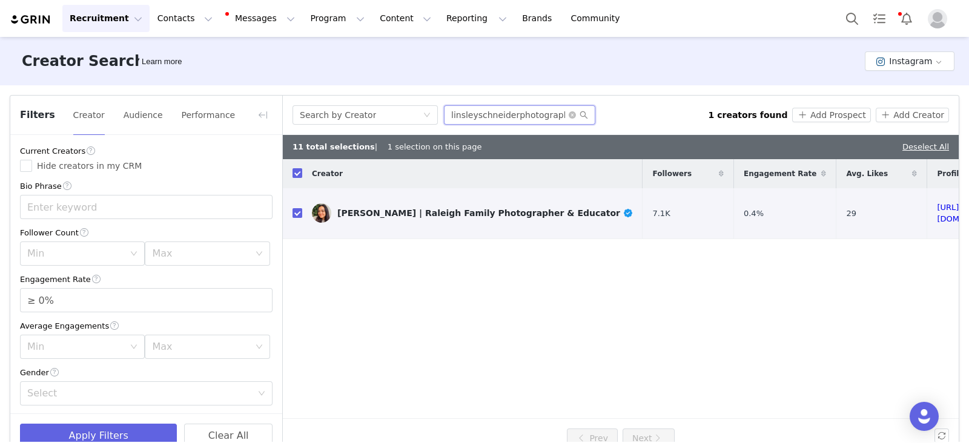
click at [480, 111] on input "linsleyschneiderphotography" at bounding box center [519, 114] width 151 height 19
paste input "samiasstudios"
type input "samiasstudios"
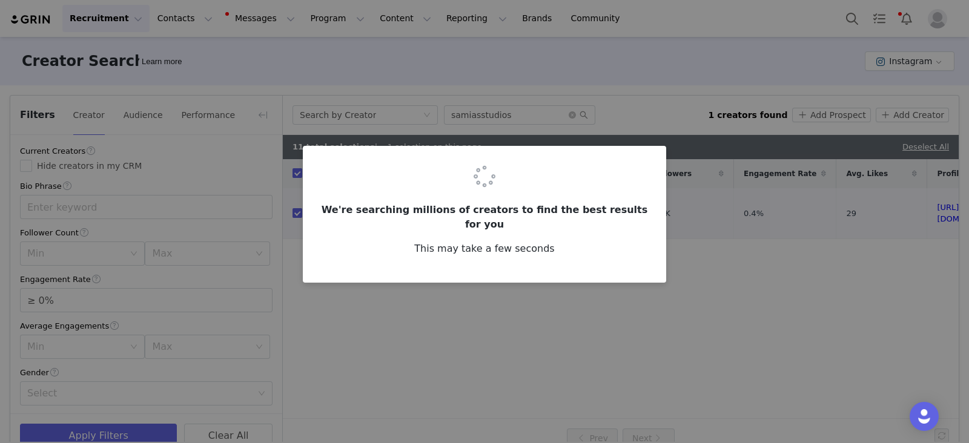
checkbox input "false"
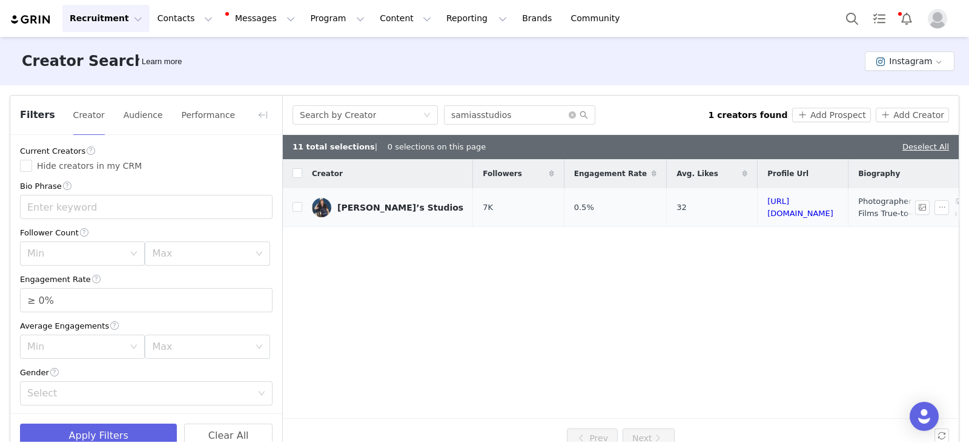
click at [291, 207] on td at bounding box center [292, 207] width 19 height 39
click at [297, 207] on input "checkbox" at bounding box center [297, 207] width 10 height 10
checkbox input "true"
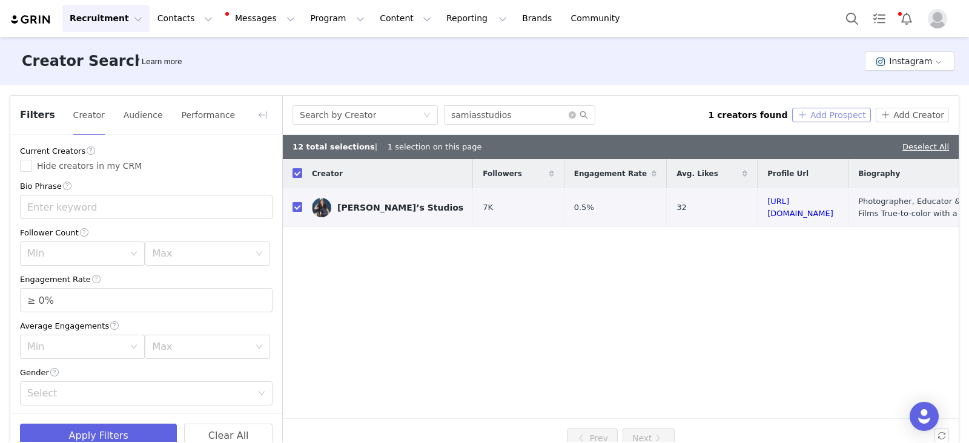
click at [827, 119] on button "Add Prospect" at bounding box center [831, 115] width 78 height 15
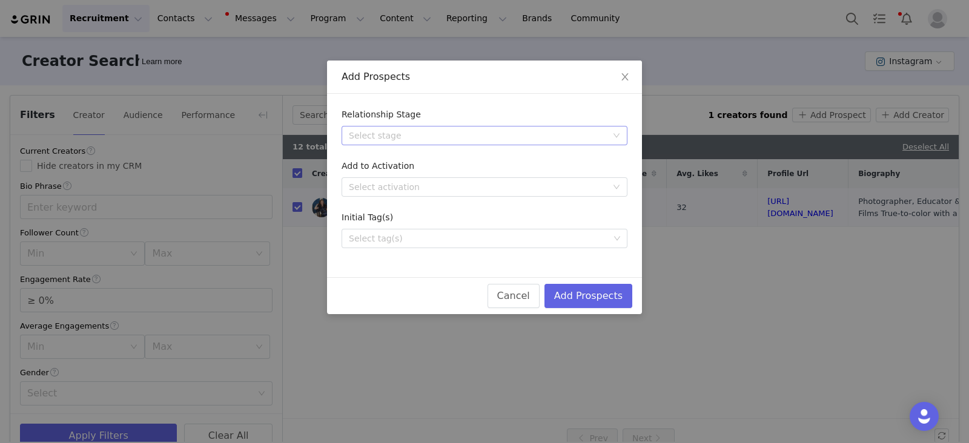
click at [437, 137] on div "Select stage" at bounding box center [478, 136] width 258 height 12
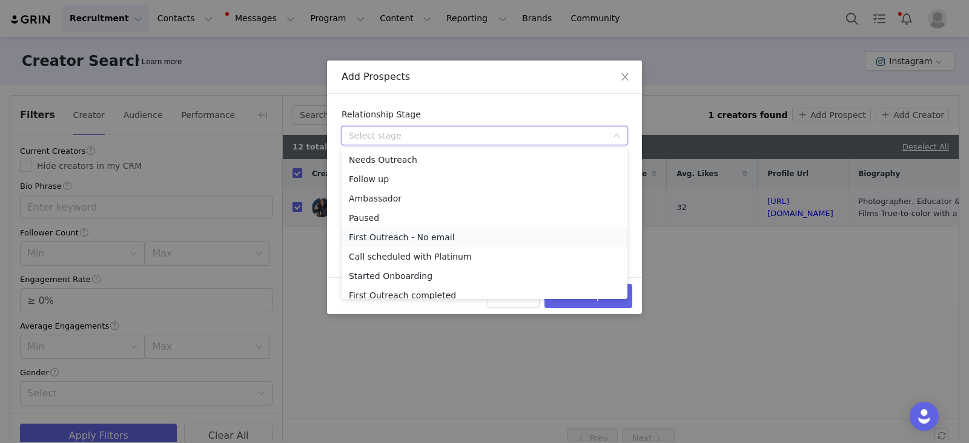
click at [397, 234] on li "First Outreach - No email" at bounding box center [484, 237] width 286 height 19
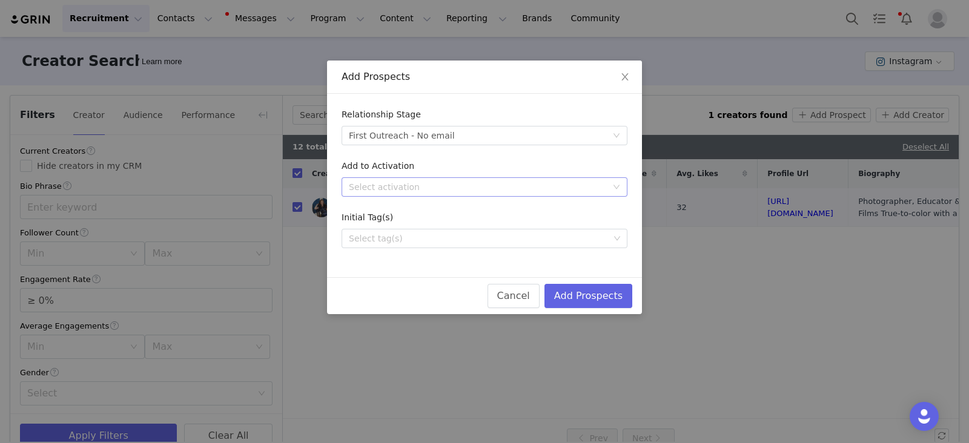
click at [399, 187] on div "Select activation" at bounding box center [478, 187] width 258 height 12
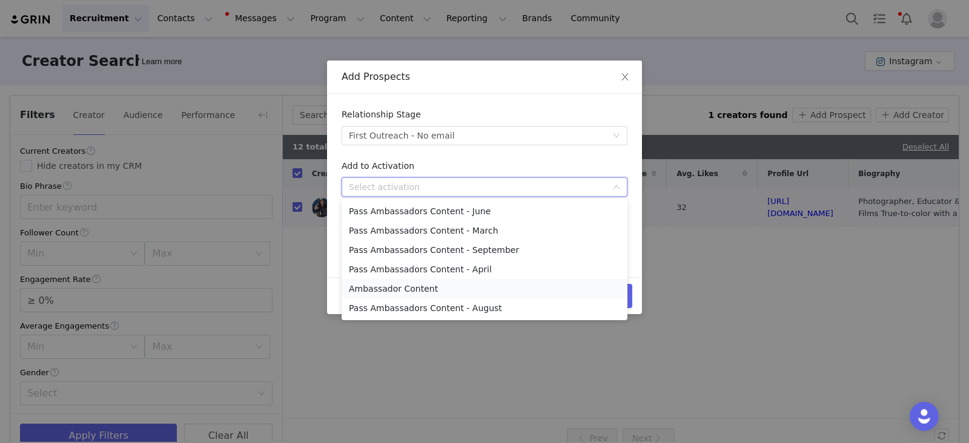
click at [386, 291] on li "Ambassador Content" at bounding box center [484, 288] width 286 height 19
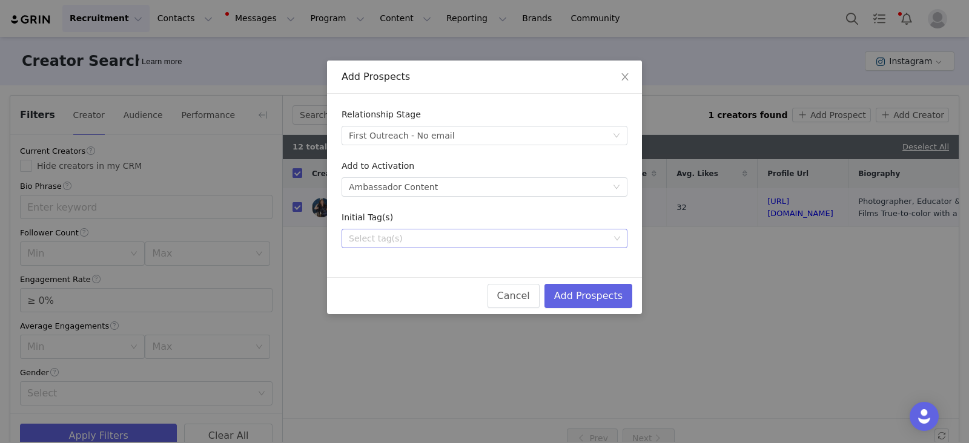
click at [386, 243] on div "Select tag(s)" at bounding box center [479, 238] width 260 height 12
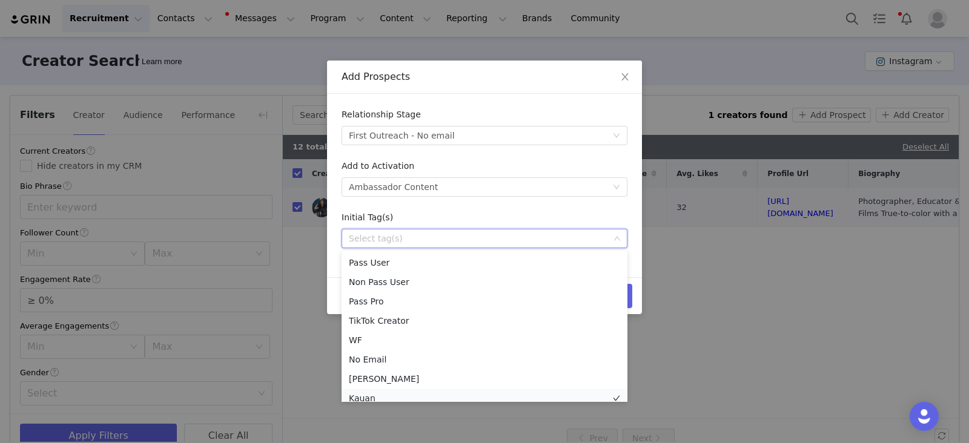
scroll to position [6, 0]
click at [367, 392] on li "Kauan" at bounding box center [484, 392] width 286 height 19
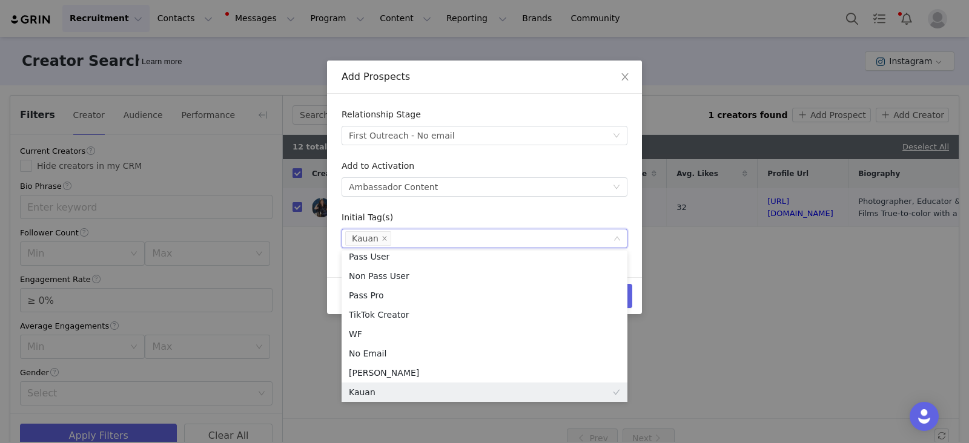
click at [586, 206] on form "Relationship Stage Select stage First Outreach - No email Add to Activation Sel…" at bounding box center [484, 178] width 286 height 140
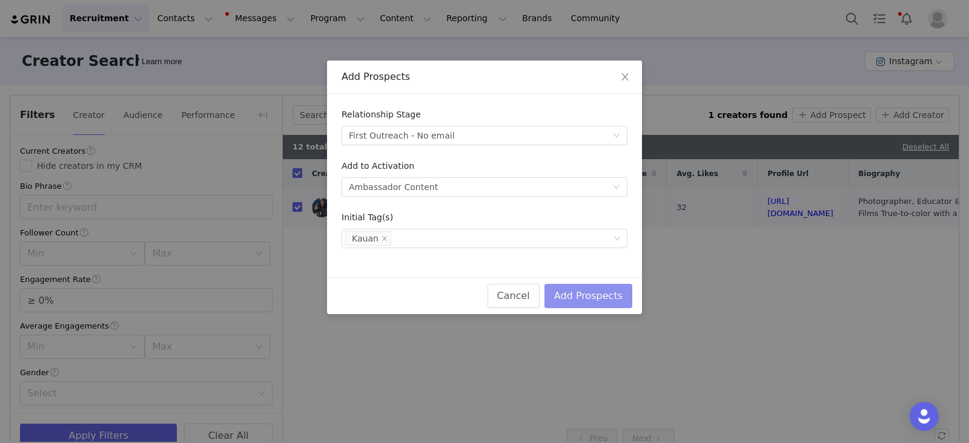
click at [604, 295] on button "Add Prospects" at bounding box center [588, 296] width 88 height 24
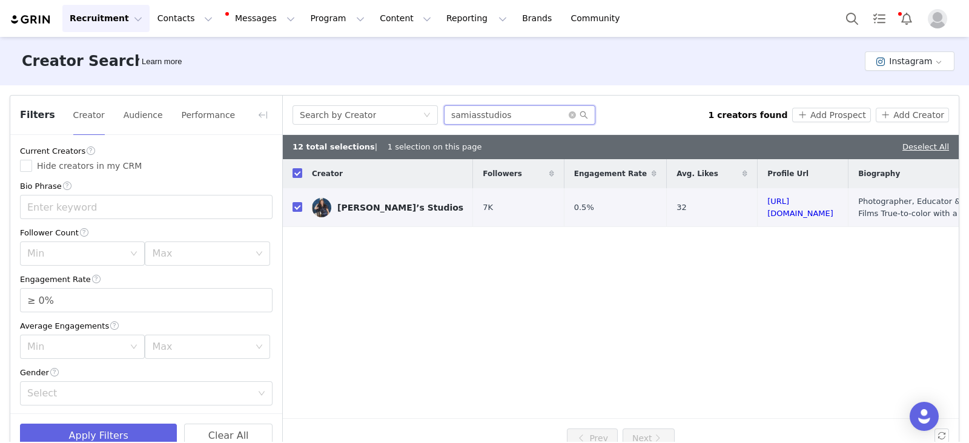
click at [477, 108] on input "samiasstudios" at bounding box center [519, 114] width 151 height 19
paste input "anna.komarov"
type input "anna.komarov"
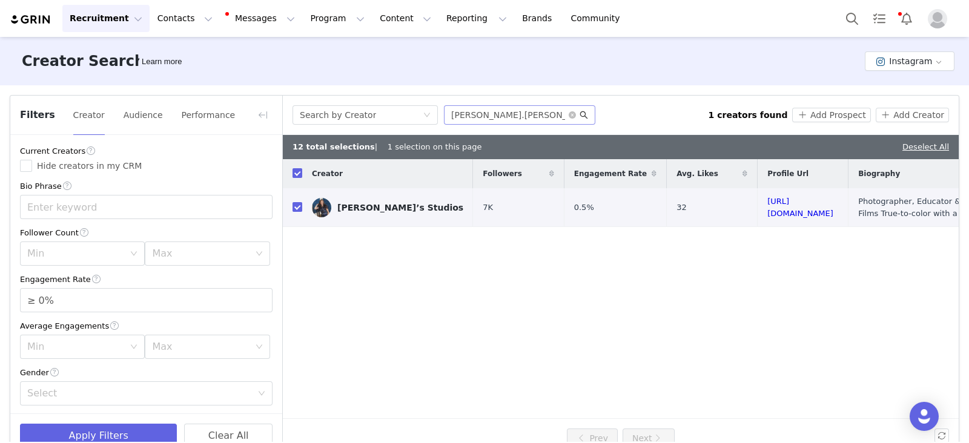
click at [582, 113] on icon "icon: search" at bounding box center [583, 115] width 8 height 8
click at [584, 114] on icon "icon: search" at bounding box center [583, 115] width 8 height 8
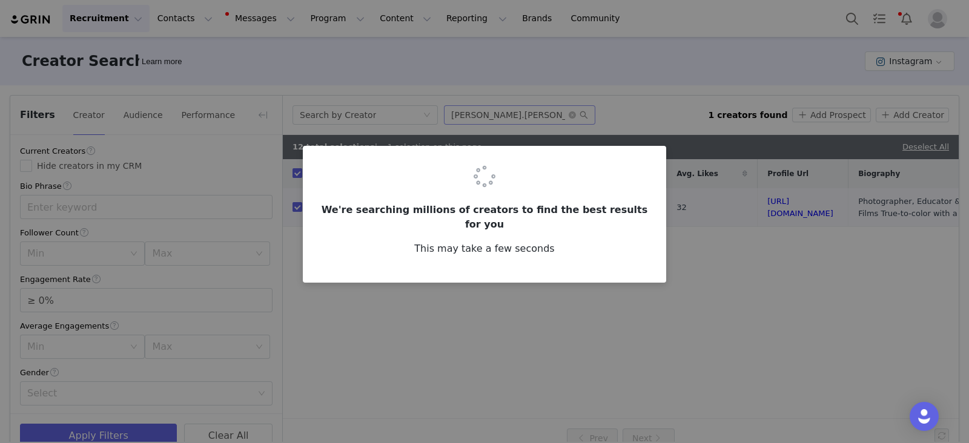
click at [523, 119] on div "We're searching millions of creators to find the best results for you This may …" at bounding box center [484, 221] width 969 height 443
checkbox input "false"
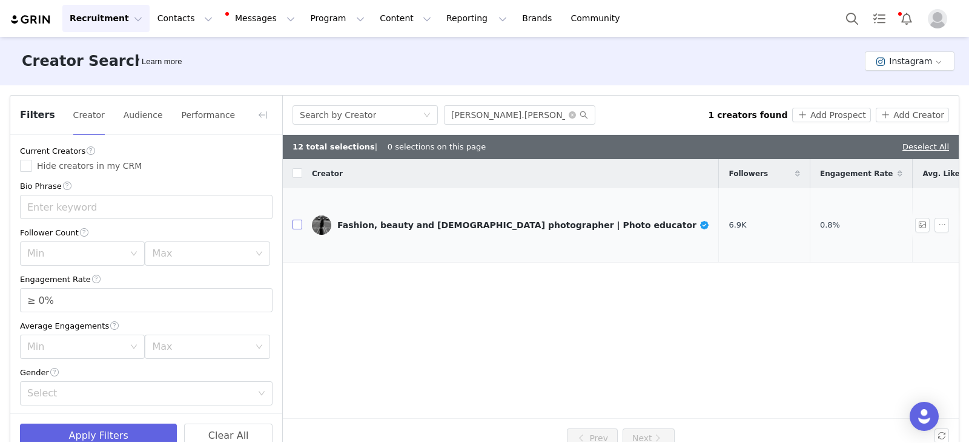
click at [297, 220] on input "checkbox" at bounding box center [297, 225] width 10 height 10
checkbox input "true"
click at [801, 110] on button "Add Prospect" at bounding box center [831, 115] width 78 height 15
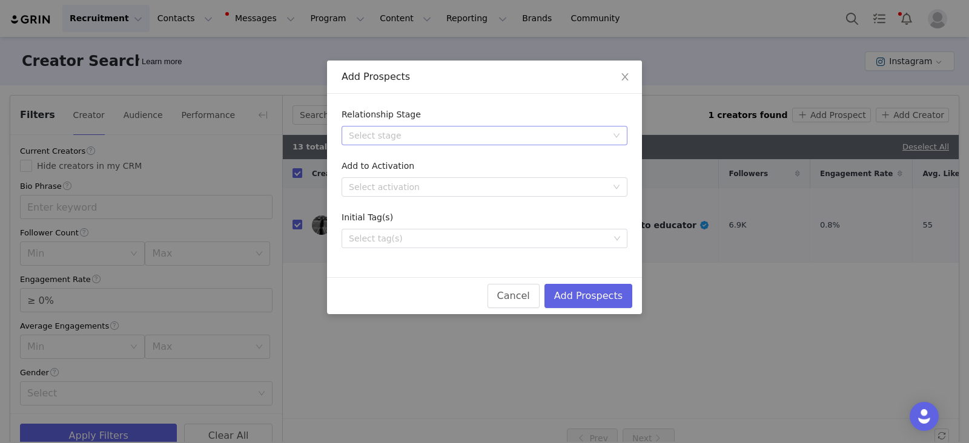
click at [381, 139] on div "Select stage" at bounding box center [478, 136] width 258 height 12
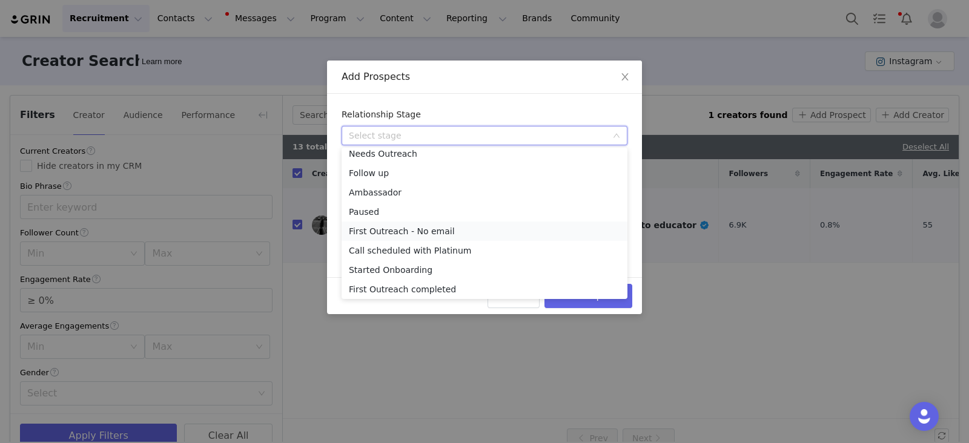
click at [378, 229] on li "First Outreach - No email" at bounding box center [484, 231] width 286 height 19
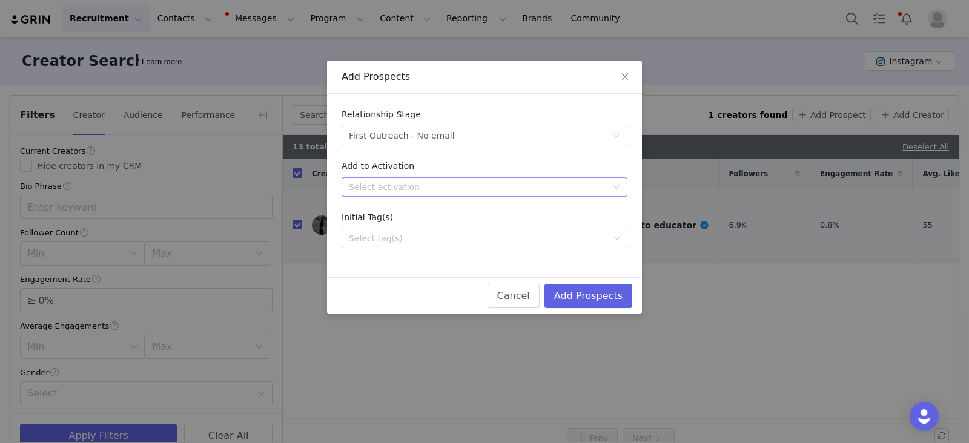
click at [382, 183] on div "Select activation" at bounding box center [478, 187] width 258 height 12
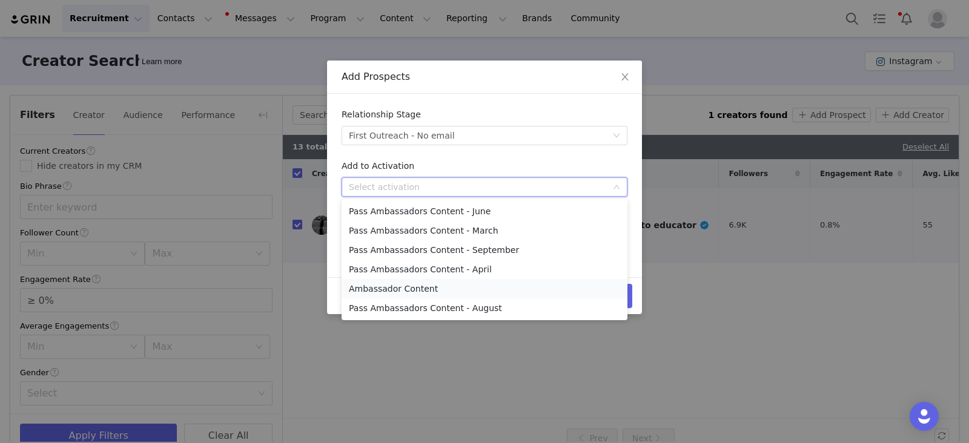
click at [384, 291] on li "Ambassador Content" at bounding box center [484, 288] width 286 height 19
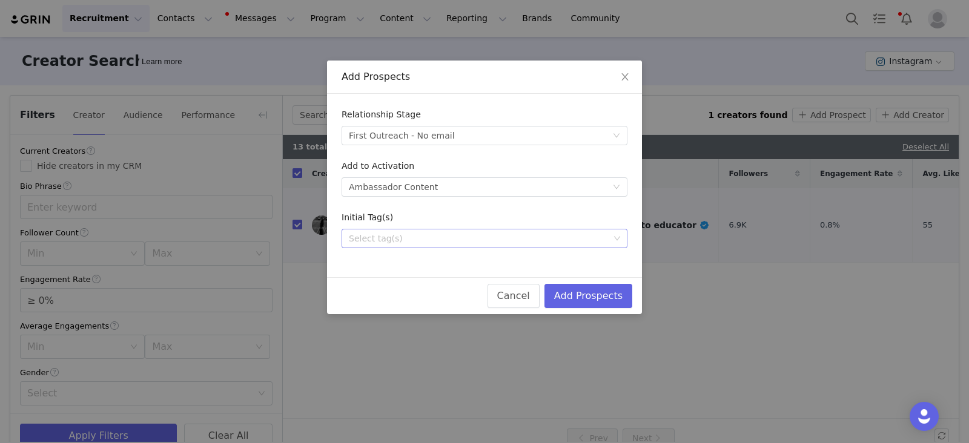
click at [384, 236] on div "Select tag(s)" at bounding box center [479, 238] width 260 height 12
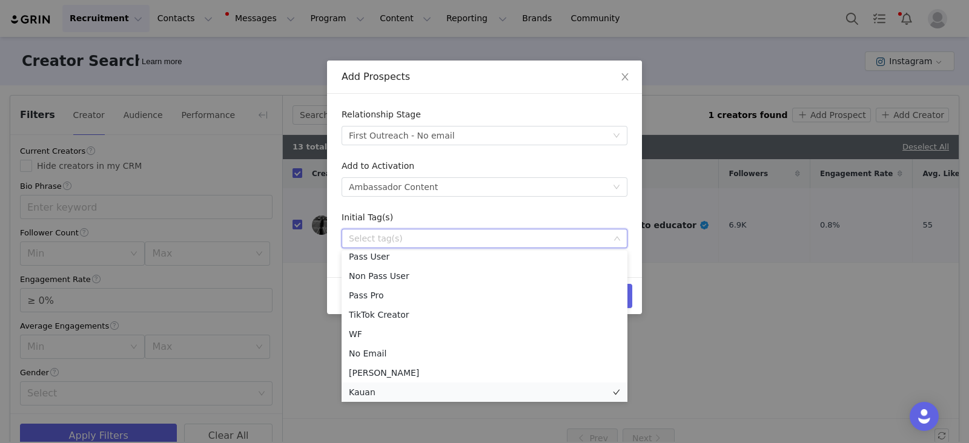
click at [366, 392] on li "Kauan" at bounding box center [484, 392] width 286 height 19
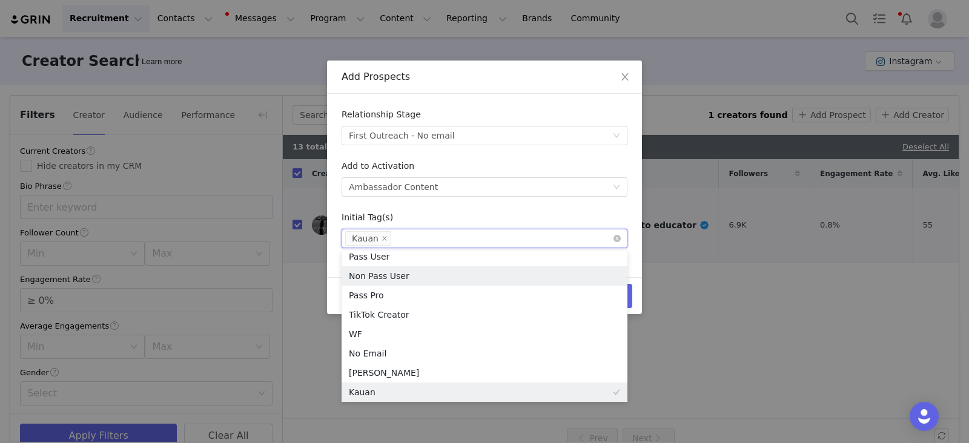
scroll to position [2, 0]
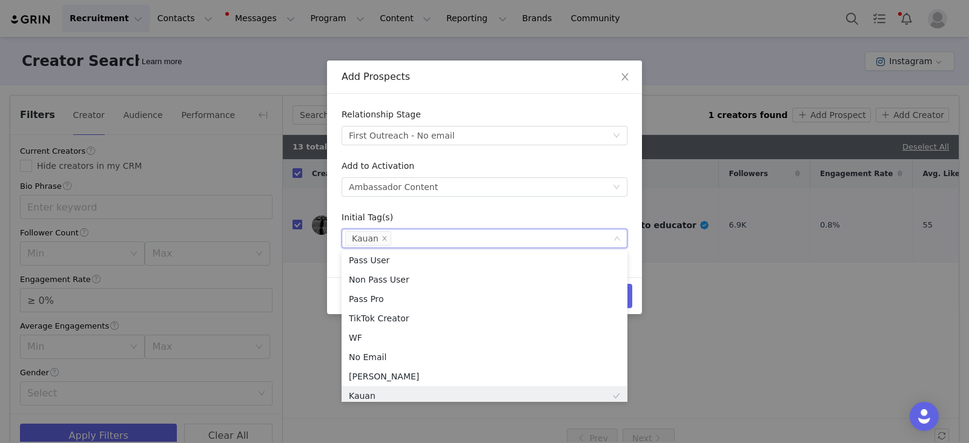
click at [548, 203] on form "Relationship Stage Select stage First Outreach - No email Add to Activation Sel…" at bounding box center [484, 178] width 286 height 140
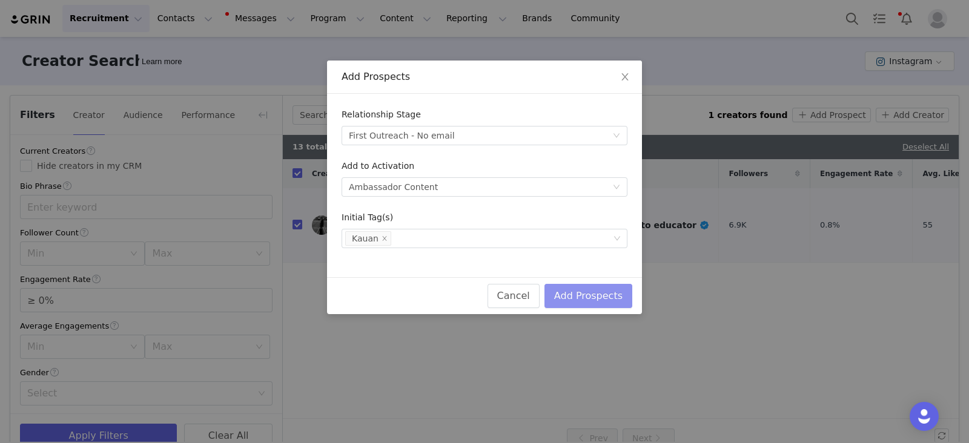
click at [608, 289] on button "Add Prospects" at bounding box center [588, 296] width 88 height 24
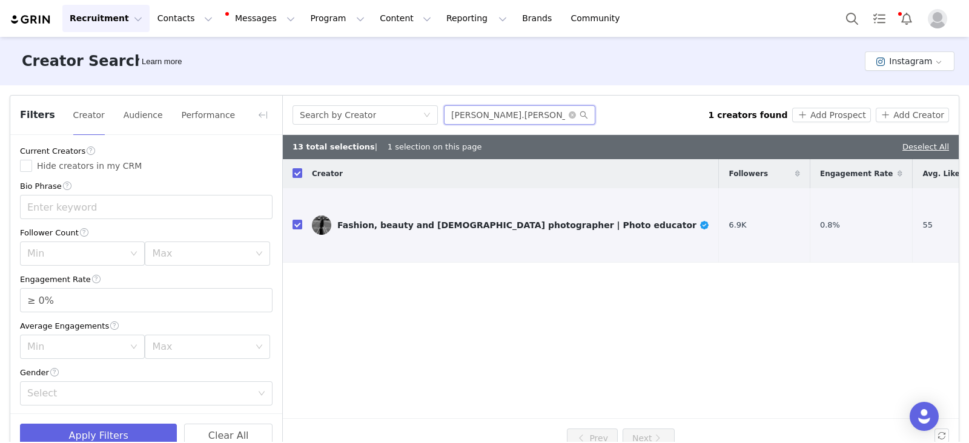
click at [511, 113] on input "anna.komarov" at bounding box center [519, 114] width 151 height 19
paste input "melissaortendahlphotography"
type input "melissaortendahlphotography"
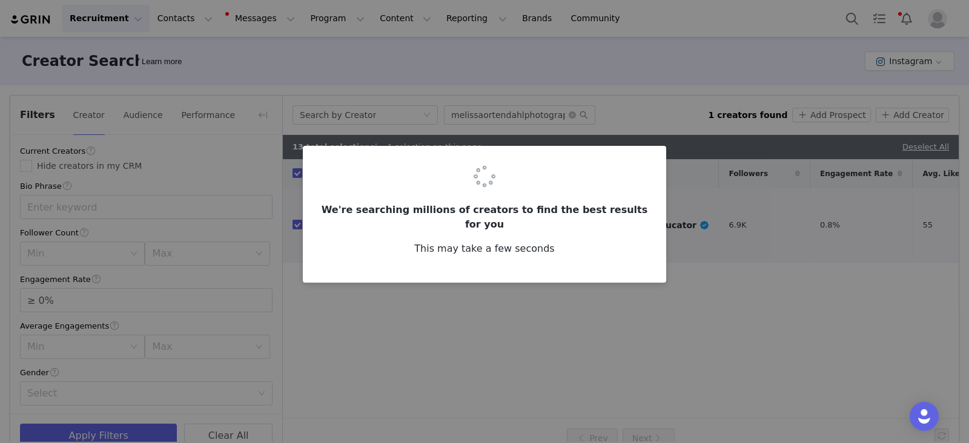
checkbox input "false"
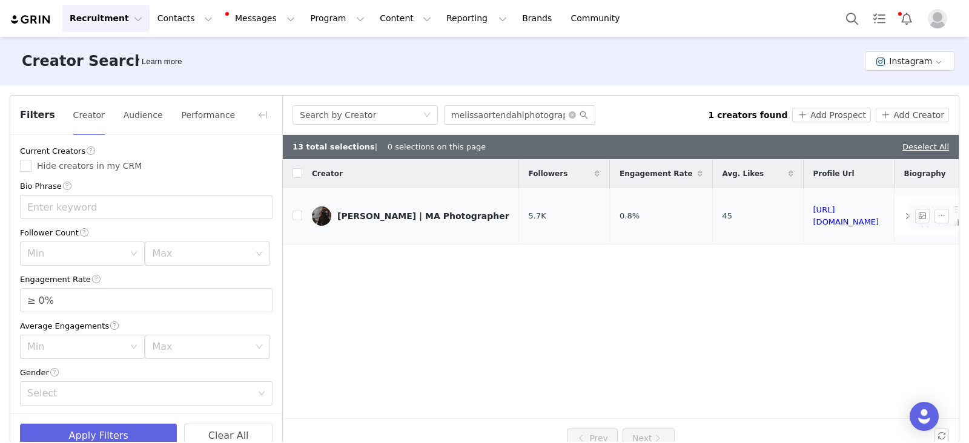
click at [302, 215] on td "Melissa Ortendahl | MA Photographer" at bounding box center [410, 216] width 217 height 56
click at [297, 216] on input "checkbox" at bounding box center [297, 216] width 10 height 10
checkbox input "true"
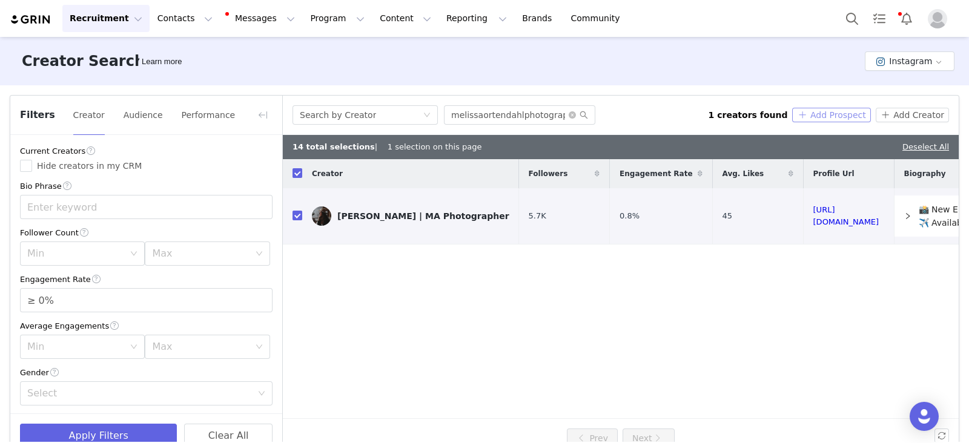
click at [799, 111] on button "Add Prospect" at bounding box center [831, 115] width 78 height 15
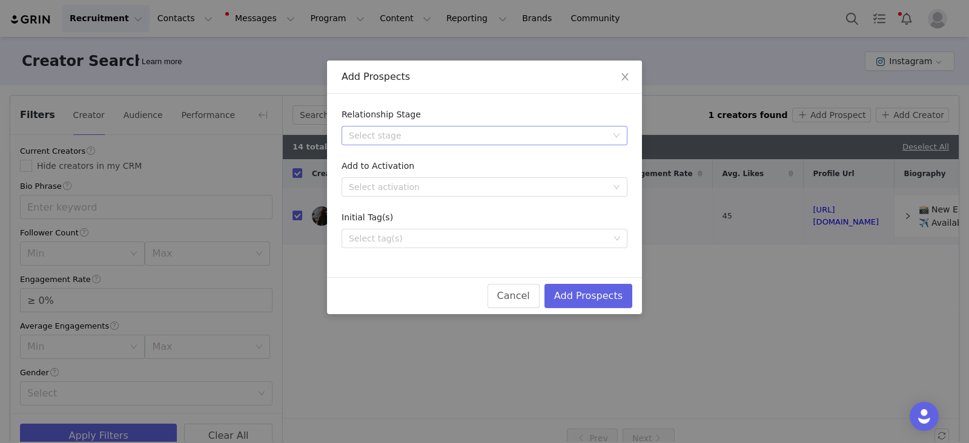
click at [401, 127] on div "Select stage" at bounding box center [480, 136] width 263 height 18
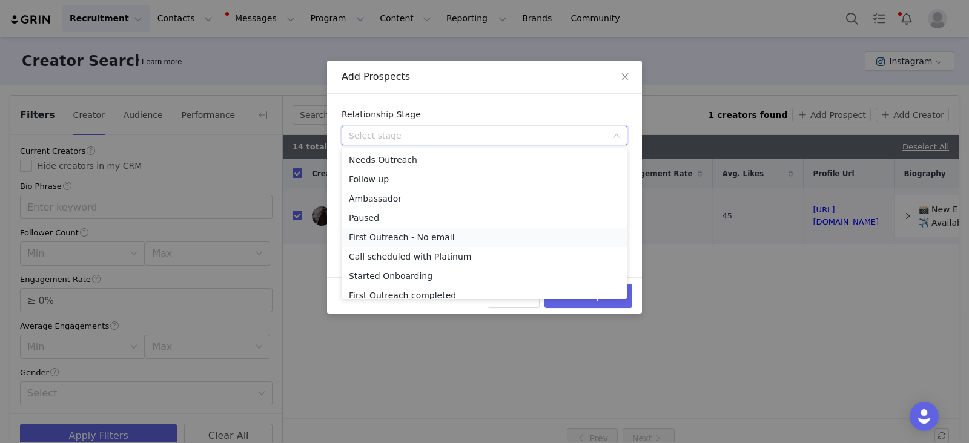
click at [392, 234] on li "First Outreach - No email" at bounding box center [484, 237] width 286 height 19
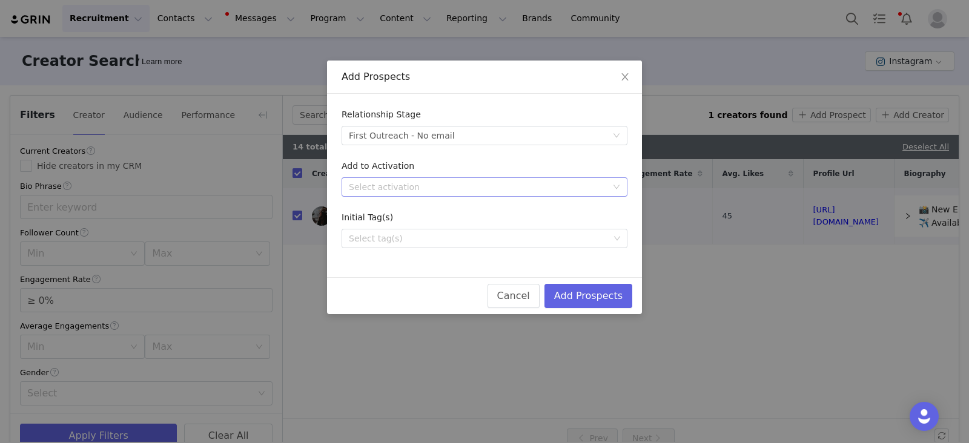
drag, startPoint x: 397, startPoint y: 172, endPoint x: 396, endPoint y: 183, distance: 10.9
click at [396, 172] on div "Add to Activation" at bounding box center [484, 169] width 286 height 18
click at [396, 187] on div "Select activation" at bounding box center [478, 187] width 258 height 12
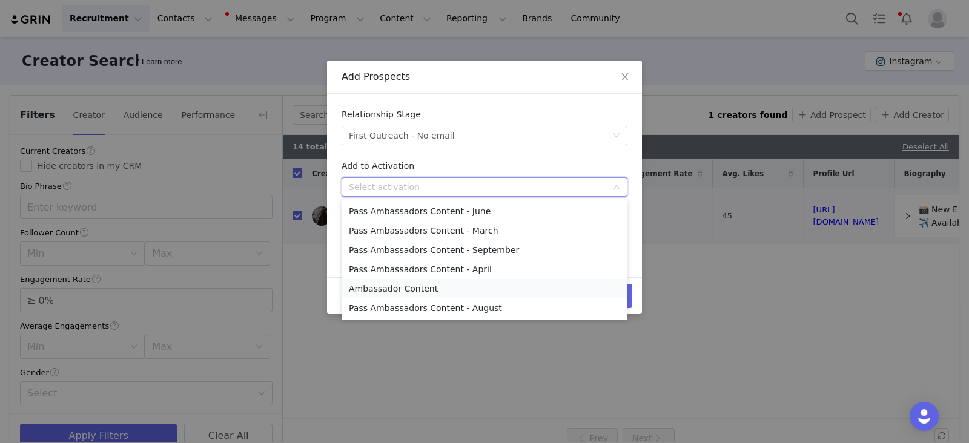
click at [386, 289] on li "Ambassador Content" at bounding box center [484, 288] width 286 height 19
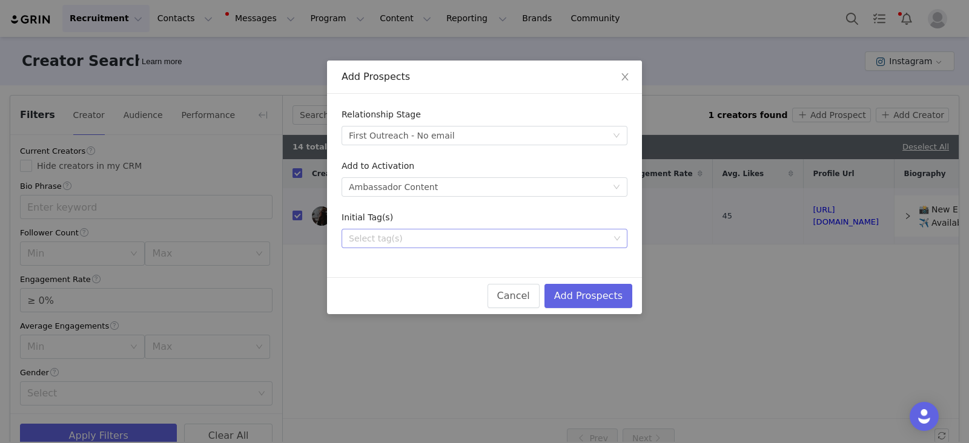
click at [388, 231] on div "Select tag(s)" at bounding box center [479, 238] width 269 height 18
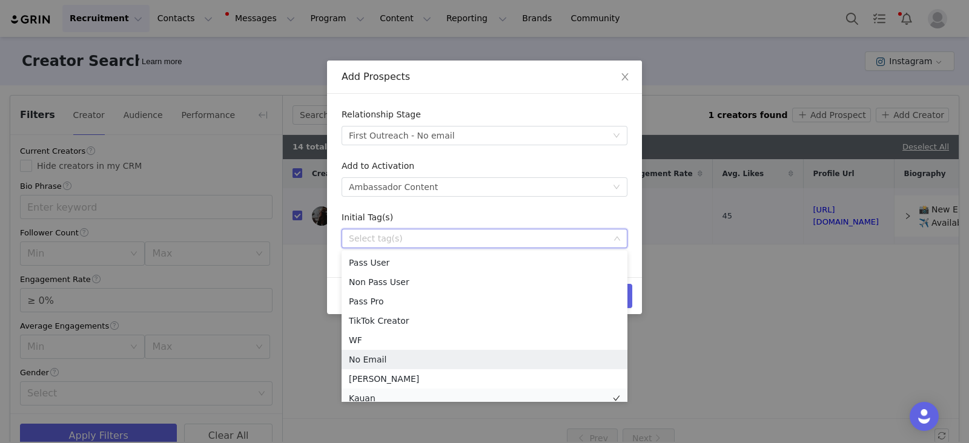
scroll to position [6, 0]
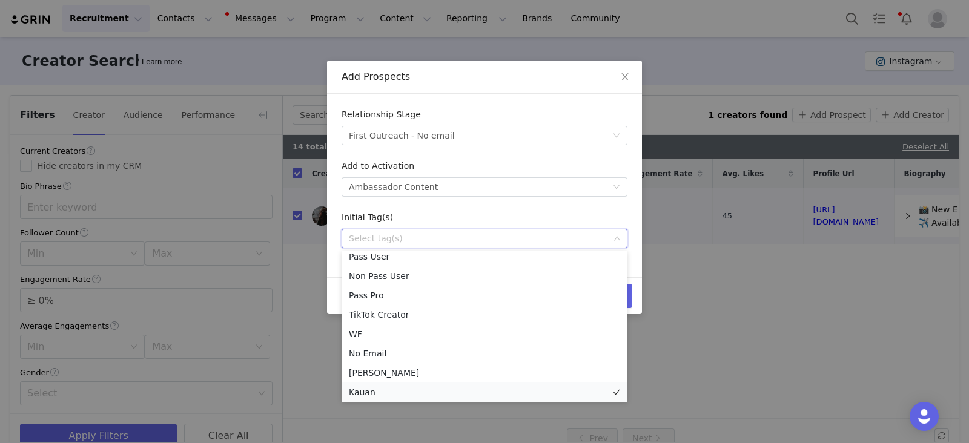
click at [366, 393] on li "Kauan" at bounding box center [484, 392] width 286 height 19
click at [566, 211] on div "Initial Tag(s)" at bounding box center [484, 220] width 286 height 18
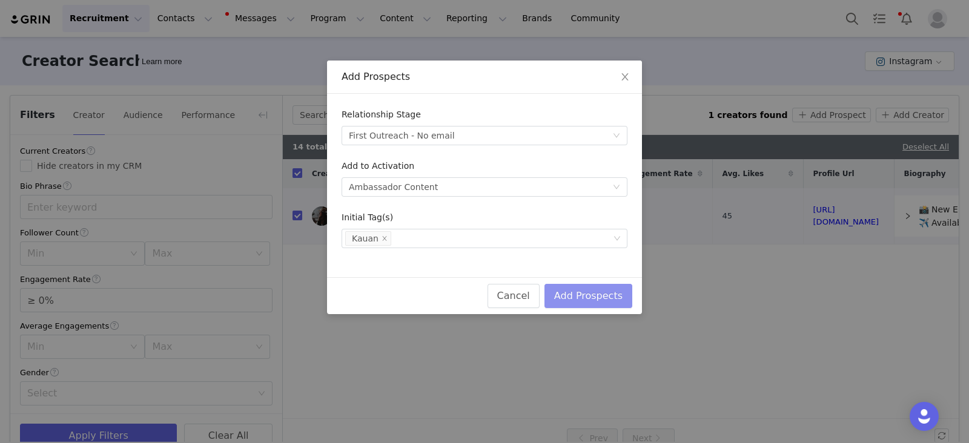
click at [611, 296] on button "Add Prospects" at bounding box center [588, 296] width 88 height 24
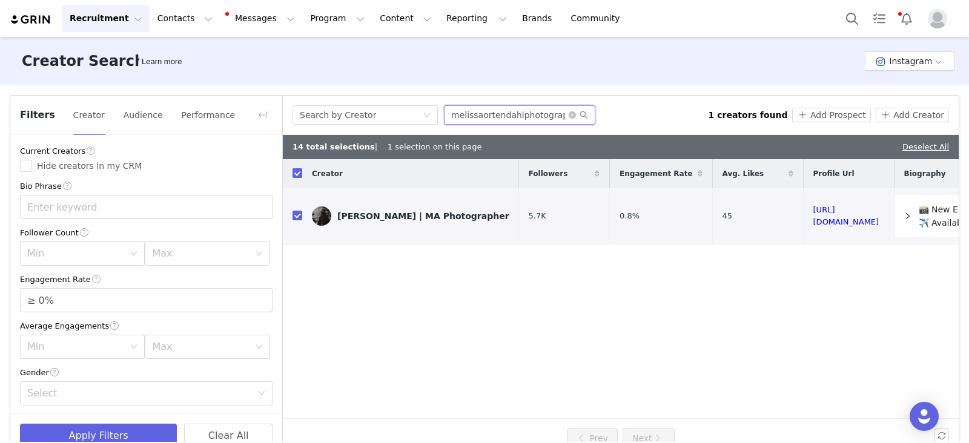
click at [521, 109] on input "melissaortendahlphotography" at bounding box center [519, 114] width 151 height 19
paste input "emmacatemcnew"
type input "emmacatemcnewphotography"
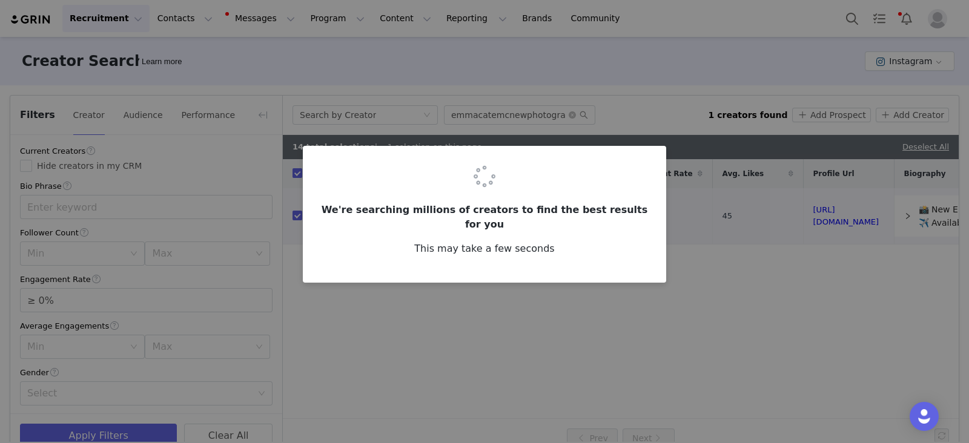
checkbox input "false"
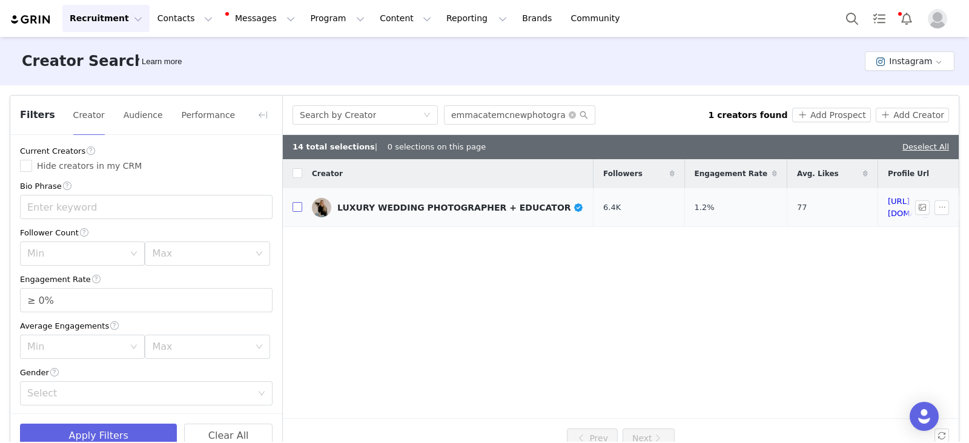
click at [297, 207] on input "checkbox" at bounding box center [297, 207] width 10 height 10
checkbox input "true"
click at [836, 119] on button "Add Prospect" at bounding box center [831, 115] width 78 height 15
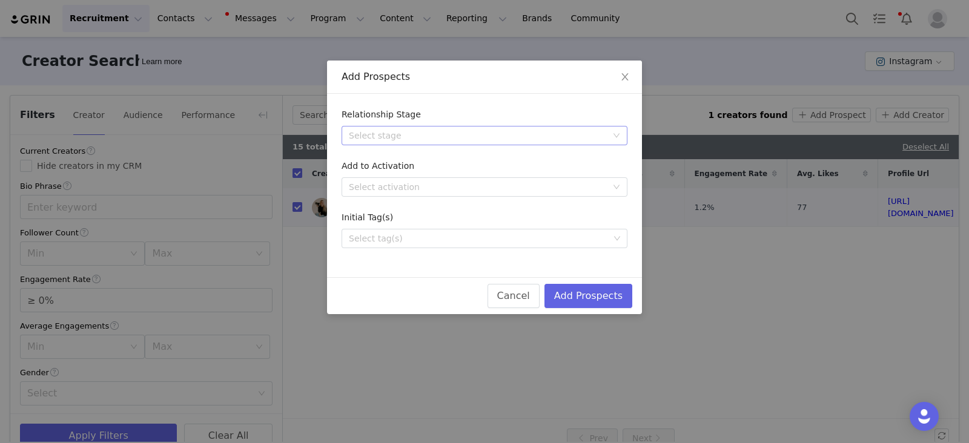
click at [393, 136] on div "Select stage" at bounding box center [478, 136] width 258 height 12
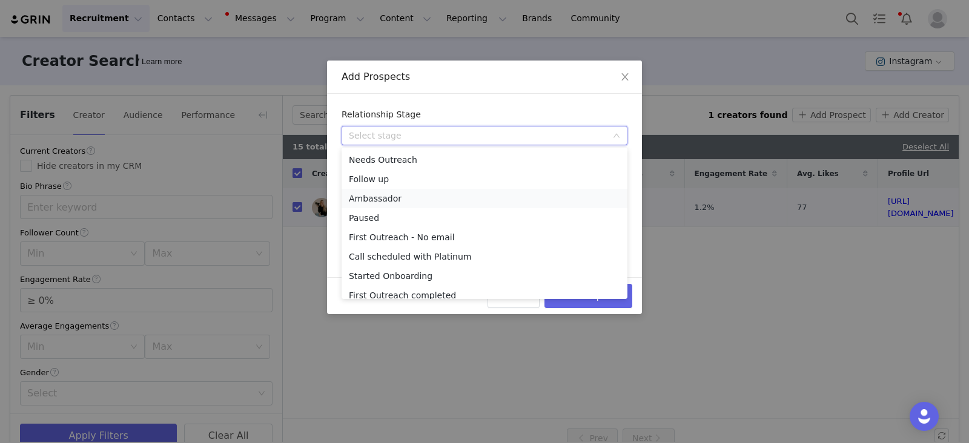
click at [381, 201] on li "Ambassador" at bounding box center [484, 198] width 286 height 19
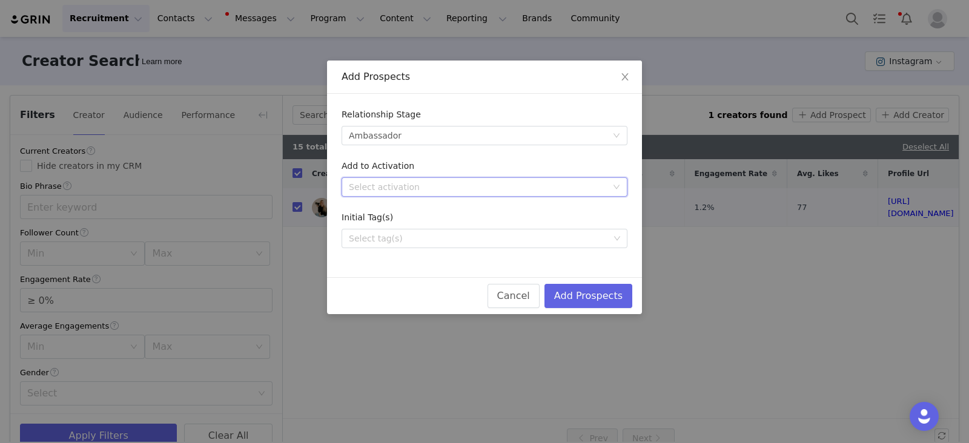
click at [378, 178] on div "Select activation" at bounding box center [480, 187] width 263 height 18
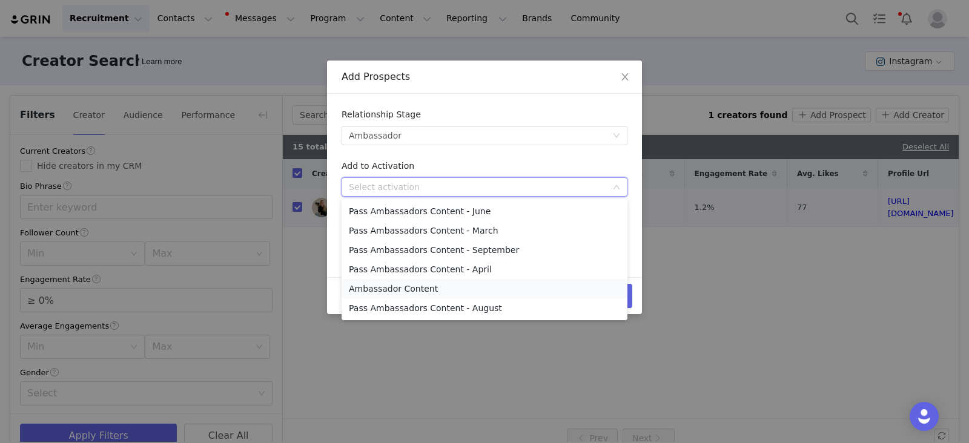
click at [394, 289] on li "Ambassador Content" at bounding box center [484, 288] width 286 height 19
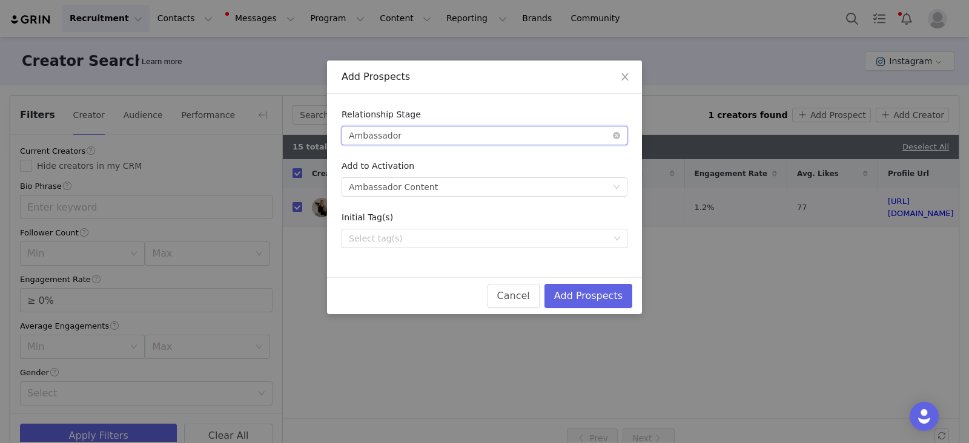
click at [402, 134] on div "Select stage Ambassador" at bounding box center [480, 136] width 263 height 18
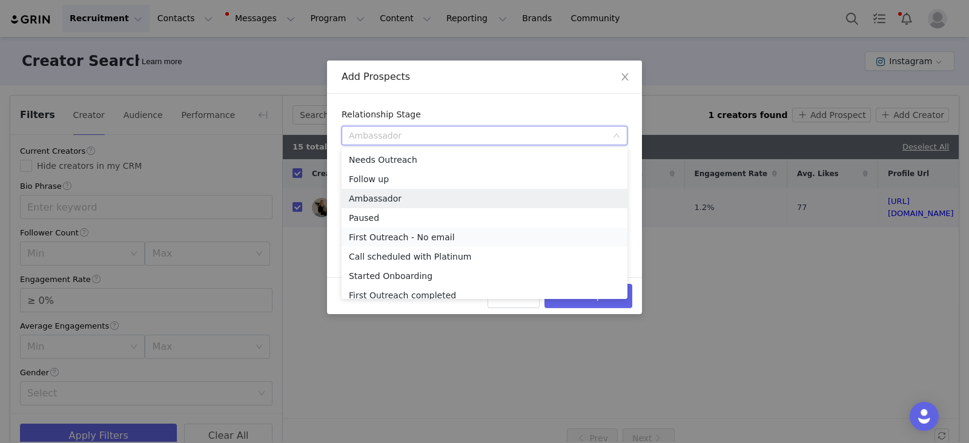
click at [401, 241] on li "First Outreach - No email" at bounding box center [484, 237] width 286 height 19
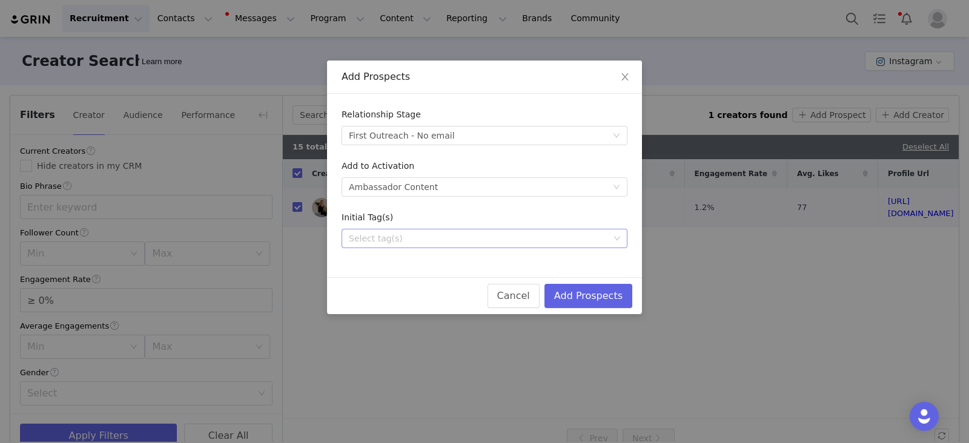
click at [380, 235] on div "Select tag(s)" at bounding box center [479, 238] width 260 height 12
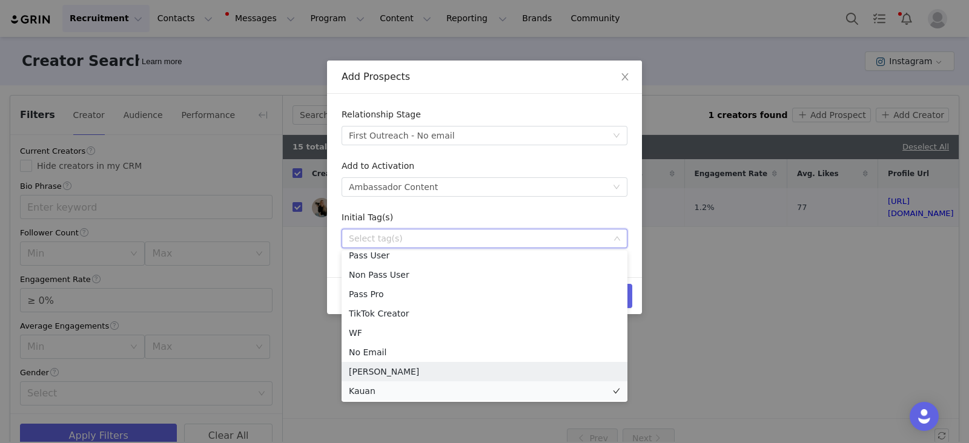
scroll to position [8, 0]
click at [370, 387] on li "Kauan" at bounding box center [484, 389] width 286 height 19
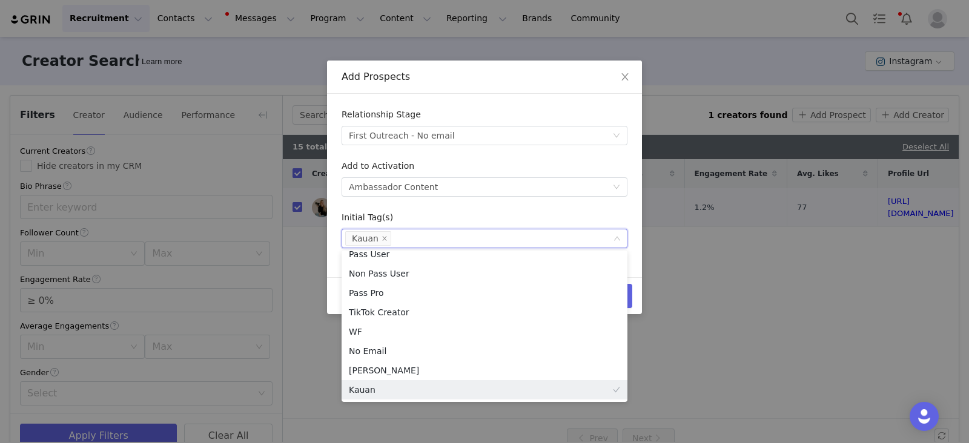
drag, startPoint x: 605, startPoint y: 214, endPoint x: 620, endPoint y: 252, distance: 41.6
click at [605, 215] on div "Initial Tag(s)" at bounding box center [484, 220] width 286 height 18
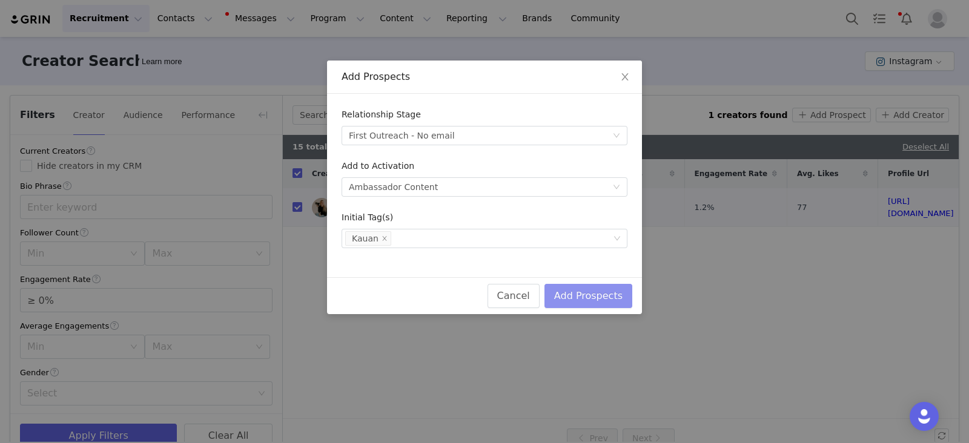
click at [625, 295] on button "Add Prospects" at bounding box center [588, 296] width 88 height 24
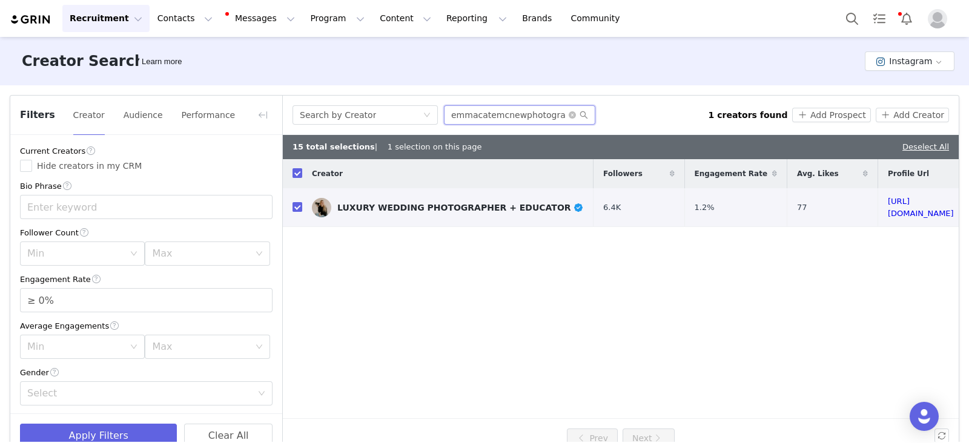
click at [482, 116] on input "emmacatemcnewphotography" at bounding box center [519, 114] width 151 height 19
paste input "kylekelley"
type input "kylekelleyphotography"
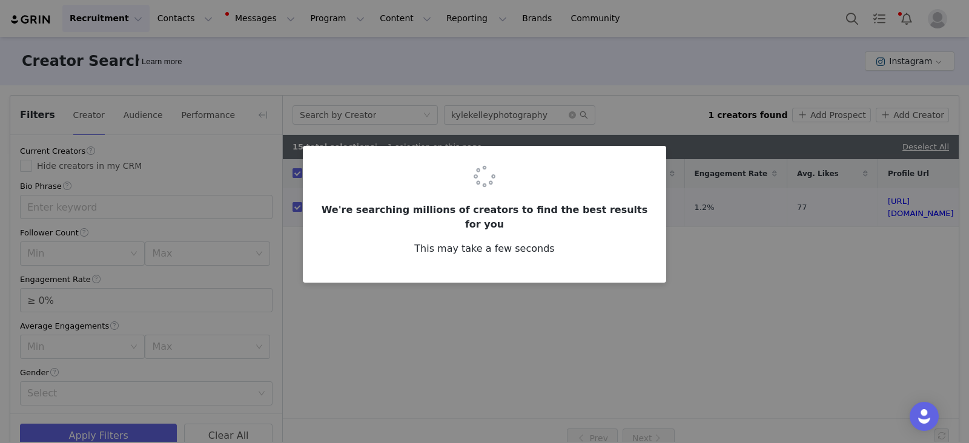
checkbox input "false"
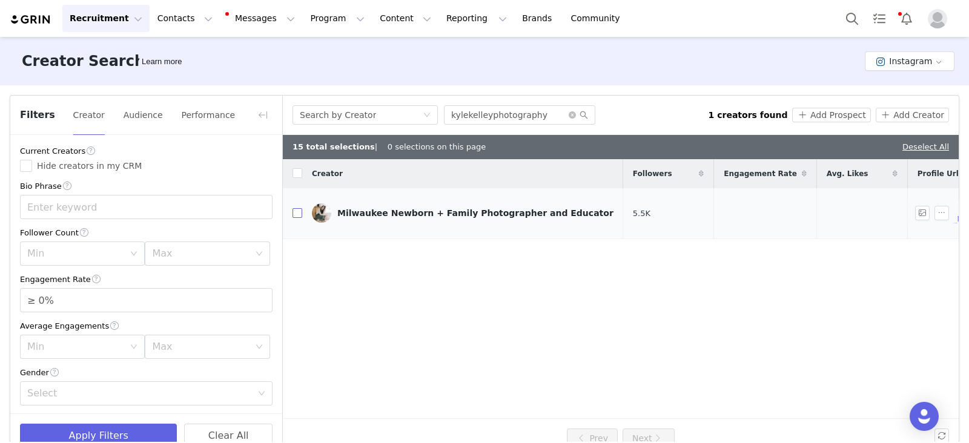
click at [302, 209] on td "Milwaukee Newborn + Family Photographer and Educator" at bounding box center [462, 213] width 321 height 50
click at [835, 122] on button "Add Prospect" at bounding box center [831, 115] width 78 height 15
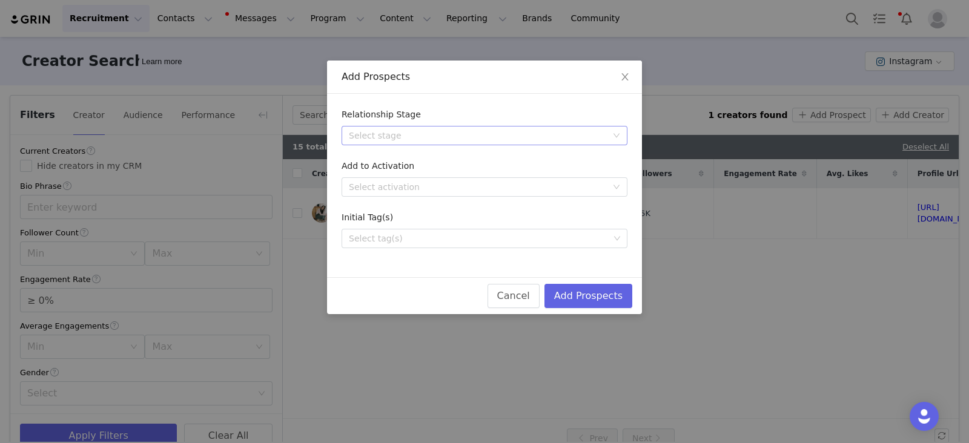
click at [401, 142] on div "Select stage" at bounding box center [480, 136] width 263 height 18
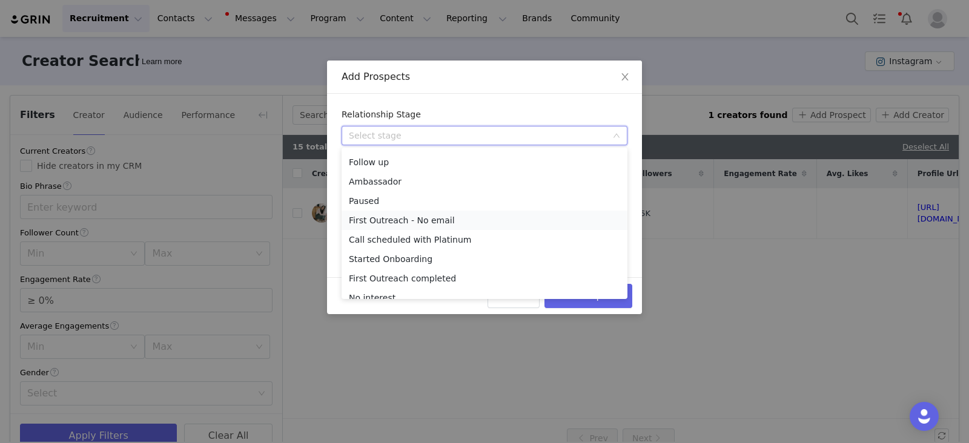
scroll to position [27, 0]
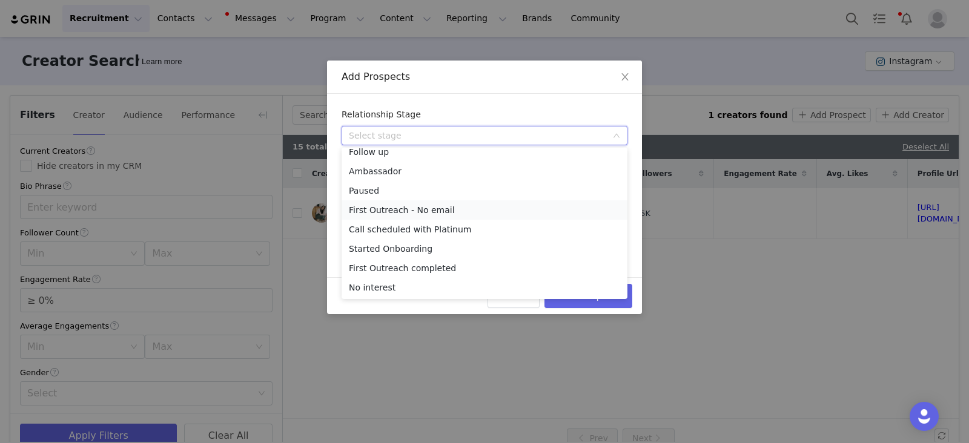
click at [409, 208] on li "First Outreach - No email" at bounding box center [484, 209] width 286 height 19
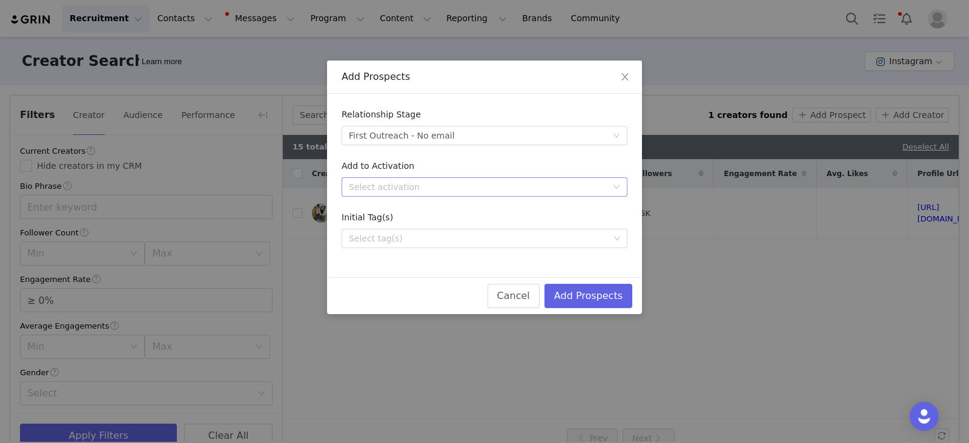
click at [424, 189] on div "Select activation" at bounding box center [478, 187] width 258 height 12
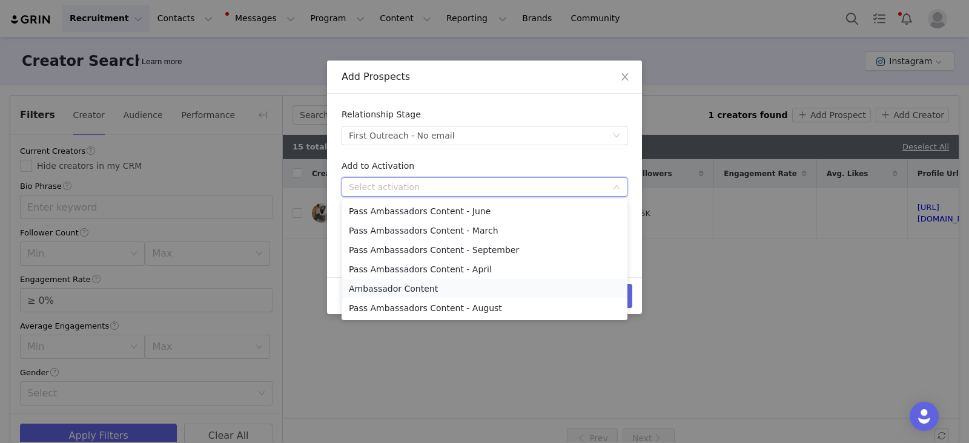
click at [389, 289] on li "Ambassador Content" at bounding box center [484, 288] width 286 height 19
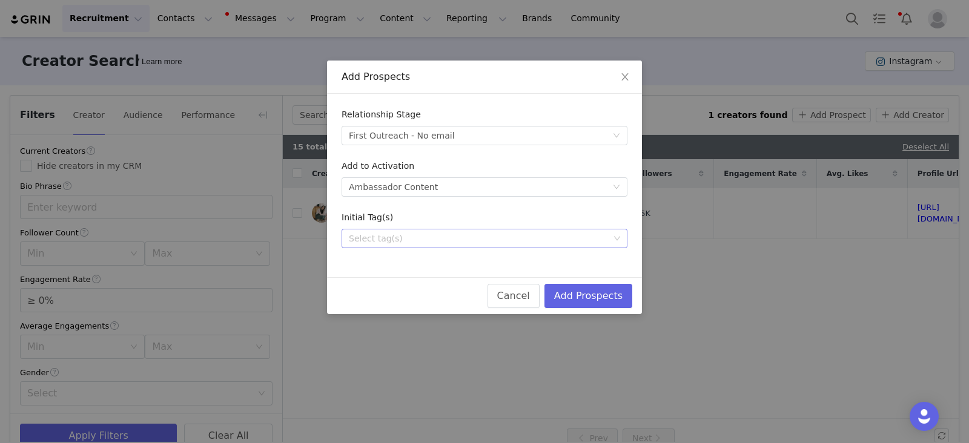
click at [372, 241] on div "Select tag(s)" at bounding box center [479, 238] width 260 height 12
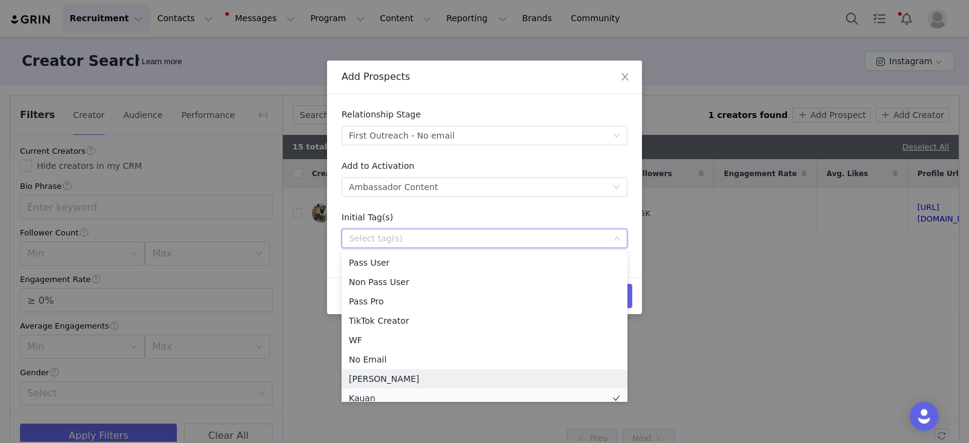
scroll to position [6, 0]
click at [365, 394] on li "Kauan" at bounding box center [484, 392] width 286 height 19
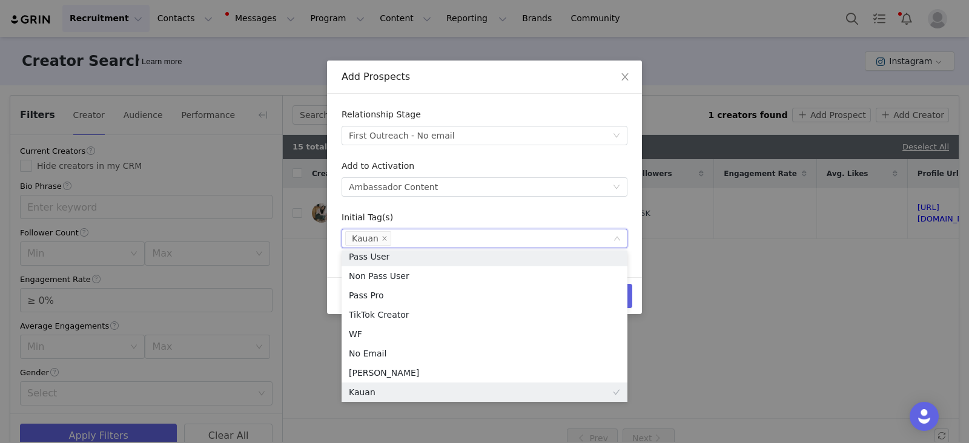
scroll to position [2, 0]
click at [579, 215] on div "Initial Tag(s)" at bounding box center [484, 220] width 286 height 18
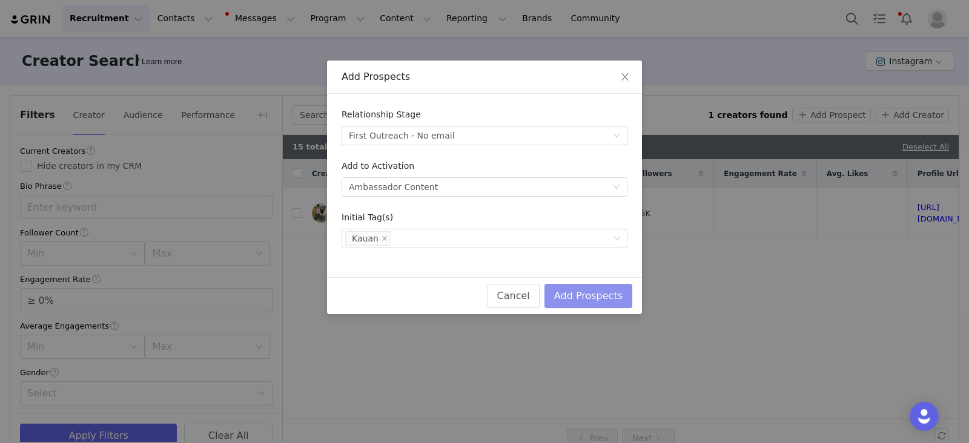
click at [613, 298] on button "Add Prospects" at bounding box center [588, 296] width 88 height 24
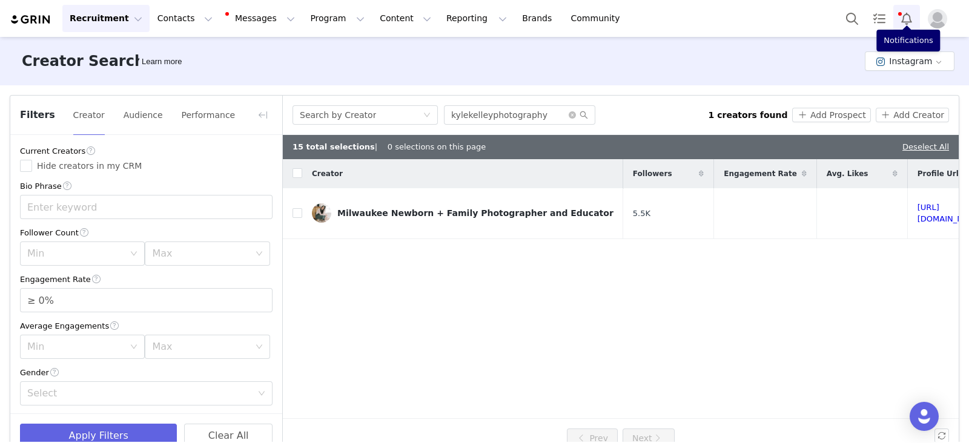
click at [904, 17] on button "Notifications" at bounding box center [906, 18] width 27 height 27
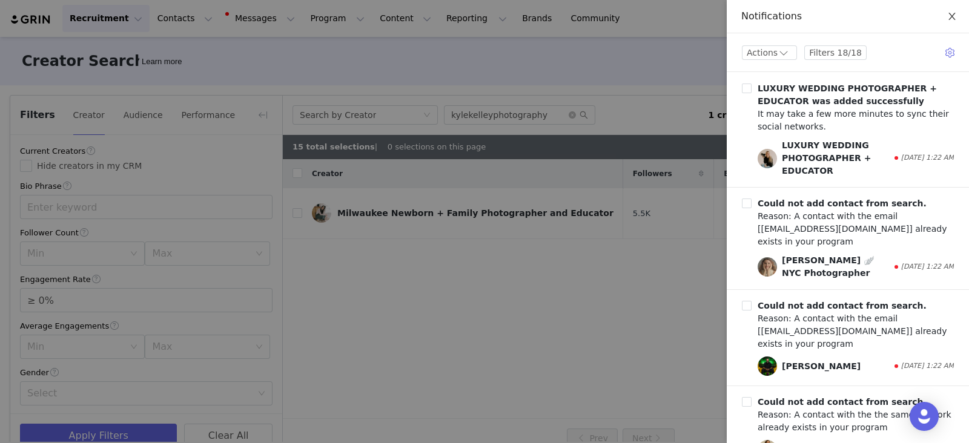
click at [954, 13] on icon "icon: close" at bounding box center [951, 16] width 7 height 7
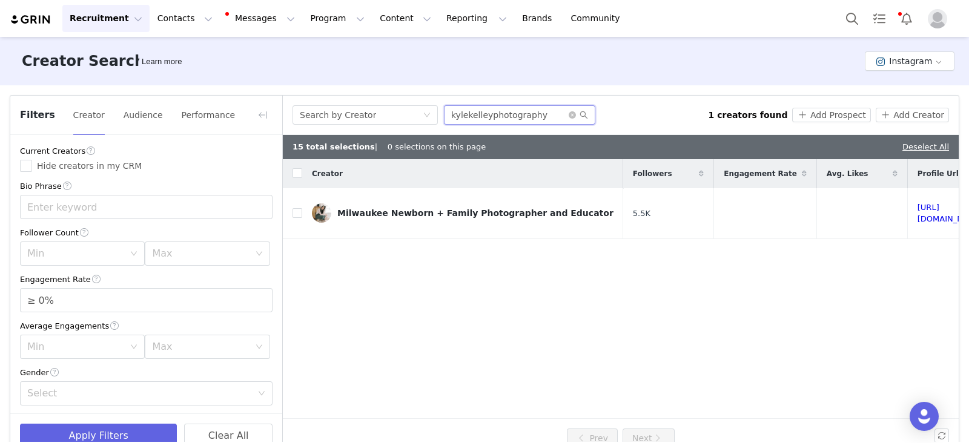
click at [524, 112] on input "kylekelleyphotography" at bounding box center [519, 114] width 151 height 19
paste input "niahrosephoto"
type input "niahrosephoto"
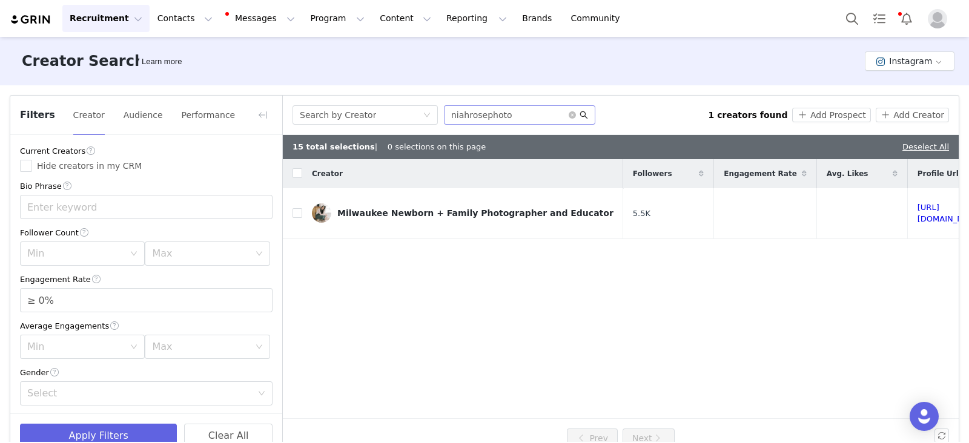
click at [584, 111] on icon "icon: search" at bounding box center [583, 115] width 8 height 8
click at [584, 113] on icon "icon: search" at bounding box center [583, 115] width 8 height 8
click at [509, 113] on input "niahrosephoto" at bounding box center [519, 114] width 151 height 19
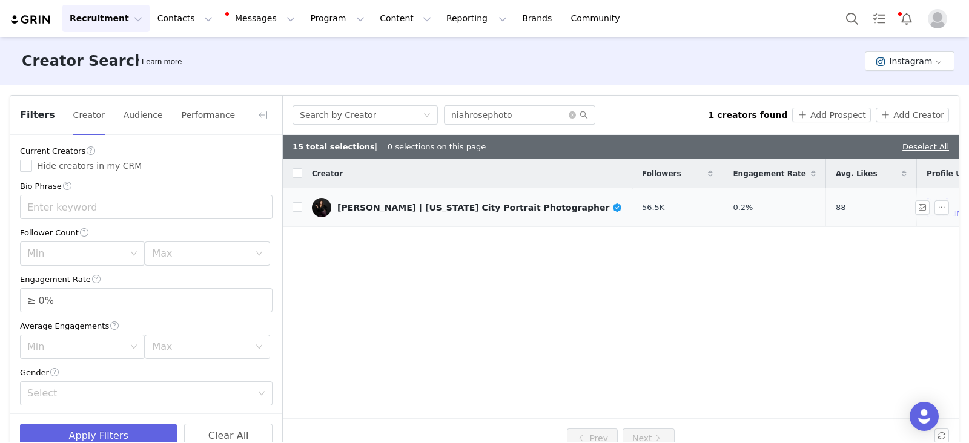
click at [303, 209] on td "Niah Aldrich | Kansas City Portrait Photographer" at bounding box center [467, 207] width 330 height 39
click at [300, 209] on input "checkbox" at bounding box center [297, 207] width 10 height 10
checkbox input "true"
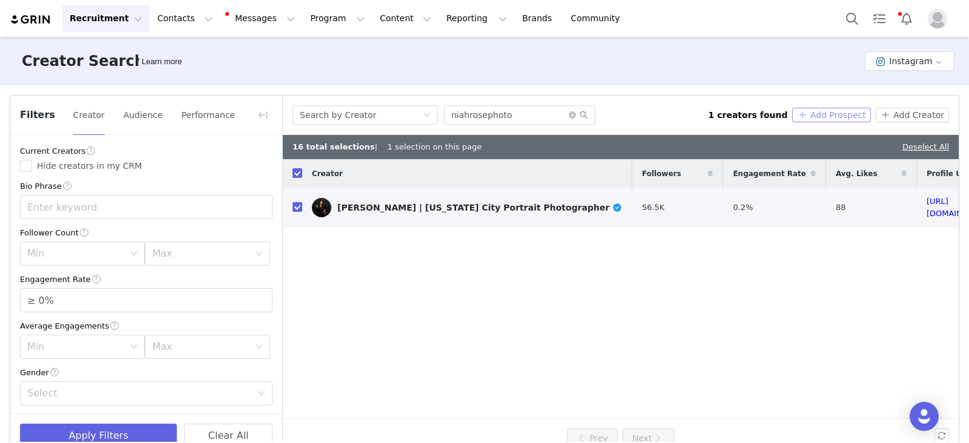
click at [814, 114] on button "Add Prospect" at bounding box center [831, 115] width 78 height 15
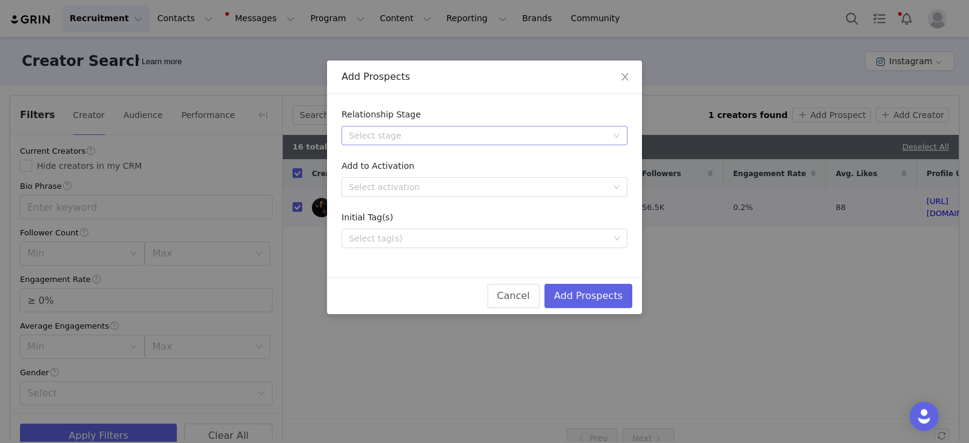
click at [457, 141] on div "Select stage" at bounding box center [480, 136] width 263 height 18
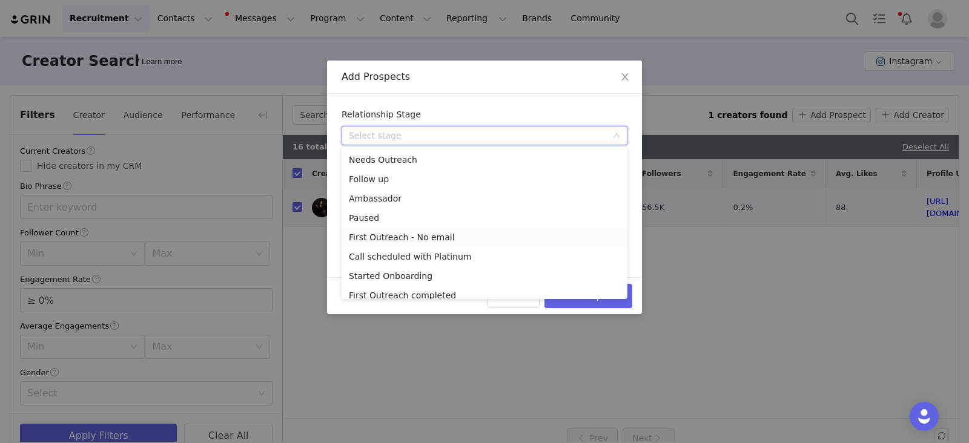
click at [388, 236] on li "First Outreach - No email" at bounding box center [484, 237] width 286 height 19
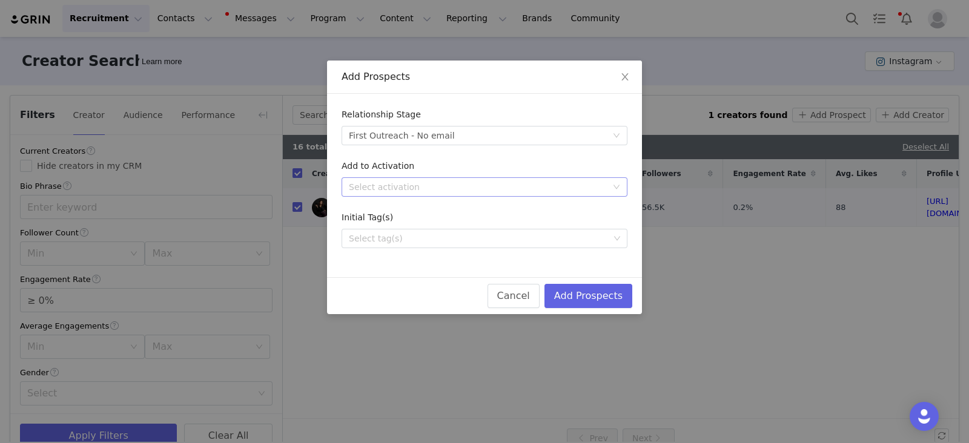
click at [415, 184] on div "Select activation" at bounding box center [478, 187] width 258 height 12
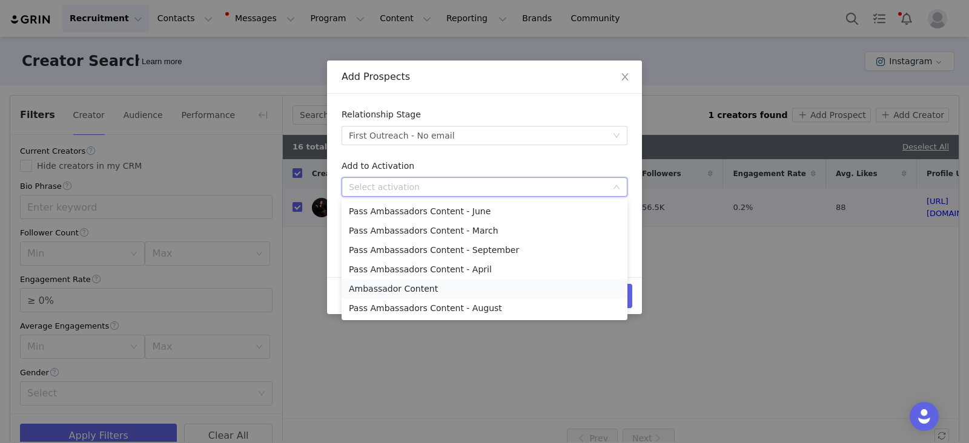
click at [373, 291] on li "Ambassador Content" at bounding box center [484, 288] width 286 height 19
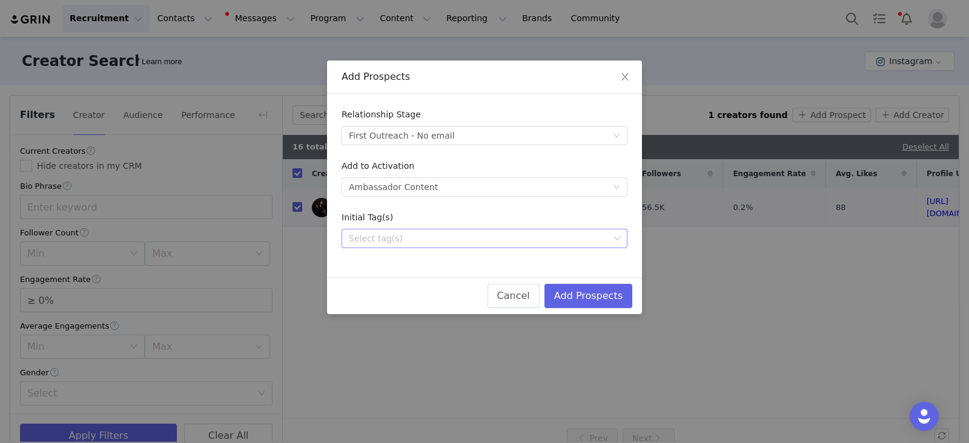
click at [390, 235] on div "Select tag(s)" at bounding box center [479, 238] width 260 height 12
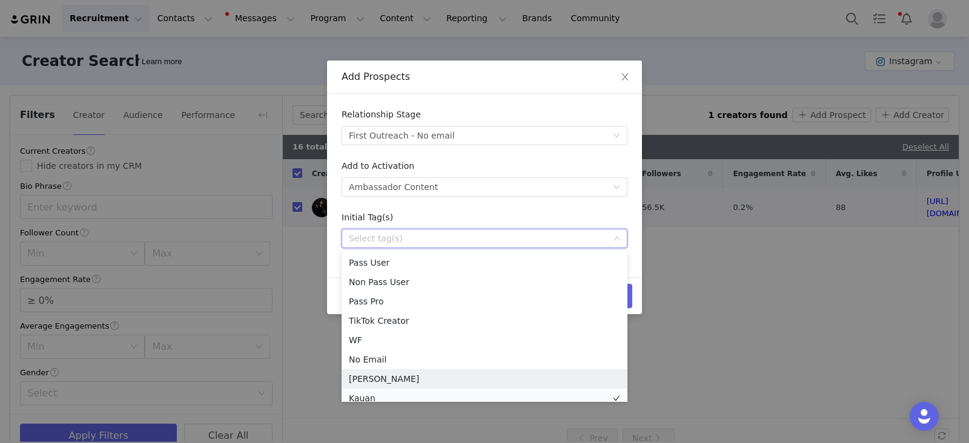
scroll to position [6, 0]
click at [368, 395] on li "Kauan" at bounding box center [484, 392] width 286 height 19
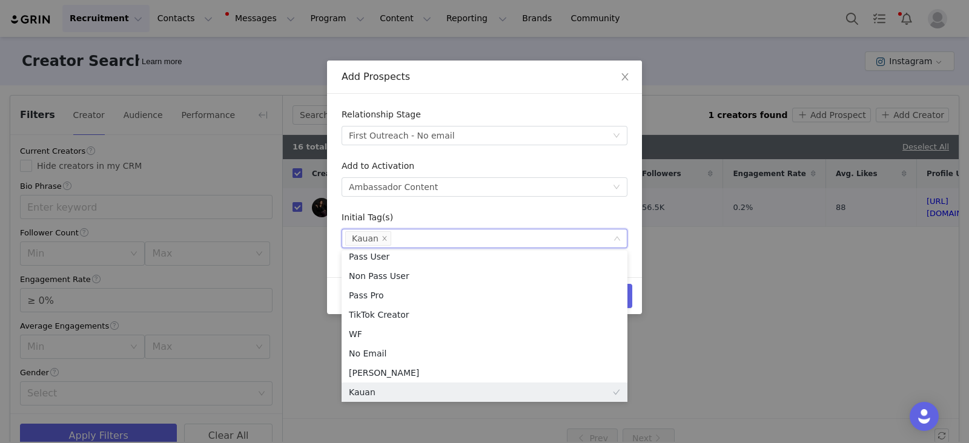
scroll to position [2, 0]
click at [484, 207] on form "Relationship Stage Select stage First Outreach - No email Add to Activation Sel…" at bounding box center [484, 178] width 286 height 140
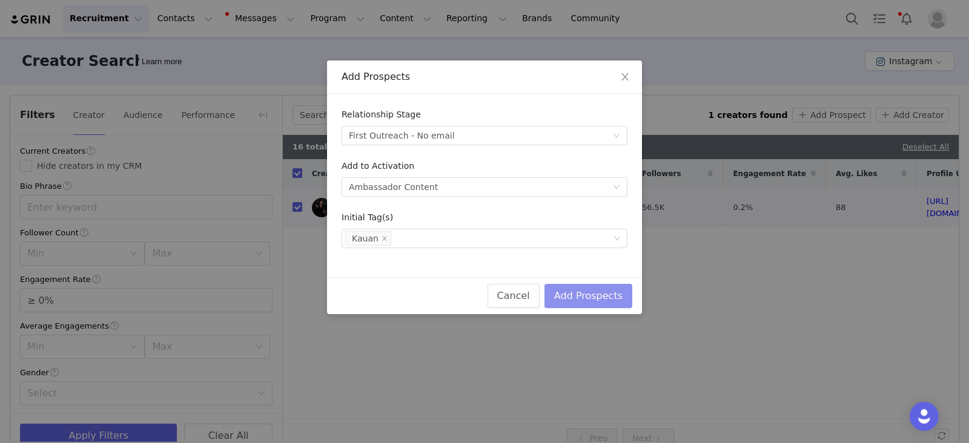
click at [613, 292] on button "Add Prospects" at bounding box center [588, 296] width 88 height 24
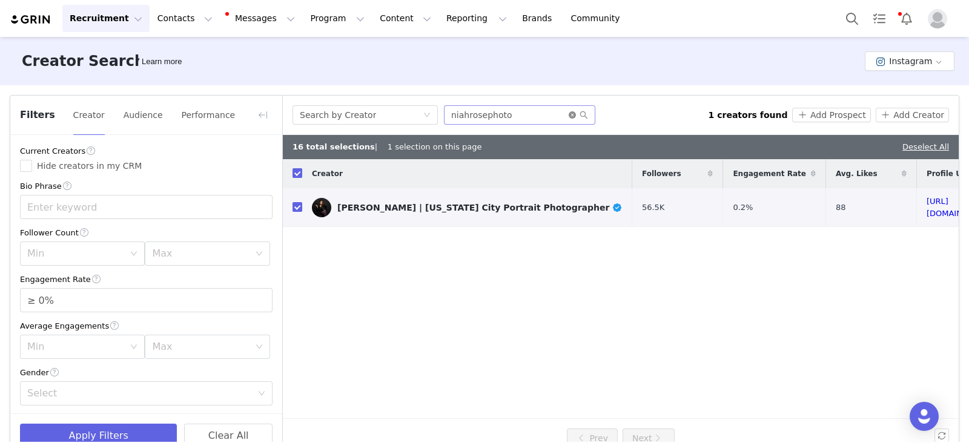
click at [570, 113] on icon "icon: close-circle" at bounding box center [571, 114] width 7 height 7
click at [553, 114] on input "text" at bounding box center [519, 114] width 151 height 19
paste input "joshkatz"
type input "joshkatz"
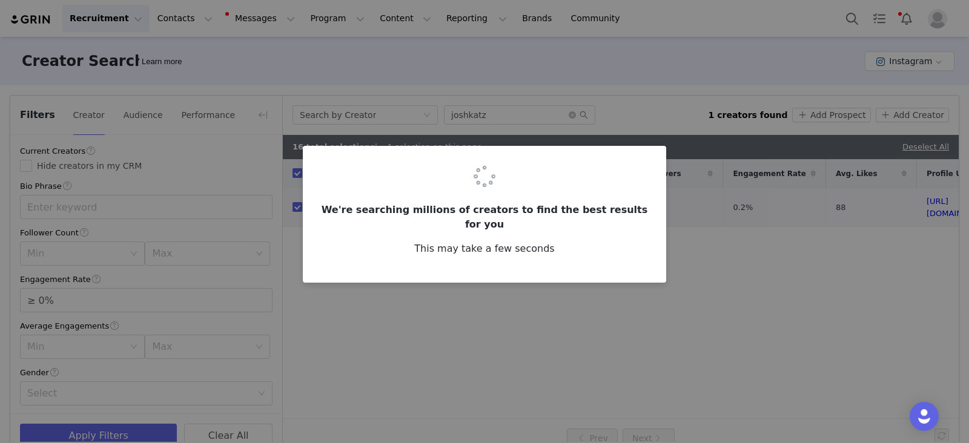
checkbox input "false"
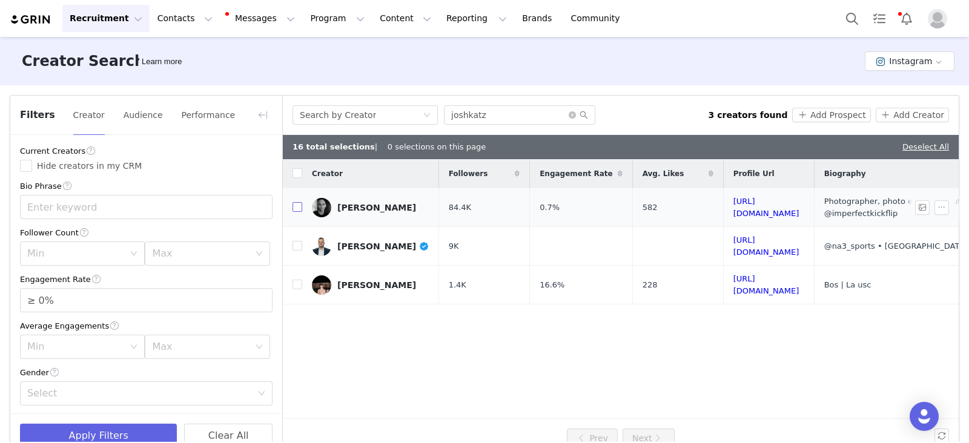
click at [297, 202] on input "checkbox" at bounding box center [297, 207] width 10 height 10
checkbox input "true"
click at [830, 113] on button "Add Prospect" at bounding box center [831, 115] width 78 height 15
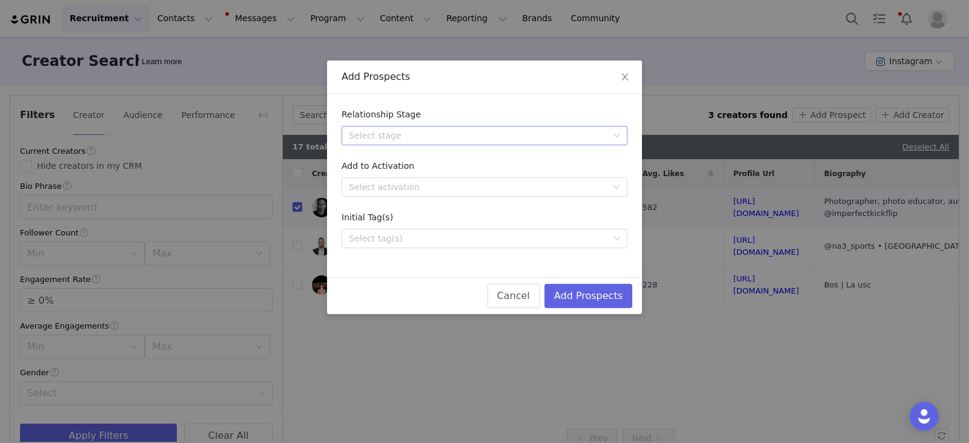
click at [412, 134] on div "Select stage" at bounding box center [478, 136] width 258 height 12
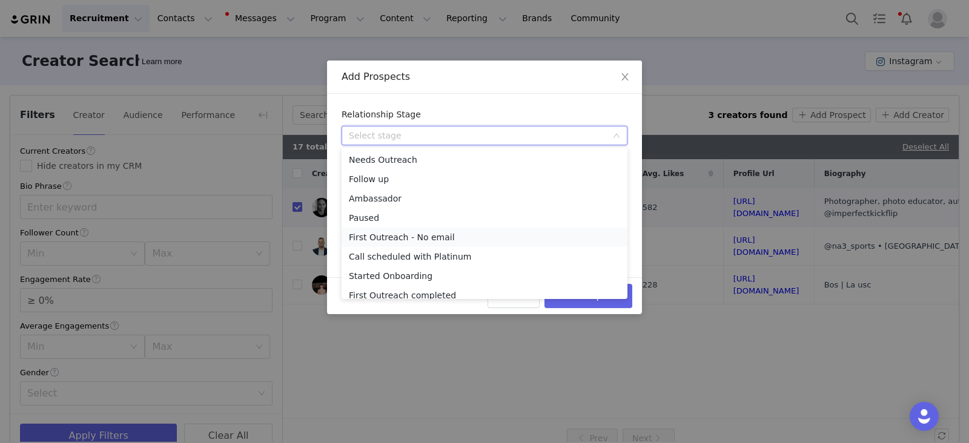
click at [400, 240] on li "First Outreach - No email" at bounding box center [484, 237] width 286 height 19
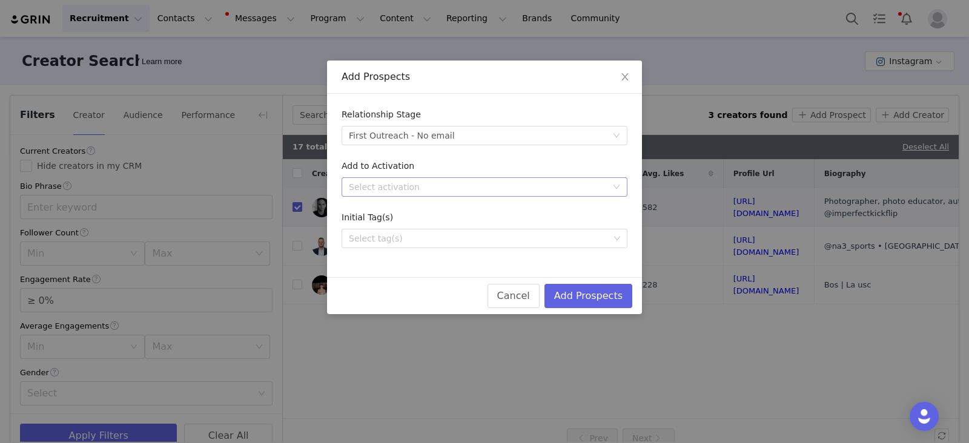
click at [395, 183] on div "Select activation" at bounding box center [478, 187] width 258 height 12
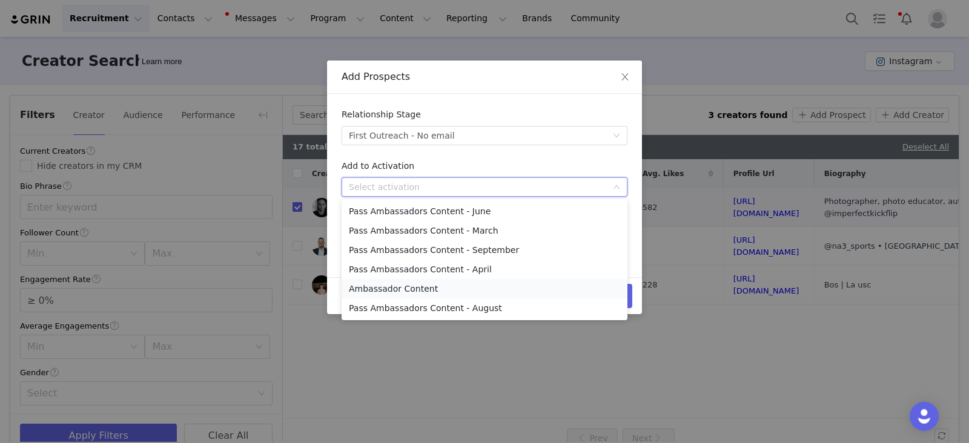
click at [396, 286] on li "Ambassador Content" at bounding box center [484, 288] width 286 height 19
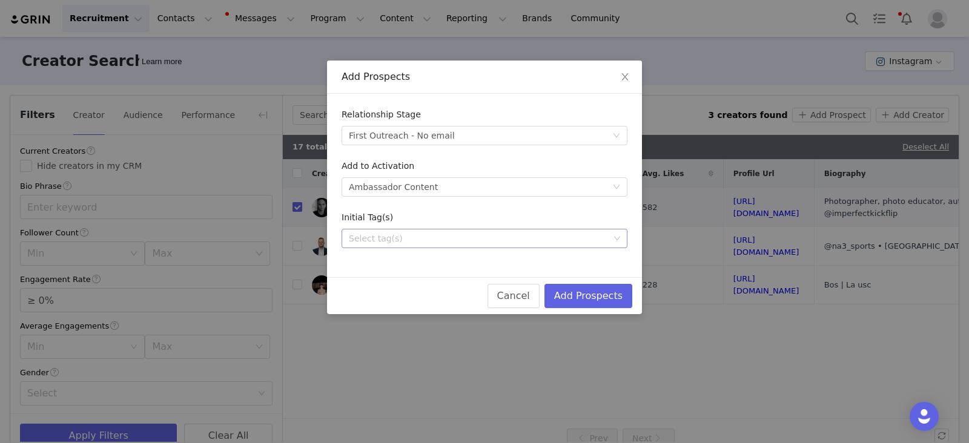
click at [375, 237] on div "Select tag(s)" at bounding box center [479, 238] width 260 height 12
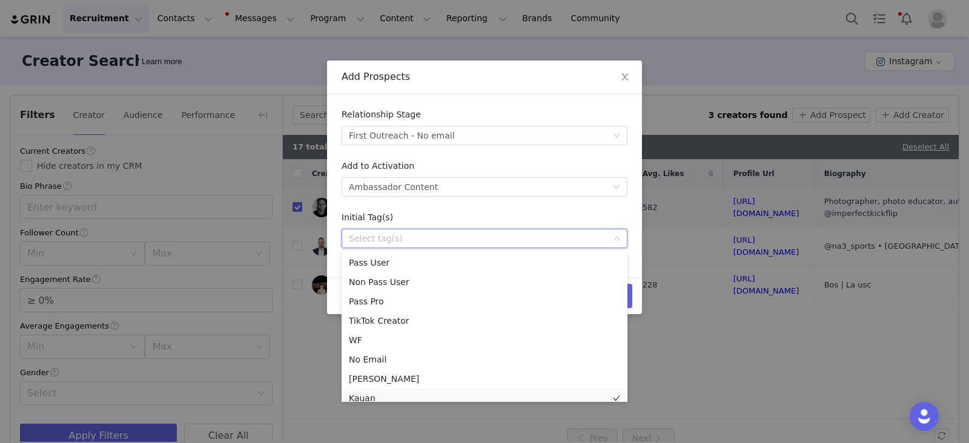
scroll to position [6, 0]
click at [367, 395] on li "Kauan" at bounding box center [484, 392] width 286 height 19
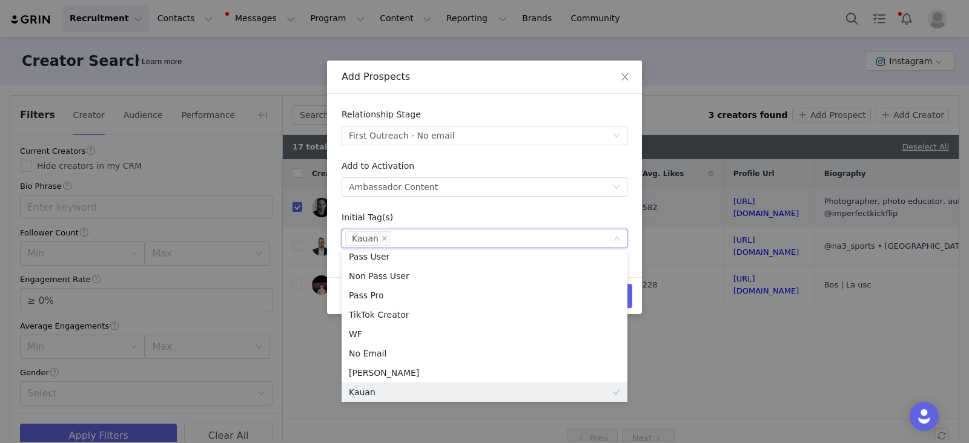
scroll to position [2, 0]
click at [547, 203] on form "Relationship Stage Select stage First Outreach - No email Add to Activation Sel…" at bounding box center [484, 178] width 286 height 140
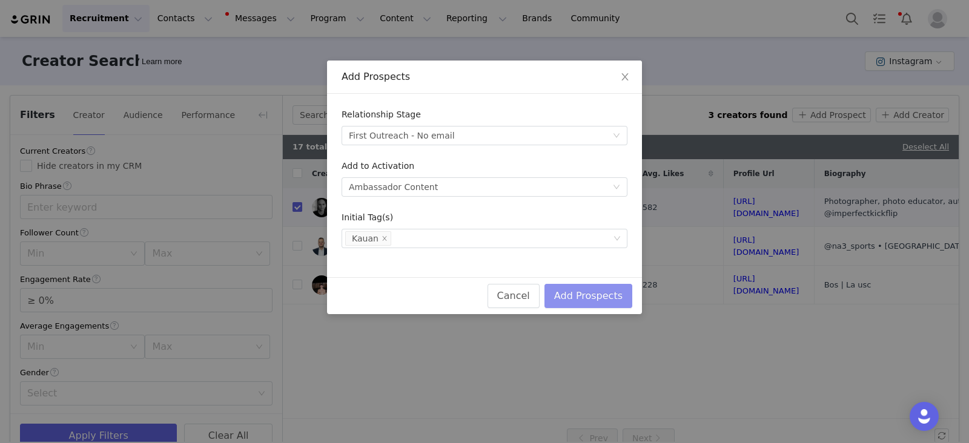
click at [616, 292] on button "Add Prospects" at bounding box center [588, 296] width 88 height 24
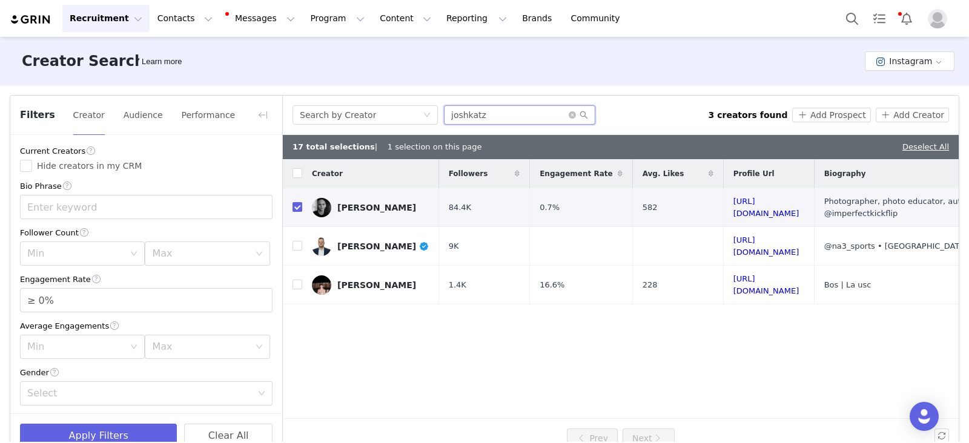
click at [469, 112] on input "joshkatz" at bounding box center [519, 114] width 151 height 19
paste input "candacedyar/"
type input "candacedyar"
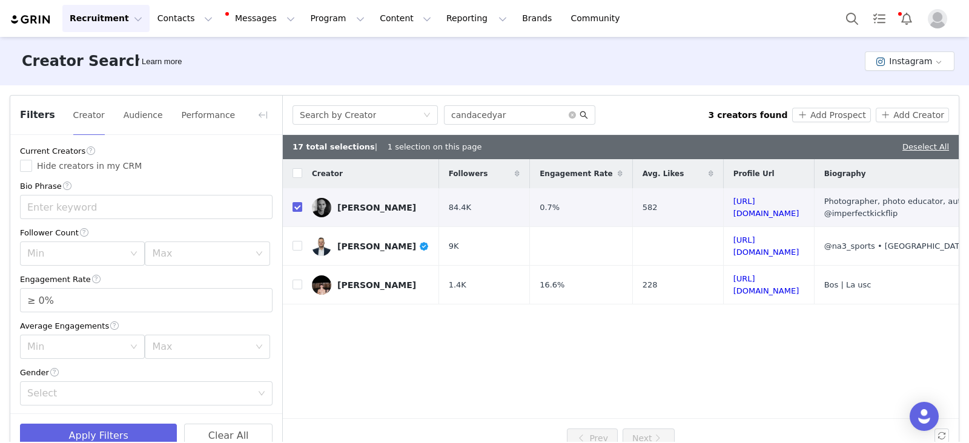
click at [585, 113] on icon "icon: search" at bounding box center [583, 115] width 8 height 8
click at [584, 113] on icon "icon: search" at bounding box center [584, 115] width 8 height 8
click at [584, 113] on icon "icon: search" at bounding box center [583, 115] width 8 height 8
click at [537, 113] on input "candacedyar" at bounding box center [519, 114] width 151 height 19
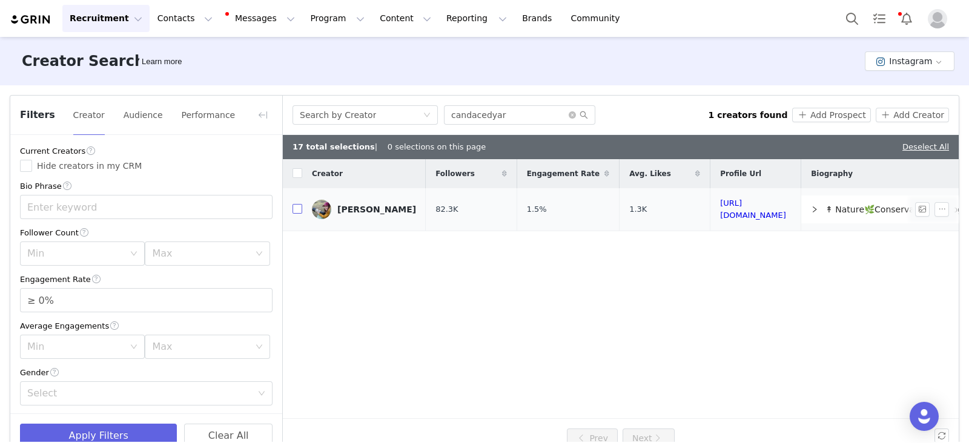
click at [294, 209] on input "checkbox" at bounding box center [297, 209] width 10 height 10
checkbox input "true"
click at [837, 114] on button "Add Prospect" at bounding box center [831, 115] width 78 height 15
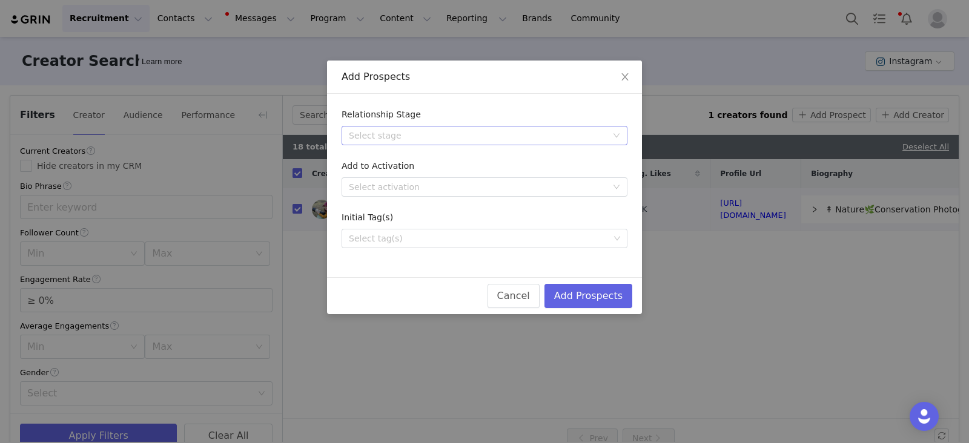
click at [402, 131] on div "Select stage" at bounding box center [478, 136] width 258 height 12
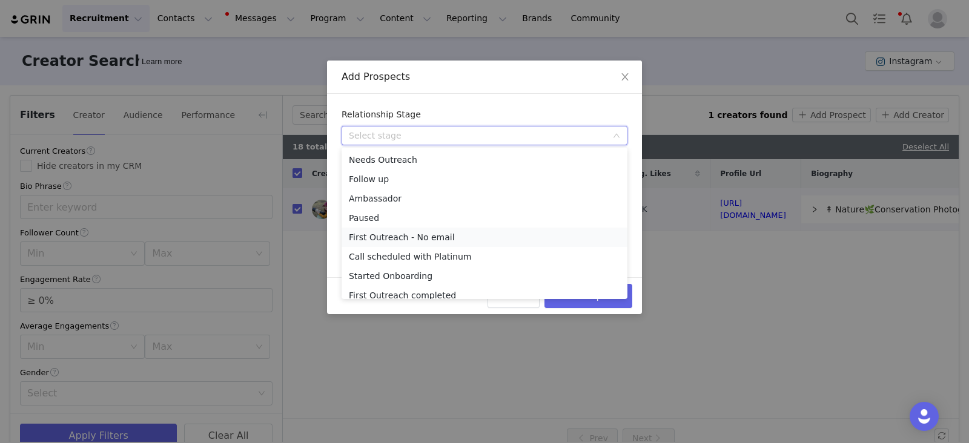
click at [400, 239] on li "First Outreach - No email" at bounding box center [484, 237] width 286 height 19
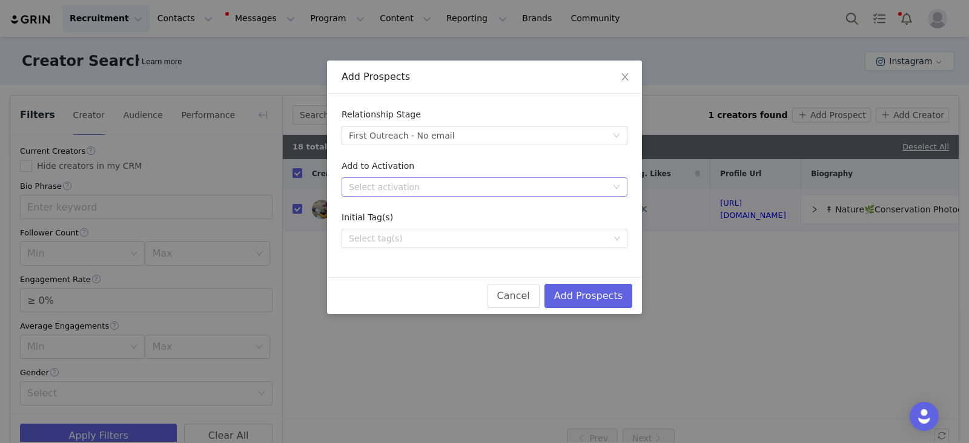
click at [415, 181] on div "Select activation" at bounding box center [478, 187] width 258 height 12
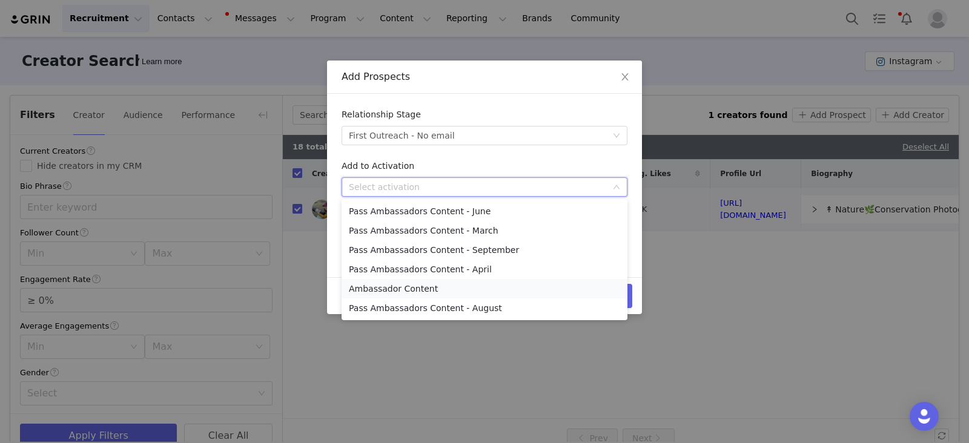
click at [401, 291] on li "Ambassador Content" at bounding box center [484, 288] width 286 height 19
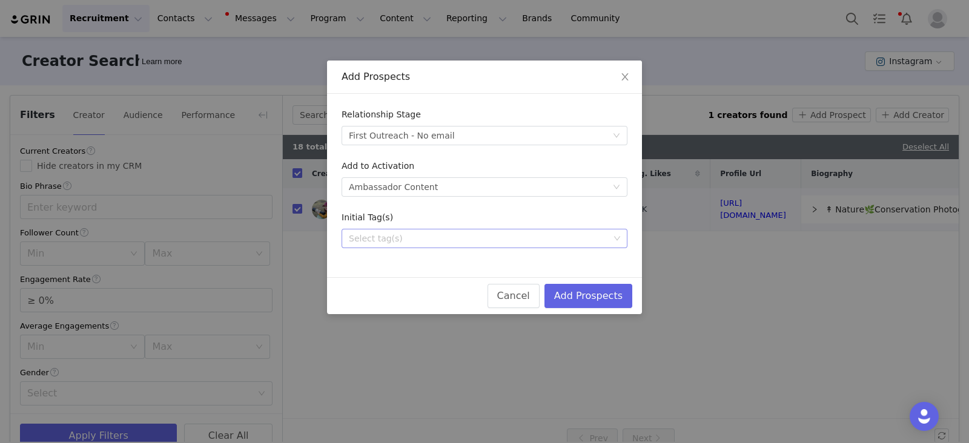
click at [396, 246] on div "Select tag(s)" at bounding box center [479, 238] width 269 height 18
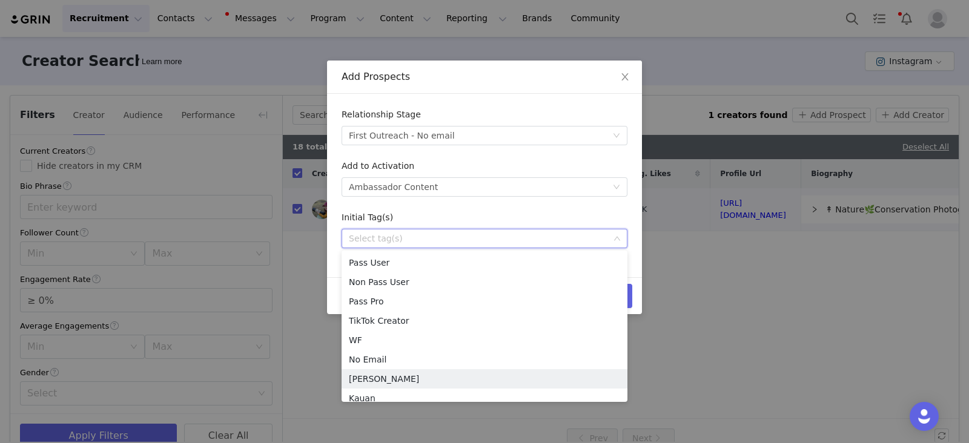
scroll to position [6, 0]
click at [355, 392] on li "Kauan" at bounding box center [484, 392] width 286 height 19
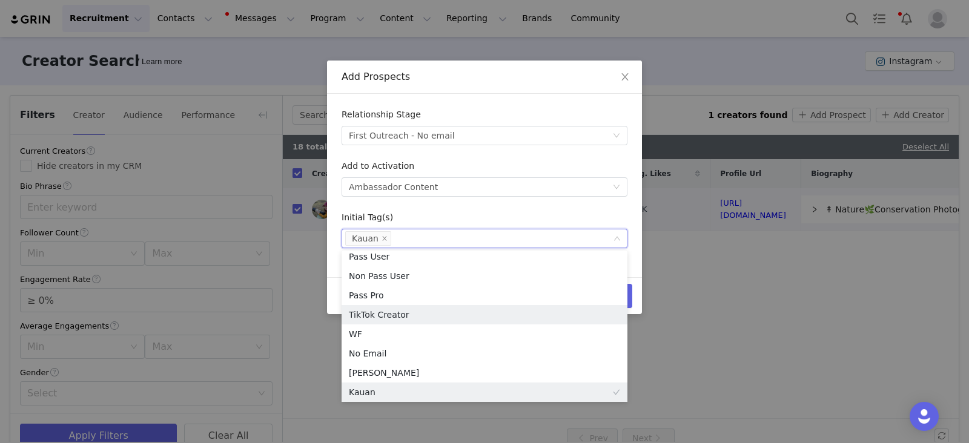
scroll to position [2, 0]
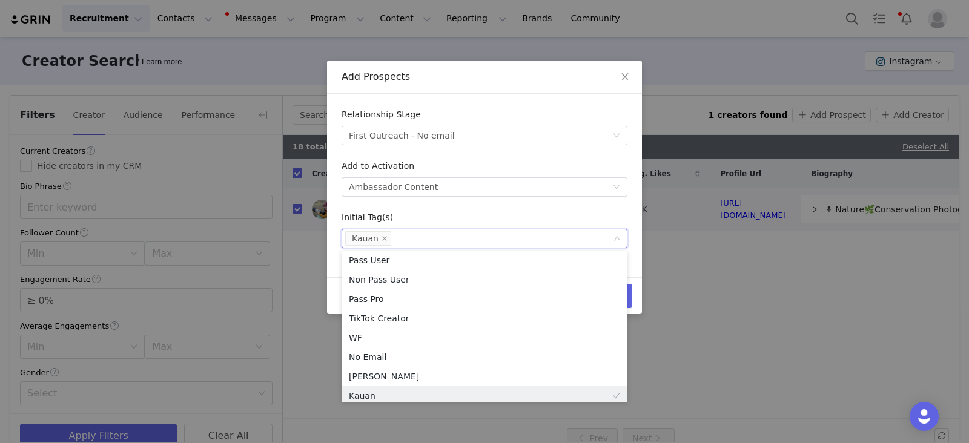
click at [570, 205] on form "Relationship Stage Select stage First Outreach - No email Add to Activation Sel…" at bounding box center [484, 178] width 286 height 140
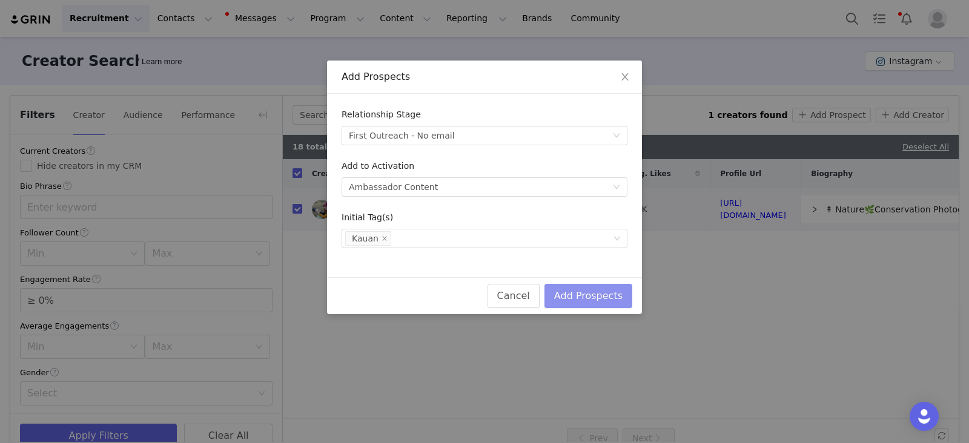
click at [626, 297] on button "Add Prospects" at bounding box center [588, 296] width 88 height 24
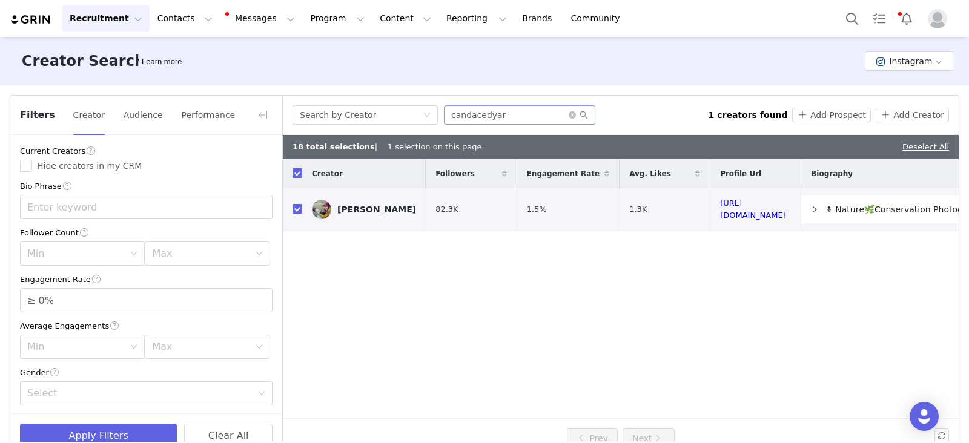
click at [576, 111] on span at bounding box center [577, 115] width 19 height 8
click at [574, 113] on icon "icon: close-circle" at bounding box center [571, 114] width 7 height 7
click at [560, 113] on input "text" at bounding box center [519, 114] width 151 height 19
paste input "ryanschude"
type input "ryanschude"
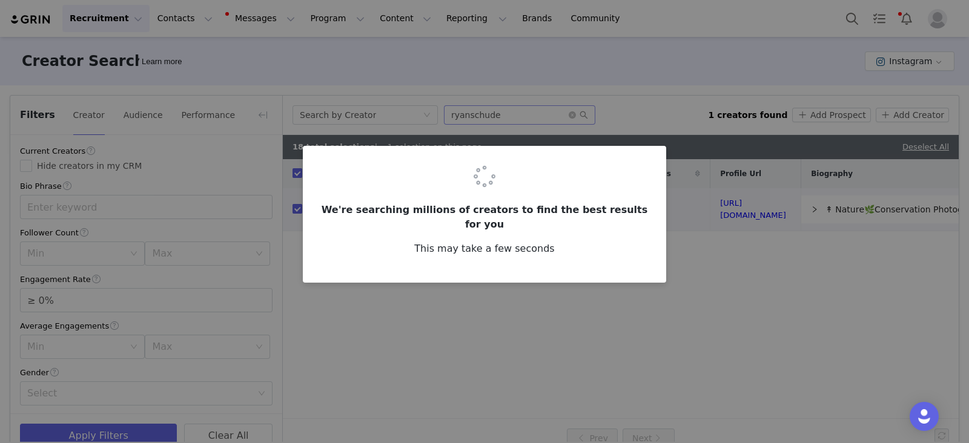
checkbox input "false"
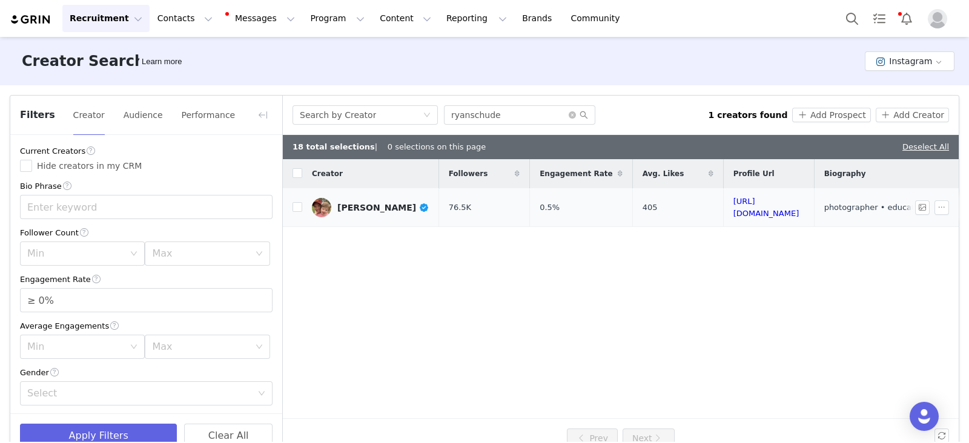
click at [303, 205] on td "Ryan Schude" at bounding box center [370, 207] width 137 height 39
click at [291, 205] on td at bounding box center [292, 207] width 19 height 39
click at [295, 205] on input "checkbox" at bounding box center [297, 207] width 10 height 10
checkbox input "true"
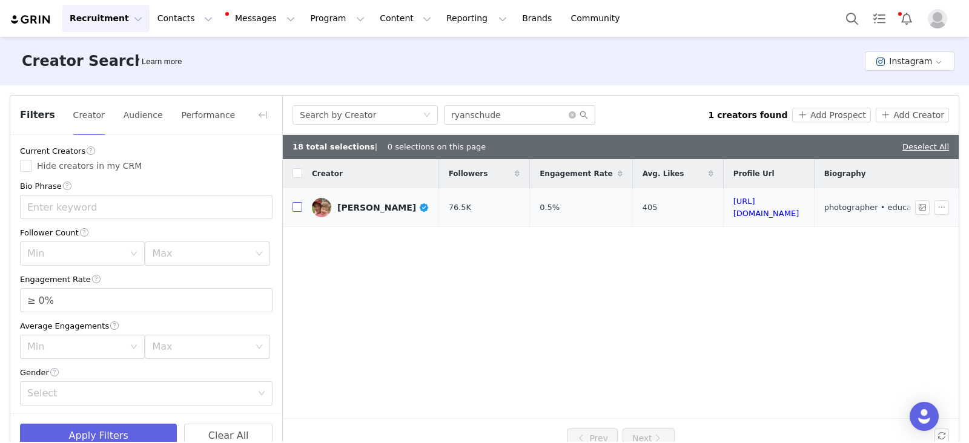
checkbox input "true"
click at [826, 110] on button "Add Prospect" at bounding box center [831, 115] width 78 height 15
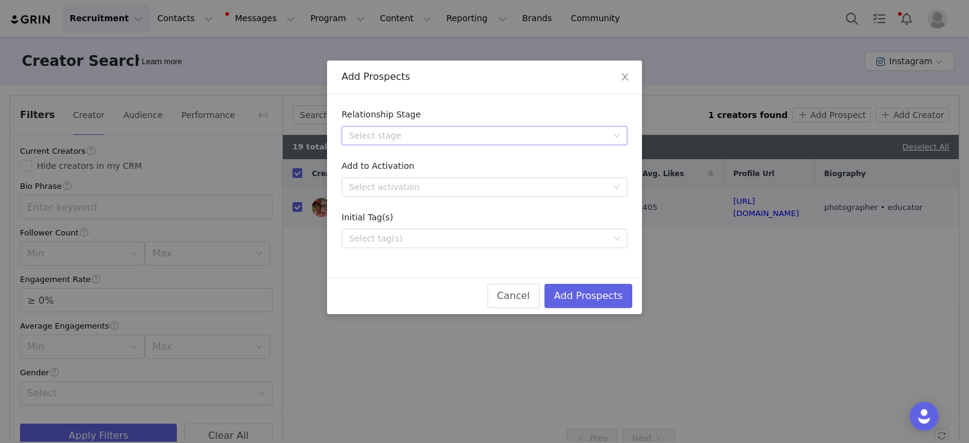
click at [407, 134] on div "Select stage" at bounding box center [478, 136] width 258 height 12
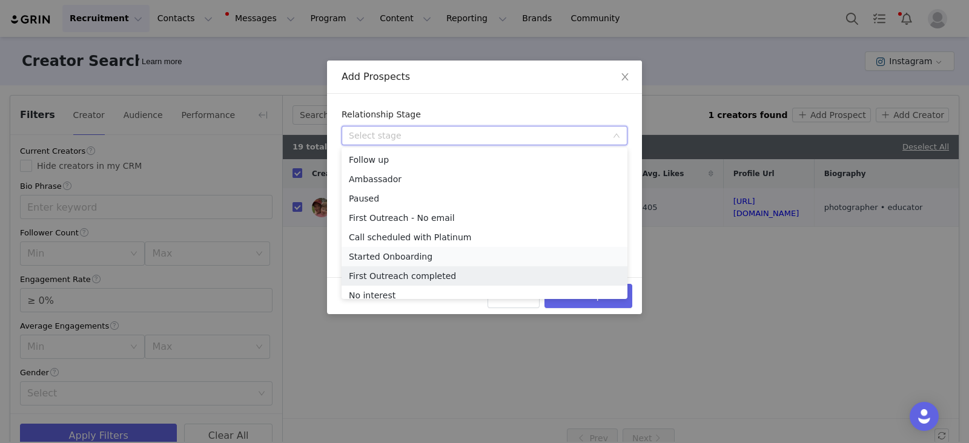
scroll to position [27, 0]
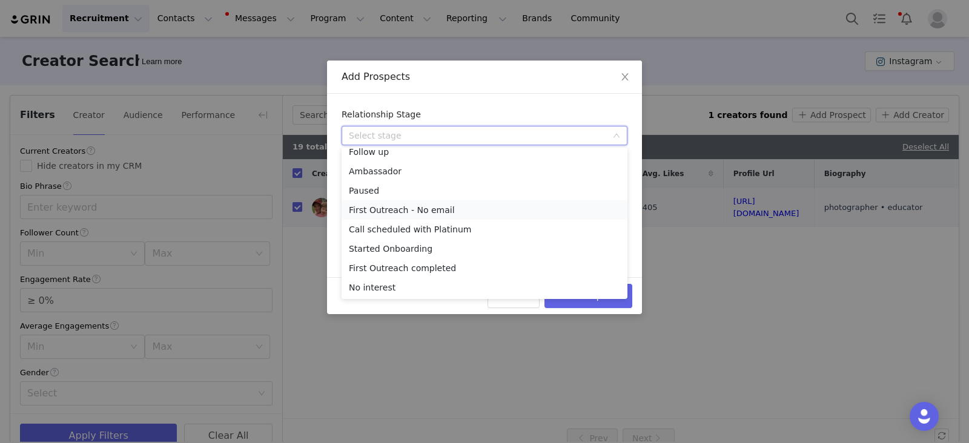
click at [379, 206] on li "First Outreach - No email" at bounding box center [484, 209] width 286 height 19
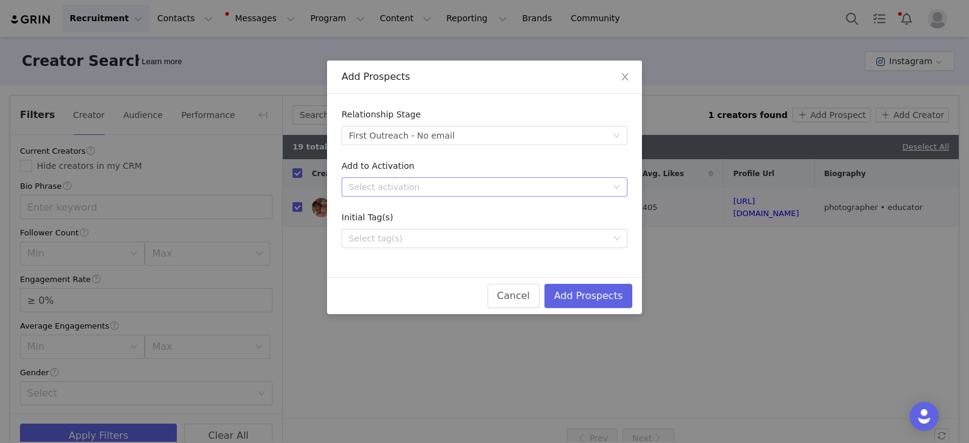
click at [375, 191] on div "Select activation" at bounding box center [478, 187] width 258 height 12
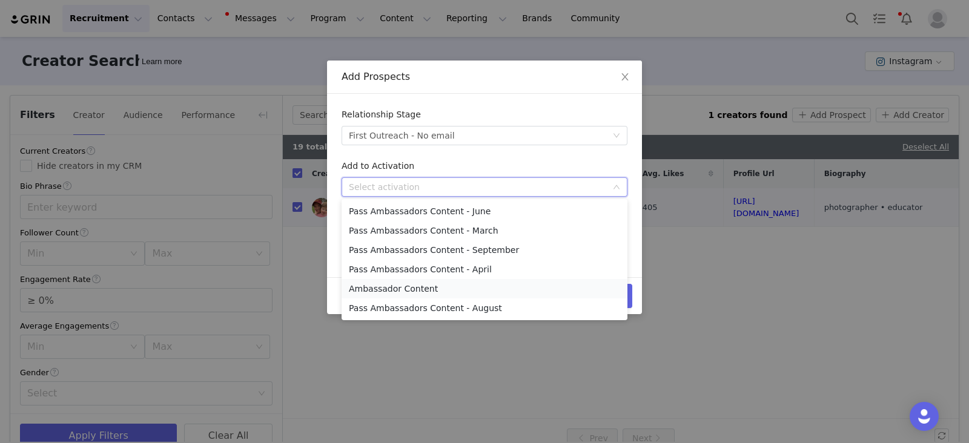
click at [392, 285] on li "Ambassador Content" at bounding box center [484, 288] width 286 height 19
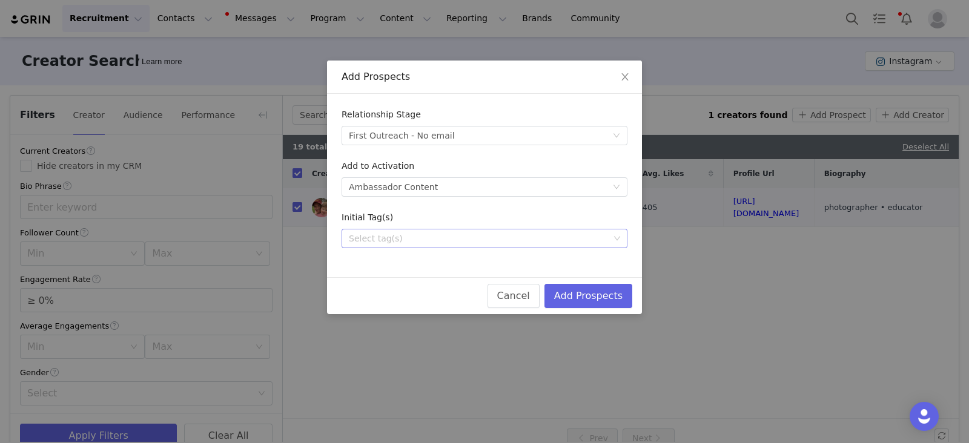
click at [384, 243] on div "Select tag(s)" at bounding box center [479, 238] width 260 height 12
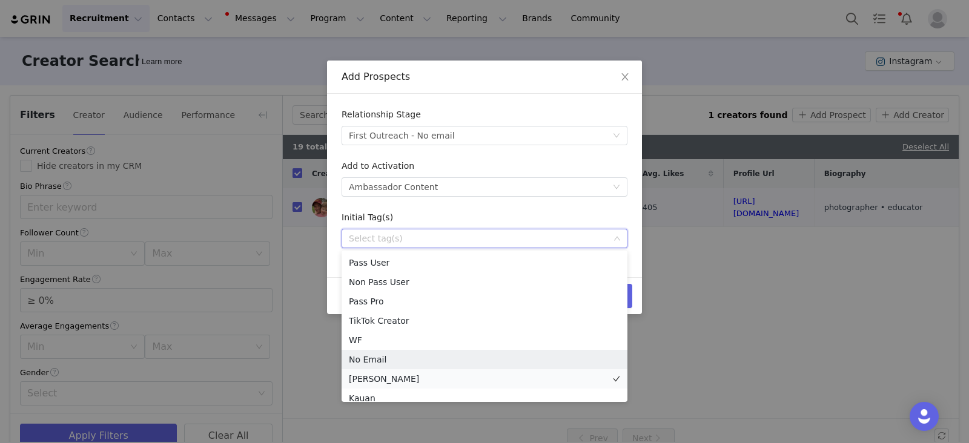
scroll to position [8, 0]
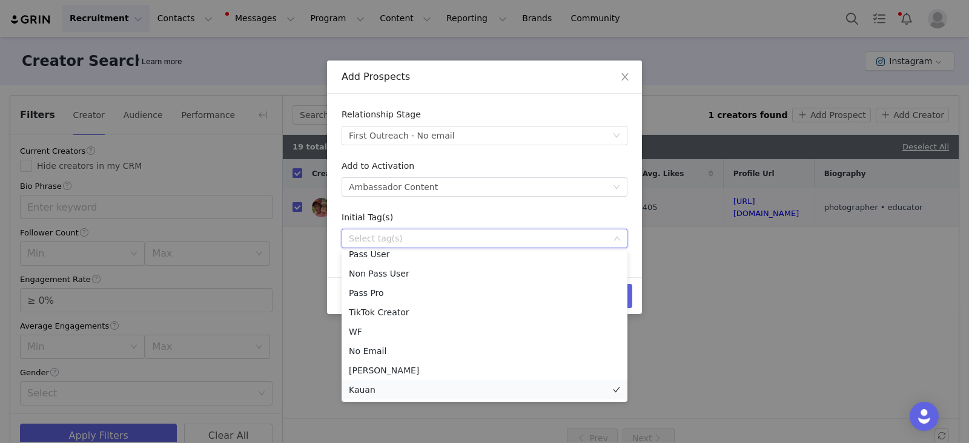
click at [367, 387] on li "Kauan" at bounding box center [484, 389] width 286 height 19
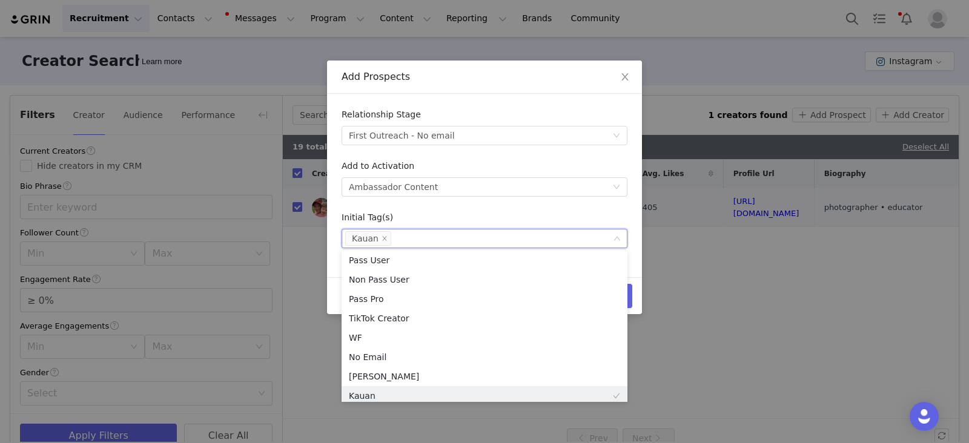
drag, startPoint x: 564, startPoint y: 205, endPoint x: 576, endPoint y: 218, distance: 17.1
click at [564, 205] on form "Relationship Stage Select stage First Outreach - No email Add to Activation Sel…" at bounding box center [484, 178] width 286 height 140
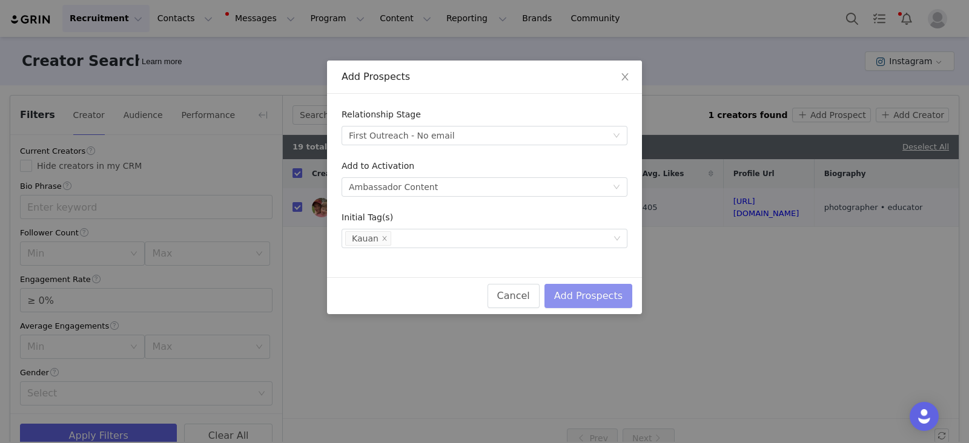
click at [614, 292] on button "Add Prospects" at bounding box center [588, 296] width 88 height 24
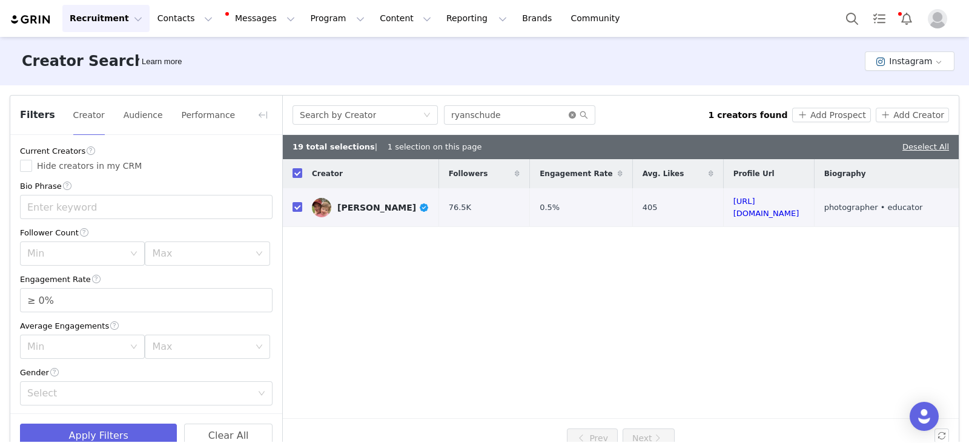
click at [574, 116] on icon "icon: close-circle" at bounding box center [571, 114] width 7 height 7
click at [539, 115] on input "text" at bounding box center [519, 114] width 151 height 19
paste input "joe.mapp"
type input "joe.mapp"
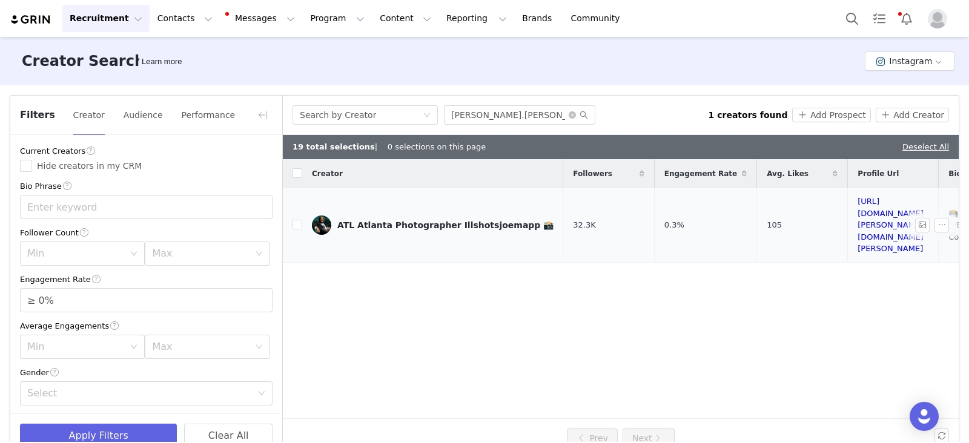
click at [302, 207] on td "ATL Atlanta Photographer Illshotsjoemapp 📸" at bounding box center [432, 225] width 261 height 74
click at [297, 220] on input "checkbox" at bounding box center [297, 225] width 10 height 10
click at [823, 113] on button "Add Prospect" at bounding box center [831, 115] width 78 height 15
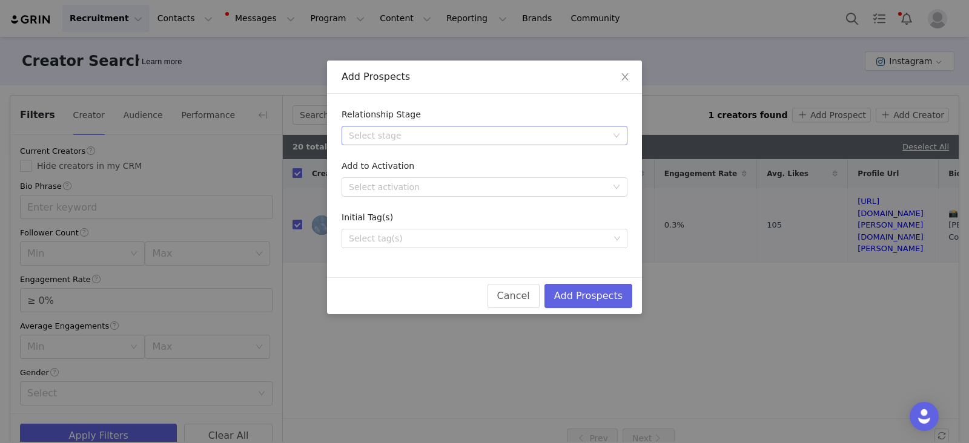
click at [418, 135] on div "Select stage" at bounding box center [478, 136] width 258 height 12
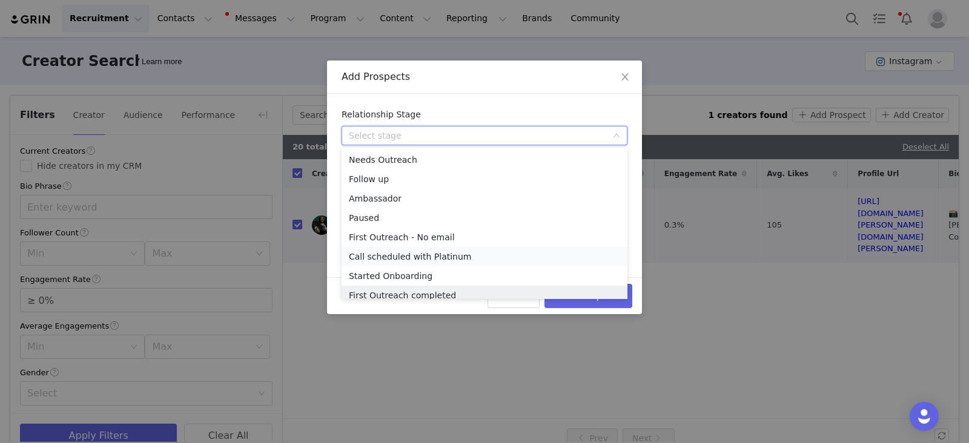
scroll to position [6, 0]
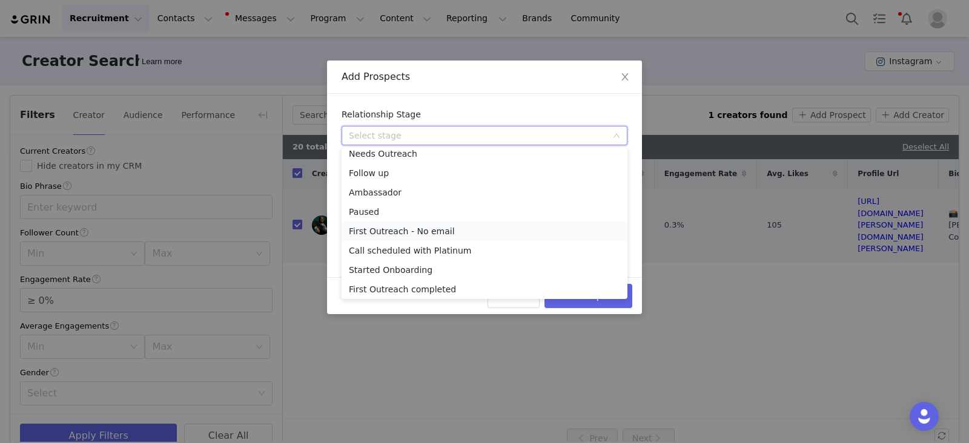
click at [385, 231] on li "First Outreach - No email" at bounding box center [484, 231] width 286 height 19
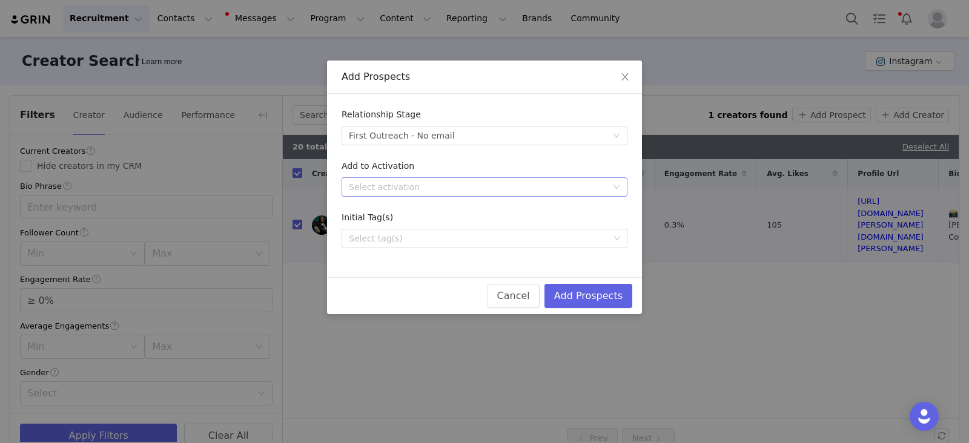
click at [416, 192] on div "Select activation" at bounding box center [478, 187] width 258 height 12
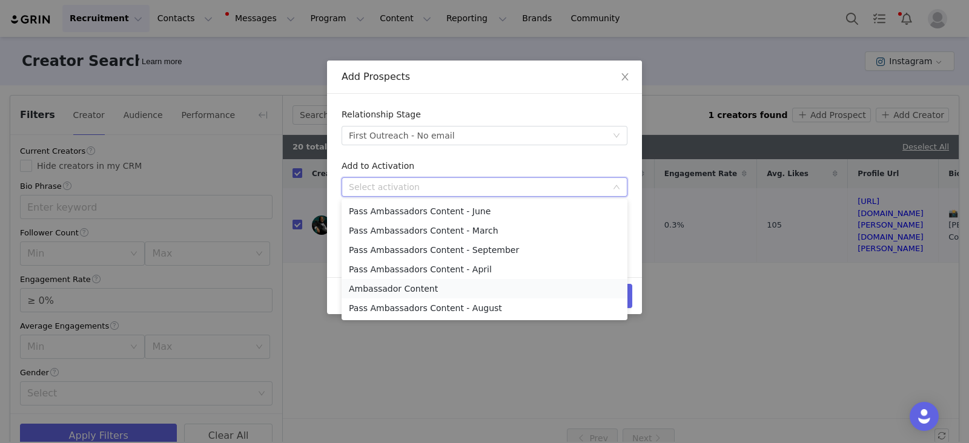
click at [386, 292] on li "Ambassador Content" at bounding box center [484, 288] width 286 height 19
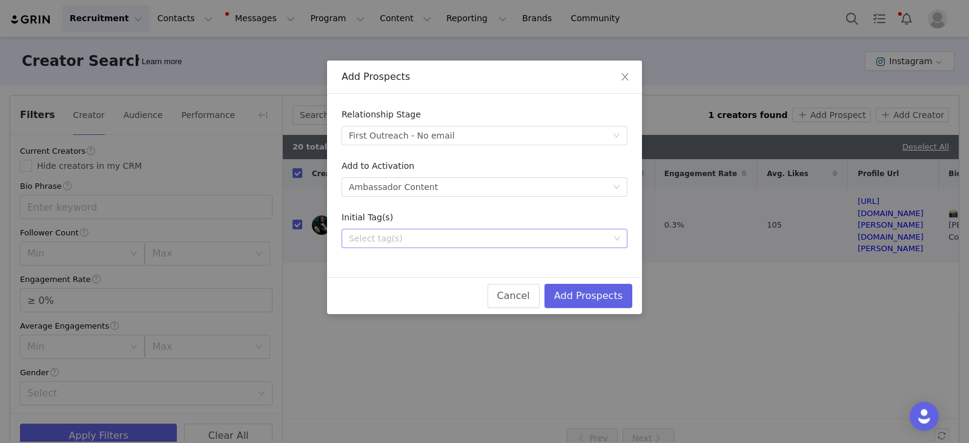
click at [386, 240] on div "Select tag(s)" at bounding box center [479, 238] width 260 height 12
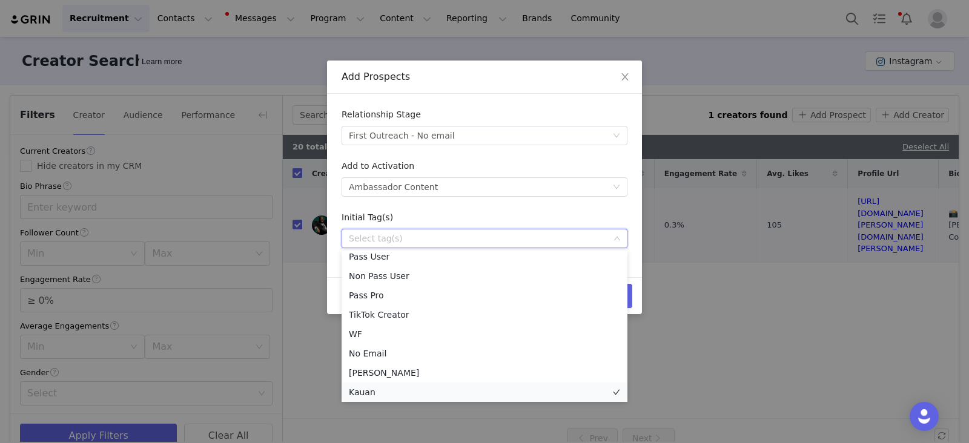
click at [364, 392] on li "Kauan" at bounding box center [484, 392] width 286 height 19
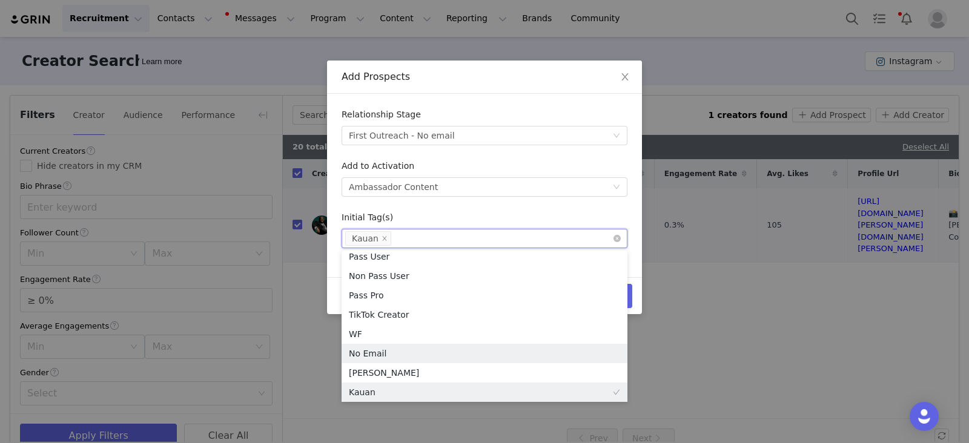
scroll to position [2, 0]
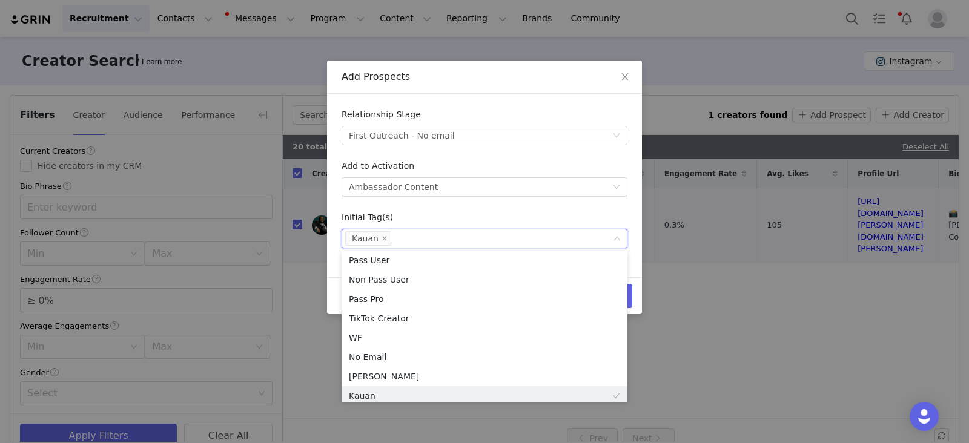
click at [544, 209] on form "Relationship Stage Select stage First Outreach - No email Add to Activation Sel…" at bounding box center [484, 178] width 286 height 140
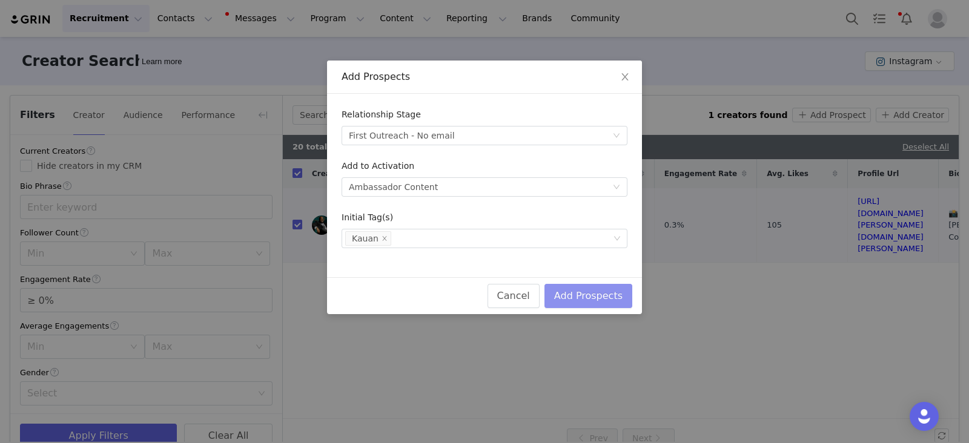
click at [602, 297] on button "Add Prospects" at bounding box center [588, 296] width 88 height 24
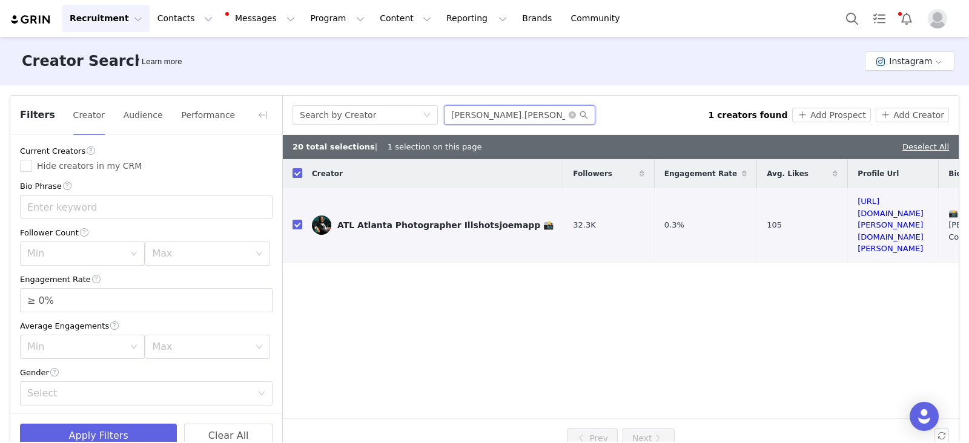
click at [492, 120] on input "joe.mapp" at bounding box center [519, 114] width 151 height 19
paste input "mattkloskowski"
click at [587, 113] on input "mattkloskowski" at bounding box center [519, 114] width 151 height 19
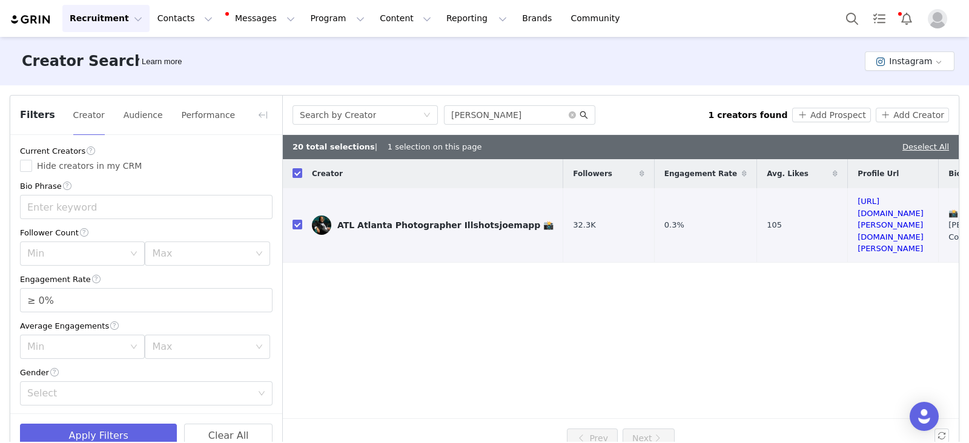
click at [586, 116] on icon "icon: search" at bounding box center [583, 115] width 8 height 8
click at [518, 116] on input "mattkloskowski" at bounding box center [519, 114] width 151 height 19
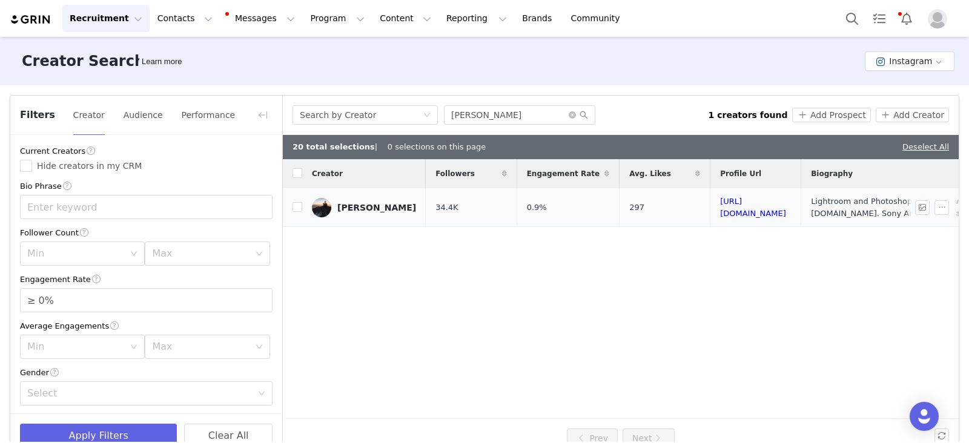
click at [297, 213] on td at bounding box center [292, 207] width 19 height 39
click at [297, 208] on input "checkbox" at bounding box center [297, 207] width 10 height 10
click at [809, 113] on button "Add Prospect" at bounding box center [831, 115] width 78 height 15
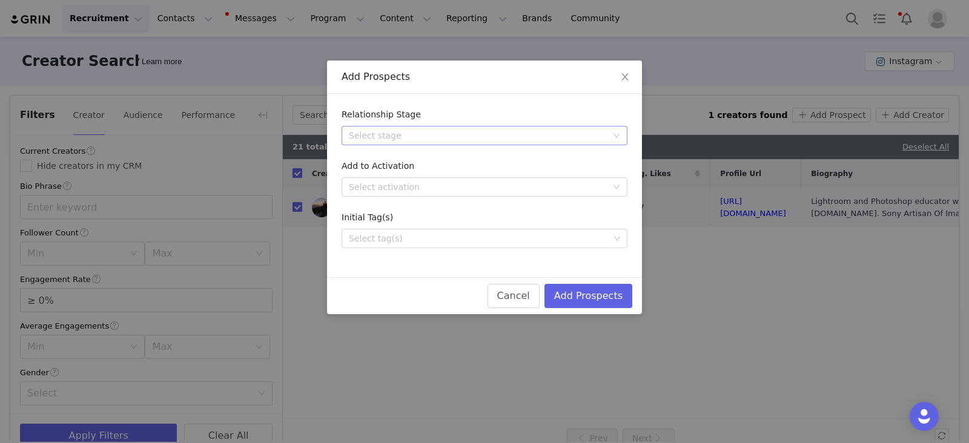
drag, startPoint x: 445, startPoint y: 152, endPoint x: 424, endPoint y: 144, distance: 22.6
click at [437, 150] on form "Relationship Stage Select stage Add to Activation Select activation Initial Tag…" at bounding box center [484, 178] width 286 height 140
click at [423, 143] on div "Select stage" at bounding box center [480, 136] width 263 height 18
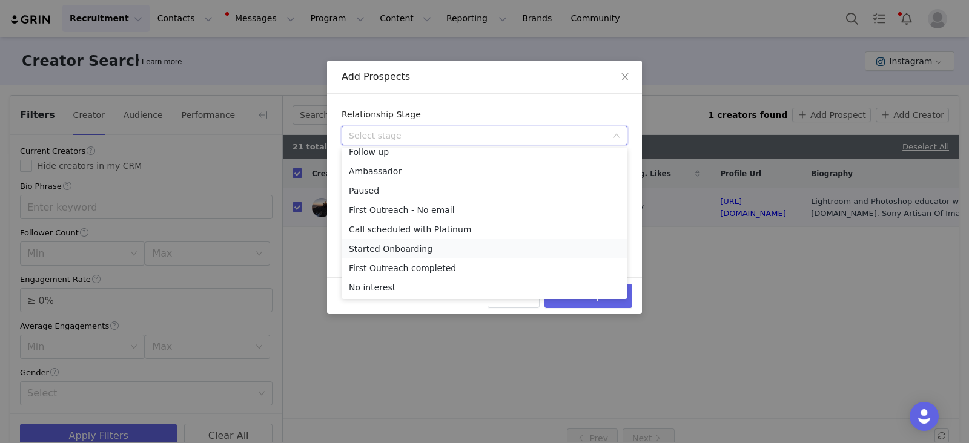
scroll to position [0, 0]
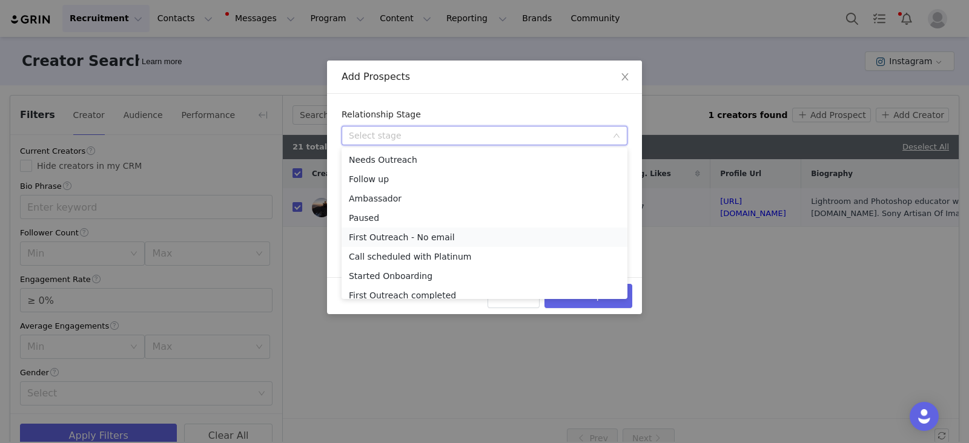
click at [404, 237] on li "First Outreach - No email" at bounding box center [484, 237] width 286 height 19
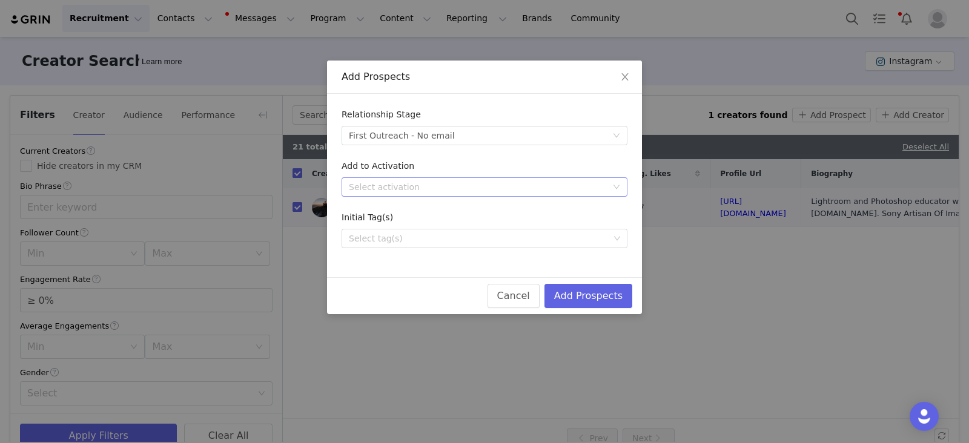
click at [439, 183] on div "Select activation" at bounding box center [478, 187] width 258 height 12
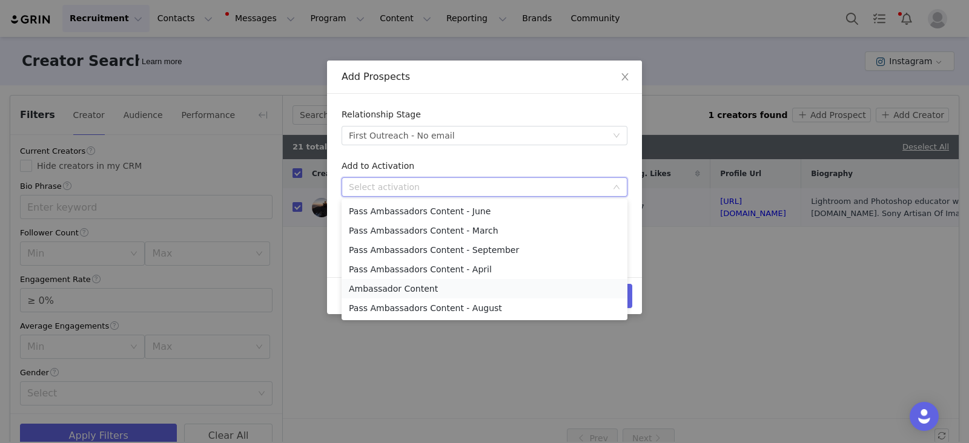
click at [408, 290] on li "Ambassador Content" at bounding box center [484, 288] width 286 height 19
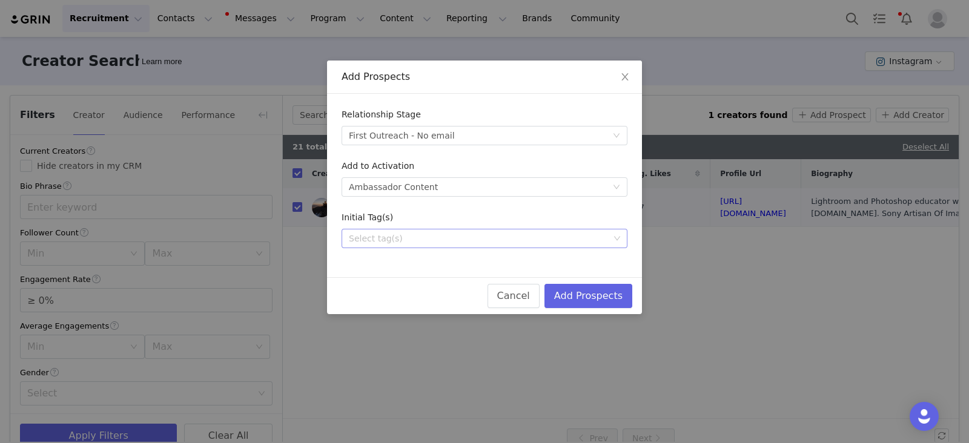
click at [413, 239] on div "Select tag(s)" at bounding box center [479, 238] width 260 height 12
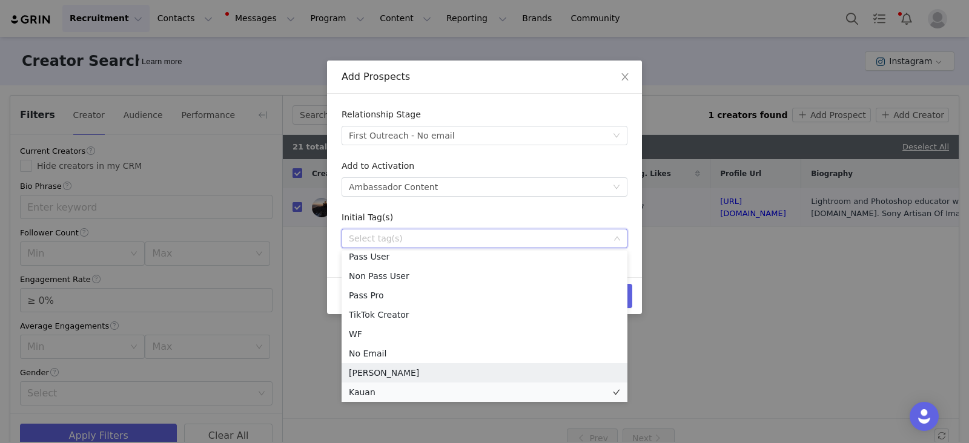
scroll to position [8, 0]
click at [357, 393] on li "Kauan" at bounding box center [484, 389] width 286 height 19
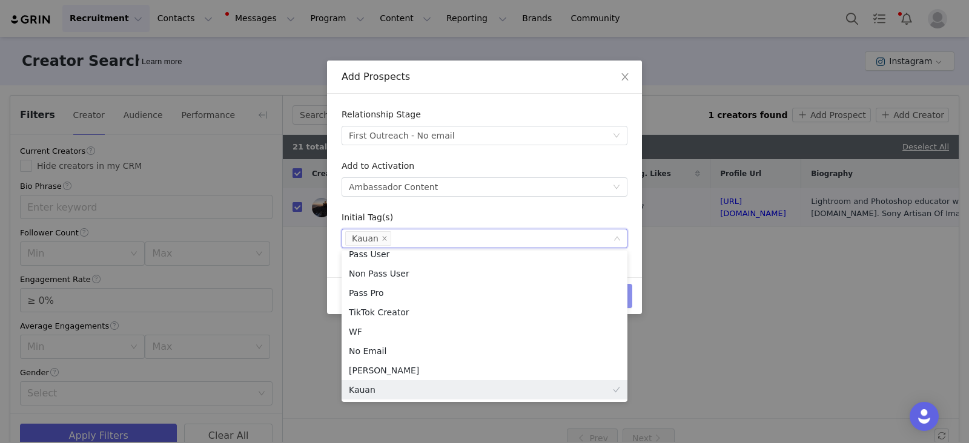
click at [630, 289] on button "Add Prospects" at bounding box center [588, 296] width 88 height 24
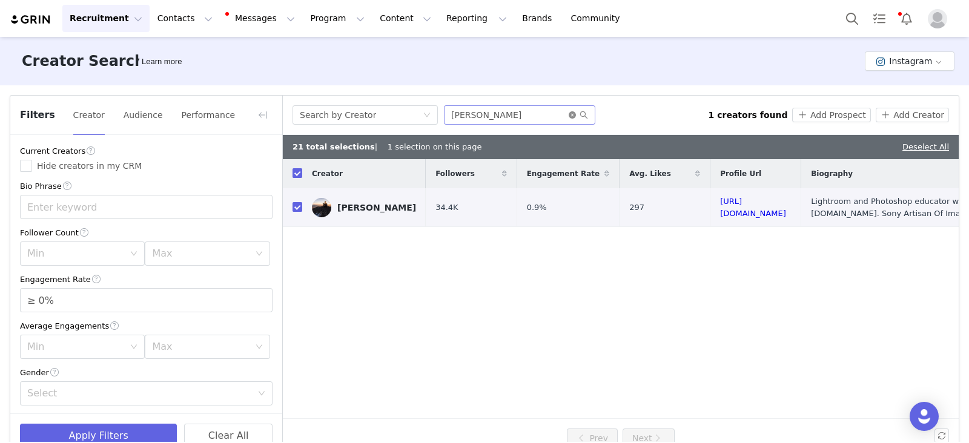
click at [571, 113] on icon "icon: close-circle" at bounding box center [571, 114] width 7 height 7
click at [566, 114] on input "text" at bounding box center [519, 114] width 151 height 19
paste input "weston.mosburg"
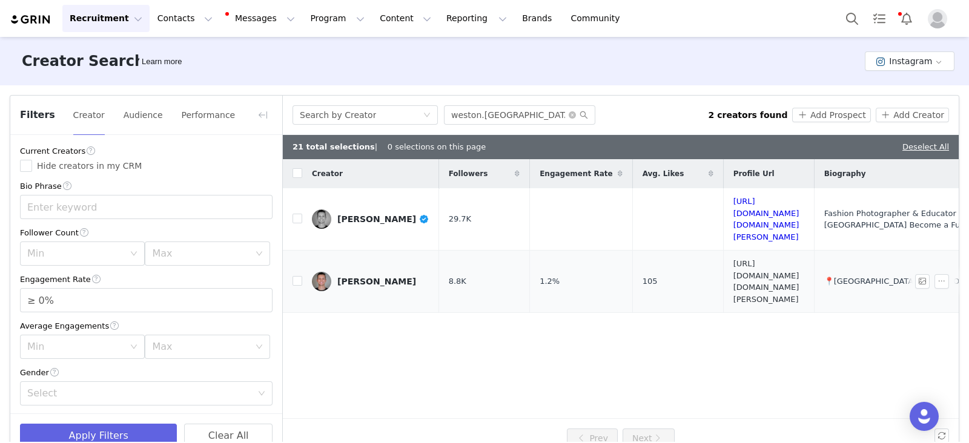
click at [769, 259] on link "https://www.instagram.com/weston.mosburg.travel/" at bounding box center [766, 281] width 66 height 45
click at [573, 112] on span at bounding box center [577, 115] width 19 height 8
click at [570, 117] on icon "icon: close-circle" at bounding box center [571, 114] width 7 height 7
click at [559, 114] on input "text" at bounding box center [519, 114] width 151 height 19
paste input "the_brandographer"
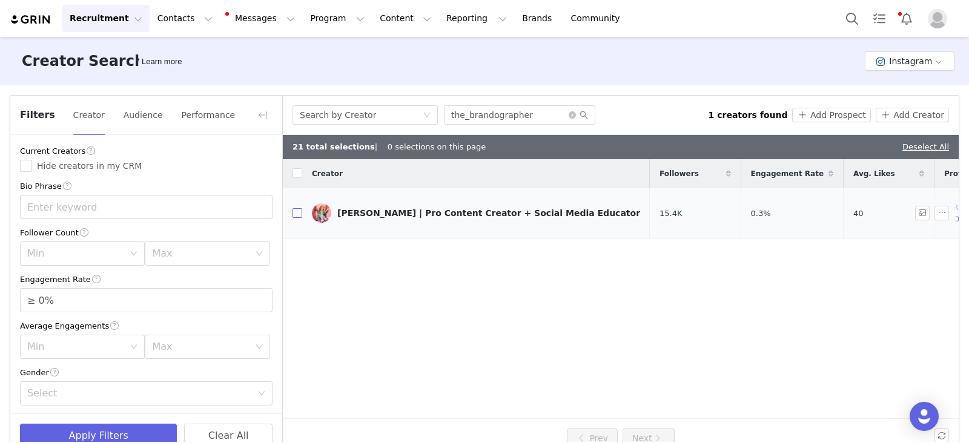
click at [294, 208] on input "checkbox" at bounding box center [297, 213] width 10 height 10
click at [840, 113] on button "Add Prospect" at bounding box center [831, 115] width 78 height 15
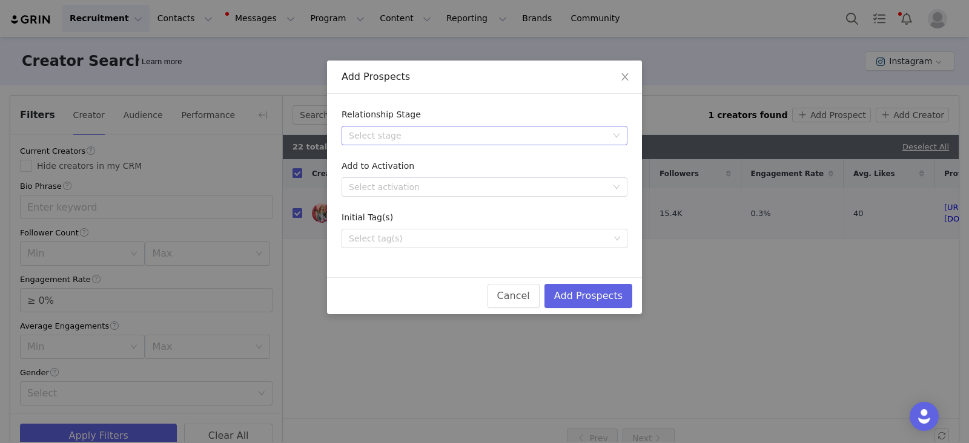
click at [429, 134] on div "Select stage" at bounding box center [478, 136] width 258 height 12
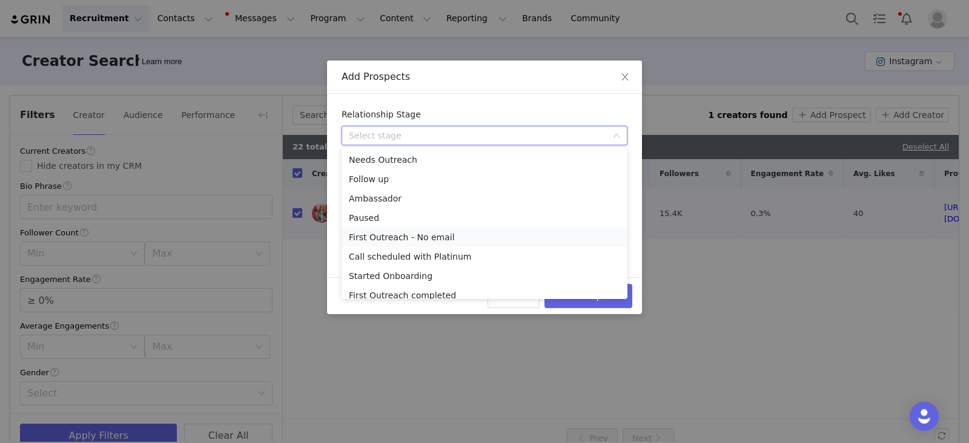
click at [388, 238] on li "First Outreach - No email" at bounding box center [484, 237] width 286 height 19
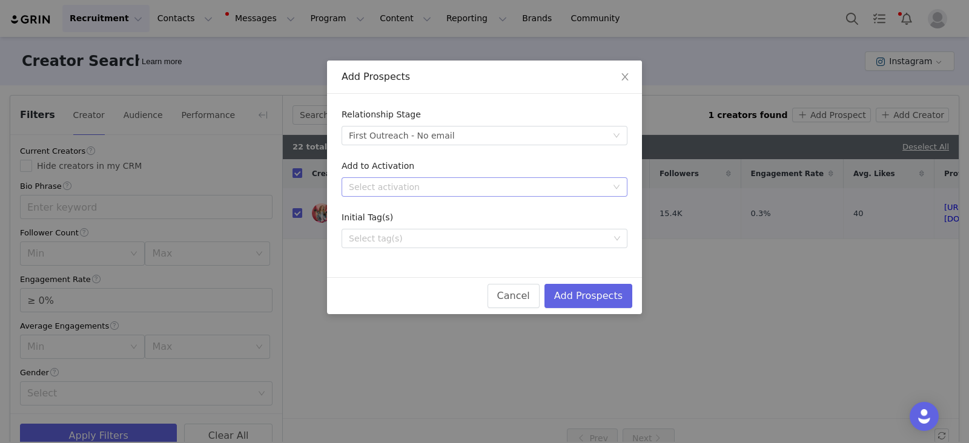
click at [432, 185] on div "Select activation" at bounding box center [478, 187] width 258 height 12
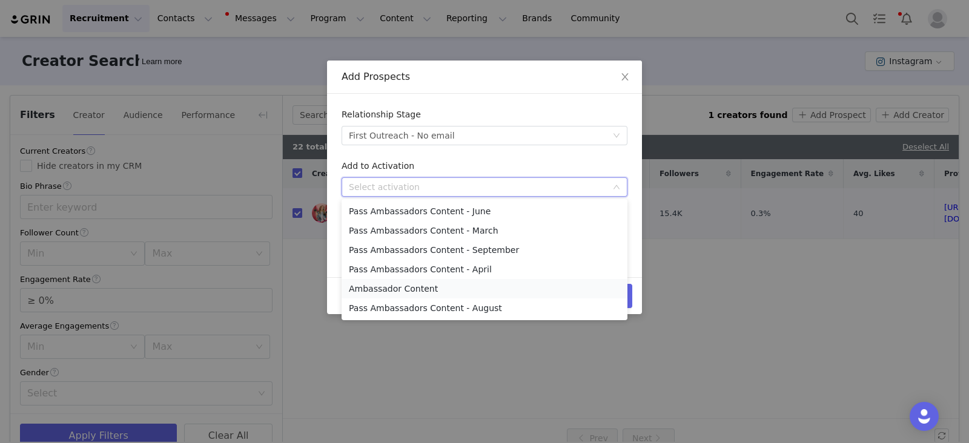
click at [385, 290] on li "Ambassador Content" at bounding box center [484, 288] width 286 height 19
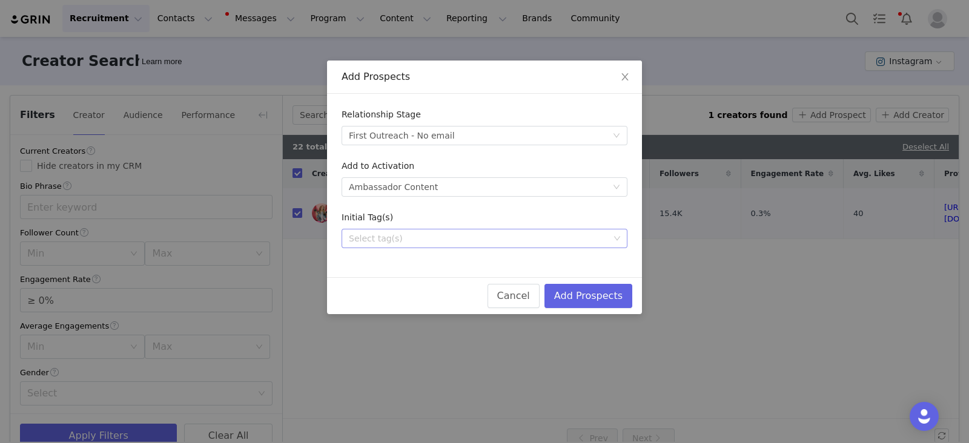
click at [392, 246] on div "Select tag(s)" at bounding box center [479, 238] width 269 height 18
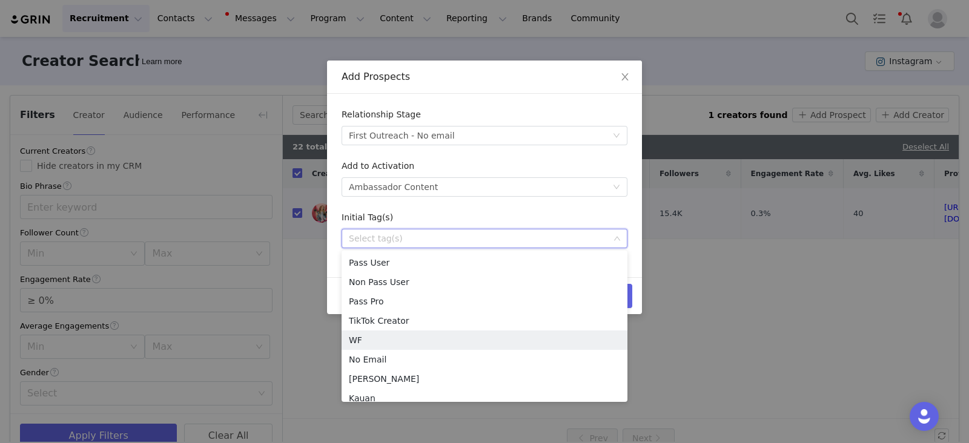
scroll to position [6, 0]
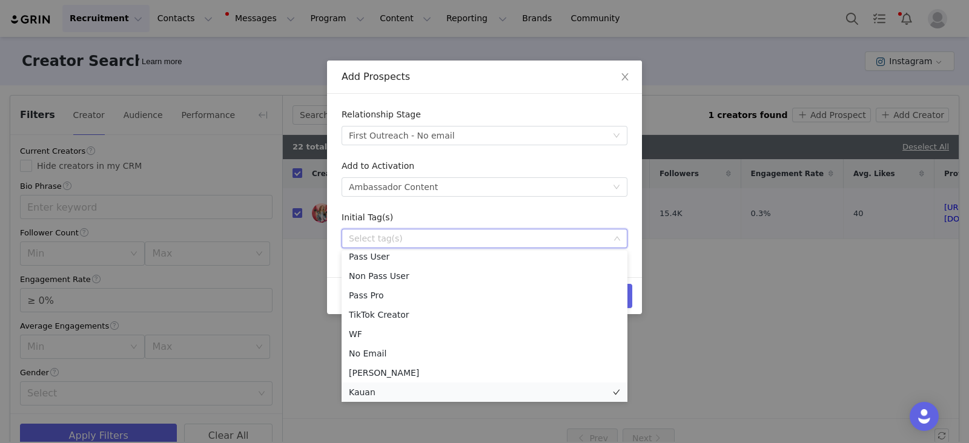
click at [369, 396] on li "Kauan" at bounding box center [484, 392] width 286 height 19
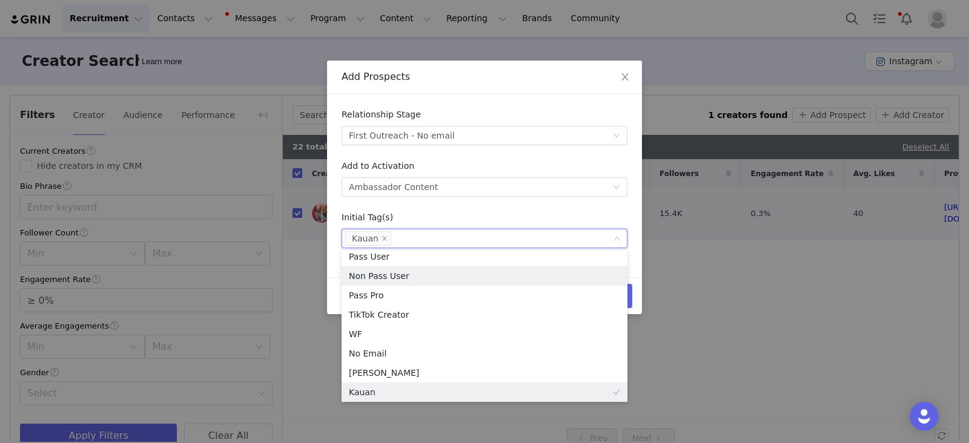
scroll to position [2, 0]
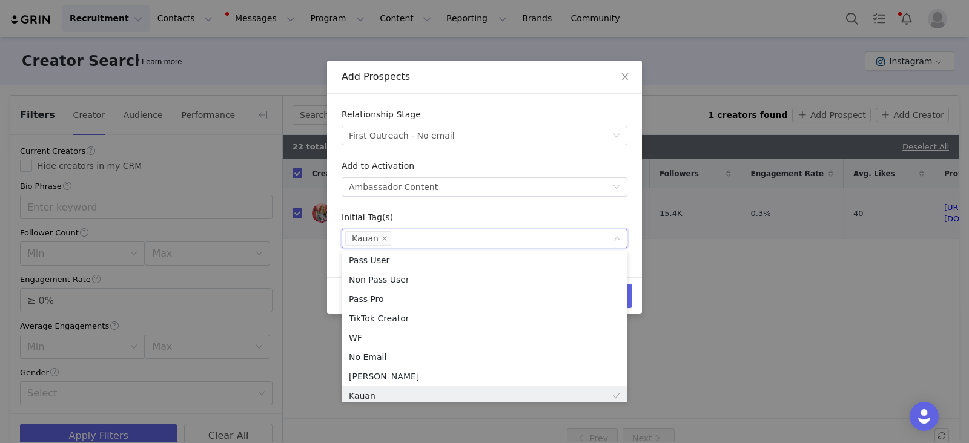
click at [550, 203] on form "Relationship Stage Select stage First Outreach - No email Add to Activation Sel…" at bounding box center [484, 178] width 286 height 140
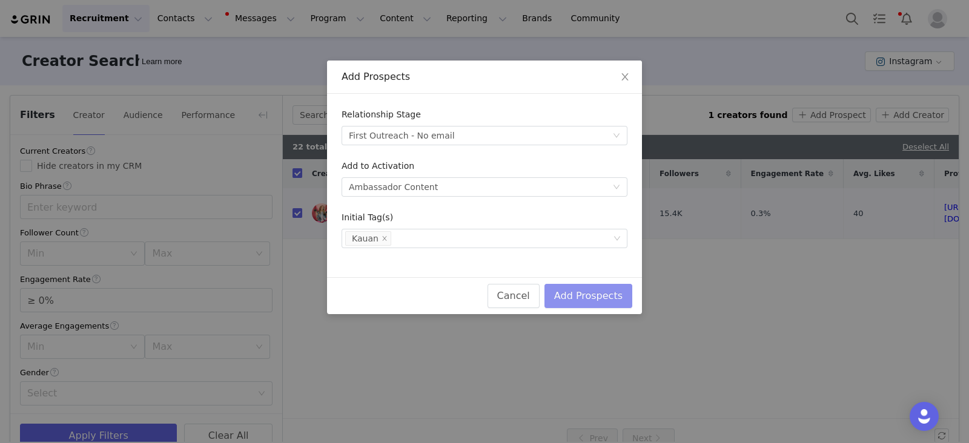
click at [600, 295] on button "Add Prospects" at bounding box center [588, 296] width 88 height 24
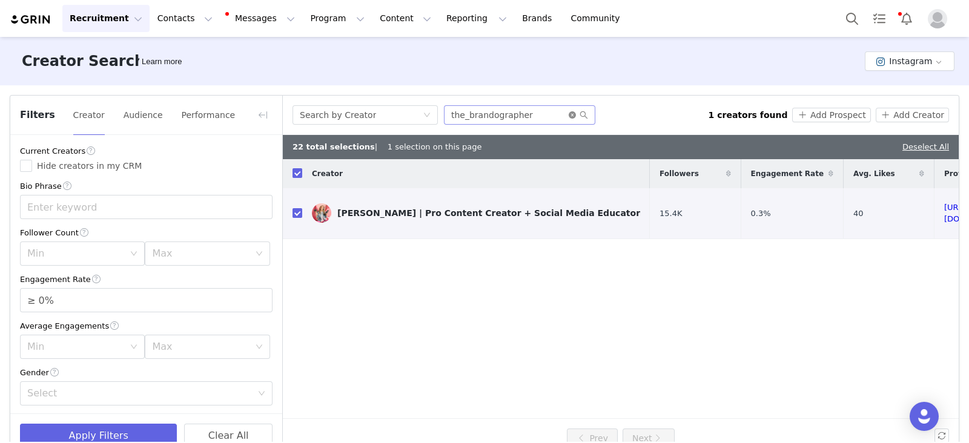
click at [570, 113] on icon "icon: close-circle" at bounding box center [571, 114] width 7 height 7
click at [540, 114] on input "text" at bounding box center [519, 114] width 151 height 19
paste input "stephaniestenderphotography"
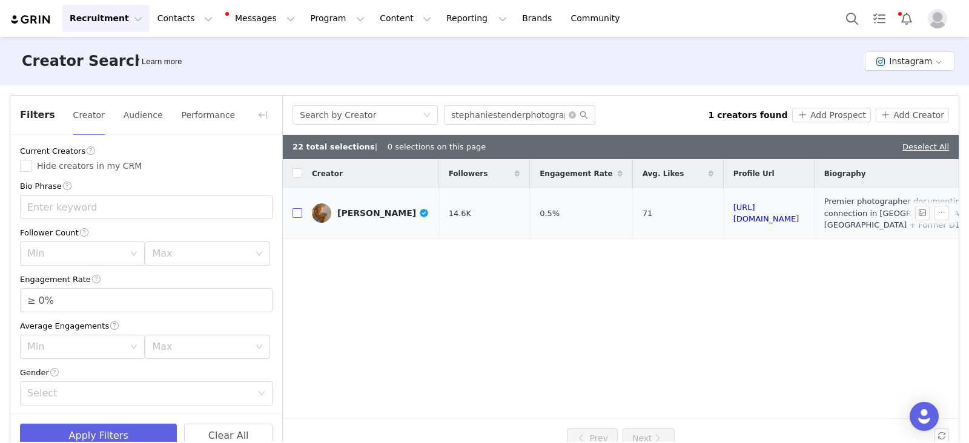
click at [298, 208] on input "checkbox" at bounding box center [297, 213] width 10 height 10
click at [844, 112] on button "Add Prospect" at bounding box center [831, 115] width 78 height 15
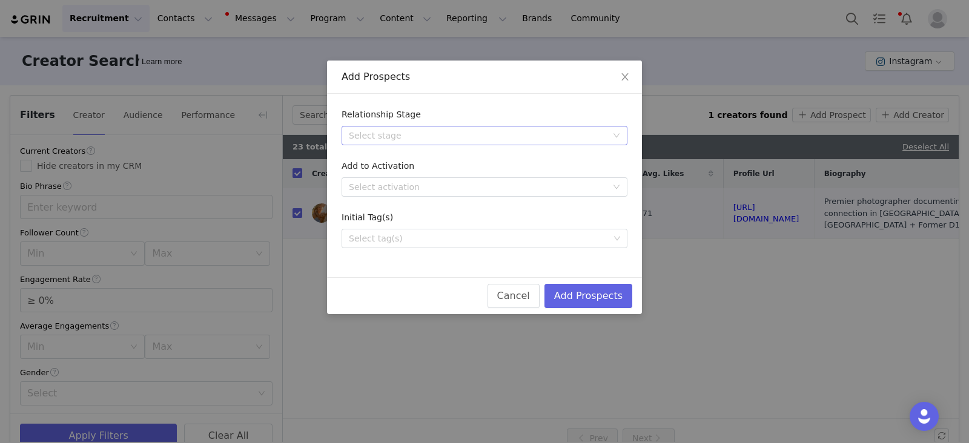
click at [419, 135] on div "Select stage" at bounding box center [478, 136] width 258 height 12
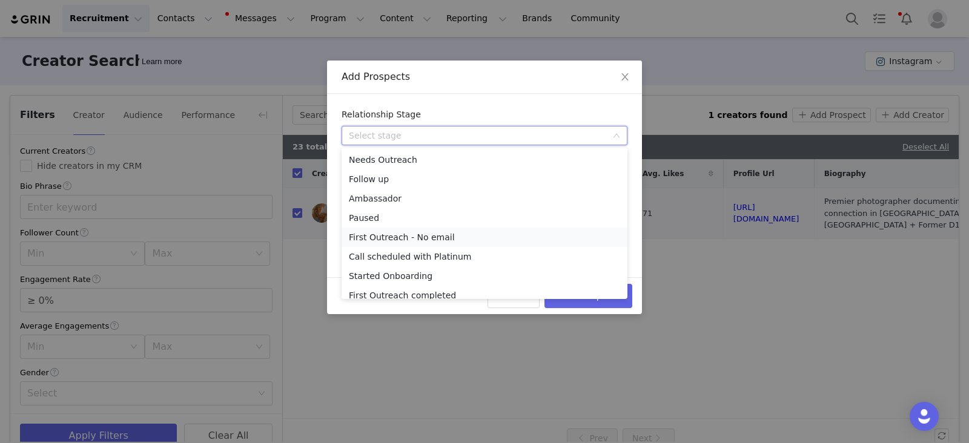
click at [386, 238] on li "First Outreach - No email" at bounding box center [484, 237] width 286 height 19
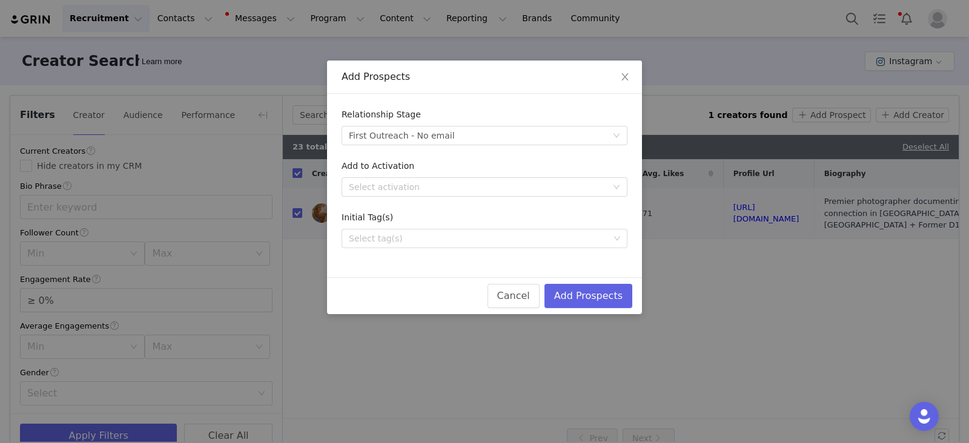
click at [421, 173] on div "Add to Activation" at bounding box center [484, 169] width 286 height 18
click at [415, 183] on div "Select activation" at bounding box center [478, 187] width 258 height 12
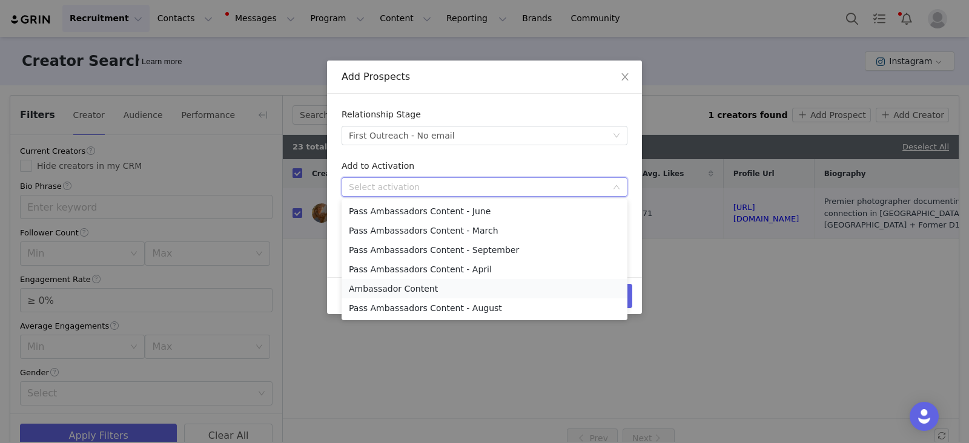
click at [400, 289] on li "Ambassador Content" at bounding box center [484, 288] width 286 height 19
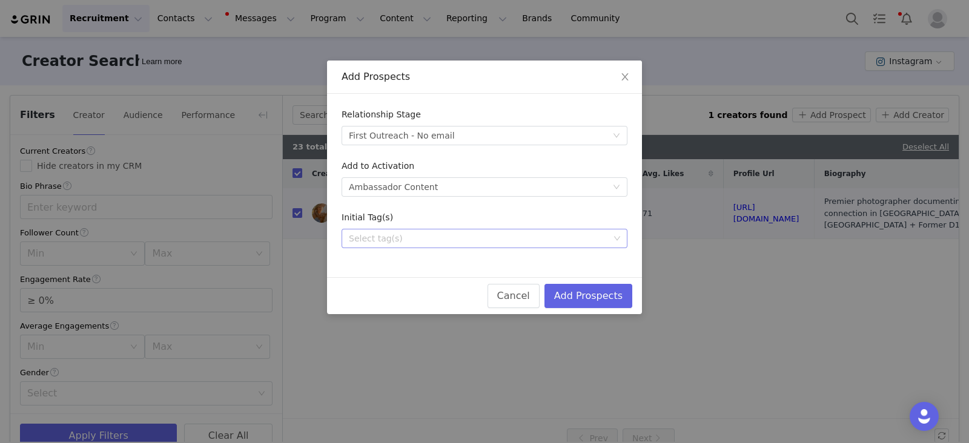
click at [383, 240] on div "Select tag(s)" at bounding box center [479, 238] width 260 height 12
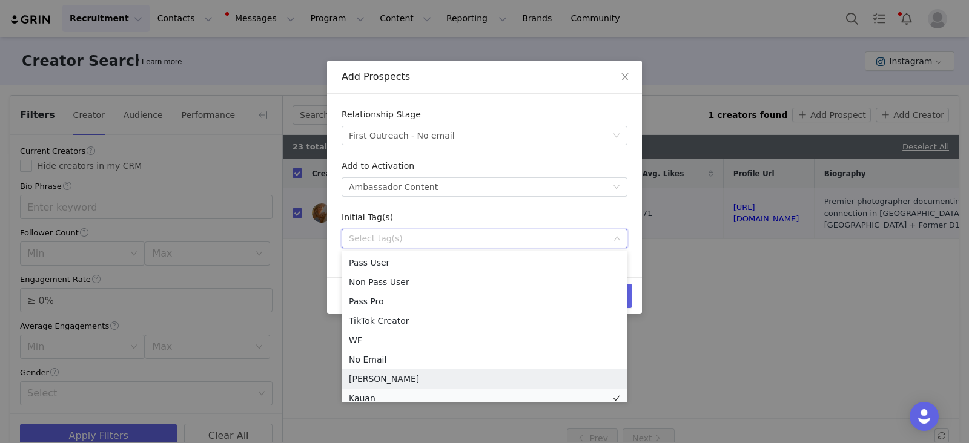
scroll to position [6, 0]
click at [370, 393] on li "Kauan" at bounding box center [484, 392] width 286 height 19
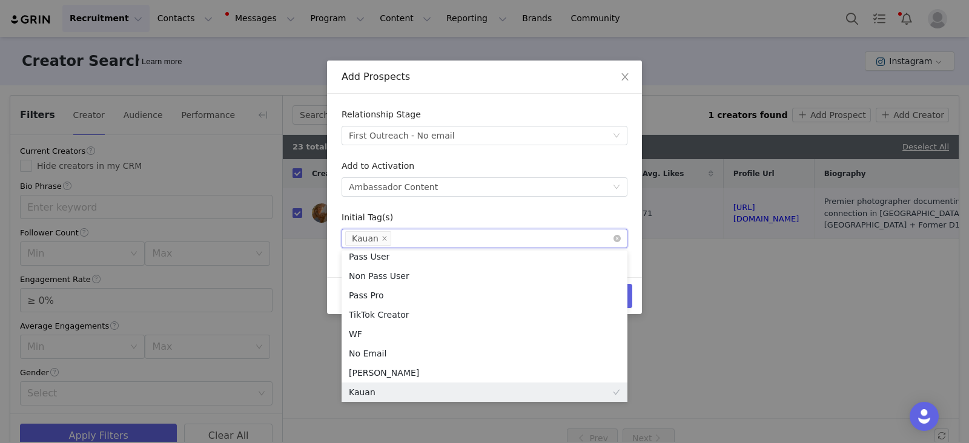
scroll to position [2, 0]
click at [430, 206] on form "Relationship Stage Select stage First Outreach - No email Add to Activation Sel…" at bounding box center [484, 178] width 286 height 140
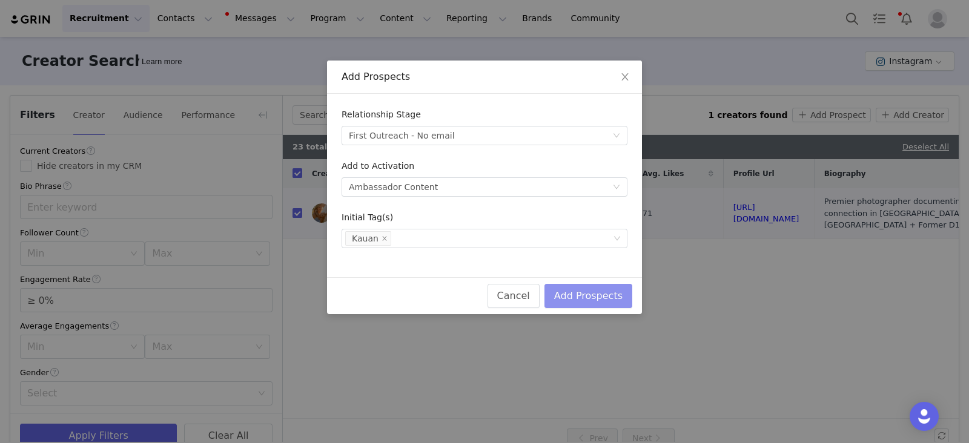
click at [585, 297] on button "Add Prospects" at bounding box center [588, 296] width 88 height 24
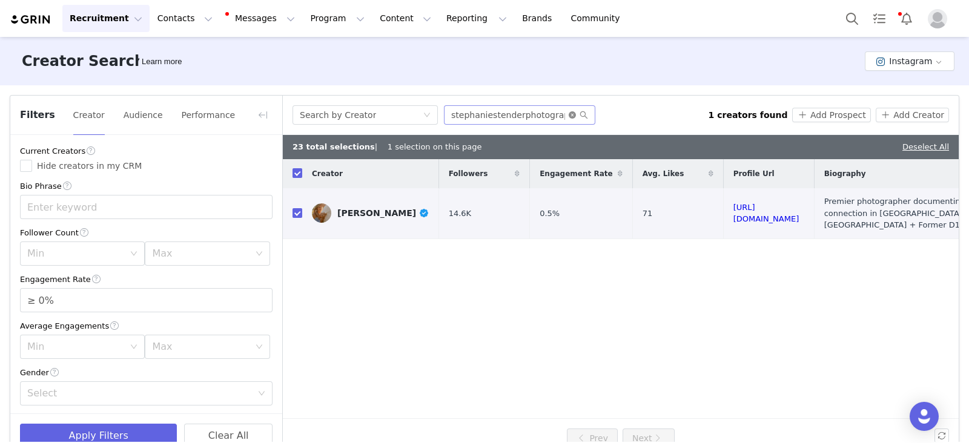
click at [570, 116] on icon "icon: close-circle" at bounding box center [571, 114] width 7 height 7
click at [565, 116] on input "text" at bounding box center [519, 114] width 151 height 19
paste input "reggiebphoto"
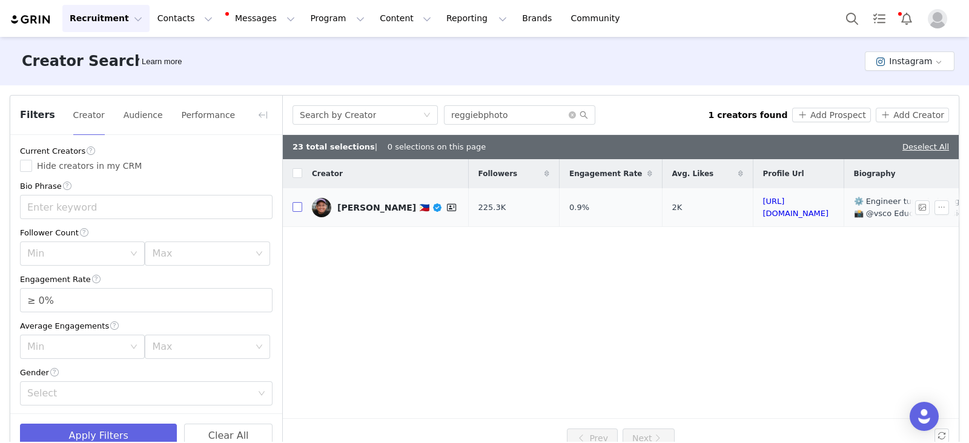
click at [295, 205] on input "checkbox" at bounding box center [297, 207] width 10 height 10
click at [832, 114] on button "Add Prospect" at bounding box center [831, 115] width 78 height 15
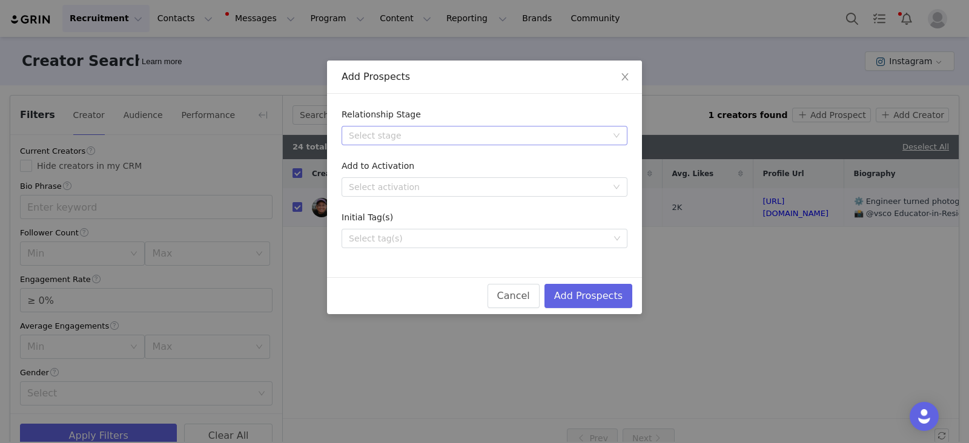
click at [418, 138] on div "Select stage" at bounding box center [478, 136] width 258 height 12
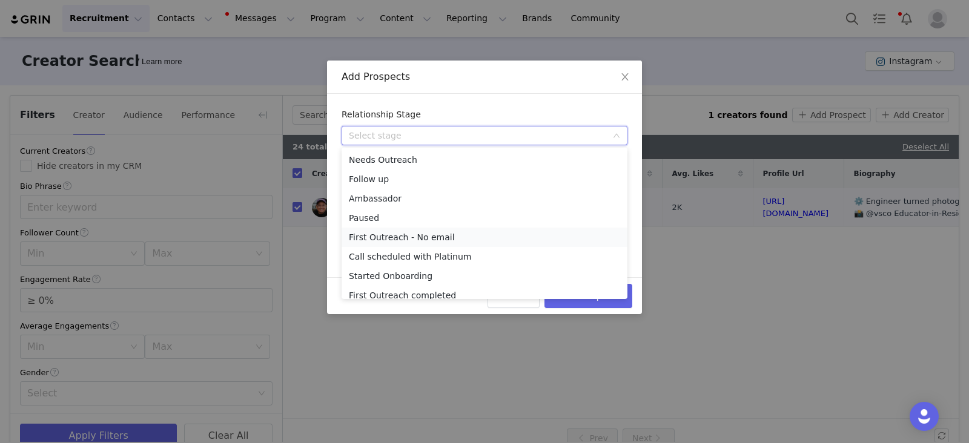
click at [380, 238] on li "First Outreach - No email" at bounding box center [484, 237] width 286 height 19
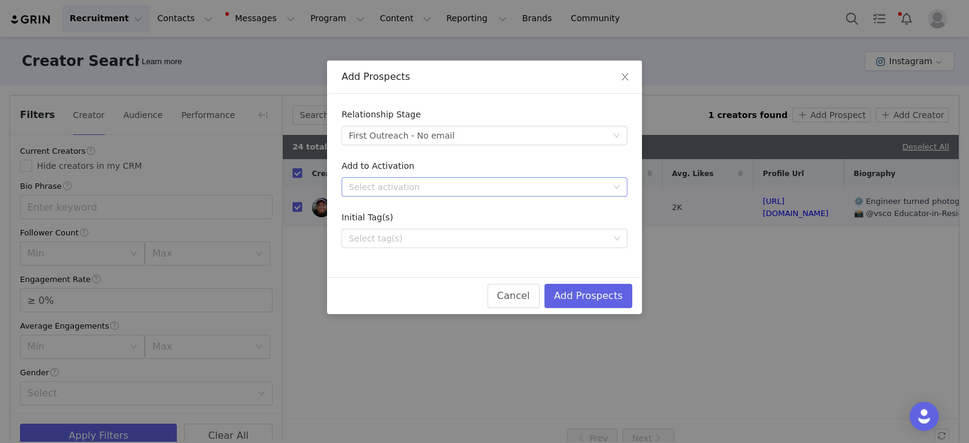
click at [393, 186] on div "Select activation" at bounding box center [478, 187] width 258 height 12
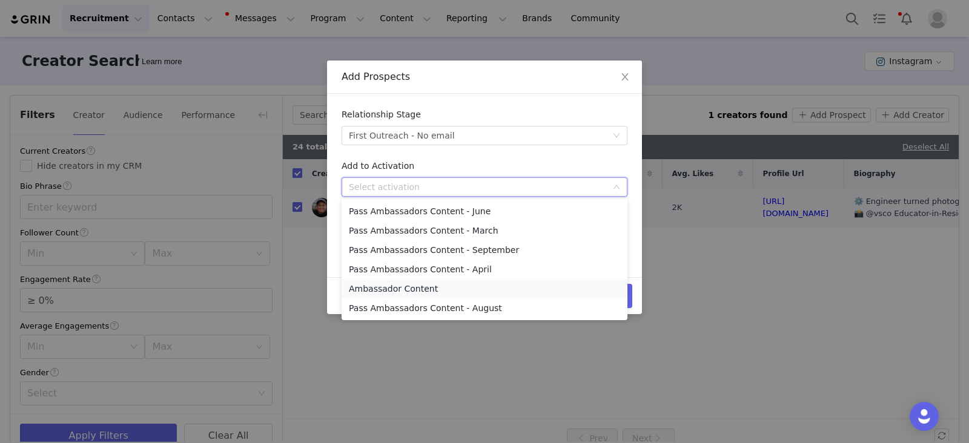
click at [403, 288] on li "Ambassador Content" at bounding box center [484, 288] width 286 height 19
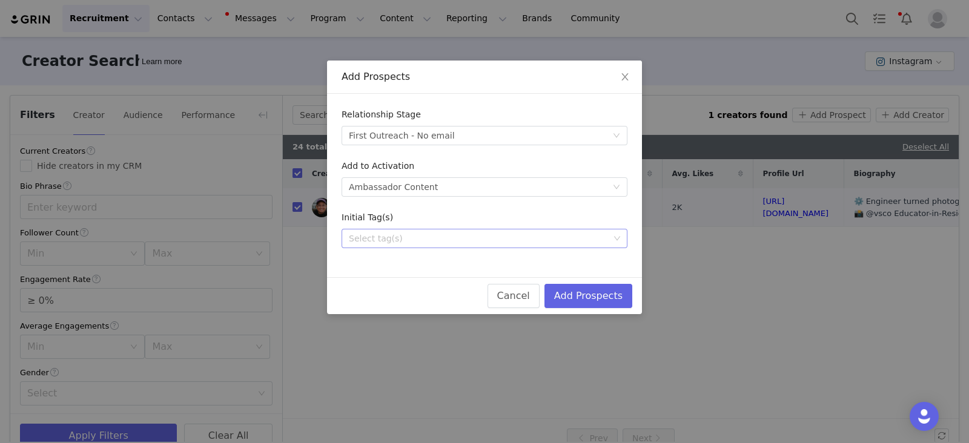
click at [400, 236] on div "Select tag(s)" at bounding box center [479, 238] width 260 height 12
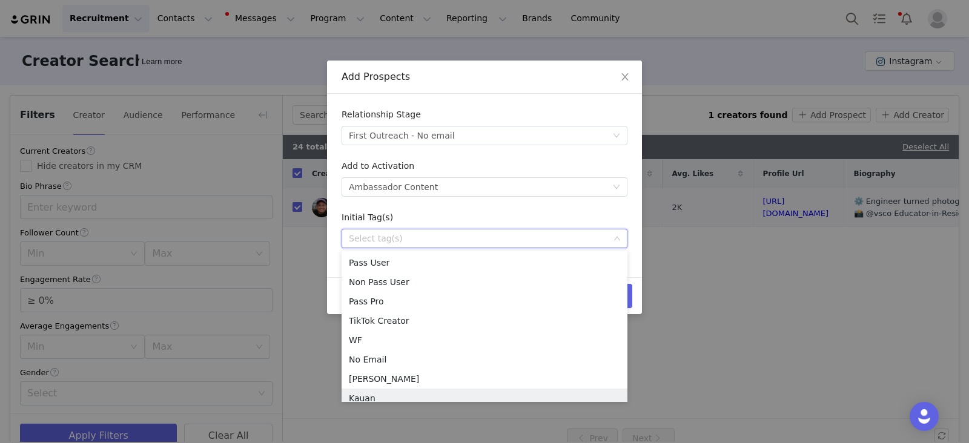
scroll to position [6, 0]
click at [358, 390] on li "Kauan" at bounding box center [484, 392] width 286 height 19
click at [569, 205] on form "Relationship Stage Select stage First Outreach - No email Add to Activation Sel…" at bounding box center [484, 178] width 286 height 140
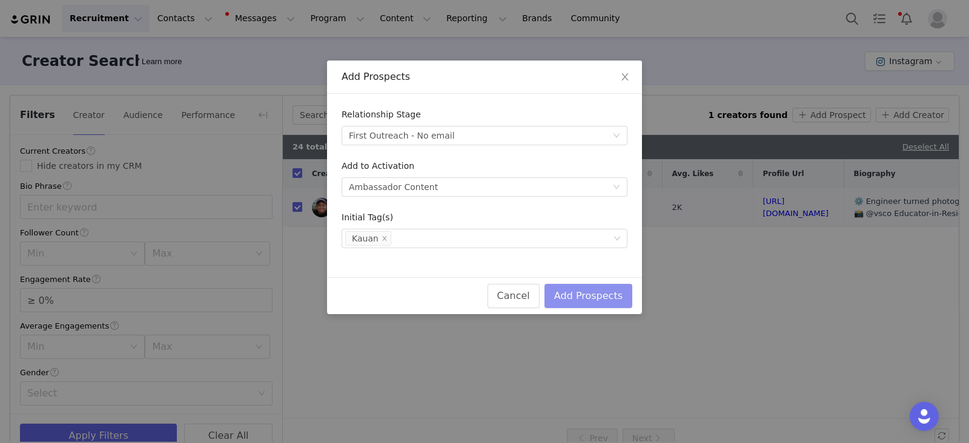
click at [620, 297] on button "Add Prospects" at bounding box center [588, 296] width 88 height 24
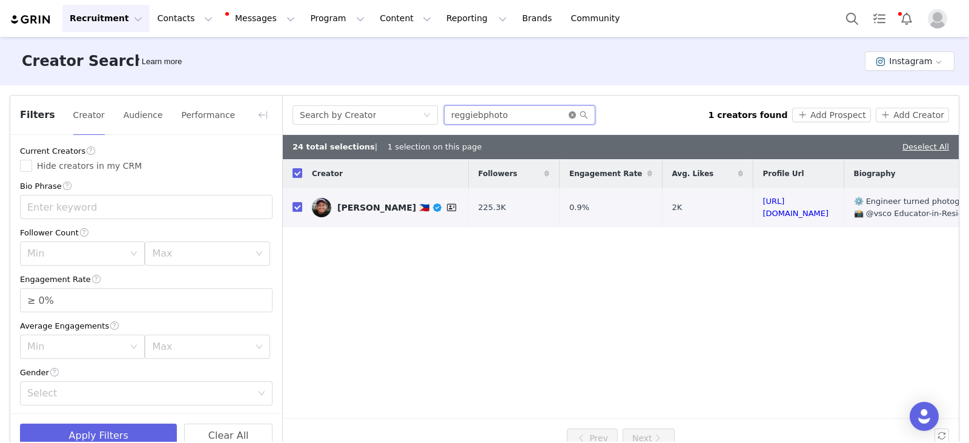
drag, startPoint x: 563, startPoint y: 110, endPoint x: 570, endPoint y: 114, distance: 8.4
click at [563, 110] on input "reggiebphoto" at bounding box center [519, 114] width 151 height 19
click at [570, 114] on icon "icon: close-circle" at bounding box center [571, 114] width 7 height 7
click at [561, 115] on input "text" at bounding box center [519, 114] width 151 height 19
paste input "dannybatista"
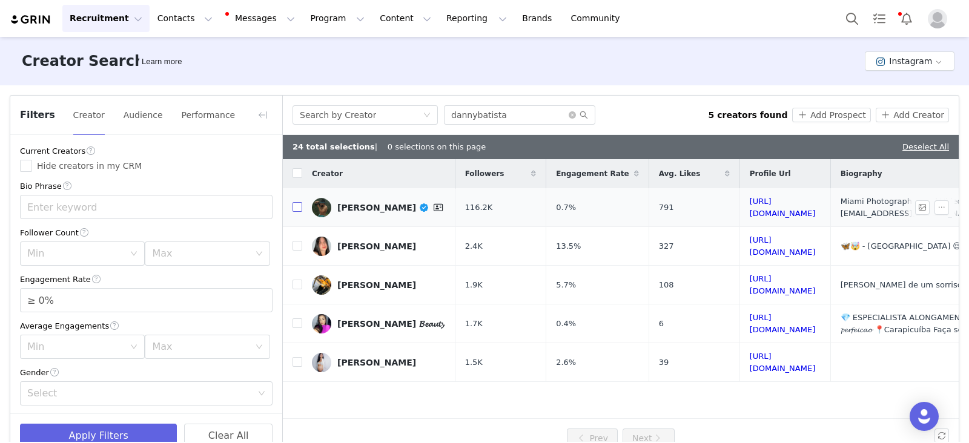
click at [295, 205] on input "checkbox" at bounding box center [297, 207] width 10 height 10
click at [838, 111] on button "Add Prospect" at bounding box center [831, 115] width 78 height 15
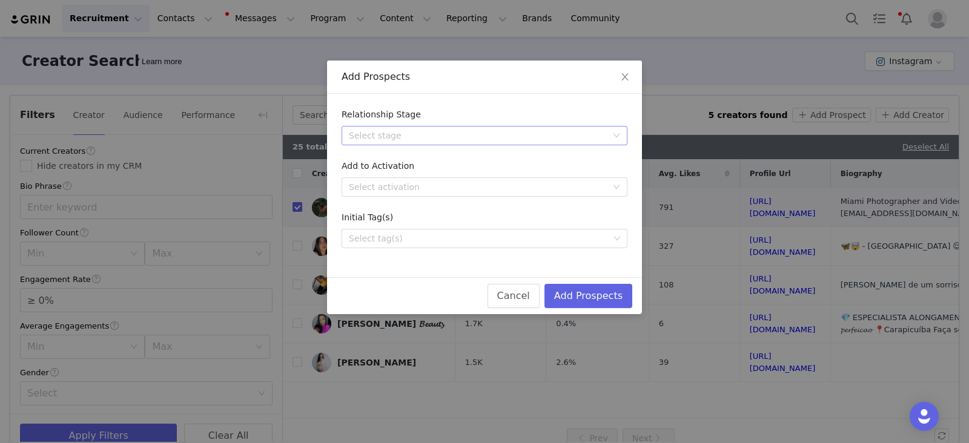
click at [384, 132] on div "Select stage" at bounding box center [478, 136] width 258 height 12
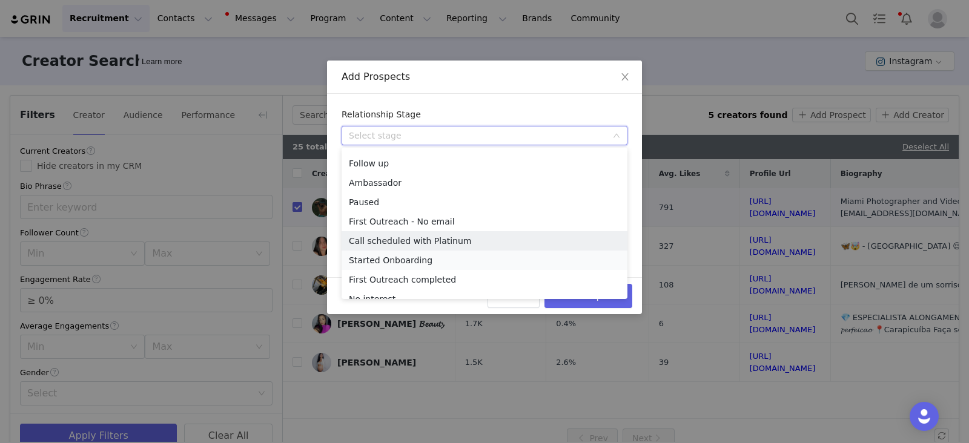
scroll to position [27, 0]
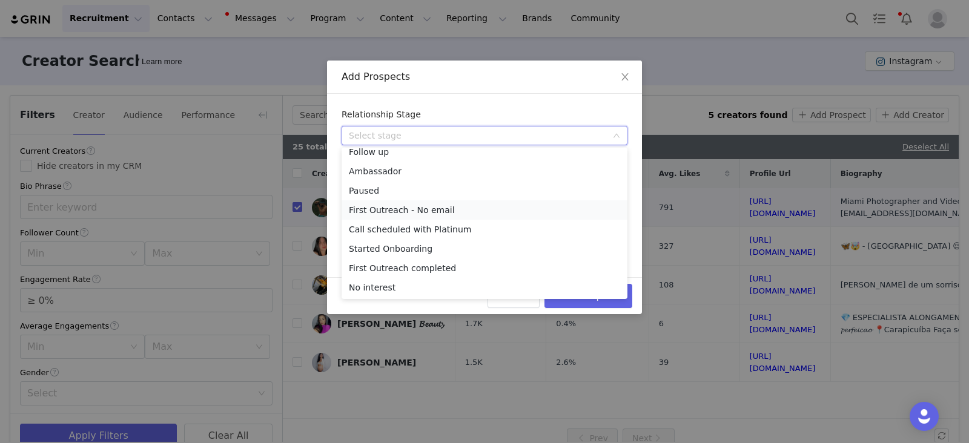
click at [387, 207] on li "First Outreach - No email" at bounding box center [484, 209] width 286 height 19
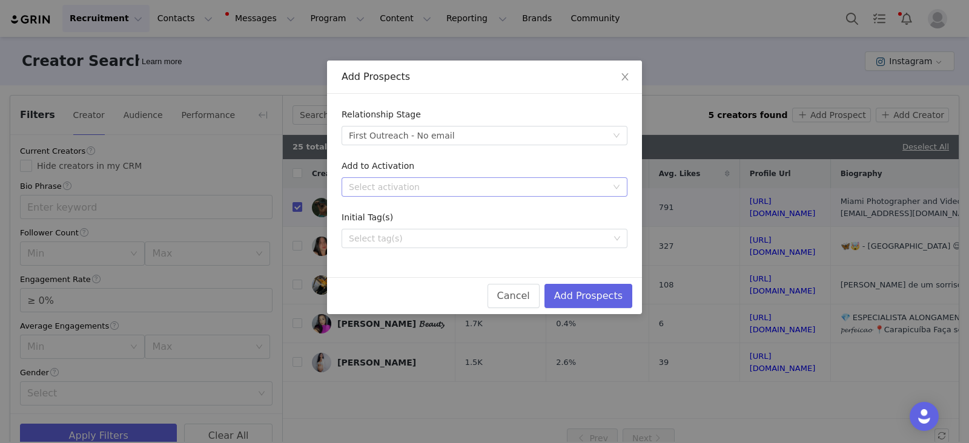
click at [385, 178] on div "Select activation" at bounding box center [480, 187] width 263 height 18
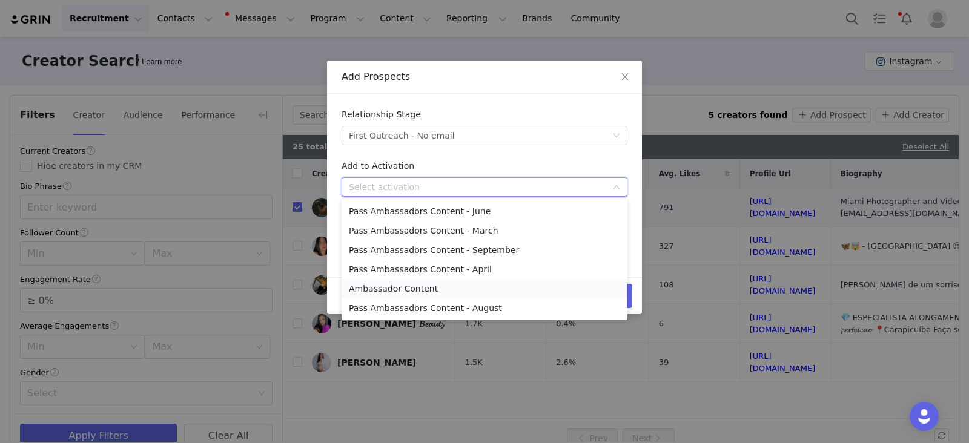
click at [418, 286] on li "Ambassador Content" at bounding box center [484, 288] width 286 height 19
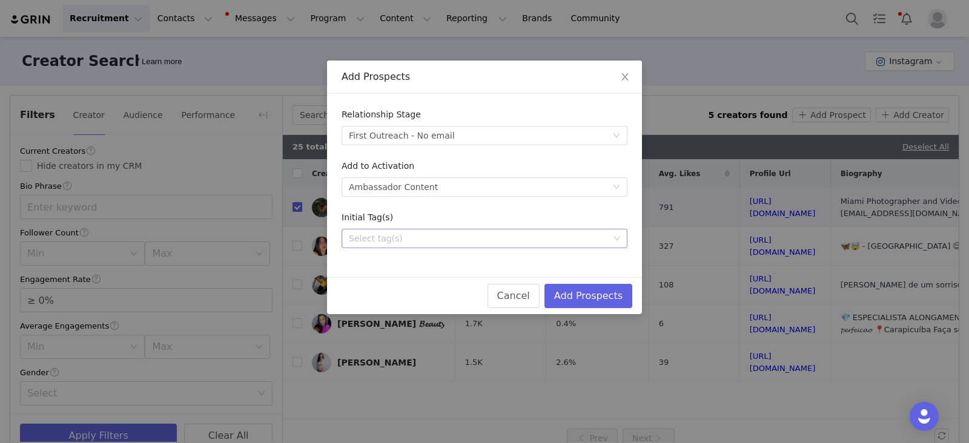
click at [390, 234] on div "Select tag(s)" at bounding box center [479, 238] width 260 height 12
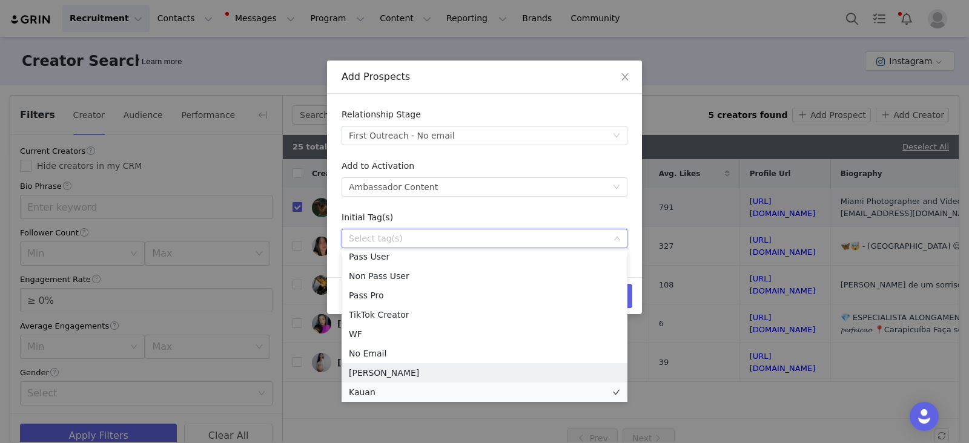
scroll to position [8, 0]
click at [370, 389] on li "Kauan" at bounding box center [484, 389] width 286 height 19
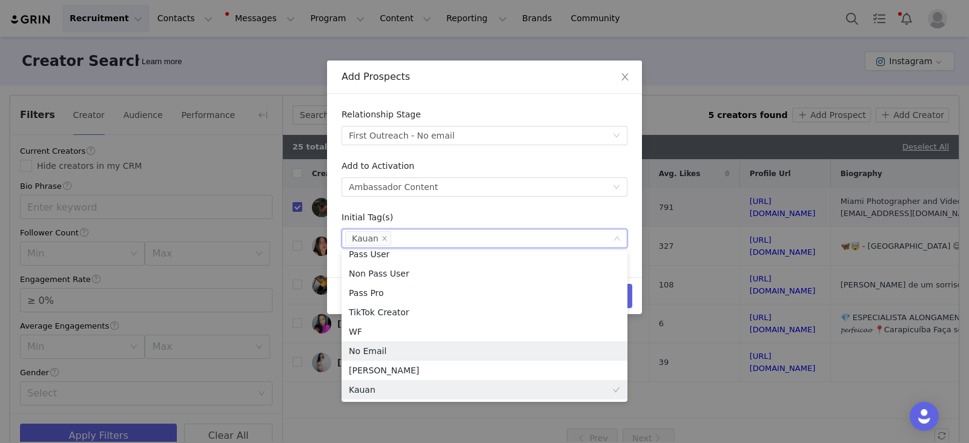
scroll to position [2, 0]
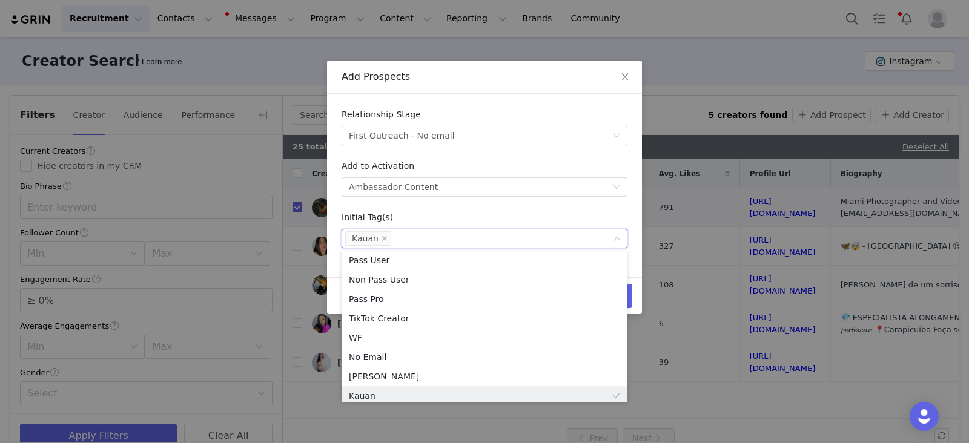
click at [472, 214] on div "Initial Tag(s)" at bounding box center [484, 220] width 286 height 18
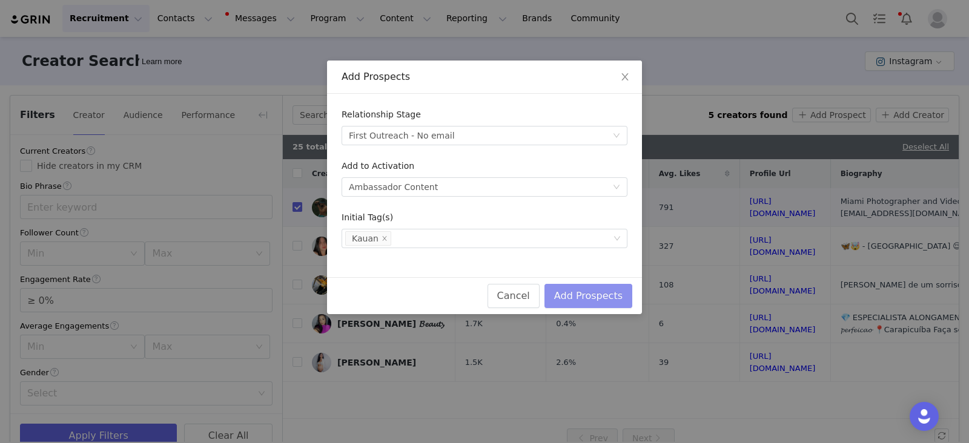
click at [609, 295] on button "Add Prospects" at bounding box center [588, 296] width 88 height 24
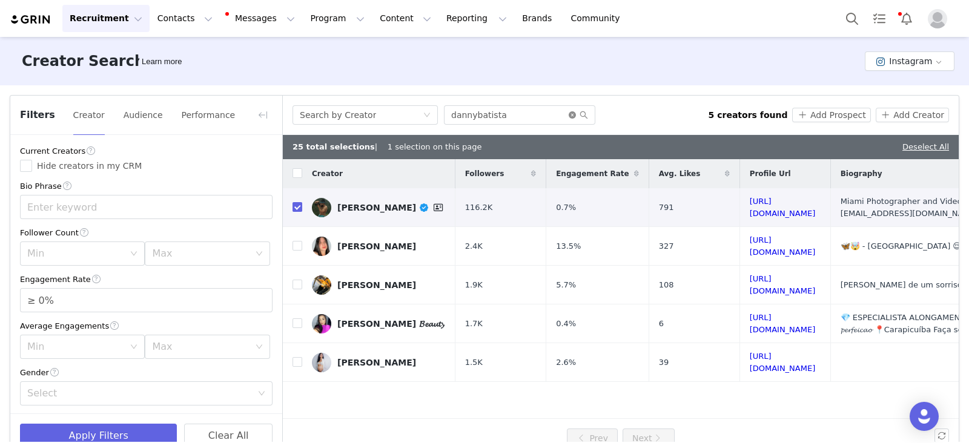
click at [573, 113] on icon "icon: close-circle" at bounding box center [571, 114] width 7 height 7
click at [531, 115] on input "text" at bounding box center [519, 114] width 151 height 19
paste input "jerryghionis"
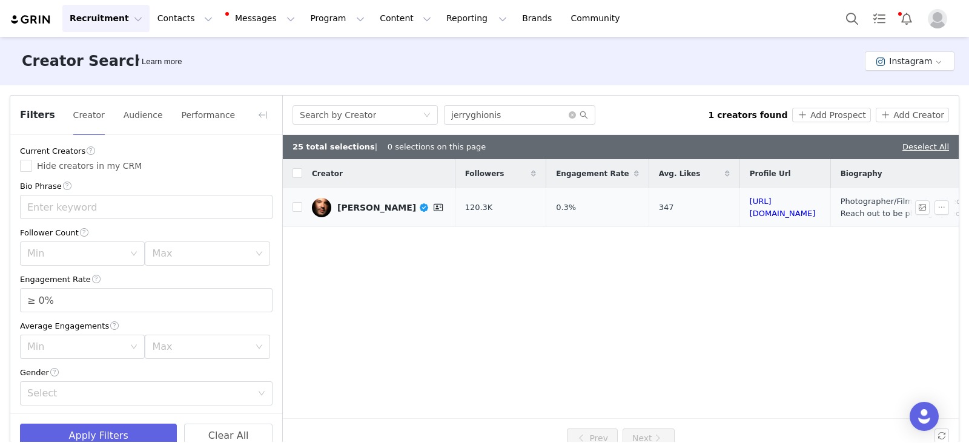
click at [303, 206] on td "Jerry Ghionis" at bounding box center [378, 207] width 153 height 39
click at [298, 206] on input "checkbox" at bounding box center [297, 207] width 10 height 10
click at [838, 116] on button "Add Prospect" at bounding box center [831, 115] width 78 height 15
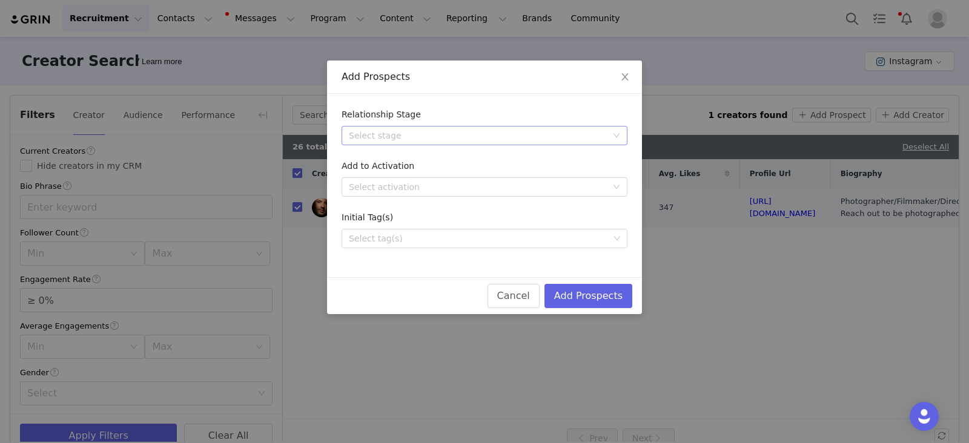
click at [418, 138] on div "Select stage" at bounding box center [478, 136] width 258 height 12
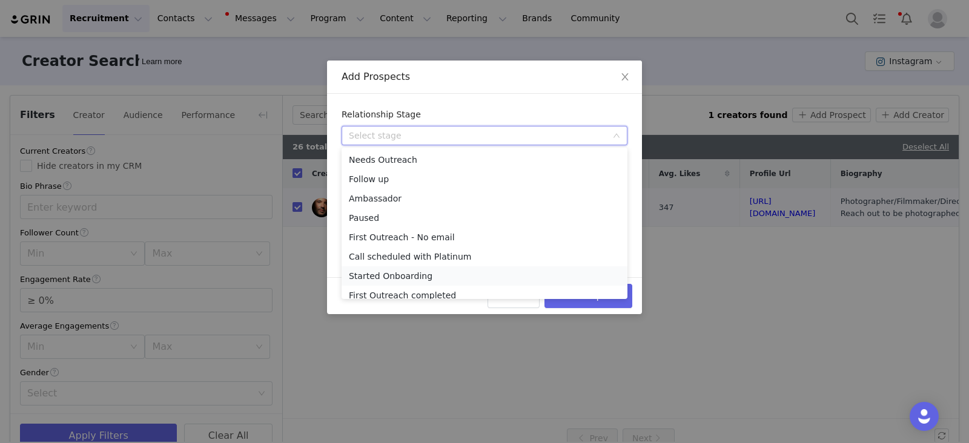
scroll to position [27, 0]
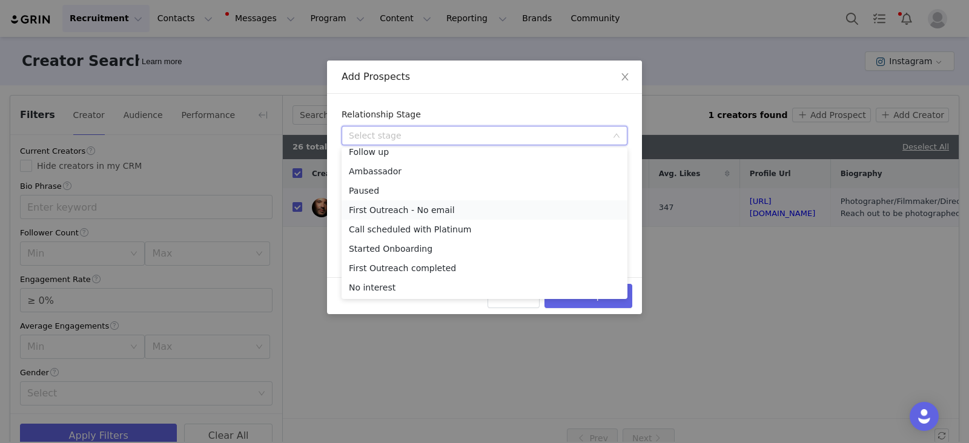
click at [398, 209] on li "First Outreach - No email" at bounding box center [484, 209] width 286 height 19
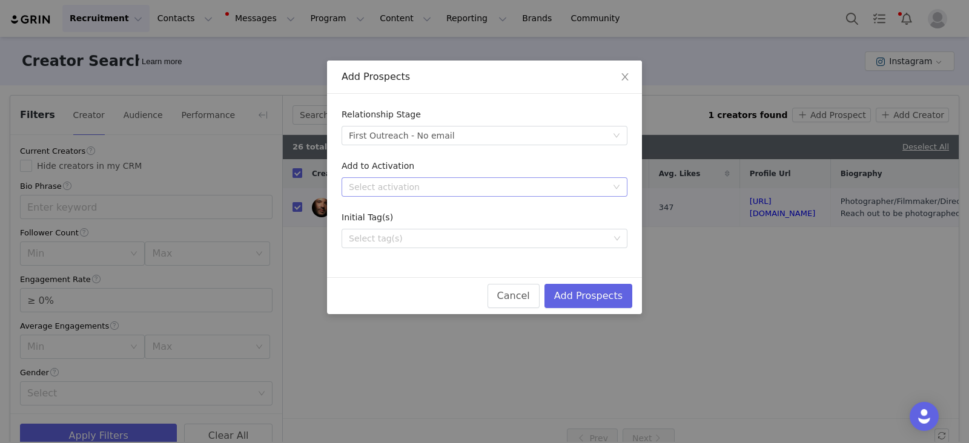
click at [387, 192] on div "Select activation" at bounding box center [478, 187] width 258 height 12
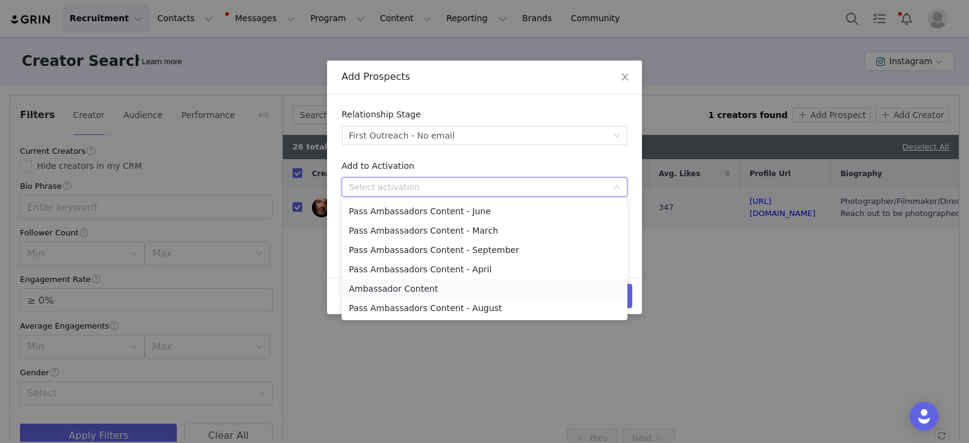
click at [393, 288] on li "Ambassador Content" at bounding box center [484, 288] width 286 height 19
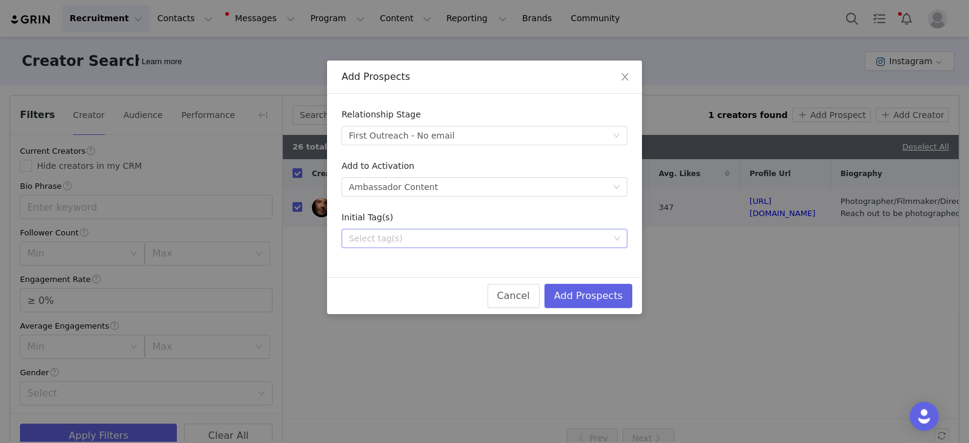
click at [369, 242] on div "Select tag(s)" at bounding box center [479, 238] width 260 height 12
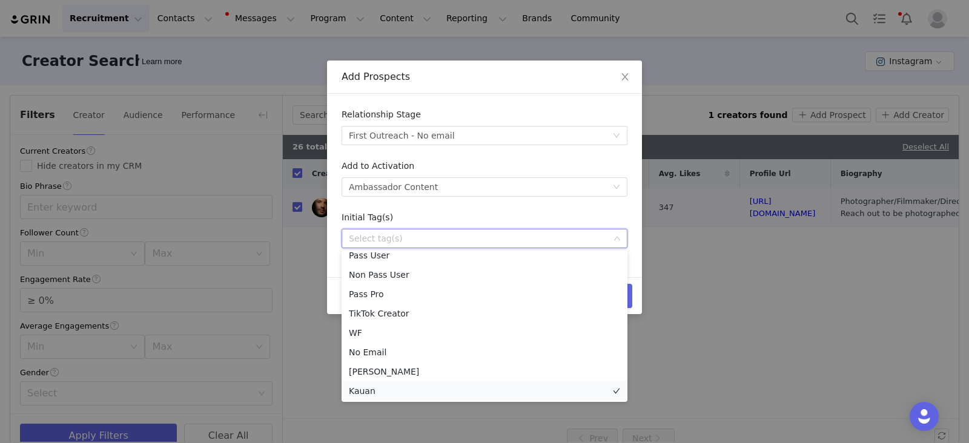
scroll to position [8, 0]
click at [378, 387] on li "Kauan" at bounding box center [484, 389] width 286 height 19
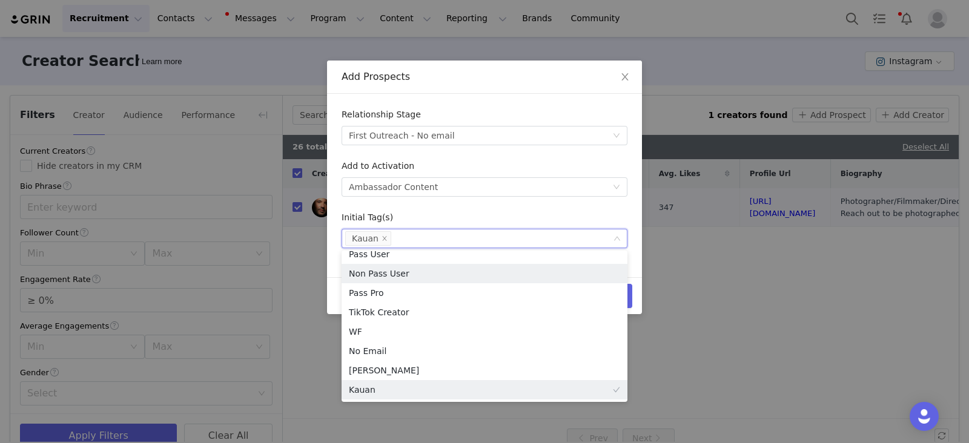
scroll to position [2, 0]
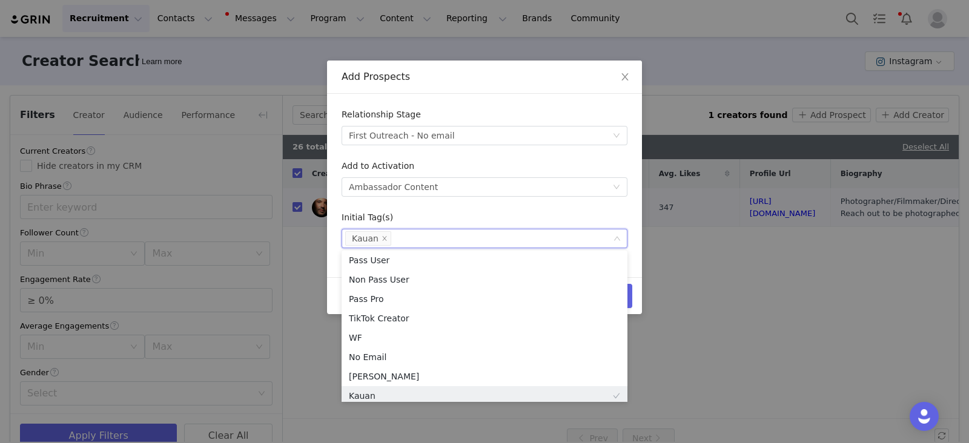
click at [459, 210] on form "Relationship Stage Select stage First Outreach - No email Add to Activation Sel…" at bounding box center [484, 178] width 286 height 140
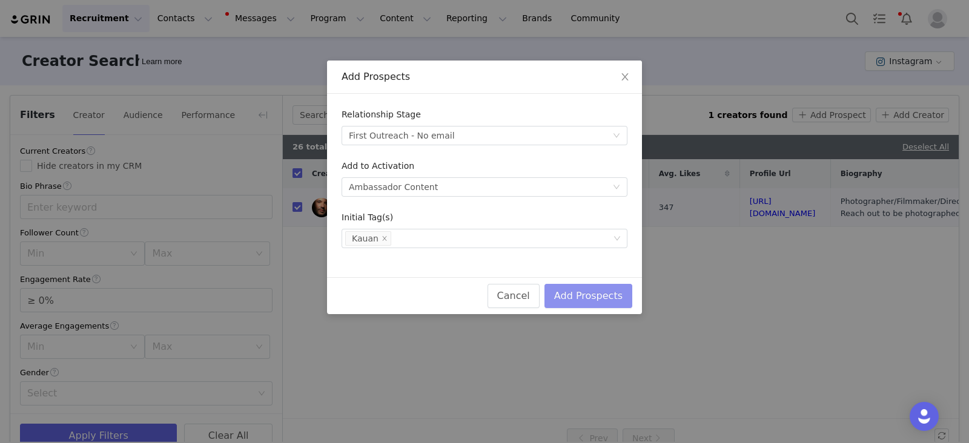
click at [610, 292] on button "Add Prospects" at bounding box center [588, 296] width 88 height 24
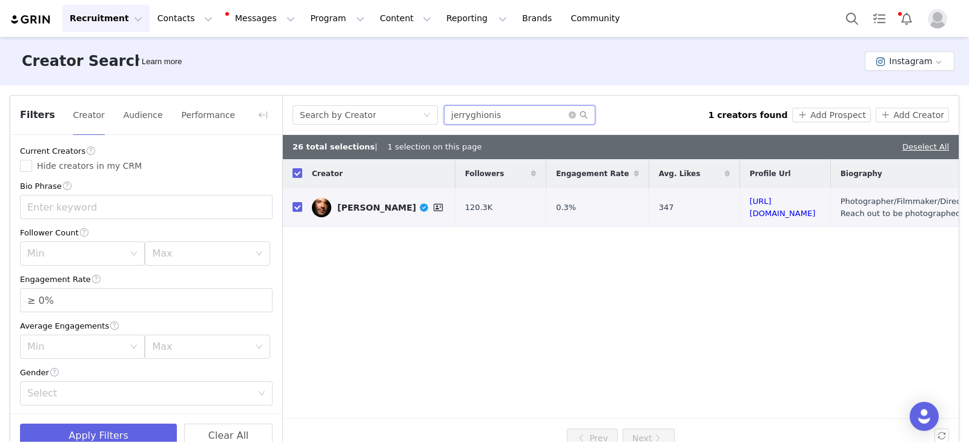
click at [456, 113] on input "jerryghionis" at bounding box center [519, 114] width 151 height 19
paste input "seanbagshaw"
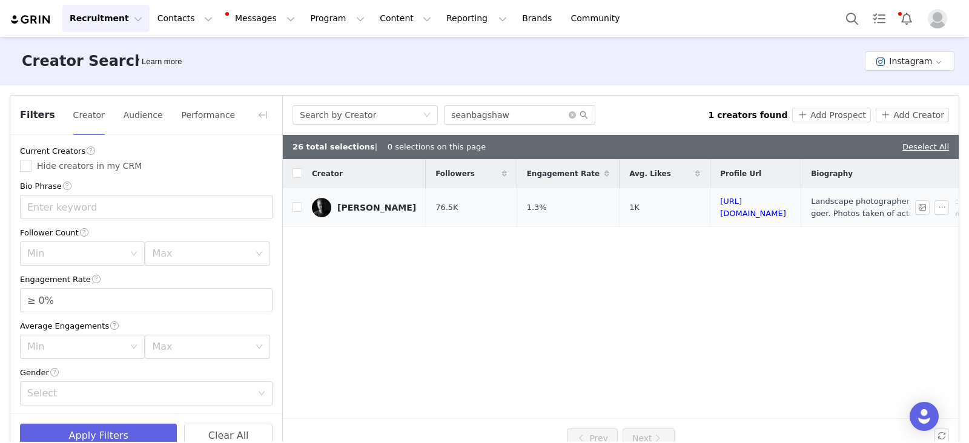
click at [306, 206] on td "Sean Bagshaw" at bounding box center [363, 207] width 123 height 39
click at [298, 206] on input "checkbox" at bounding box center [297, 207] width 10 height 10
click at [817, 113] on button "Add Prospect" at bounding box center [831, 115] width 78 height 15
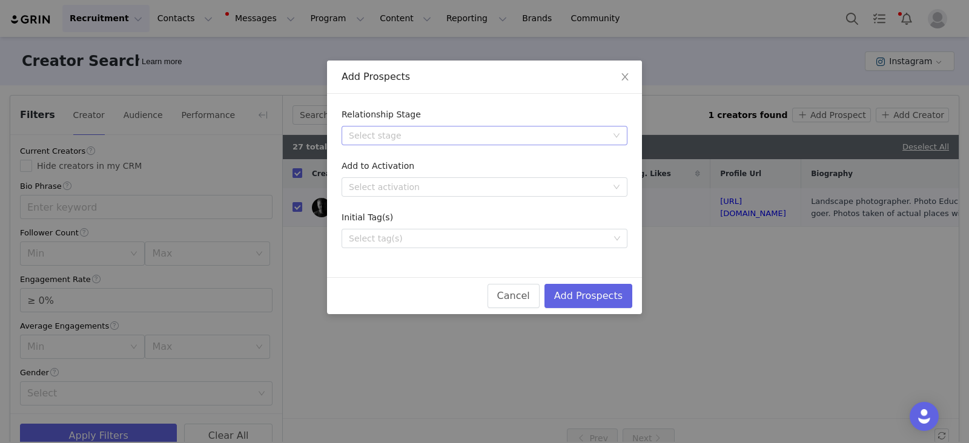
click at [388, 127] on div "Select stage" at bounding box center [480, 136] width 263 height 18
click at [0, 0] on input at bounding box center [0, 0] width 0 height 0
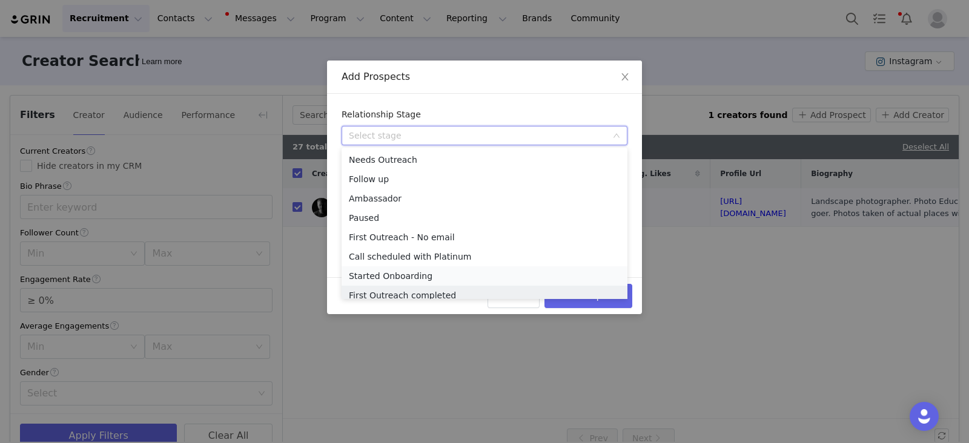
scroll to position [6, 0]
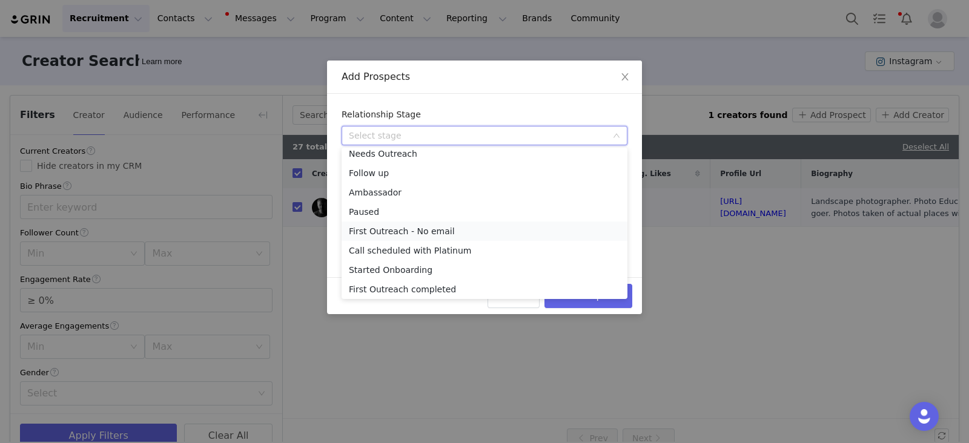
click at [376, 230] on li "First Outreach - No email" at bounding box center [484, 231] width 286 height 19
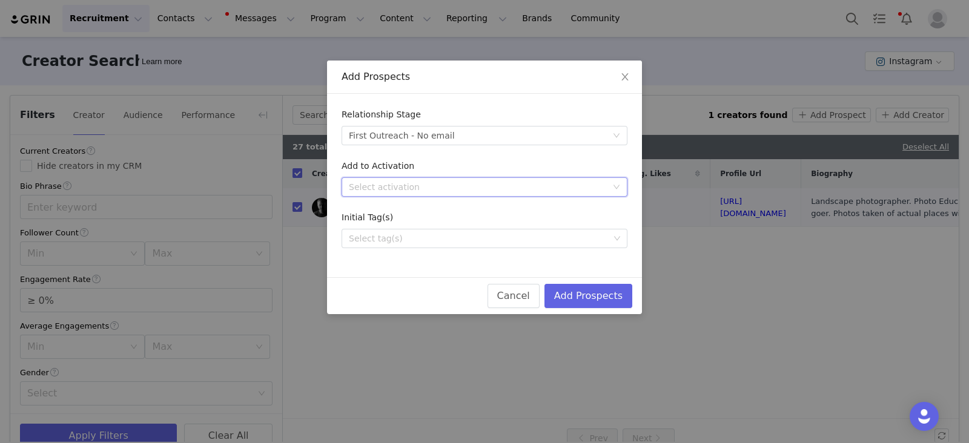
click at [381, 193] on div "Select activation" at bounding box center [480, 187] width 263 height 18
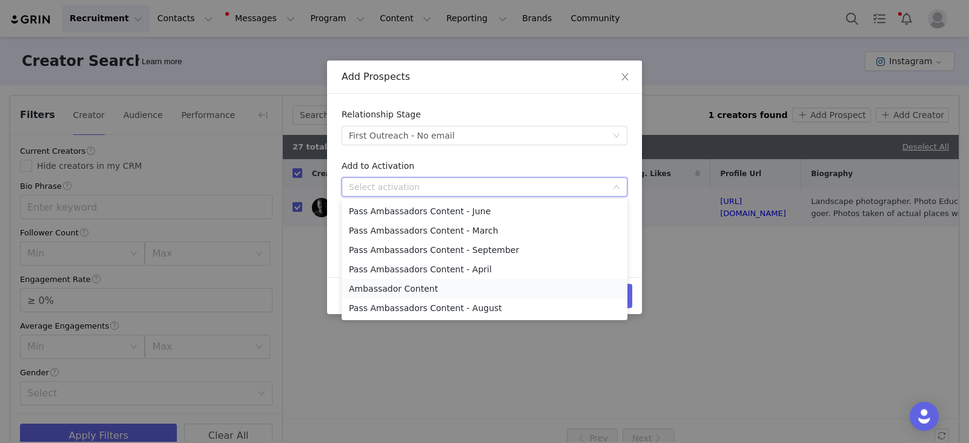
click at [381, 289] on li "Ambassador Content" at bounding box center [484, 288] width 286 height 19
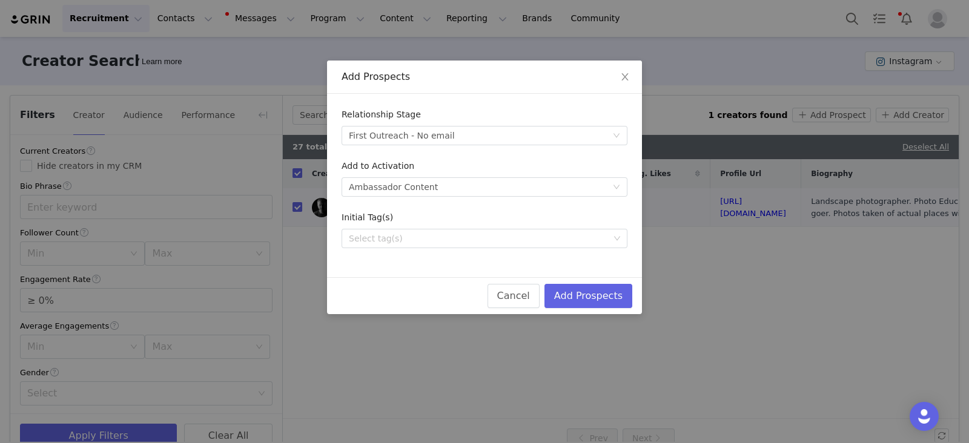
drag, startPoint x: 369, startPoint y: 254, endPoint x: 369, endPoint y: 245, distance: 8.5
click at [369, 252] on div "Relationship Stage Select stage First Outreach - No email Add to Activation Sel…" at bounding box center [484, 185] width 315 height 183
click at [369, 243] on div "Select tag(s)" at bounding box center [479, 238] width 269 height 18
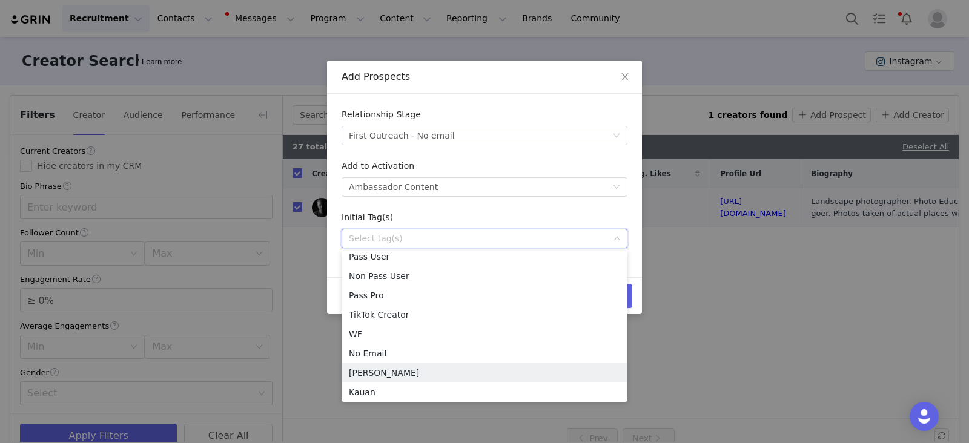
scroll to position [8, 0]
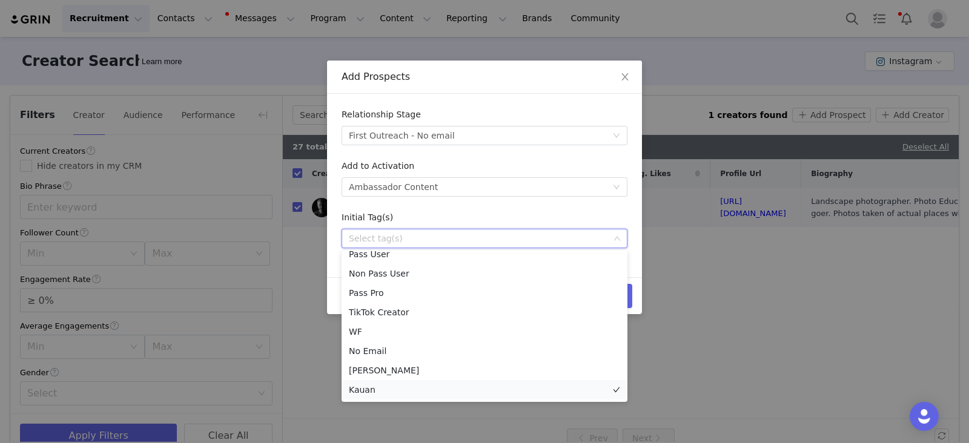
click at [368, 383] on li "Kauan" at bounding box center [484, 389] width 286 height 19
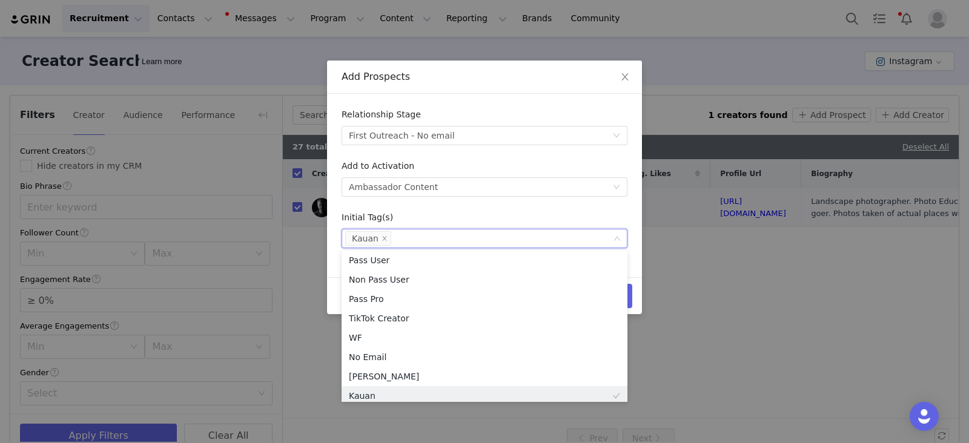
click at [481, 213] on div "Initial Tag(s)" at bounding box center [484, 220] width 286 height 18
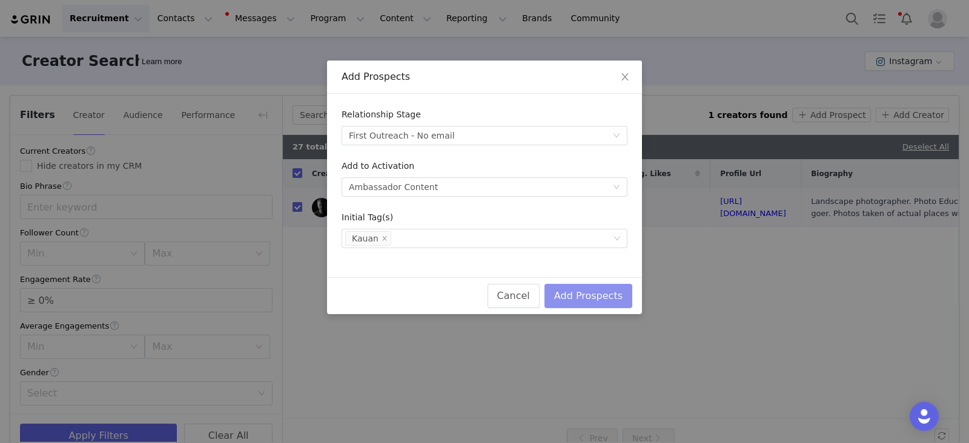
click at [621, 295] on button "Add Prospects" at bounding box center [588, 296] width 88 height 24
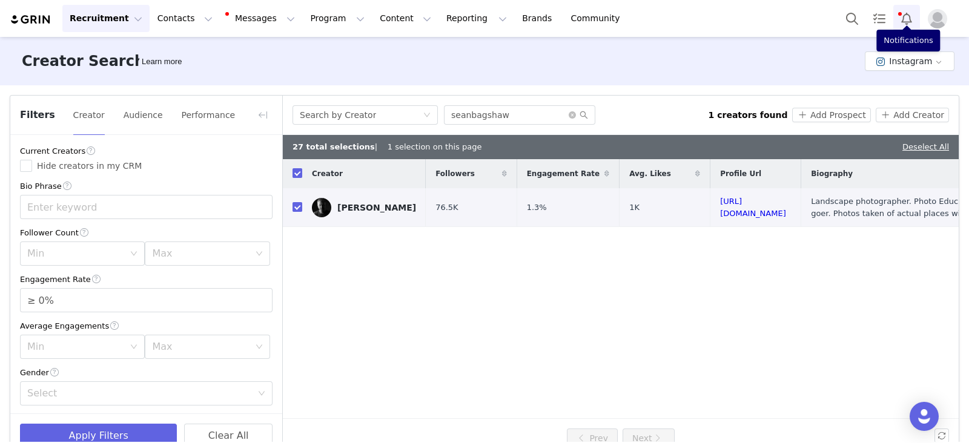
click at [898, 24] on button "Notifications" at bounding box center [906, 18] width 27 height 27
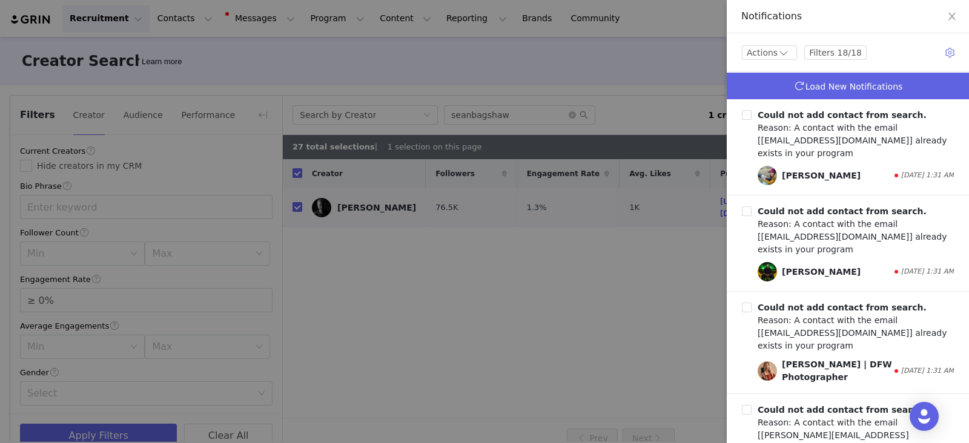
click at [815, 86] on span "Load New Notifications" at bounding box center [853, 87] width 97 height 10
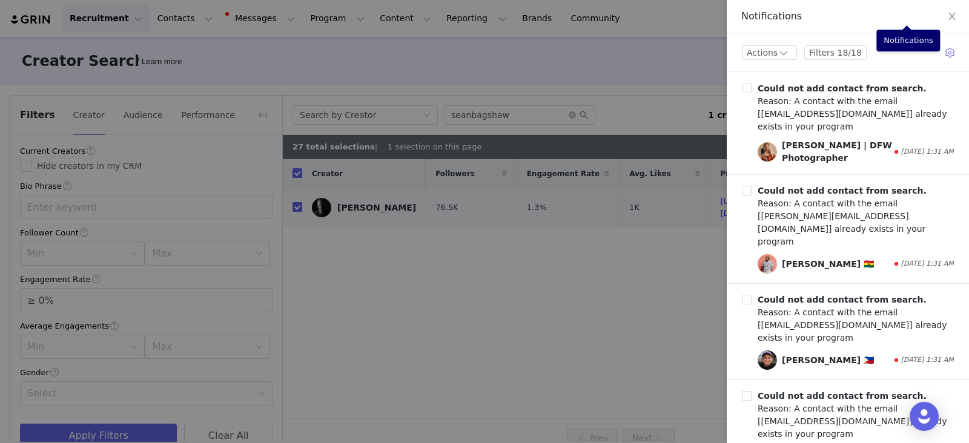
scroll to position [0, 0]
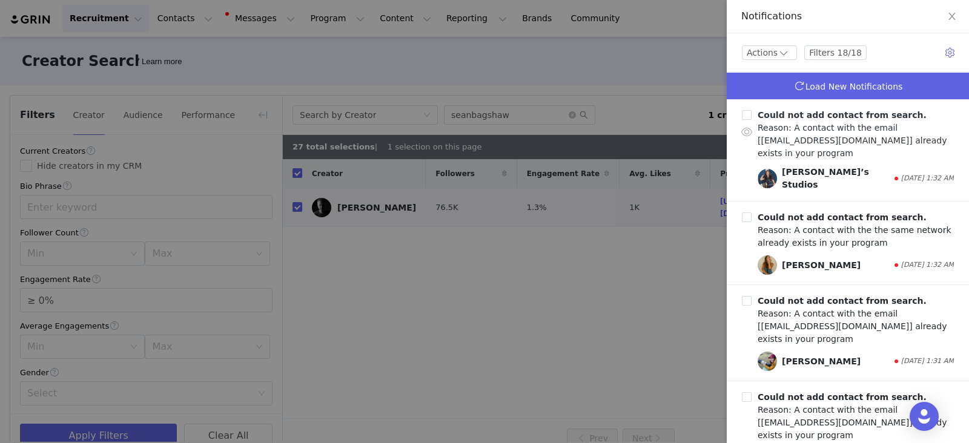
click at [886, 131] on div "Reason: A contact with the email [samias.studios@gmail.com] already exists in y…" at bounding box center [855, 141] width 196 height 38
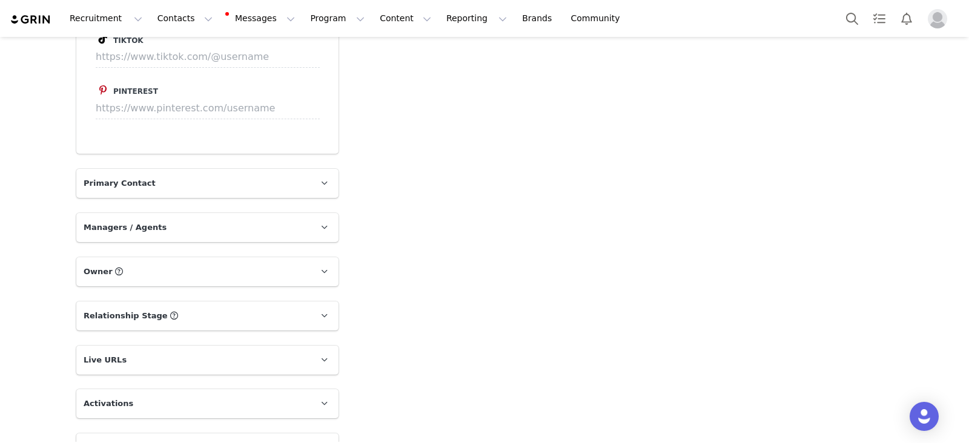
scroll to position [1617, 0]
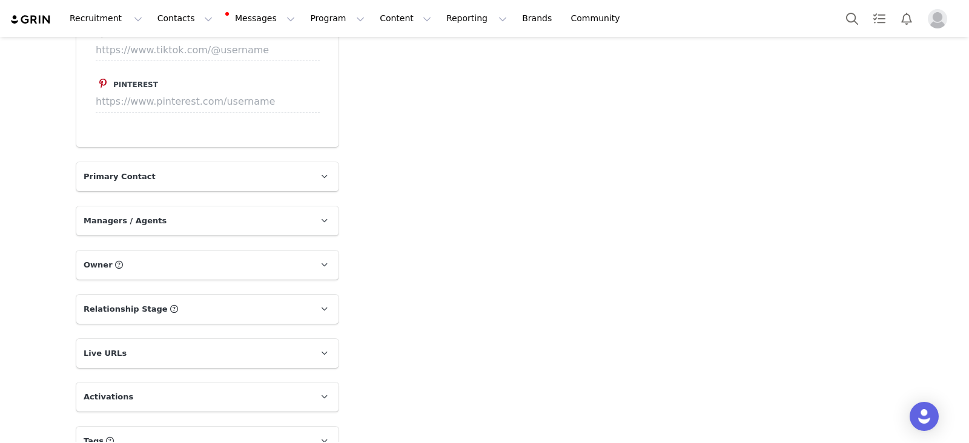
click at [94, 259] on span "Owner" at bounding box center [98, 265] width 29 height 12
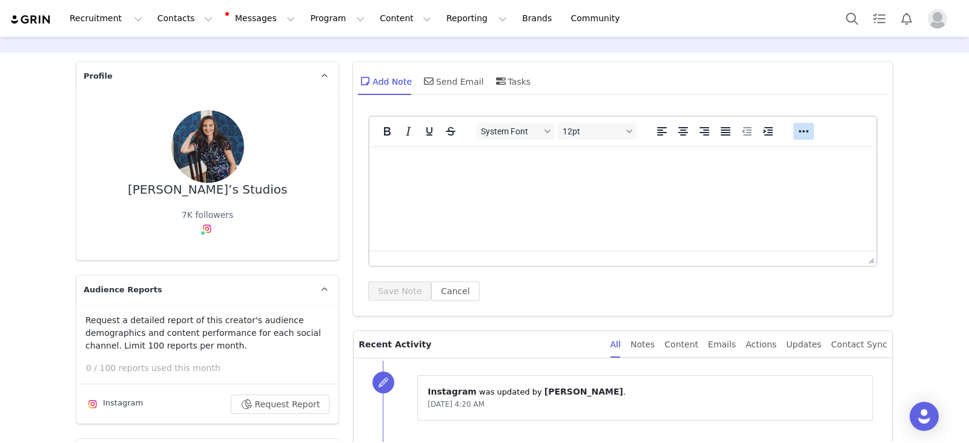
scroll to position [0, 0]
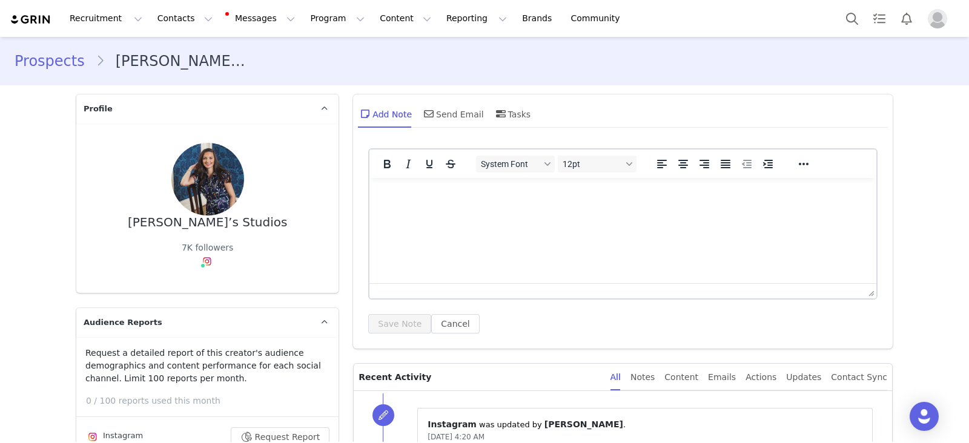
click at [947, 17] on button "Profile" at bounding box center [939, 18] width 39 height 19
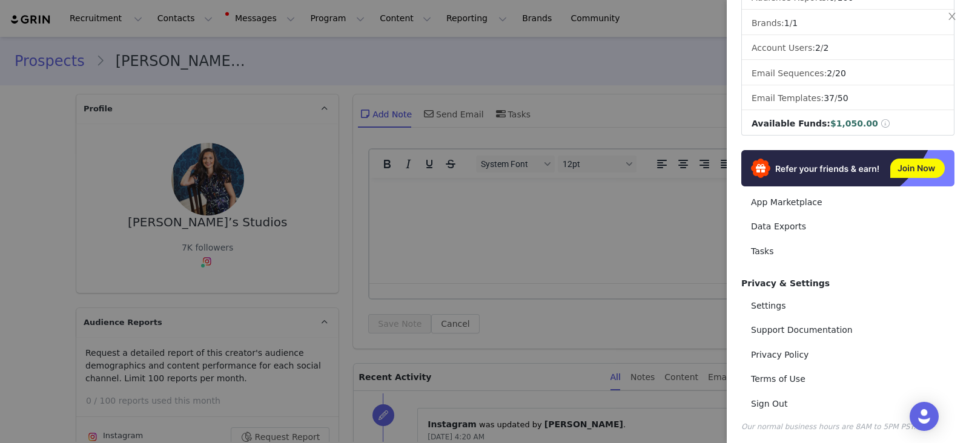
scroll to position [167, 0]
click at [521, 257] on div at bounding box center [484, 221] width 969 height 443
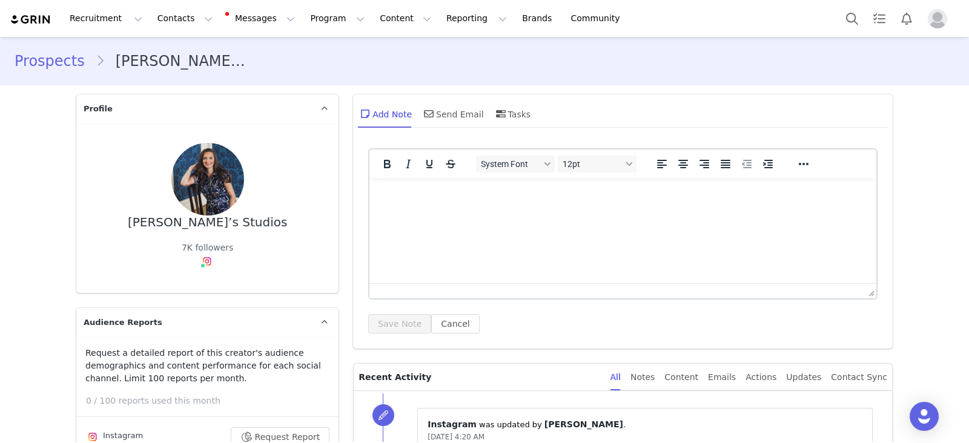
click at [33, 20] on img at bounding box center [31, 20] width 42 height 12
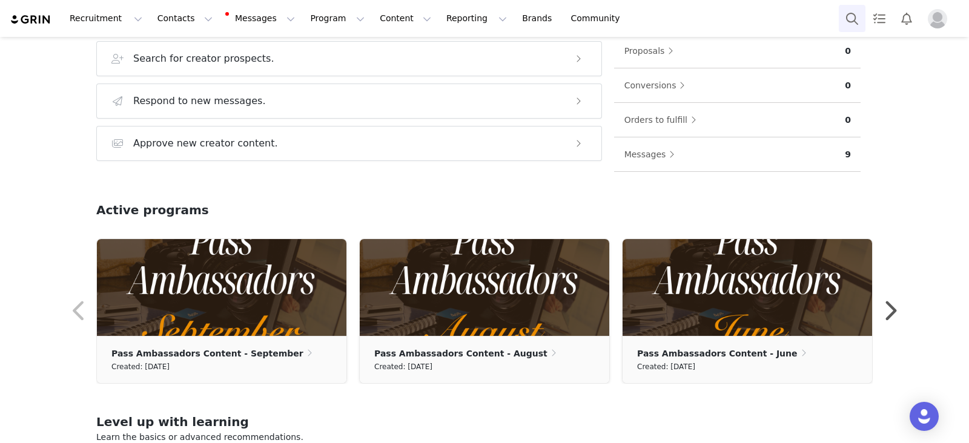
scroll to position [403, 0]
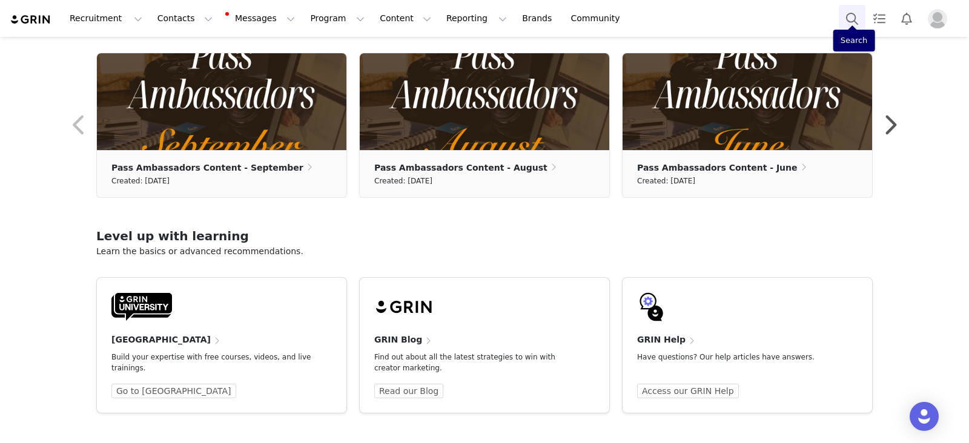
click at [849, 16] on button "Search" at bounding box center [851, 18] width 27 height 27
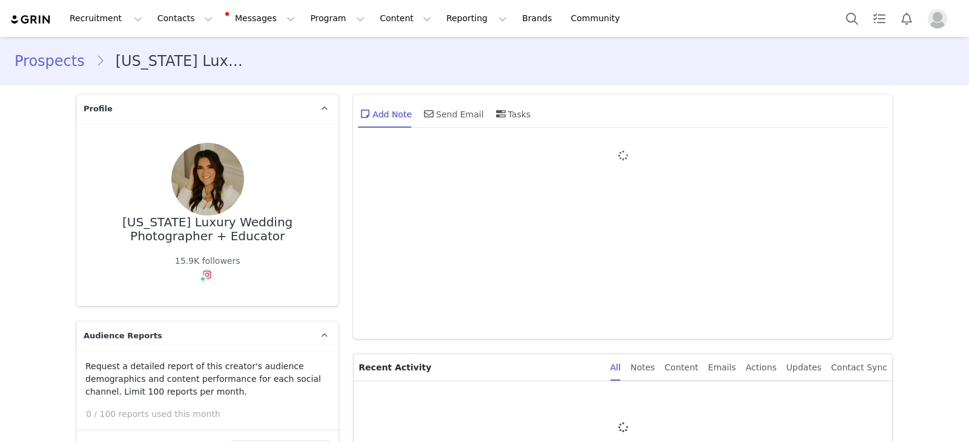
type input "+1 ([GEOGRAPHIC_DATA])"
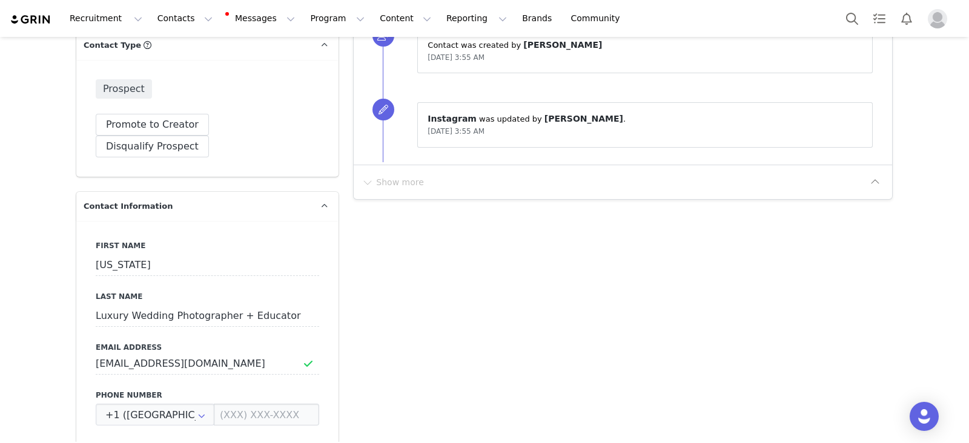
scroll to position [908, 0]
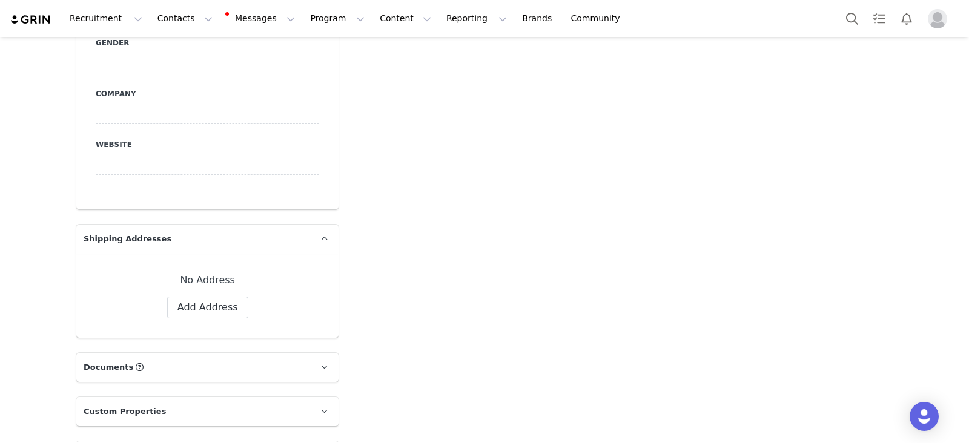
click at [32, 20] on img at bounding box center [31, 20] width 42 height 12
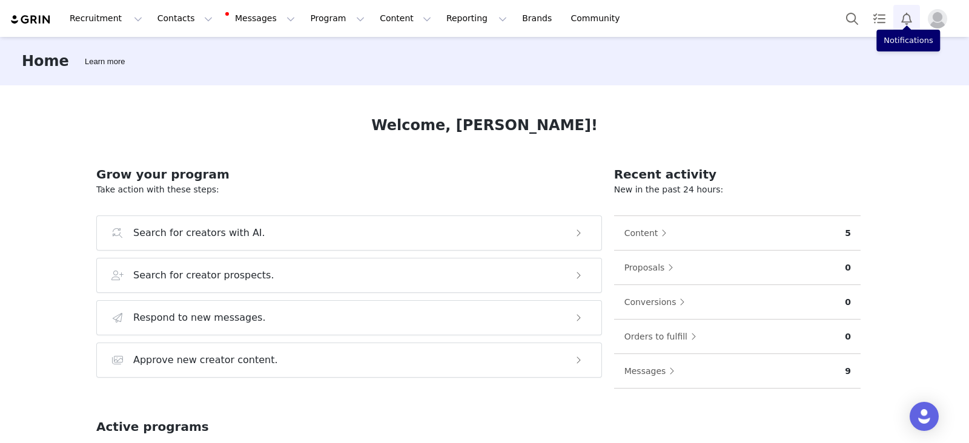
click at [908, 12] on button "Notifications" at bounding box center [906, 18] width 27 height 27
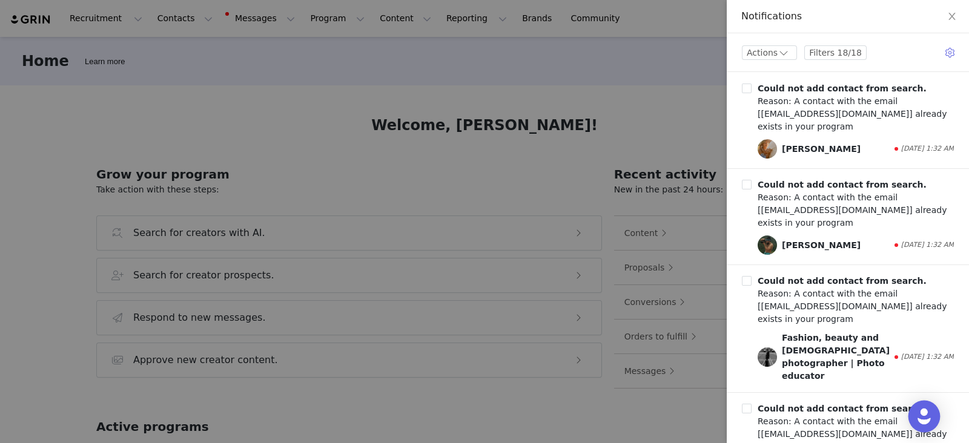
click at [927, 414] on img "Open Intercom Messenger" at bounding box center [924, 417] width 16 height 16
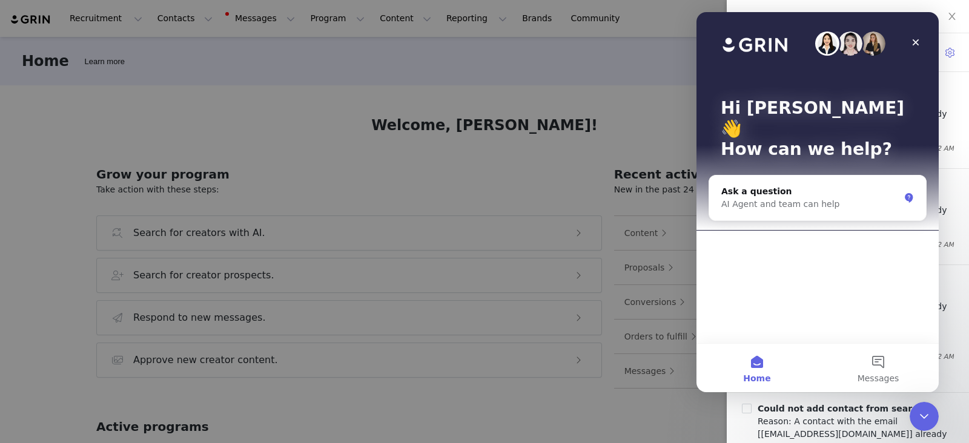
click at [594, 125] on div at bounding box center [484, 221] width 969 height 443
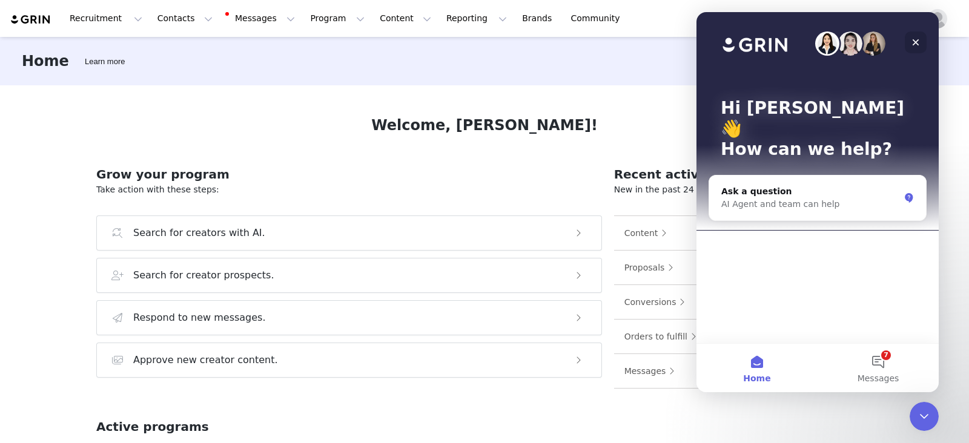
click at [916, 41] on icon "Close" at bounding box center [915, 42] width 7 height 7
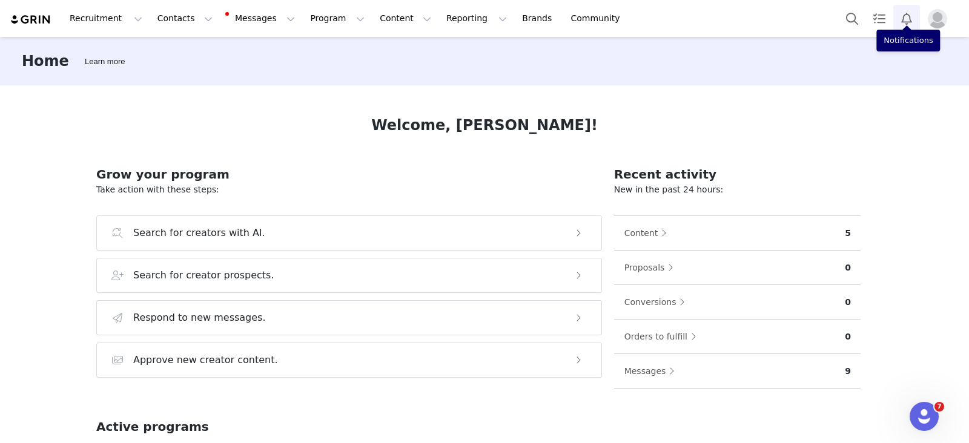
click at [903, 21] on button "Notifications" at bounding box center [906, 18] width 27 height 27
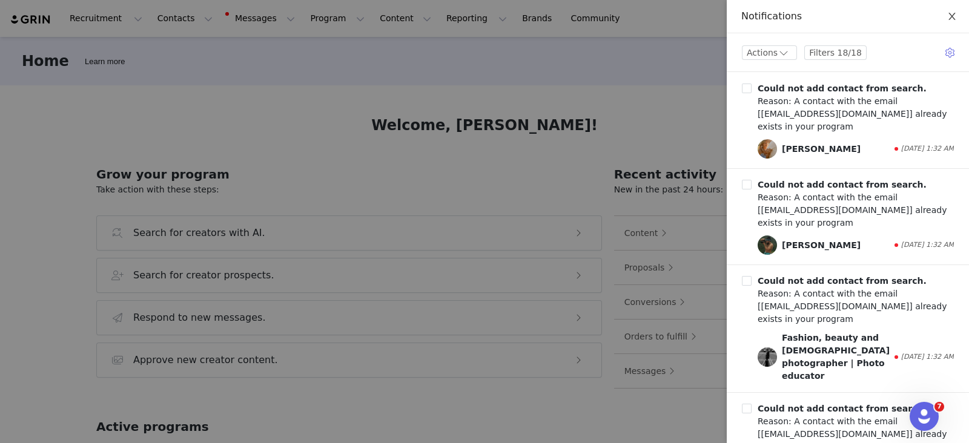
click at [952, 16] on icon "icon: close" at bounding box center [952, 17] width 10 height 10
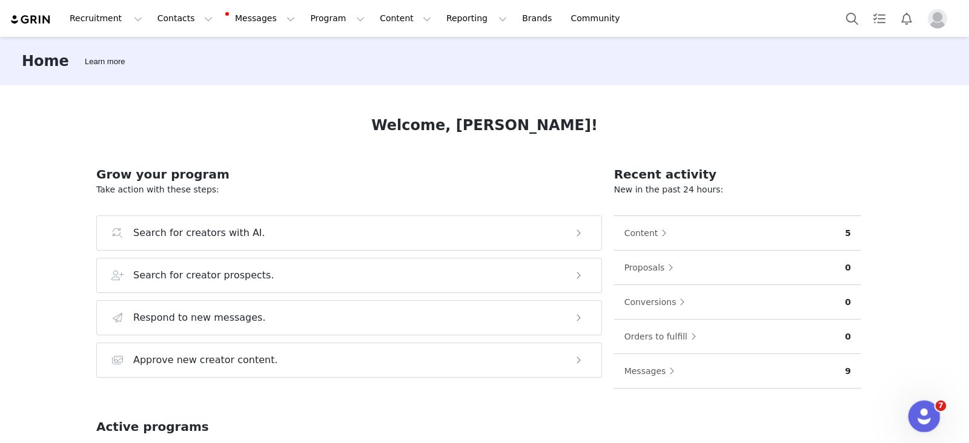
click at [932, 404] on div "Open Intercom Messenger" at bounding box center [922, 415] width 40 height 40
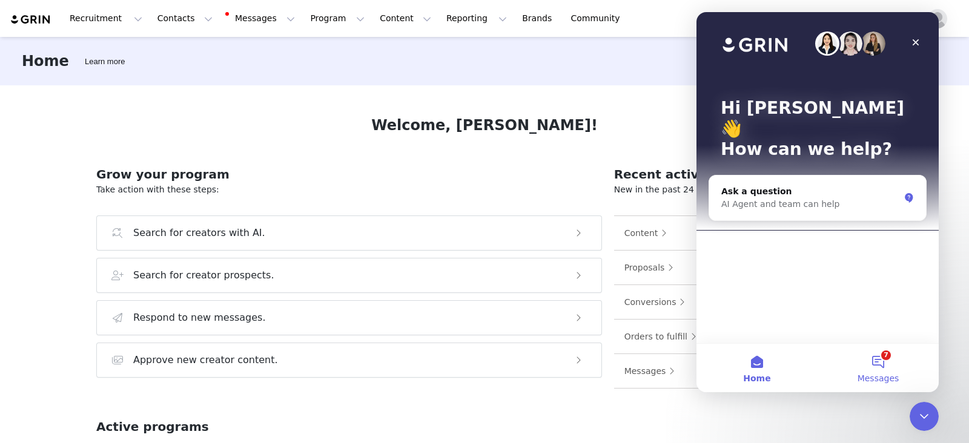
click at [891, 371] on button "7 Messages" at bounding box center [877, 368] width 121 height 48
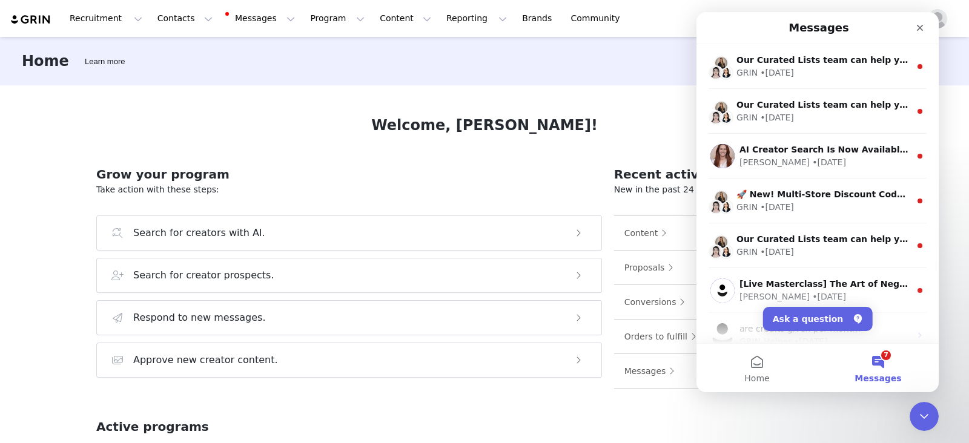
click at [647, 112] on div "Welcome, Nataly! Grow your program Take action with these steps: Search for cre…" at bounding box center [484, 263] width 834 height 356
click at [916, 28] on icon "Close" at bounding box center [920, 28] width 10 height 10
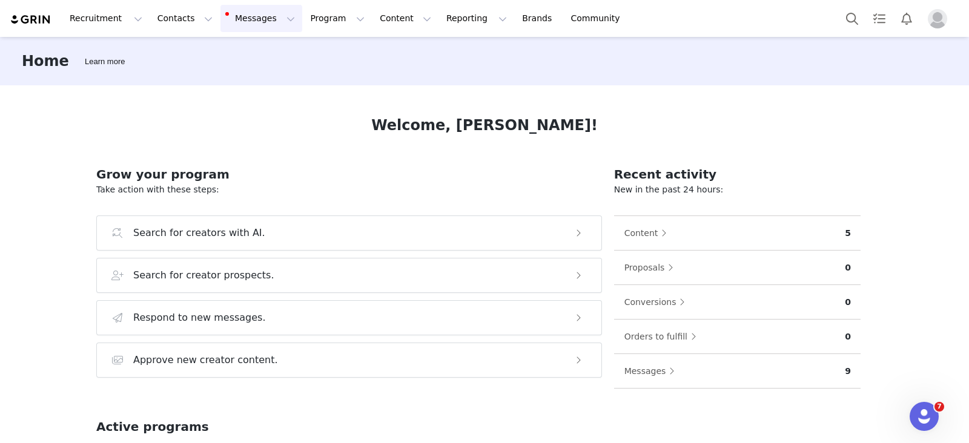
click at [220, 25] on button "Messages Messages" at bounding box center [261, 18] width 82 height 27
click at [229, 72] on p "Inbox" at bounding box center [221, 76] width 23 height 13
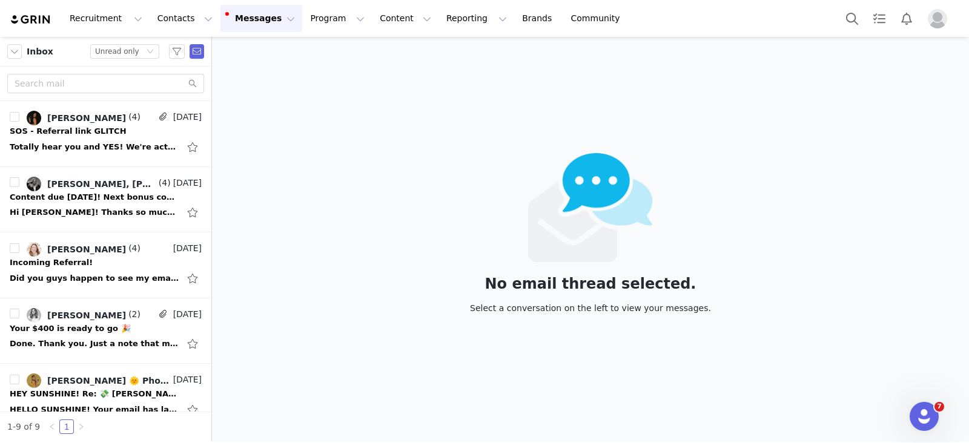
click at [941, 24] on img "Profile" at bounding box center [936, 18] width 19 height 19
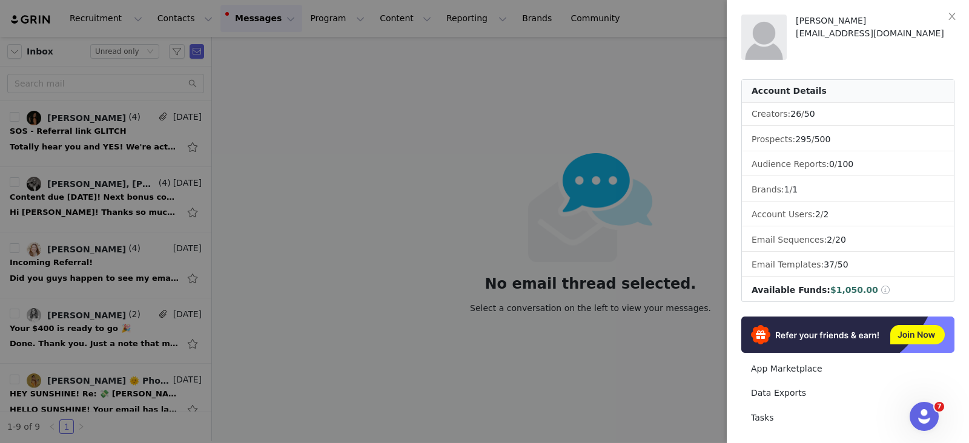
click at [615, 173] on div at bounding box center [484, 221] width 969 height 443
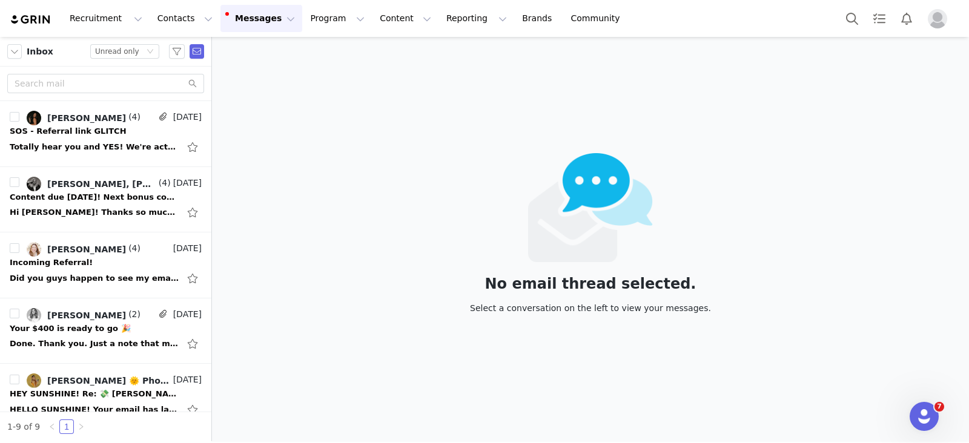
click at [37, 19] on img at bounding box center [31, 20] width 42 height 12
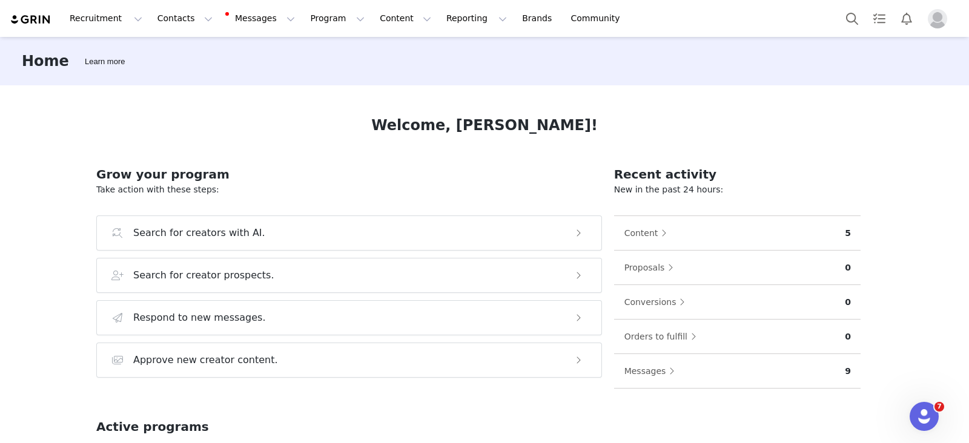
click at [943, 20] on img "Profile" at bounding box center [936, 18] width 19 height 19
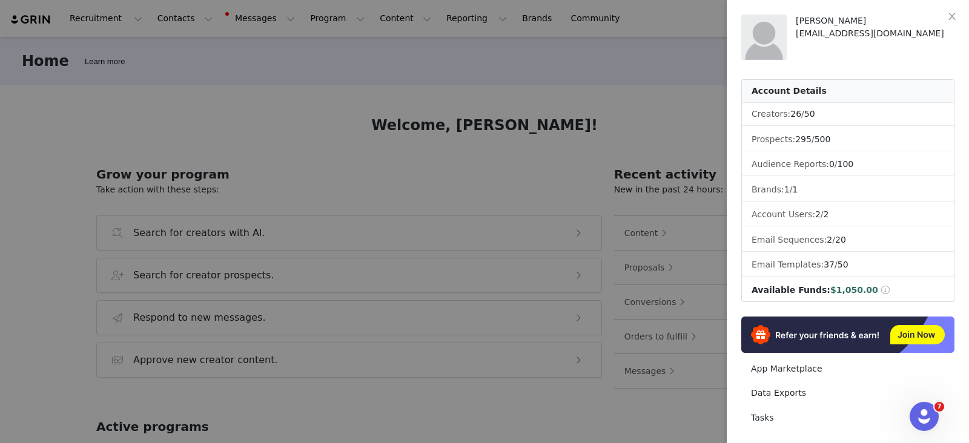
click at [646, 131] on div at bounding box center [484, 221] width 969 height 443
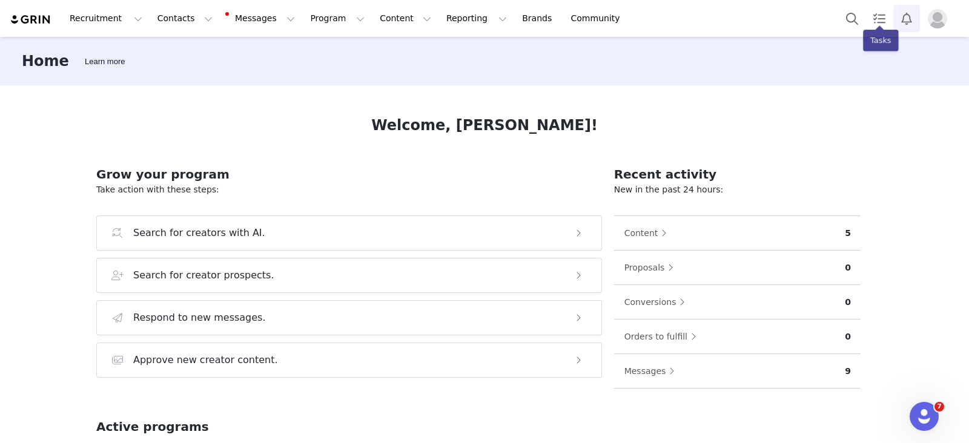
click at [910, 16] on button "Notifications" at bounding box center [906, 18] width 27 height 27
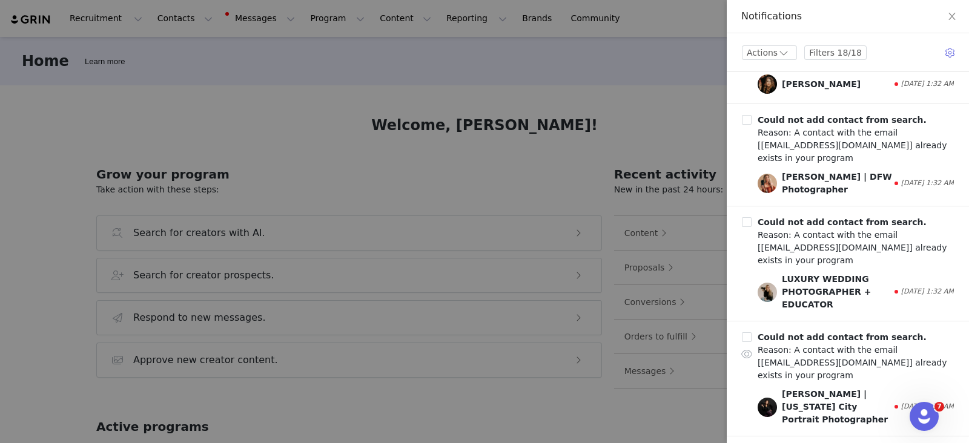
scroll to position [2171, 0]
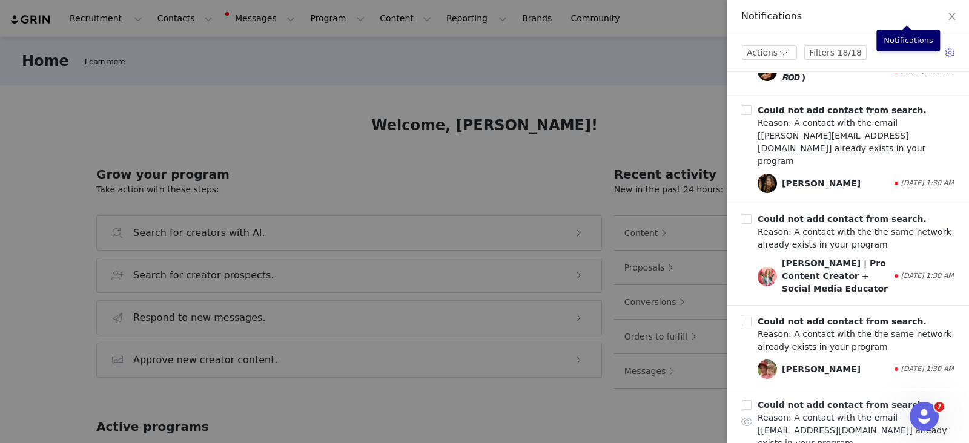
scroll to position [4647, 0]
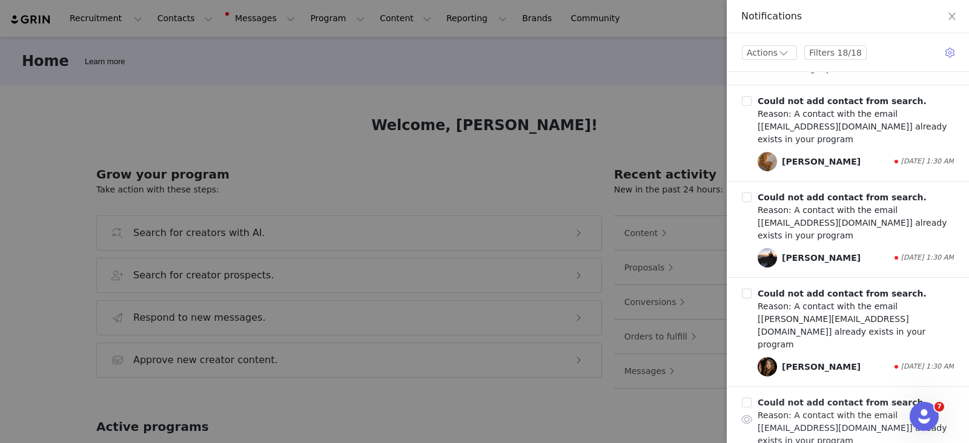
scroll to position [7167, 0]
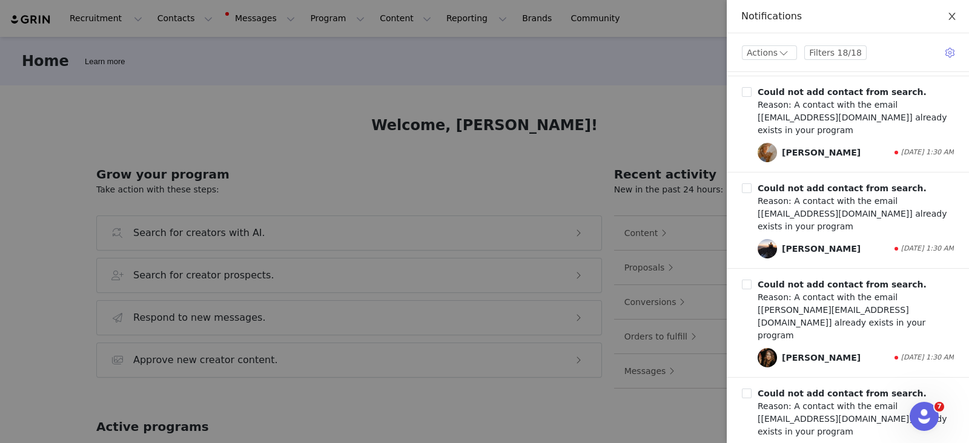
click at [958, 15] on button "Close" at bounding box center [952, 17] width 34 height 34
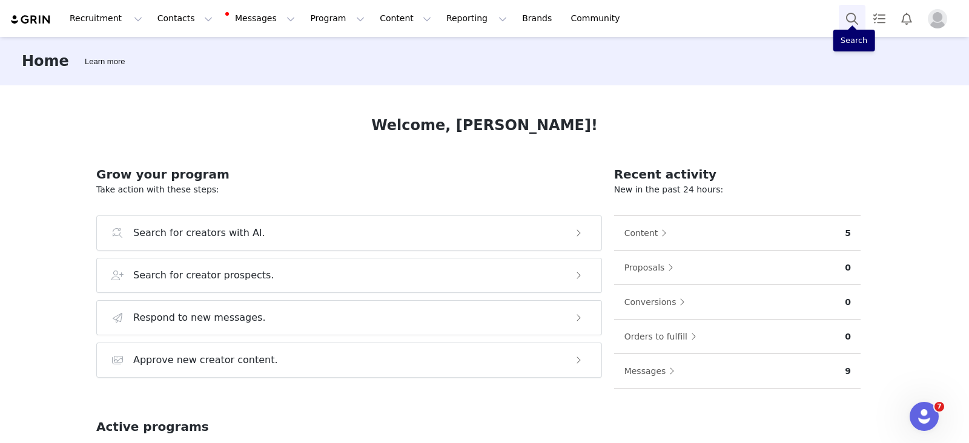
click at [850, 23] on button "Search" at bounding box center [851, 18] width 27 height 27
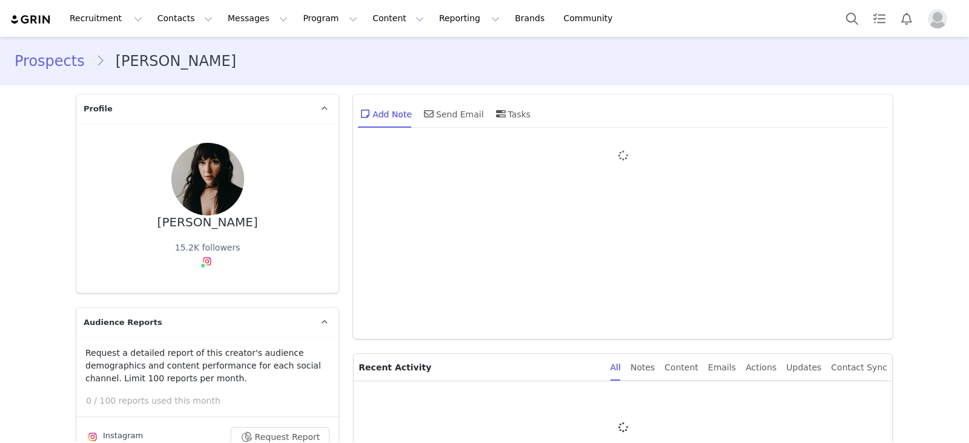
type input "+1 ([GEOGRAPHIC_DATA])"
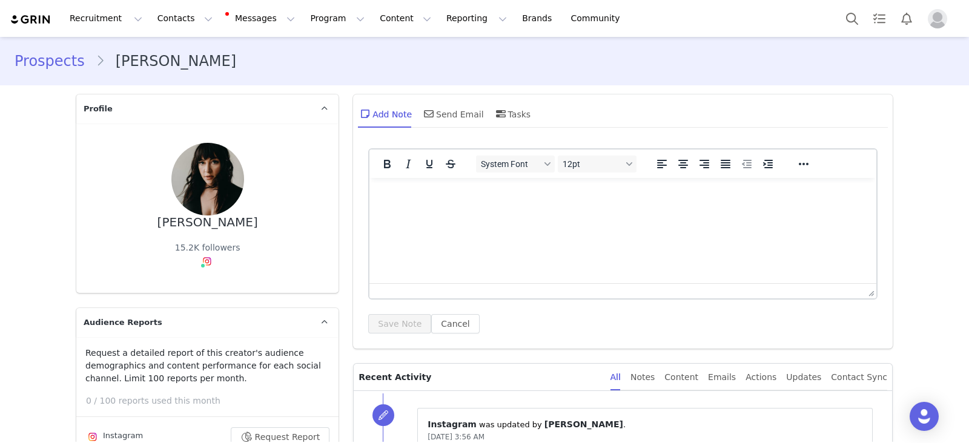
click at [61, 59] on link "Prospects" at bounding box center [55, 61] width 81 height 22
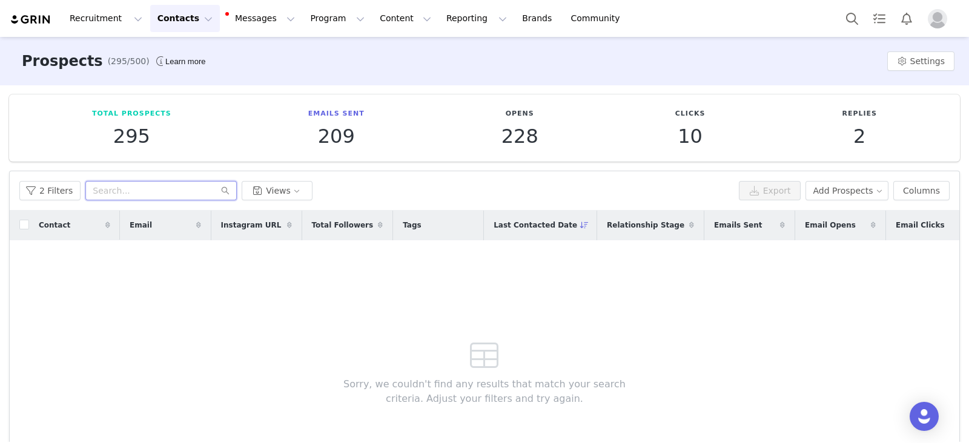
click at [154, 189] on input "text" at bounding box center [160, 190] width 151 height 19
type input "kauan"
click at [858, 142] on p "2" at bounding box center [858, 136] width 35 height 22
drag, startPoint x: 829, startPoint y: 131, endPoint x: 842, endPoint y: 145, distance: 18.9
click at [829, 131] on div "Replies 2" at bounding box center [859, 128] width 172 height 38
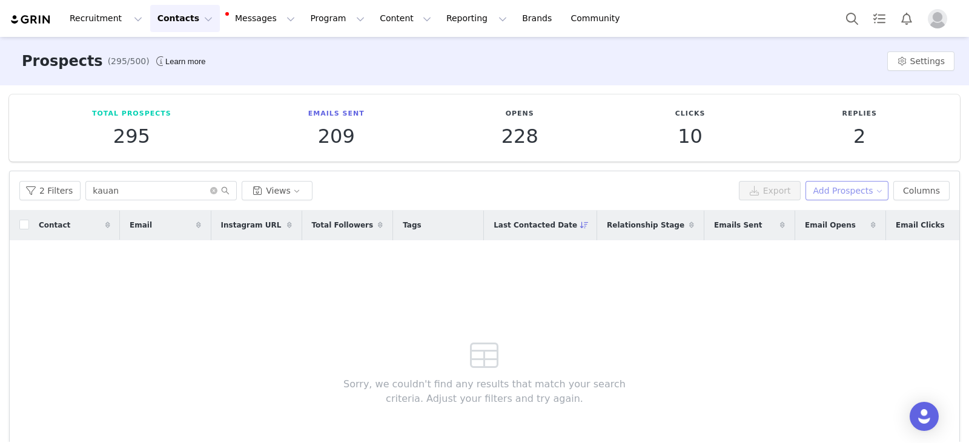
click at [867, 193] on button "Add Prospects" at bounding box center [847, 190] width 84 height 19
click at [806, 277] on div "Contact Email Instagram URL Total Followers Tags Last Contacted Date Relationsh…" at bounding box center [484, 355] width 949 height 289
click at [912, 191] on button "Columns" at bounding box center [921, 190] width 56 height 19
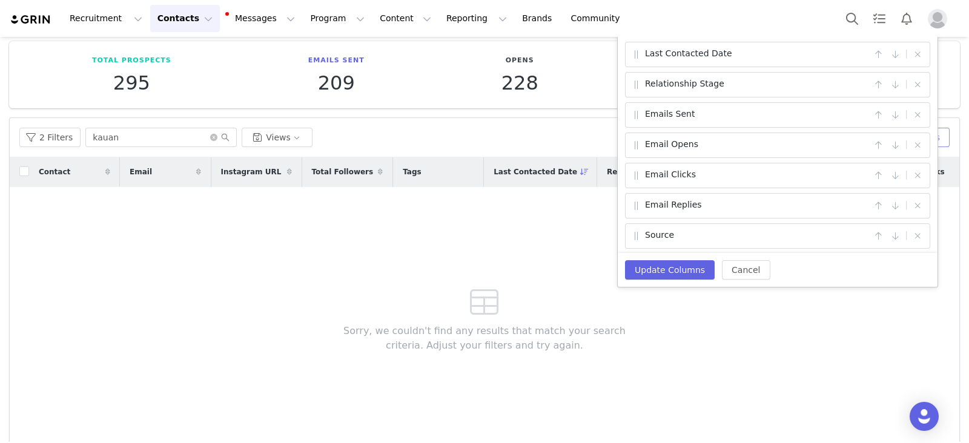
scroll to position [102, 0]
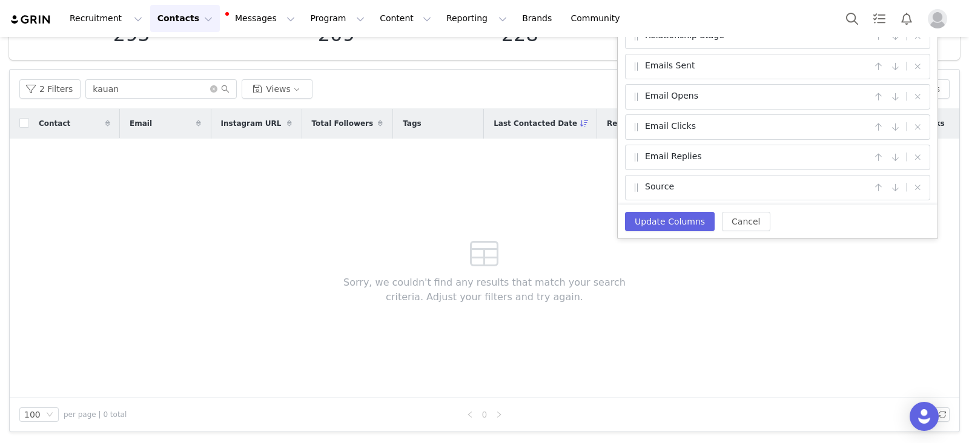
click at [300, 192] on div "Contact Email Instagram URL Total Followers Tags Last Contacted Date Relationsh…" at bounding box center [484, 253] width 949 height 289
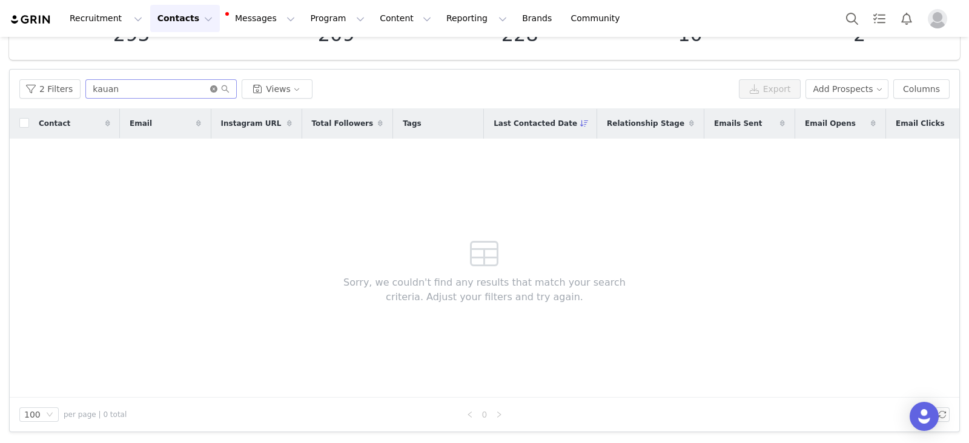
click at [210, 91] on icon "icon: close-circle" at bounding box center [213, 88] width 7 height 7
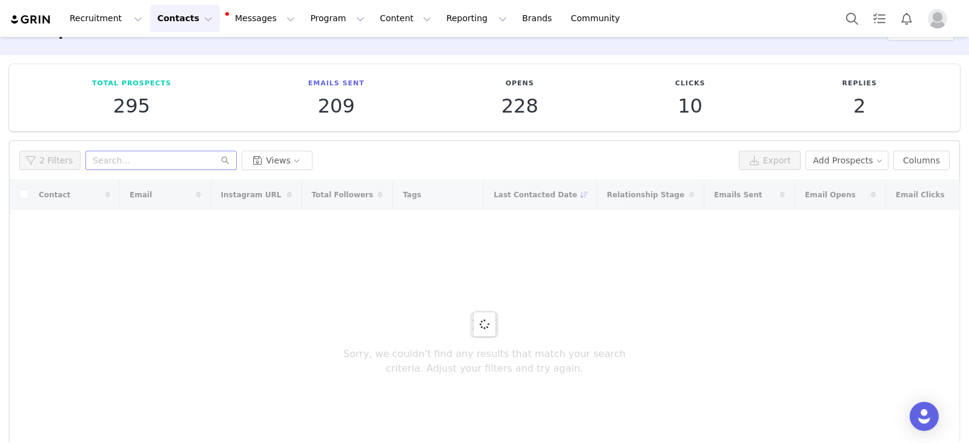
scroll to position [0, 0]
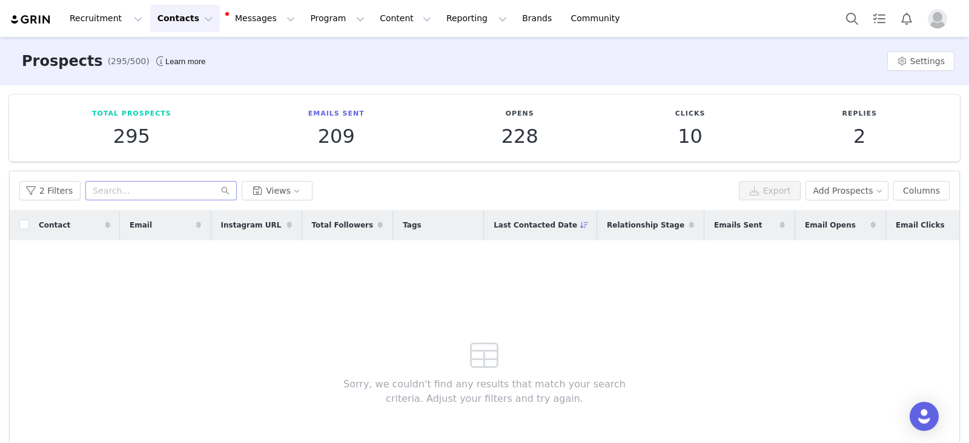
click at [326, 133] on p "209" at bounding box center [336, 136] width 56 height 22
click at [124, 116] on p "Total Prospects" at bounding box center [131, 114] width 79 height 10
click at [108, 59] on span "(295/500)" at bounding box center [129, 61] width 42 height 13
drag, startPoint x: 44, startPoint y: 61, endPoint x: 71, endPoint y: 61, distance: 27.2
click at [50, 61] on h3 "Prospects" at bounding box center [62, 61] width 81 height 22
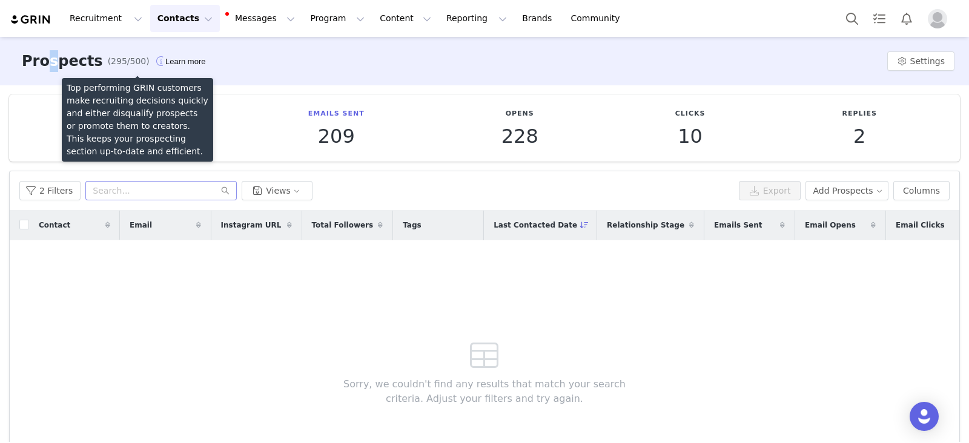
click at [151, 62] on button "button" at bounding box center [160, 60] width 19 height 19
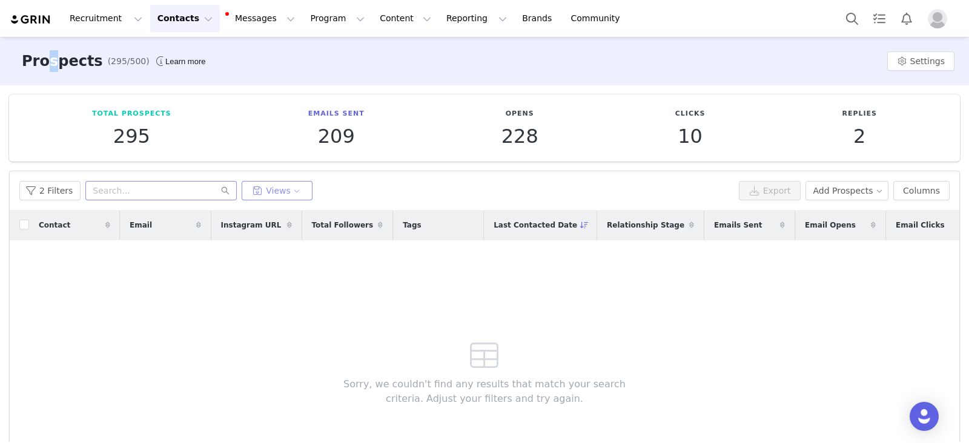
click at [266, 192] on button "Views" at bounding box center [277, 190] width 71 height 19
drag, startPoint x: 846, startPoint y: 135, endPoint x: 847, endPoint y: 143, distance: 8.6
click at [845, 140] on p "2" at bounding box center [858, 136] width 35 height 22
click at [848, 143] on p "2" at bounding box center [858, 136] width 35 height 22
click at [900, 64] on button "Settings" at bounding box center [920, 60] width 67 height 19
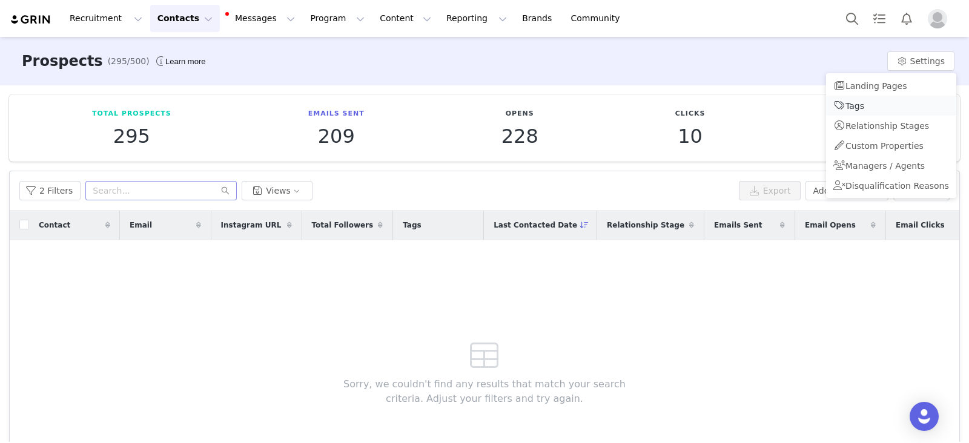
click at [861, 108] on link "Tags" at bounding box center [891, 106] width 130 height 20
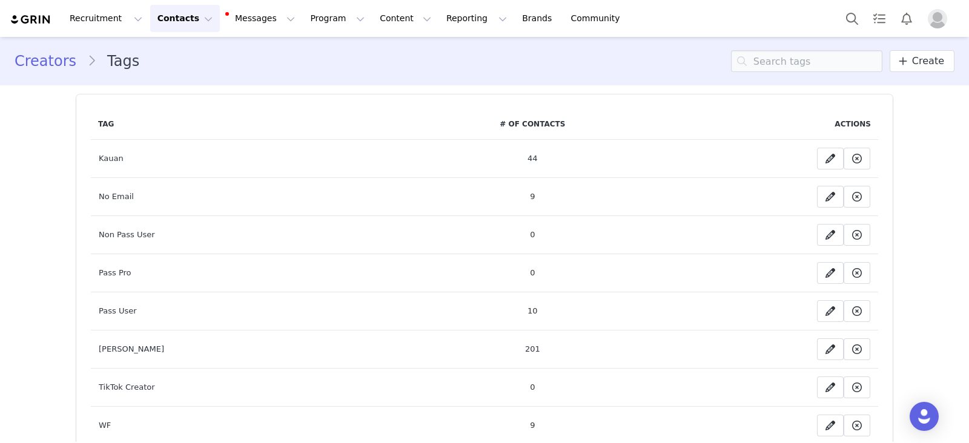
click at [103, 160] on td "Kauan" at bounding box center [248, 159] width 315 height 38
click at [516, 155] on td "44" at bounding box center [533, 159] width 254 height 38
click at [516, 157] on td "44" at bounding box center [533, 159] width 254 height 38
click at [825, 157] on icon at bounding box center [830, 159] width 10 height 10
click at [111, 190] on td "No Email" at bounding box center [248, 197] width 315 height 38
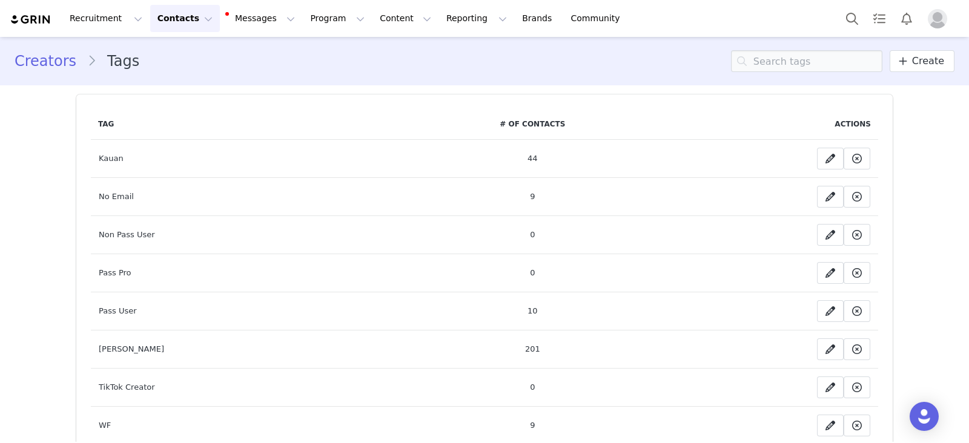
click at [97, 152] on td "Kauan" at bounding box center [248, 159] width 315 height 38
click at [524, 159] on td "44" at bounding box center [533, 159] width 254 height 38
click at [515, 154] on td "44" at bounding box center [533, 159] width 254 height 38
click at [519, 154] on td "44" at bounding box center [533, 159] width 254 height 38
click at [518, 159] on td "44" at bounding box center [533, 159] width 254 height 38
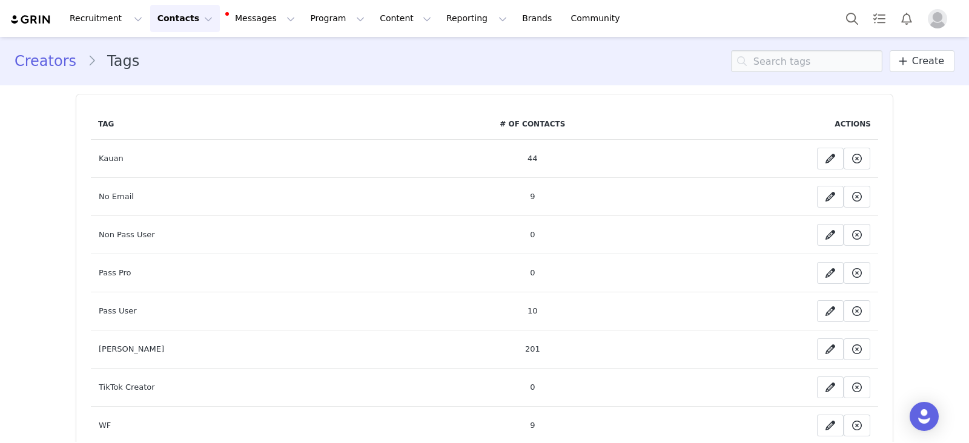
click at [518, 159] on td "44" at bounding box center [533, 159] width 254 height 38
click at [486, 321] on td "10" at bounding box center [533, 311] width 254 height 38
